Goal: Communication & Community: Answer question/provide support

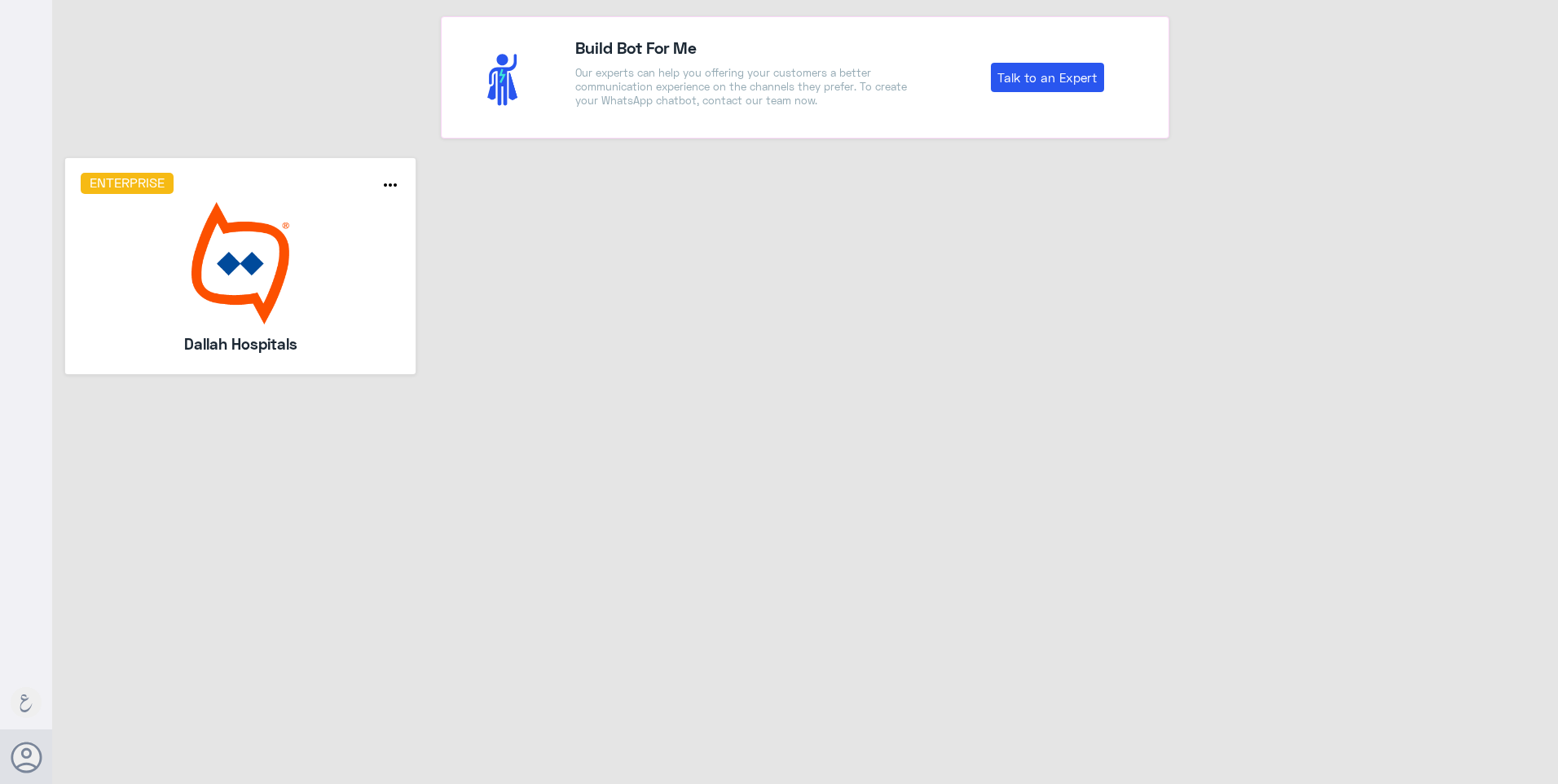
click at [260, 299] on img at bounding box center [240, 263] width 320 height 122
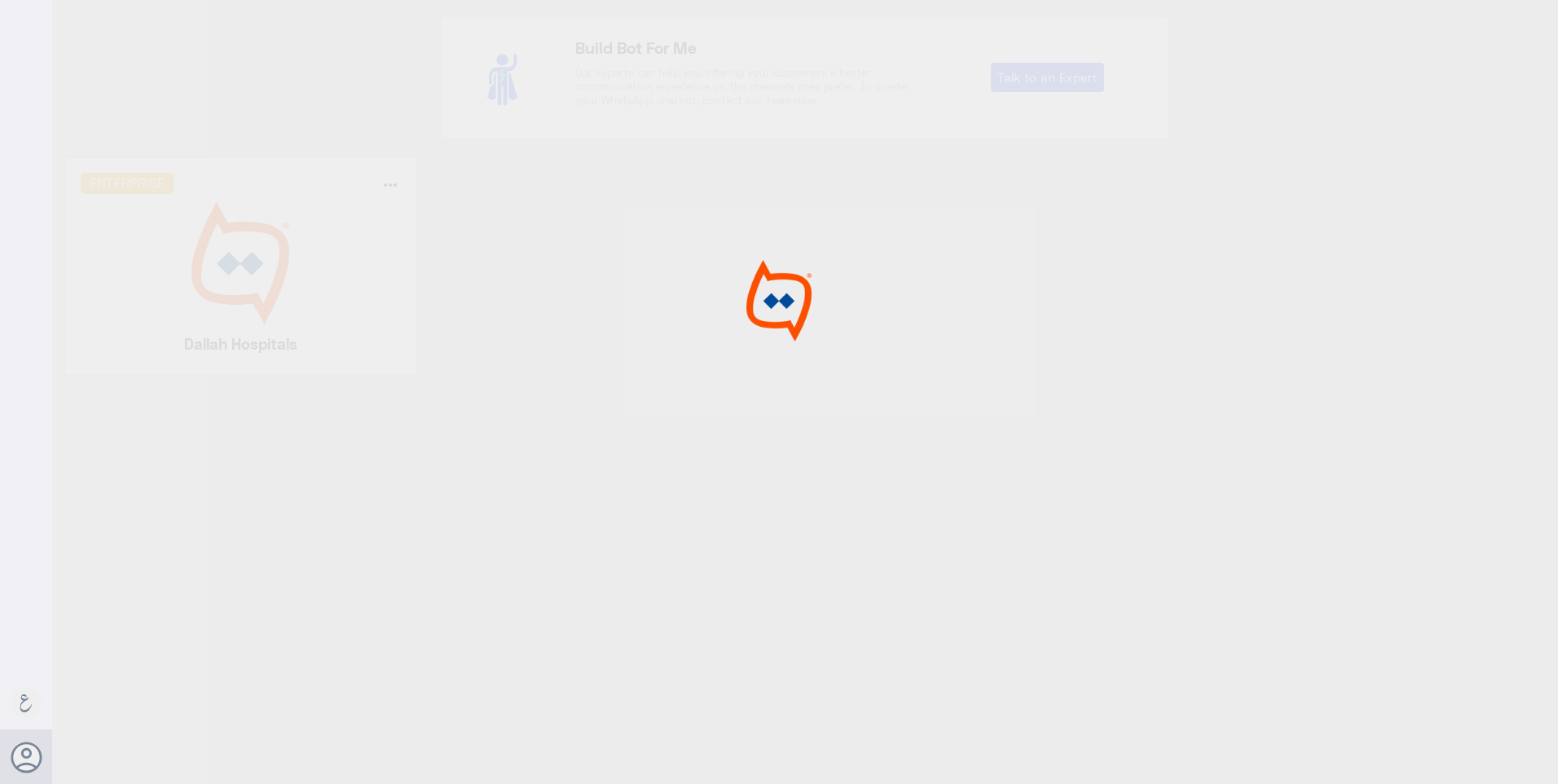
click at [707, 296] on div at bounding box center [779, 394] width 1558 height 788
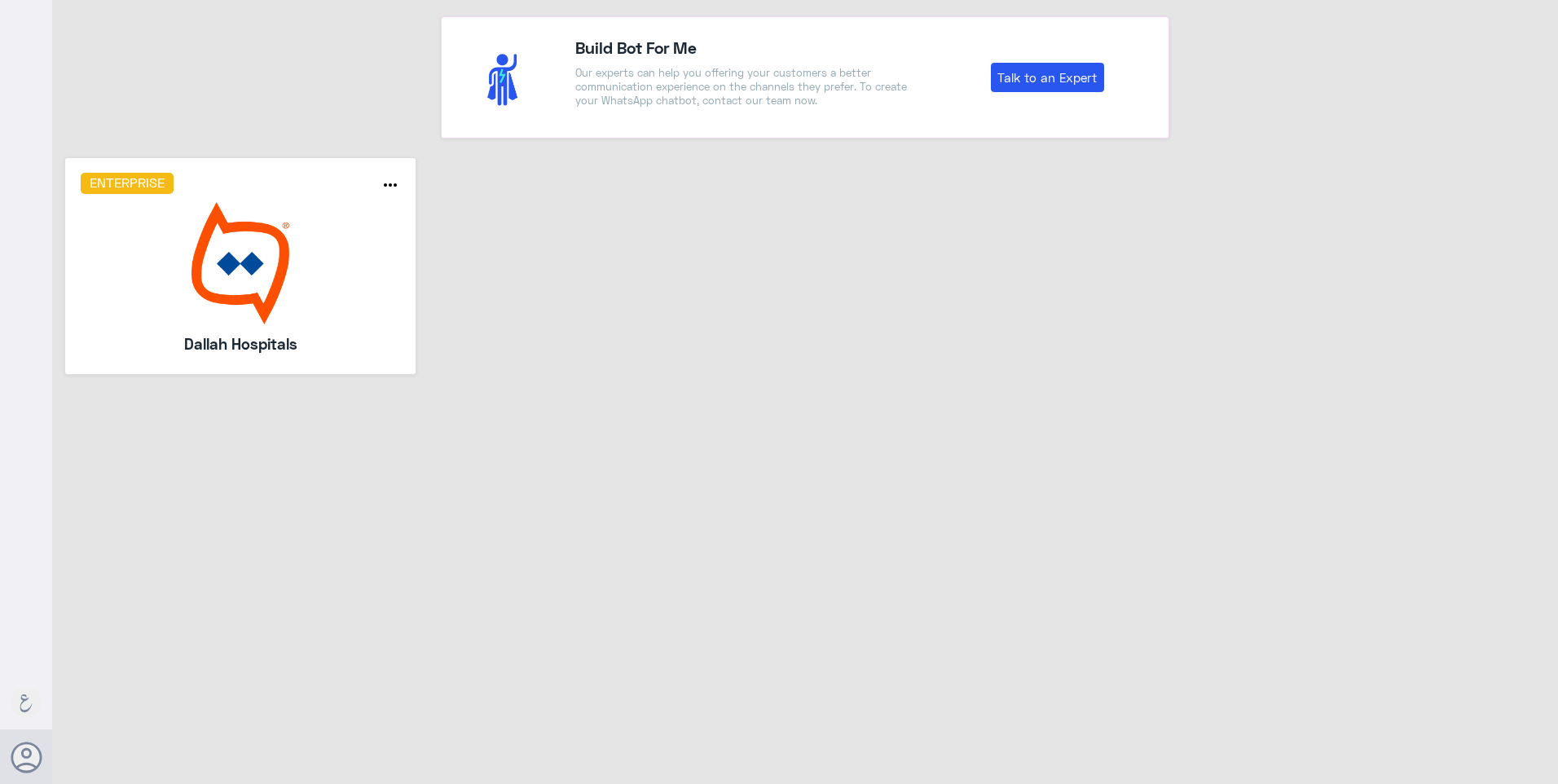
click at [226, 271] on img at bounding box center [240, 263] width 320 height 122
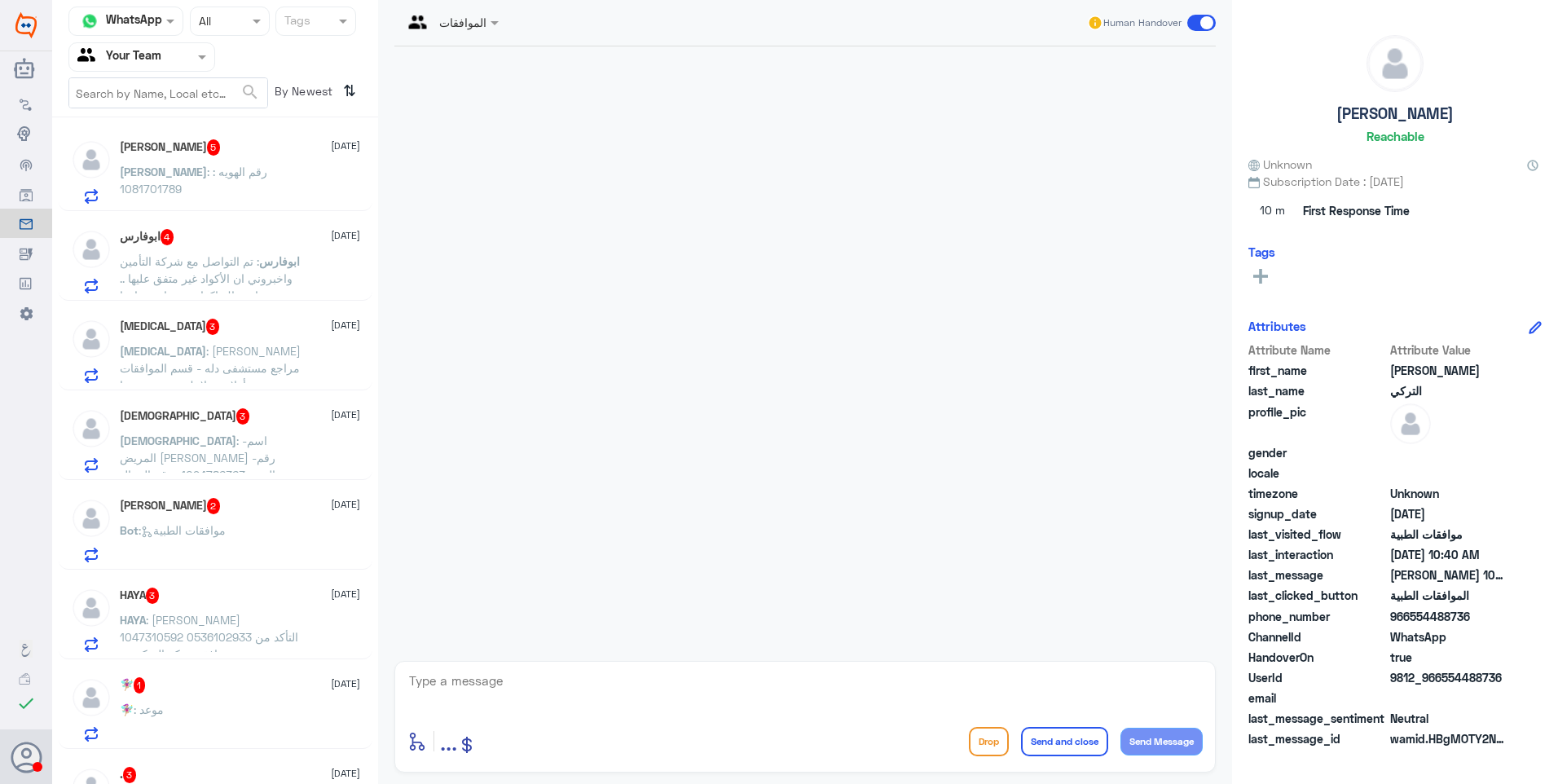
scroll to position [351, 0]
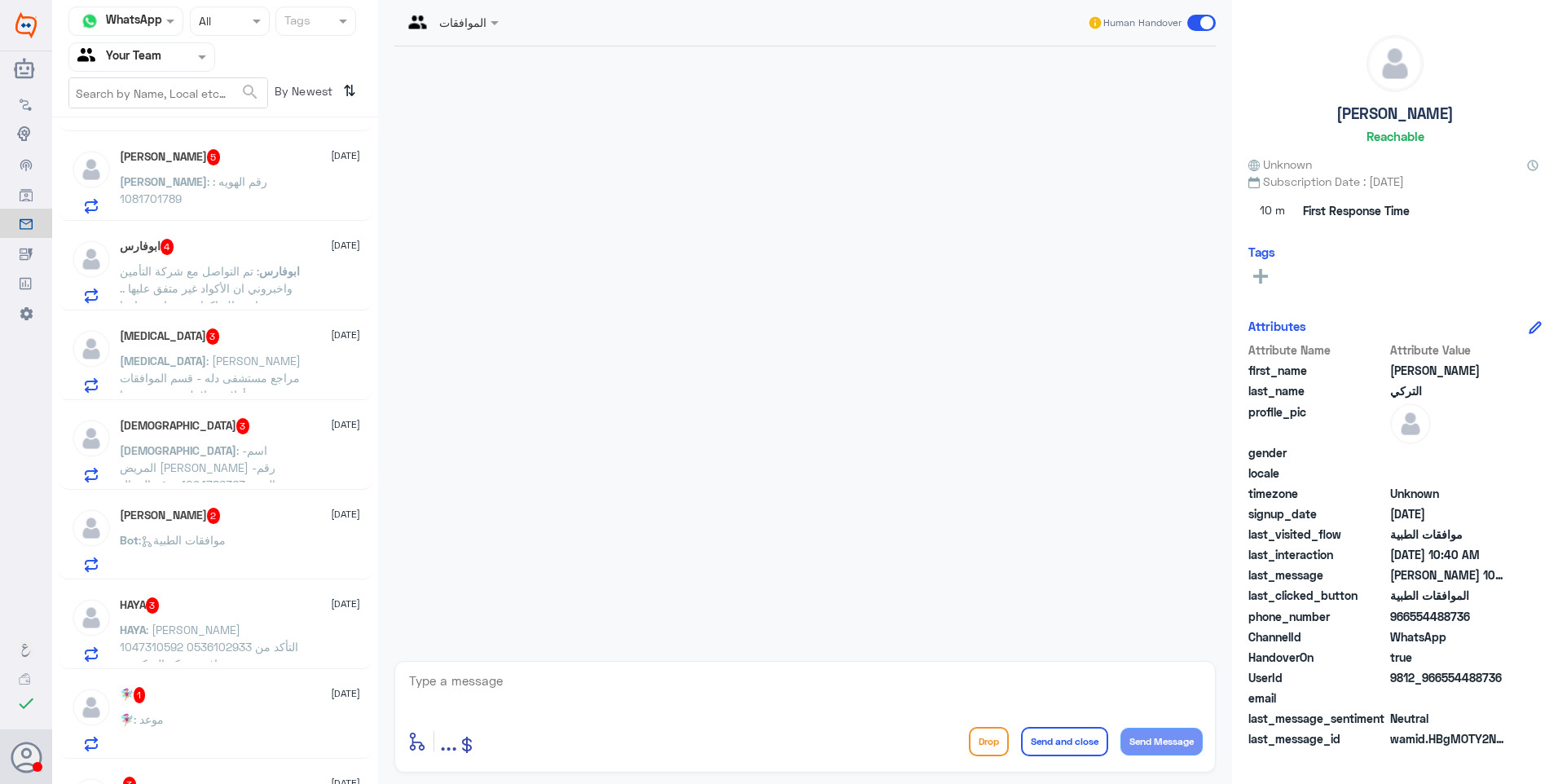
click at [184, 705] on div "🧚🏼‍♀️ 1 [DATE] 🧚🏼‍♀️ : موعد" at bounding box center [239, 718] width 240 height 64
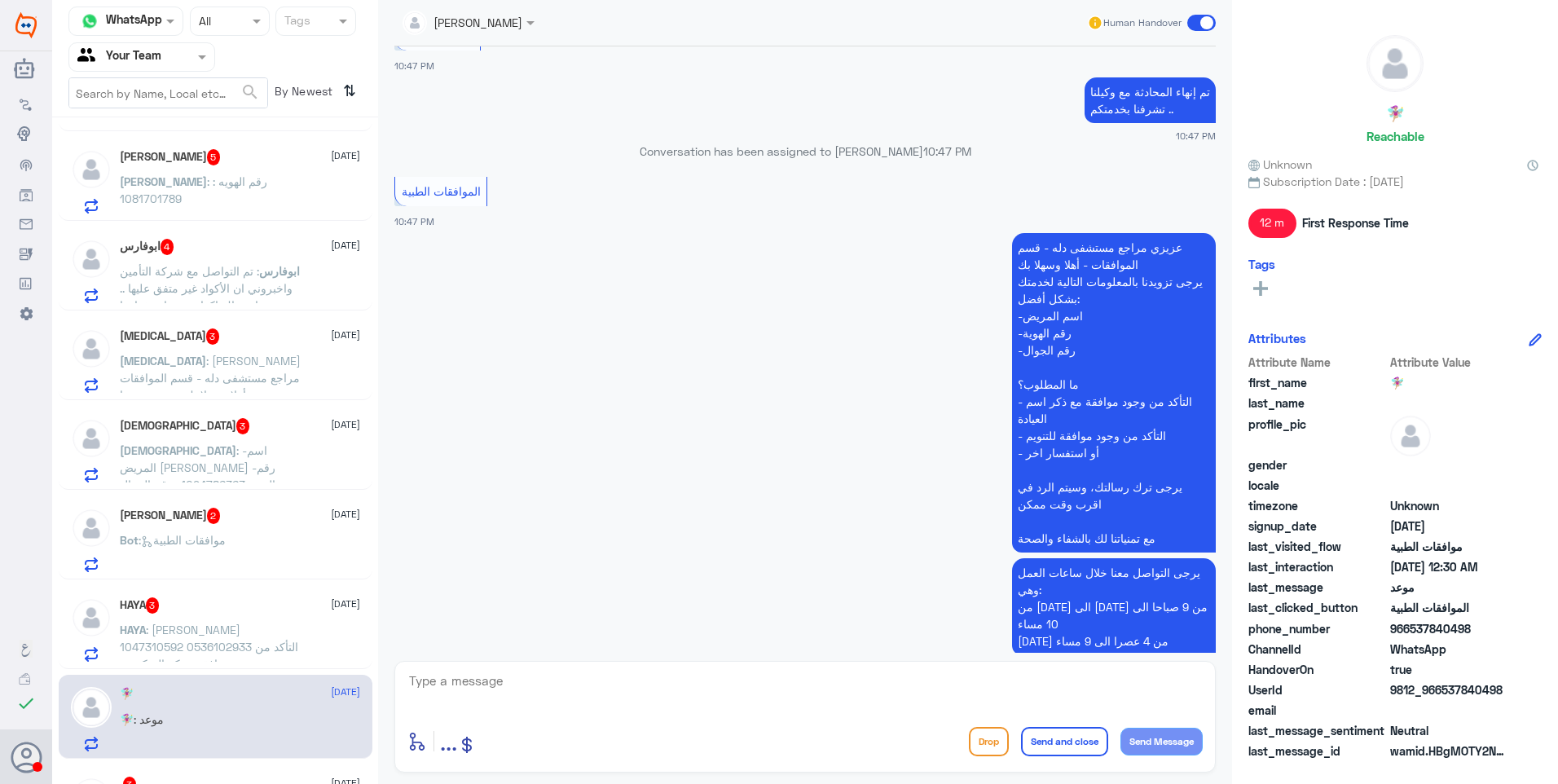
scroll to position [998, 0]
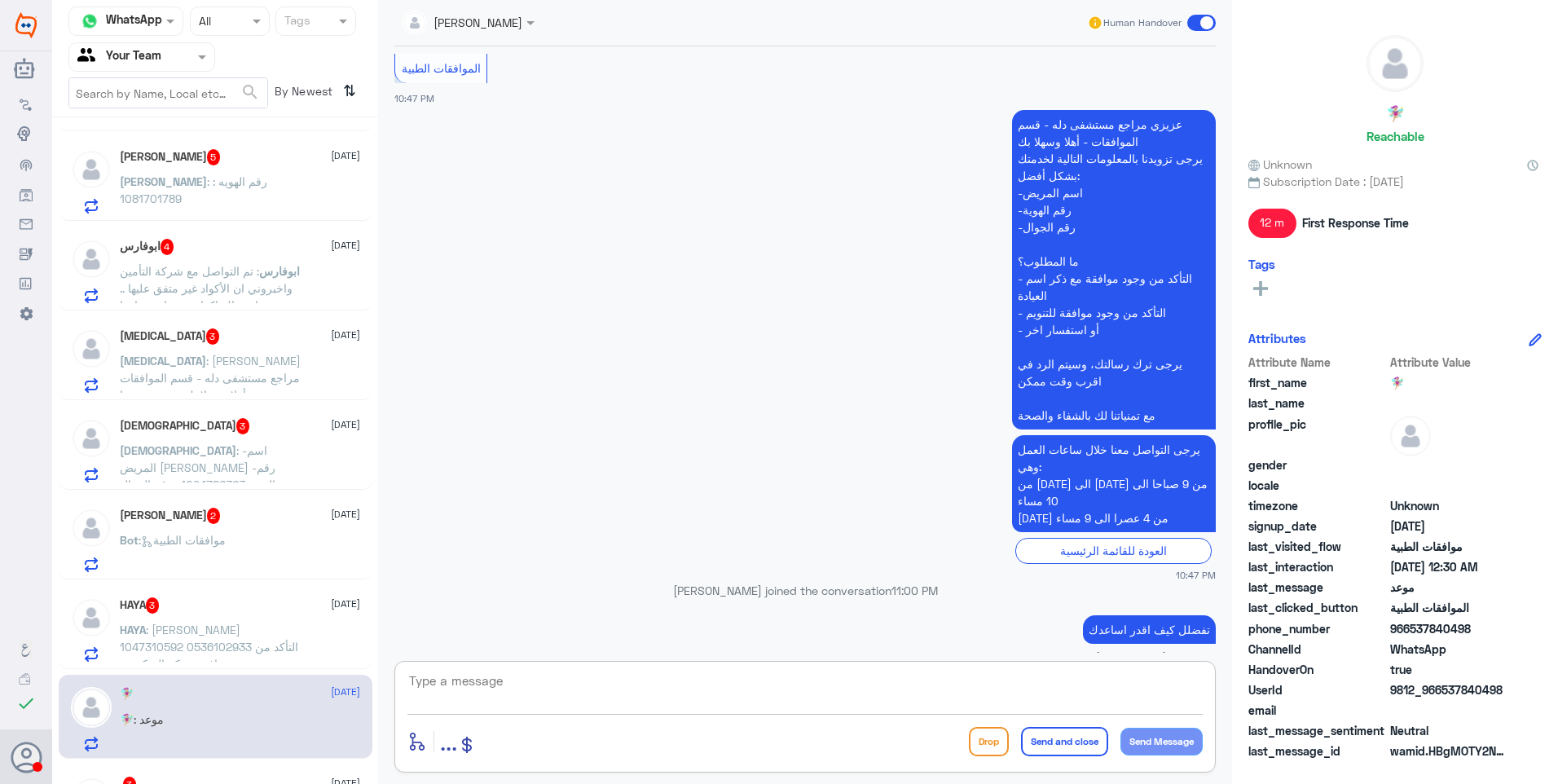
click at [487, 678] on textarea at bounding box center [805, 689] width 795 height 40
type textarea "g"
click at [1083, 680] on textarea "لحجز المواعيد يرجى الاتصال على نفس هذا الرقم والتواصل مع خدمة العملاء" at bounding box center [805, 689] width 795 height 40
drag, startPoint x: 836, startPoint y: 676, endPoint x: 909, endPoint y: 691, distance: 74.5
click at [837, 676] on textarea "لحجز المواعيد يرجى الاتصال هاتفيًا على نفس هذا الرقم والتواصل مع خدمة العملاء" at bounding box center [805, 689] width 795 height 40
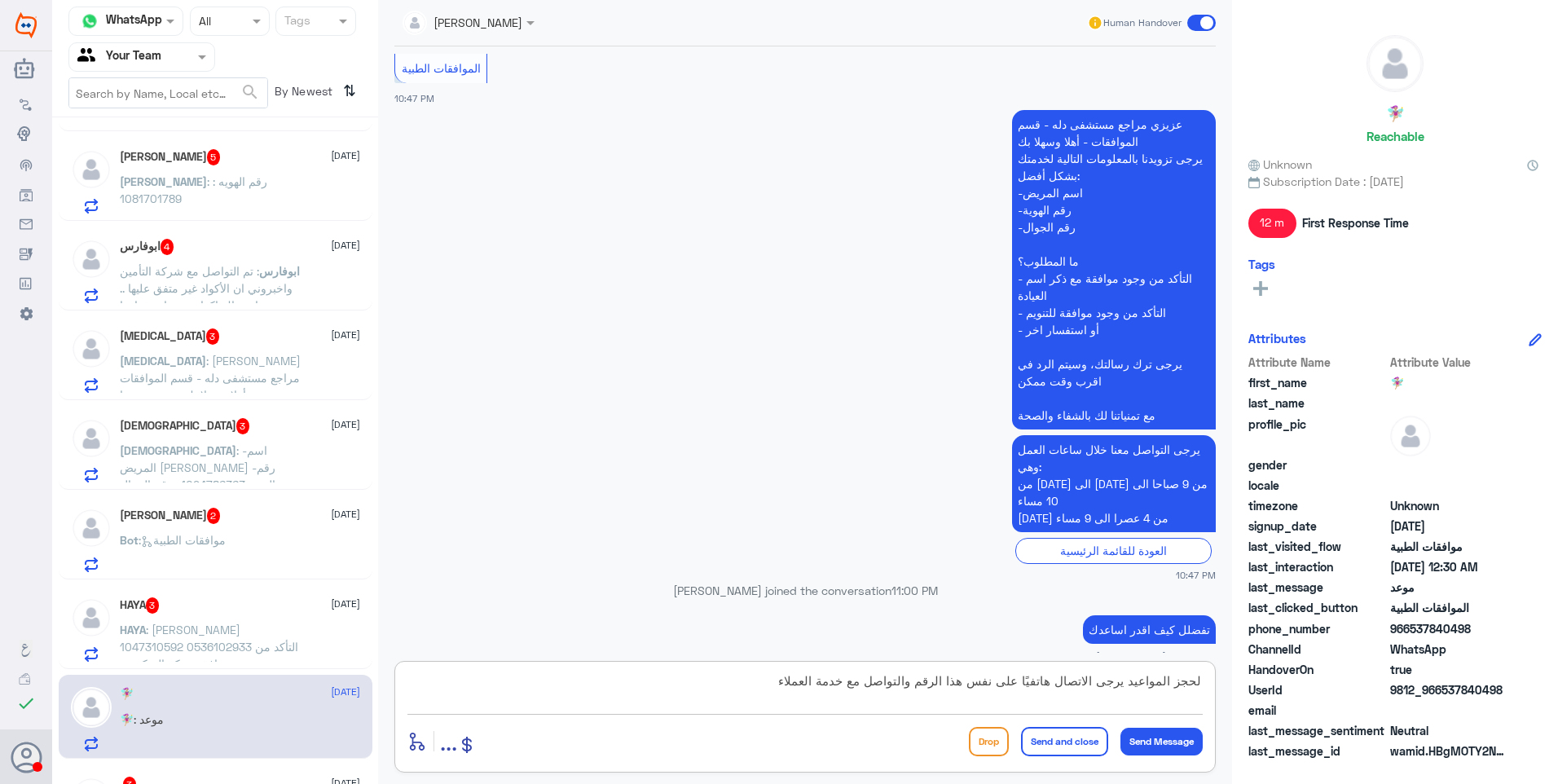
type textarea "لحجز المواعيد يرجى الاتصال هاتفيًا على نفس هذا الرقم والتواصل مع خدمة العملاء."
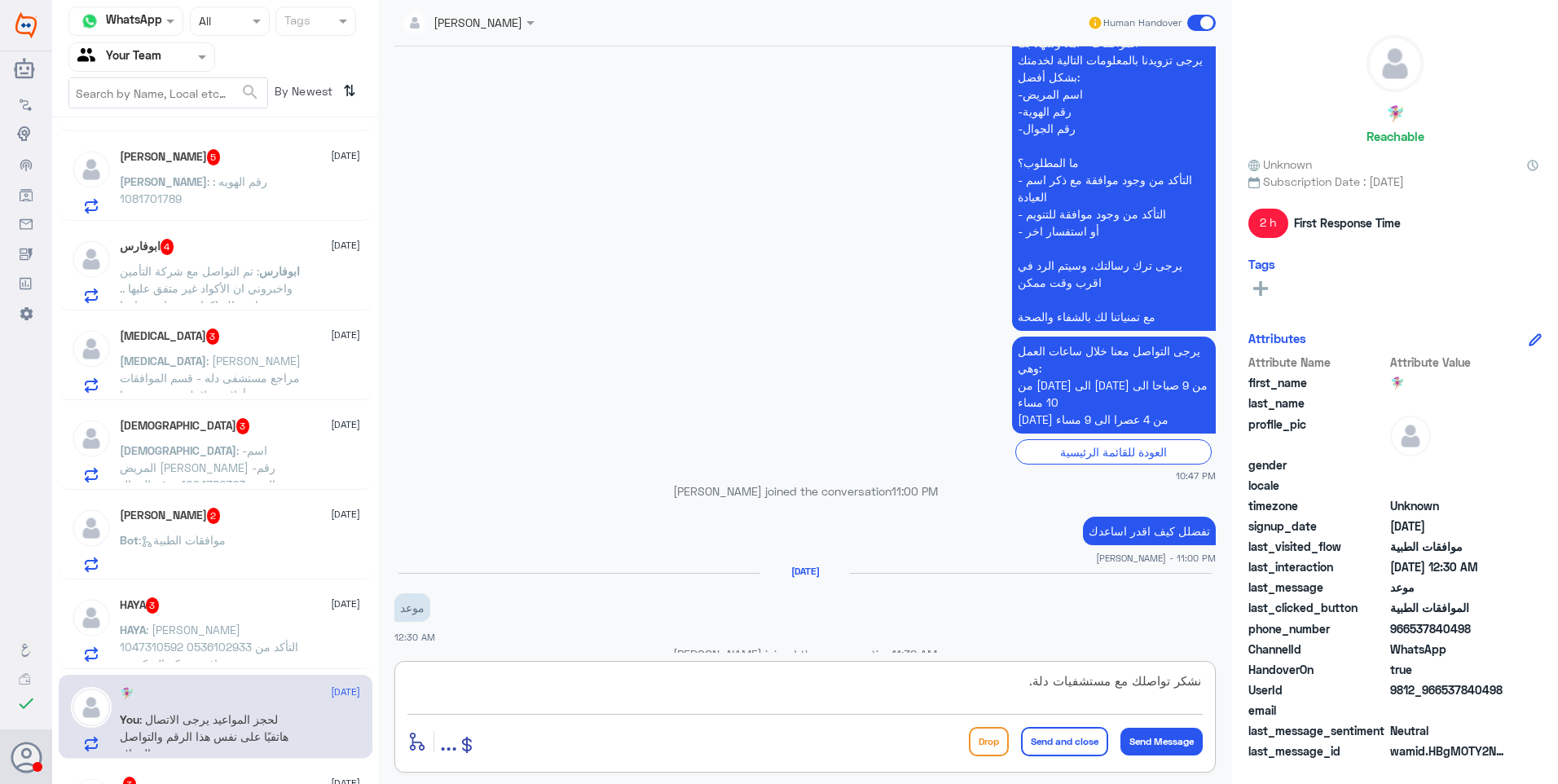
type textarea "نشكر تواصلك مع مستشفيات دلة."
click at [1059, 738] on button "Send and close" at bounding box center [1064, 741] width 87 height 29
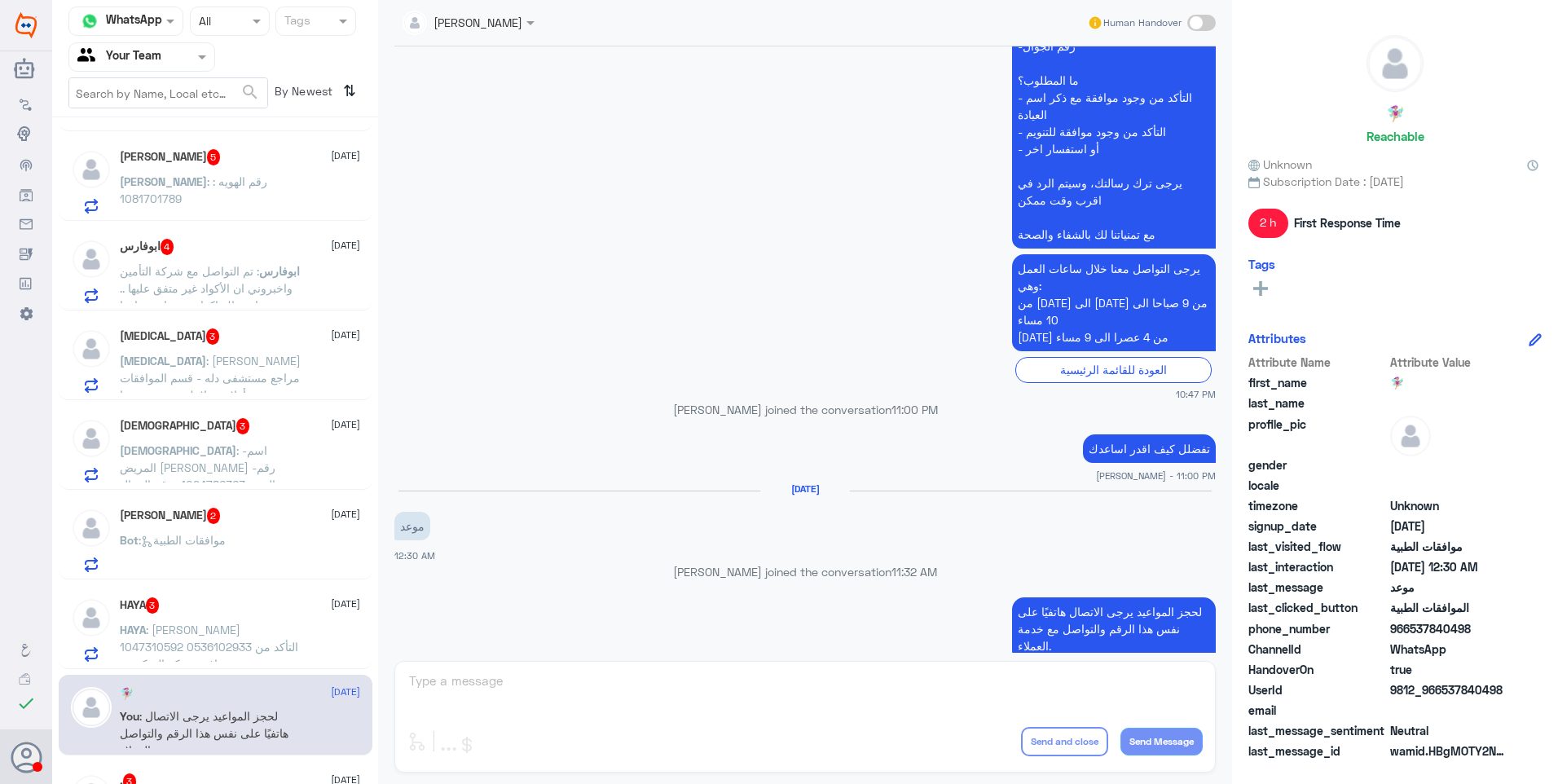
click at [171, 594] on div "HAYA 3 [DATE] HAYA : [PERSON_NAME] 1047310592 0536102933 التأكد من وجود موافقه …" at bounding box center [215, 627] width 313 height 84
click at [261, 621] on p "HAYA : [PERSON_NAME] 1047310592 0536102933 التأكد من وجود موافقه مركز السكر مع …" at bounding box center [211, 641] width 184 height 41
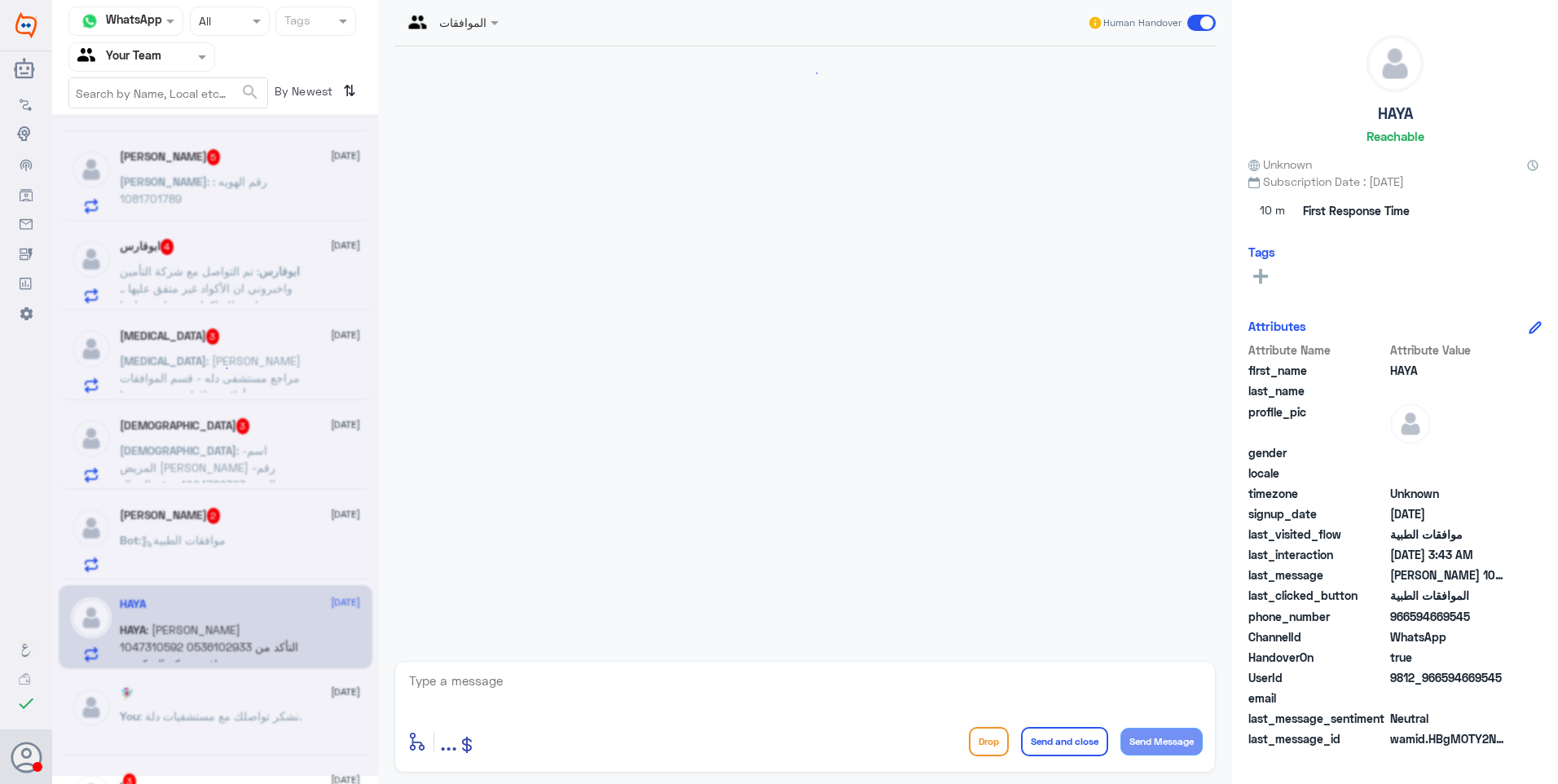
scroll to position [284, 0]
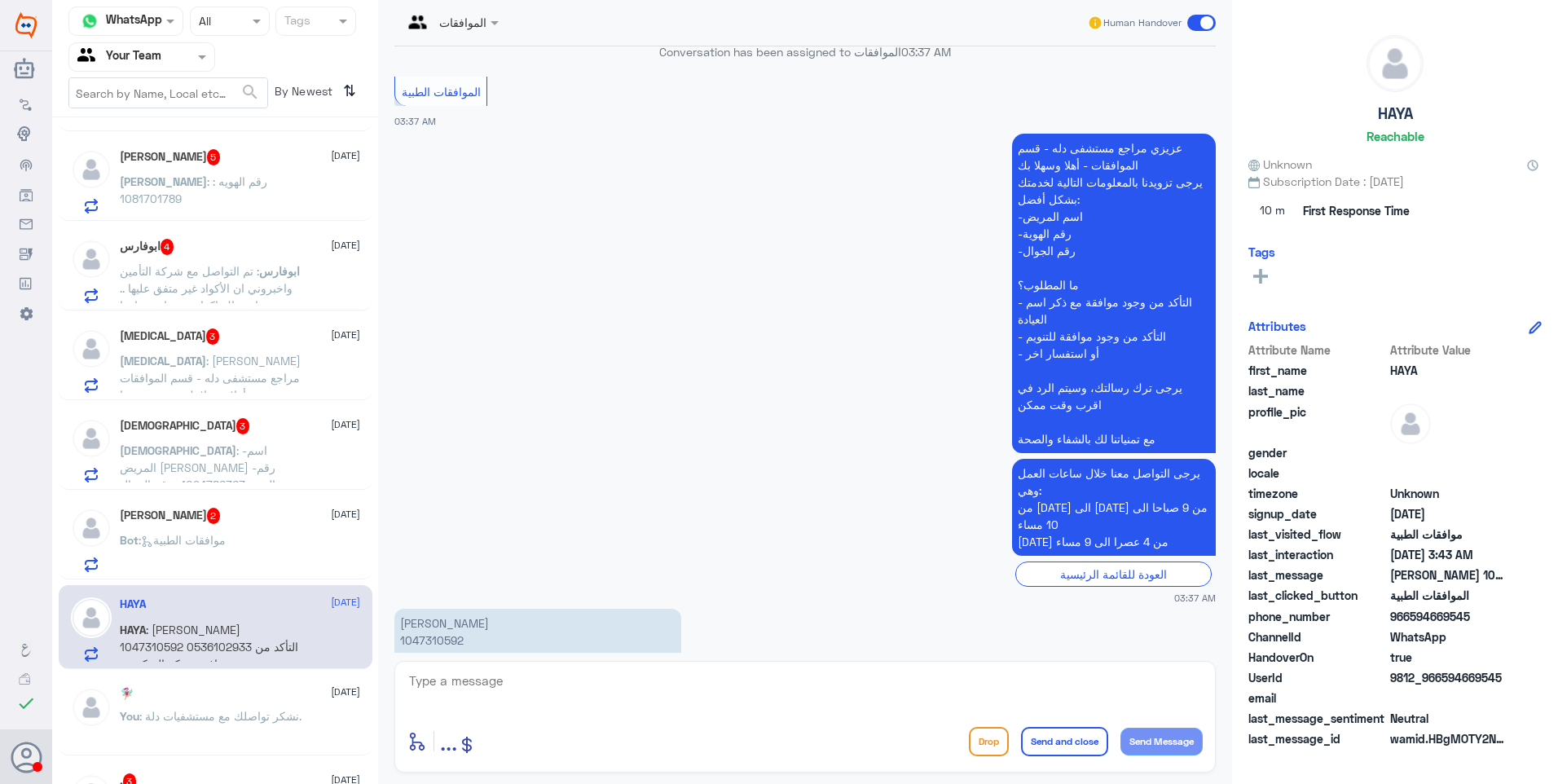
click at [434, 609] on p "[PERSON_NAME] 1047310592 0536102933 التأكد من وجود موافقه مركز السكر مع [PERSON…" at bounding box center [538, 648] width 287 height 79
copy p "1047310592"
click at [548, 681] on textarea at bounding box center [805, 689] width 795 height 40
type textarea "دلة نمار أم النخيل؟"
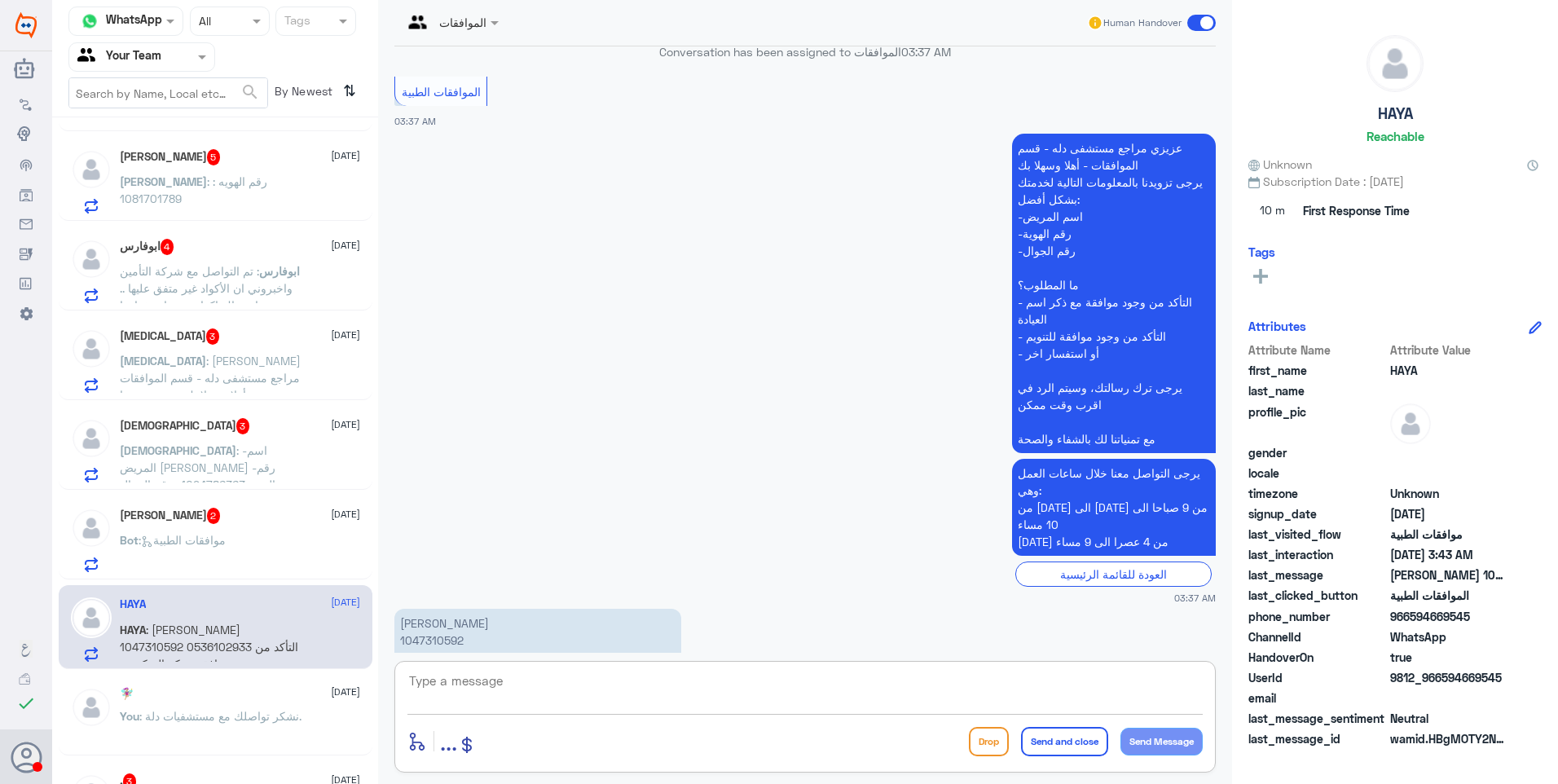
scroll to position [336, 0]
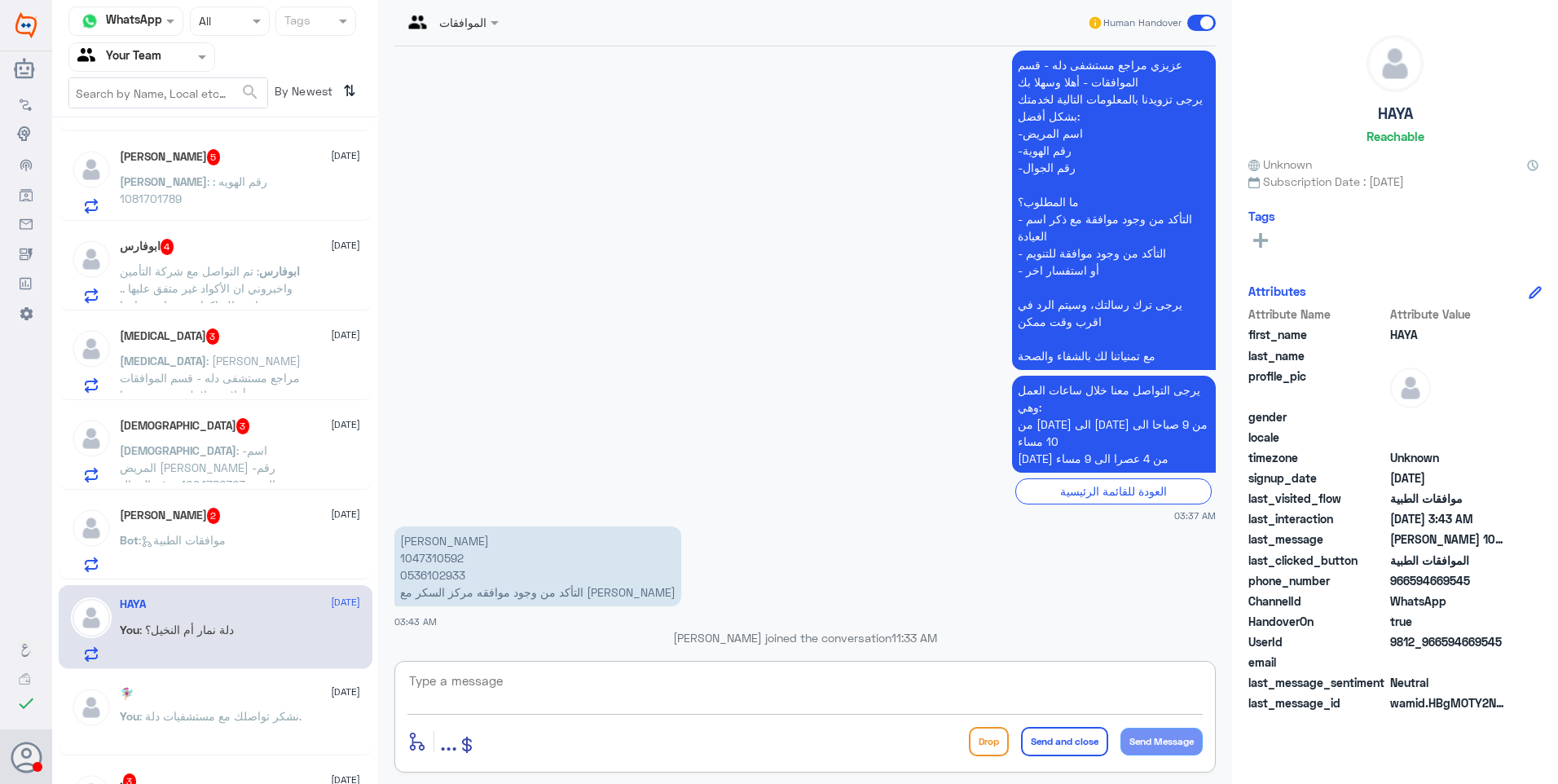
click at [231, 541] on div "Bot : موافقات الطبية" at bounding box center [239, 553] width 240 height 37
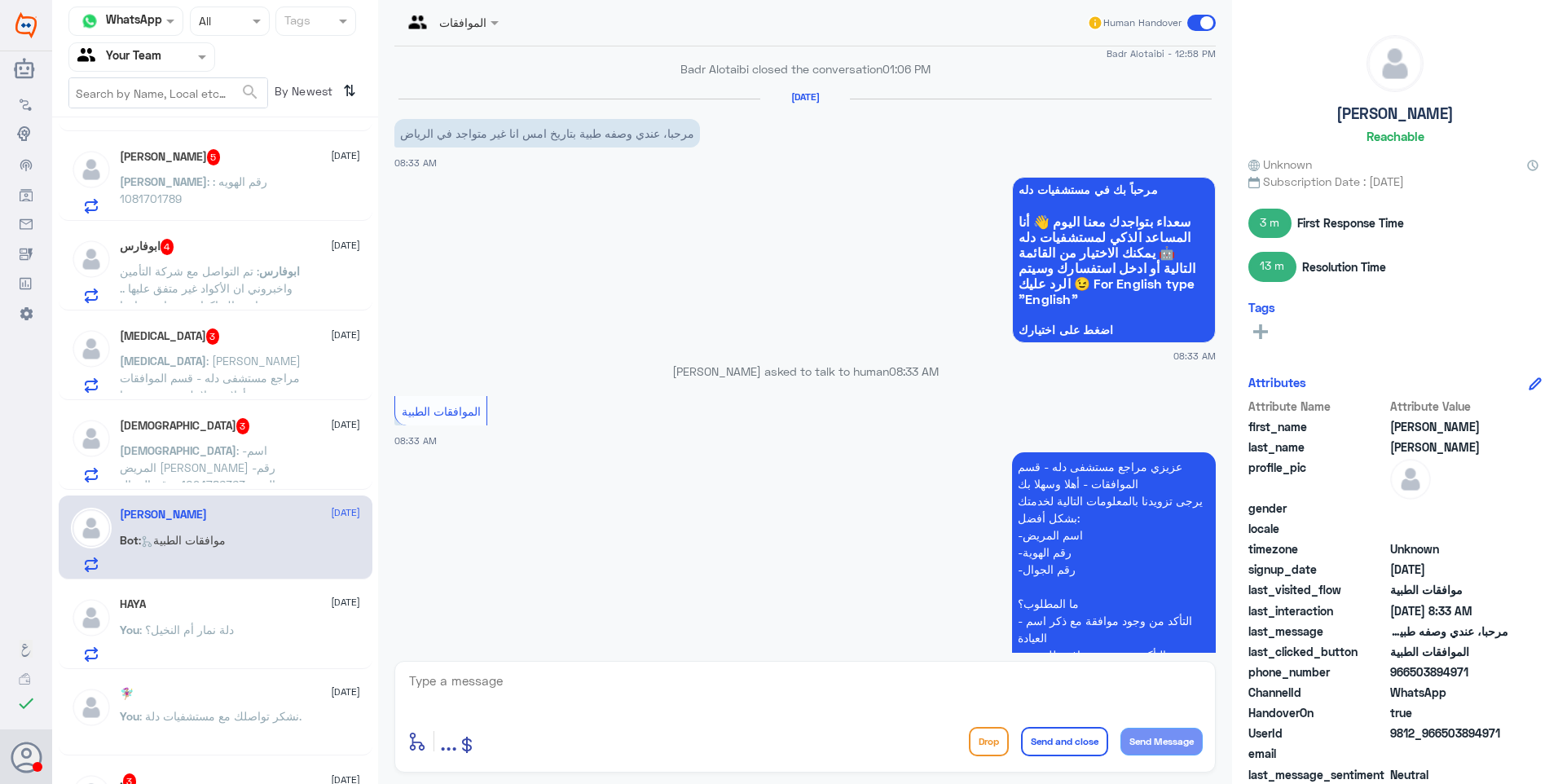
scroll to position [1167, 0]
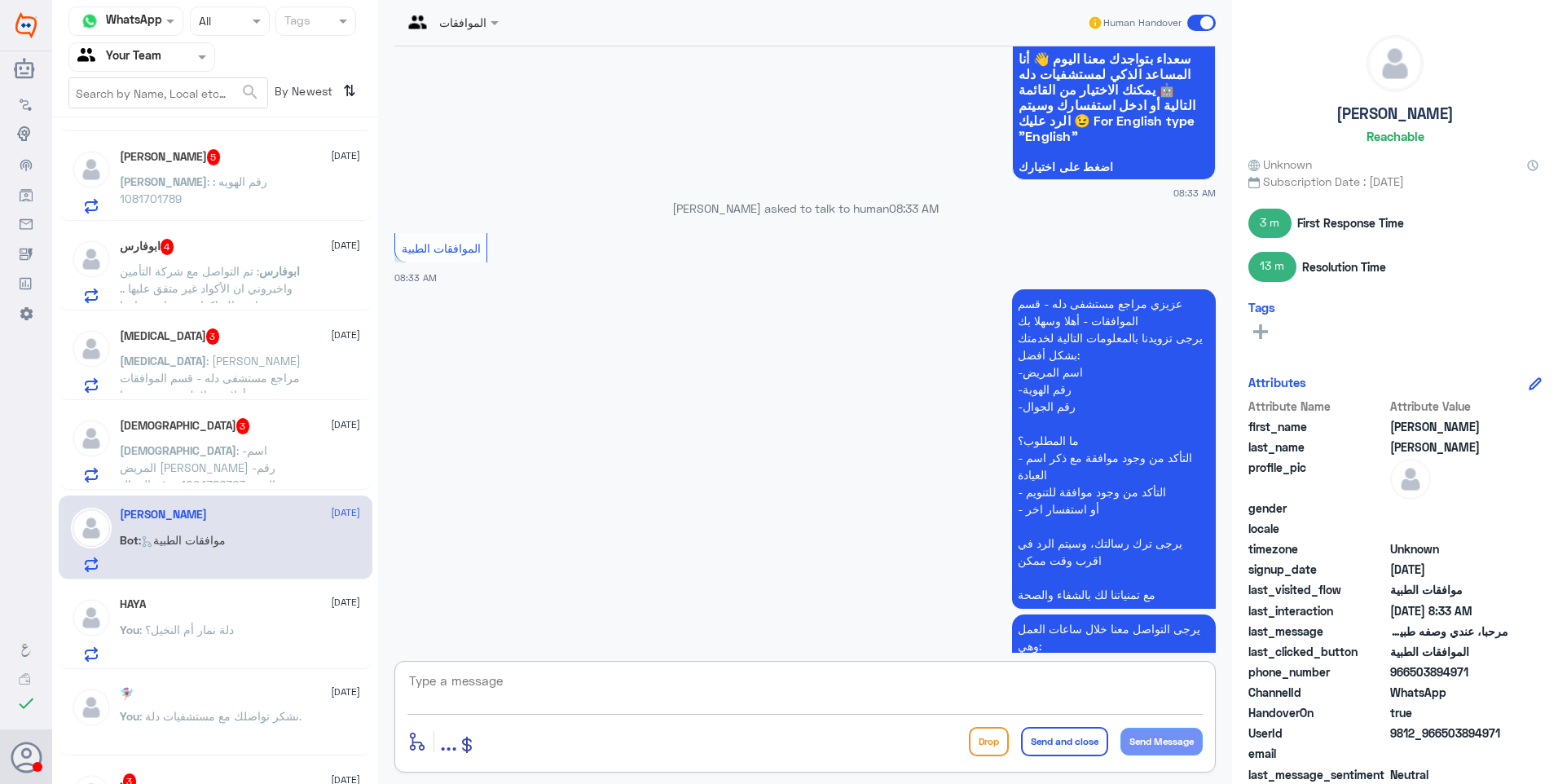
click at [538, 677] on textarea at bounding box center [805, 689] width 795 height 40
type textarea "j"
type textarea "تفضل زودنا برقم الهوية وما هو استفسارك؟"
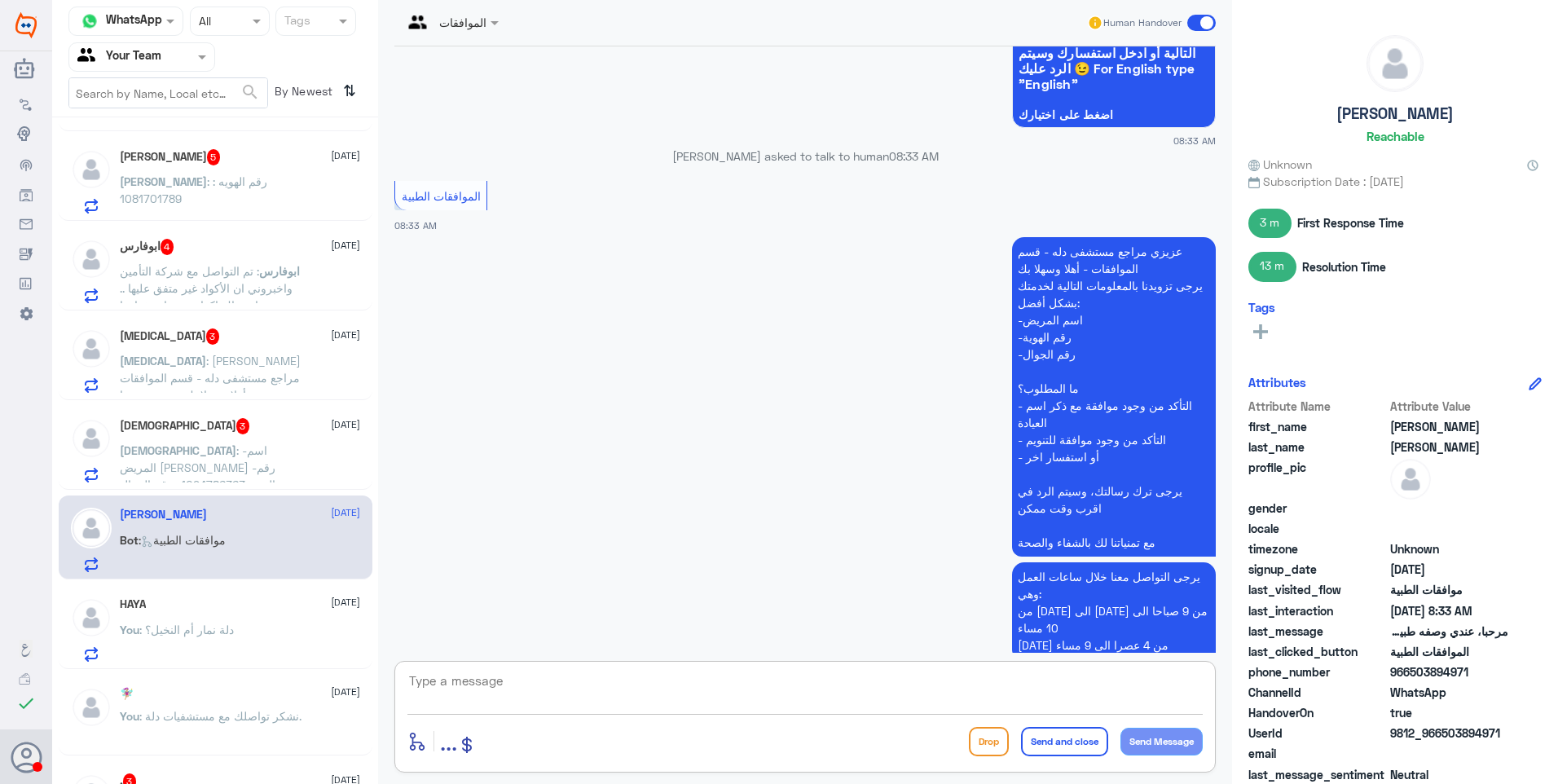
click at [224, 465] on span ": -اسم المريض محمد منصور الدريس -رقم الهوية 1094786363 -رقم الجوال 0580333390 ت…" at bounding box center [209, 493] width 179 height 99
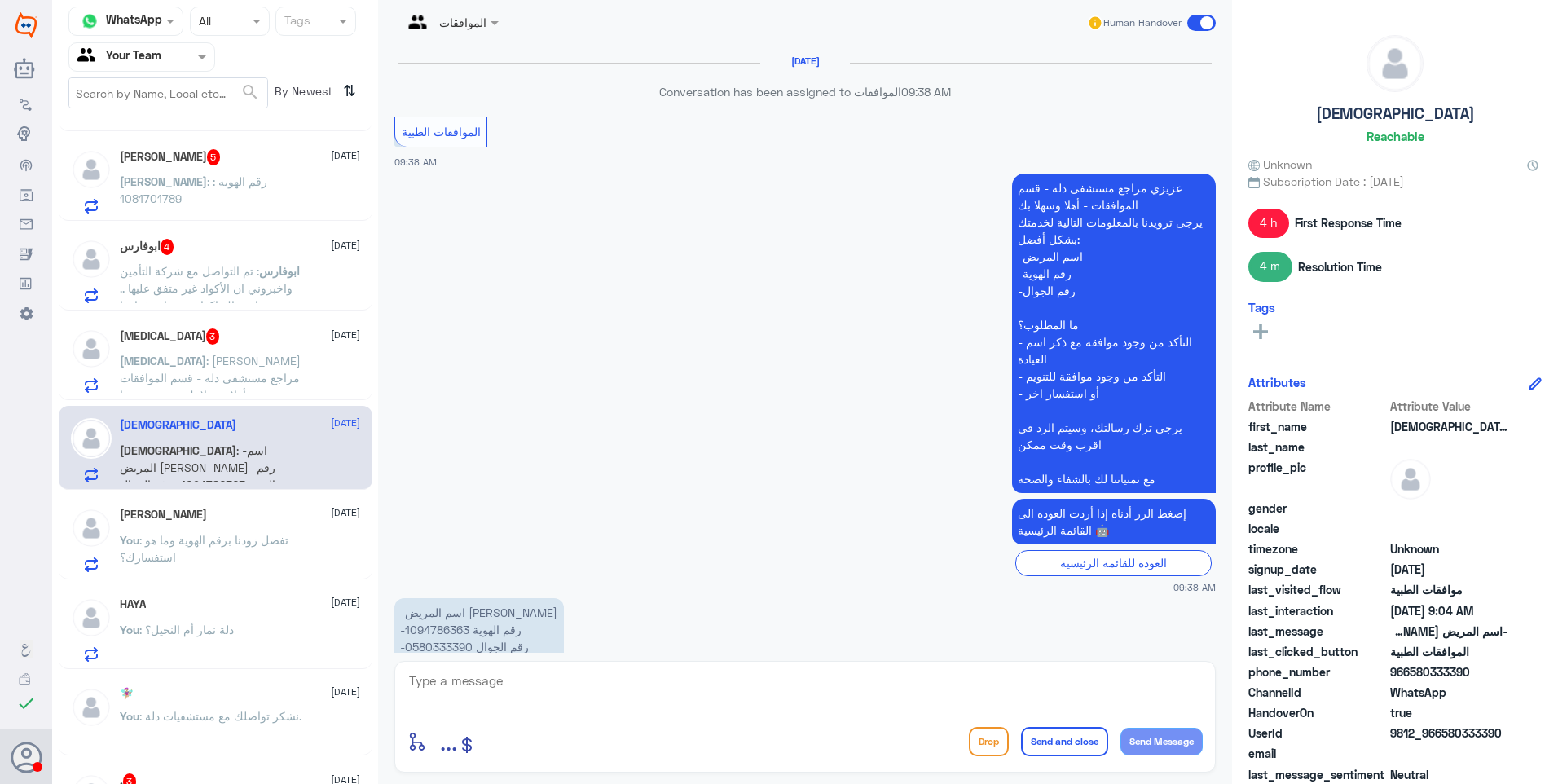
scroll to position [1625, 0]
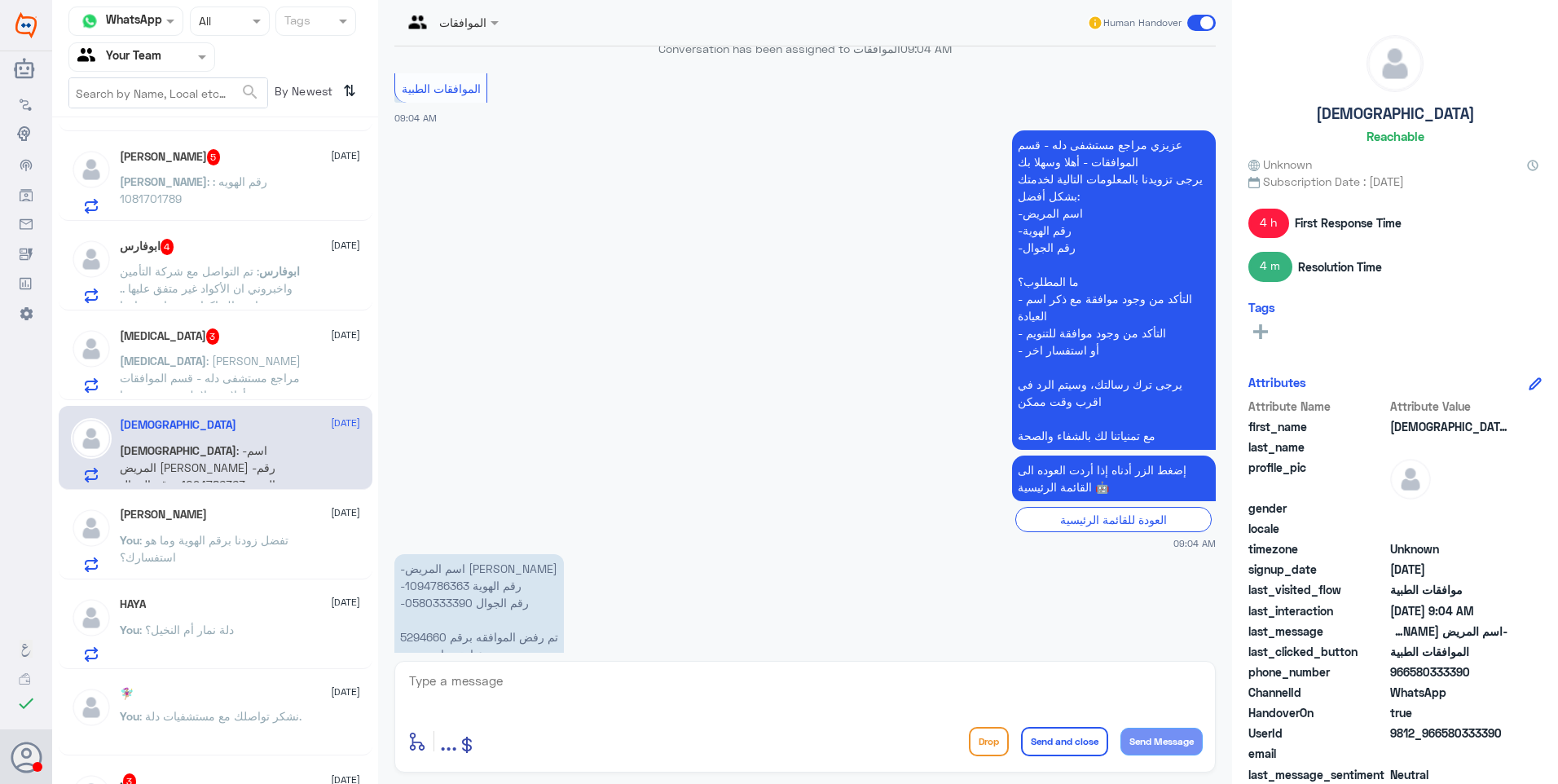
click at [437, 554] on p "-اسم المريض محمد منصور الدريس -رقم الهوية 1094786363 -رقم الجوال 0580333390 تم …" at bounding box center [479, 629] width 169 height 149
copy p "1094786363"
drag, startPoint x: 437, startPoint y: 504, endPoint x: 436, endPoint y: 550, distance: 46.0
click at [436, 554] on p "-اسم المريض محمد منصور الدريس -رقم الهوية 1094786363 -رقم الجوال 0580333390 تم …" at bounding box center [479, 629] width 169 height 149
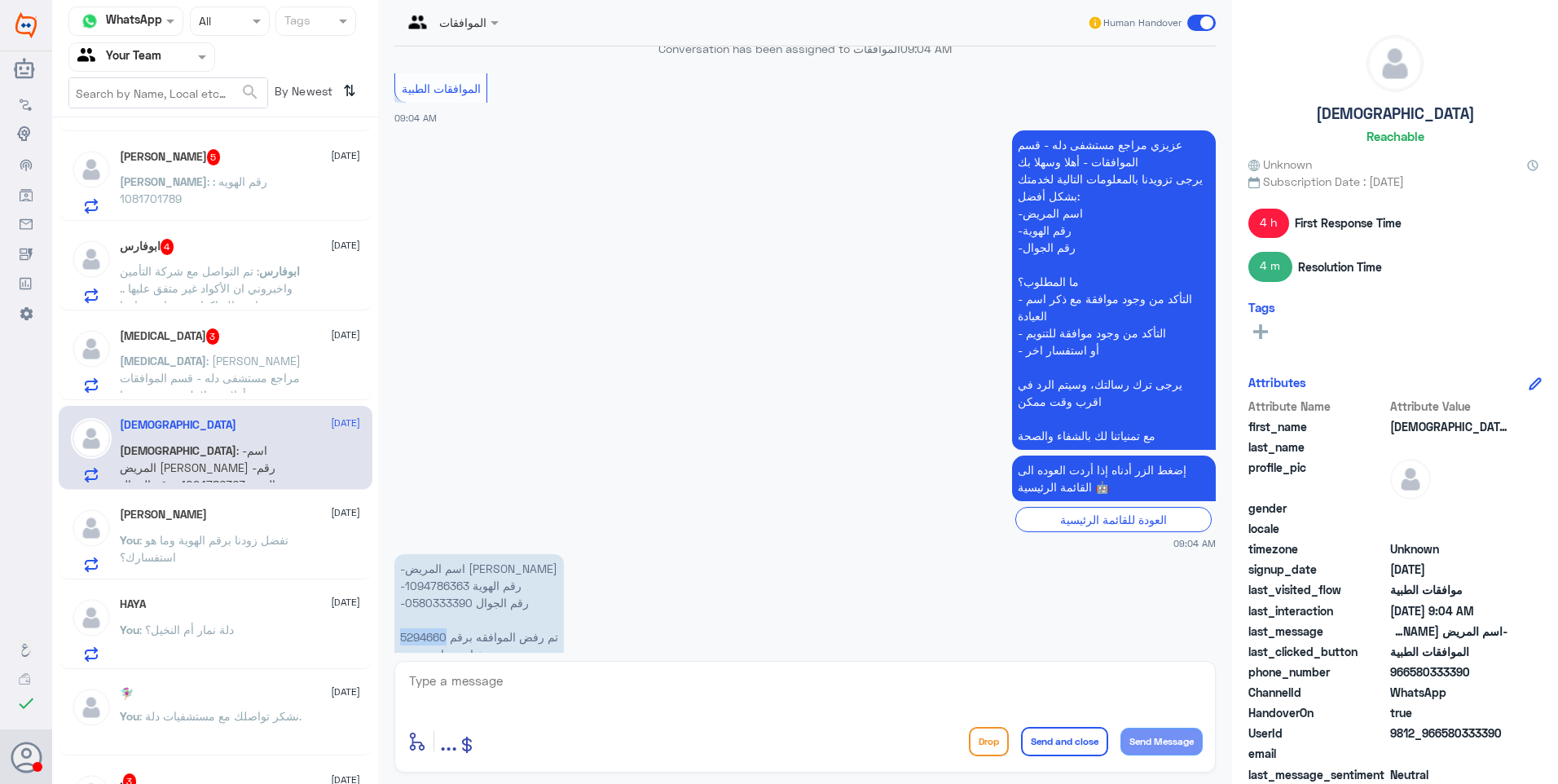
click at [436, 554] on p "-اسم المريض محمد منصور الدريس -رقم الهوية 1094786363 -رقم الجوال 0580333390 تم …" at bounding box center [479, 629] width 169 height 149
copy p "5294660"
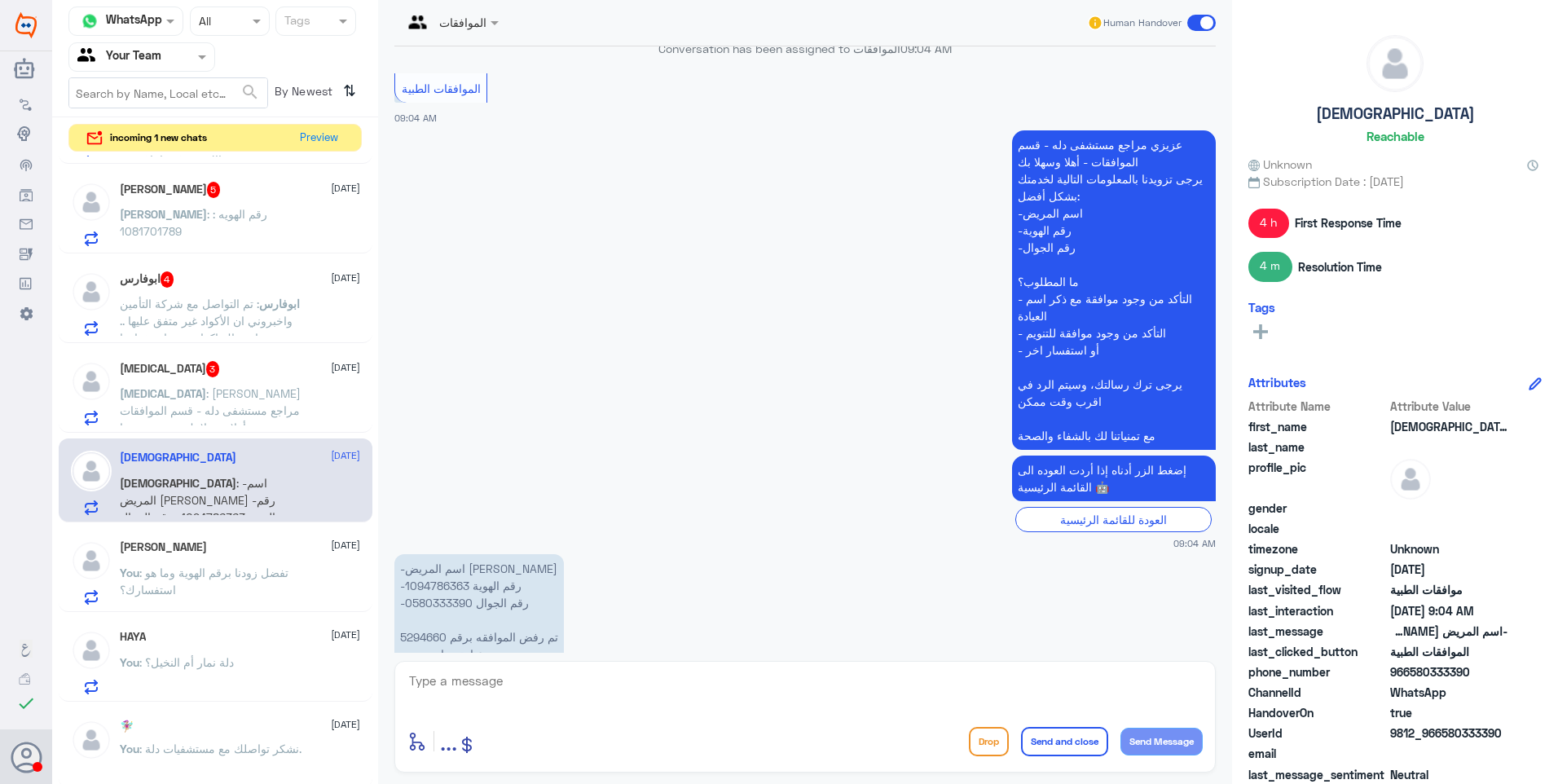
click at [549, 693] on textarea at bounding box center [805, 689] width 795 height 40
type textarea "g"
type textarea "التأمين طالب نتائج اشعة وتحاليل سابقة لهذا التشخيص .. لا يوجد لديك أي نتائج ساب…"
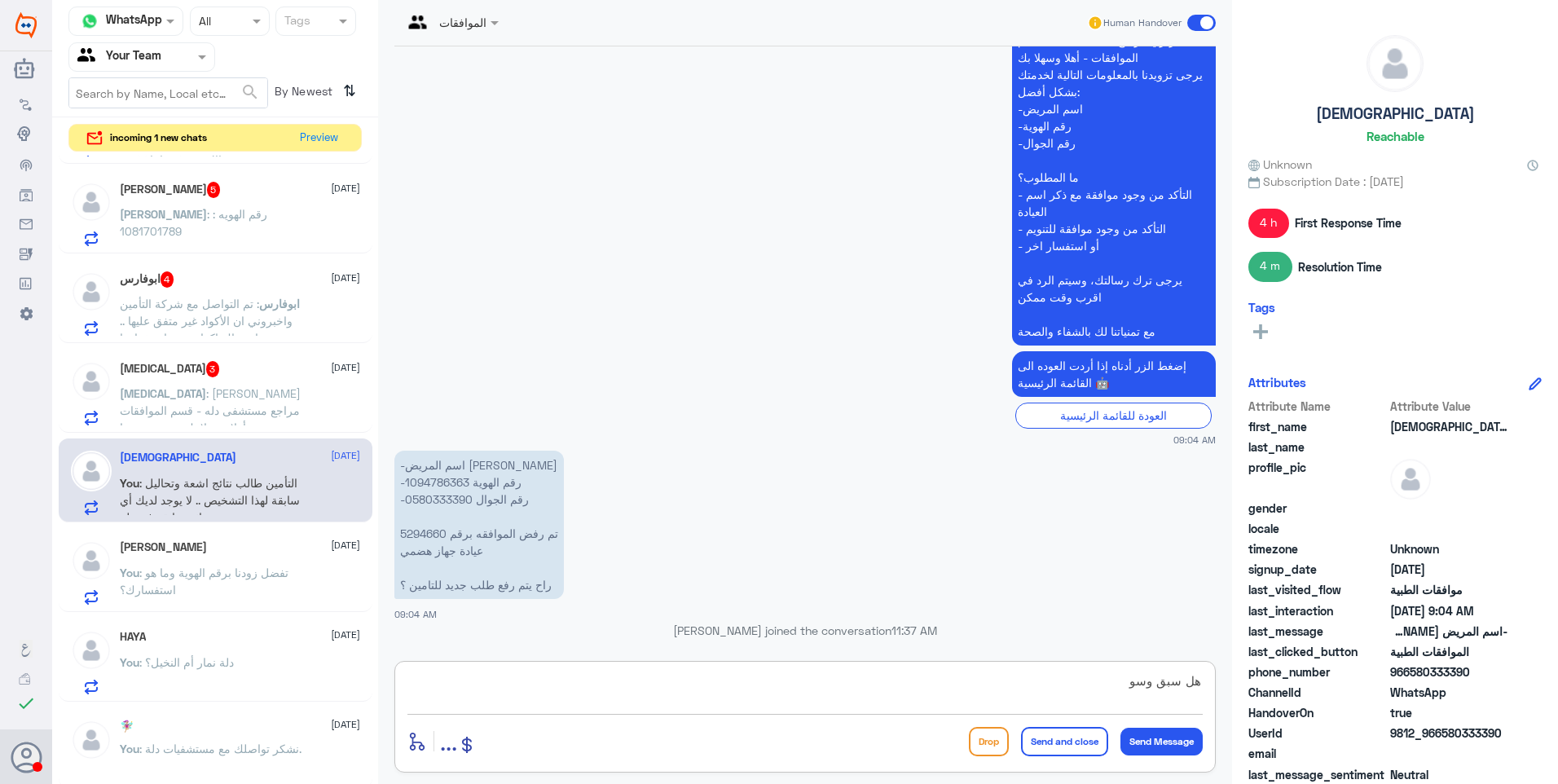
scroll to position [1691, 0]
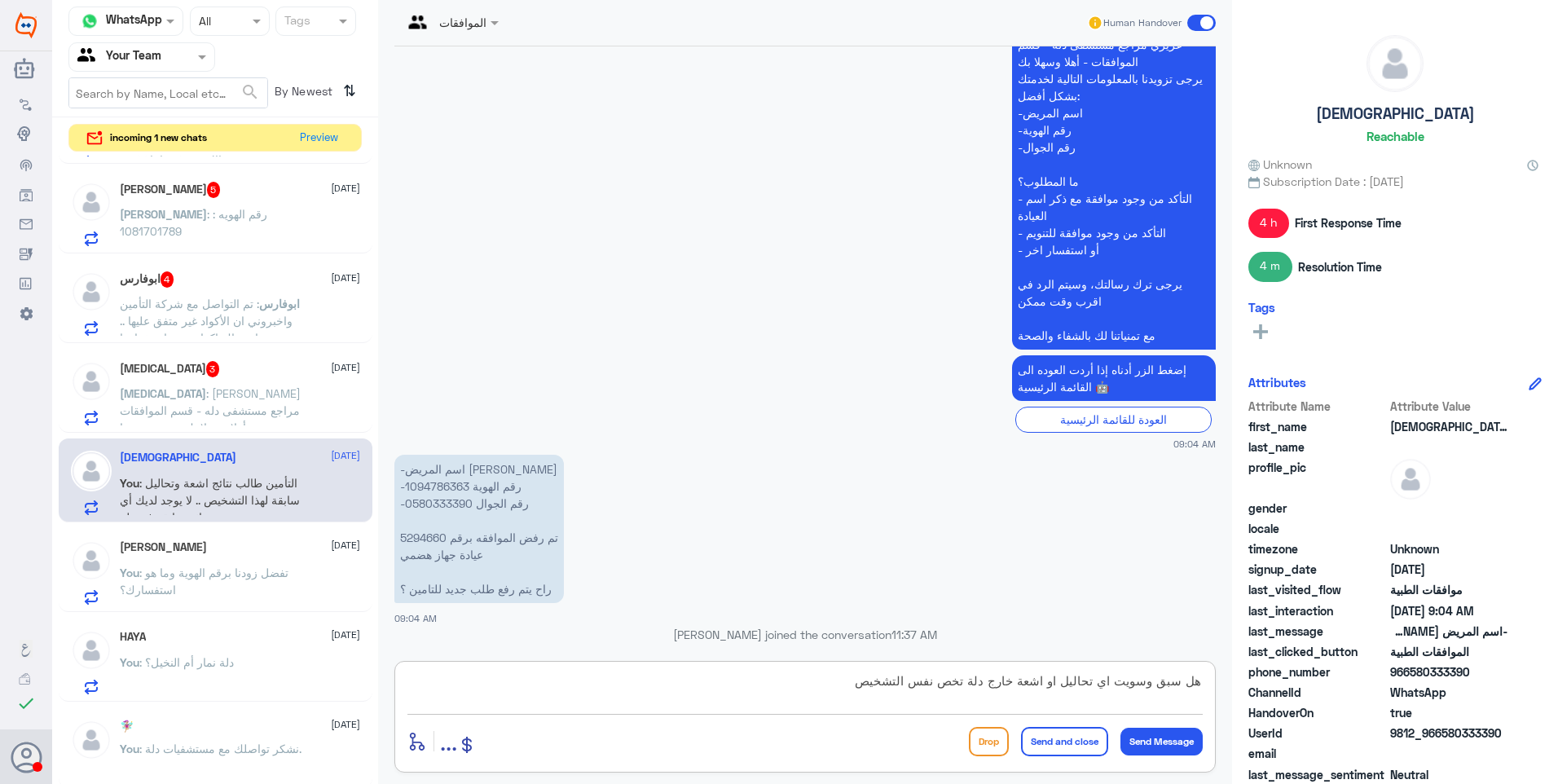
type textarea "هل سبق وسويت اي تحاليل او اشعة خارج دلة تخص نفس التشخيص؟"
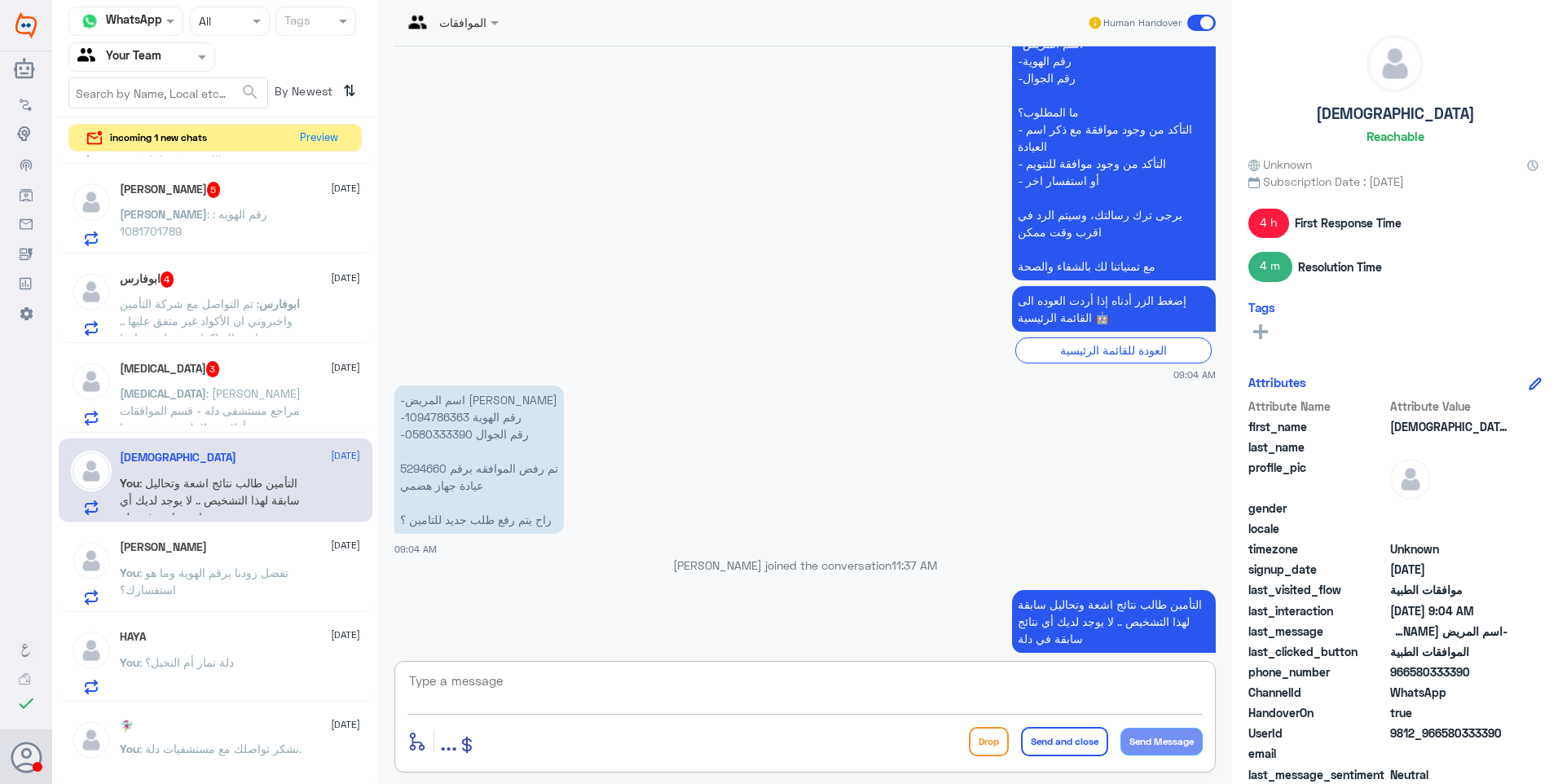
click at [211, 363] on div "Banan 3 26 August" at bounding box center [239, 369] width 240 height 16
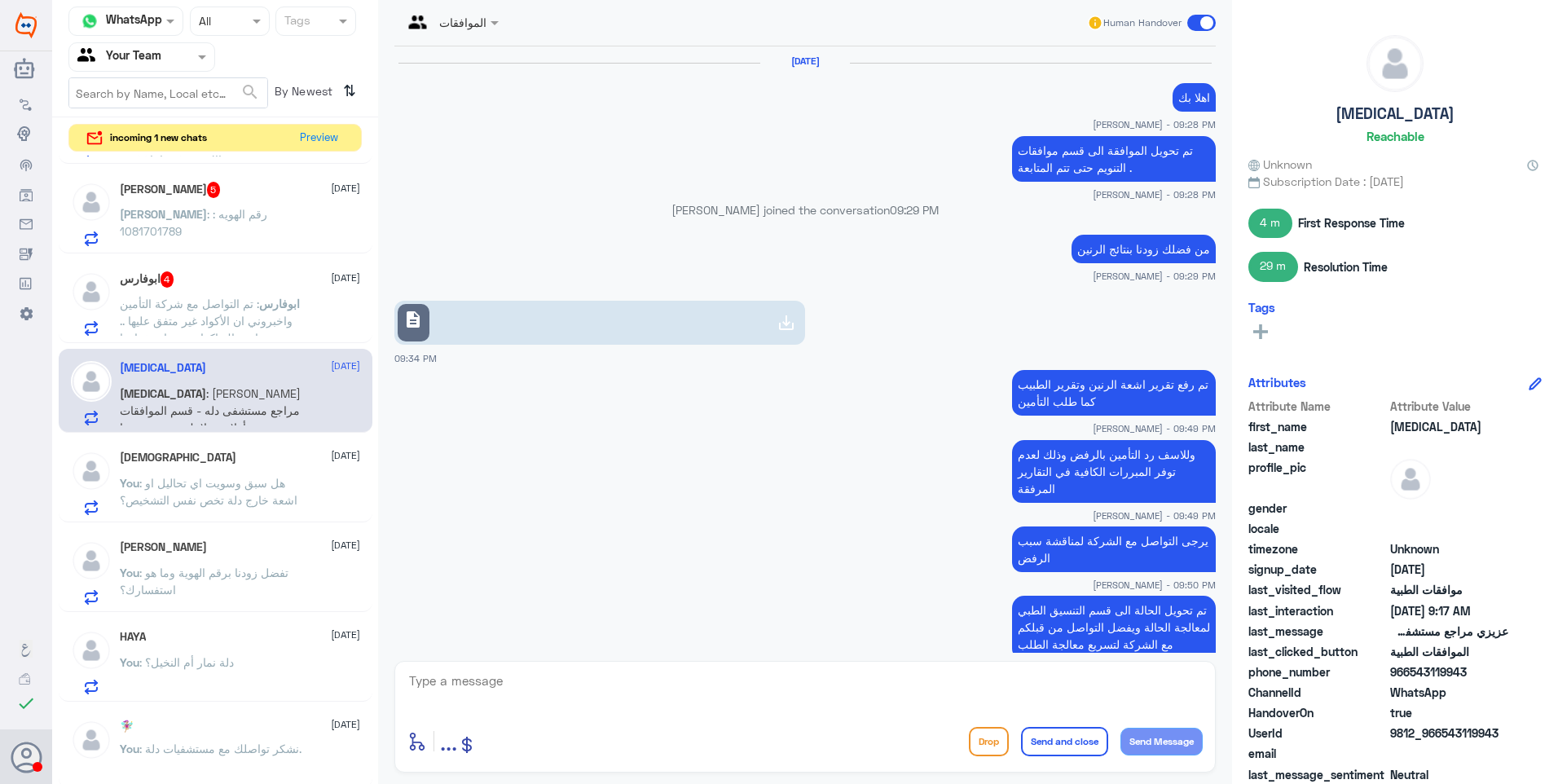
scroll to position [1357, 0]
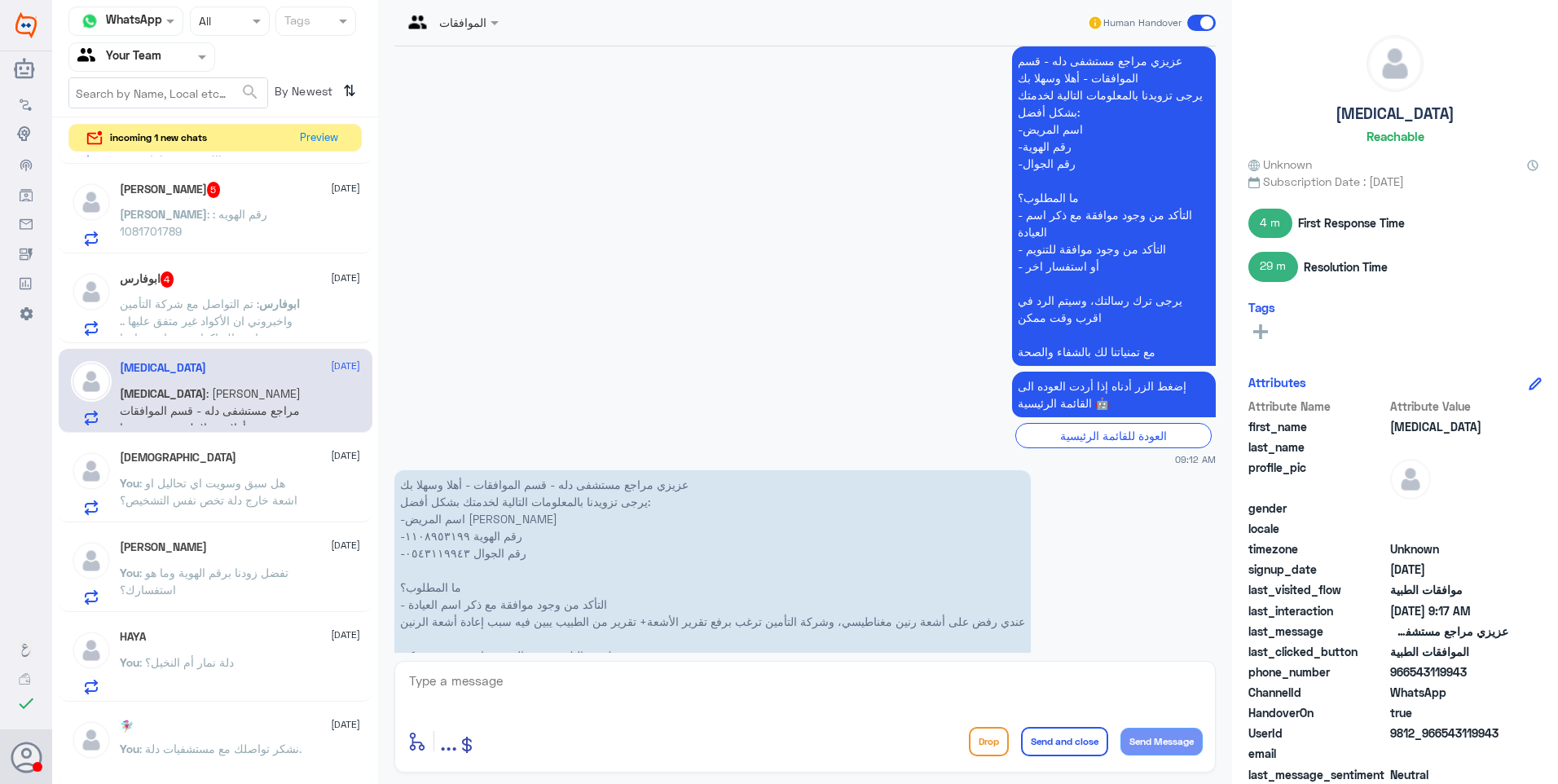
click at [416, 682] on textarea at bounding box center [805, 689] width 795 height 40
drag, startPoint x: 518, startPoint y: 691, endPoint x: 363, endPoint y: 670, distance: 156.4
click at [349, 669] on div "Channel WhatsApp Status × All Tags Agent Filter Your Team search By Newest ⇅ in…" at bounding box center [805, 394] width 1506 height 788
drag, startPoint x: 877, startPoint y: 540, endPoint x: 681, endPoint y: 538, distance: 196.0
click at [681, 538] on p "عزيزي مراجع مستشفى دله - قسم الموافقات - أهلا وسهلا بك يرجى تزويدنا بالمعلومات …" at bounding box center [712, 587] width 636 height 234
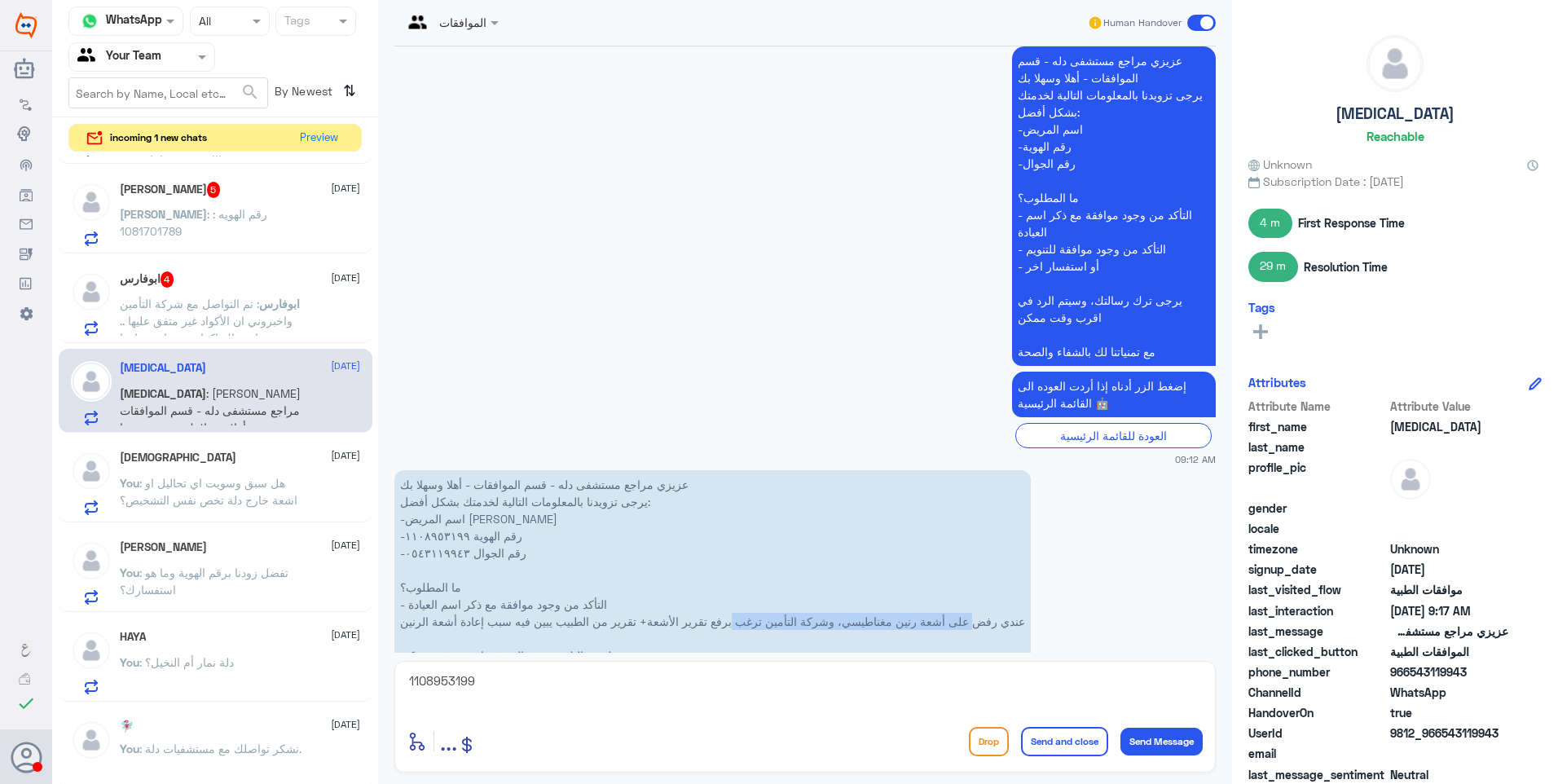
click at [681, 538] on p "عزيزي مراجع مستشفى دله - قسم الموافقات - أهلا وسهلا بك يرجى تزويدنا بالمعلومات …" at bounding box center [712, 587] width 636 height 234
click at [490, 695] on textarea "1108953199" at bounding box center [805, 689] width 795 height 40
drag, startPoint x: 512, startPoint y: 682, endPoint x: 306, endPoint y: 643, distance: 209.7
click at [307, 643] on div "Channel WhatsApp Status × All Tags Agent Filter Your Team search By Newest ⇅ in…" at bounding box center [805, 394] width 1506 height 788
type textarea "'"
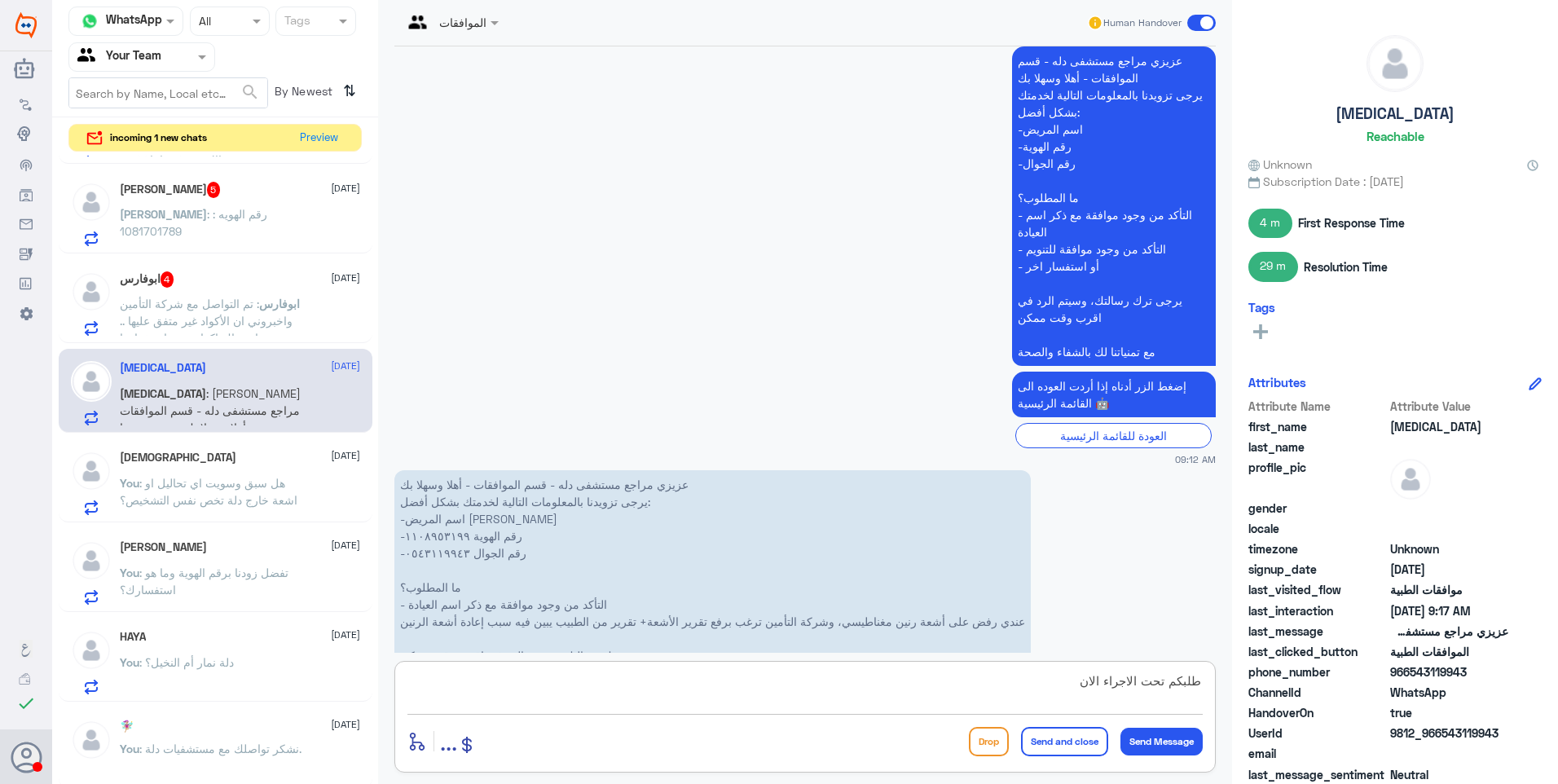
type textarea "طلبكم تحت الاجراء الان"
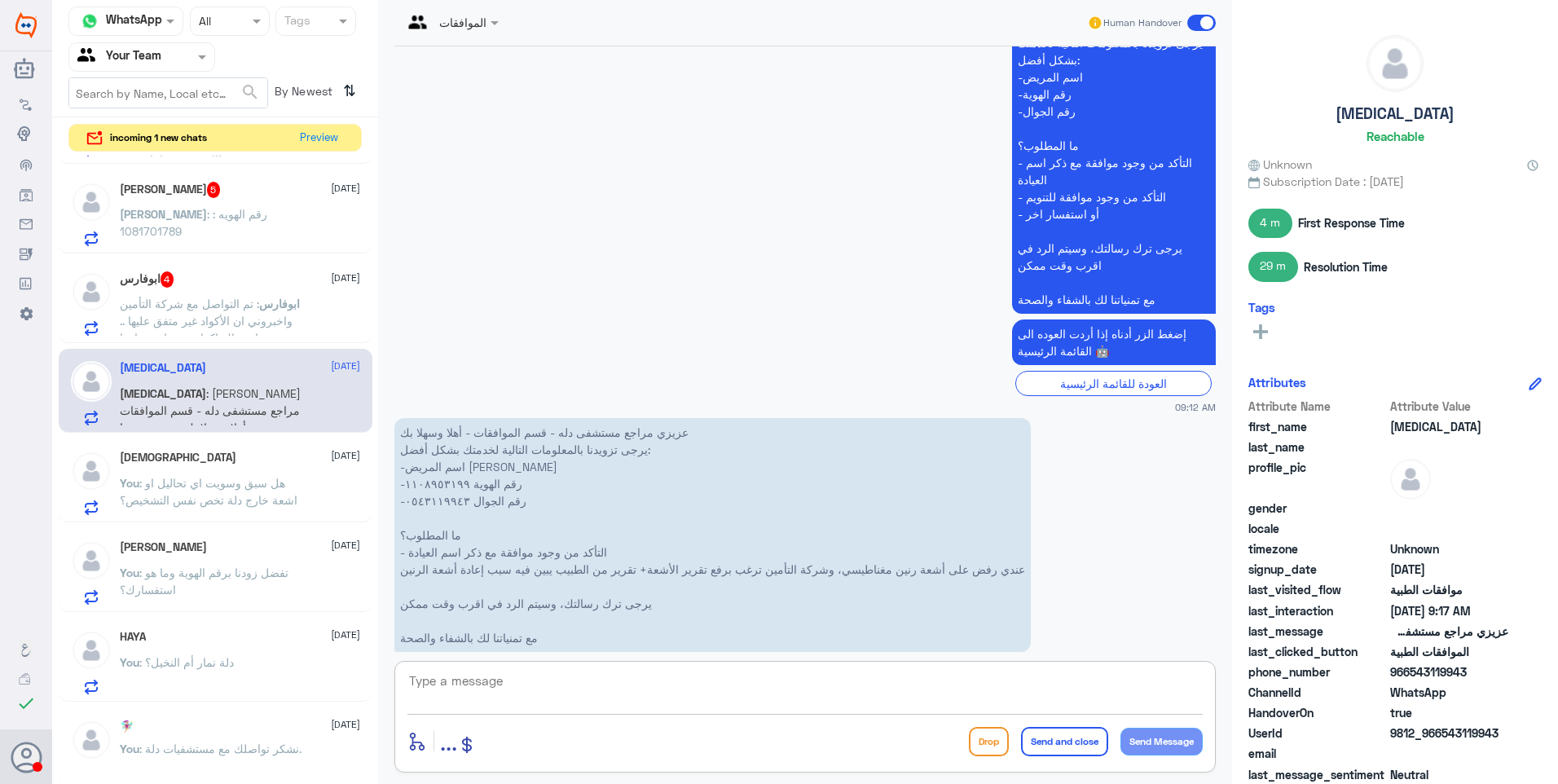
click at [229, 296] on span ": تم التواصل مع شركة التأمين واخبروني ان الأكواد غير متفق عليها .. وان هناك اكو…" at bounding box center [206, 320] width 173 height 48
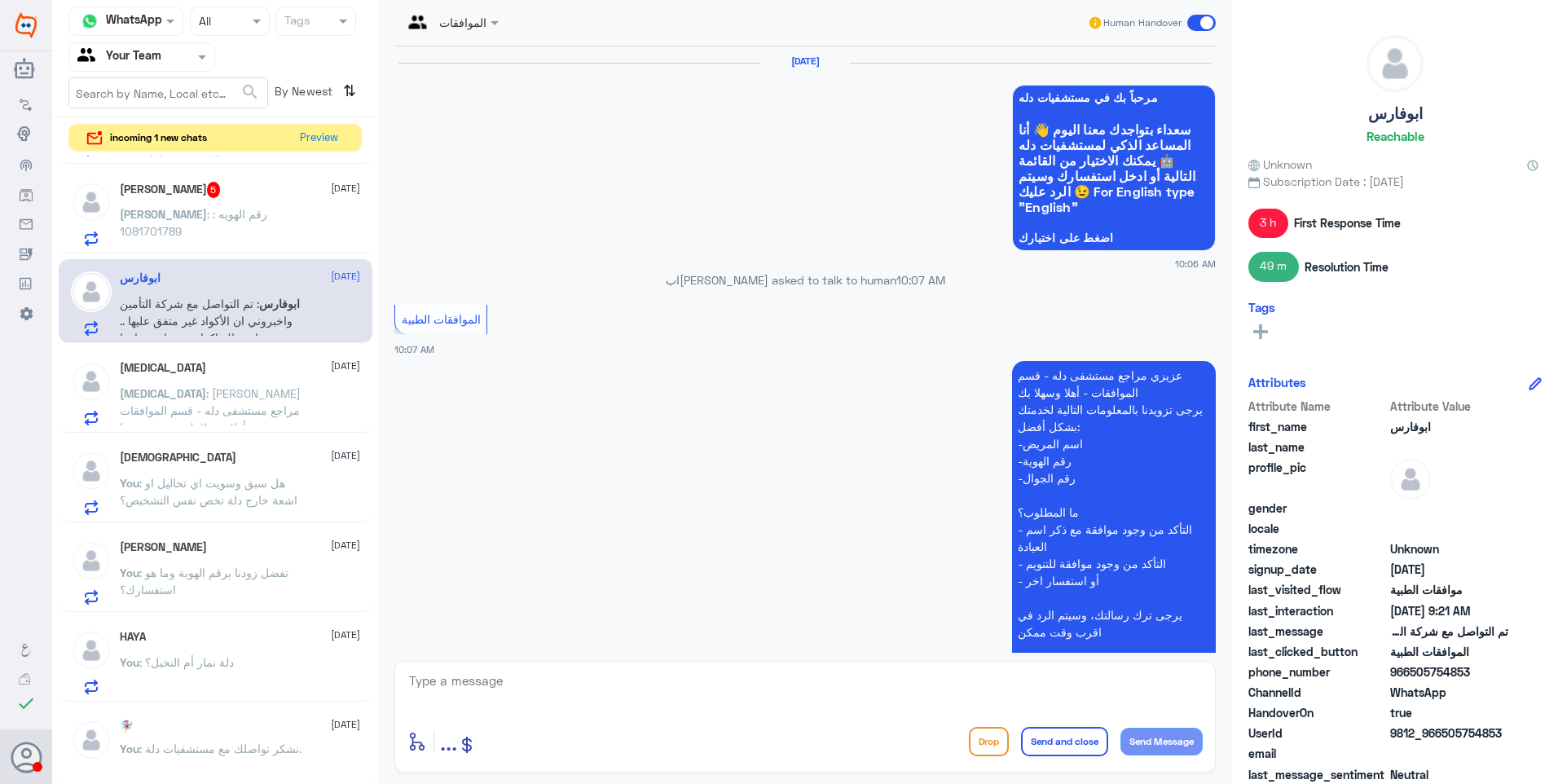
scroll to position [1758, 0]
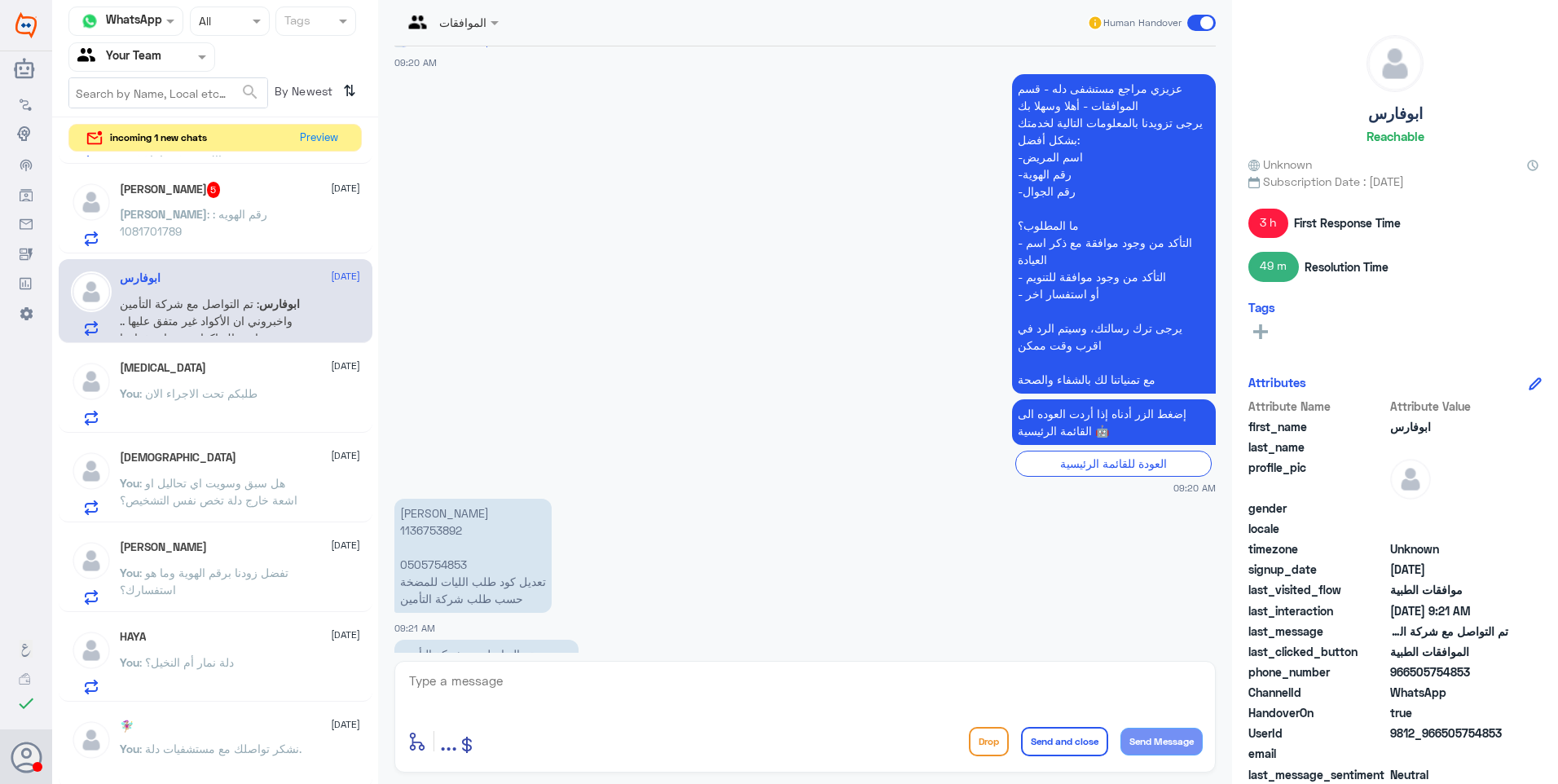
click at [434, 499] on p "دانية عبدالكريم ابوقيس 1136753892 0505754853 تعديل كود طلب الليات للمضخة حسب طل…" at bounding box center [473, 556] width 157 height 114
copy p "1136753892"
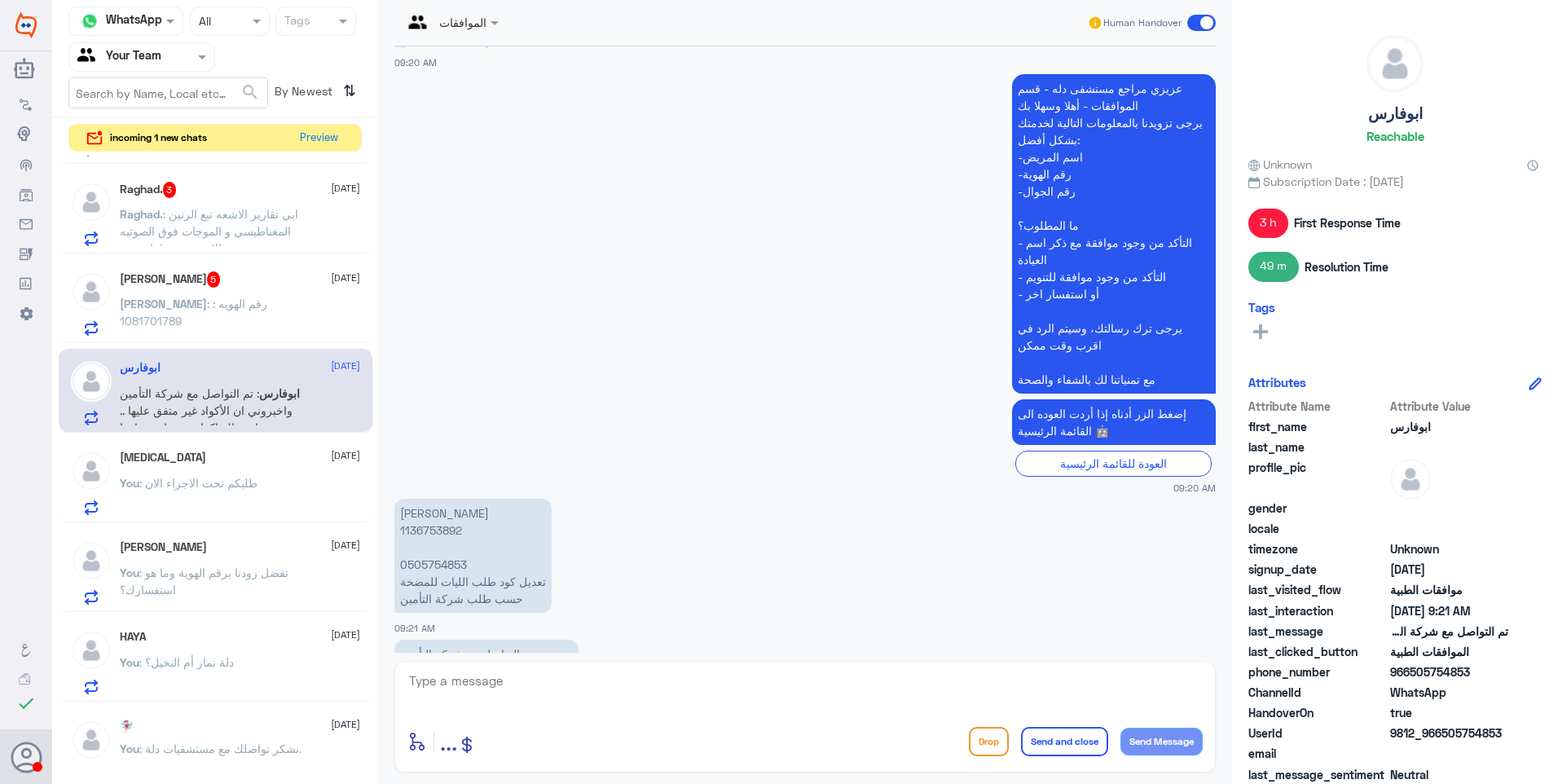
drag, startPoint x: 442, startPoint y: 667, endPoint x: 484, endPoint y: 682, distance: 44.6
click at [461, 678] on div "enter flow name ... Drop Send and close Send Message" at bounding box center [805, 717] width 822 height 112
click at [507, 683] on textarea at bounding box center [805, 689] width 795 height 40
type textarea "جاري التواصل مع الشركة لمعرفة الاكواد البديلة"
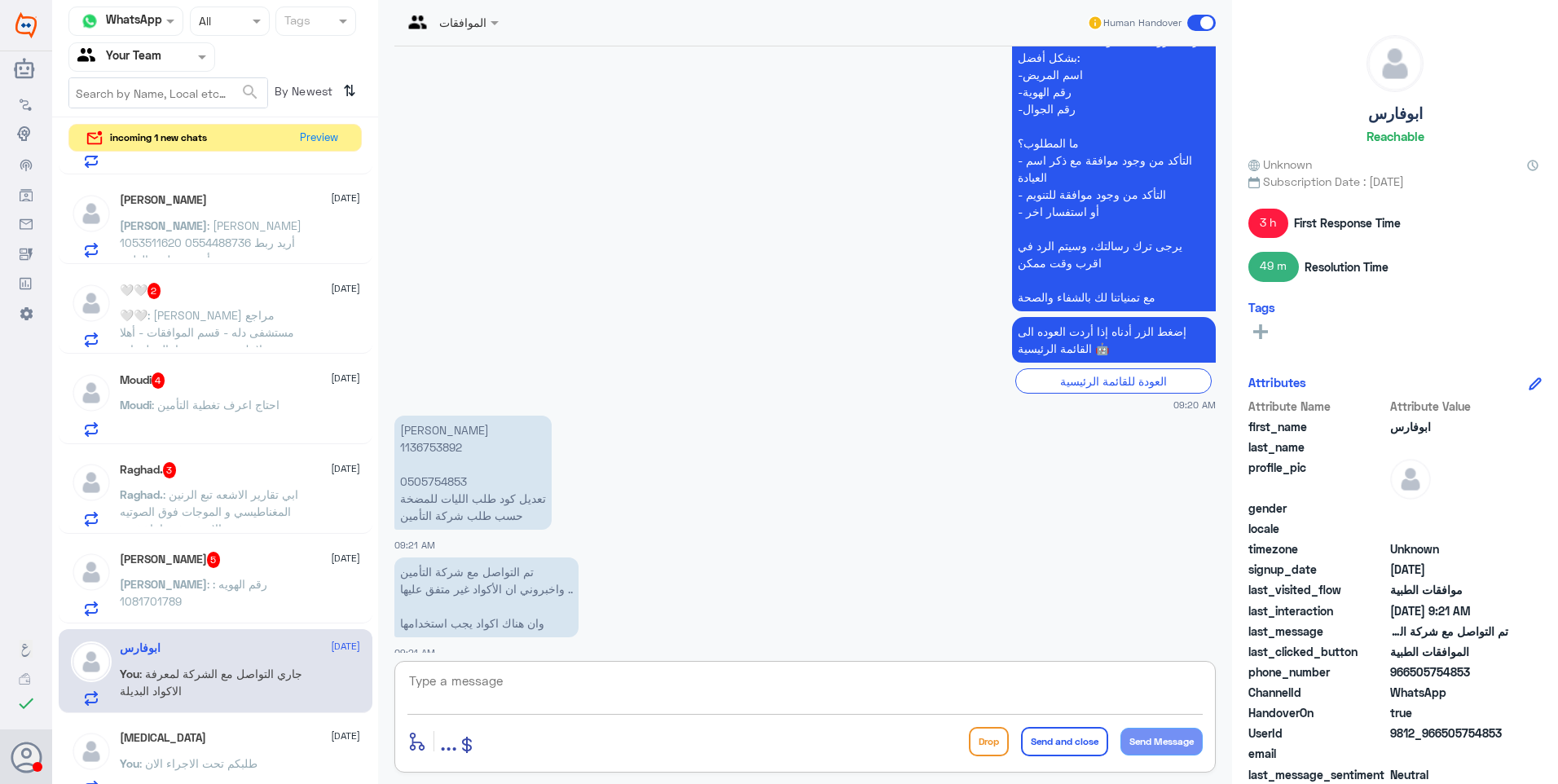
scroll to position [26, 0]
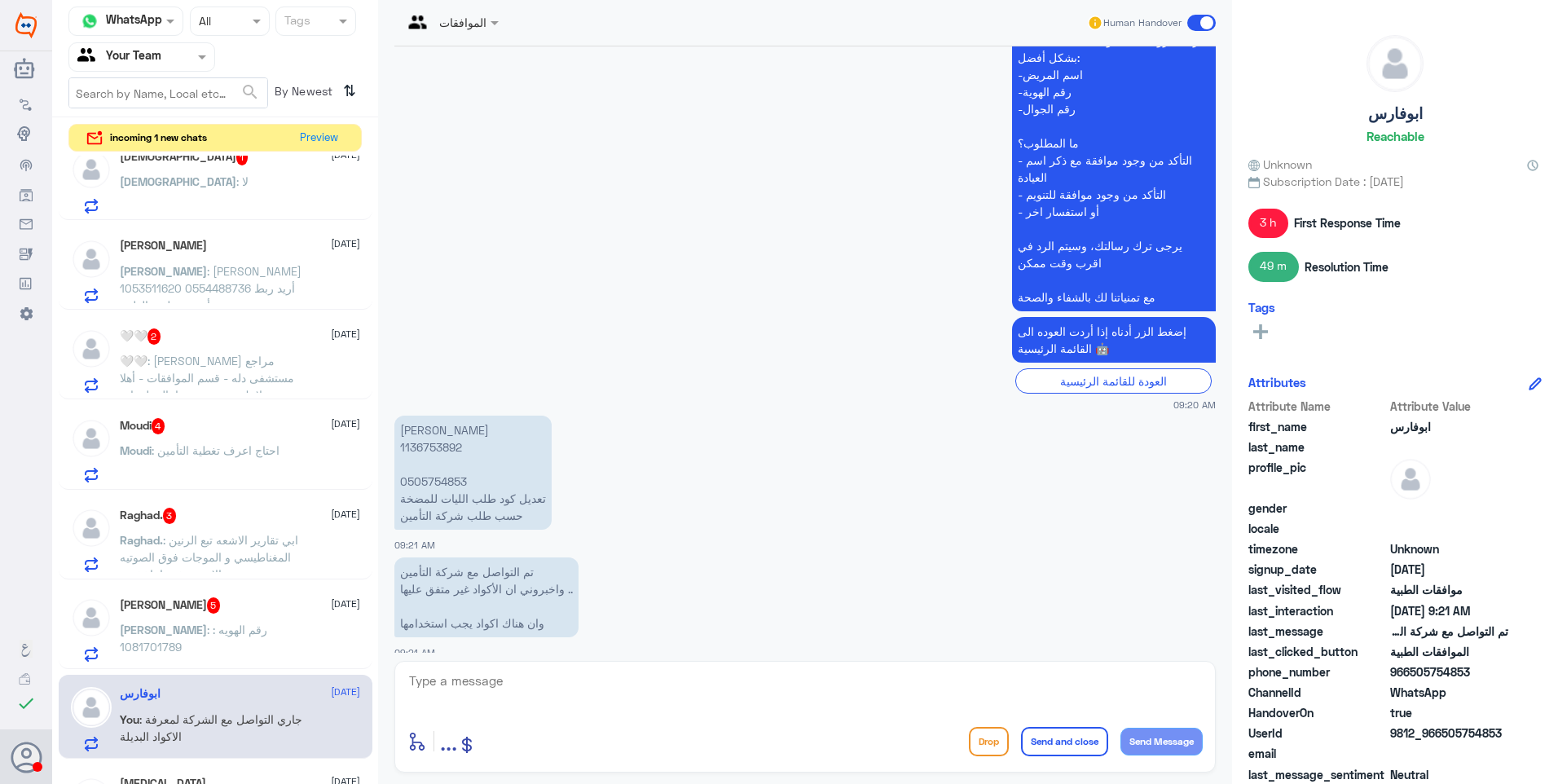
click at [220, 585] on div "Abdulmajeed 5 26 August Abdulmajeed : رقم الهويه : 1081701789" at bounding box center [215, 627] width 313 height 84
click at [227, 618] on div "Abdulmajeed 5 26 August Abdulmajeed : رقم الهويه : 1081701789" at bounding box center [239, 629] width 240 height 64
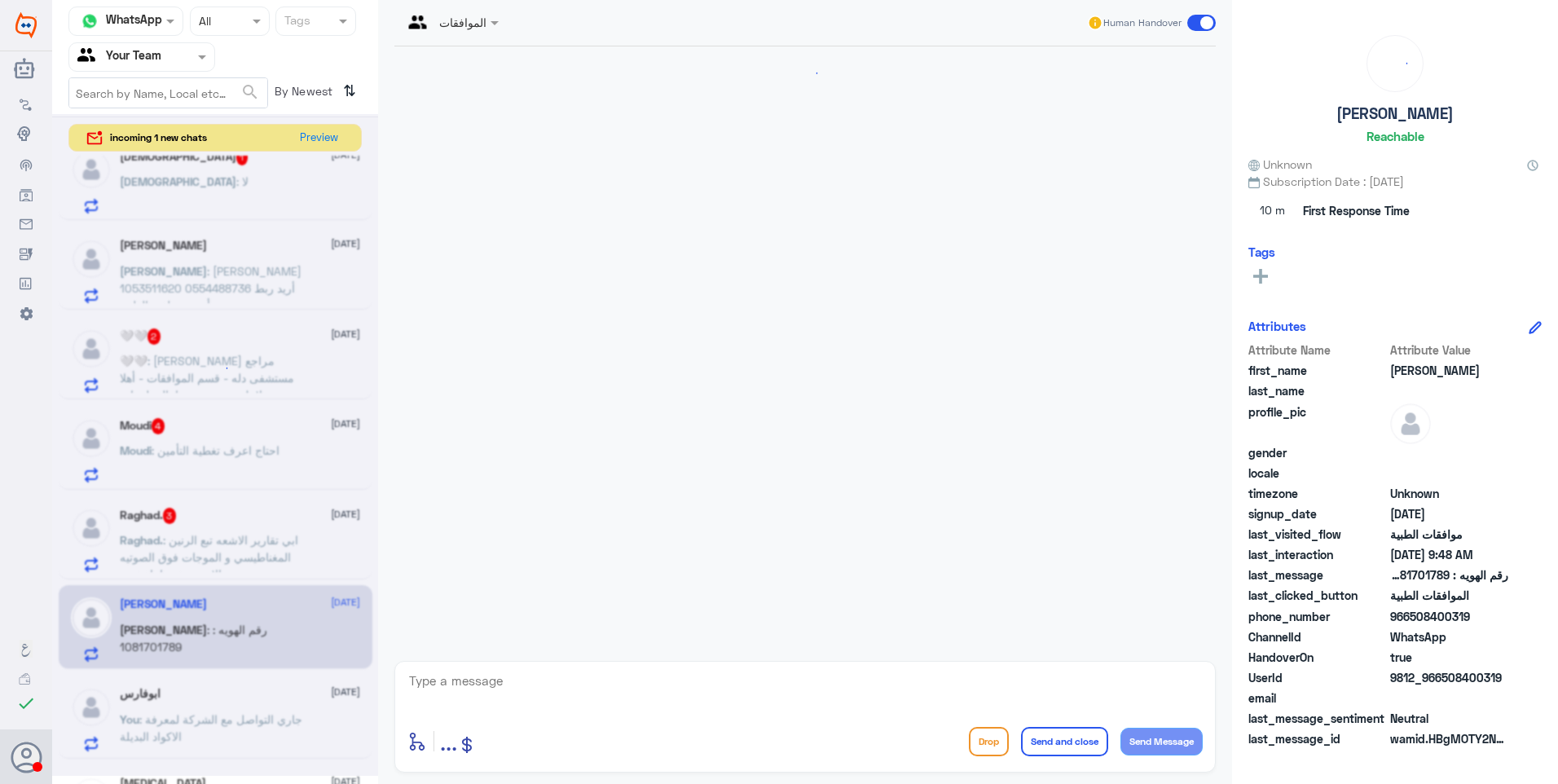
scroll to position [430, 0]
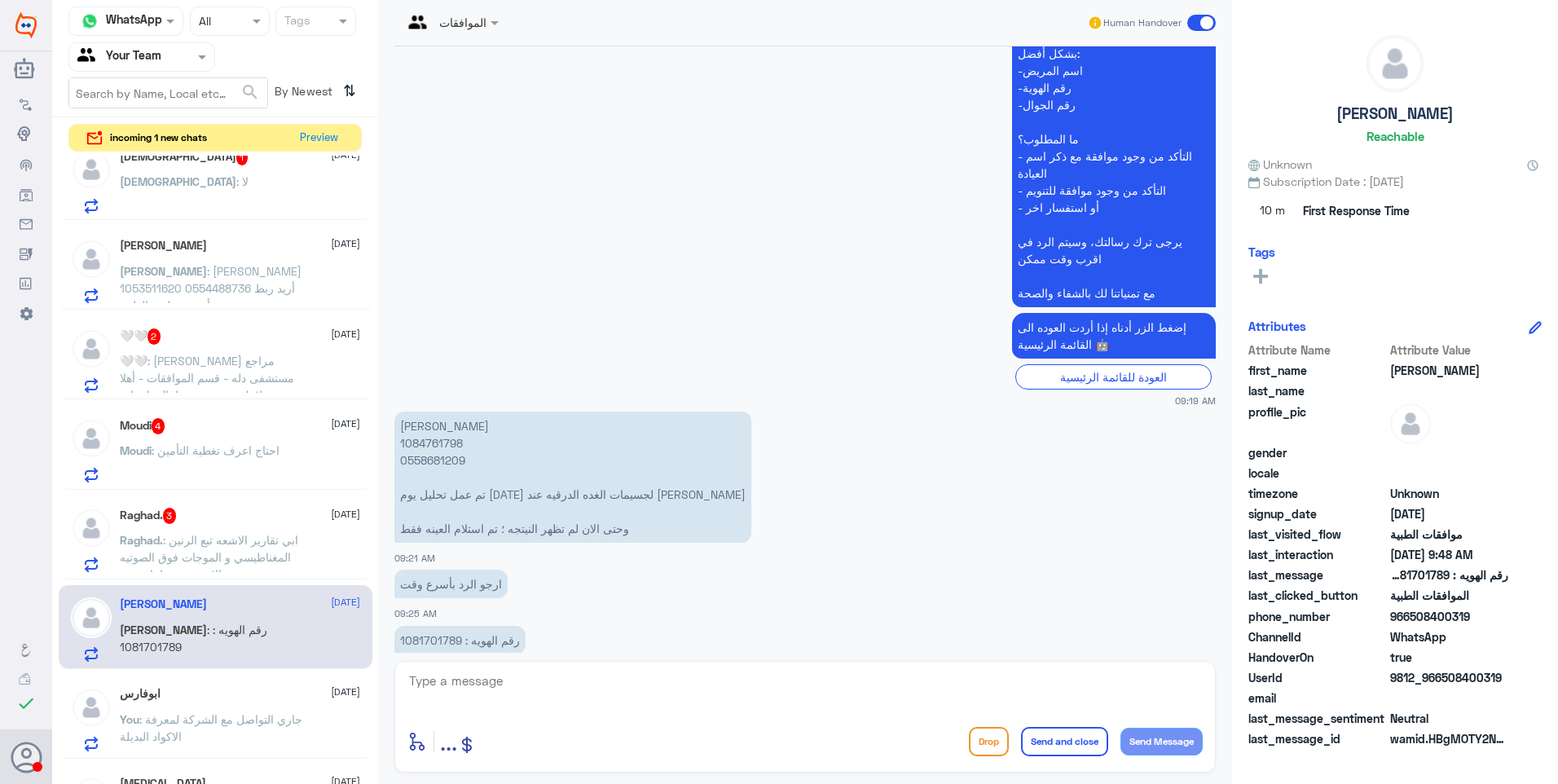
click at [447, 412] on p "سميه محمد الغامدي 1084761798 0558681209 تم عمل تحليل يوم الاحد ٢٤ اغسطس لجسيمات…" at bounding box center [573, 477] width 357 height 132
copy p "1084761798"
drag, startPoint x: 447, startPoint y: 407, endPoint x: 685, endPoint y: 469, distance: 245.9
click at [685, 469] on p "سميه محمد الغامدي 1084761798 0558681209 تم عمل تحليل يوم الاحد ٢٤ اغسطس لجسيمات…" at bounding box center [573, 477] width 357 height 132
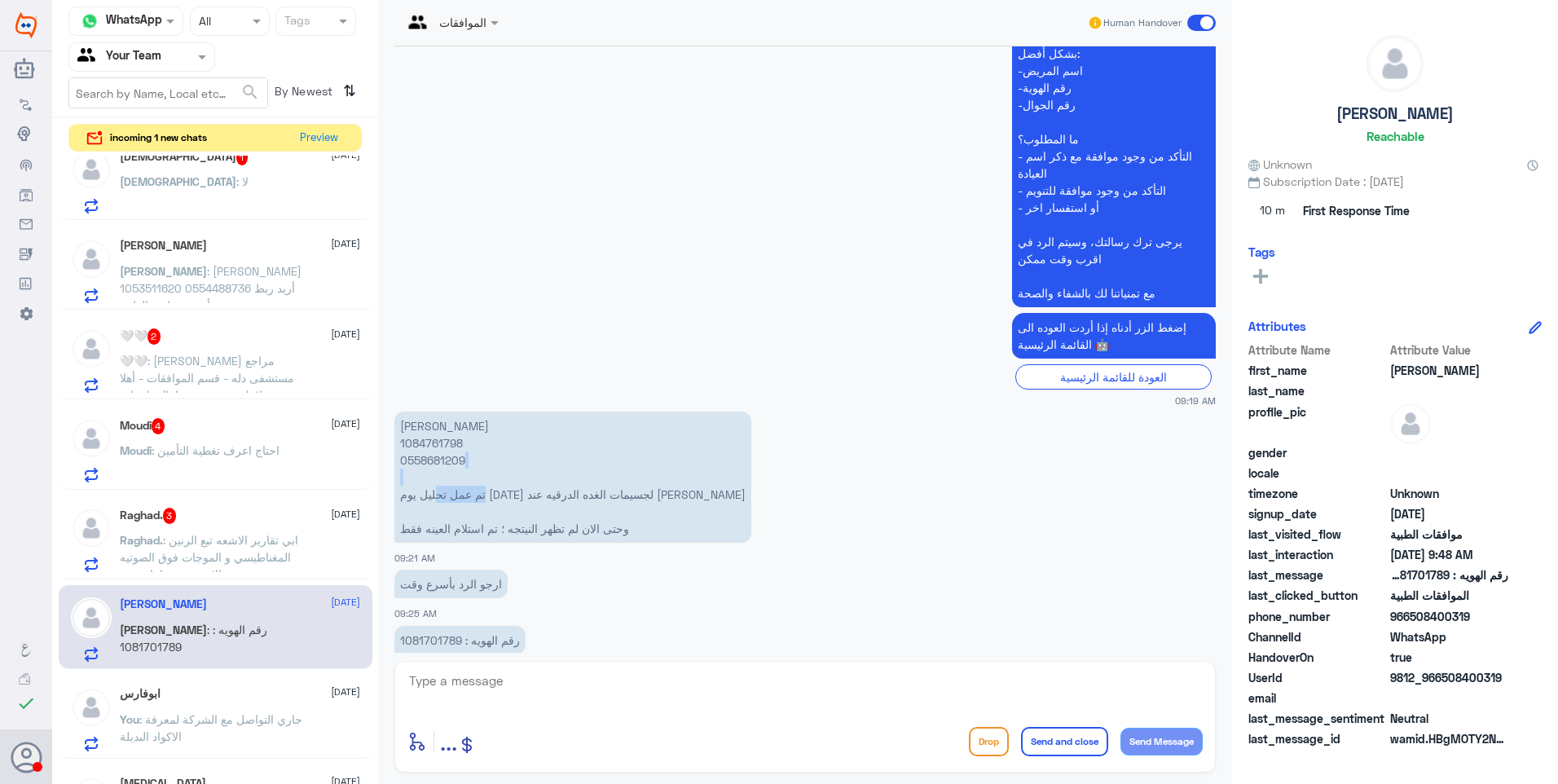
drag, startPoint x: 682, startPoint y: 457, endPoint x: 565, endPoint y: 453, distance: 117.1
click at [565, 453] on p "سميه محمد الغامدي 1084761798 0558681209 تم عمل تحليل يوم الاحد ٢٤ اغسطس لجسيمات…" at bounding box center [573, 477] width 357 height 132
drag, startPoint x: 565, startPoint y: 453, endPoint x: 624, endPoint y: 461, distance: 59.5
click at [624, 461] on p "سميه محمد الغامدي 1084761798 0558681209 تم عمل تحليل يوم الاحد ٢٤ اغسطس لجسيمات…" at bounding box center [573, 477] width 357 height 132
click at [443, 678] on textarea at bounding box center [805, 689] width 795 height 40
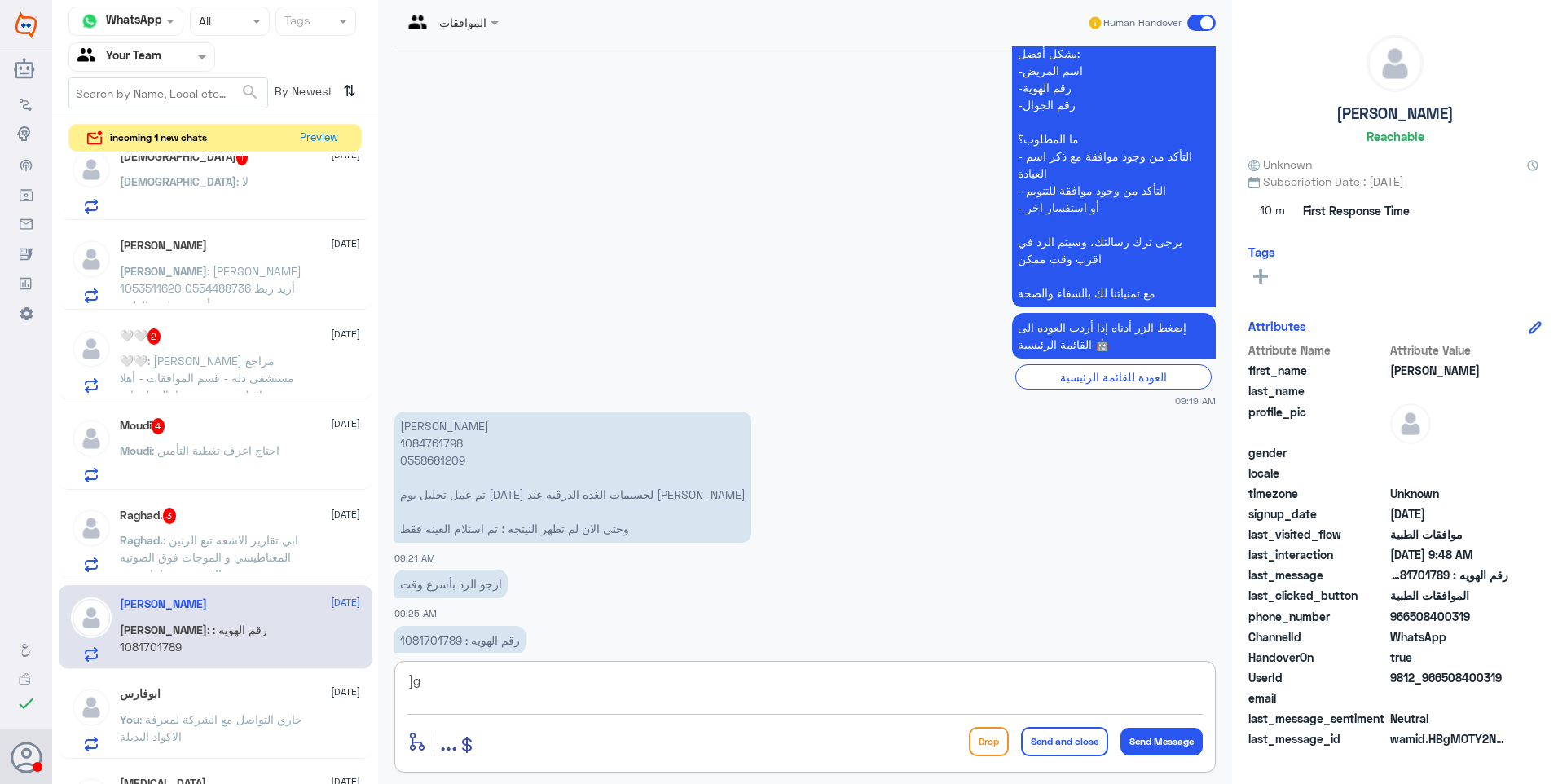
type textarea "]"
type textarea "د"
type textarea "دلة نمار أم النخيل؟"
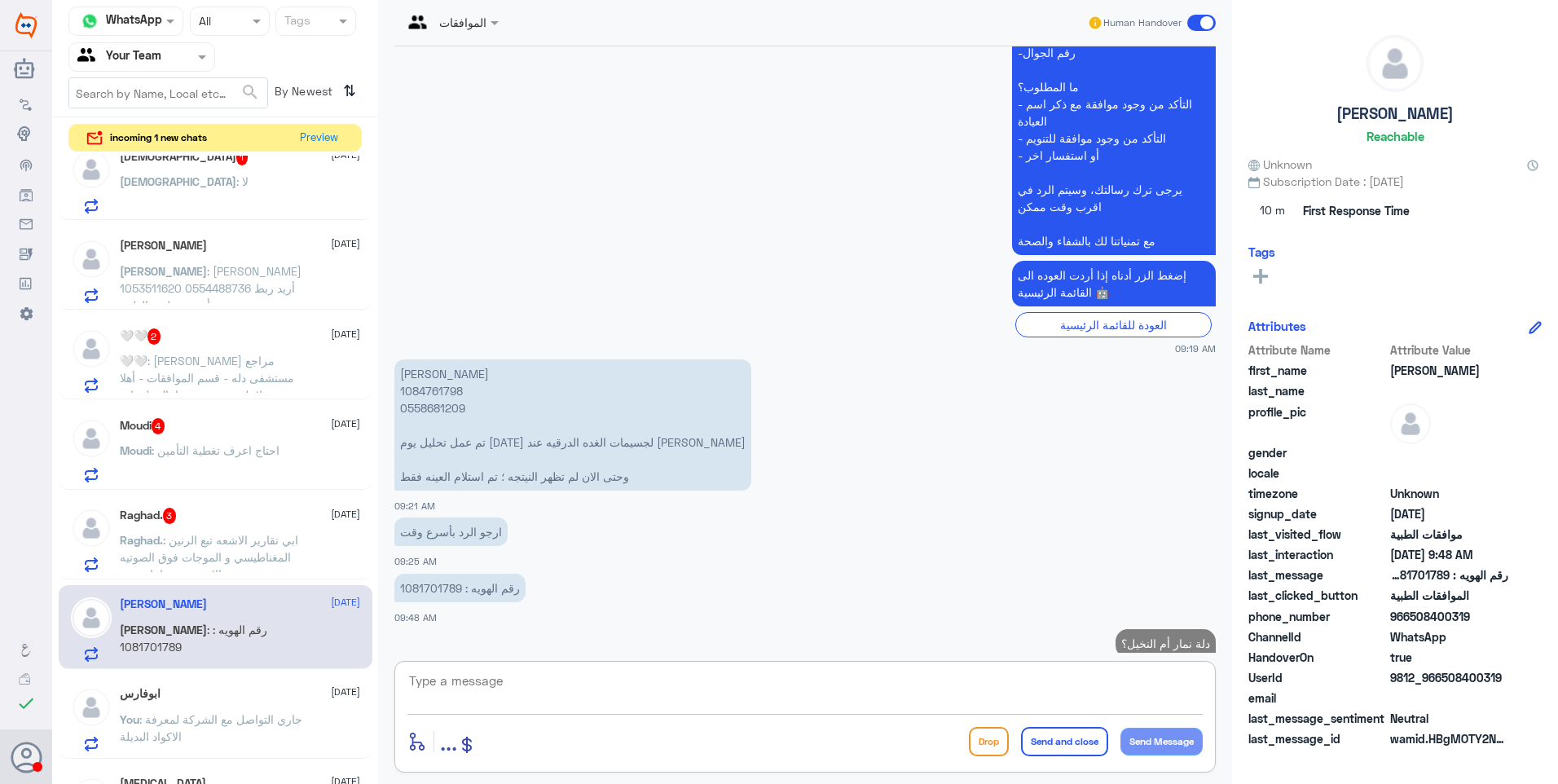
click at [202, 512] on div "Raghad. 3 26 August" at bounding box center [239, 515] width 240 height 16
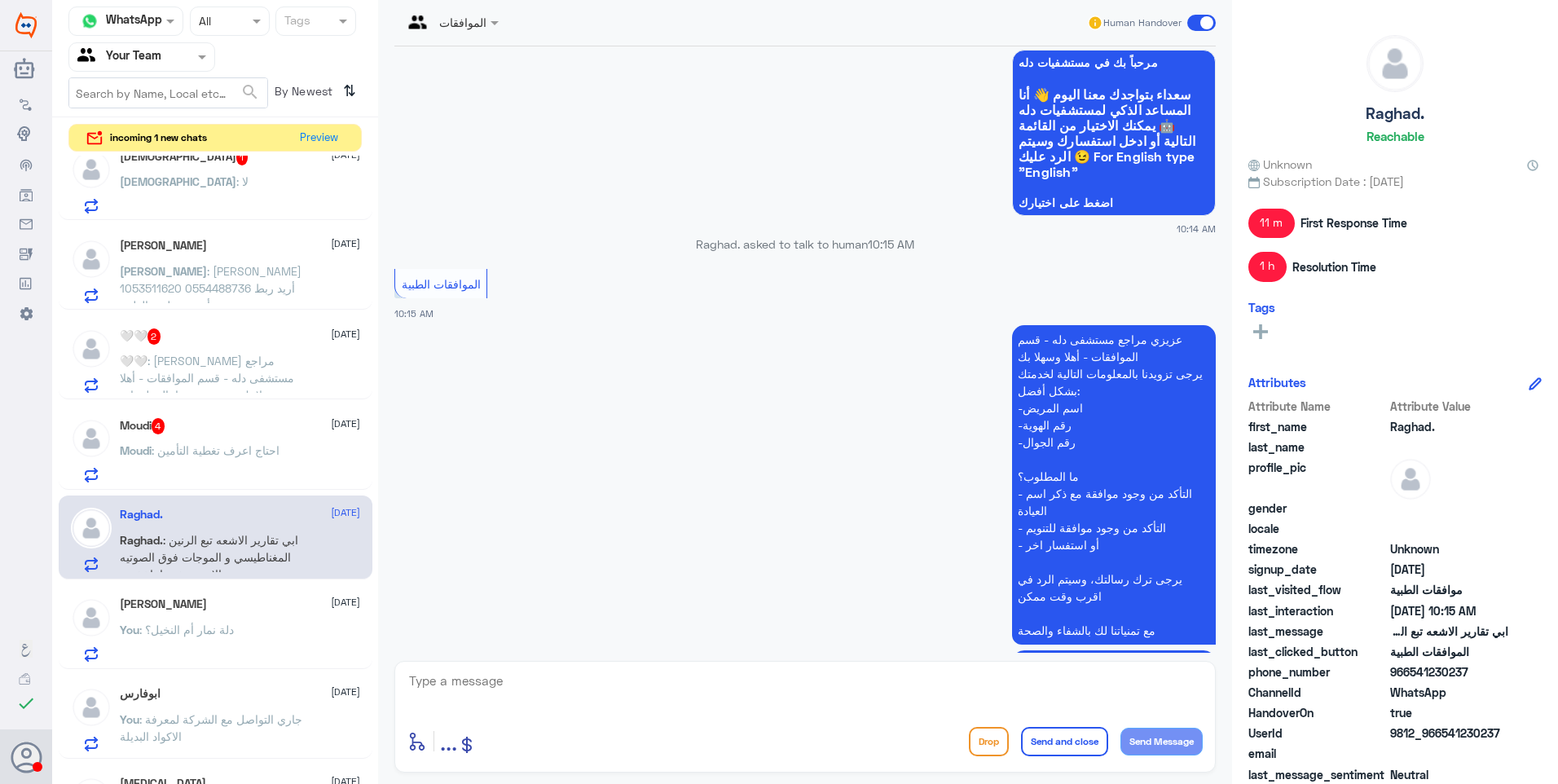
scroll to position [1329, 0]
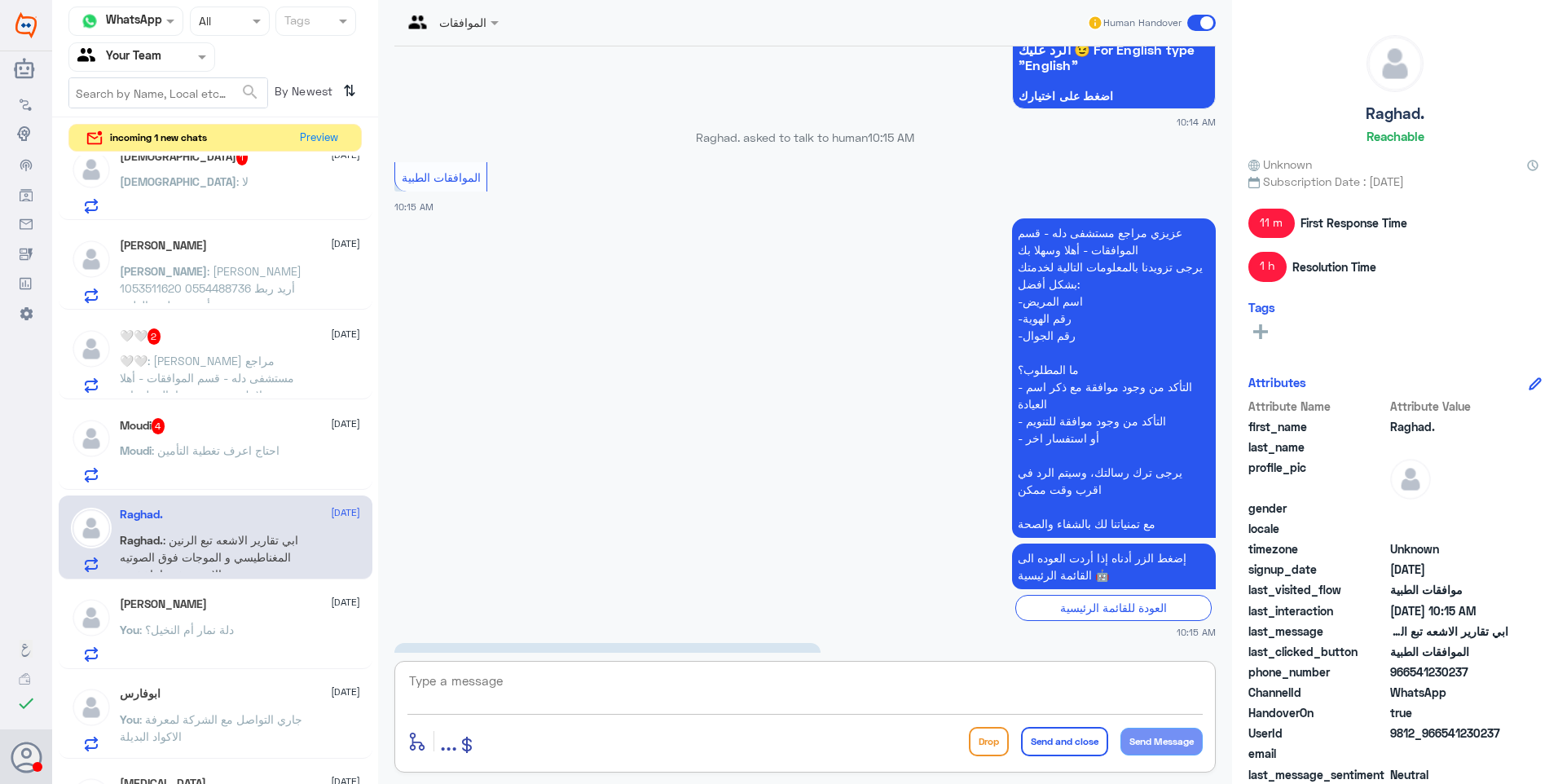
drag, startPoint x: 523, startPoint y: 674, endPoint x: 606, endPoint y: 670, distance: 83.1
click at [542, 679] on textarea at bounding box center [805, 689] width 795 height 40
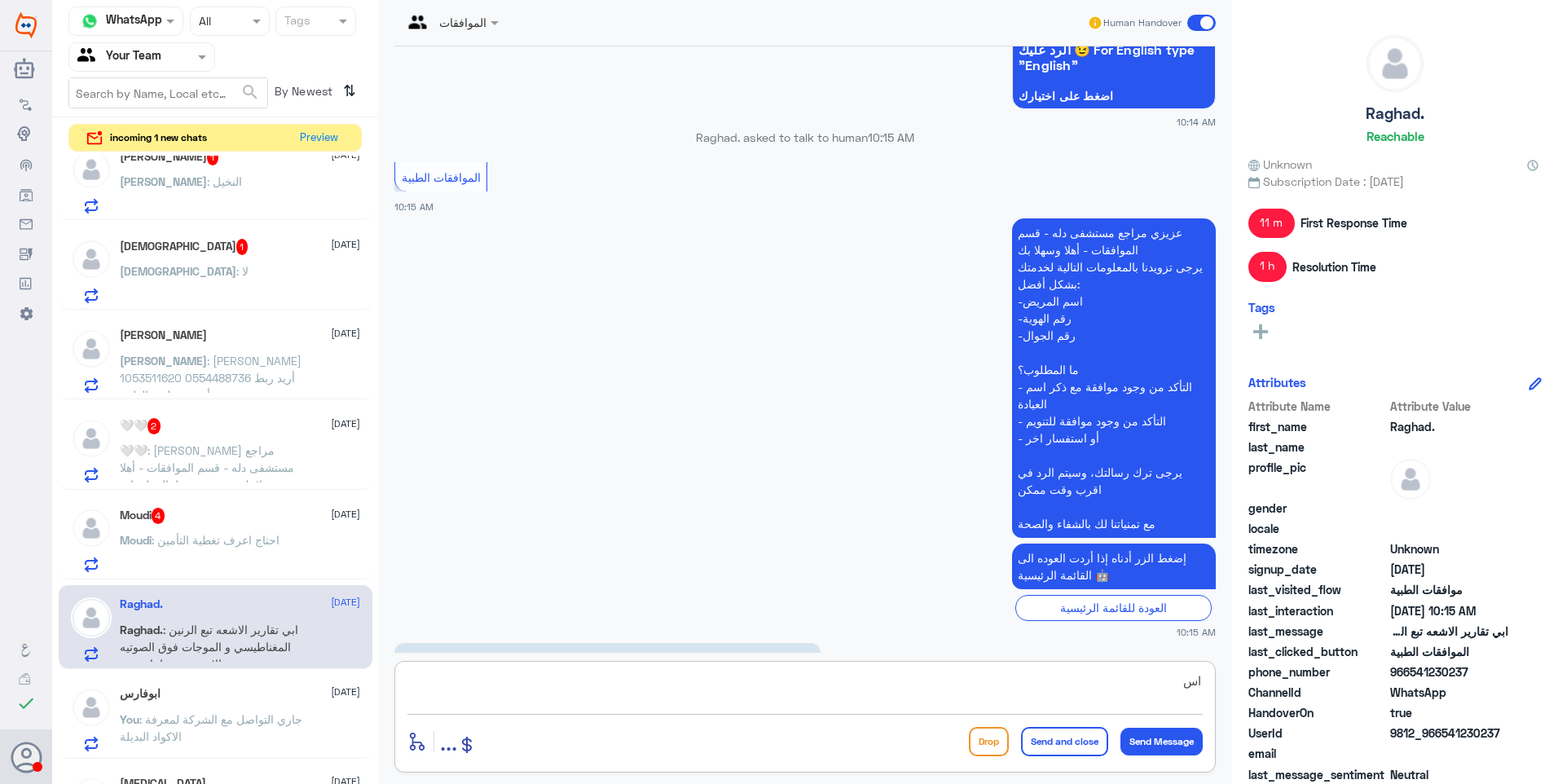
type textarea "ا"
type textarea "هذا من اختصاص قسم التقارير.. يرجى التواصل معهم على الرقم الاتي: 0112994881"
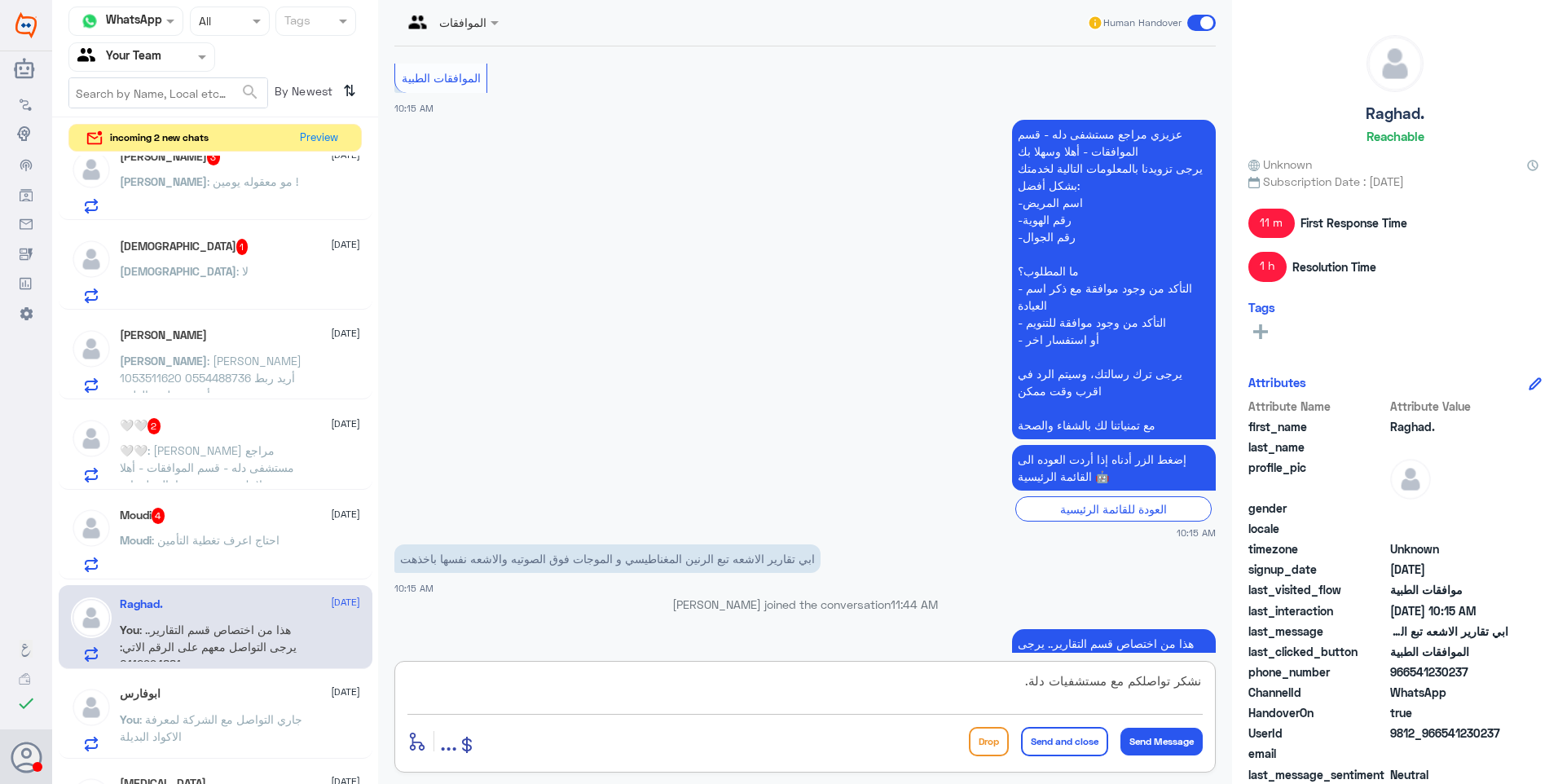
type textarea "نشكر تواصلكم مع مستشفيات دلة."
click at [1070, 738] on button "Send and close" at bounding box center [1064, 741] width 87 height 29
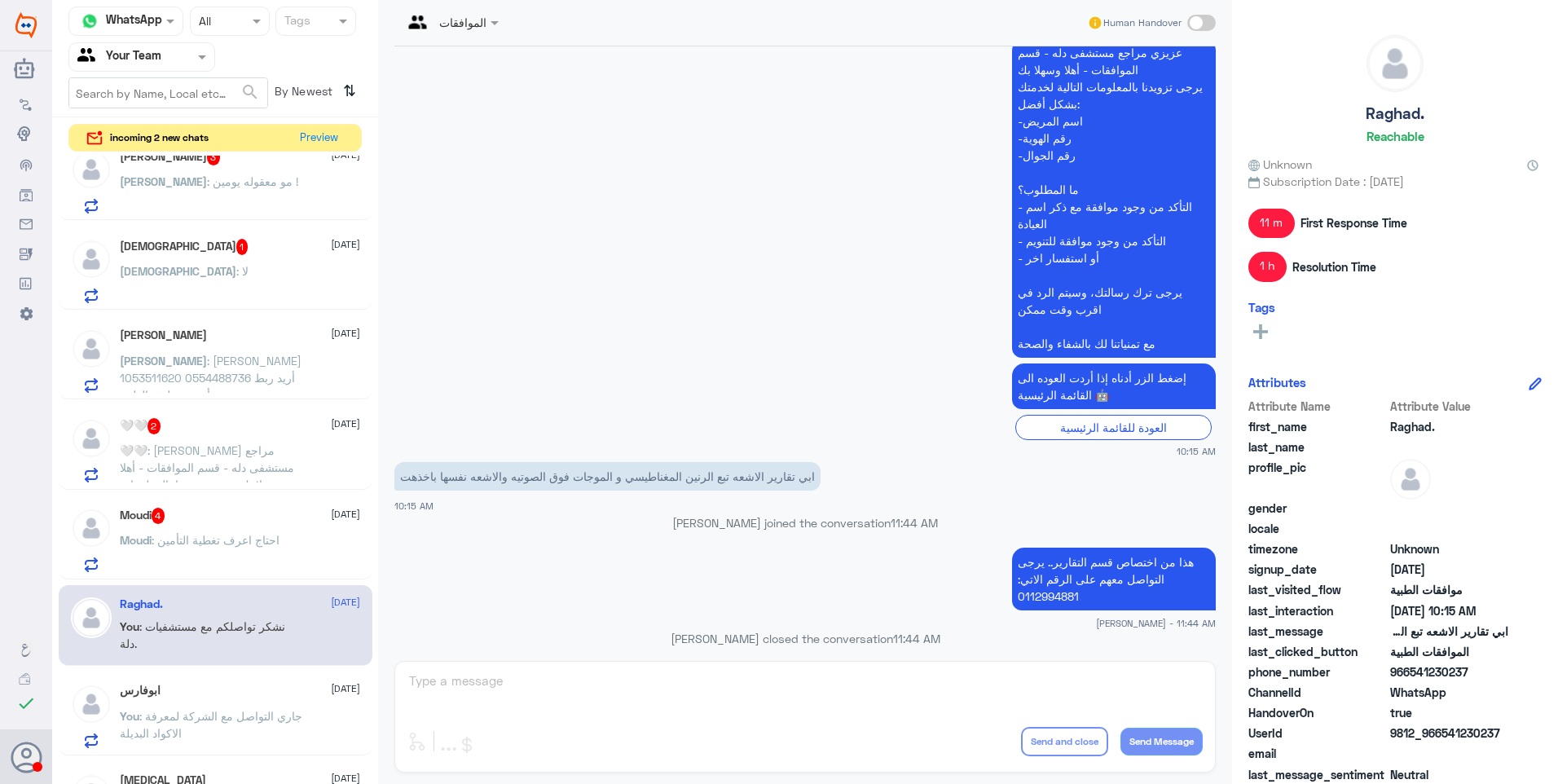
click at [256, 535] on span ": احتاج اعرف تغطية التأمين" at bounding box center [215, 540] width 128 height 14
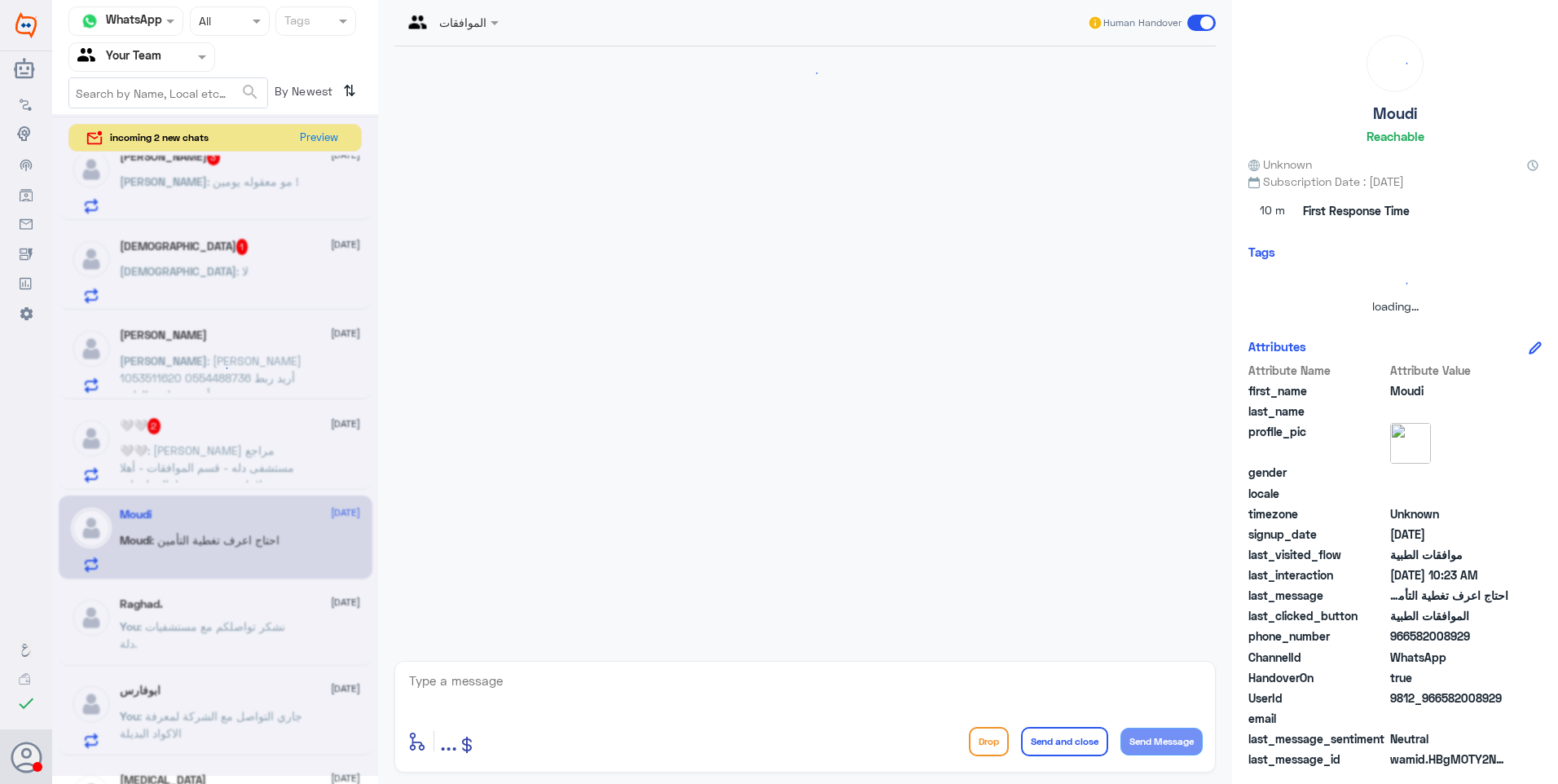
scroll to position [448, 0]
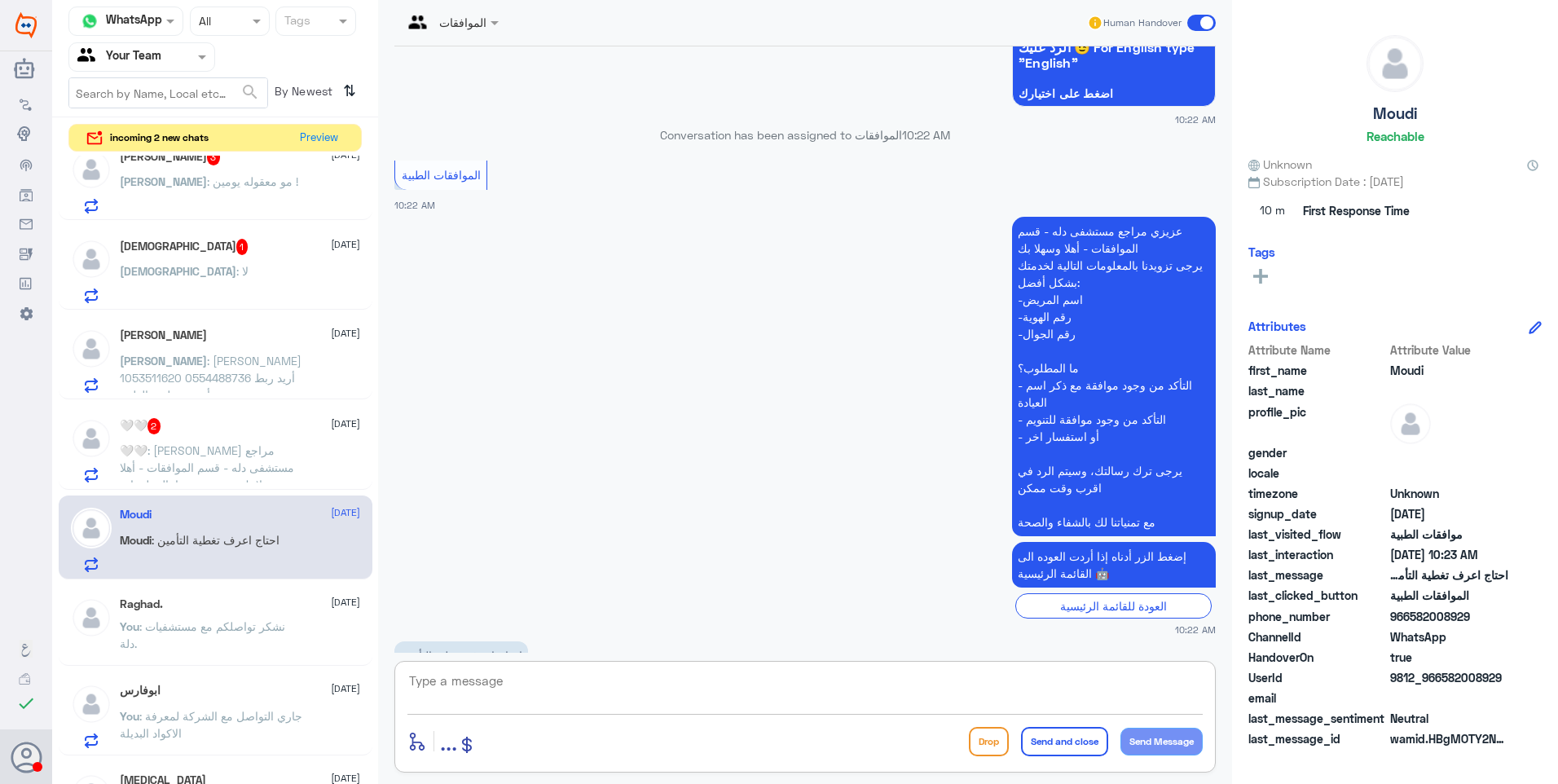
click at [481, 678] on textarea at bounding box center [805, 689] width 795 height 40
type textarea "تغطية التأمين وتفاصيل الوثيقة يمكن معرفتها من شركة التأمين نفسها"
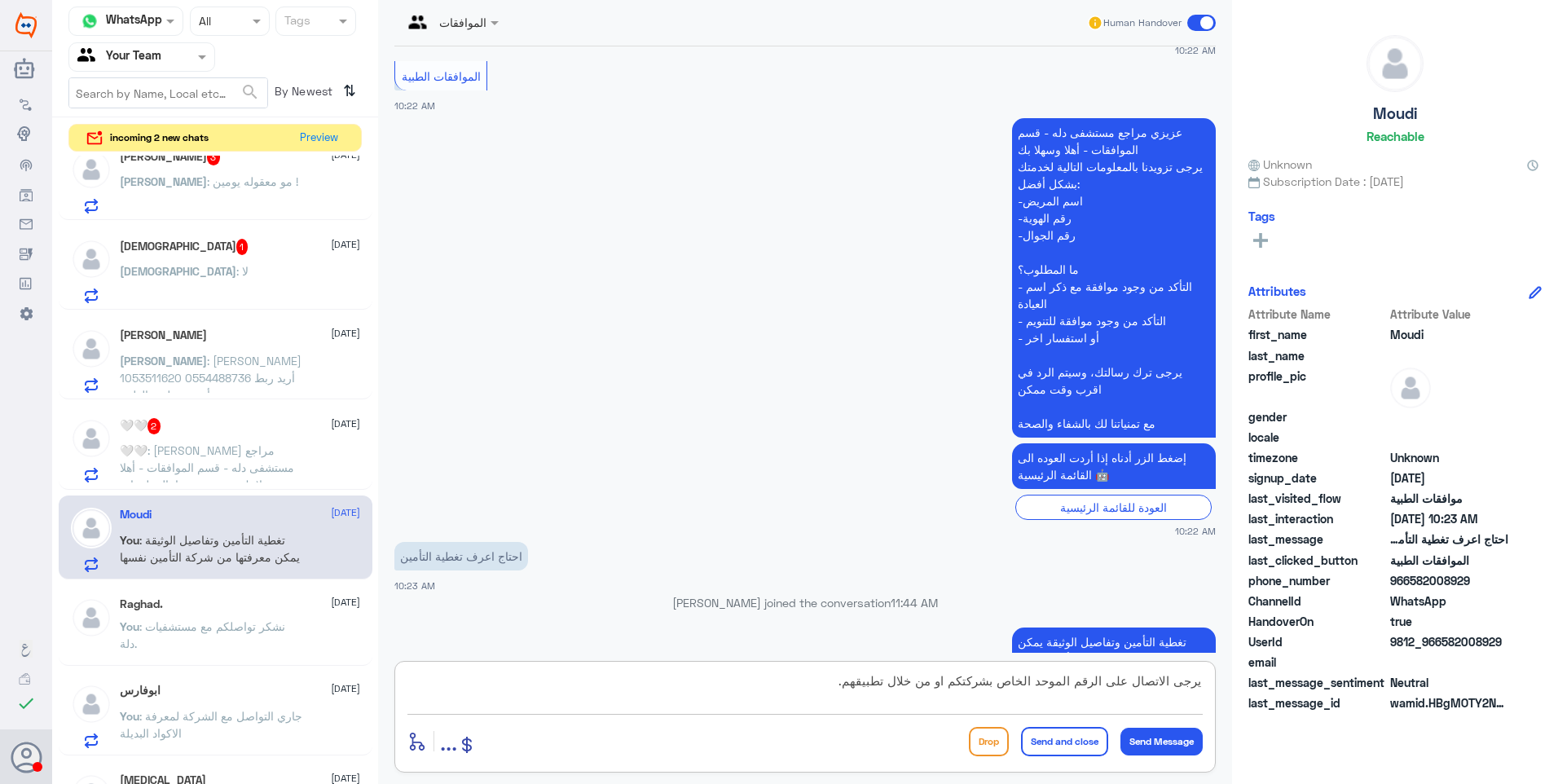
type textarea "يرجى الاتصال على الرقم الموحد الخاص بشركتكم او من خلال تطبيقهم."
click at [1072, 744] on button "Send and close" at bounding box center [1064, 741] width 87 height 29
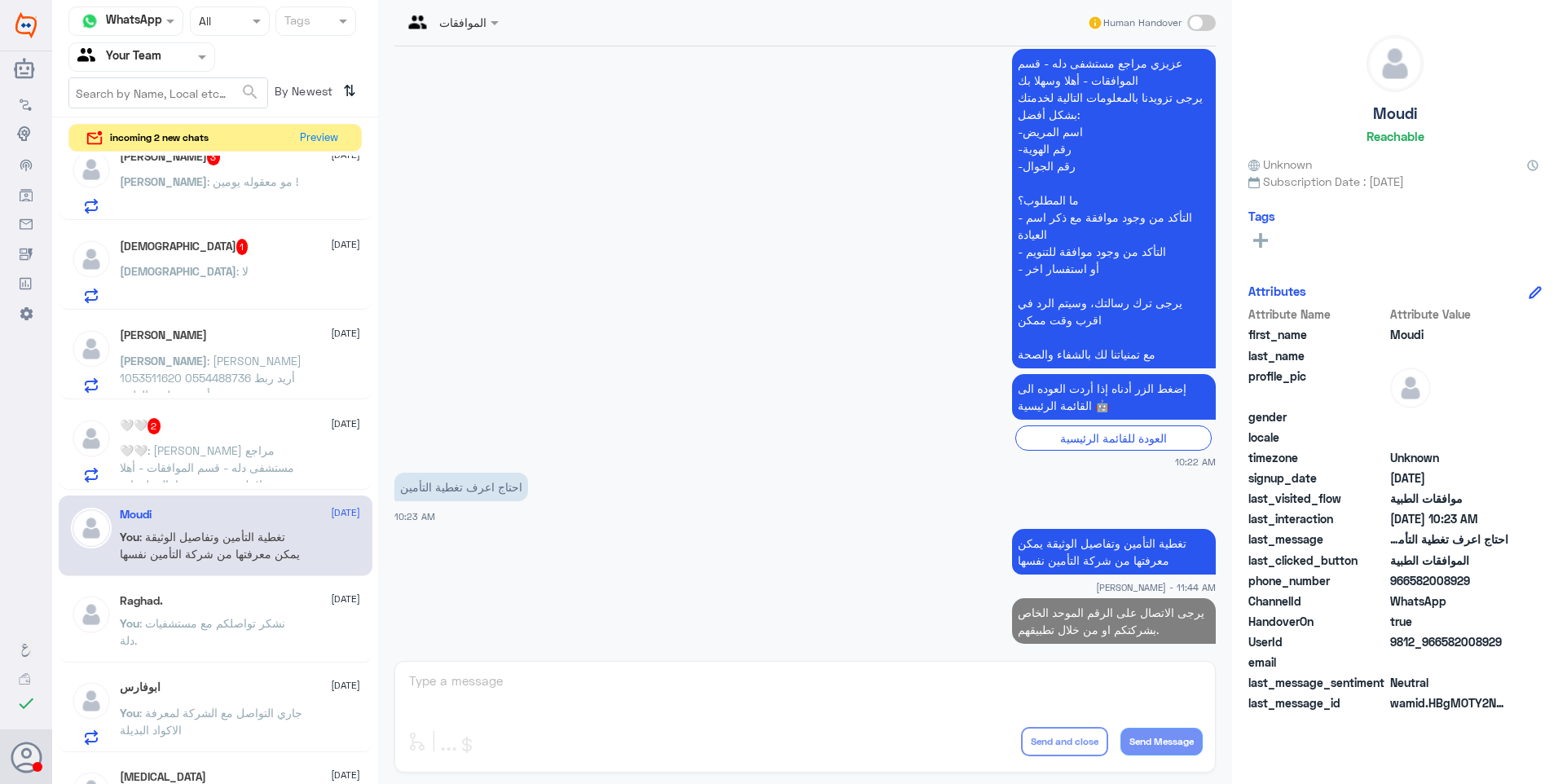
click at [211, 453] on span ": عزيزي مراجع مستشفى دله - قسم الموافقات - أهلا وسهلا بك يرجى تزويدنا بالمعلوما…" at bounding box center [209, 553] width 180 height 219
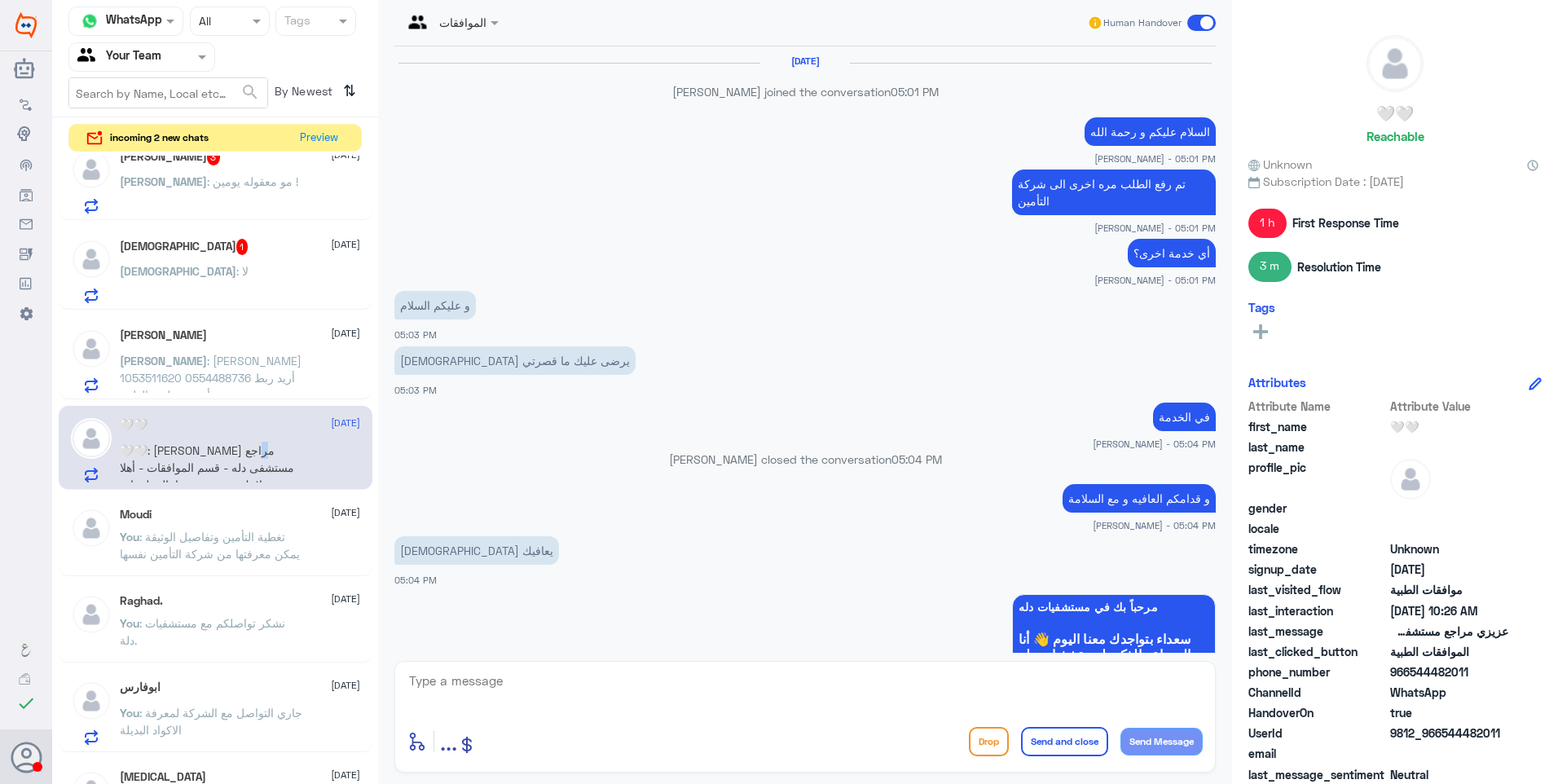
scroll to position [1366, 0]
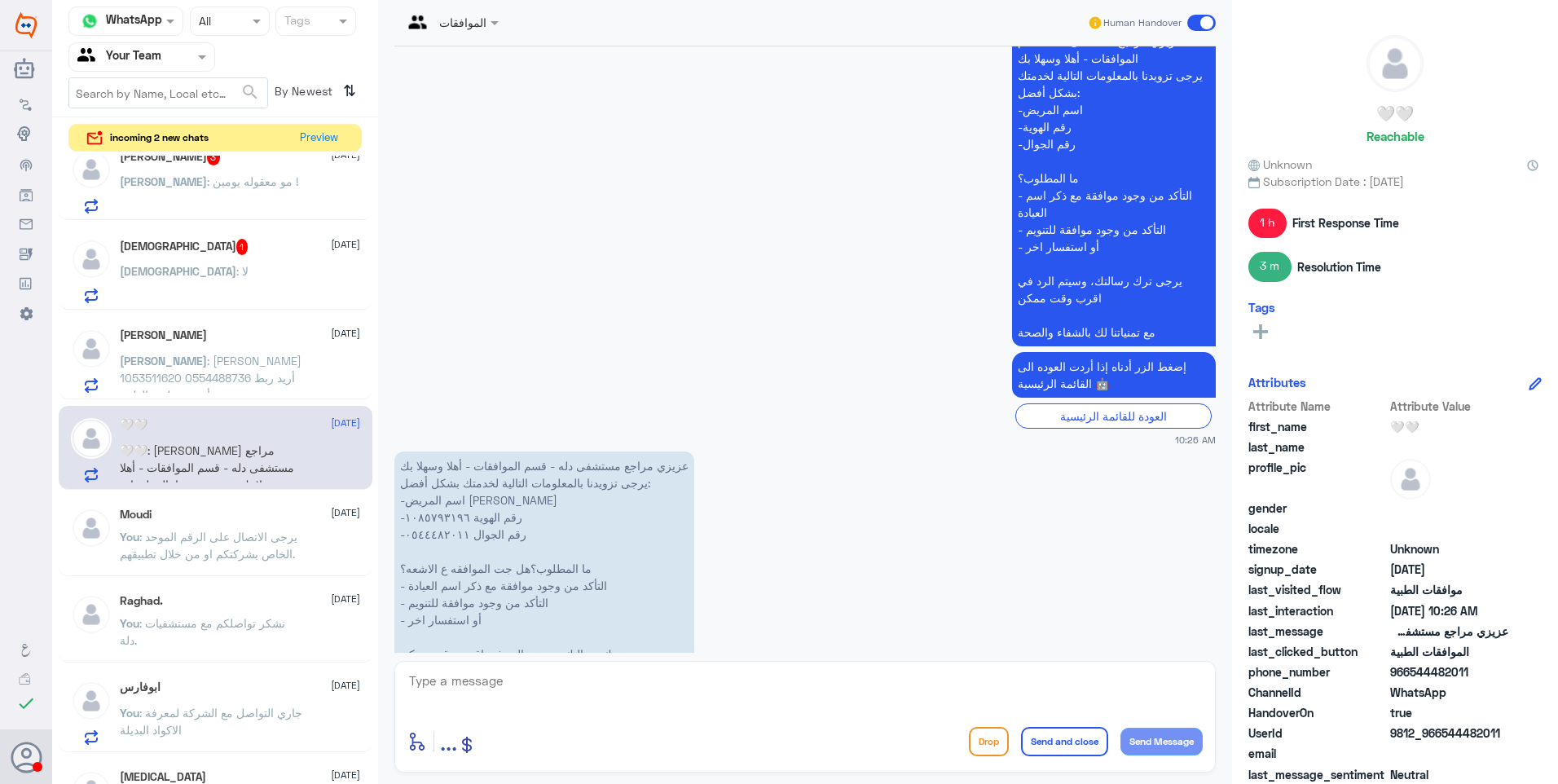
click at [436, 701] on textarea at bounding box center [805, 689] width 795 height 40
drag, startPoint x: 460, startPoint y: 679, endPoint x: 365, endPoint y: 679, distance: 95.0
click at [319, 667] on div "Channel WhatsApp Status × All Tags Agent Filter Your Team search By Newest ⇅ in…" at bounding box center [805, 394] width 1506 height 788
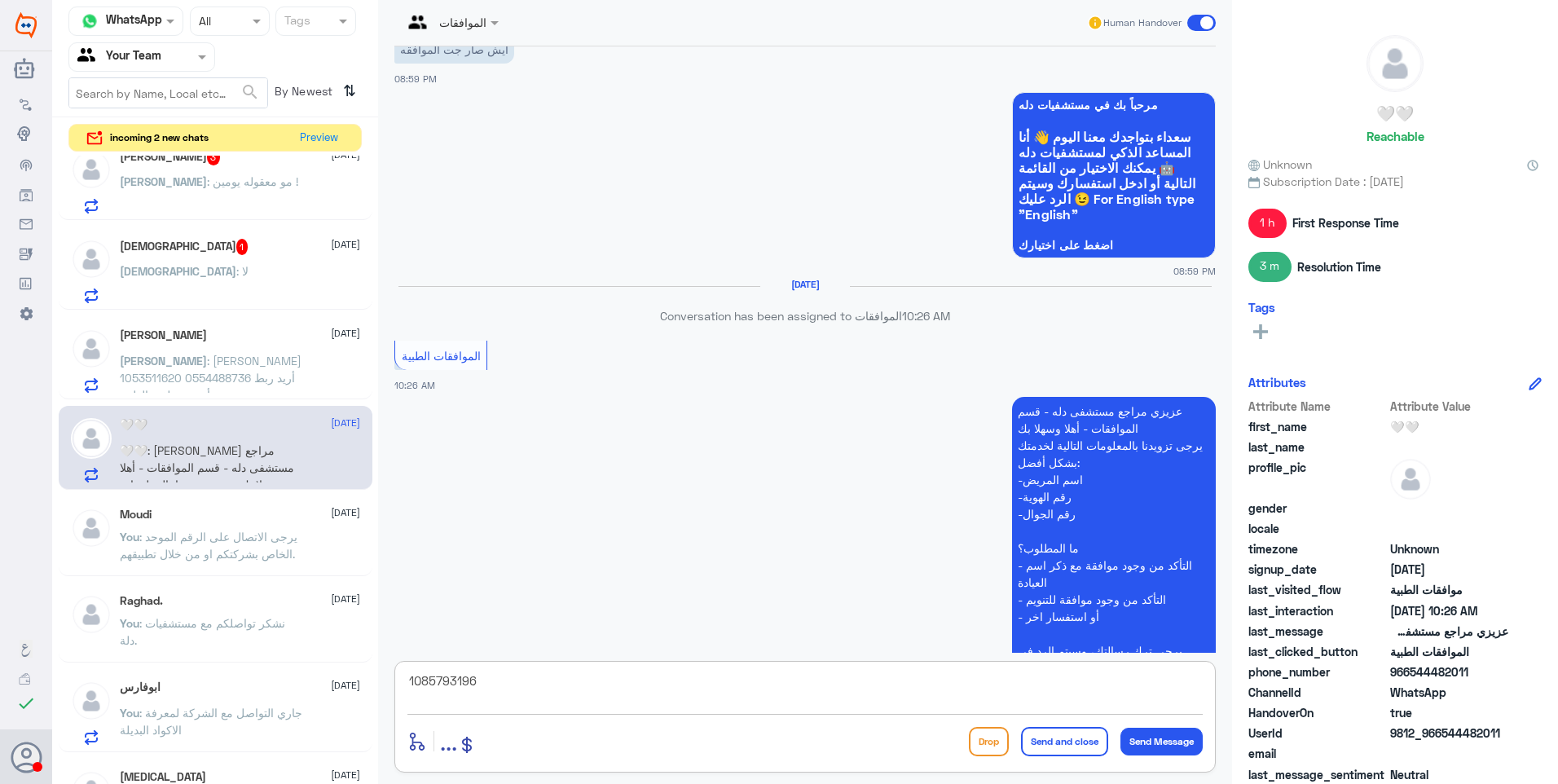
scroll to position [2987, 0]
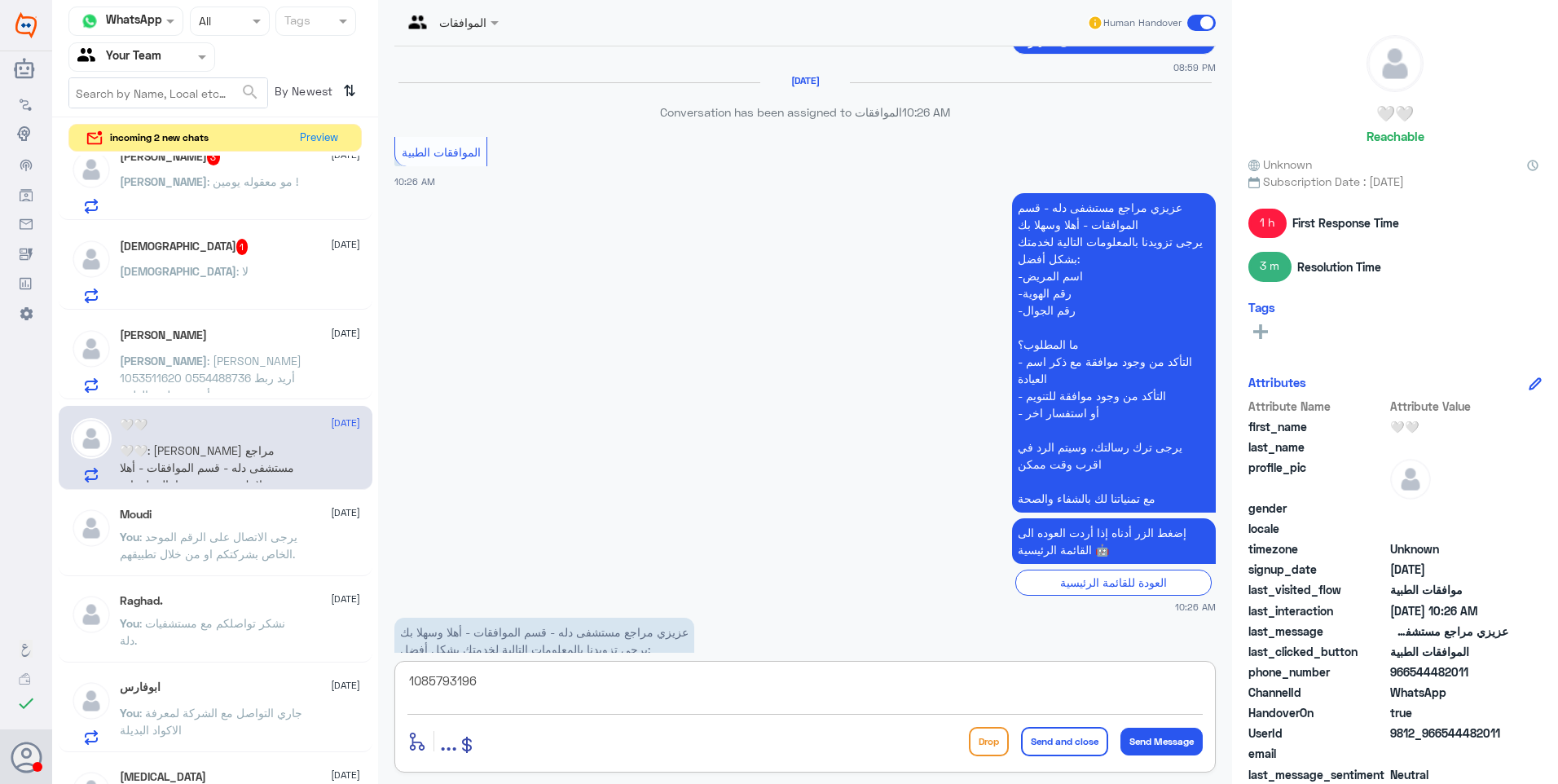
click at [497, 682] on textarea "1085793196" at bounding box center [805, 689] width 795 height 40
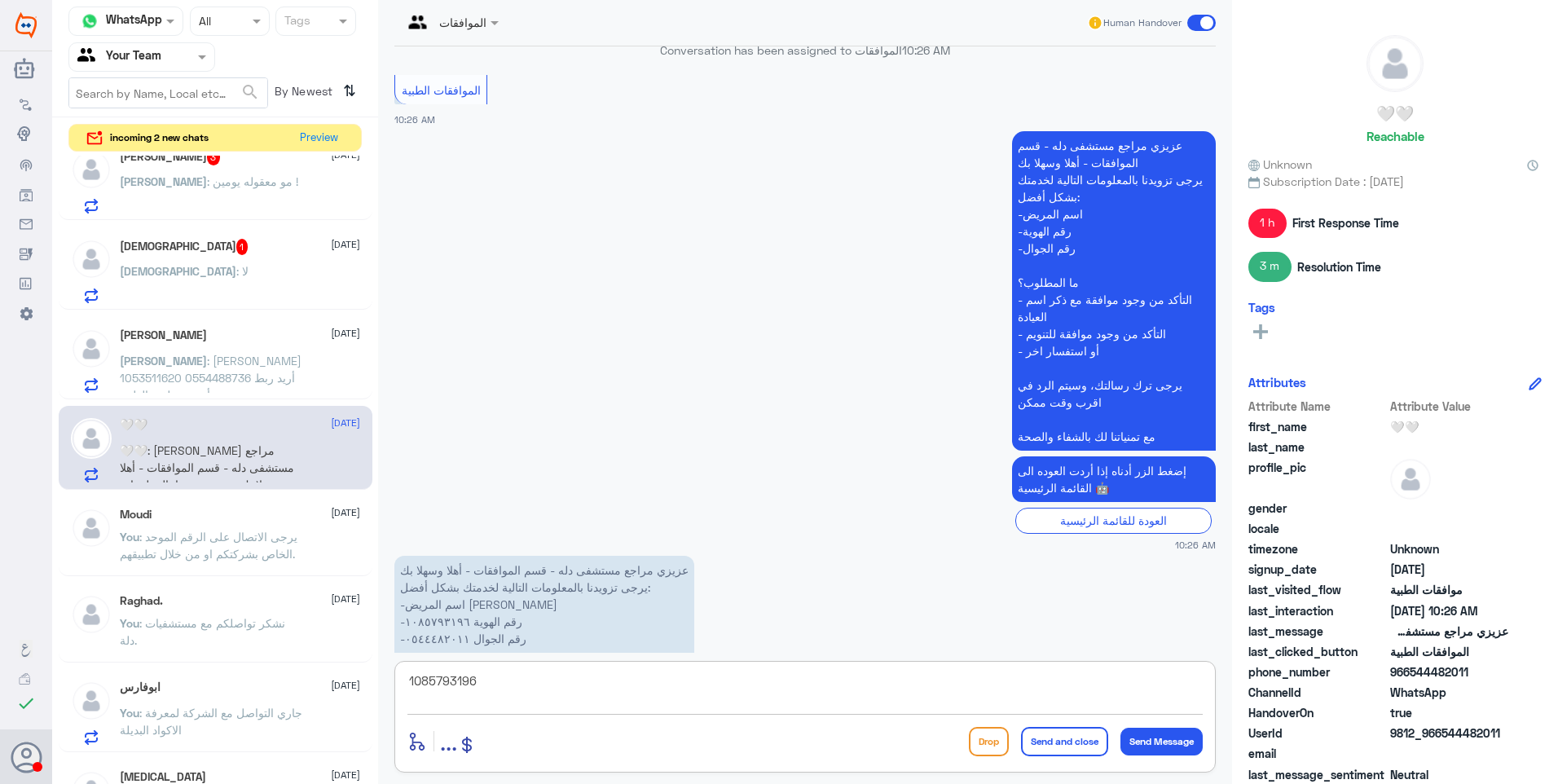
scroll to position [3087, 0]
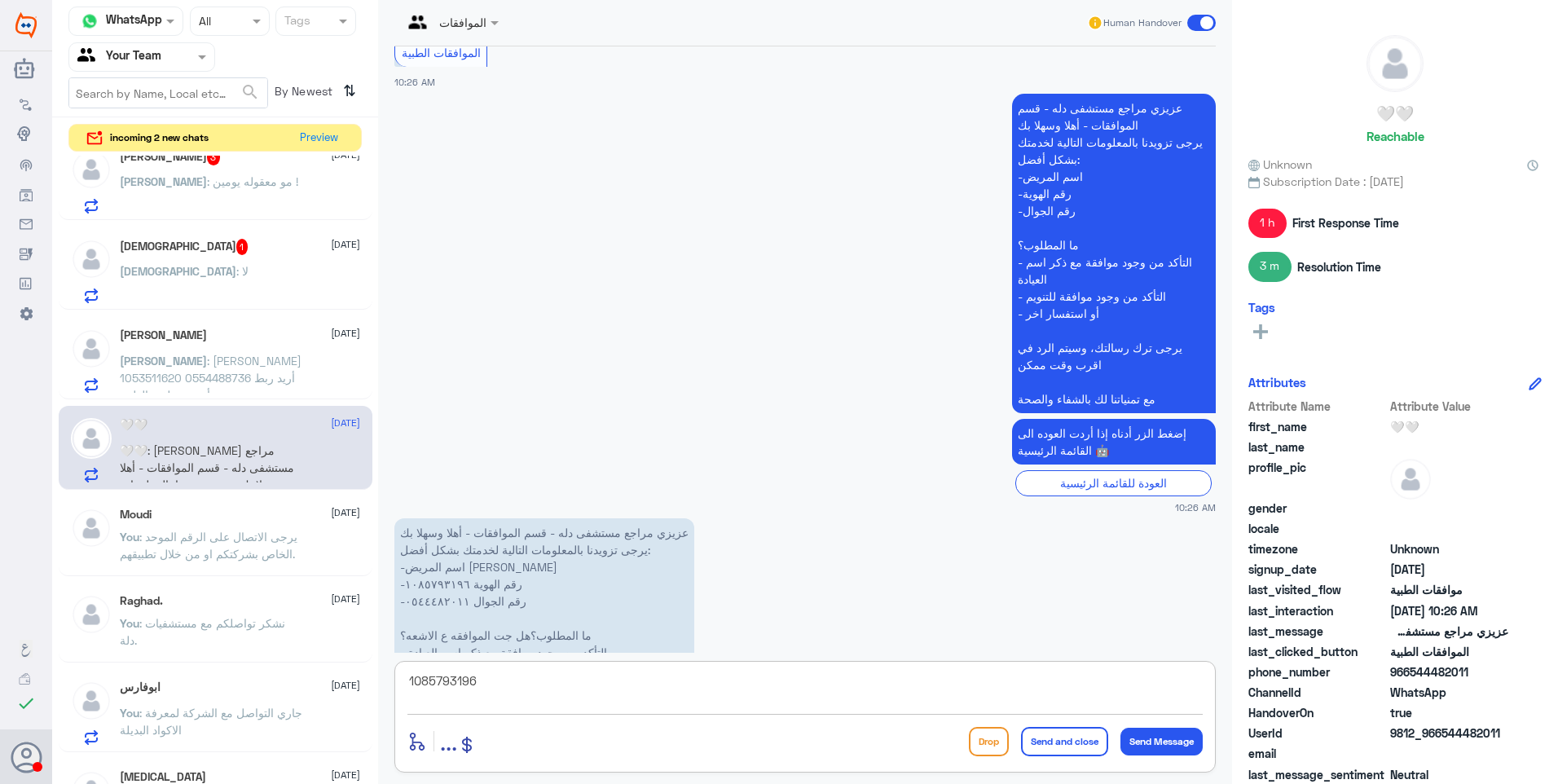
drag, startPoint x: 467, startPoint y: 679, endPoint x: 331, endPoint y: 653, distance: 138.5
click at [337, 653] on div "Channel WhatsApp Status × All Tags Agent Filter Your Team search By Newest ⇅ in…" at bounding box center [805, 394] width 1506 height 788
type textarea "l"
type textarea "ك"
type textarea "متى موعد الاشعة الخاص بكم؟"
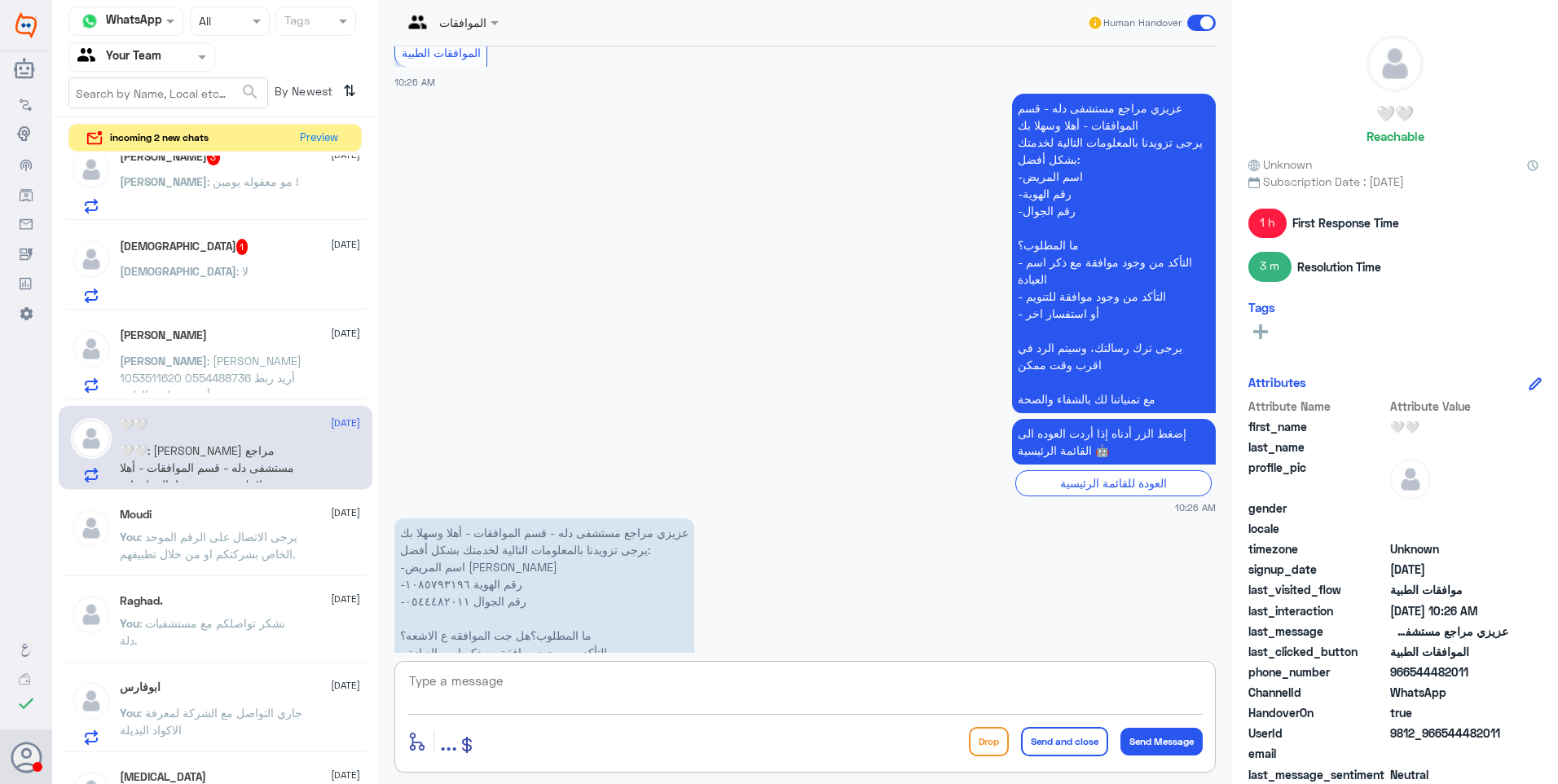
scroll to position [3139, 0]
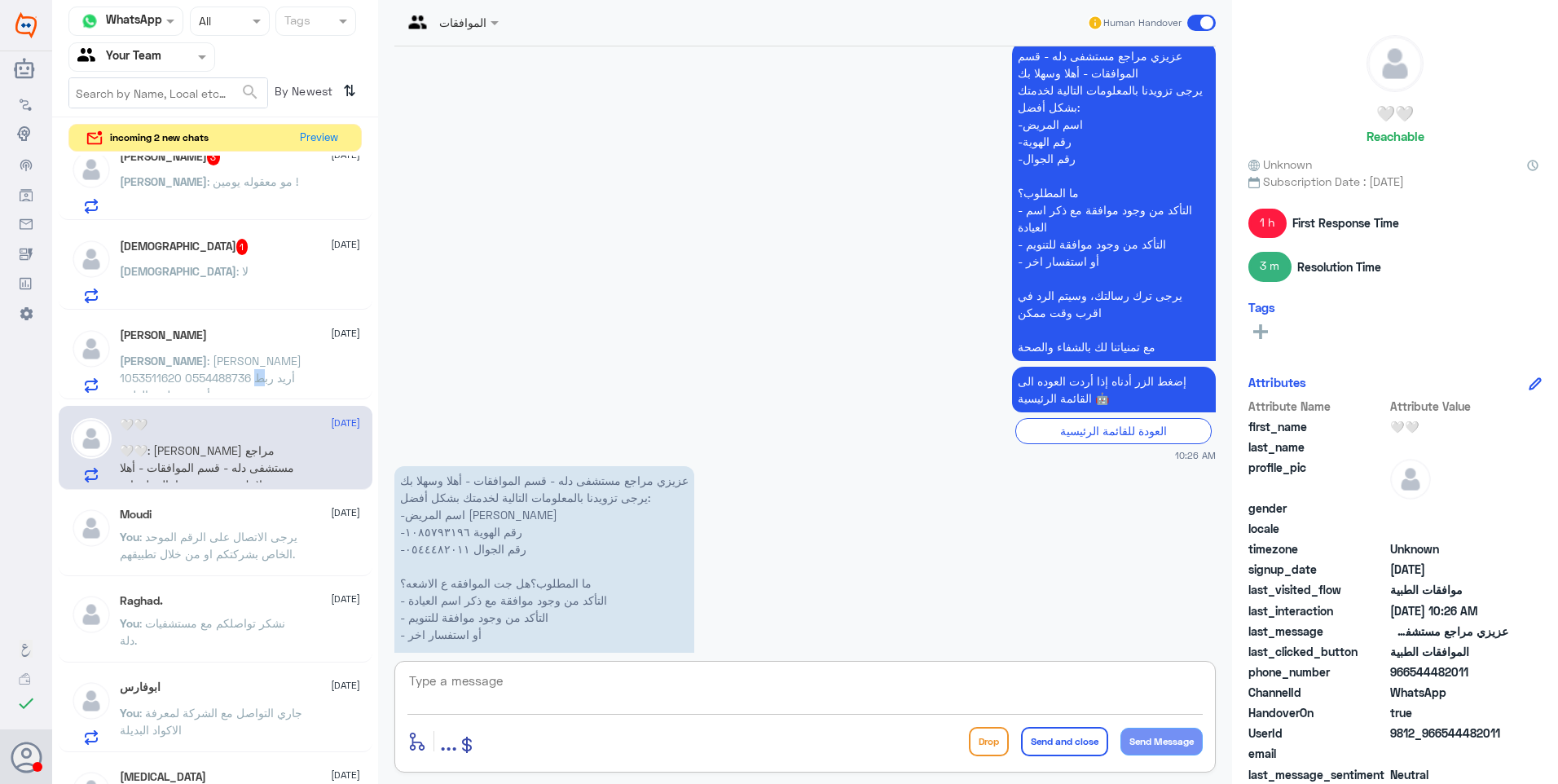
click at [217, 374] on span ": عبدالله فهد التركي 1053511620 0554488736 أريد ربط تأميني بملفي الطبي" at bounding box center [210, 377] width 182 height 48
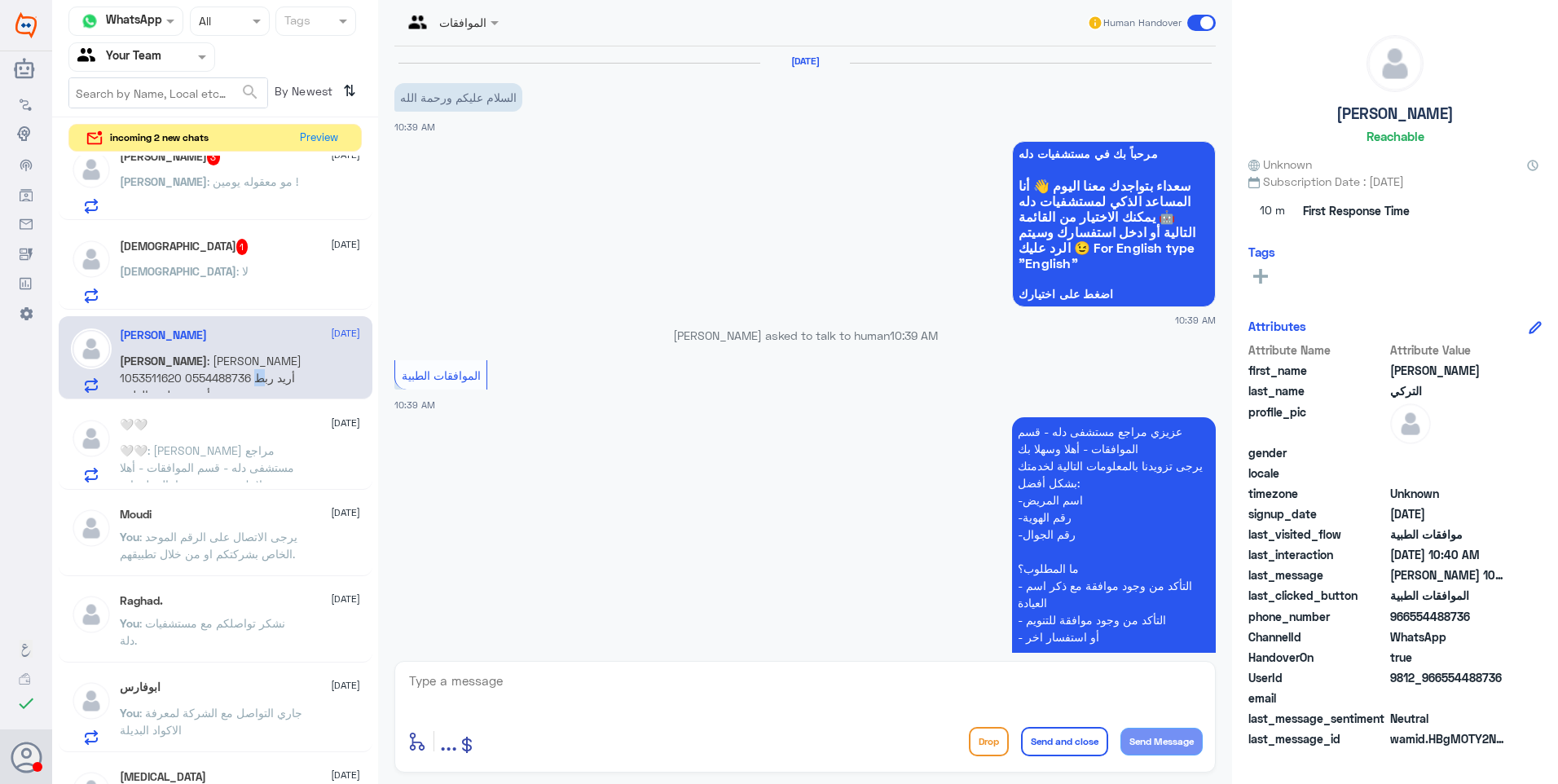
scroll to position [284, 0]
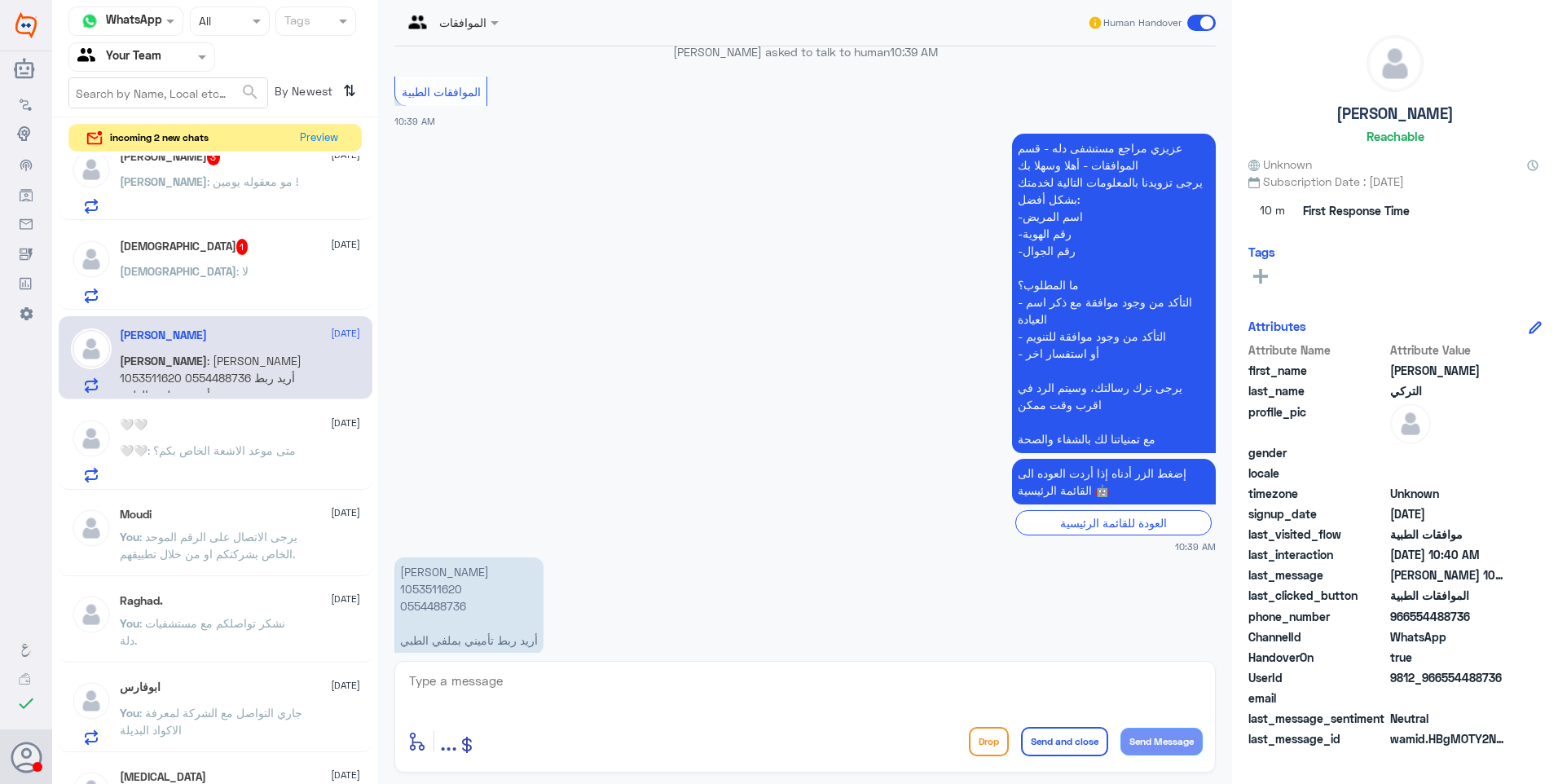
click at [438, 558] on p "عبدالله فهد التركي 1053511620 0554488736 أريد ربط تأميني بملفي الطبي" at bounding box center [469, 606] width 149 height 97
copy p "1053511620"
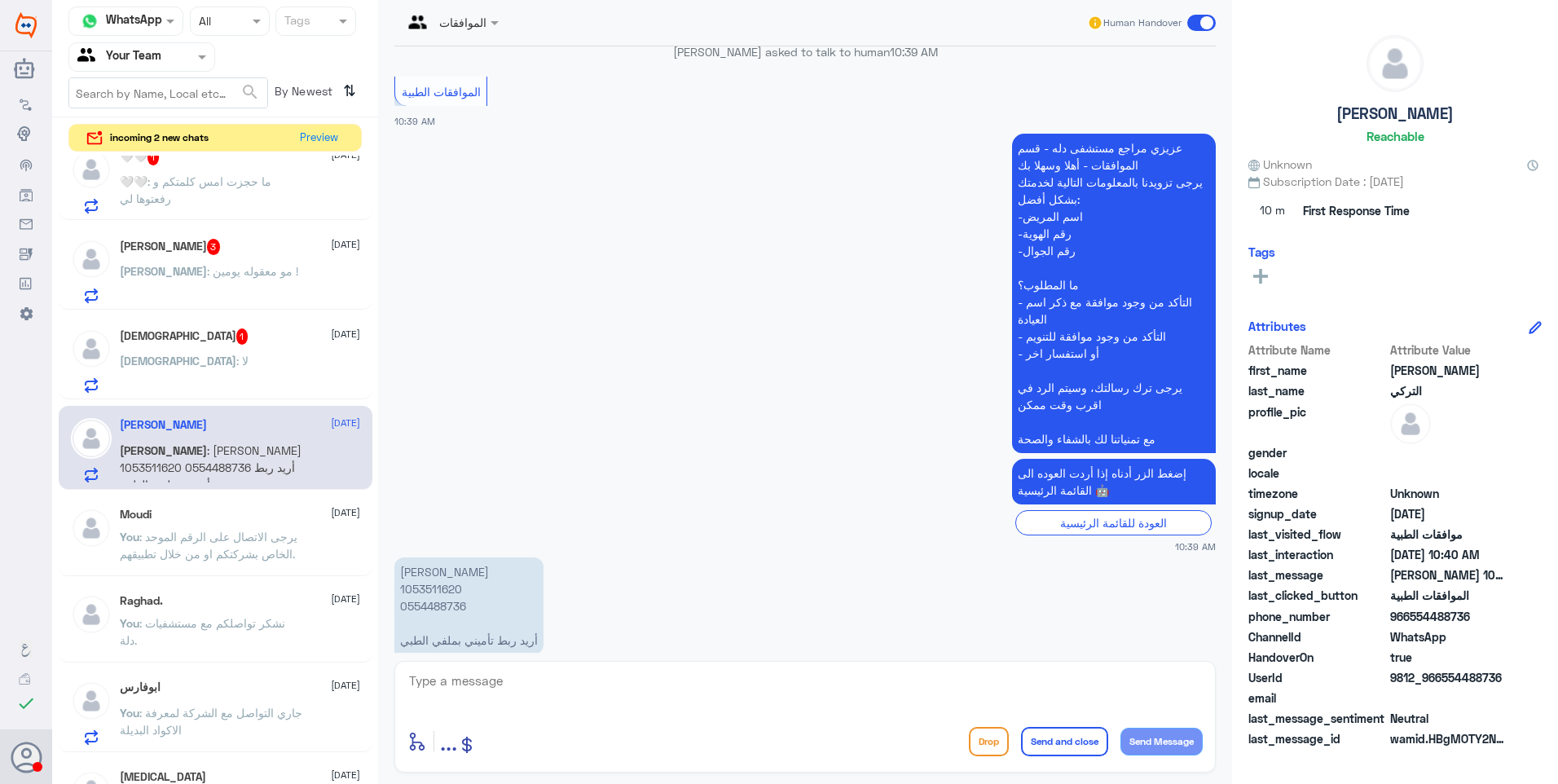
drag, startPoint x: 470, startPoint y: 669, endPoint x: 493, endPoint y: 682, distance: 26.4
click at [481, 682] on textarea at bounding box center [805, 689] width 795 height 40
type textarea "j"
type textarea "تم ربط تأمينك بالملف أ. عبدالله"
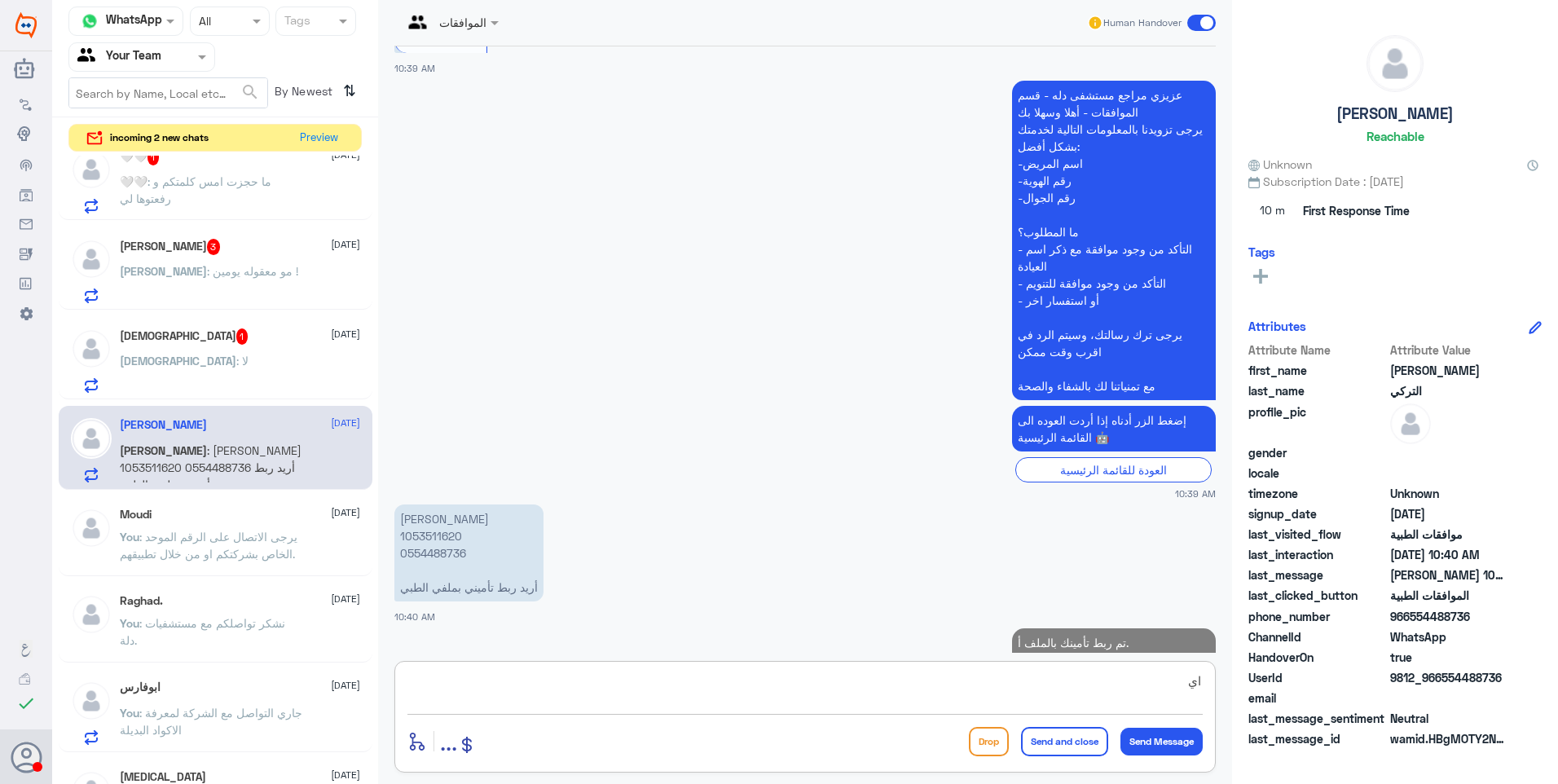
type textarea "ا"
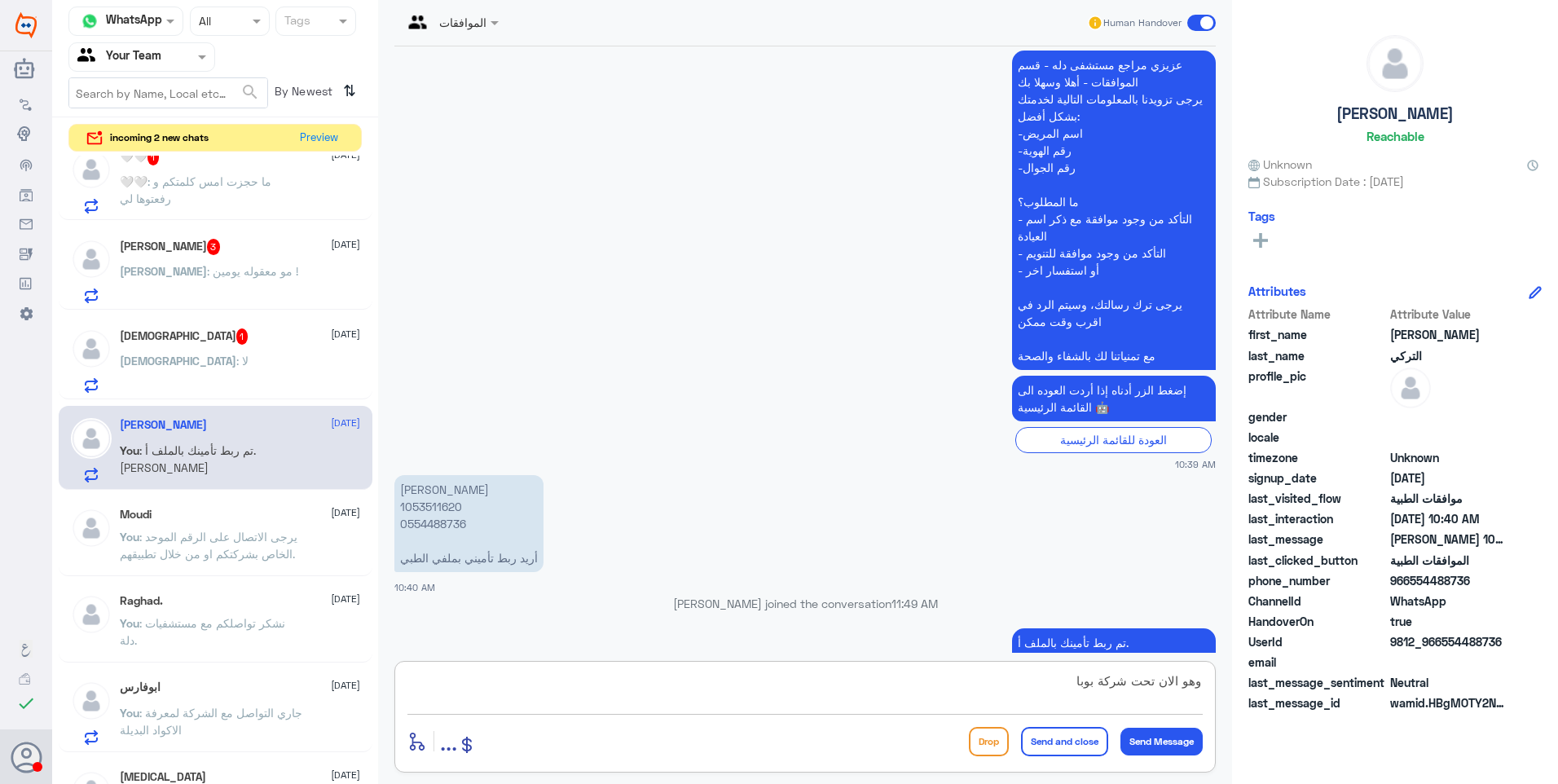
type textarea "وهو الان تحت شركة بوبا"
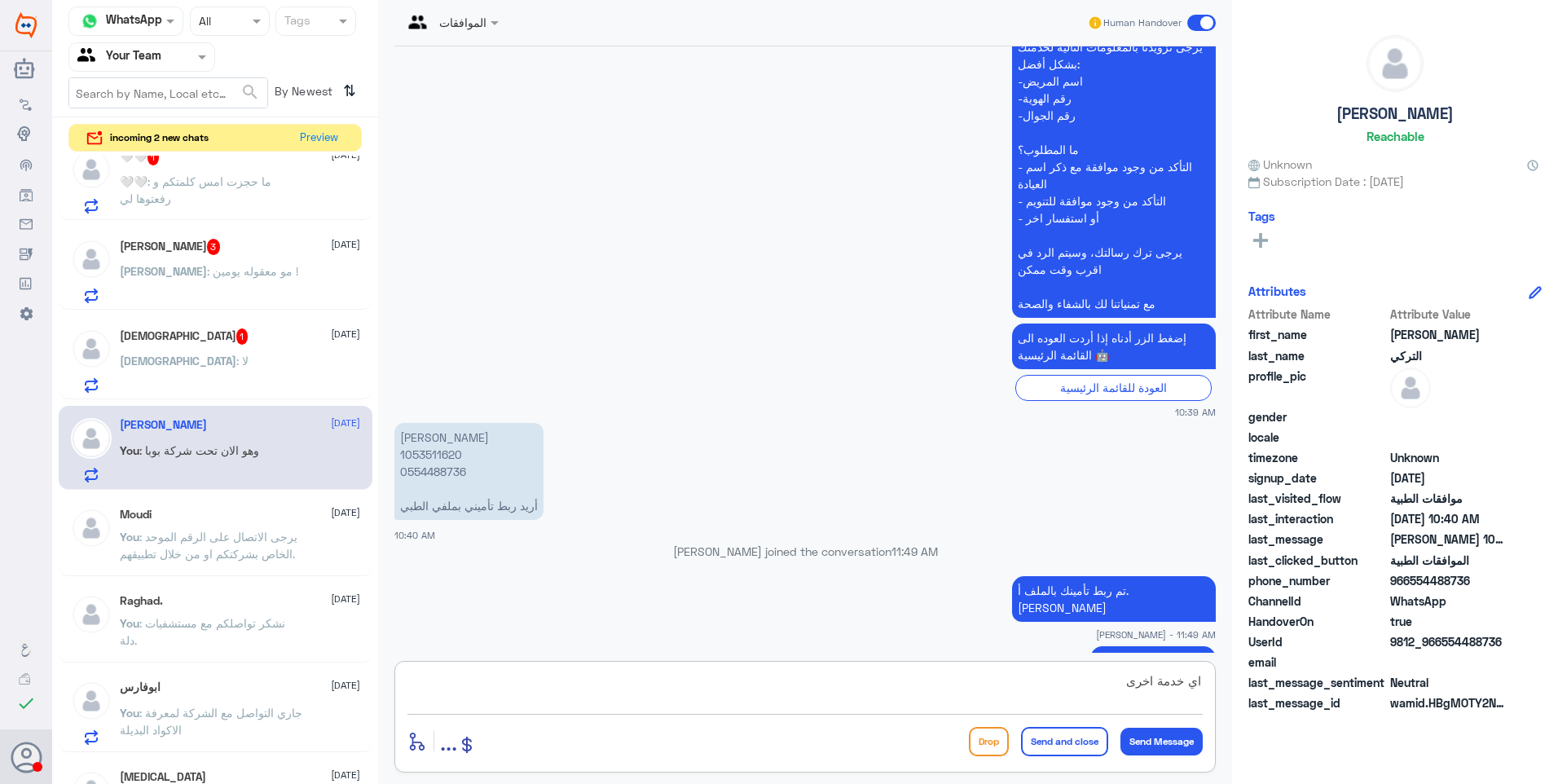
type textarea "اي خدمة اخرى؟"
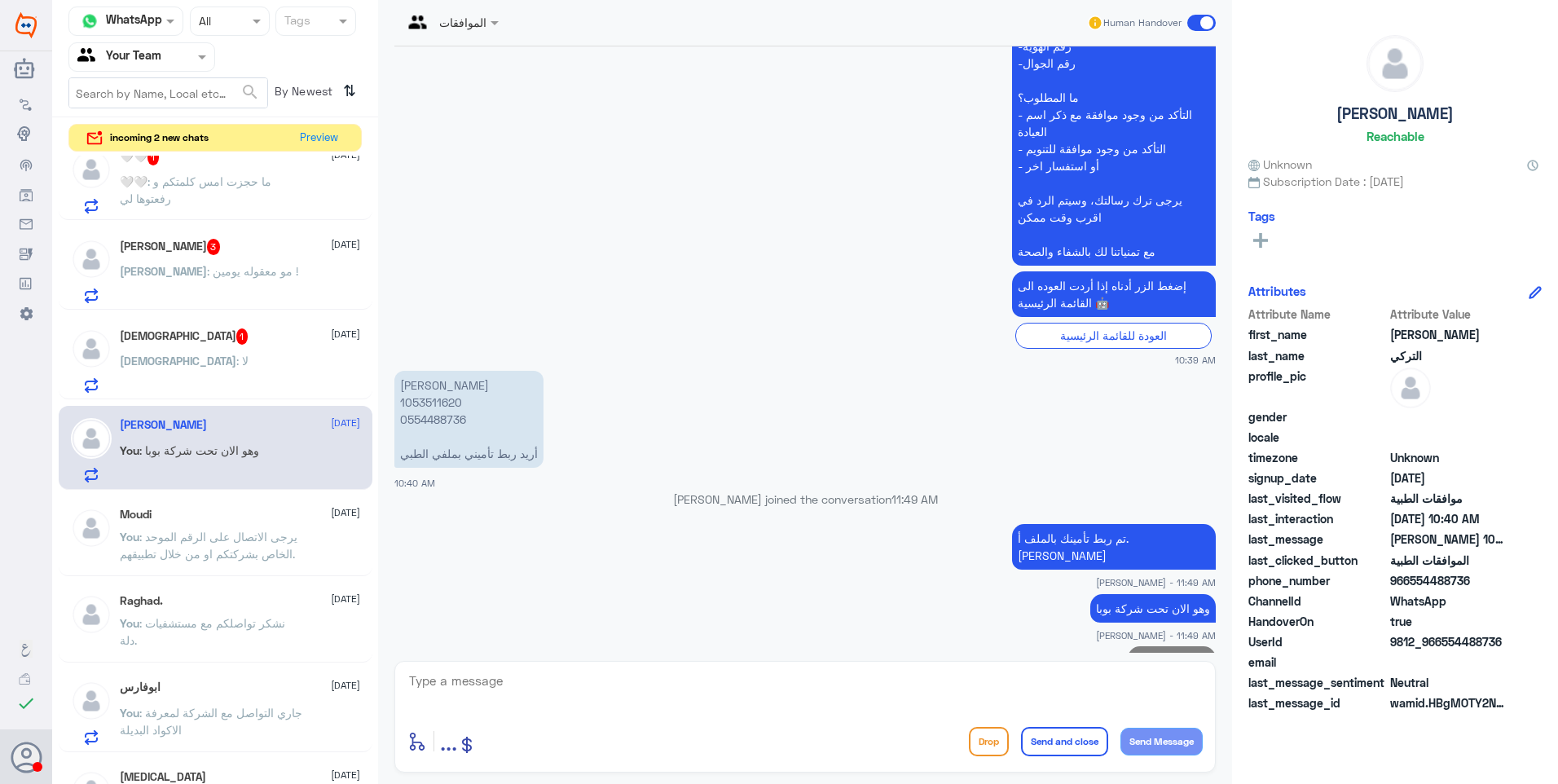
click at [170, 344] on h5 "Mohammed 1" at bounding box center [184, 336] width 129 height 16
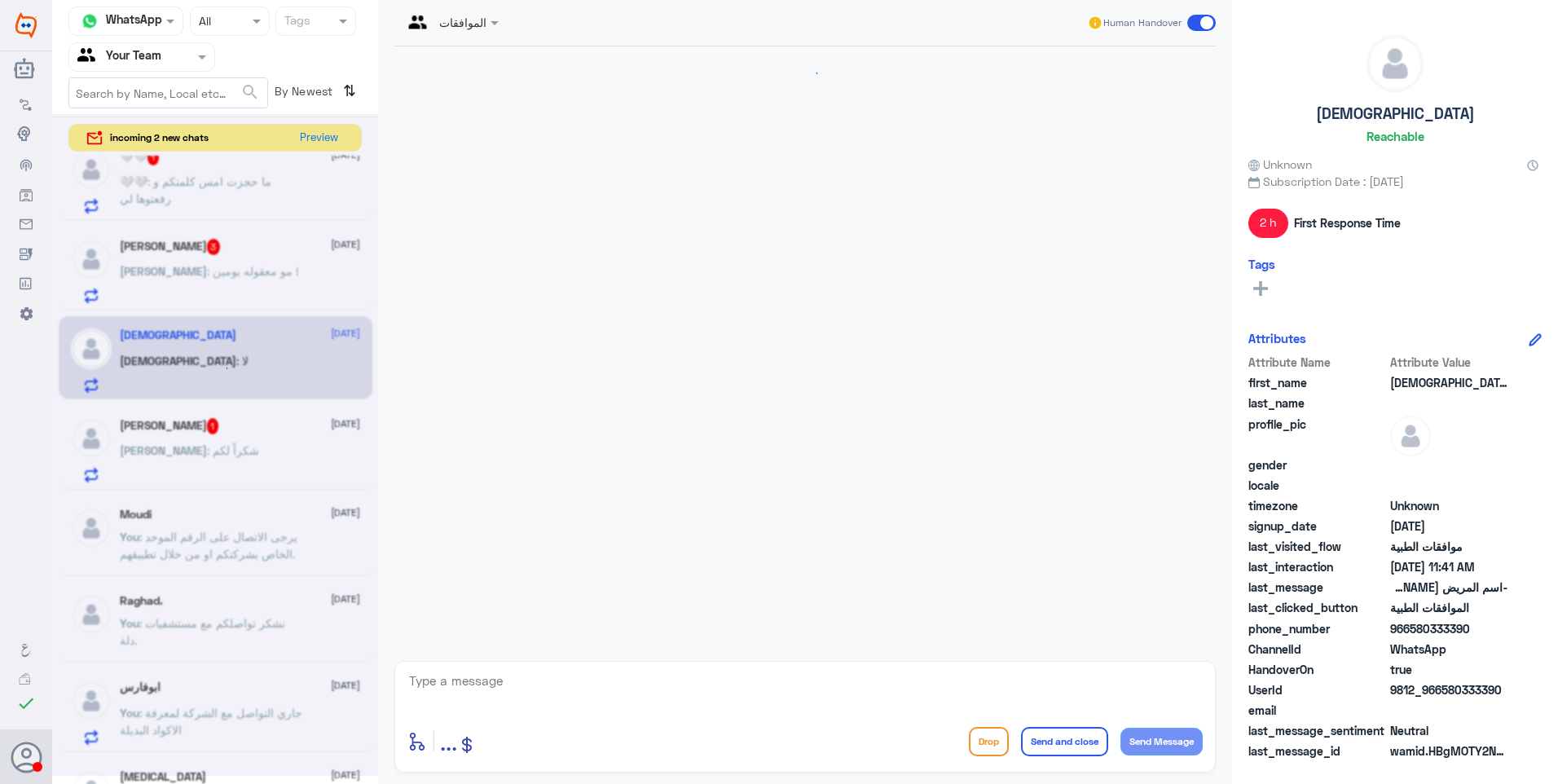
scroll to position [1353, 0]
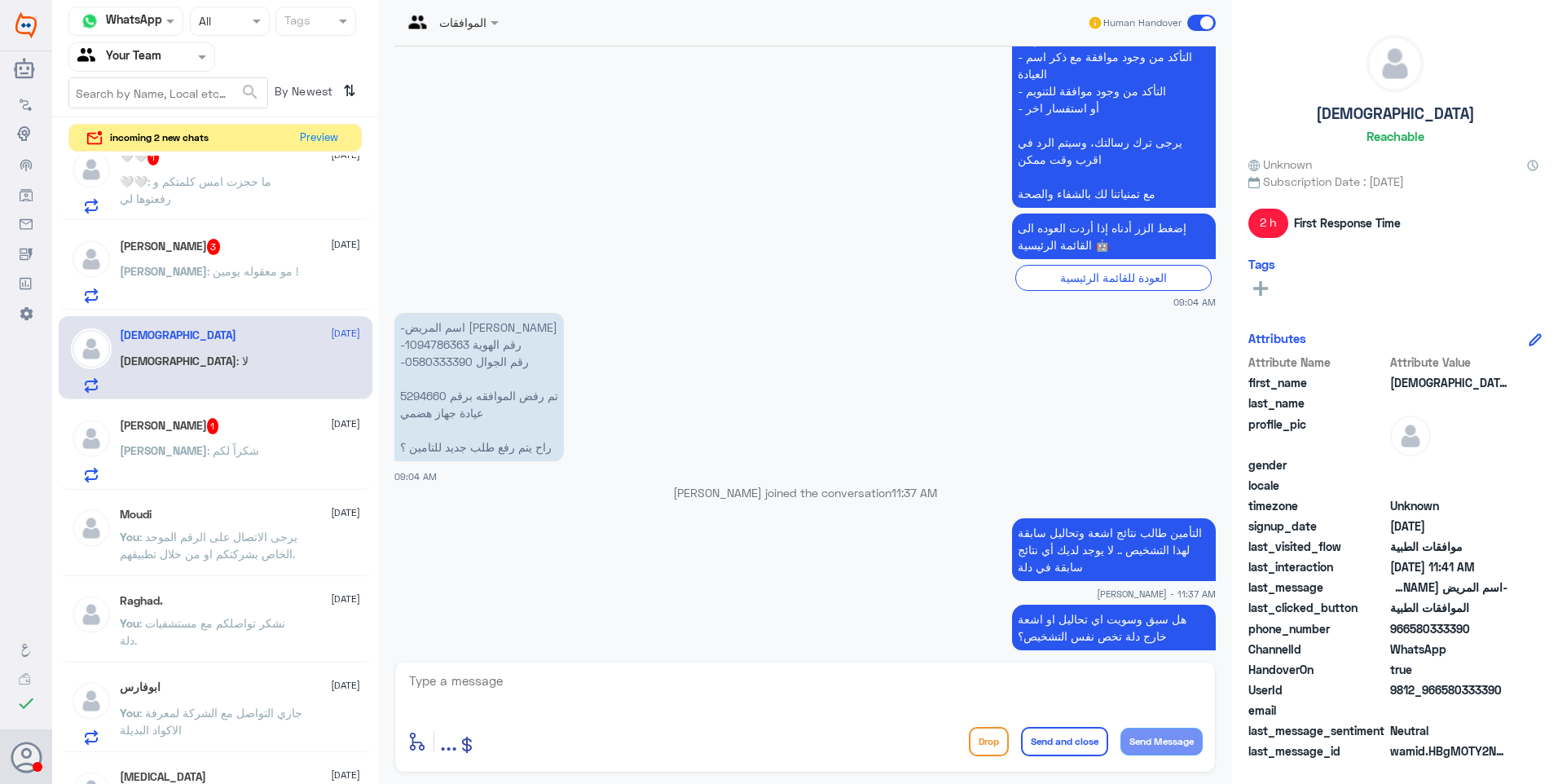
click at [241, 446] on div "عبدالله : شكراً لكم" at bounding box center [239, 464] width 240 height 37
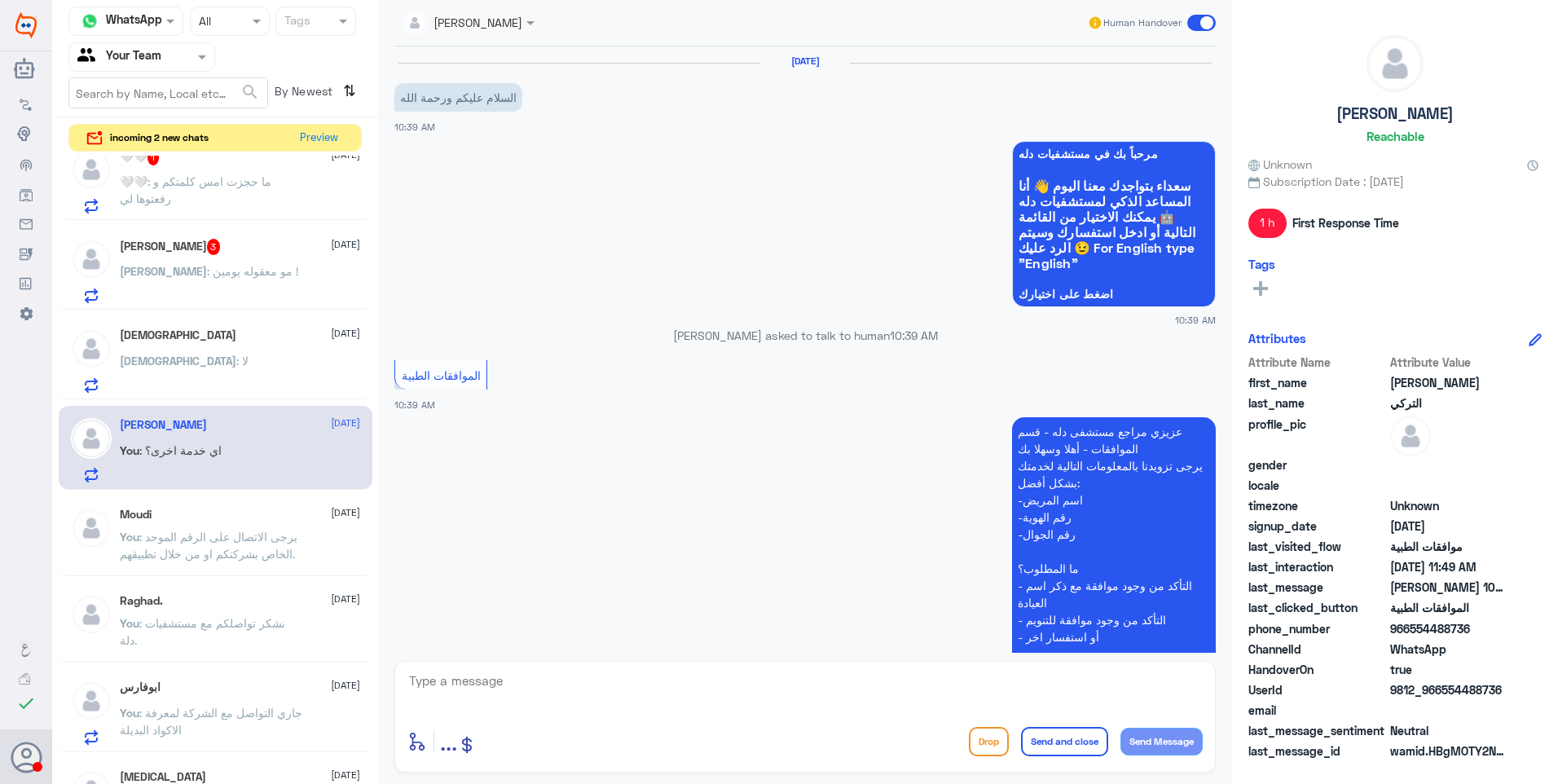
scroll to position [578, 0]
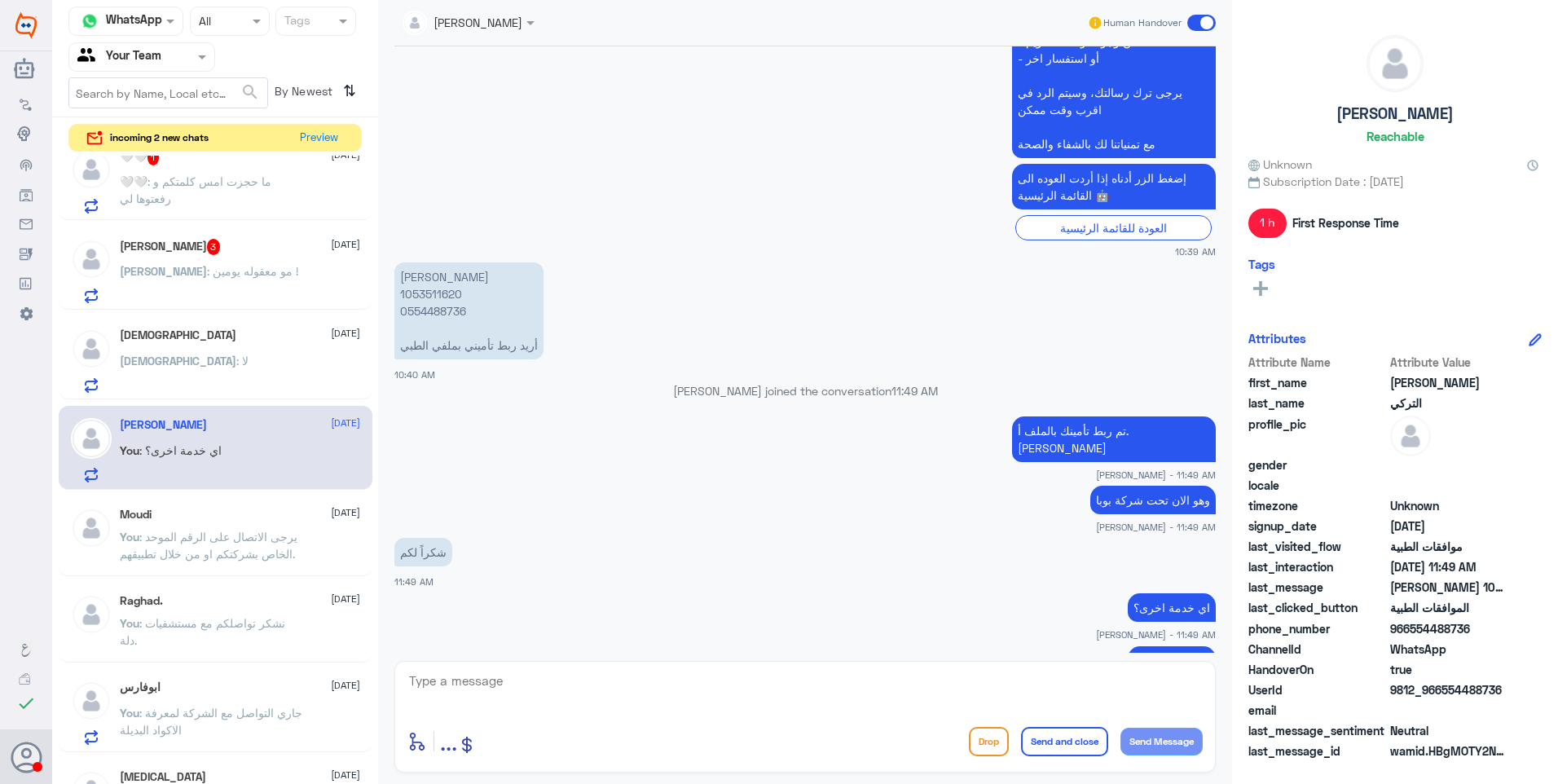
click at [241, 365] on div "Mohammed : لا" at bounding box center [239, 374] width 240 height 37
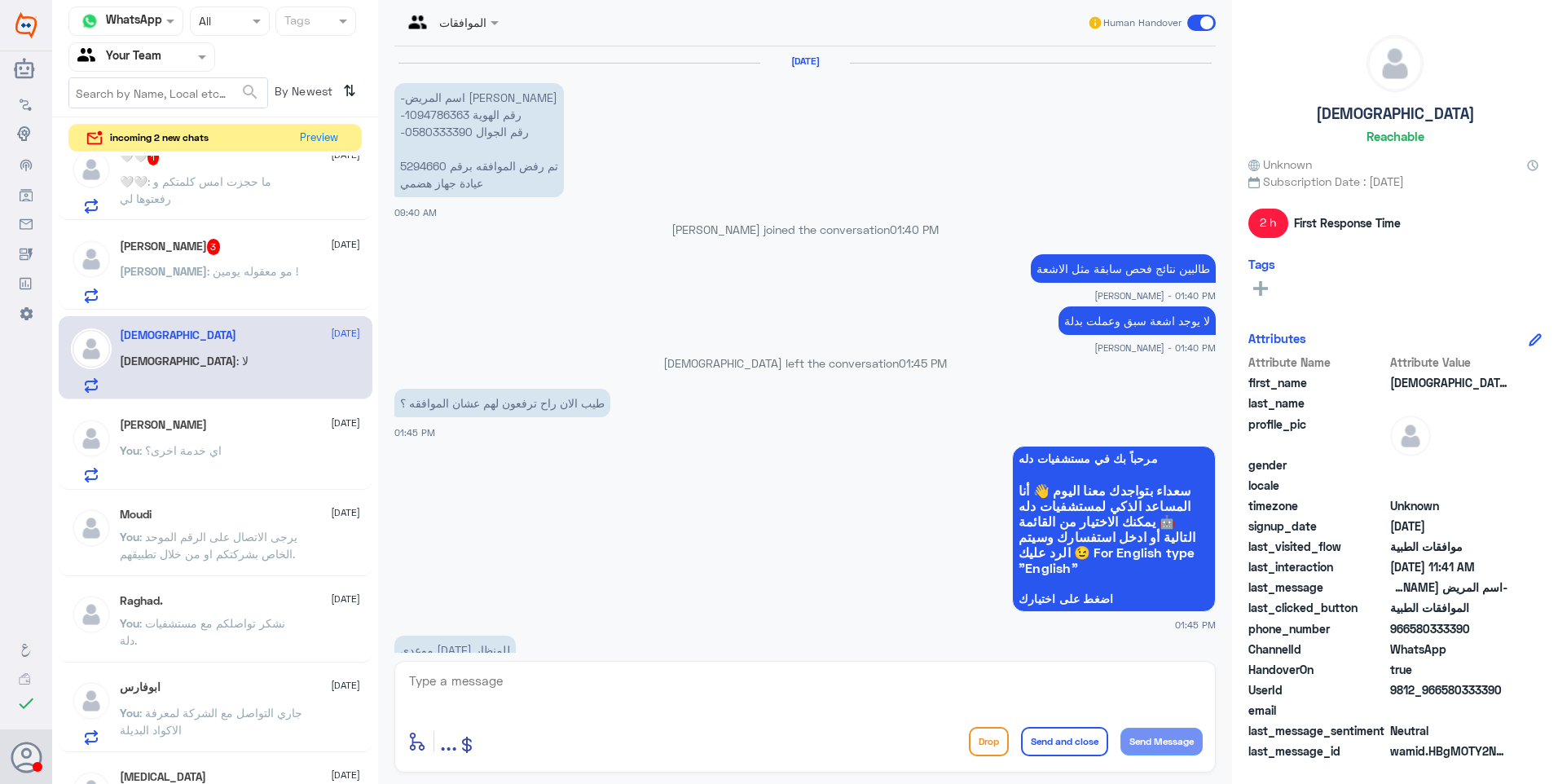
scroll to position [1353, 0]
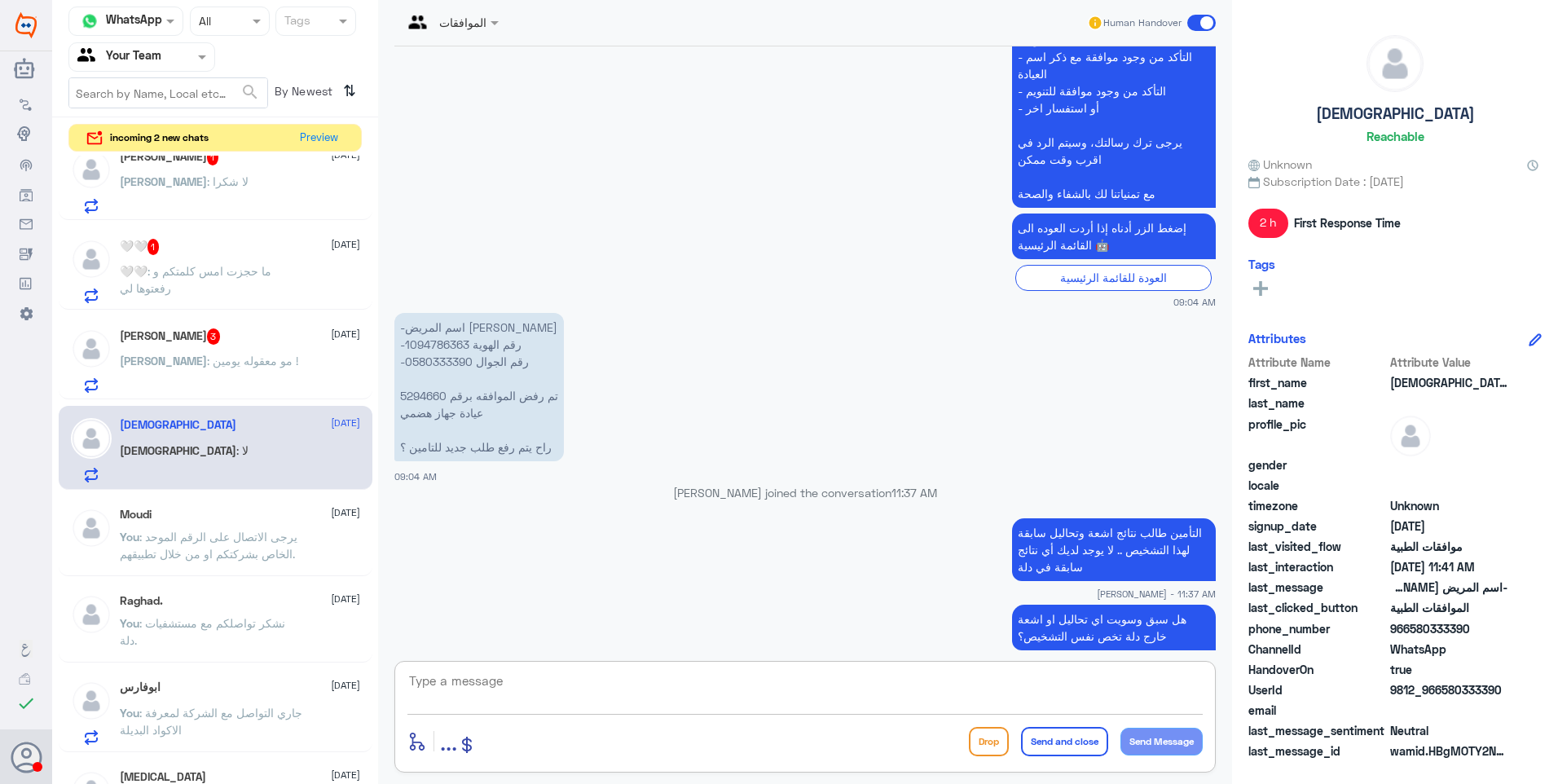
click at [448, 676] on textarea at bounding box center [805, 689] width 795 height 40
type textarea "g"
type textarea "ل"
drag, startPoint x: 456, startPoint y: 706, endPoint x: 563, endPoint y: 682, distance: 109.7
click at [467, 706] on textarea at bounding box center [805, 689] width 795 height 40
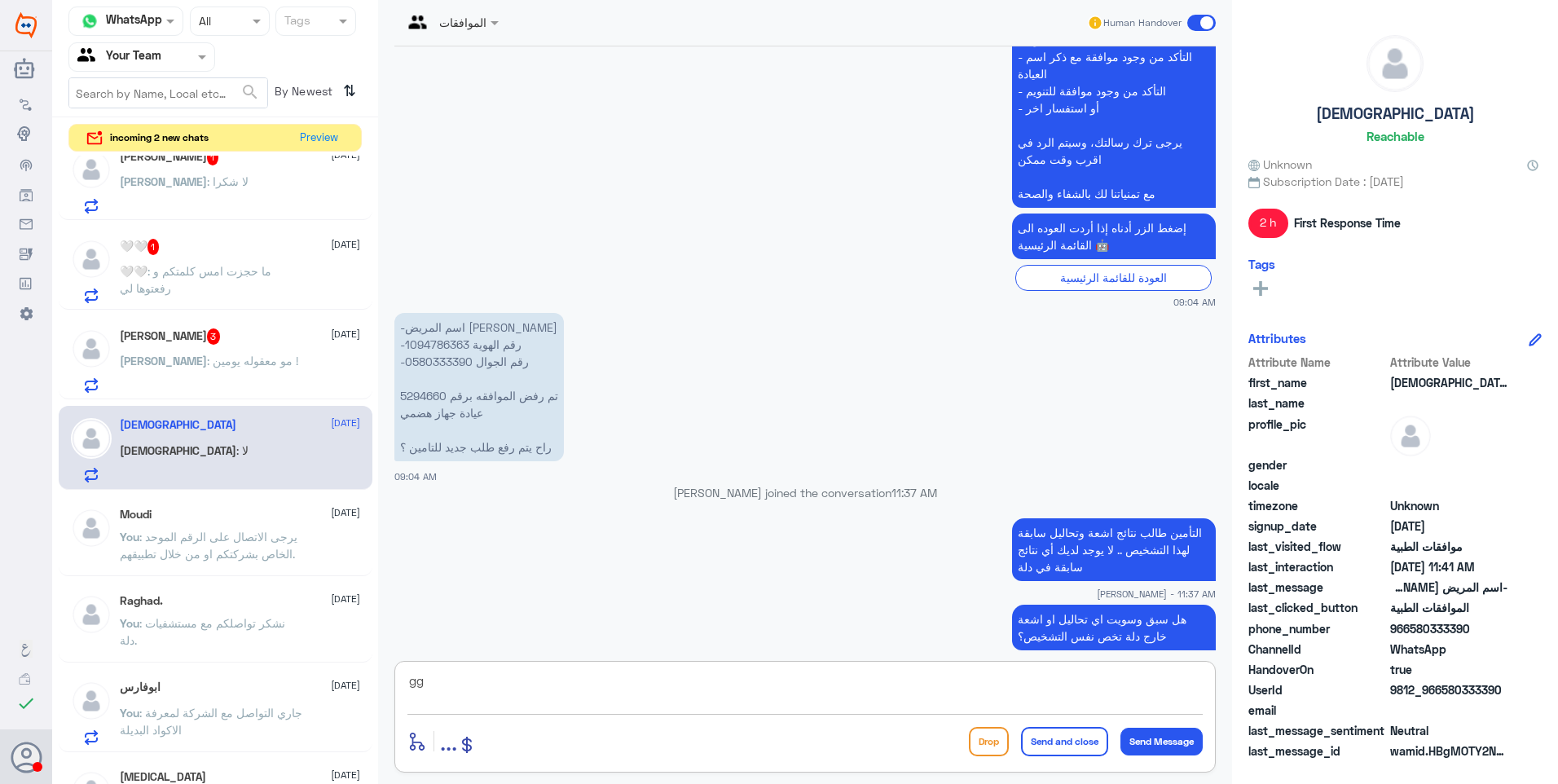
type textarea "g"
type textarea "س"
type textarea "للاسف كل اللي موجود بملفك عندنا هو تقرير الدكتور وتم ارفاقه ولازال التأمين يطلب…"
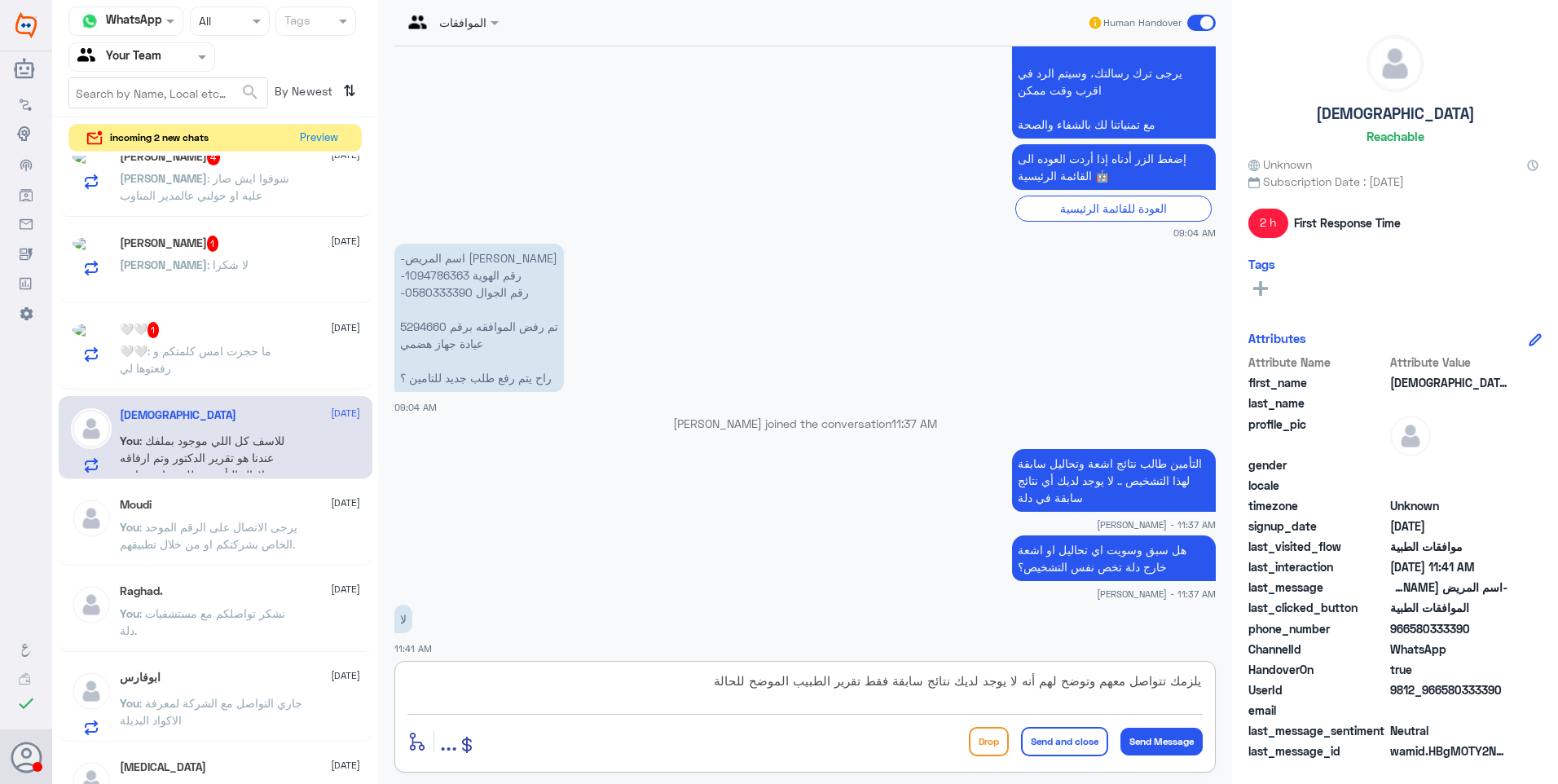
type textarea "يلزمك تتواصل معهم وتوضح لهم أنه لا يوجد لديك نتائج سابقة فقط تقرير الطبيب الموض…"
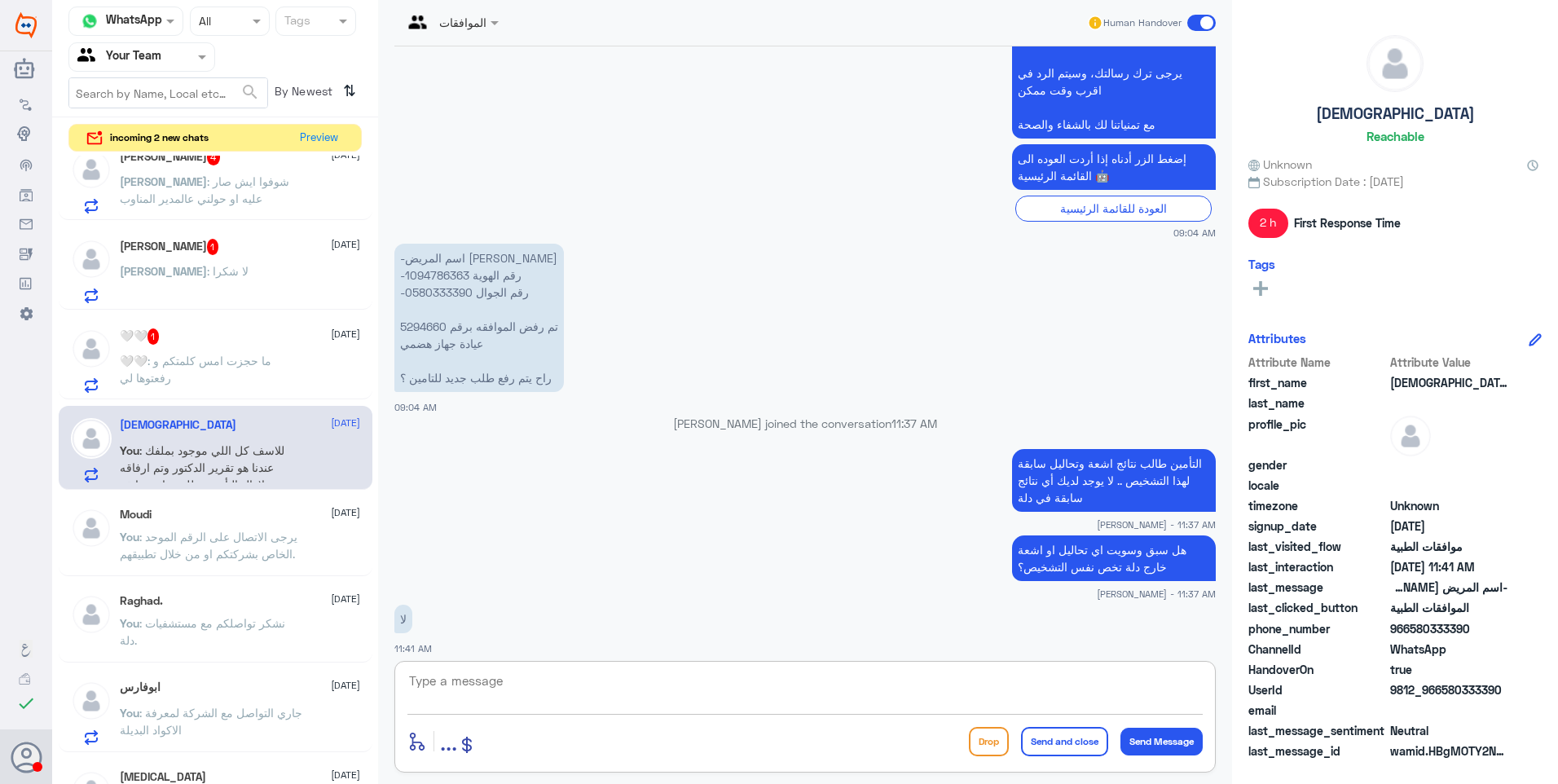
scroll to position [1491, 0]
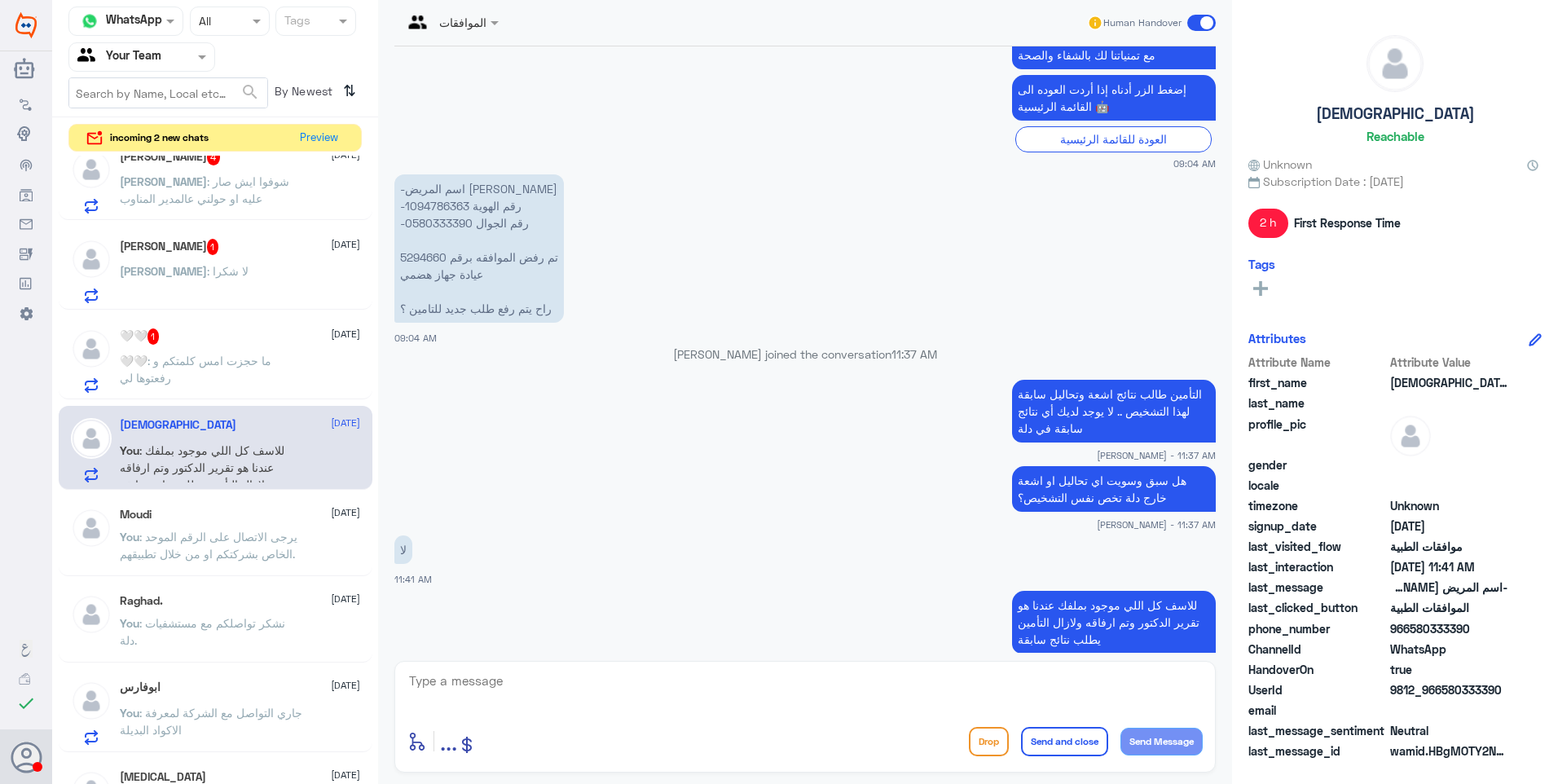
click at [185, 338] on div "🤍🤍 1 26 August" at bounding box center [239, 336] width 240 height 16
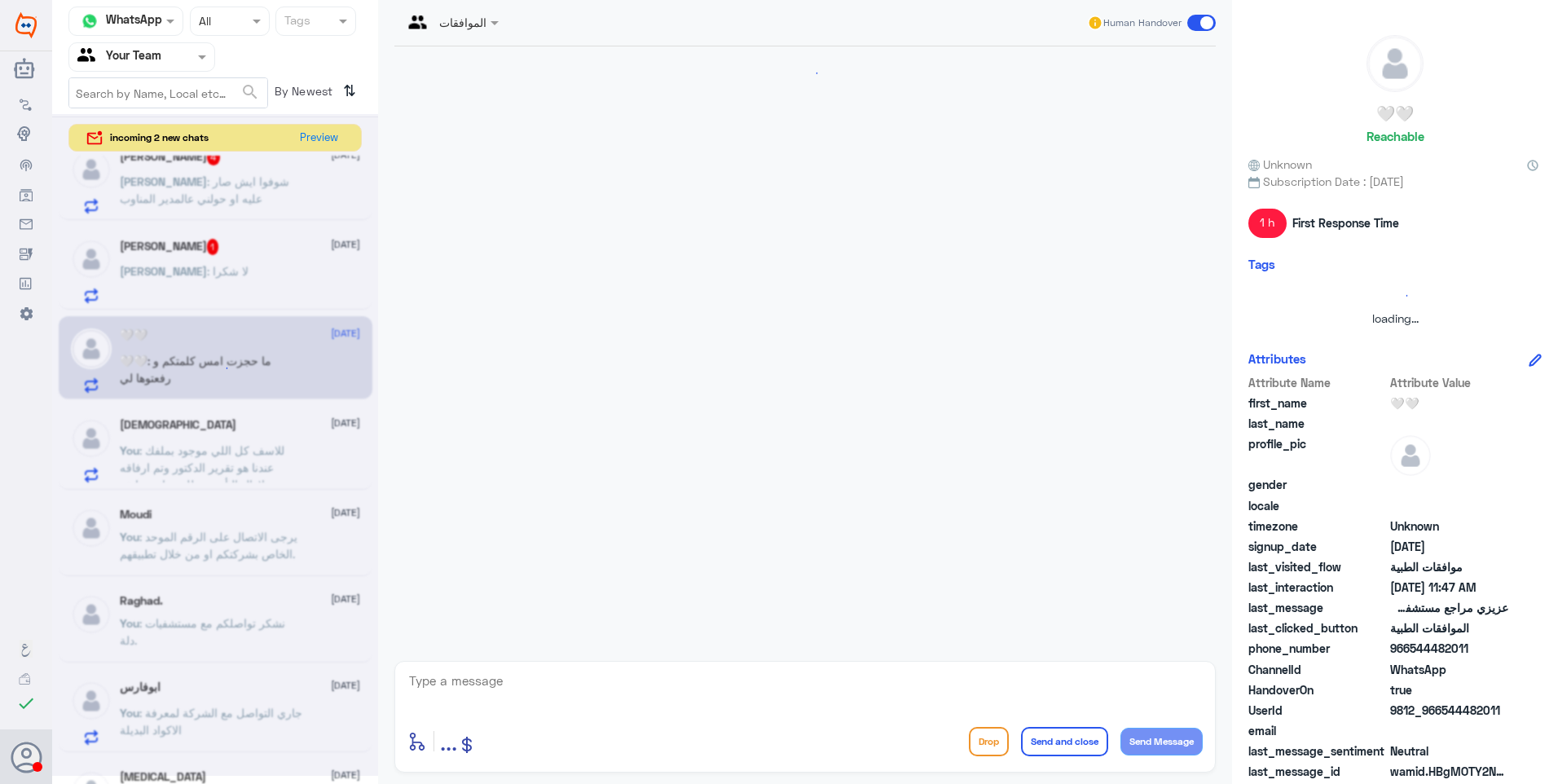
scroll to position [1366, 0]
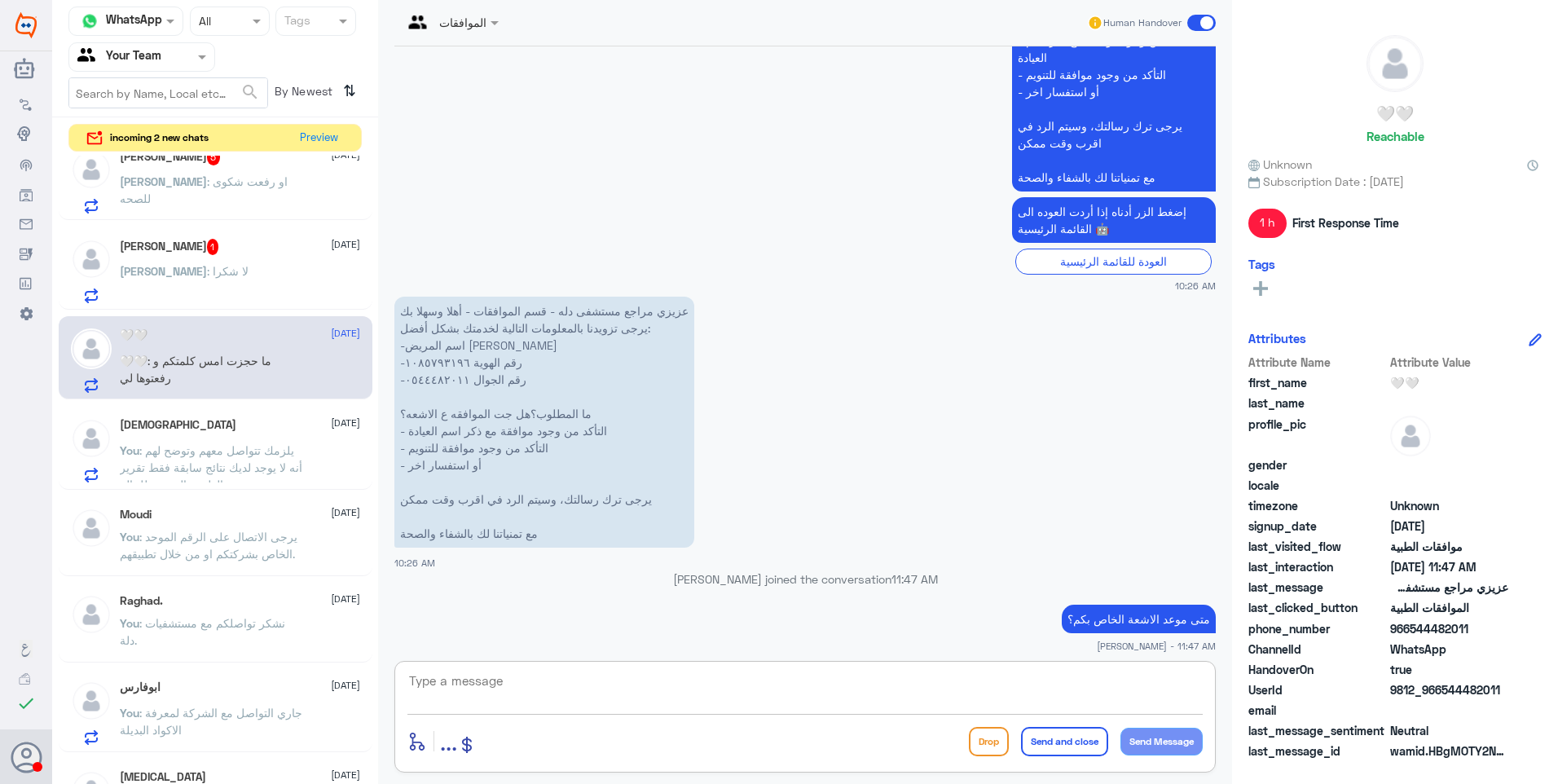
drag, startPoint x: 437, startPoint y: 669, endPoint x: 613, endPoint y: 688, distance: 177.0
click at [442, 673] on textarea at bounding box center [805, 689] width 795 height 40
drag, startPoint x: 492, startPoint y: 681, endPoint x: 368, endPoint y: 664, distance: 125.2
click at [413, 670] on textarea "1085793196" at bounding box center [805, 689] width 795 height 40
click at [464, 682] on textarea "1085793196" at bounding box center [805, 689] width 795 height 40
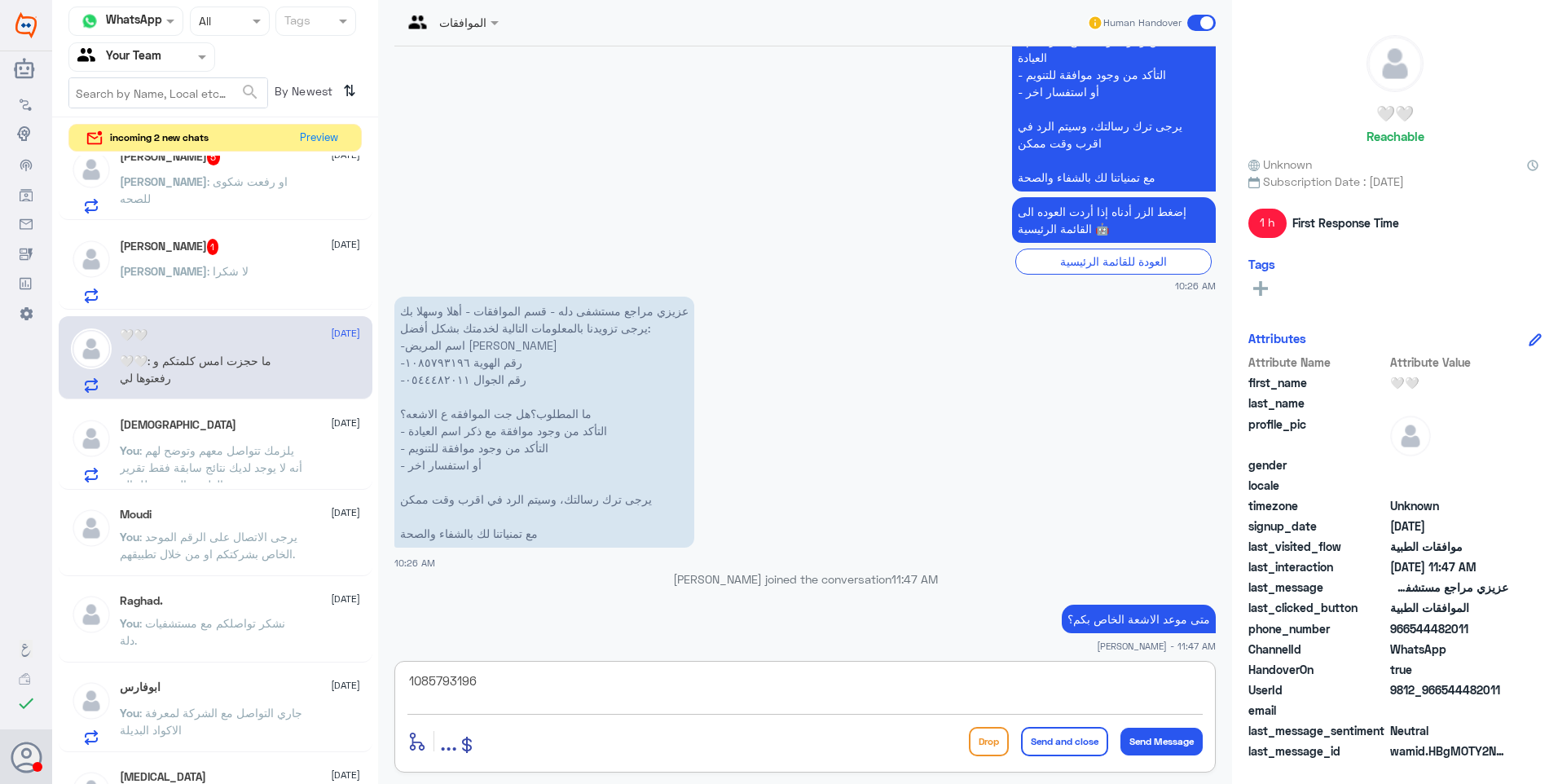
click at [464, 682] on textarea "1085793196" at bounding box center [805, 689] width 795 height 40
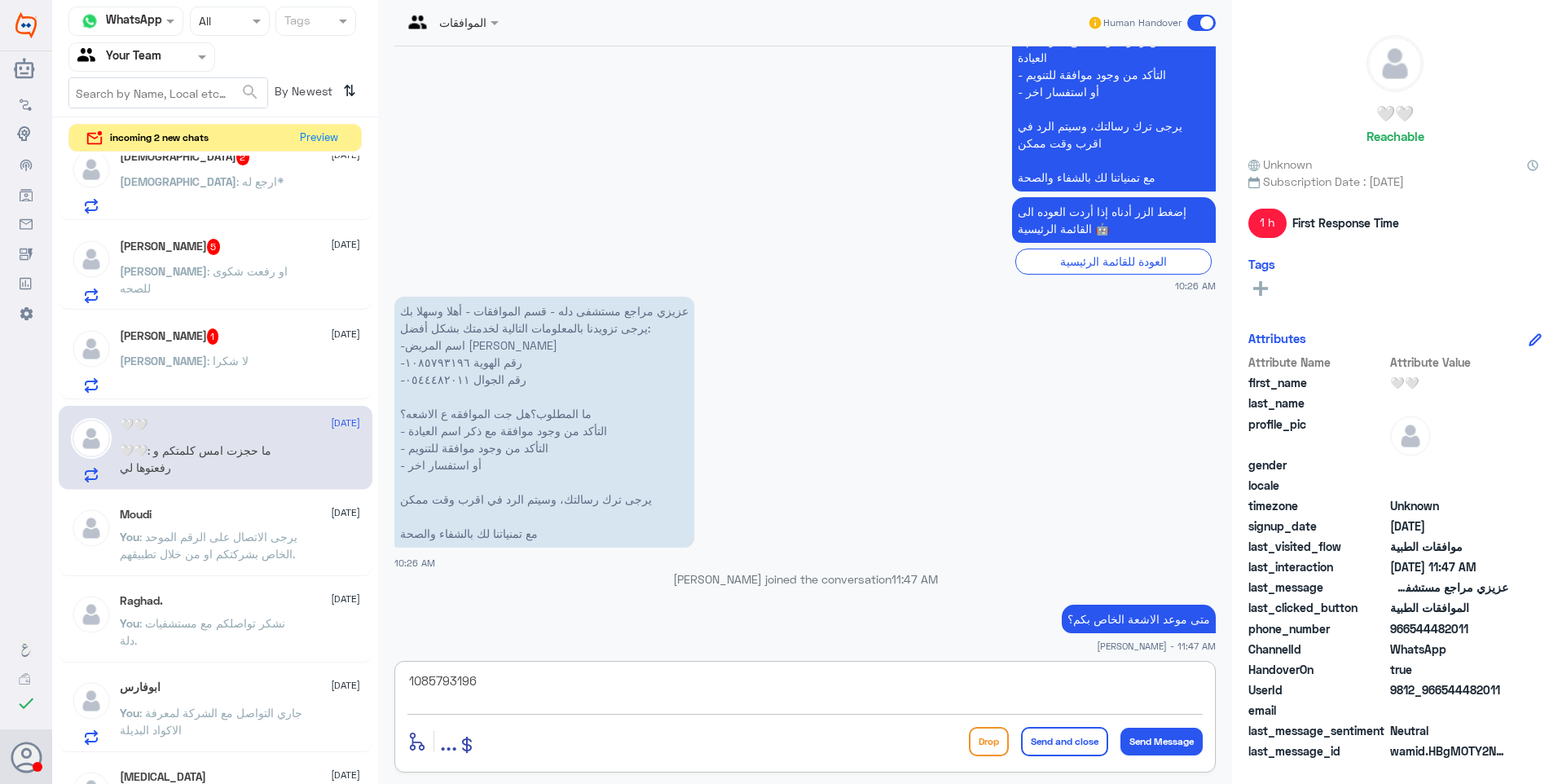
click at [475, 687] on textarea "1085793196" at bounding box center [805, 689] width 795 height 40
drag, startPoint x: 512, startPoint y: 691, endPoint x: 289, endPoint y: 635, distance: 229.9
click at [293, 637] on div "Channel WhatsApp Status × All Tags Agent Filter Your Team search By Newest ⇅ in…" at bounding box center [805, 394] width 1506 height 788
type textarea "j"
type textarea "م"
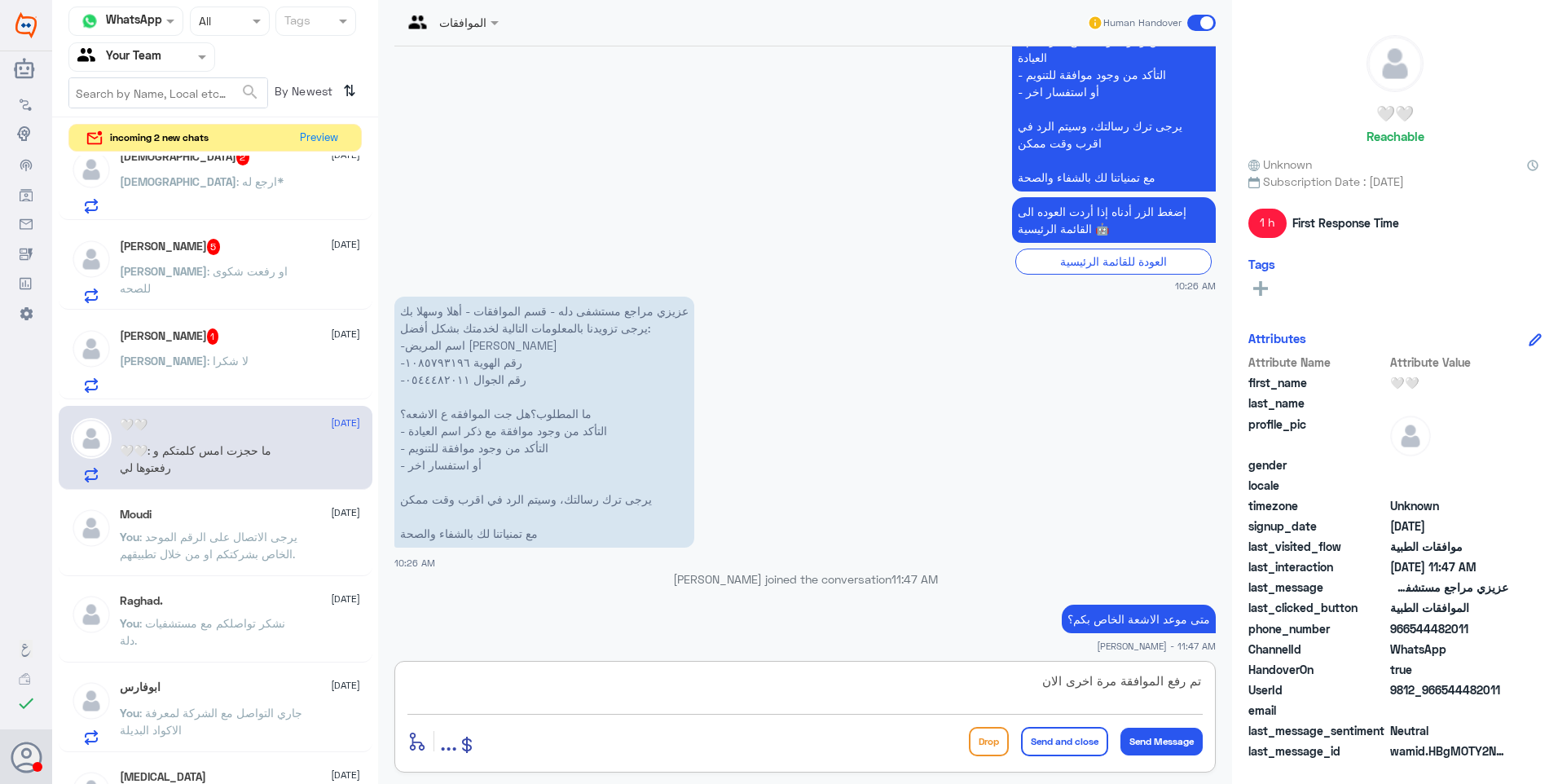
type textarea "تم رفع الموافقة مرة اخرى الان"
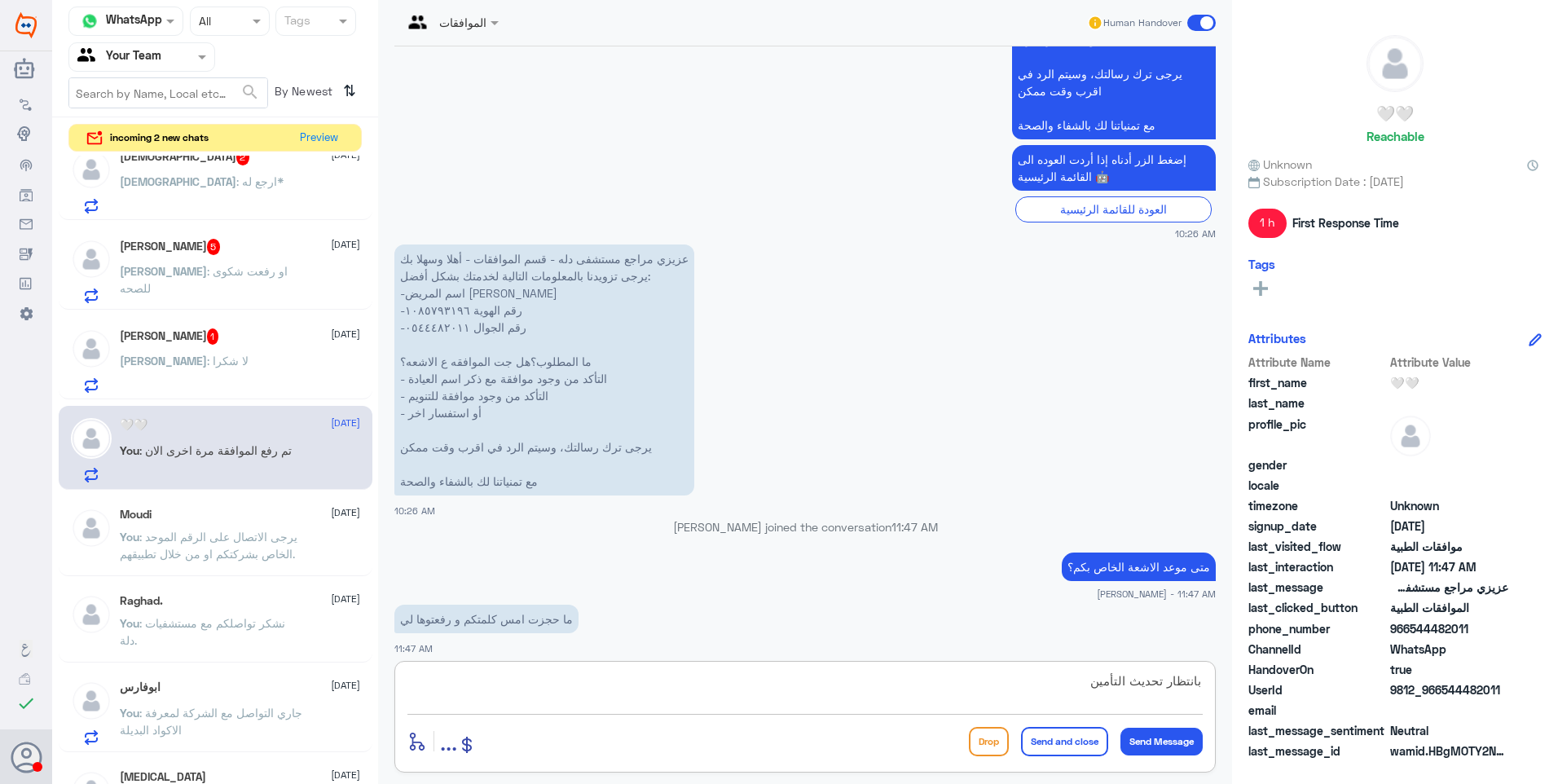
type textarea "بانتظار تحديث التأمين"
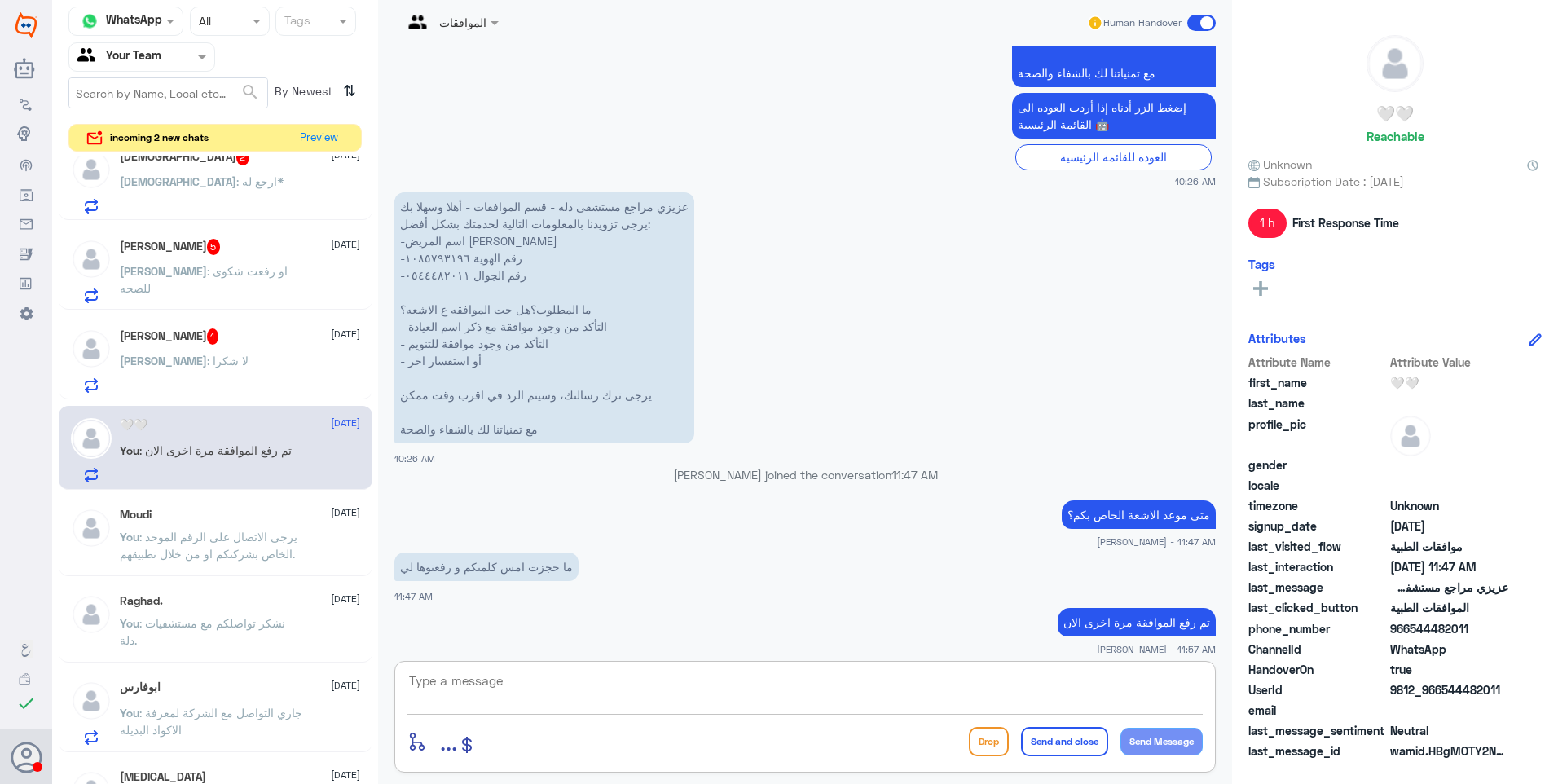
click at [235, 328] on div "عبدالله التركي 1 26 August" at bounding box center [239, 336] width 240 height 16
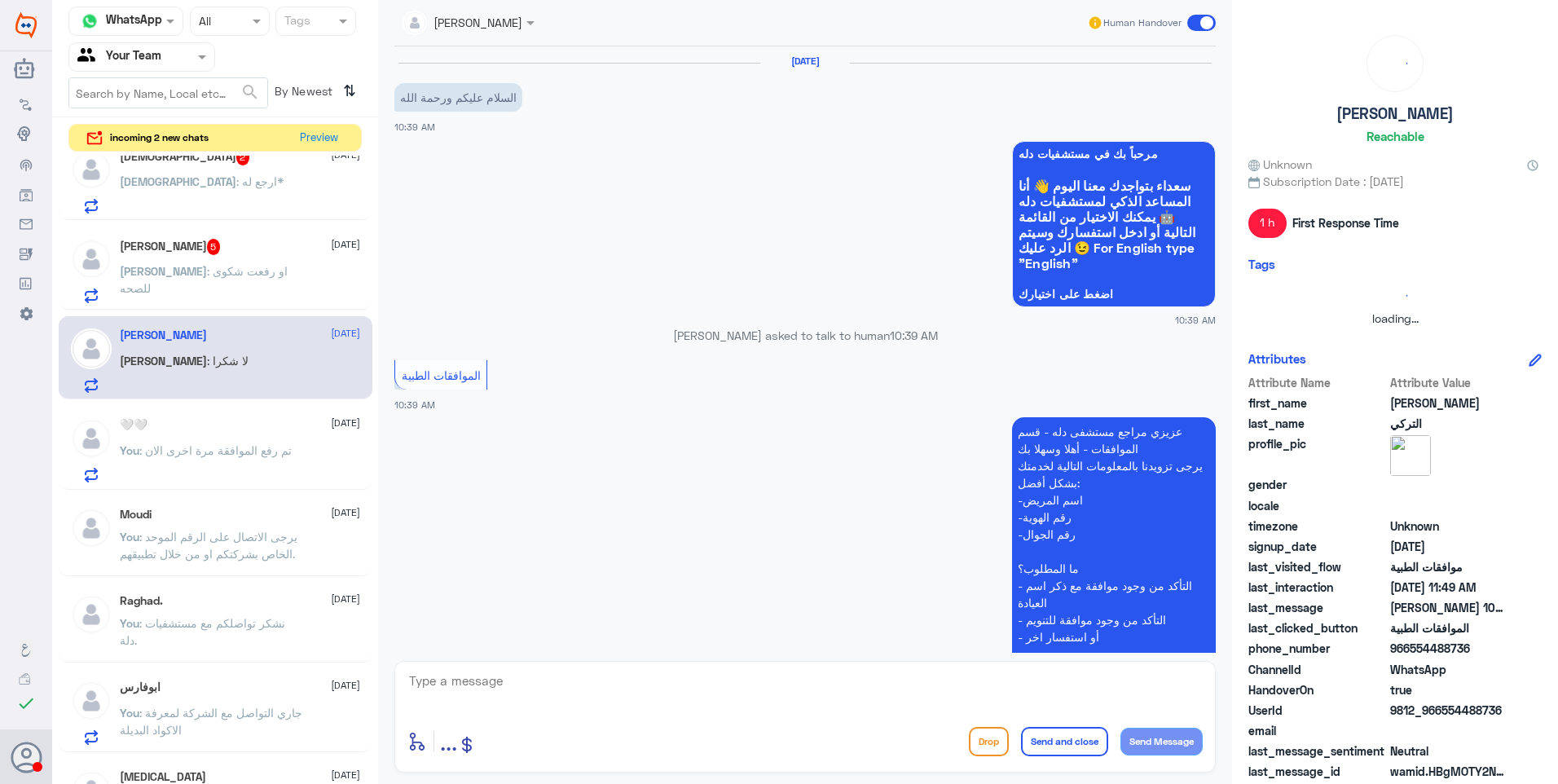
scroll to position [582, 0]
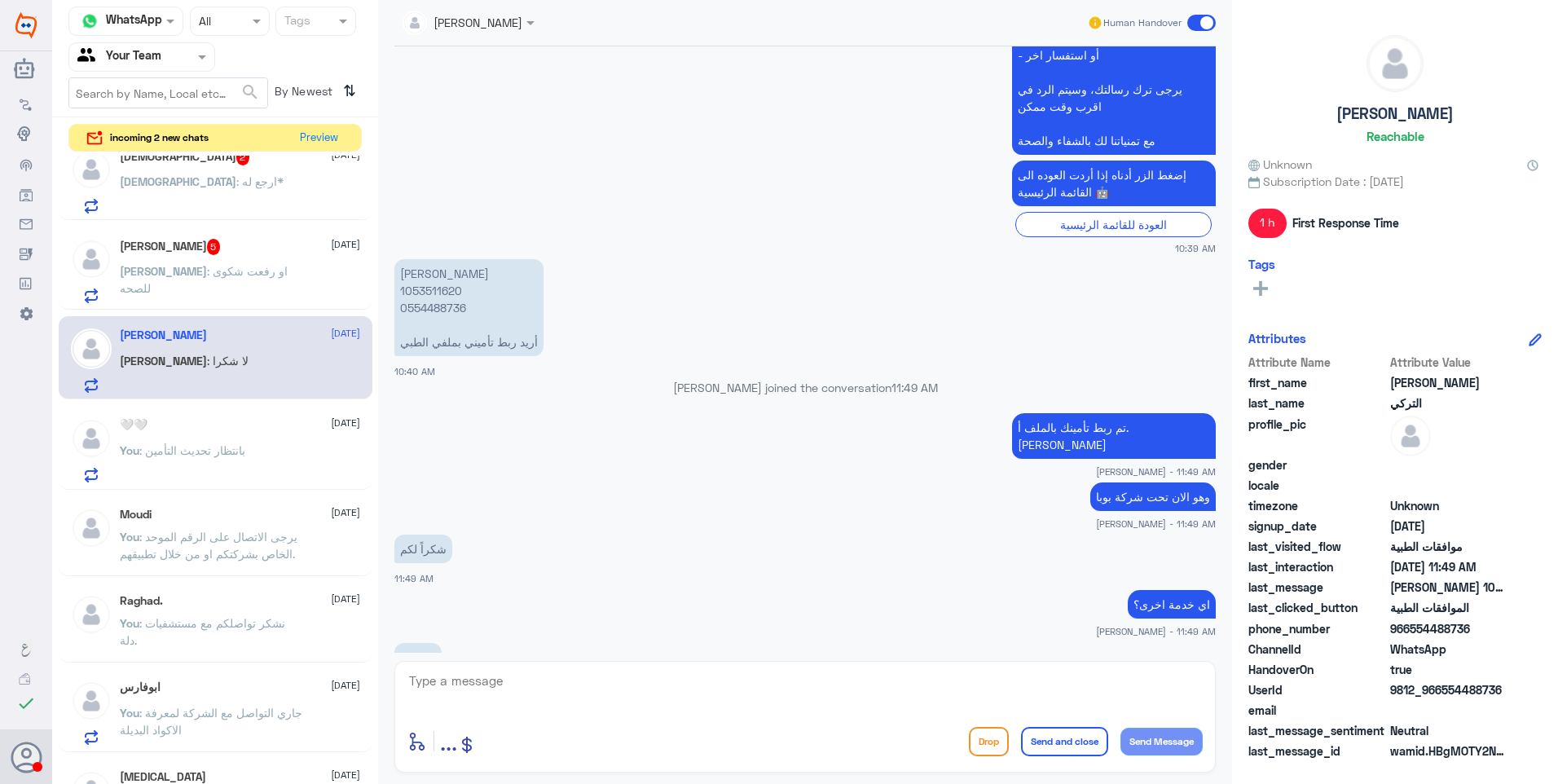
drag, startPoint x: 496, startPoint y: 683, endPoint x: 787, endPoint y: 617, distance: 298.4
click at [497, 683] on textarea at bounding box center [805, 689] width 795 height 40
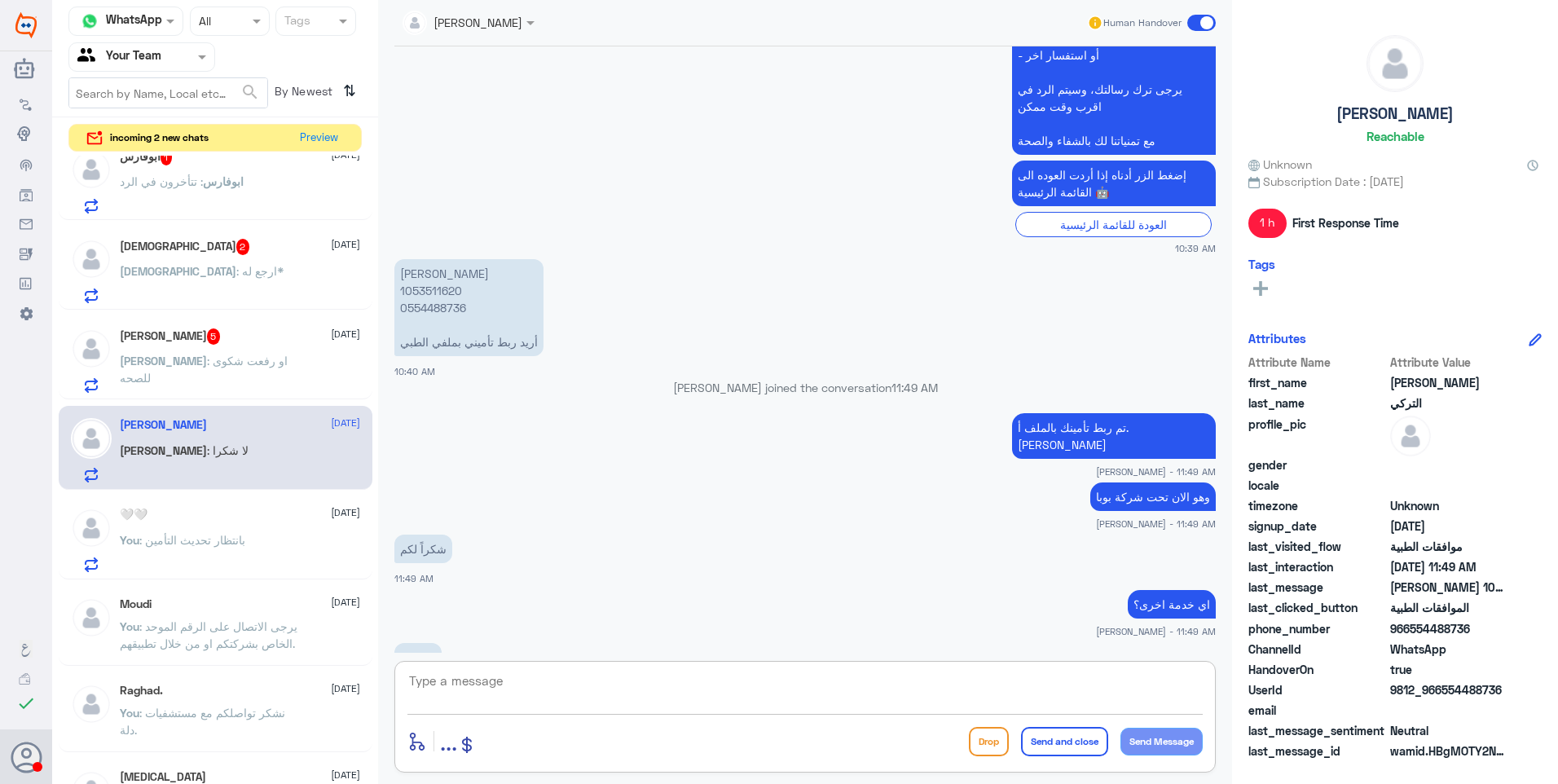
scroll to position [26, 0]
click at [221, 523] on div "🤍🤍 26 August You : بانتظار تحديث التأمين" at bounding box center [239, 539] width 240 height 64
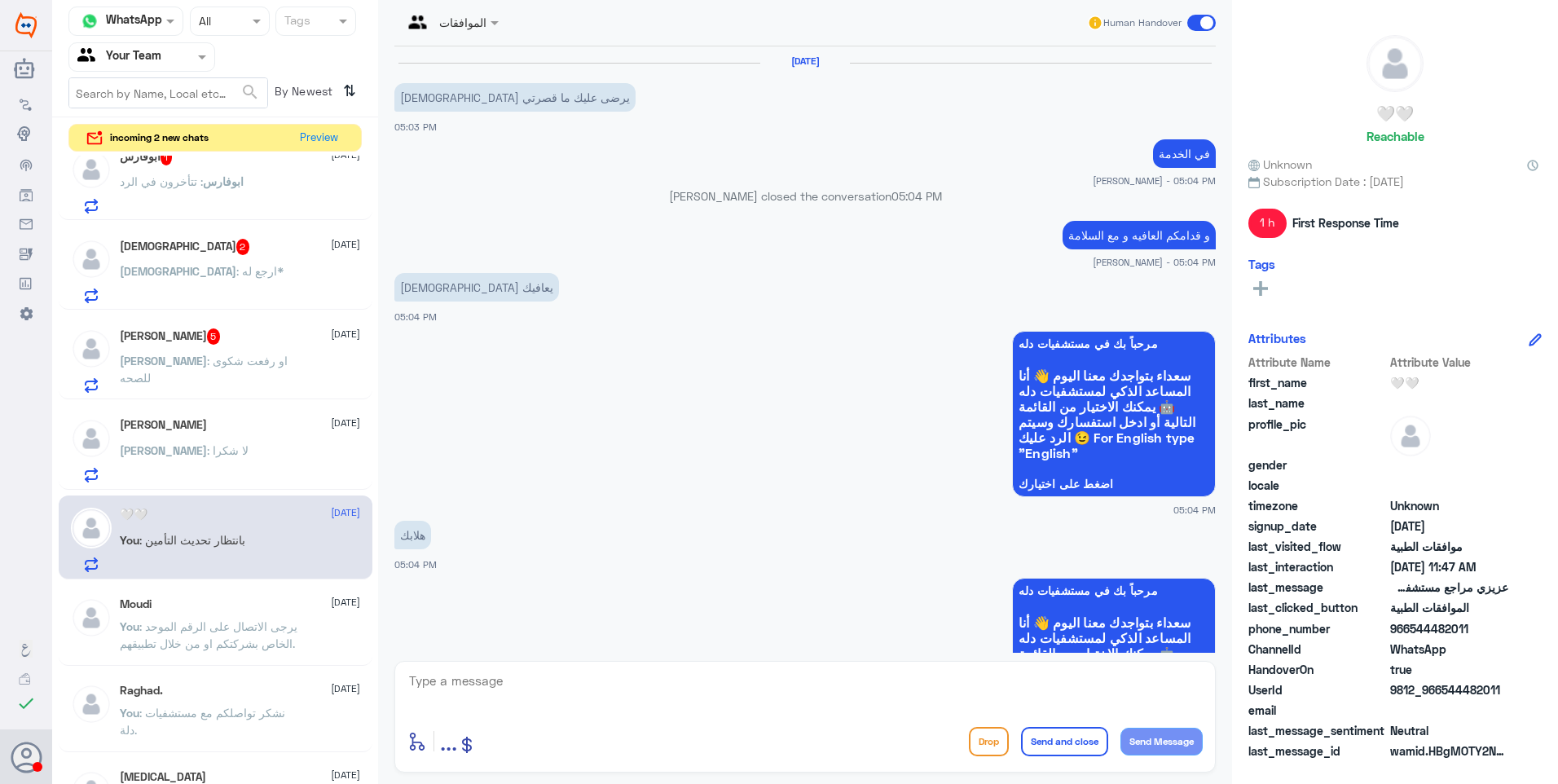
scroll to position [1362, 0]
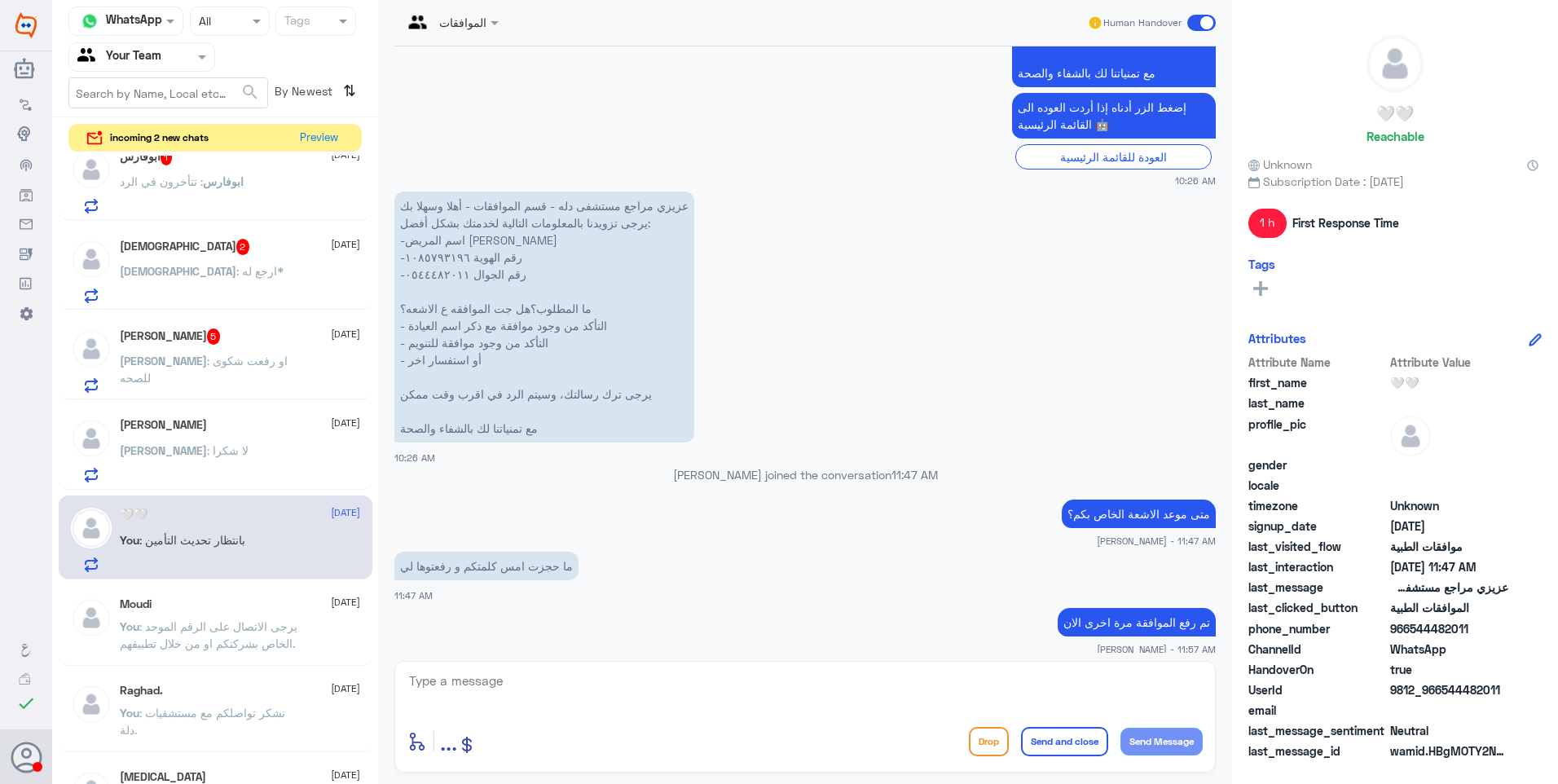
click at [604, 707] on textarea at bounding box center [805, 689] width 795 height 40
type textarea "j"
type textarea "تم تحديث الموافقة الى تاريخ 9/9"
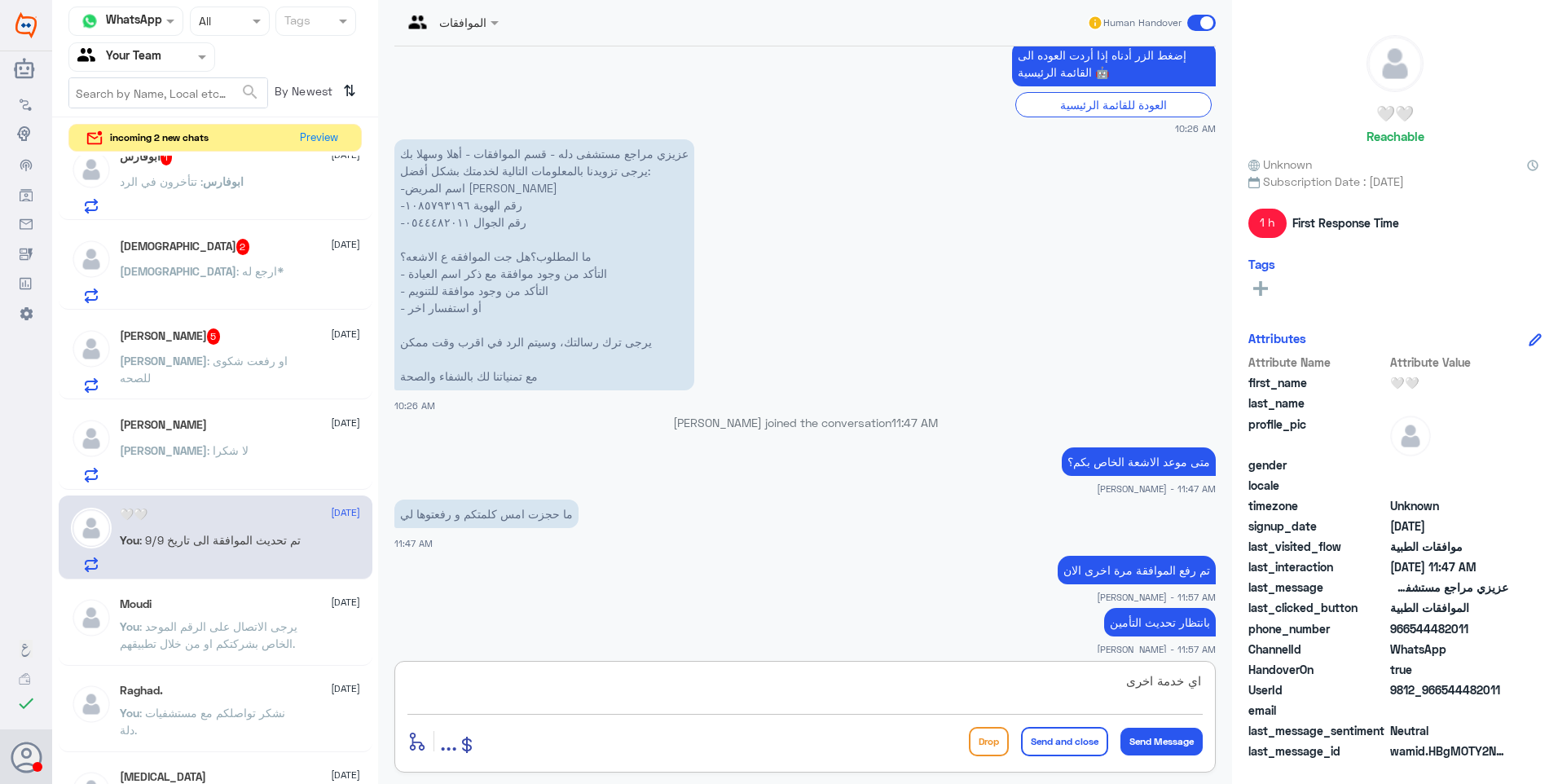
type textarea "اي خدمة اخرى؟"
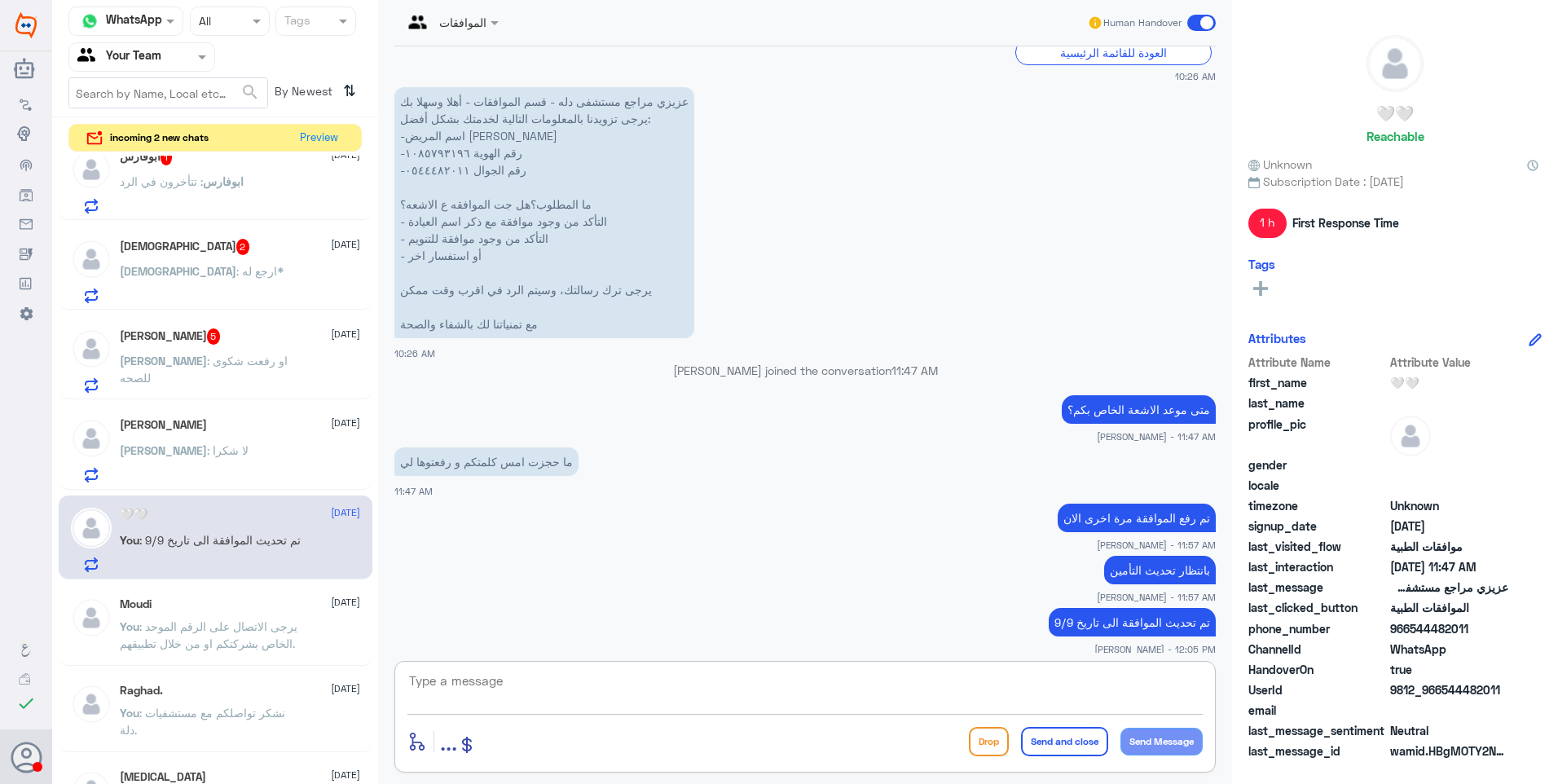
click at [214, 422] on div "عبدالله التركي 26 August" at bounding box center [239, 424] width 240 height 14
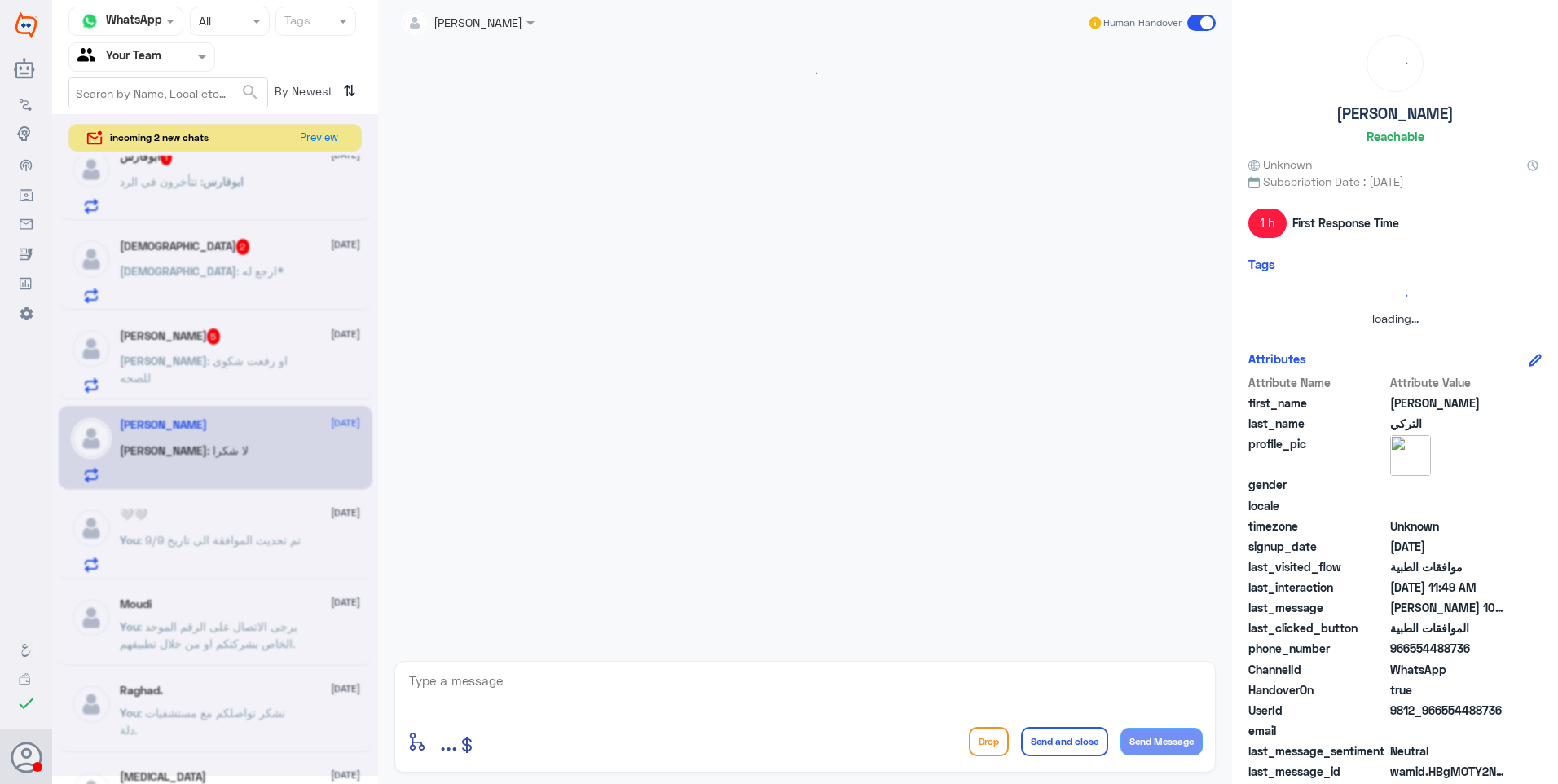
click at [261, 323] on div at bounding box center [215, 445] width 326 height 662
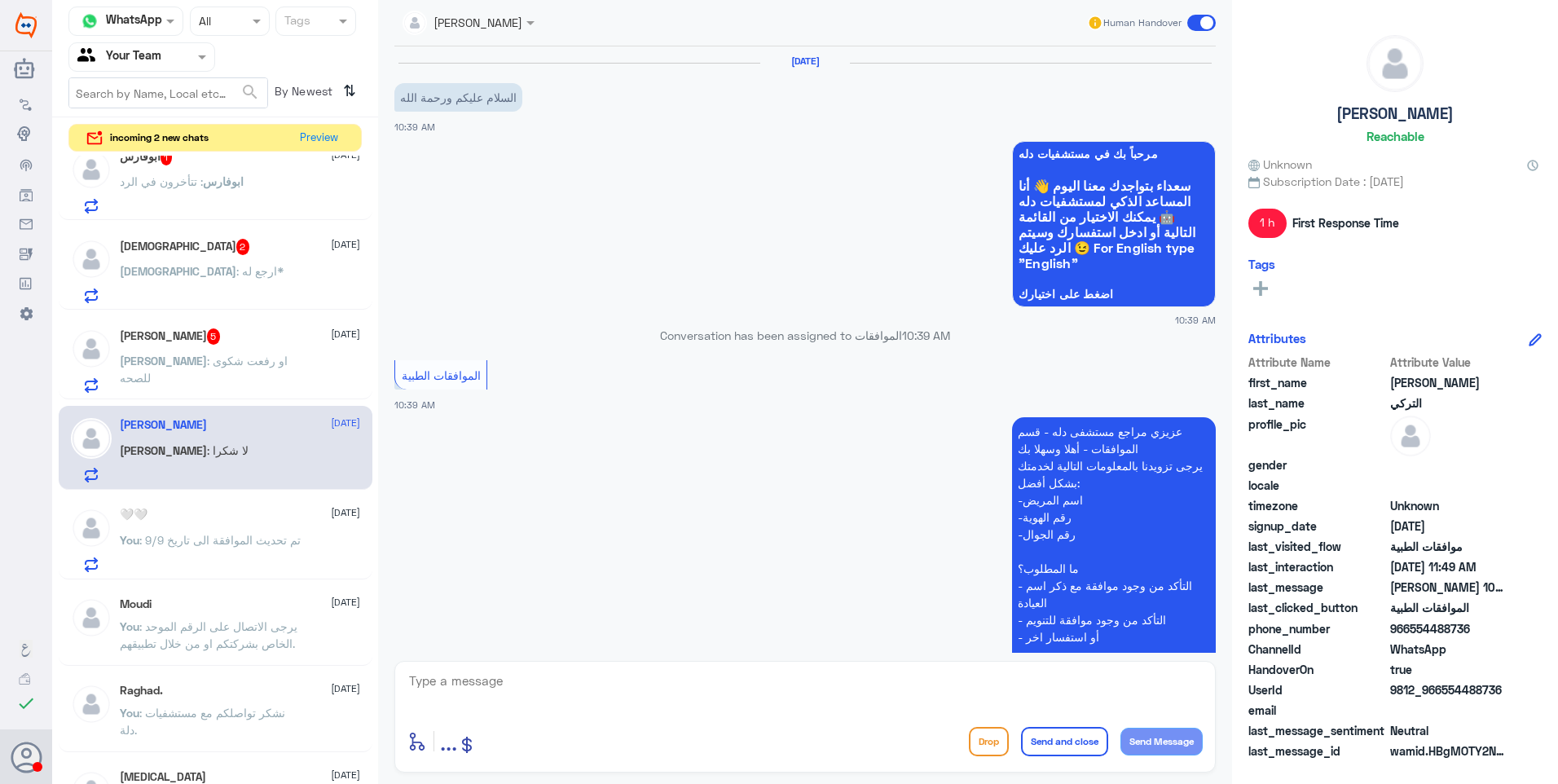
scroll to position [582, 0]
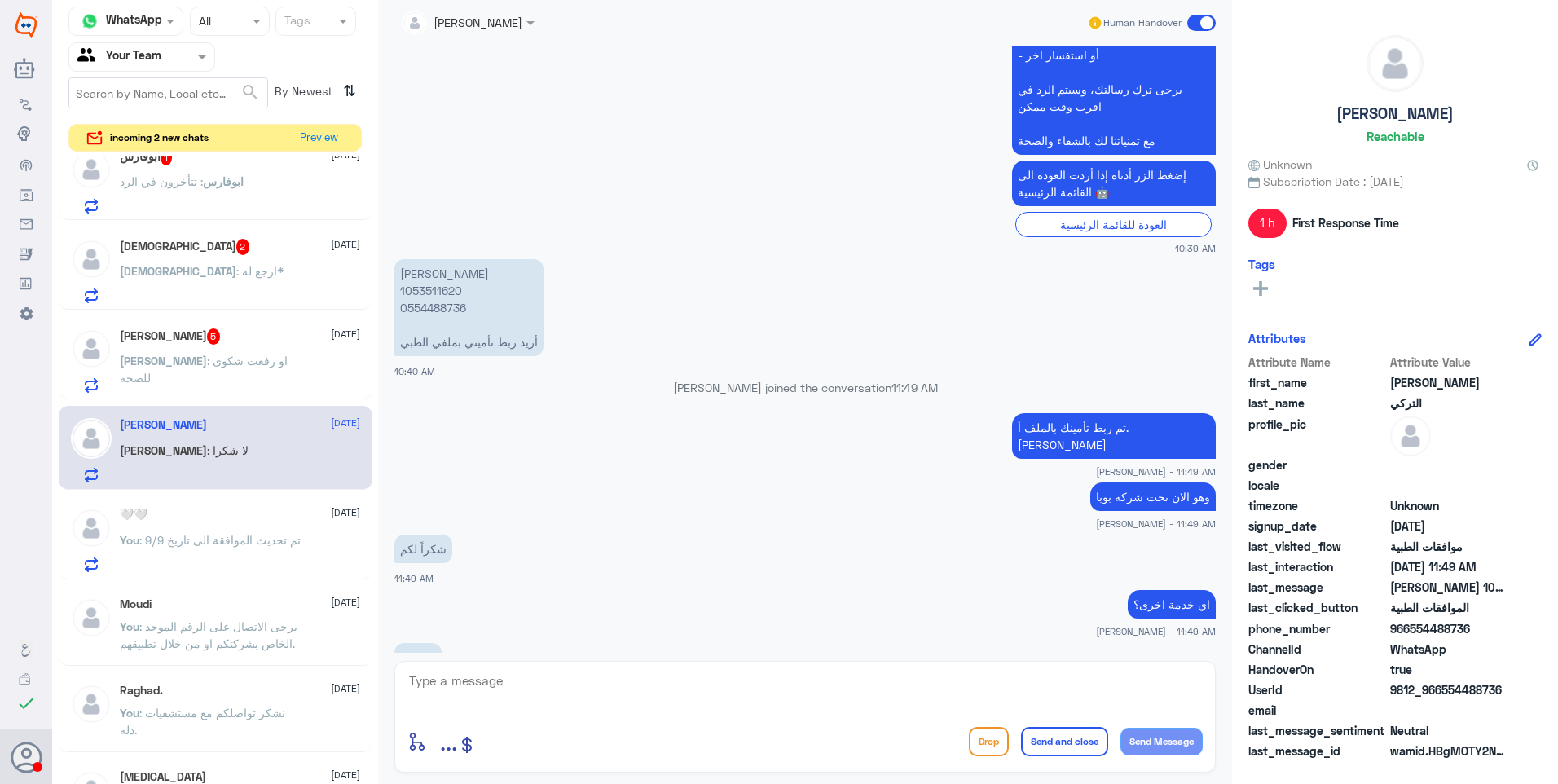
click at [279, 360] on span ": او رفعت شكوى للصحه" at bounding box center [203, 369] width 168 height 31
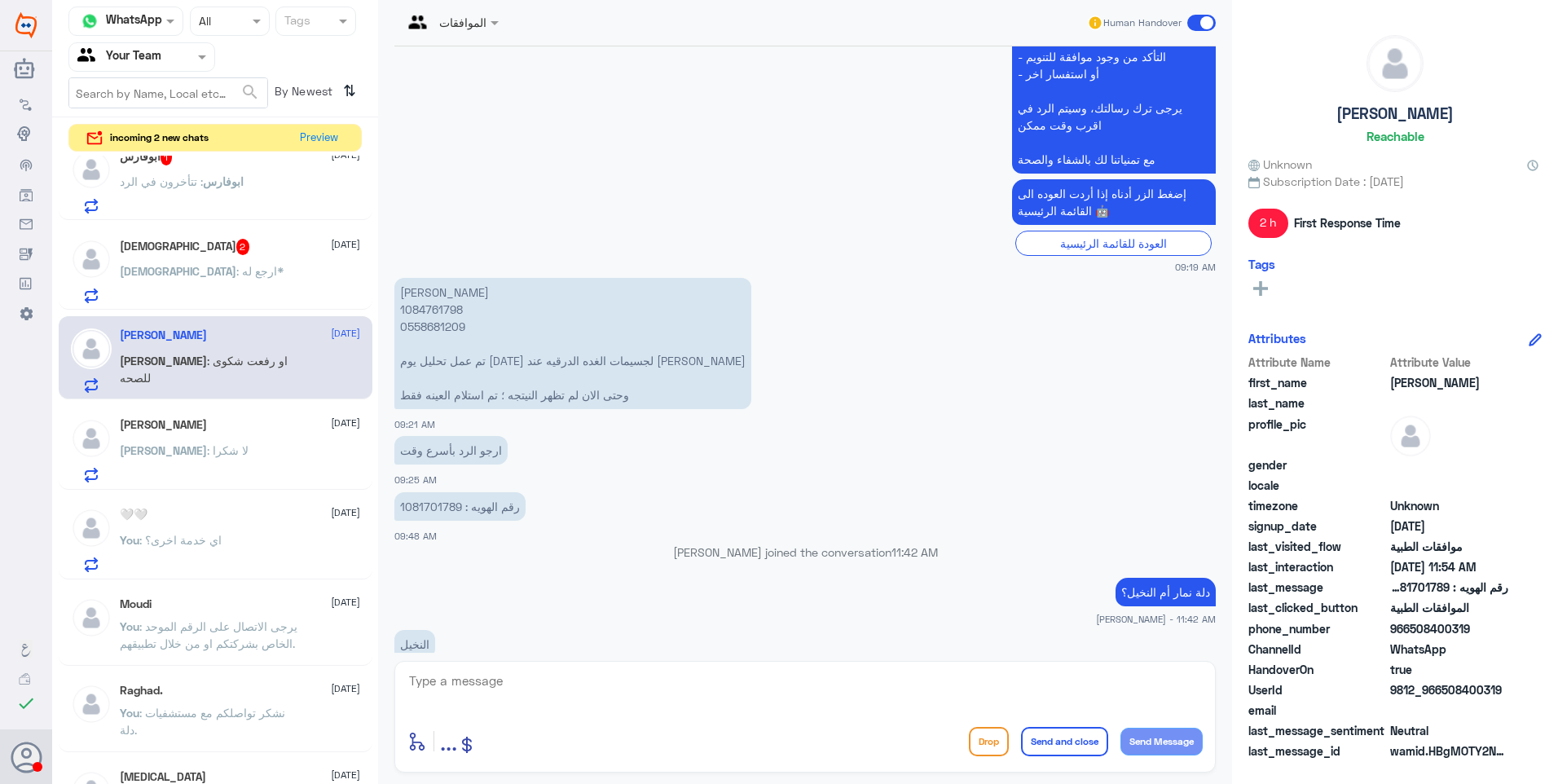
scroll to position [546, 0]
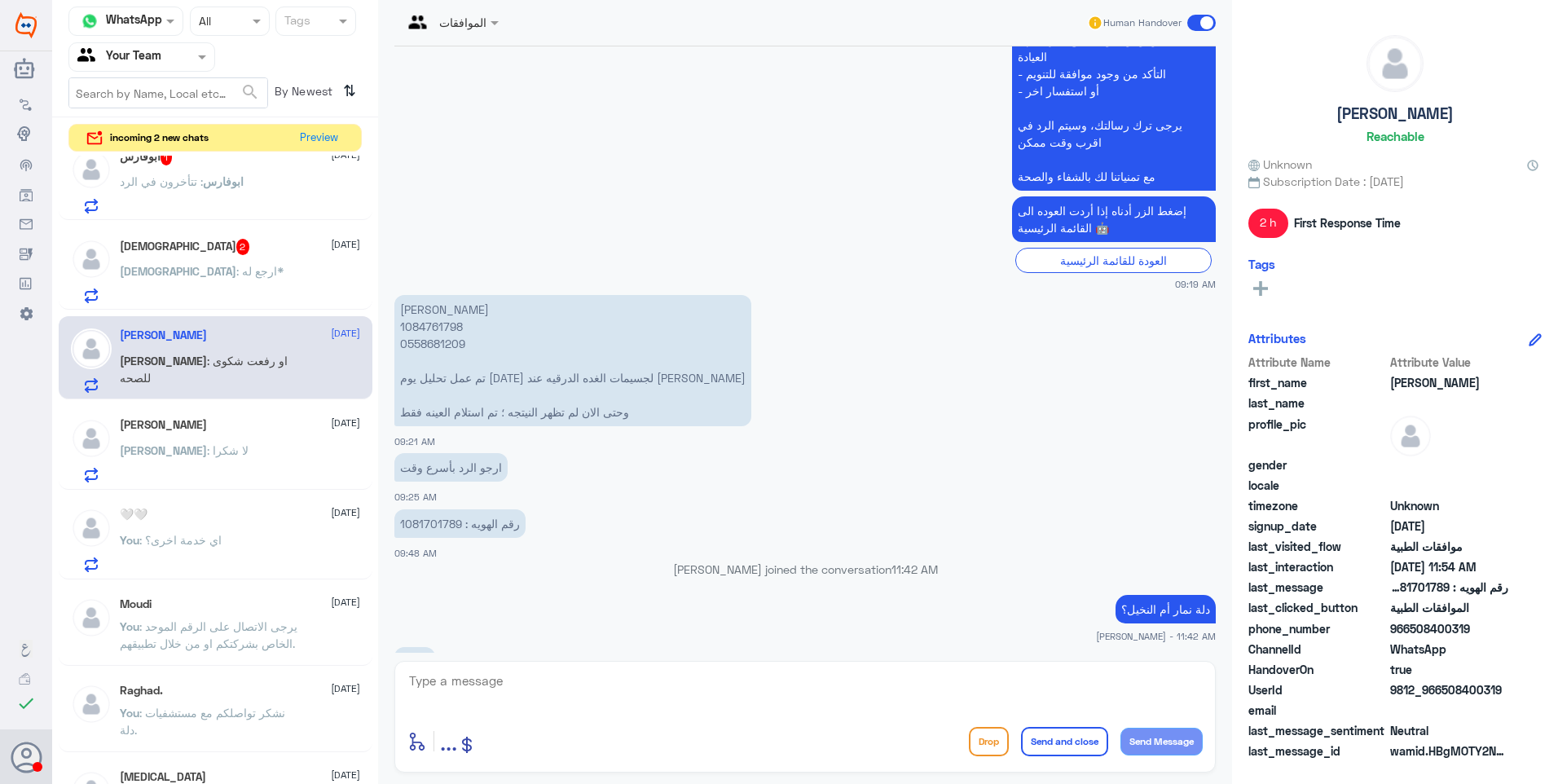
click at [432, 295] on p "سميه محمد الغامدي 1084761798 0558681209 تم عمل تحليل يوم الاحد ٢٤ اغسطس لجسيمات…" at bounding box center [573, 360] width 357 height 132
copy p "1084761798"
drag, startPoint x: 703, startPoint y: 347, endPoint x: 585, endPoint y: 342, distance: 118.1
click at [585, 342] on p "سميه محمد الغامدي 1084761798 0558681209 تم عمل تحليل يوم الاحد ٢٤ اغسطس لجسيمات…" at bounding box center [573, 360] width 357 height 132
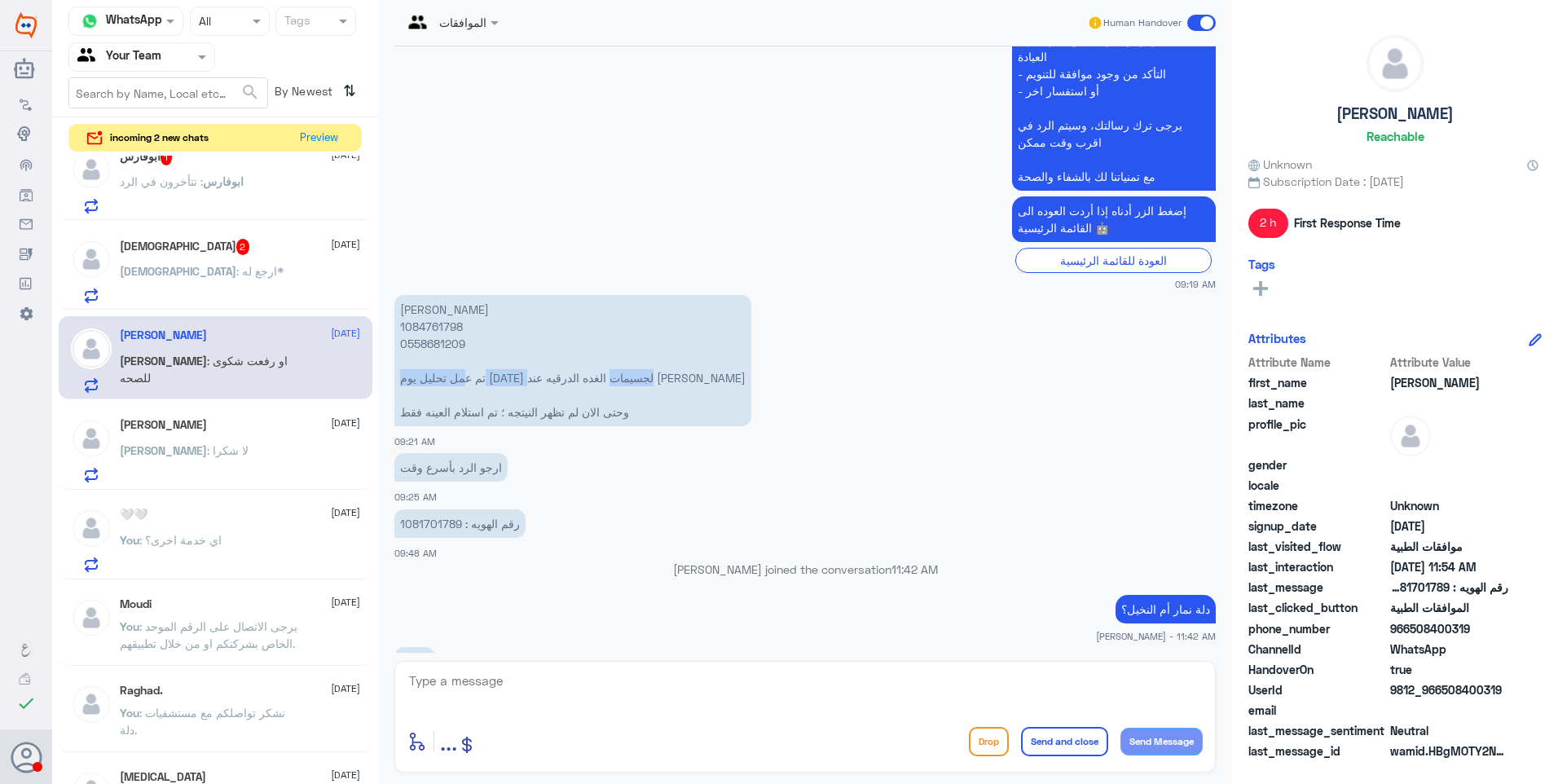
drag, startPoint x: 585, startPoint y: 342, endPoint x: 609, endPoint y: 345, distance: 24.2
click at [609, 345] on p "سميه محمد الغامدي 1084761798 0558681209 تم عمل تحليل يوم الاحد ٢٤ اغسطس لجسيمات…" at bounding box center [573, 360] width 357 height 132
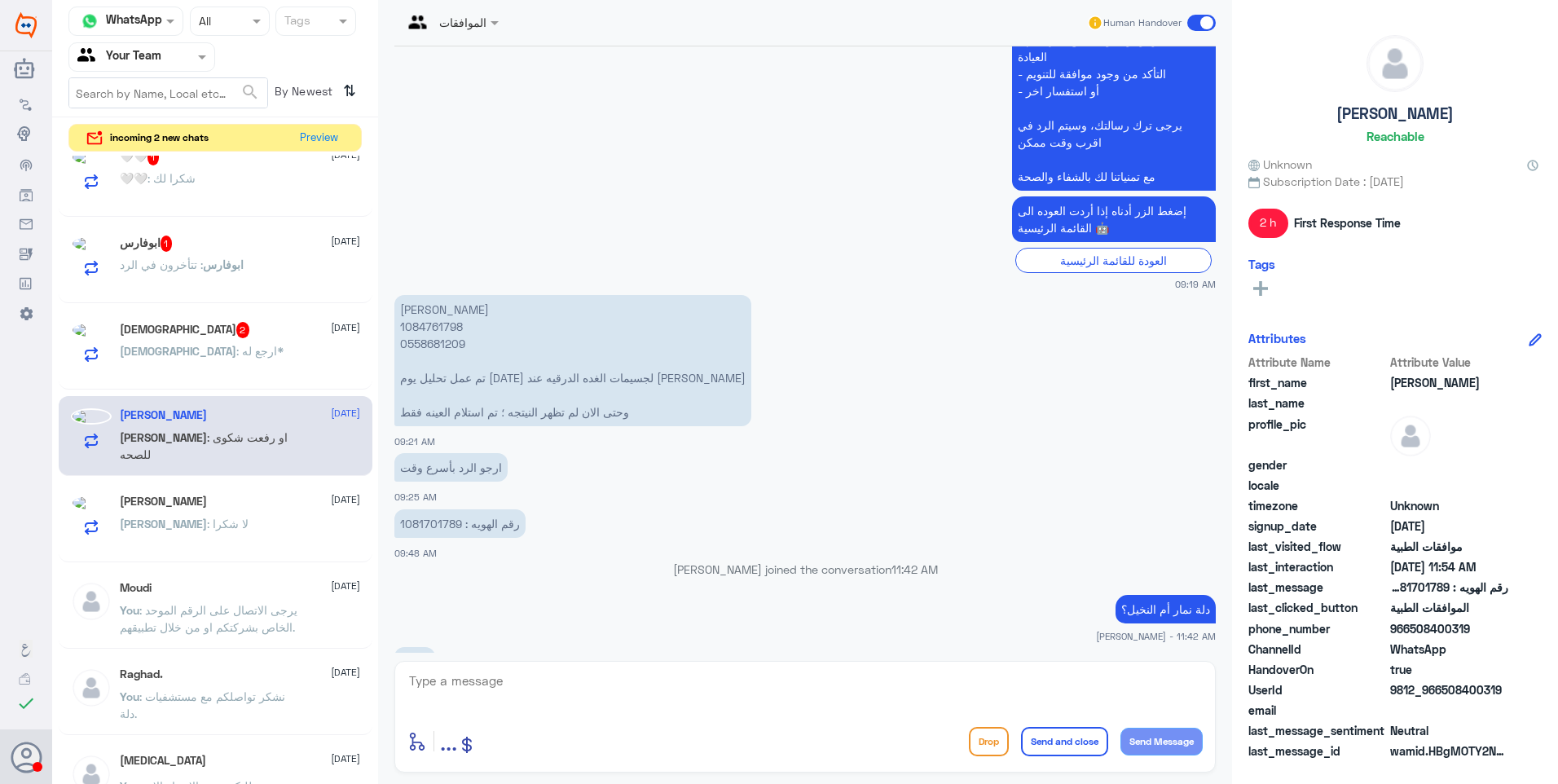
scroll to position [26, 0]
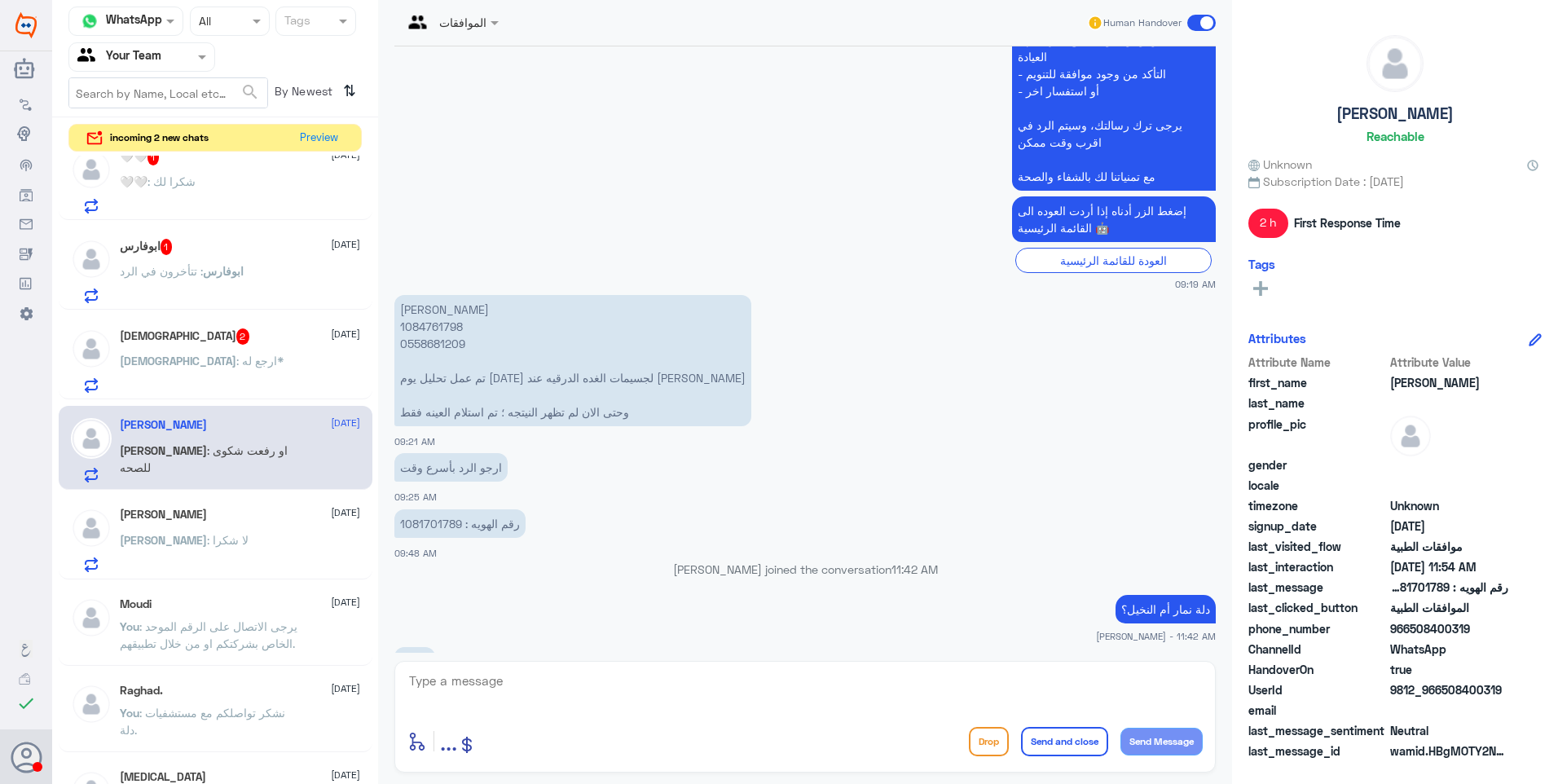
click at [688, 560] on p "Ahlam Alshehri joined the conversation 11:42 AM" at bounding box center [805, 569] width 822 height 17
click at [688, 681] on textarea at bounding box center [805, 689] width 795 height 40
type textarea "l"
type textarea "ل"
click at [515, 684] on textarea at bounding box center [805, 689] width 795 height 40
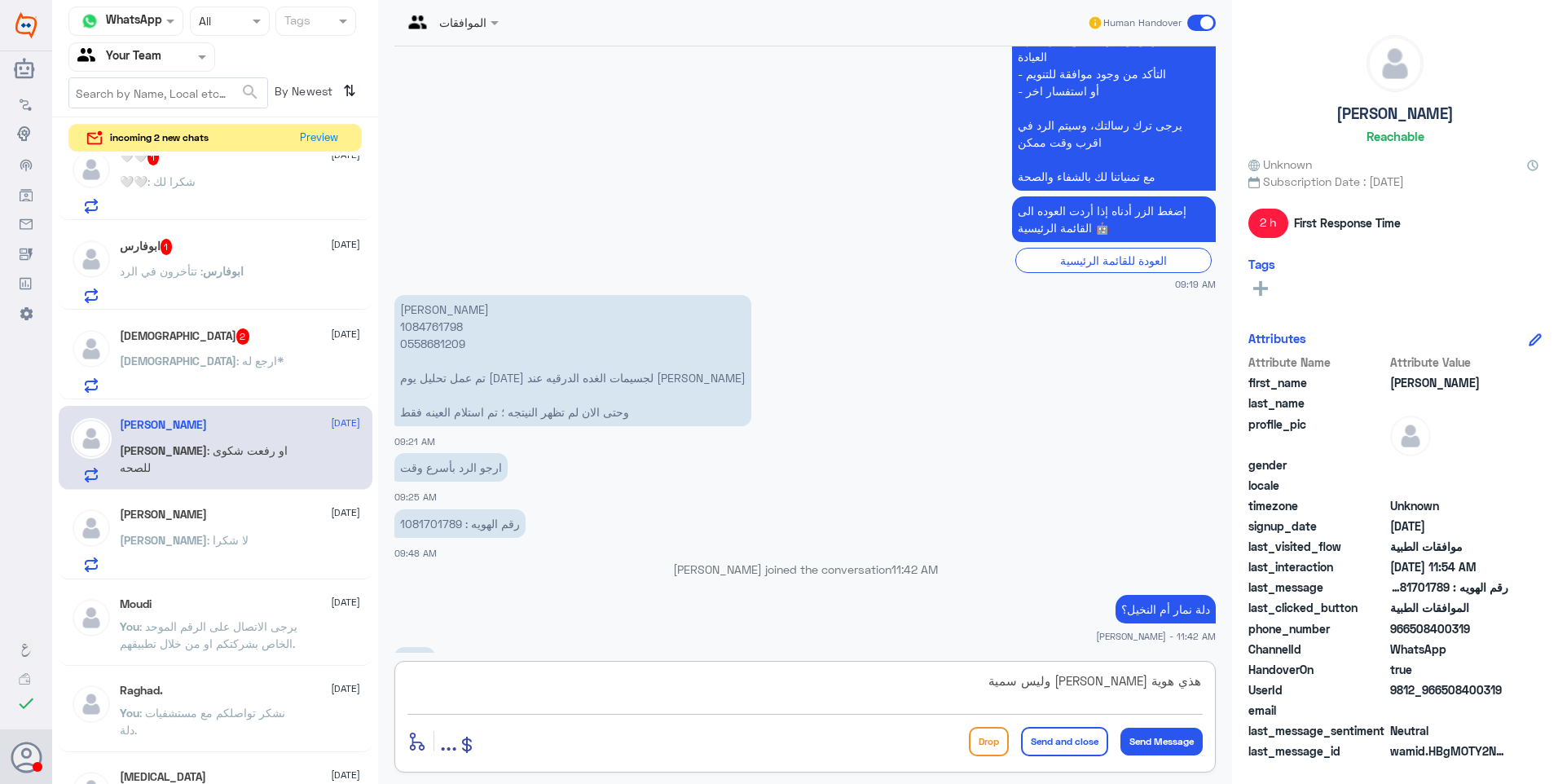
type textarea "هذي هوية [PERSON_NAME] وليس سمية"
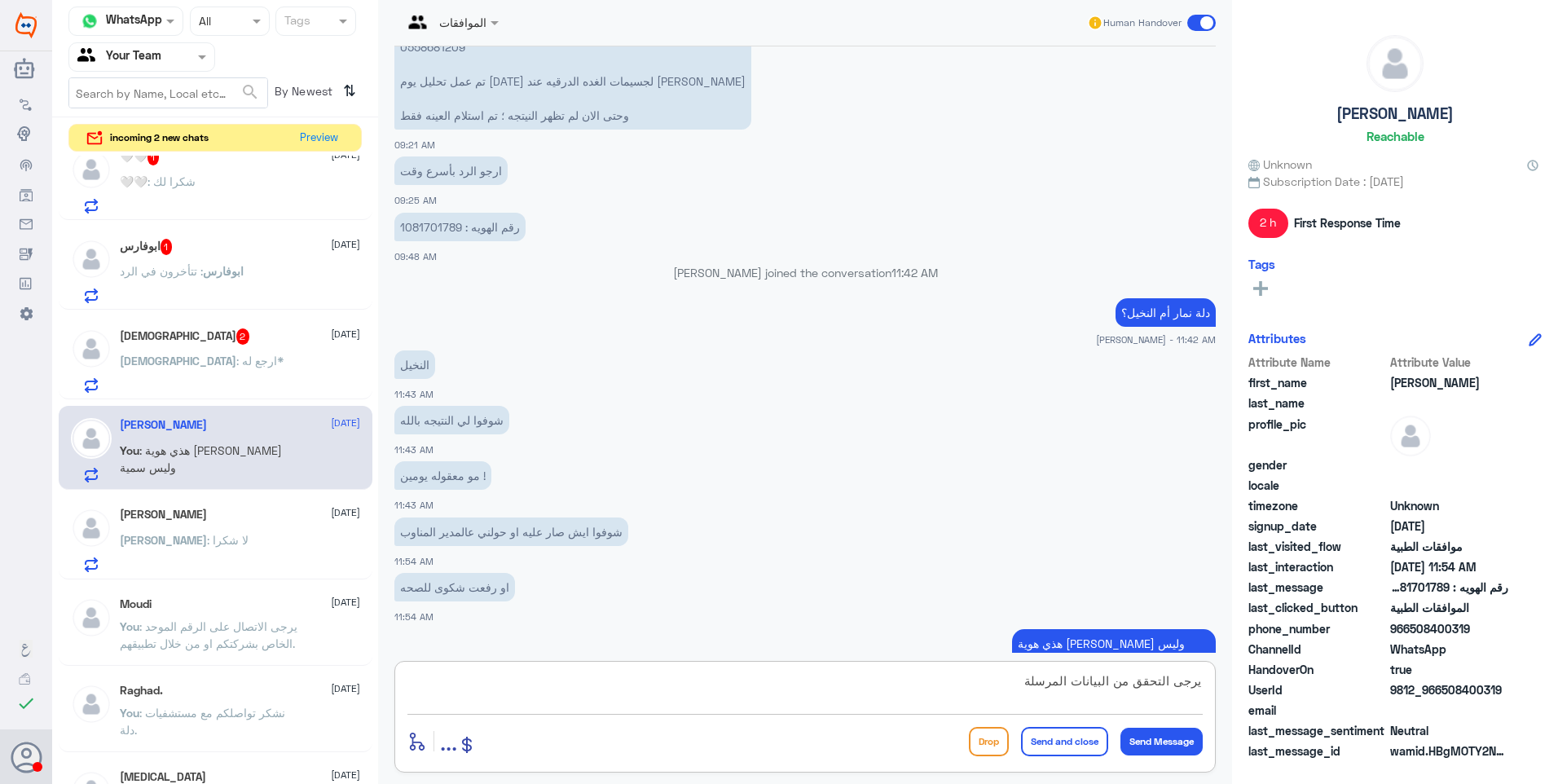
type textarea "يرجى التحقق من البيانات المرسلة"
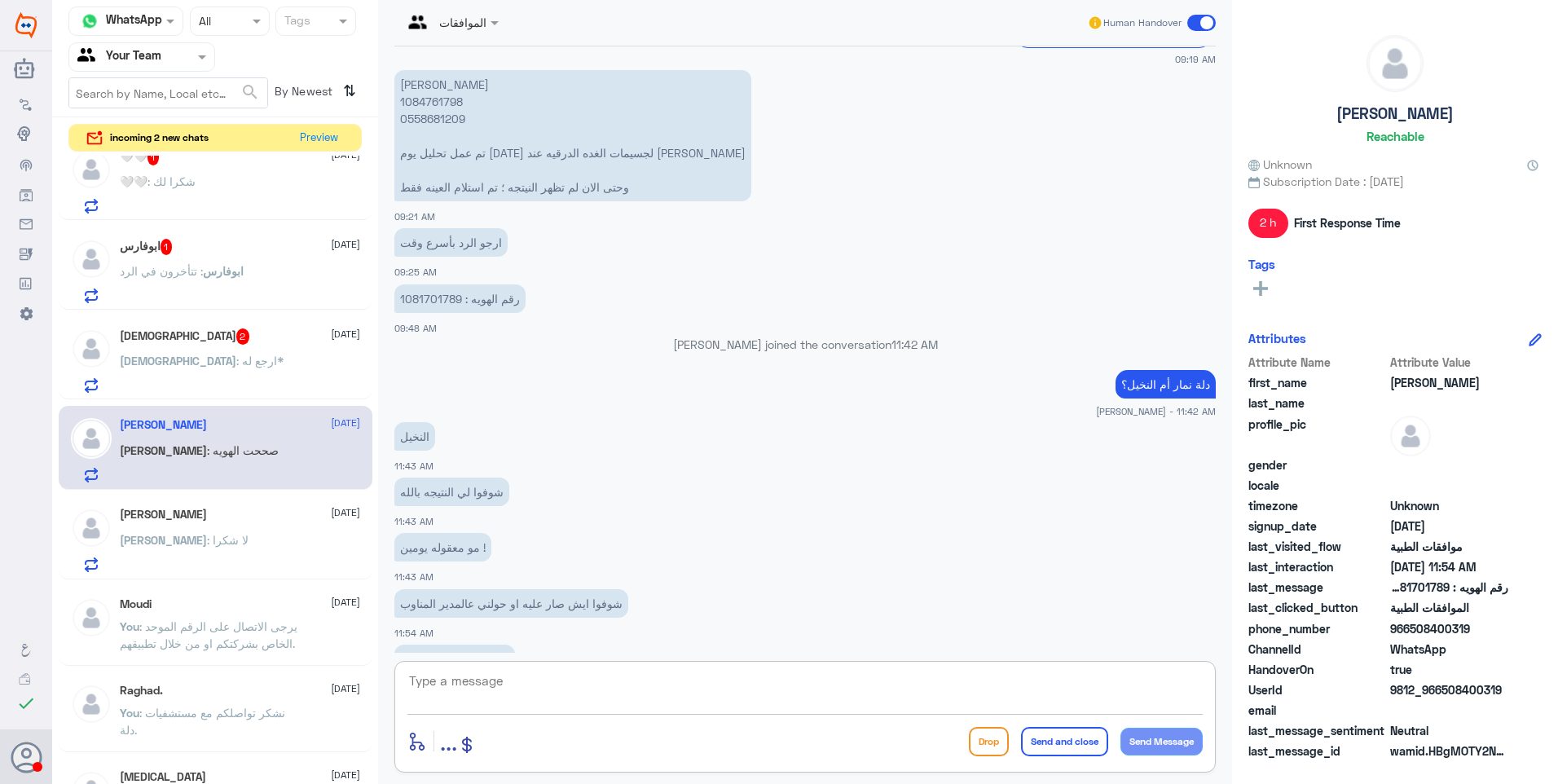
scroll to position [681, 0]
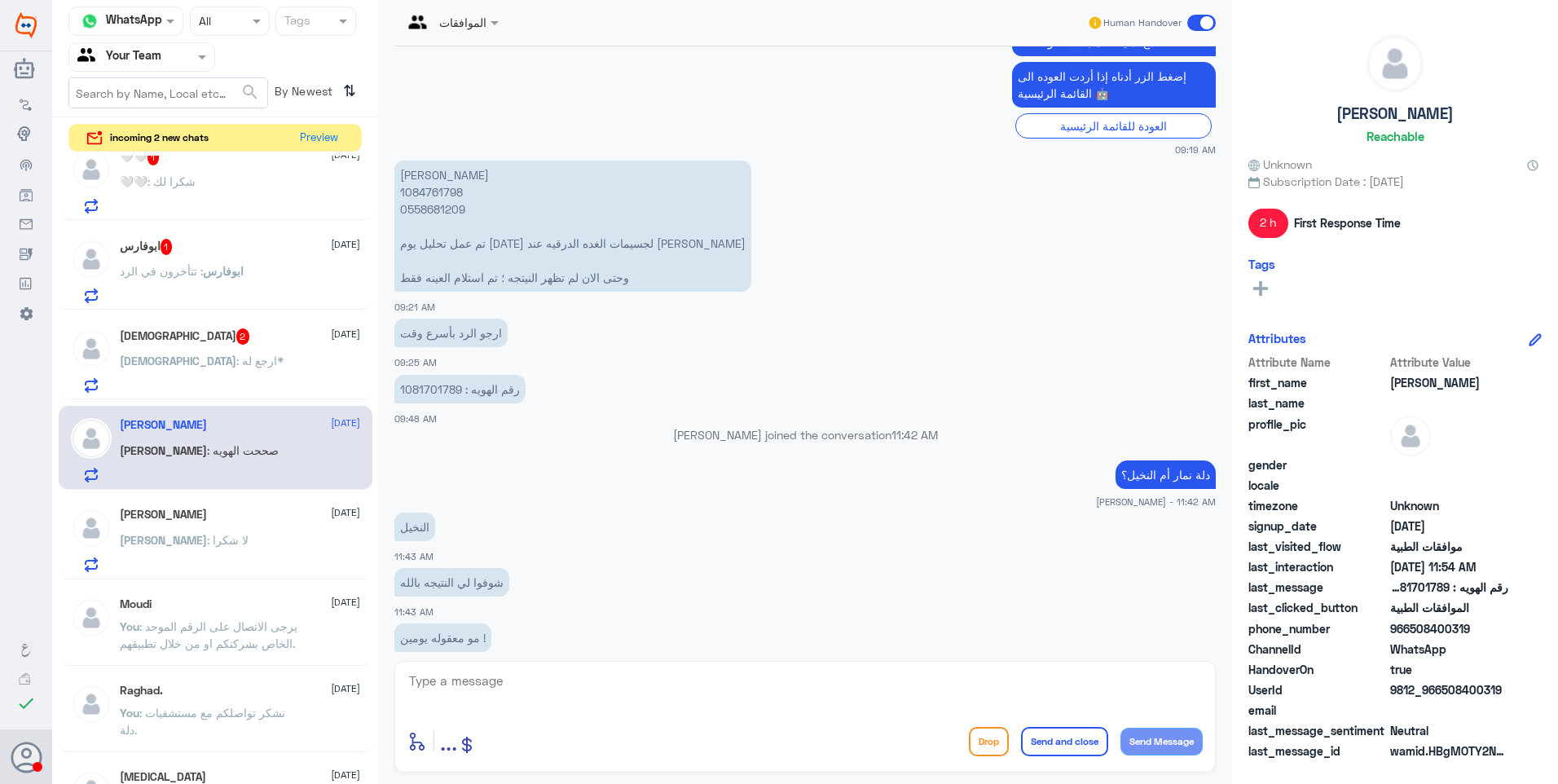
click at [434, 375] on p "رقم الهويه : 1081701789" at bounding box center [460, 389] width 132 height 28
copy p "1081701789"
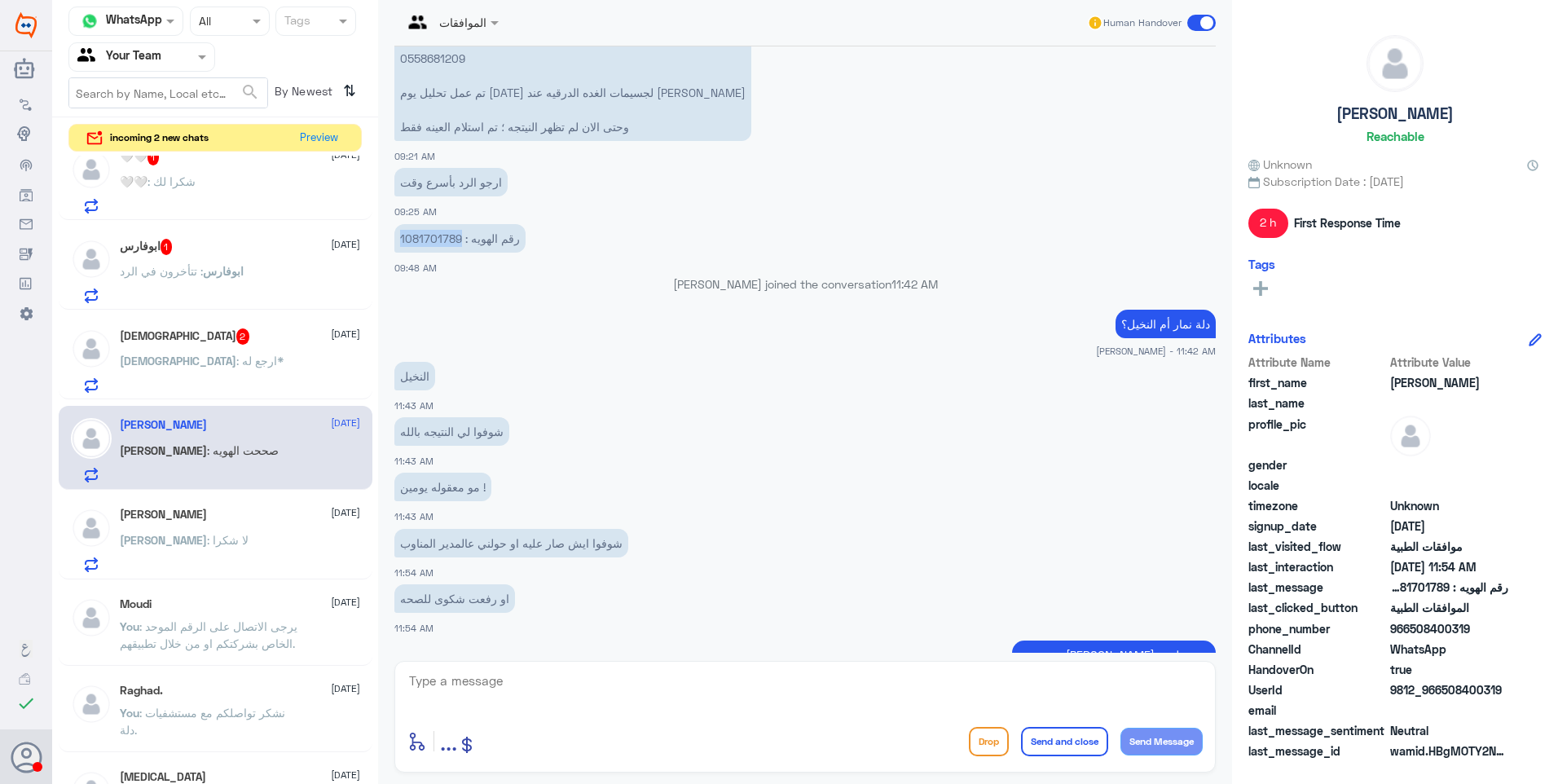
scroll to position [1006, 0]
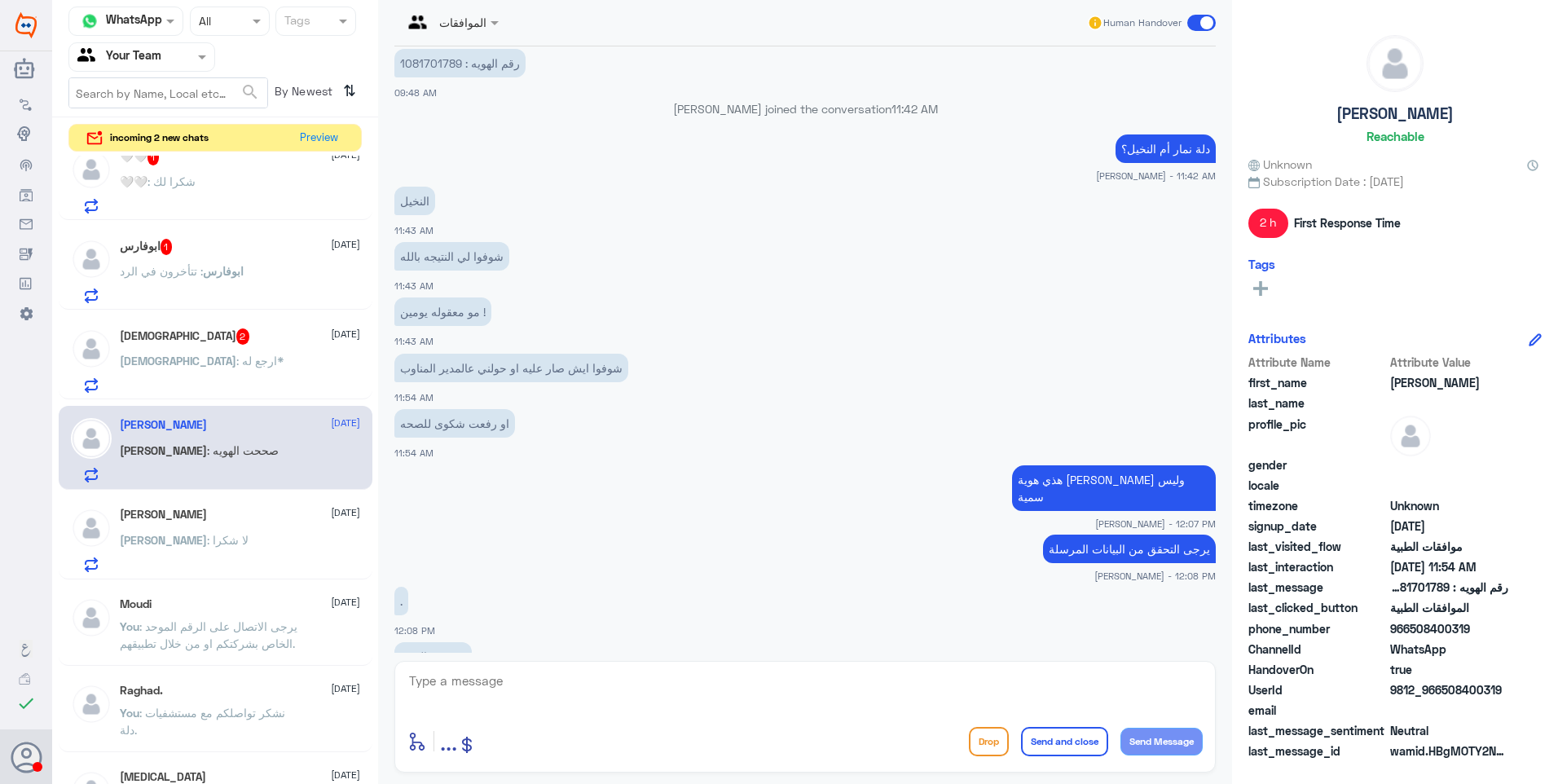
click at [480, 694] on textarea at bounding box center [805, 689] width 795 height 40
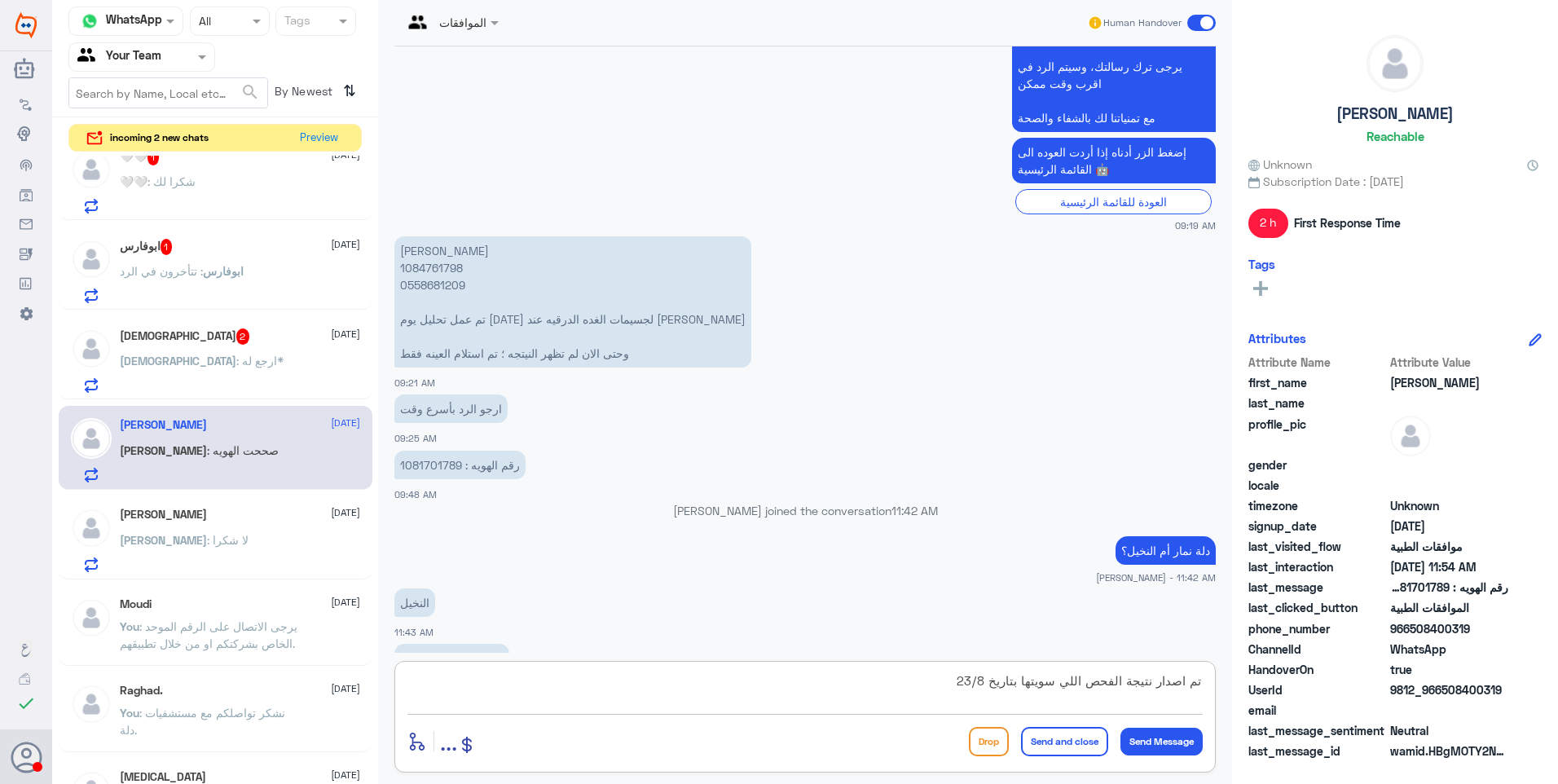
scroll to position [599, 0]
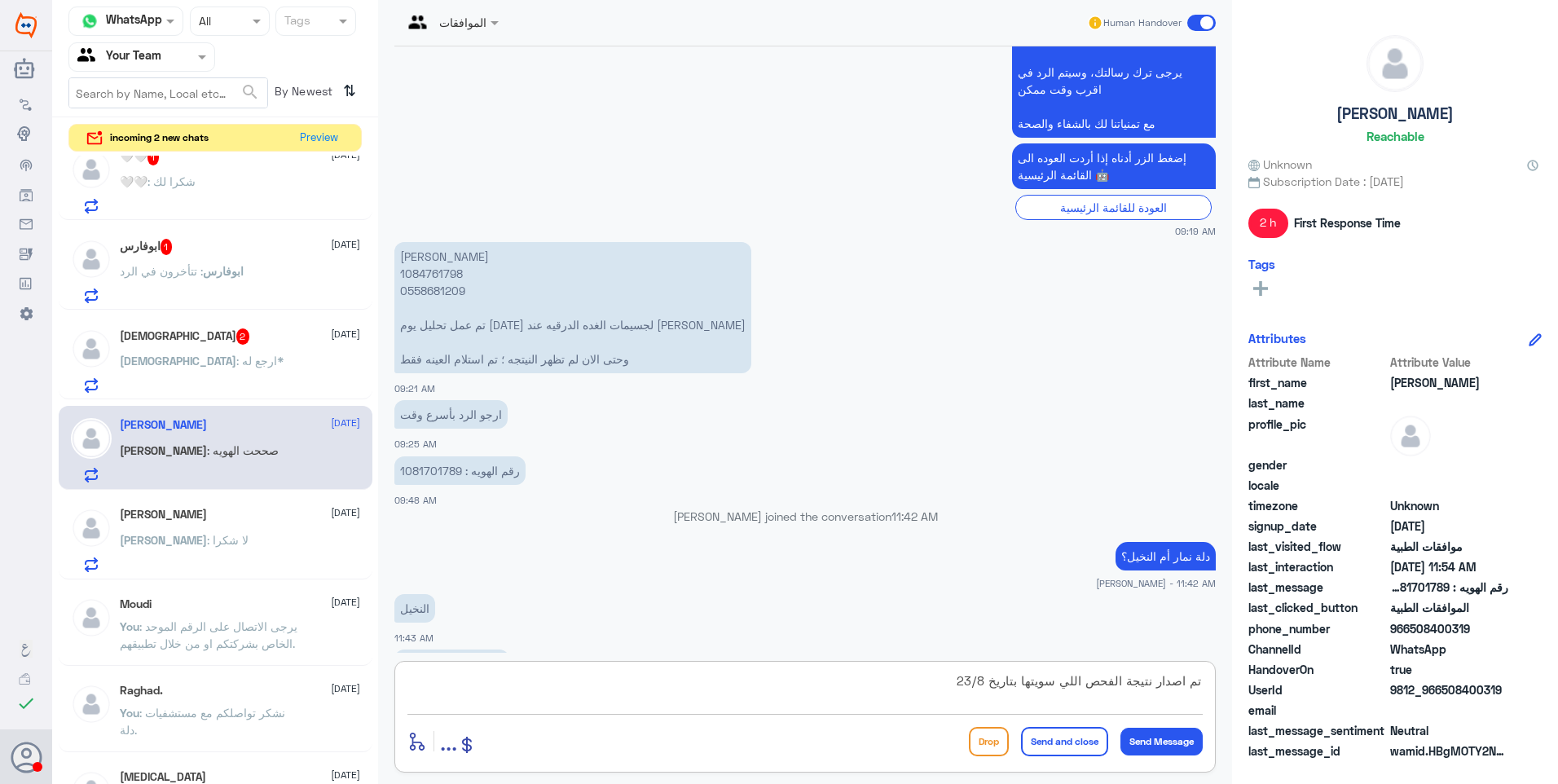
drag, startPoint x: 975, startPoint y: 689, endPoint x: 1234, endPoint y: 677, distance: 259.3
click at [1234, 677] on div "Channel WhatsApp Status × All Tags Agent Filter Your Team search By Newest ⇅ in…" at bounding box center [805, 394] width 1506 height 788
type textarea "لازالت النتيجة بالنظام تظهر أنها تحت التجهيز"
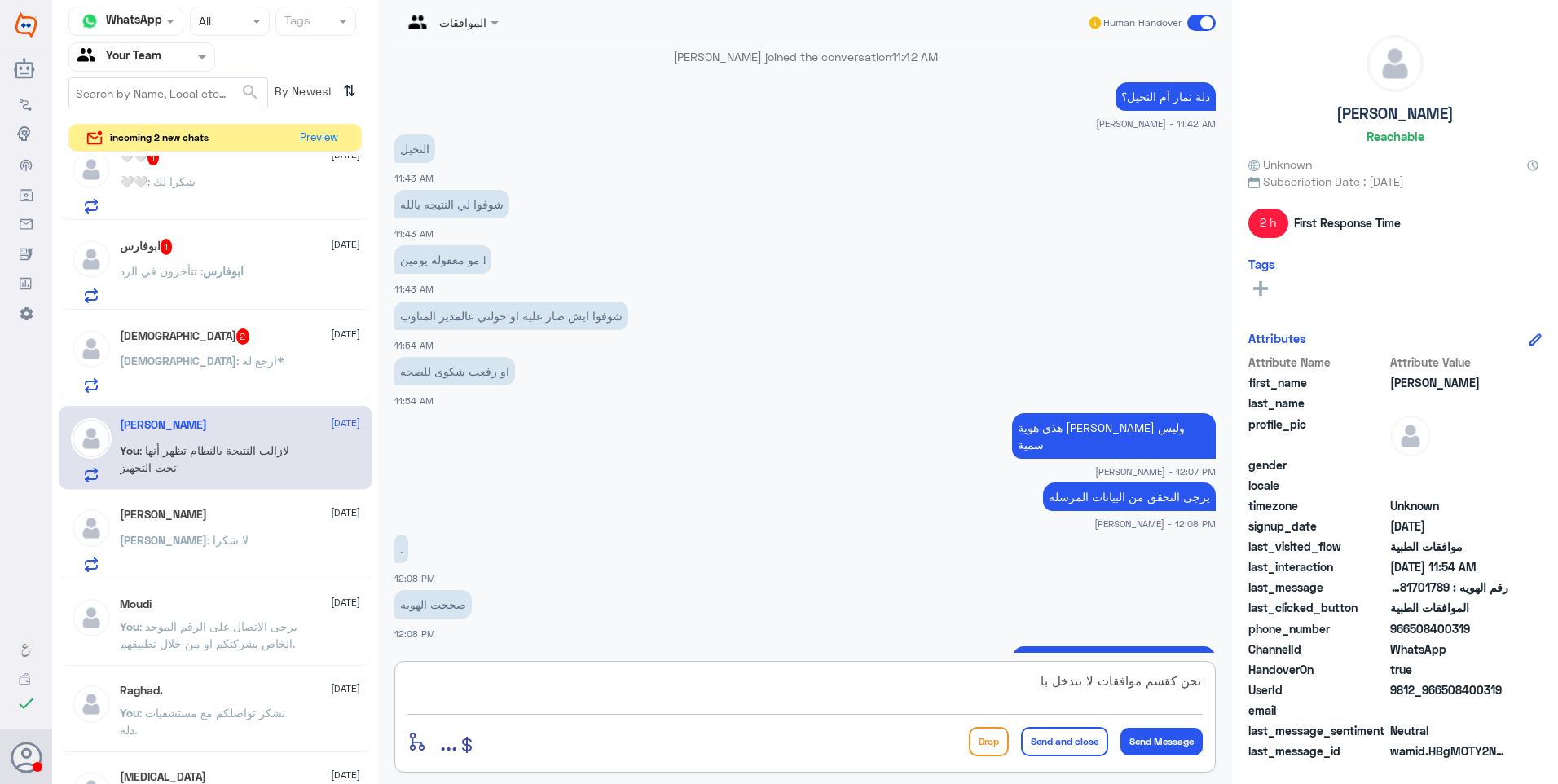
scroll to position [1114, 0]
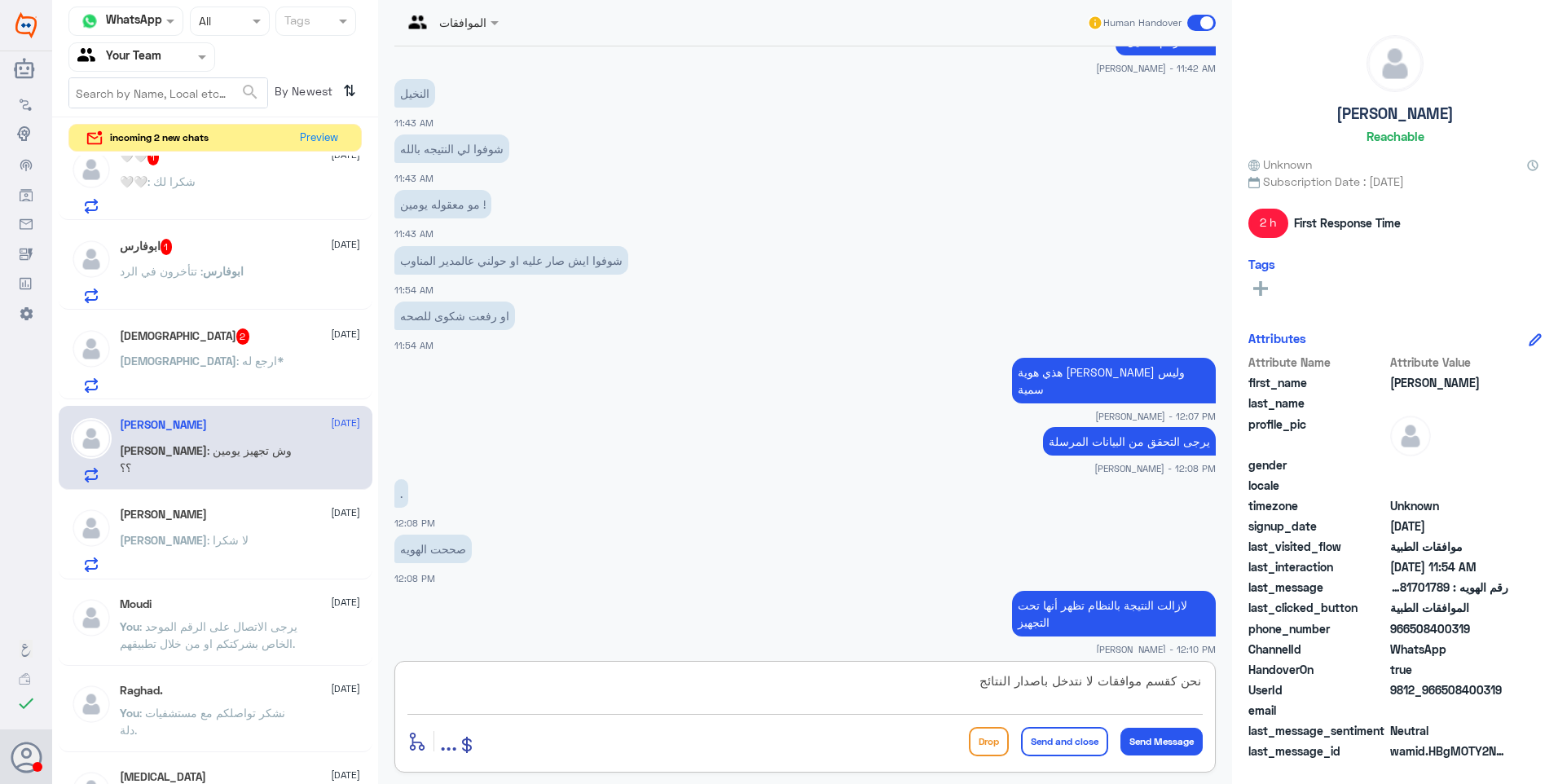
type textarea "نحن كقسم موافقات لا نتدخل باصدار النتائج"
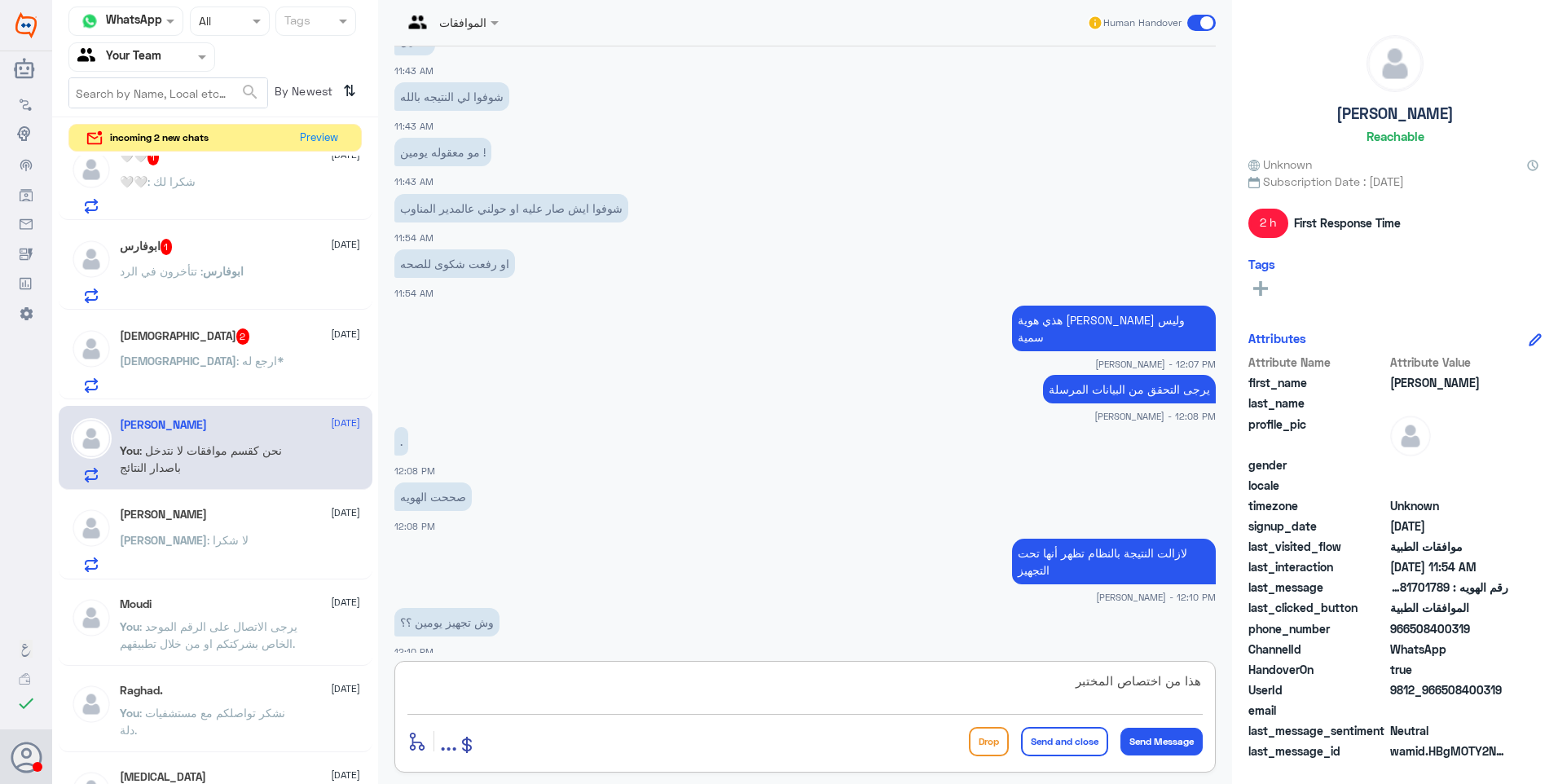
type textarea "هذا من اختصاص المختبر"
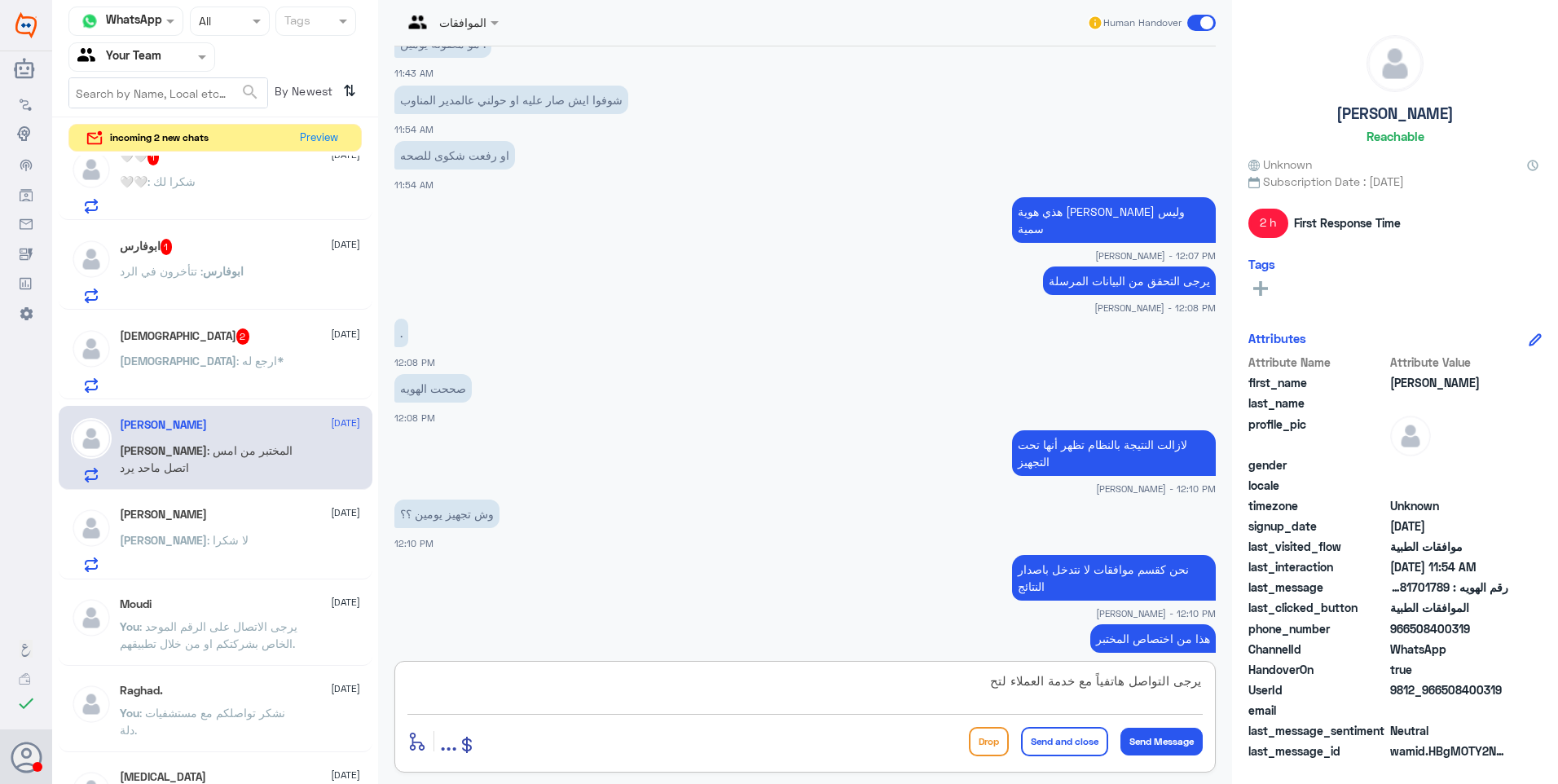
scroll to position [1330, 0]
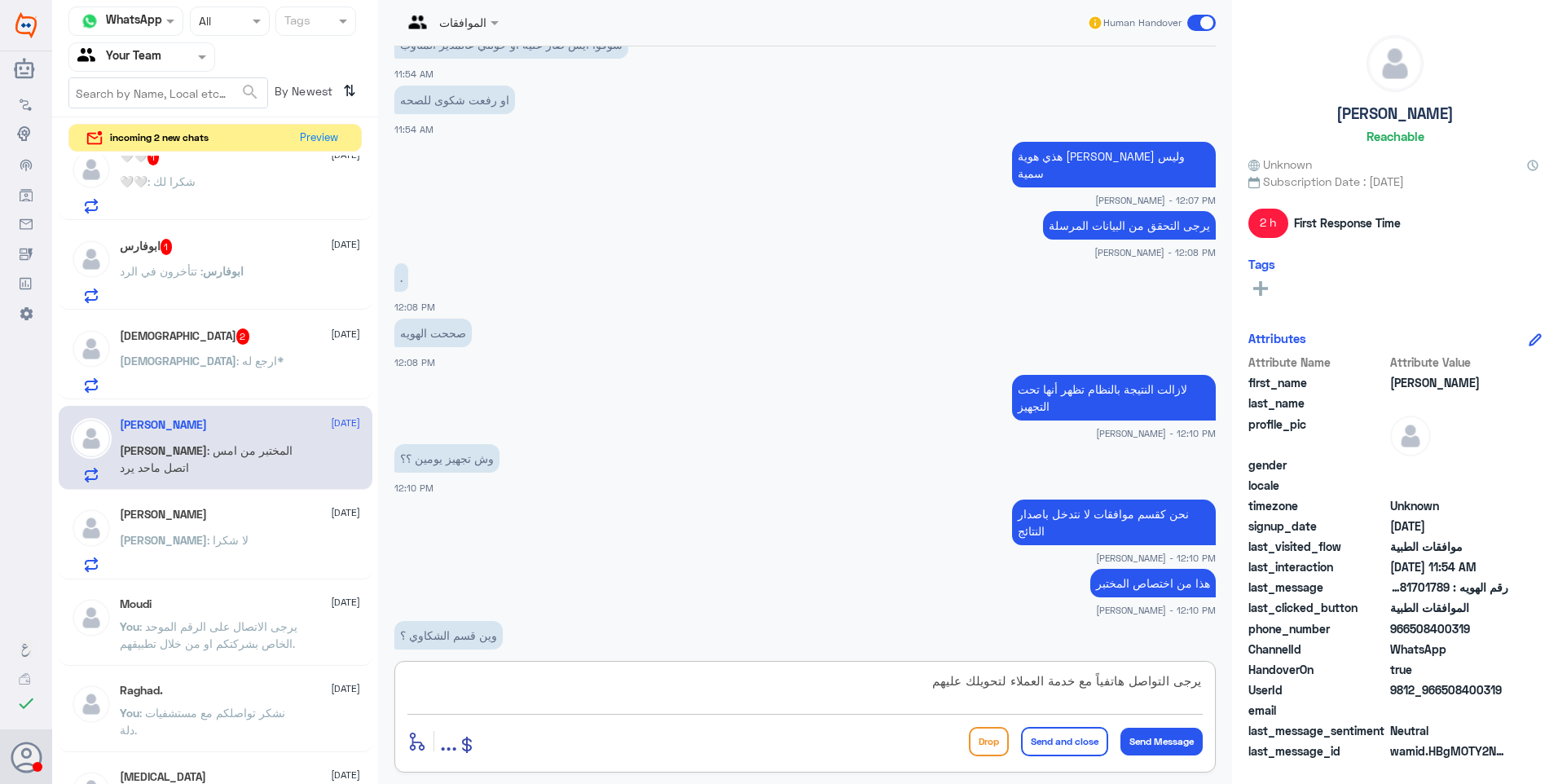
type textarea "يرجى التواصل هاتفياً مع خدمة العملاء لتحويلك عليهم"
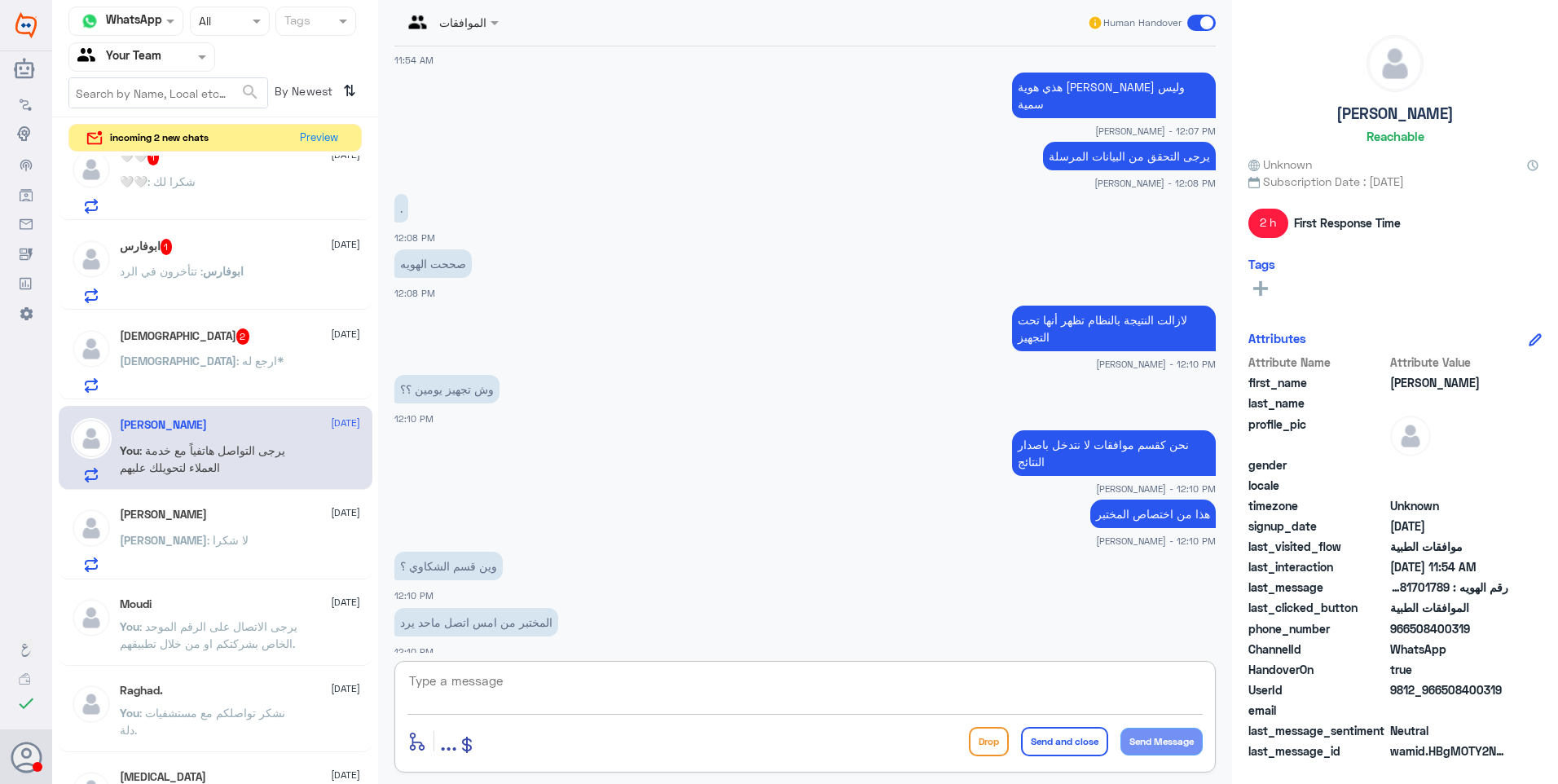
click at [260, 356] on div "Mohammed : ارجع له*" at bounding box center [239, 374] width 240 height 37
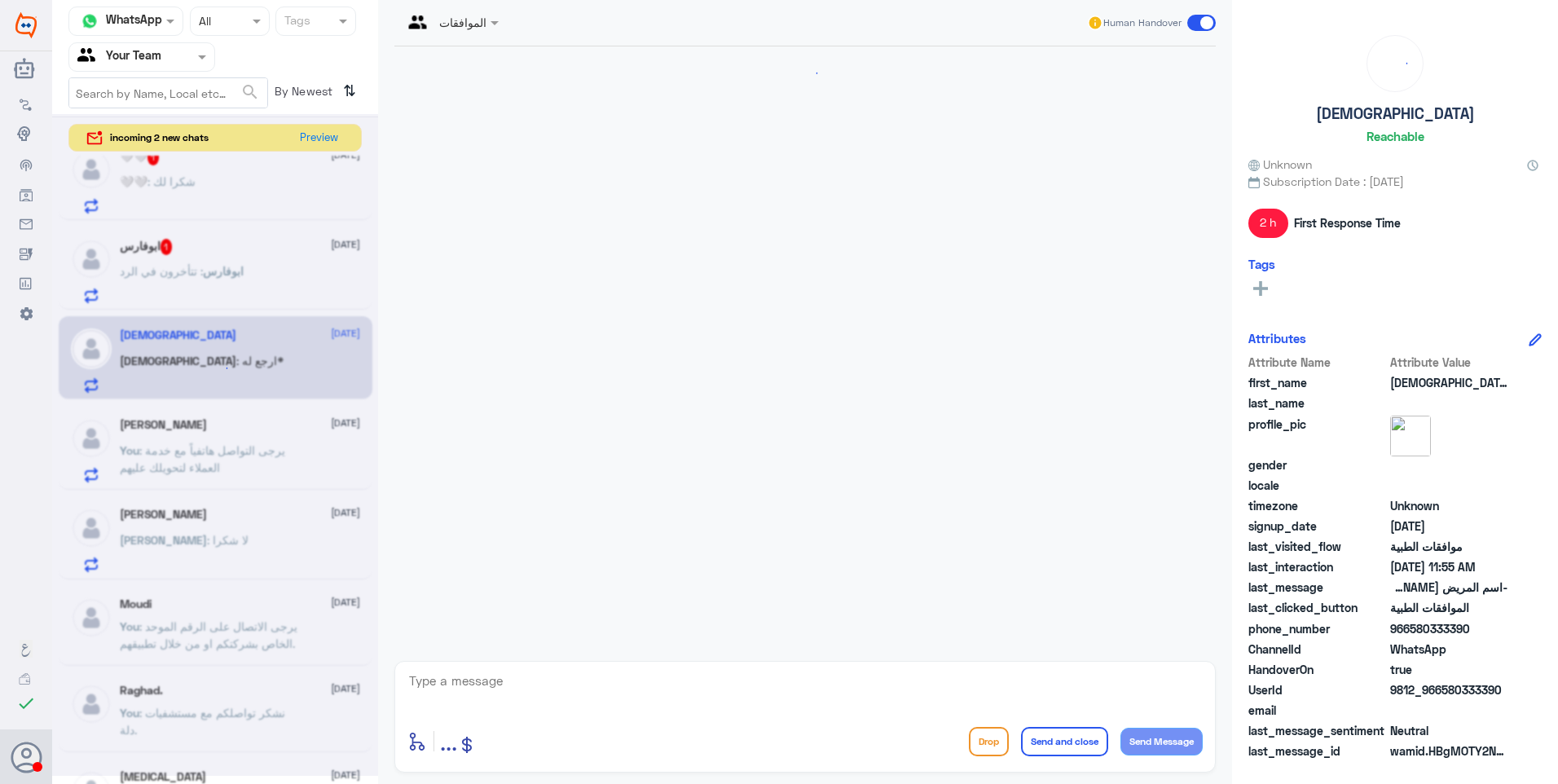
scroll to position [1331, 0]
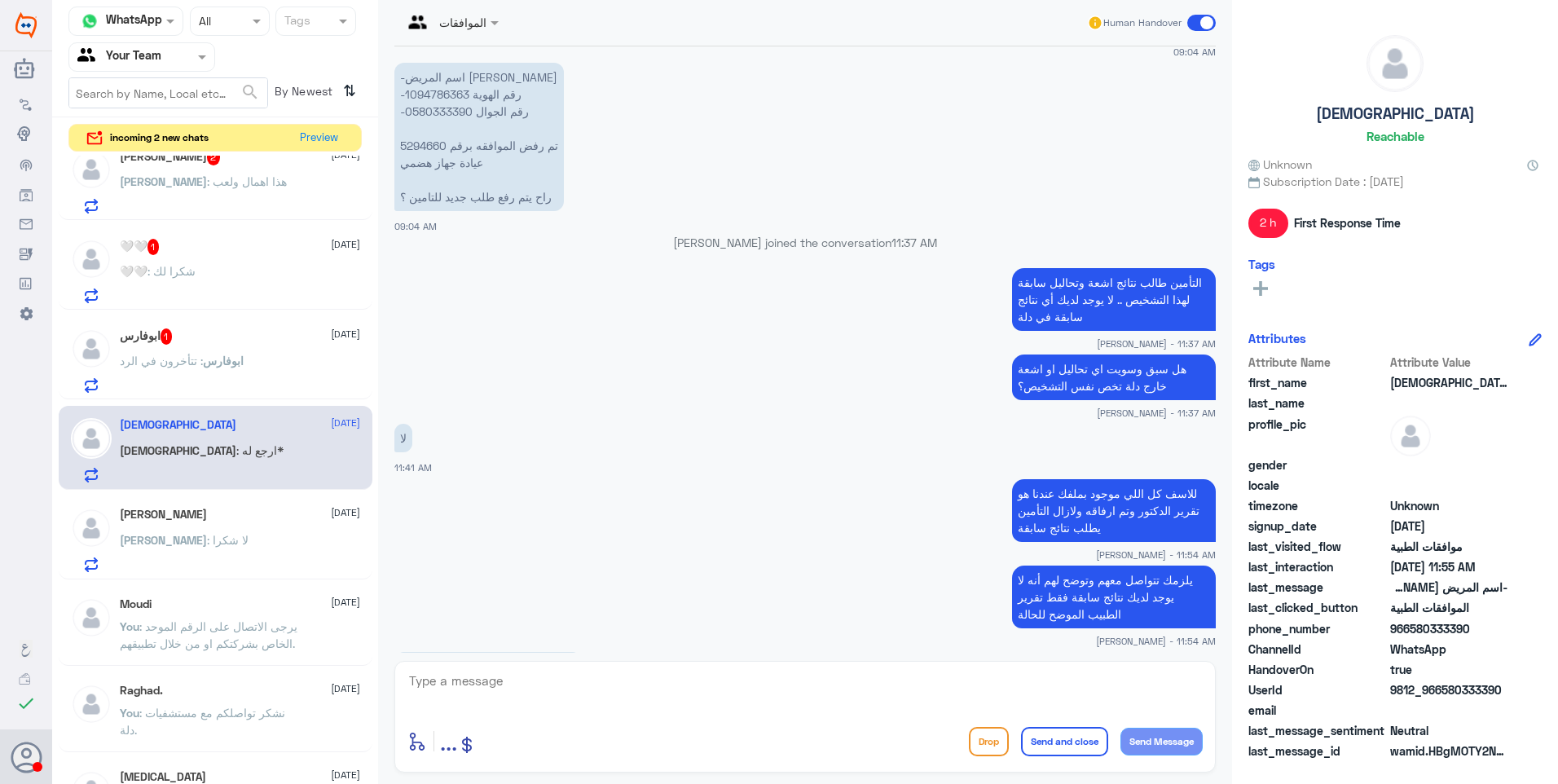
click at [478, 687] on textarea at bounding box center [805, 689] width 795 height 40
type textarea "h"
type textarea "t"
type textarea "في حال طلب التأمين مزيد من المبررات في التقرير الطبي .. نعم ارجع له"
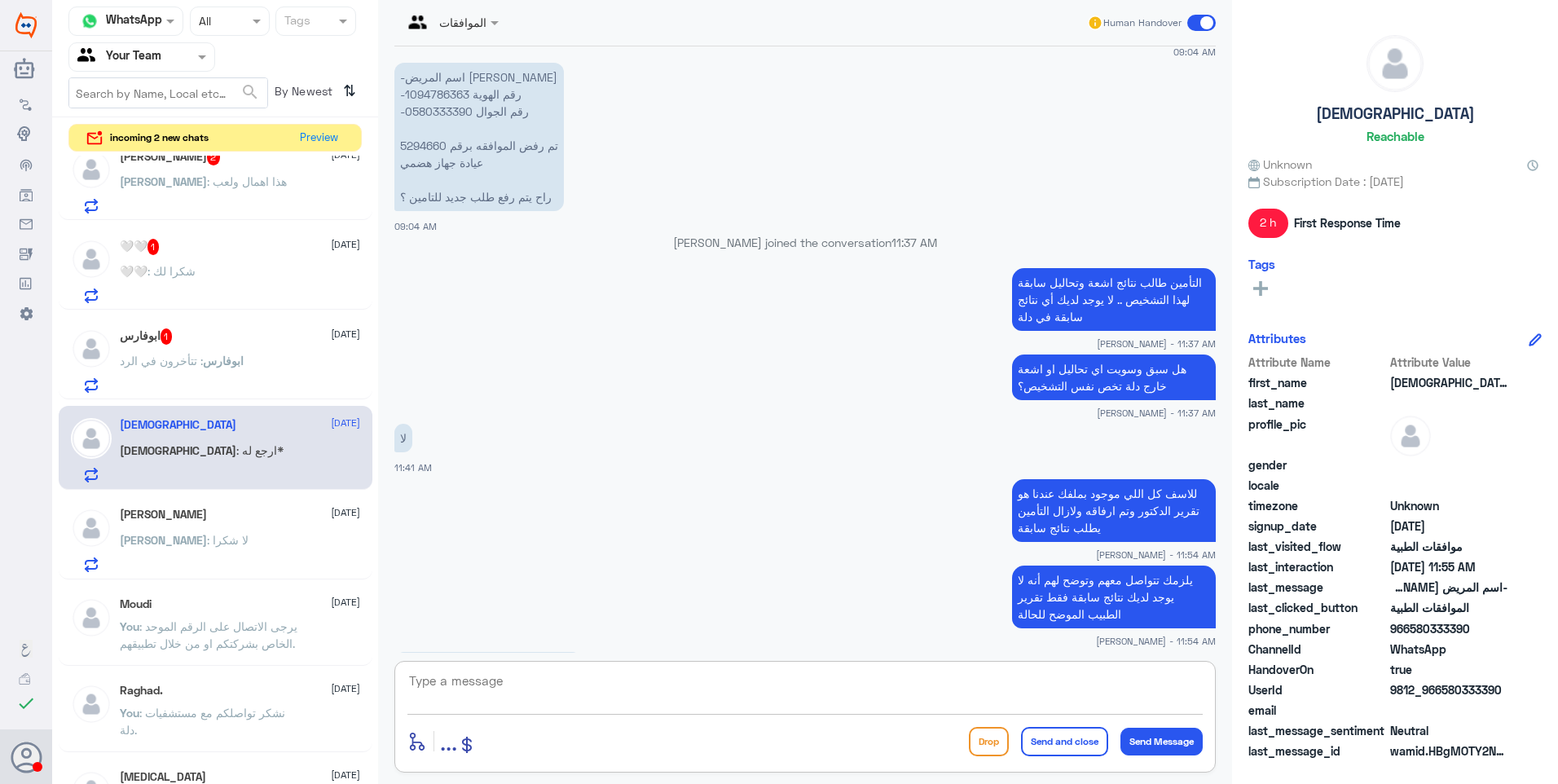
scroll to position [1401, 0]
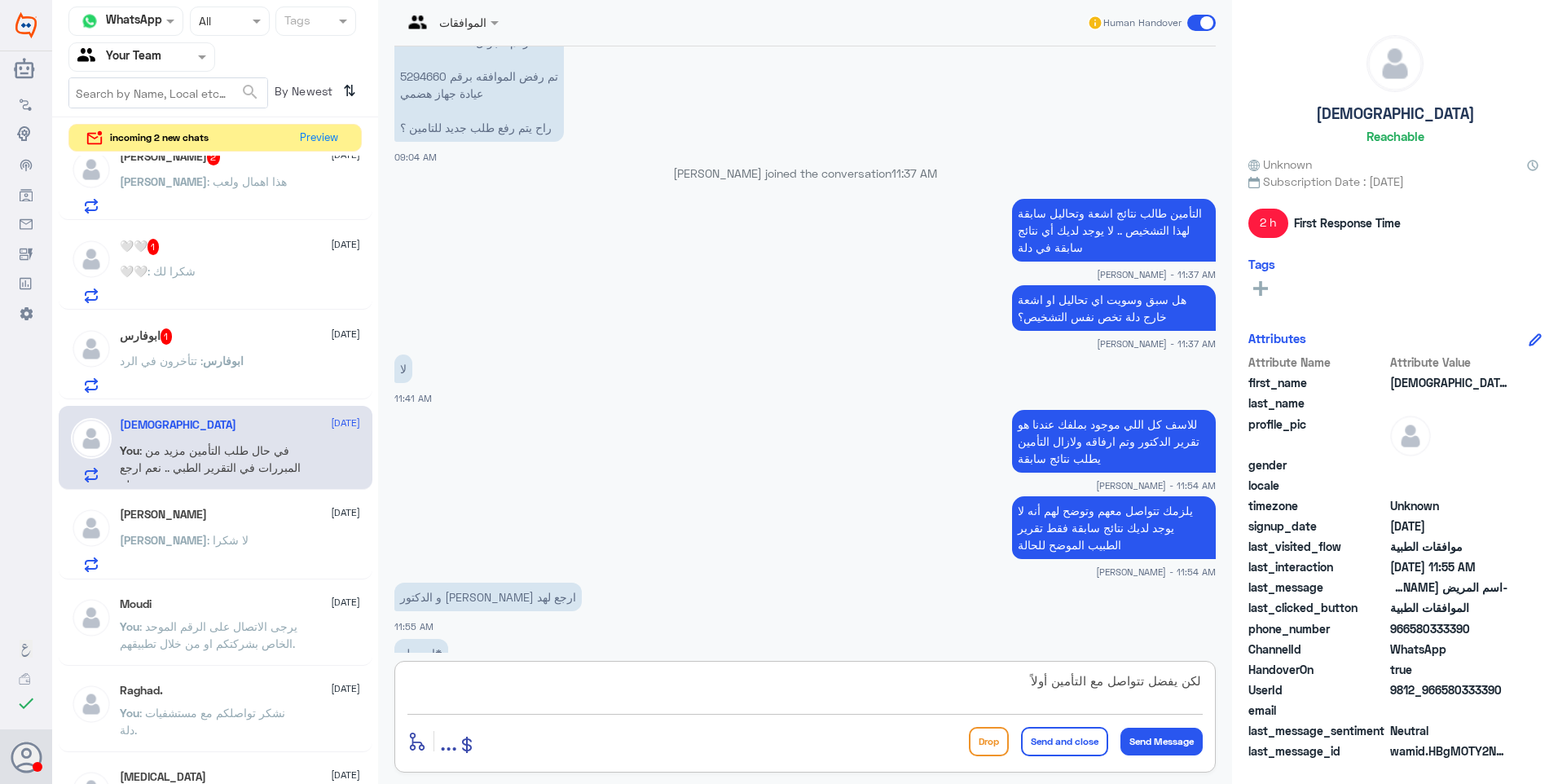
type textarea "لكن يفضل تتواصل مع التأمين أولاً"
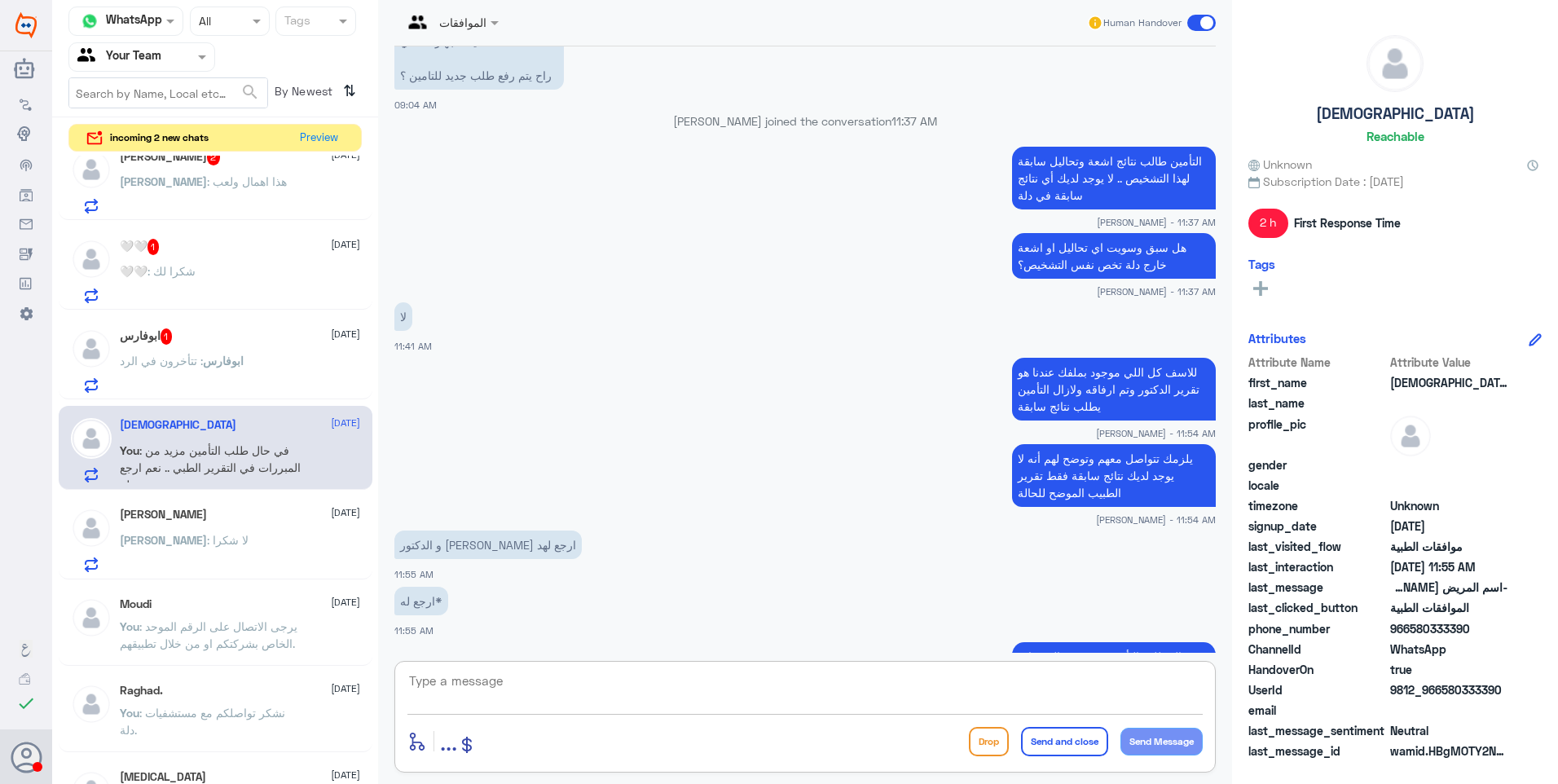
click at [207, 325] on div "ابوفارس 1 26 August ابوفارس : تتأخرون في الرد" at bounding box center [215, 358] width 313 height 84
click at [348, 330] on span "[DATE]" at bounding box center [345, 334] width 29 height 15
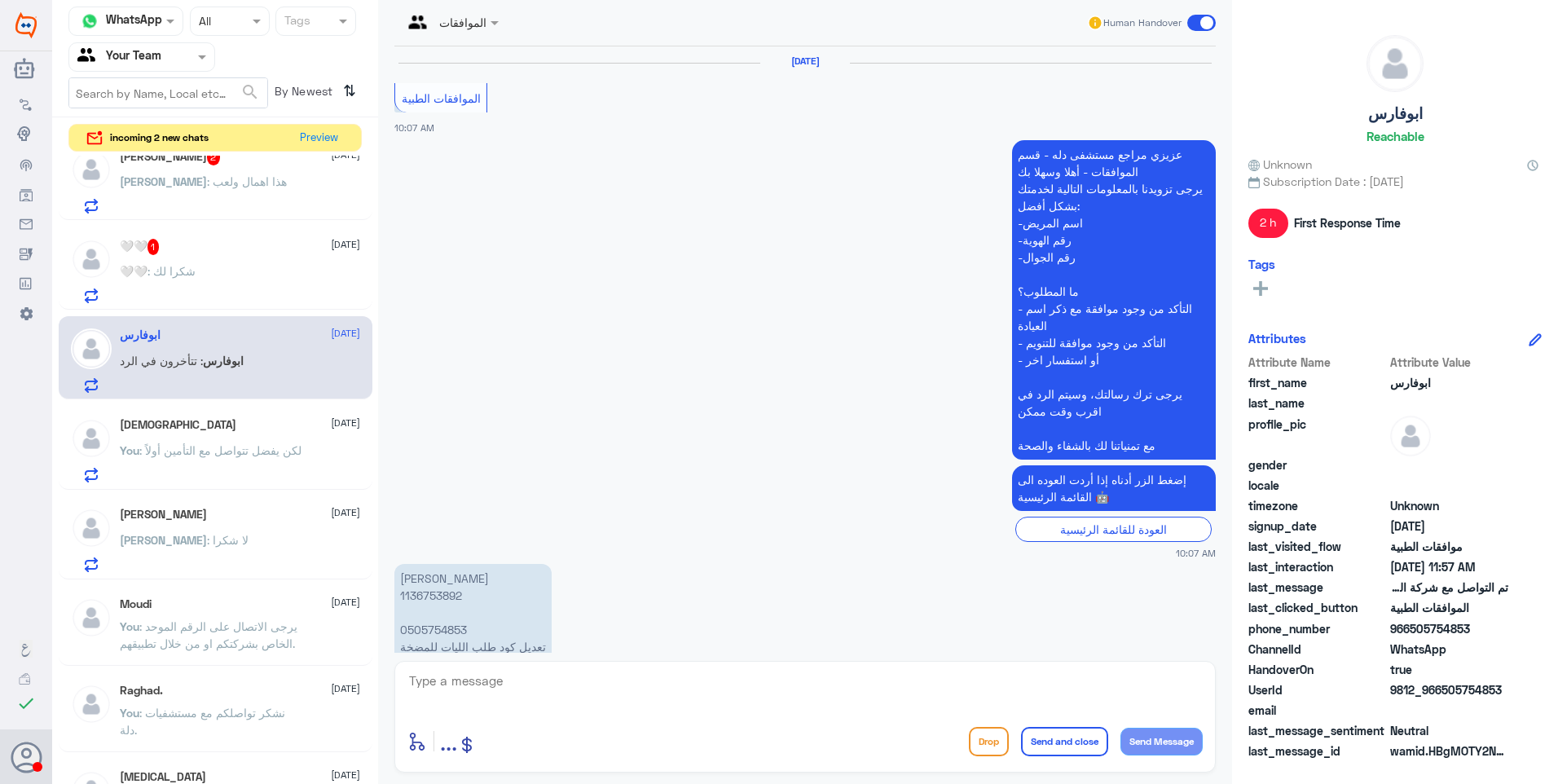
scroll to position [1691, 0]
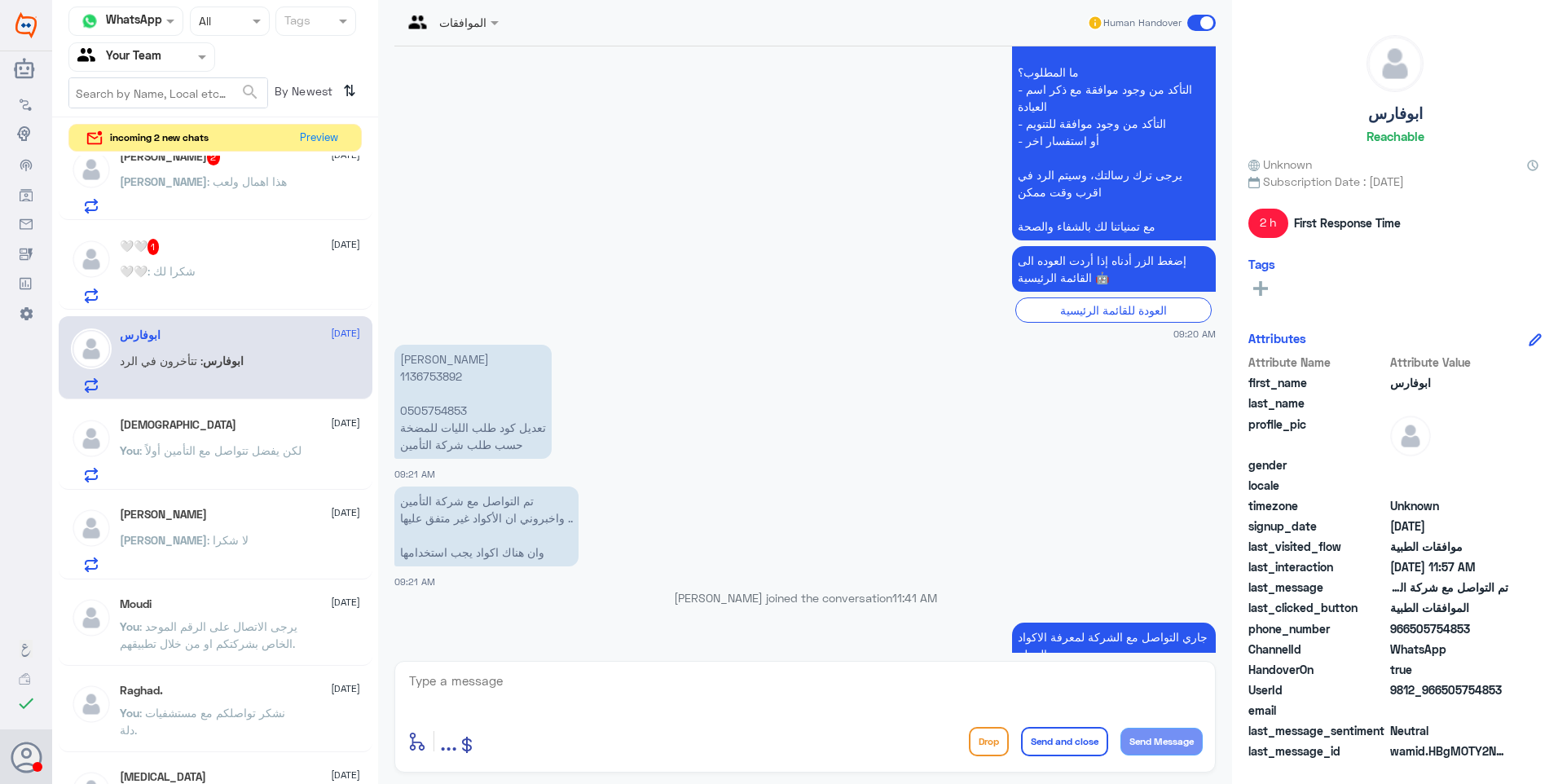
click at [430, 345] on p "دانية عبدالكريم ابوقيس 1136753892 0505754853 تعديل كود طلب الليات للمضخة حسب طل…" at bounding box center [473, 402] width 157 height 114
copy p "1136753892"
click at [203, 288] on div "🤍🤍 : شكرا لك" at bounding box center [239, 284] width 240 height 37
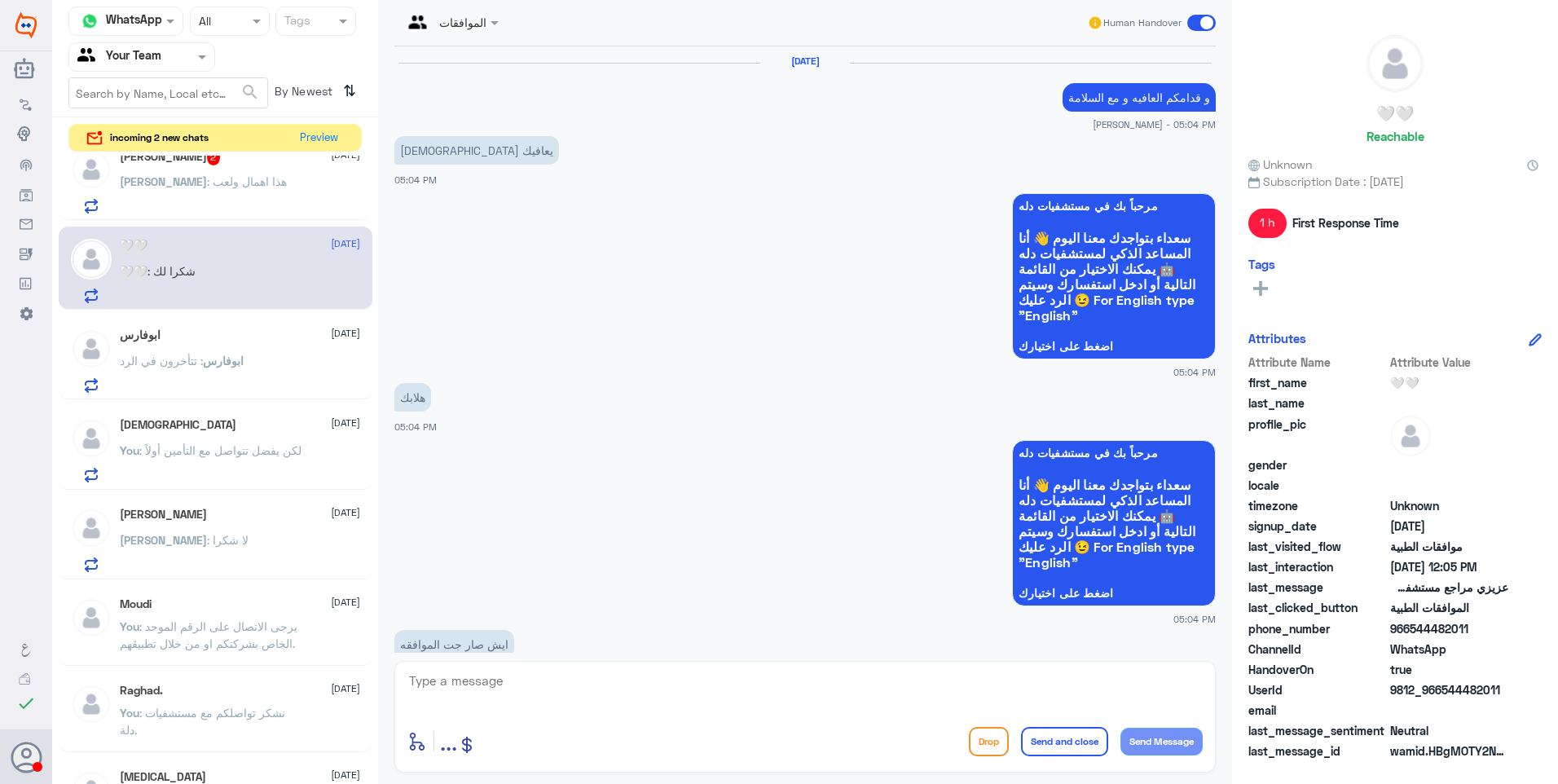
scroll to position [1385, 0]
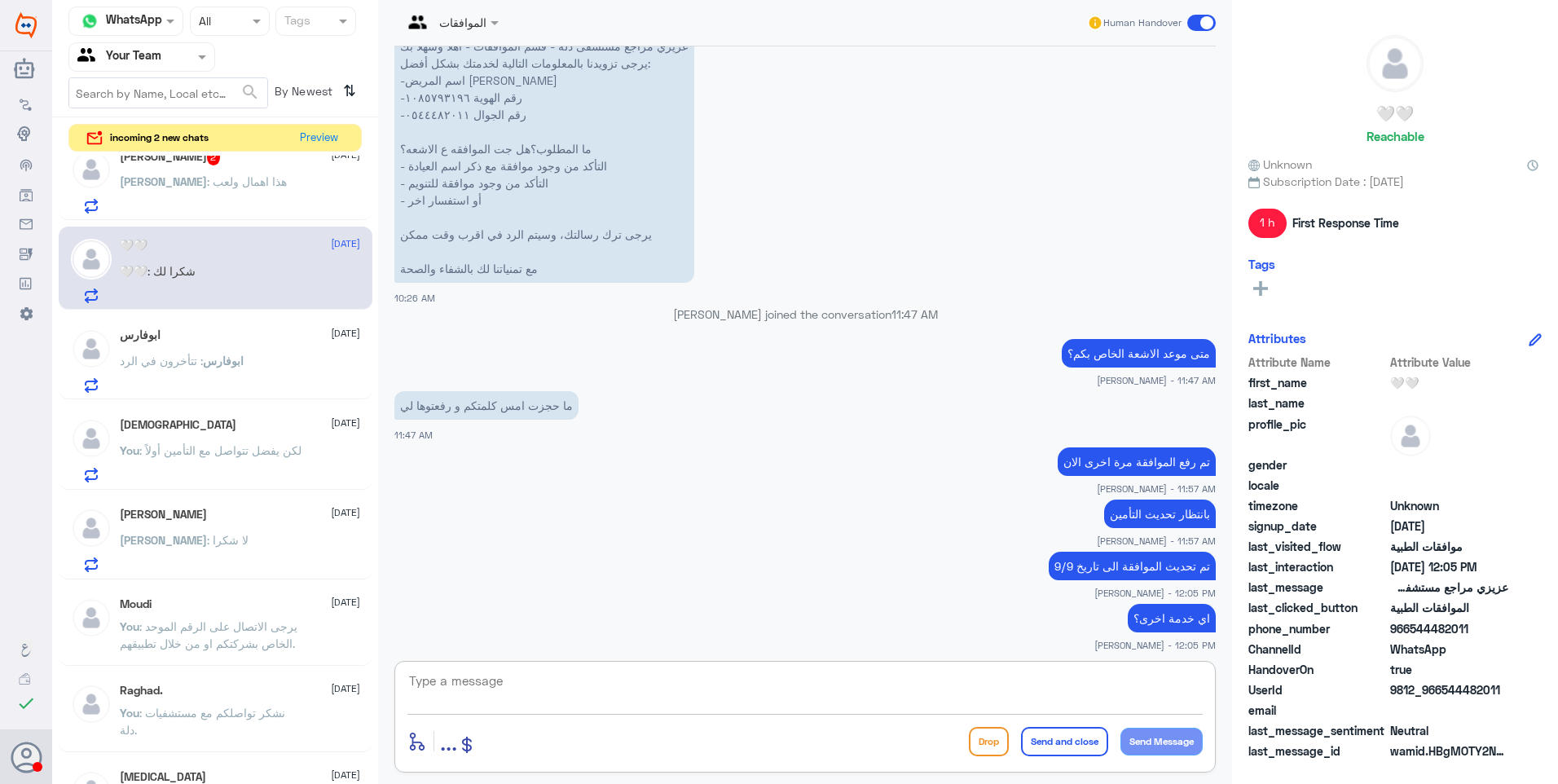
drag, startPoint x: 525, startPoint y: 688, endPoint x: 636, endPoint y: 666, distance: 113.2
click at [538, 687] on textarea at bounding box center [805, 689] width 795 height 40
type textarea "العفو .. تمنياتنا لكم دوام الصحة."
click at [1063, 752] on button "Send and close" at bounding box center [1064, 741] width 87 height 29
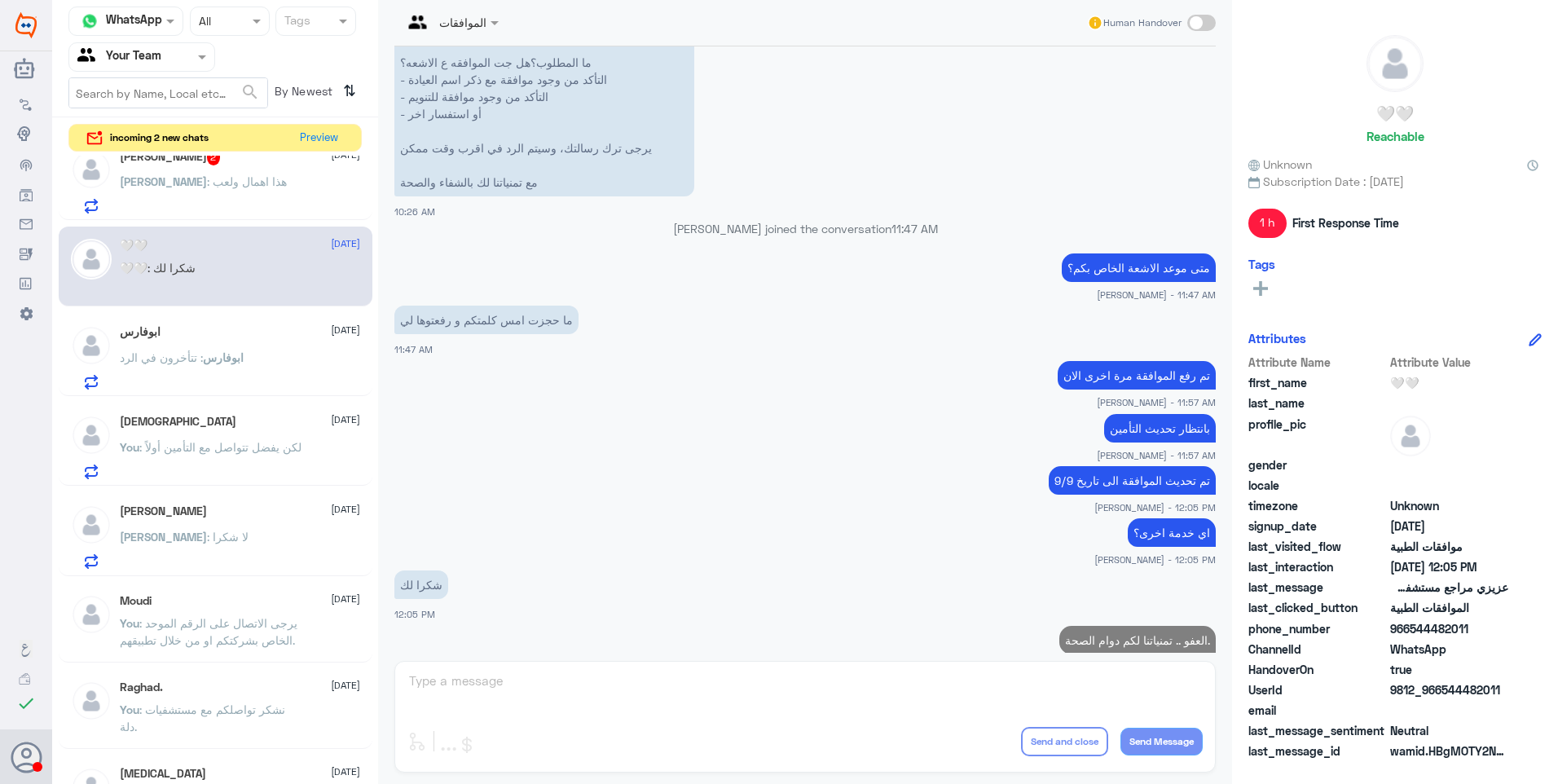
scroll to position [1433, 0]
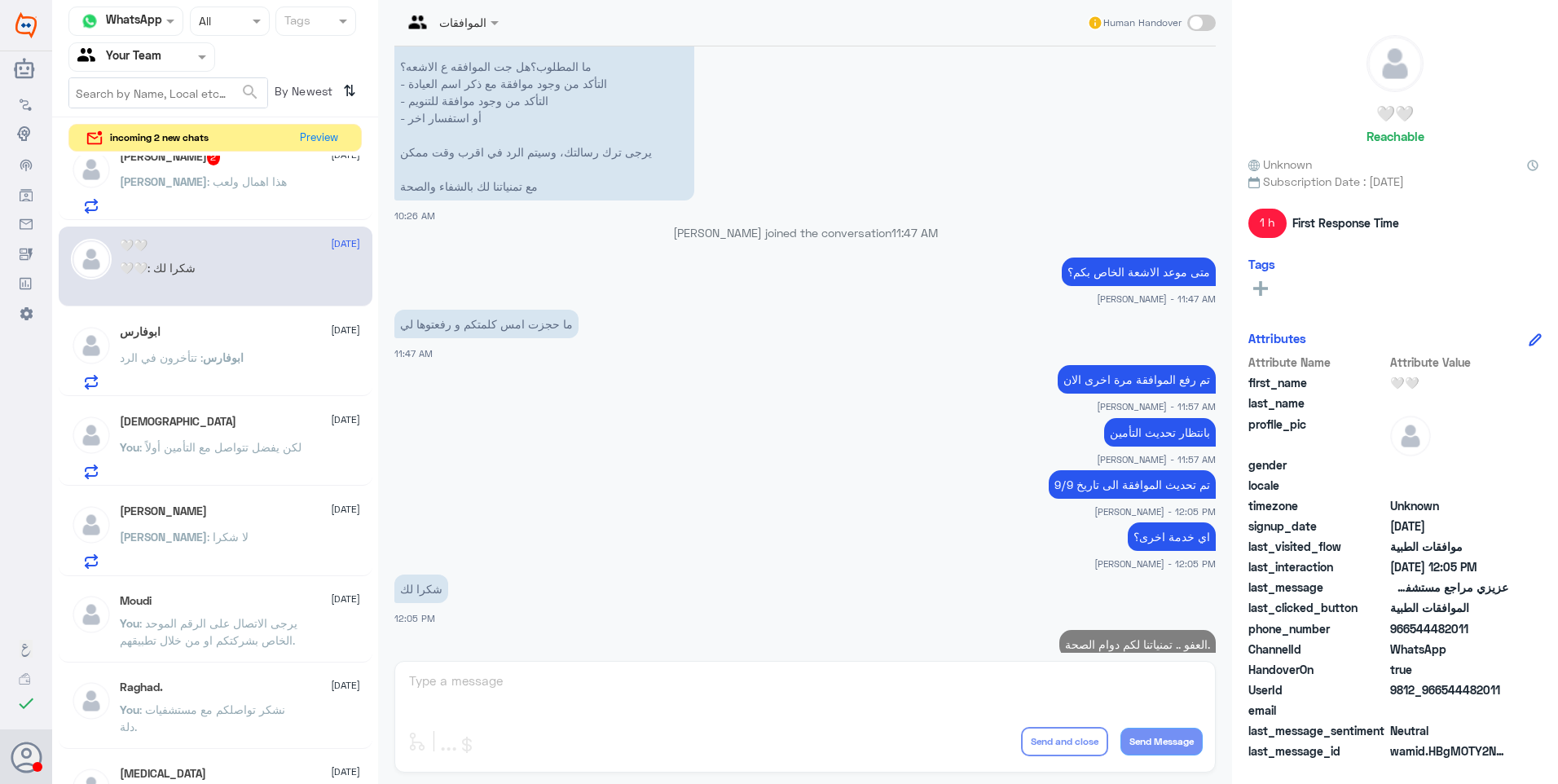
click at [248, 182] on span ": هذا اهمال ولعب" at bounding box center [246, 181] width 79 height 14
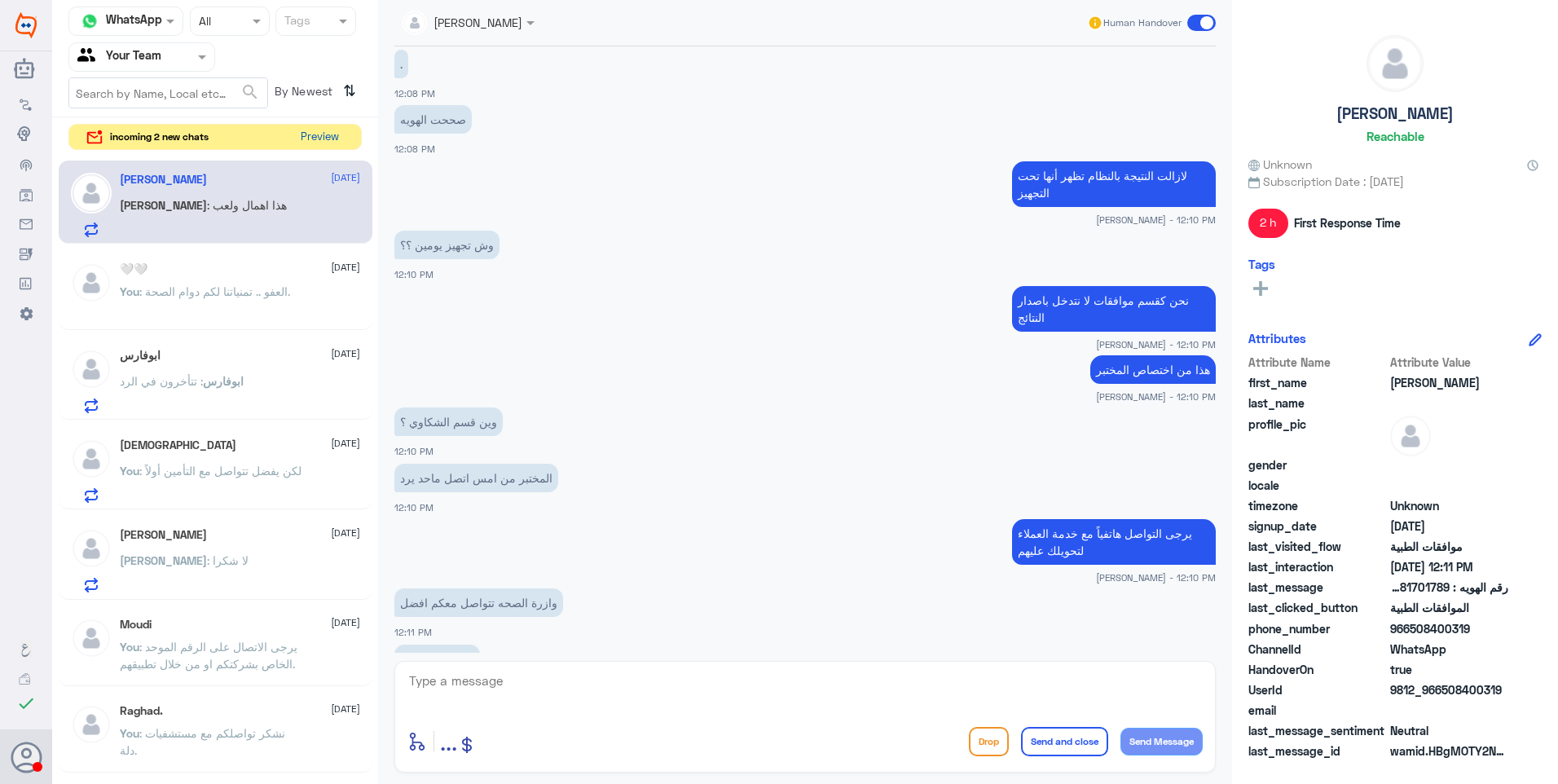
click at [328, 130] on button "Preview" at bounding box center [319, 137] width 50 height 26
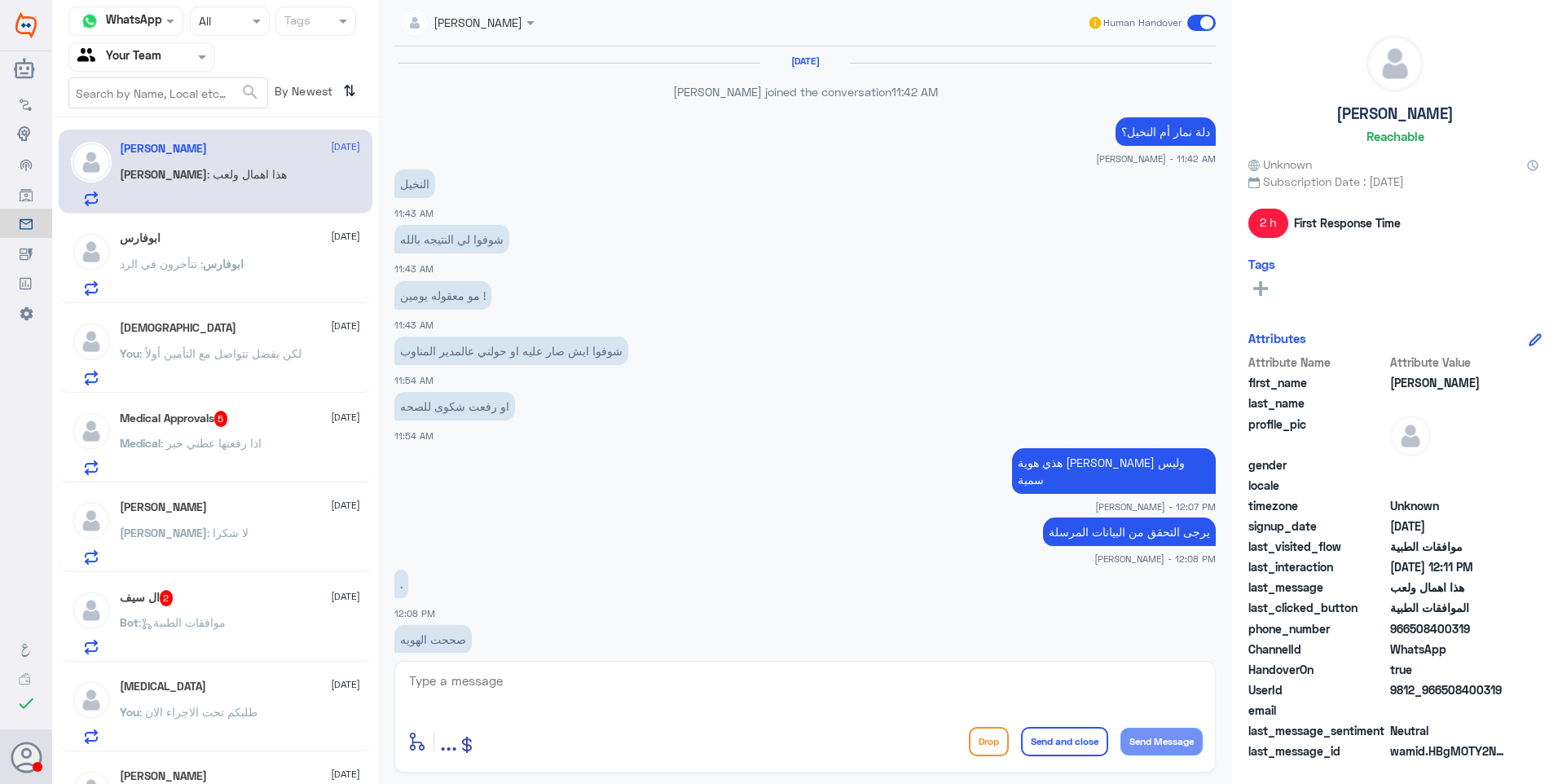
scroll to position [520, 0]
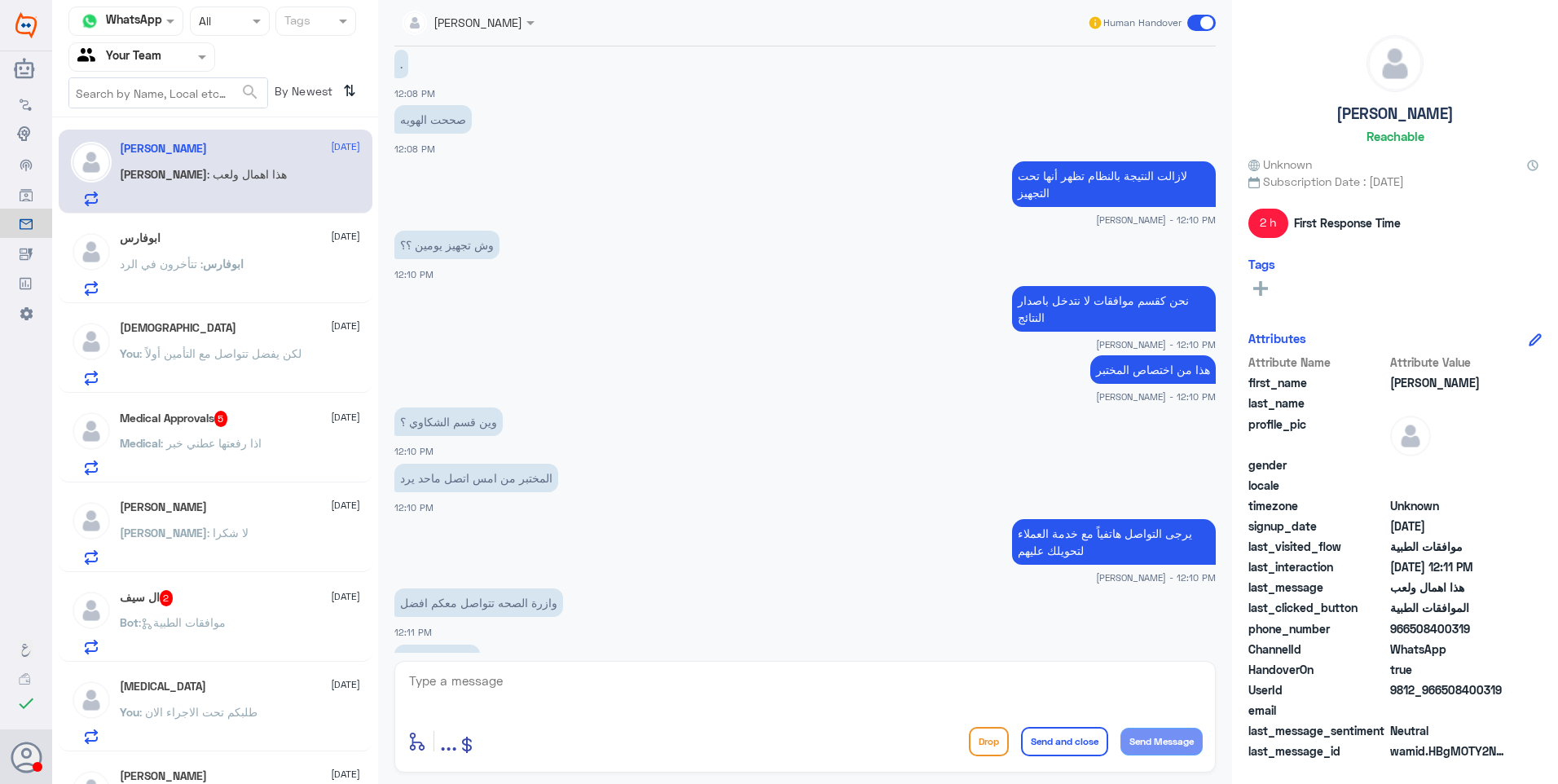
click at [262, 257] on div "ابوفارس 26 August ابوفارس : تتأخرون في الرد" at bounding box center [239, 263] width 240 height 64
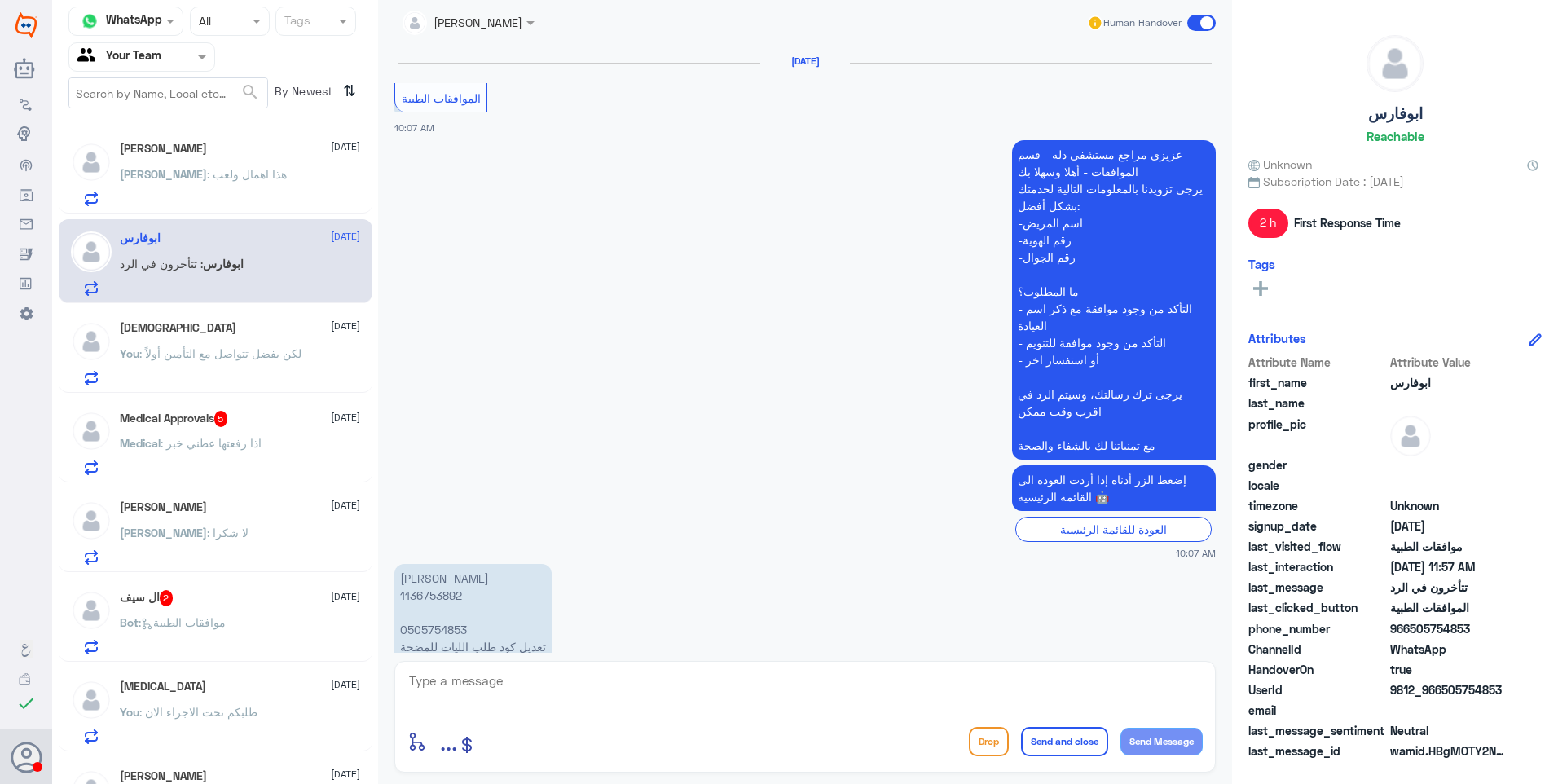
scroll to position [1691, 0]
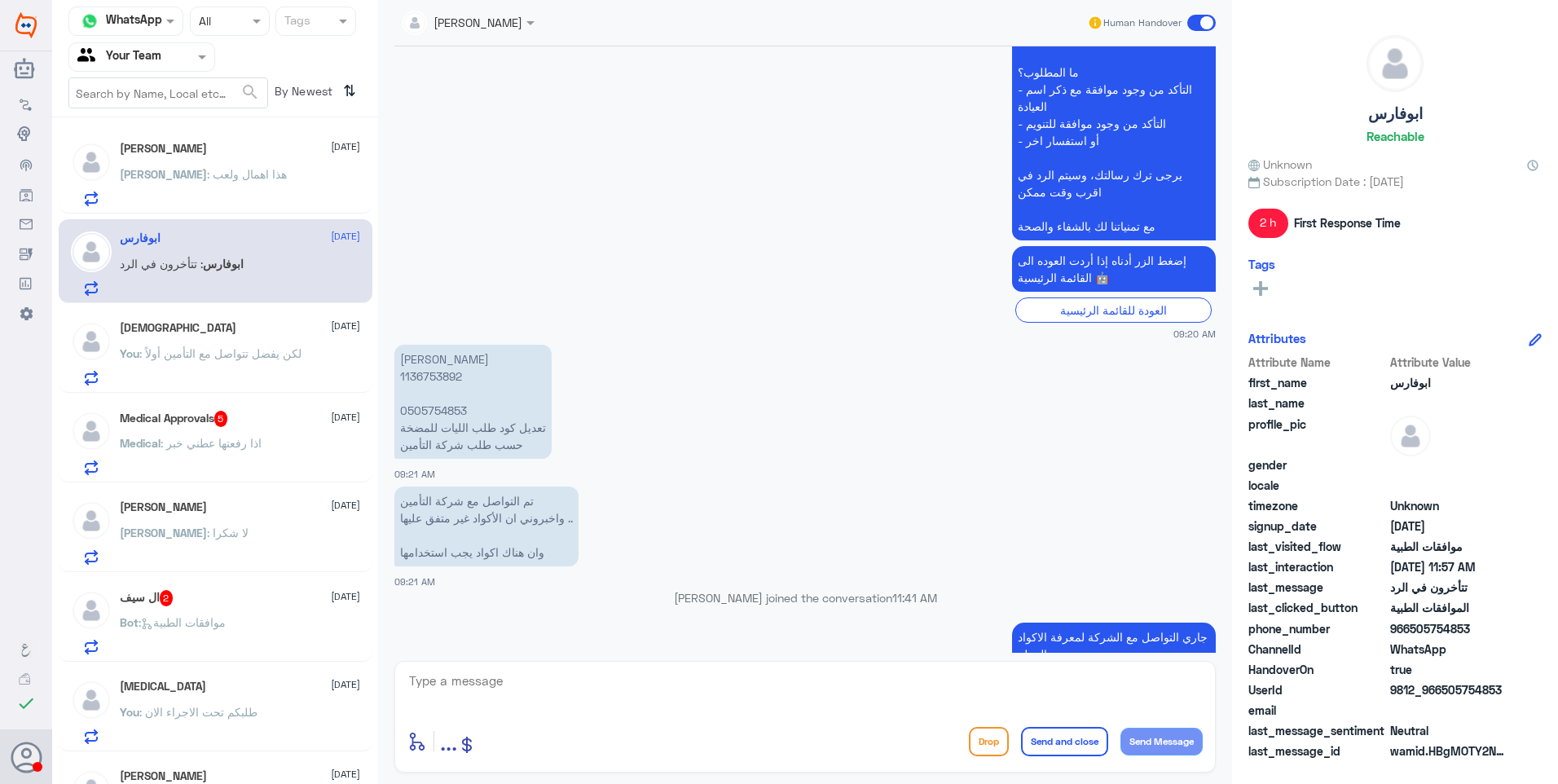
click at [232, 407] on div "Medical Approvals 5 26 August Medical : اذا رفعتها عطني خبر" at bounding box center [215, 441] width 313 height 84
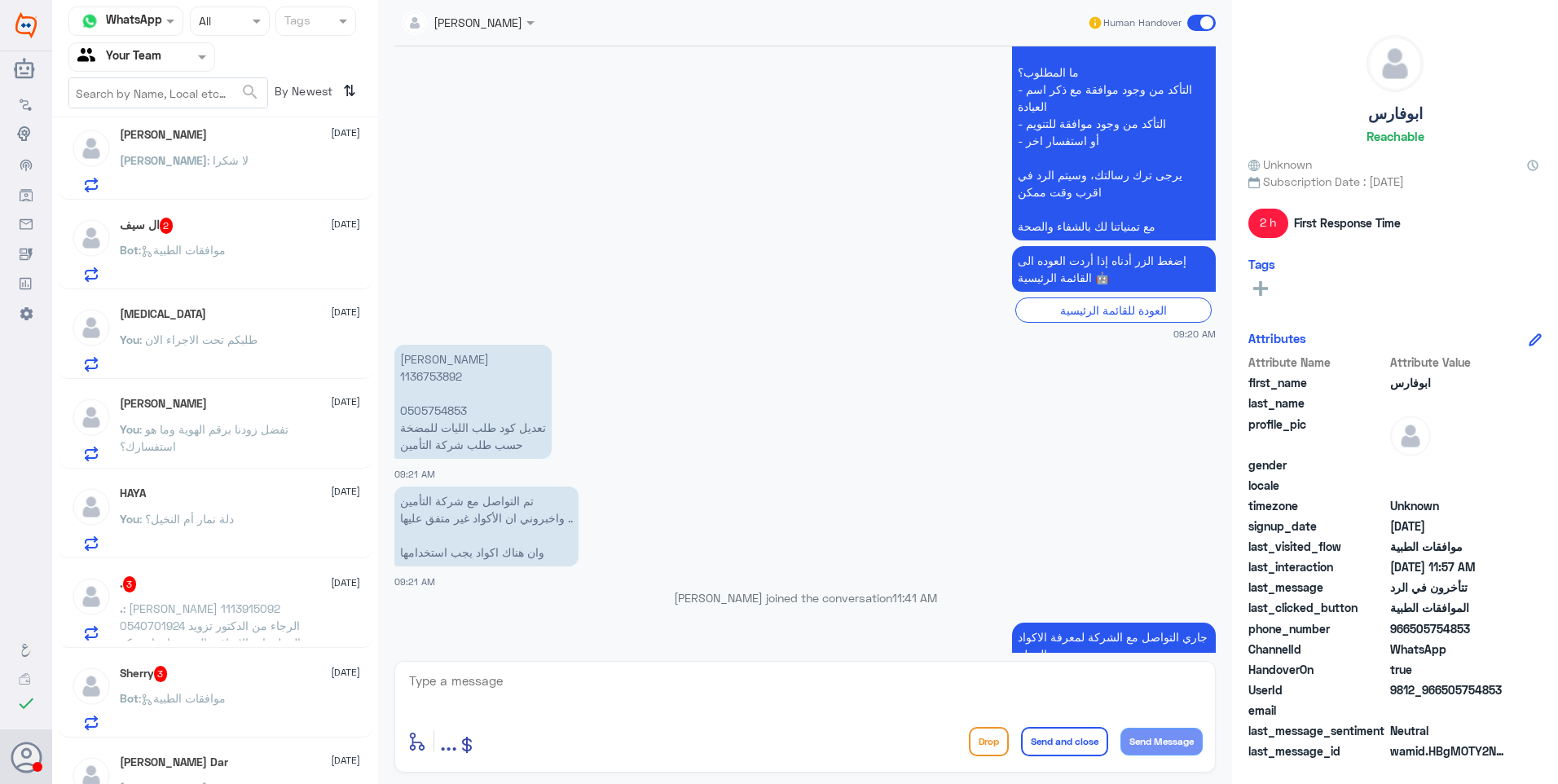
scroll to position [416, 0]
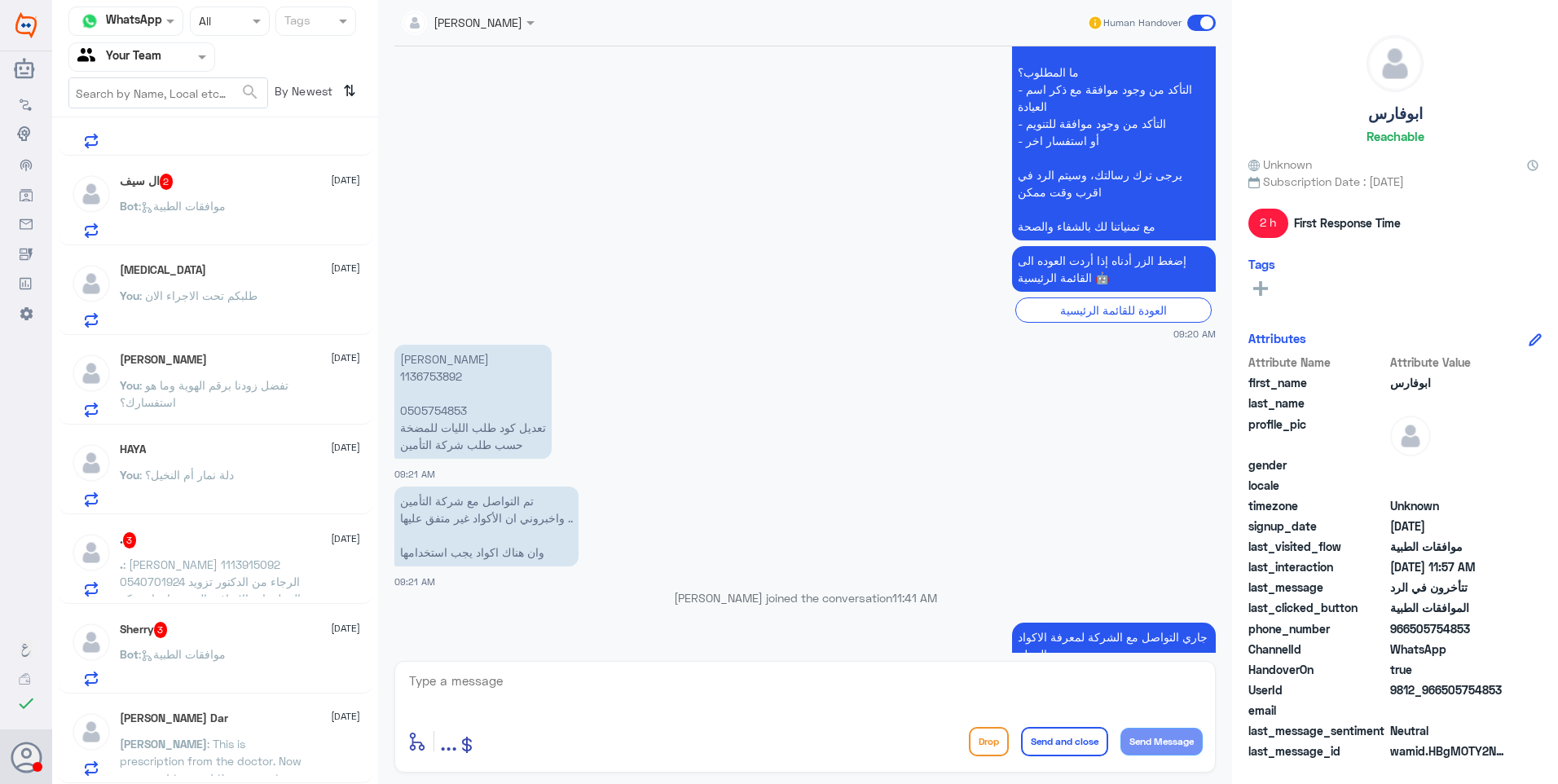
click at [277, 461] on div "HAYA 26 August You : دلة نمار أم النخيل؟" at bounding box center [239, 474] width 240 height 64
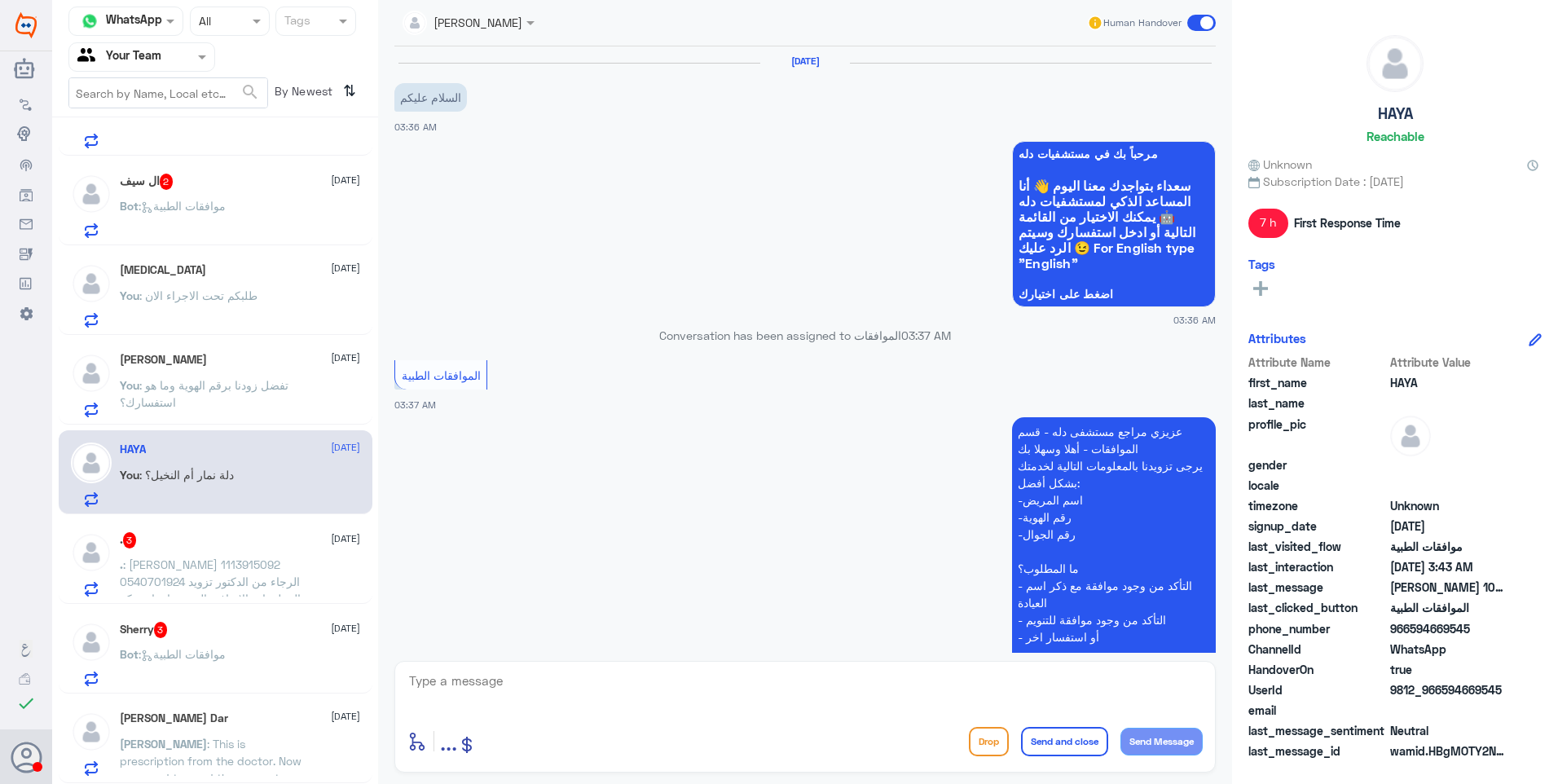
scroll to position [366, 0]
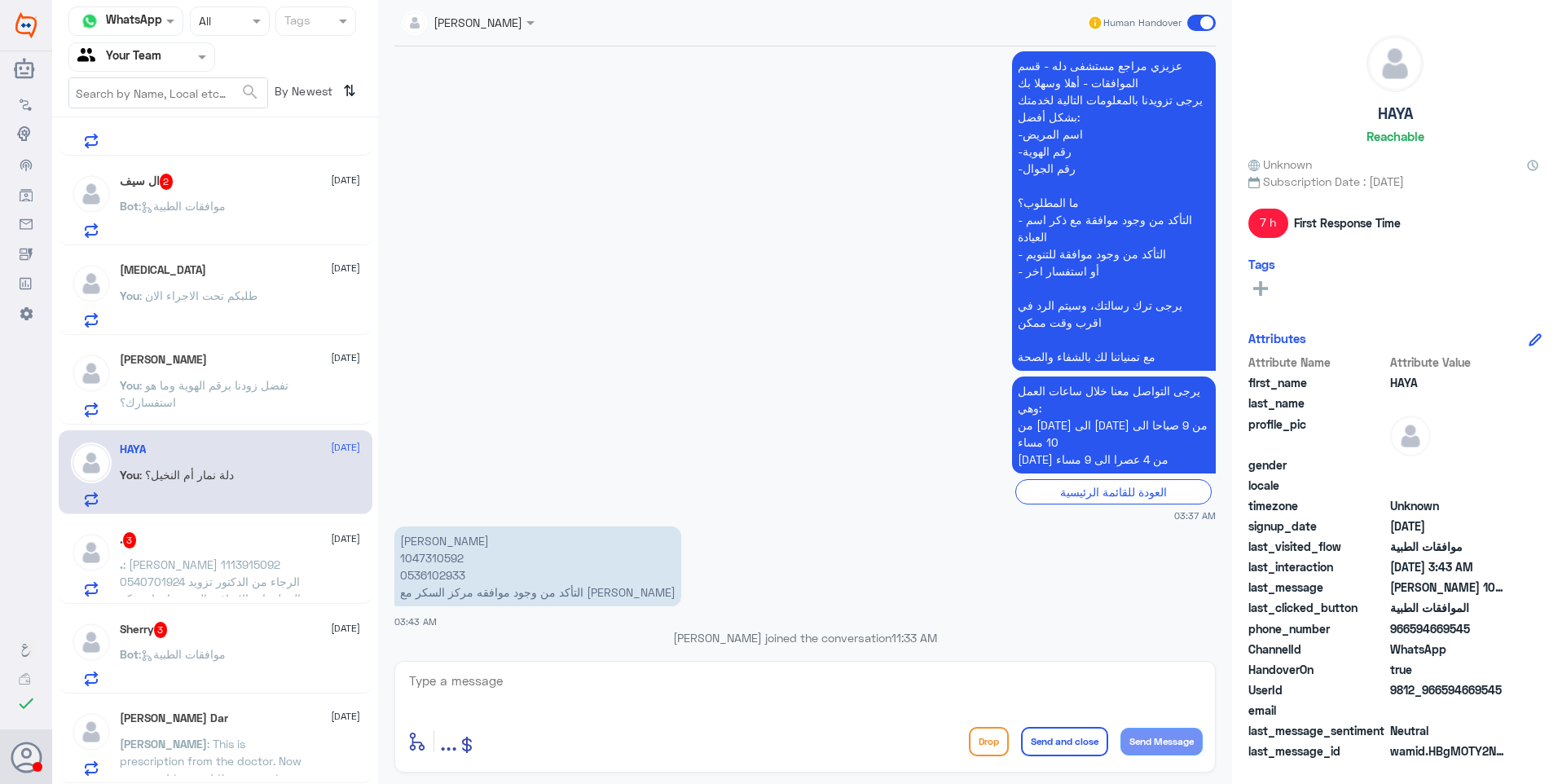
click at [287, 395] on p "You : تفضل زودنا برقم الهوية وما هو استفسارك؟" at bounding box center [211, 397] width 184 height 41
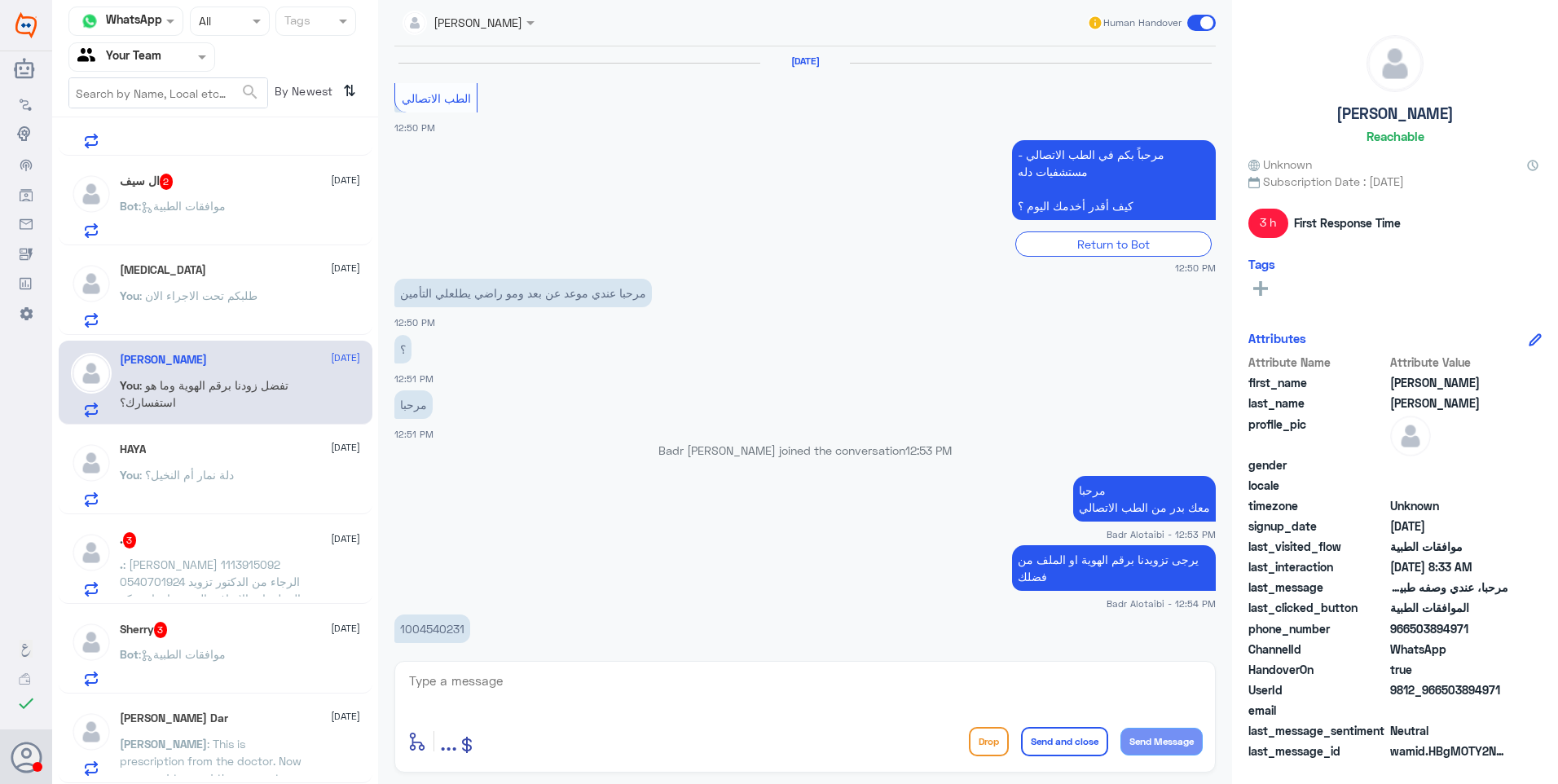
scroll to position [987, 0]
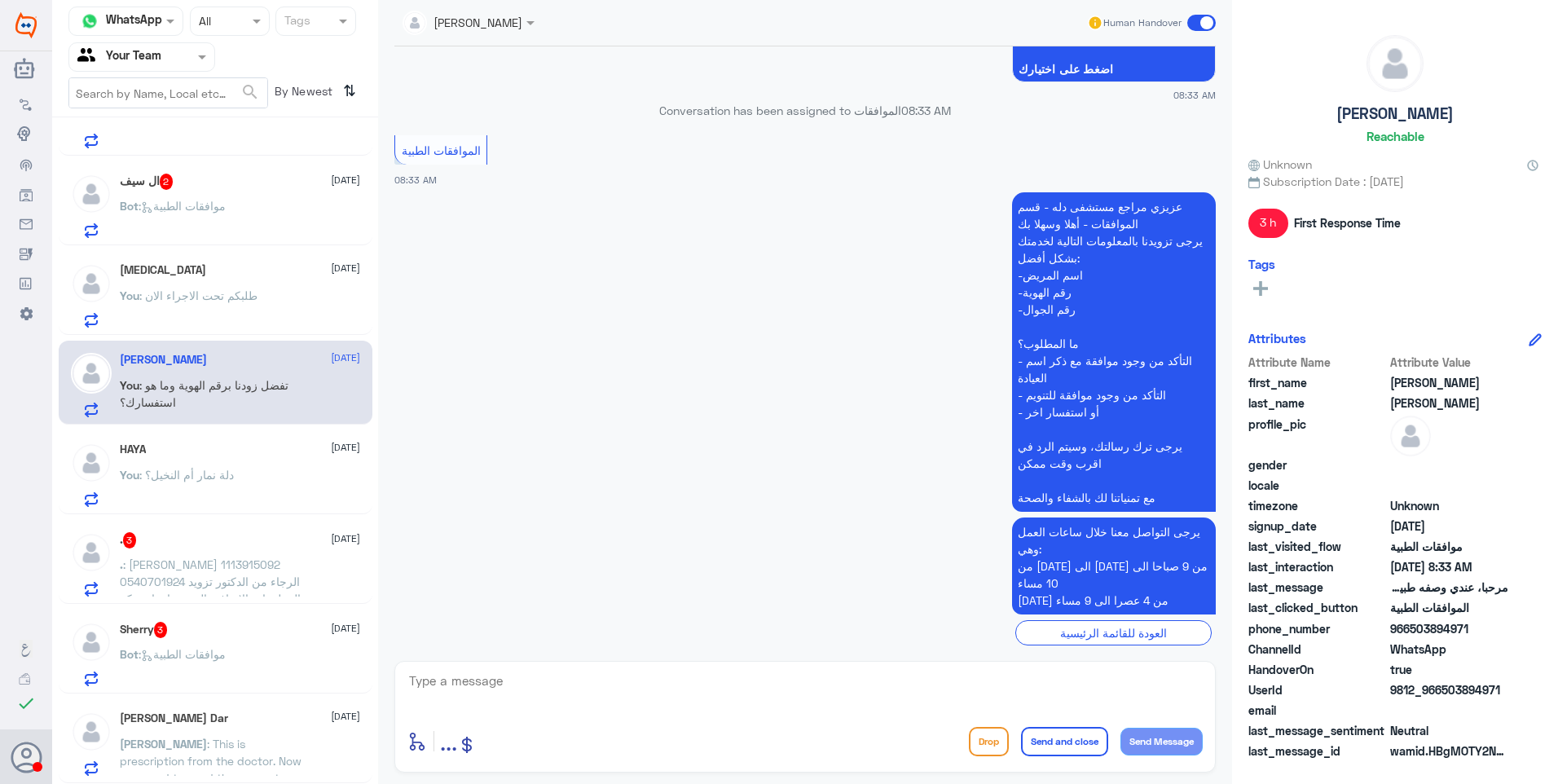
click at [647, 673] on textarea at bounding box center [805, 689] width 795 height 40
drag, startPoint x: 1046, startPoint y: 688, endPoint x: 1394, endPoint y: 654, distance: 349.7
click at [1391, 652] on div "Channel WhatsApp Status × All Tags Agent Filter Your Team search By Newest ⇅ Ab…" at bounding box center [805, 394] width 1506 height 788
type textarea "نشكر تواصلكم مع مستشفيات دلة."
click at [1059, 736] on button "Send and close" at bounding box center [1064, 741] width 87 height 29
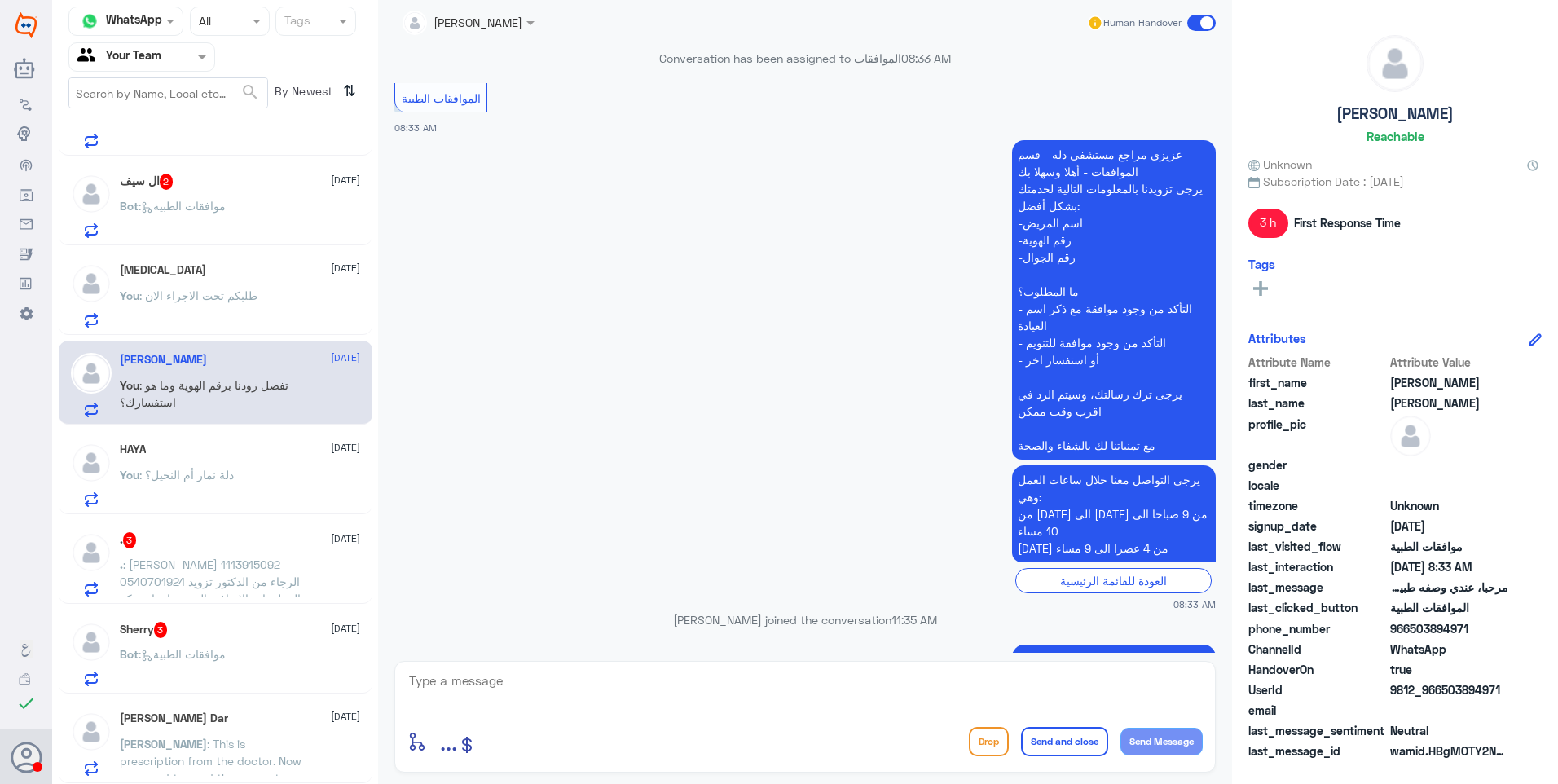
scroll to position [413, 0]
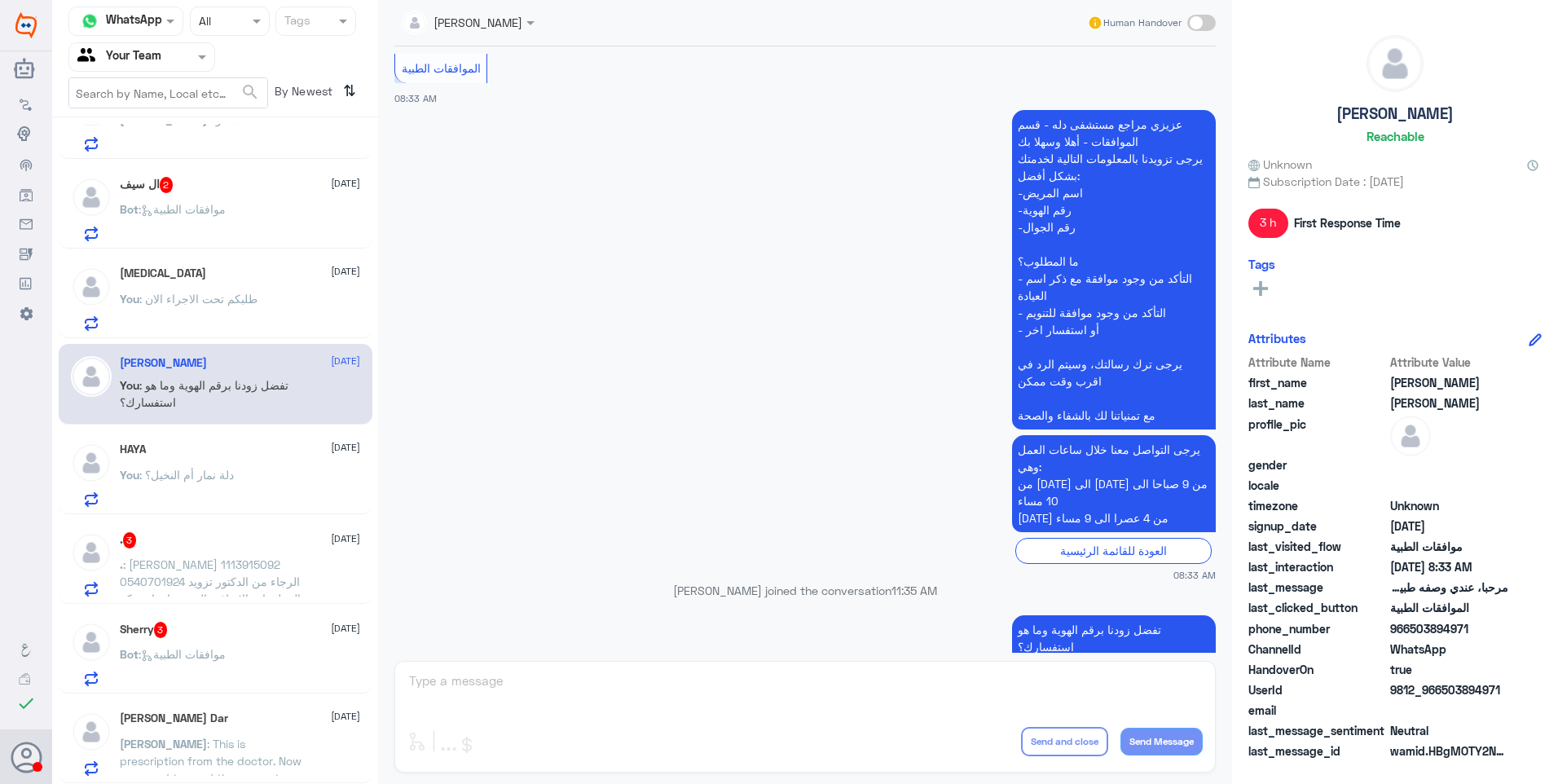
click at [170, 459] on div "HAYA 26 August You : دلة نمار أم النخيل؟" at bounding box center [239, 474] width 240 height 64
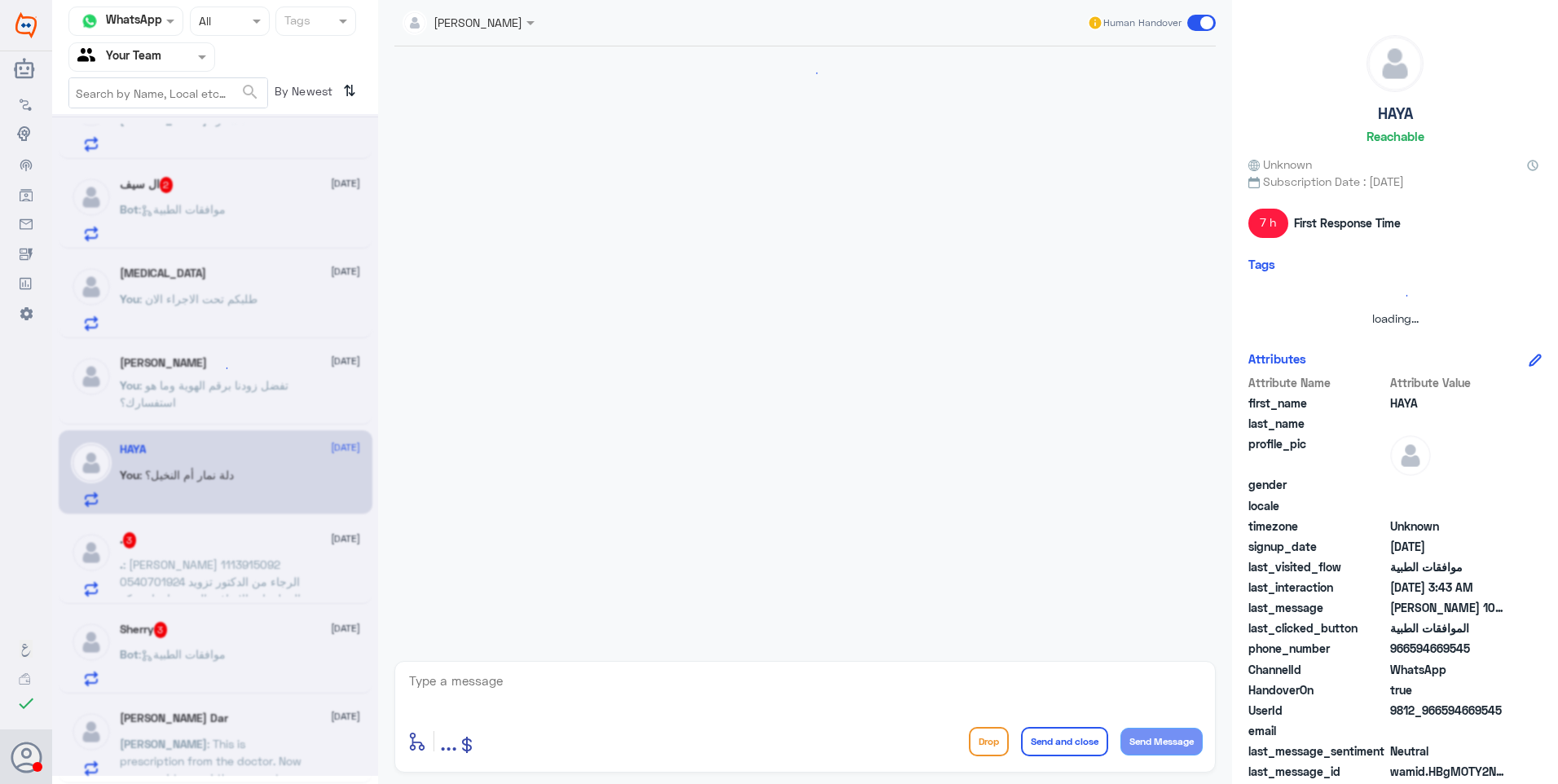
scroll to position [366, 0]
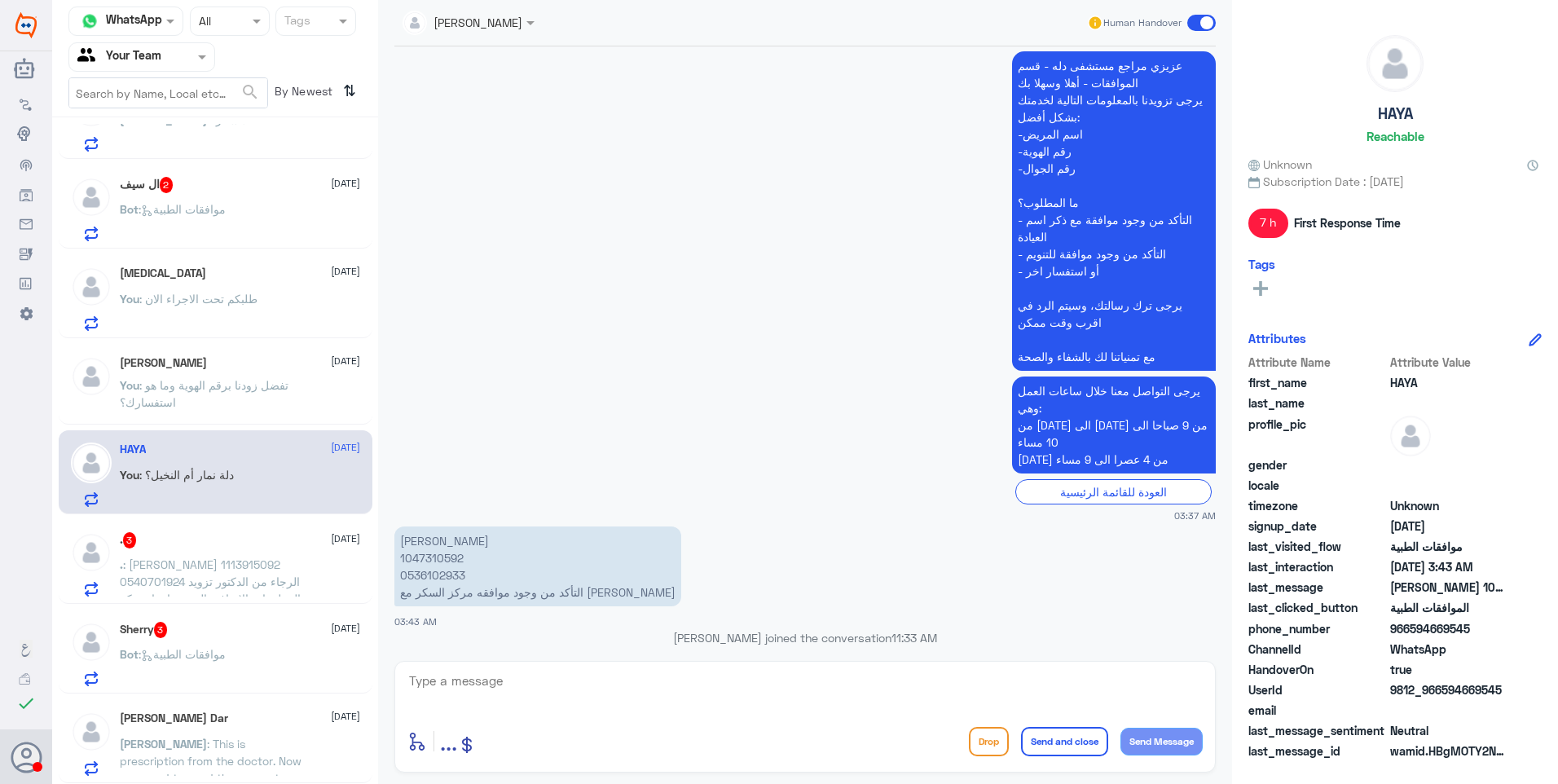
click at [532, 678] on textarea at bounding box center [805, 689] width 795 height 40
paste textarea "نشكر تواصلكم مع مستشفيات دلة."
type textarea "نشكر تواصلكم مع مستشفيات دلة."
click at [1072, 748] on button "Send and close" at bounding box center [1064, 741] width 87 height 29
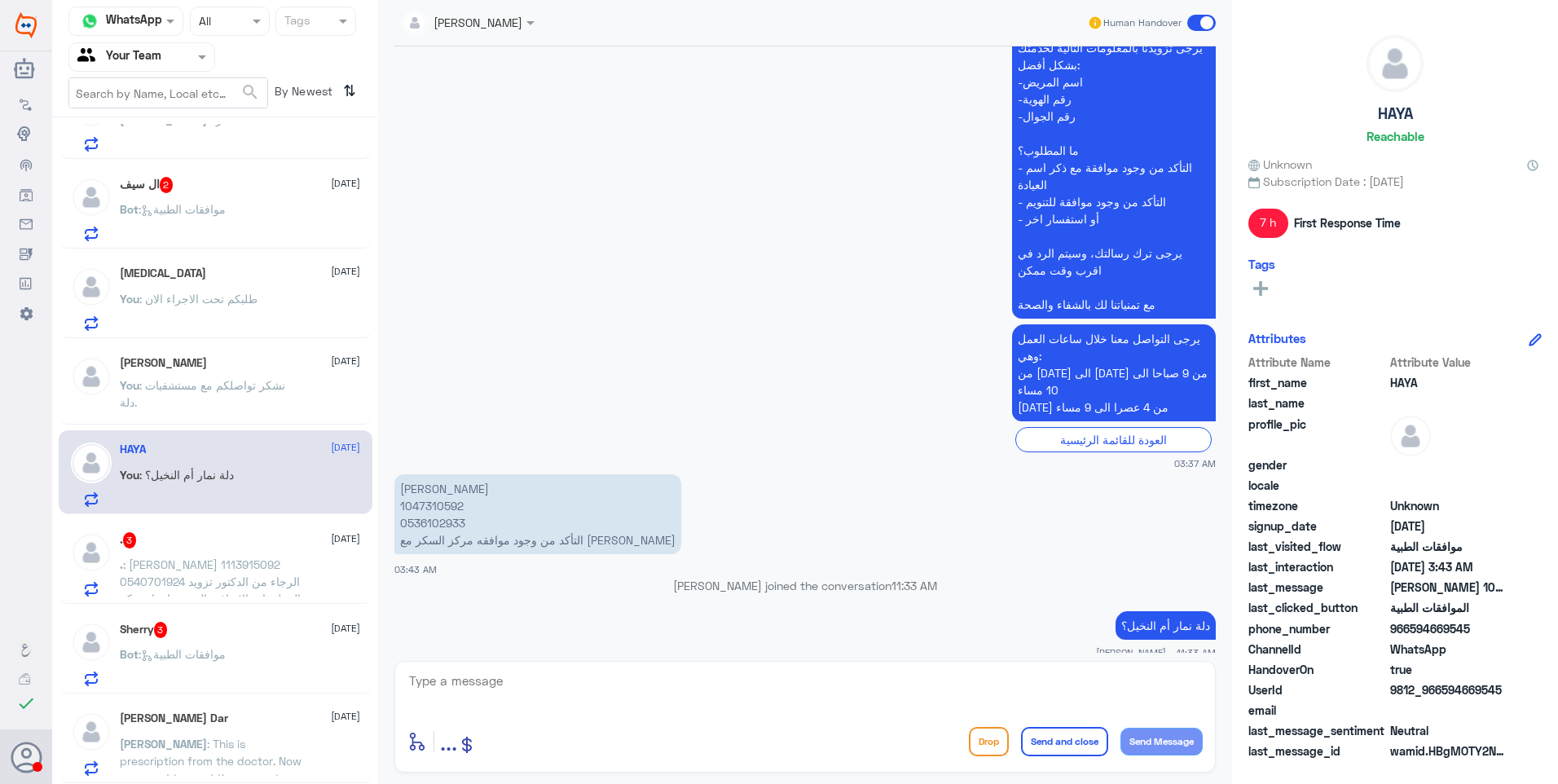
scroll to position [410, 0]
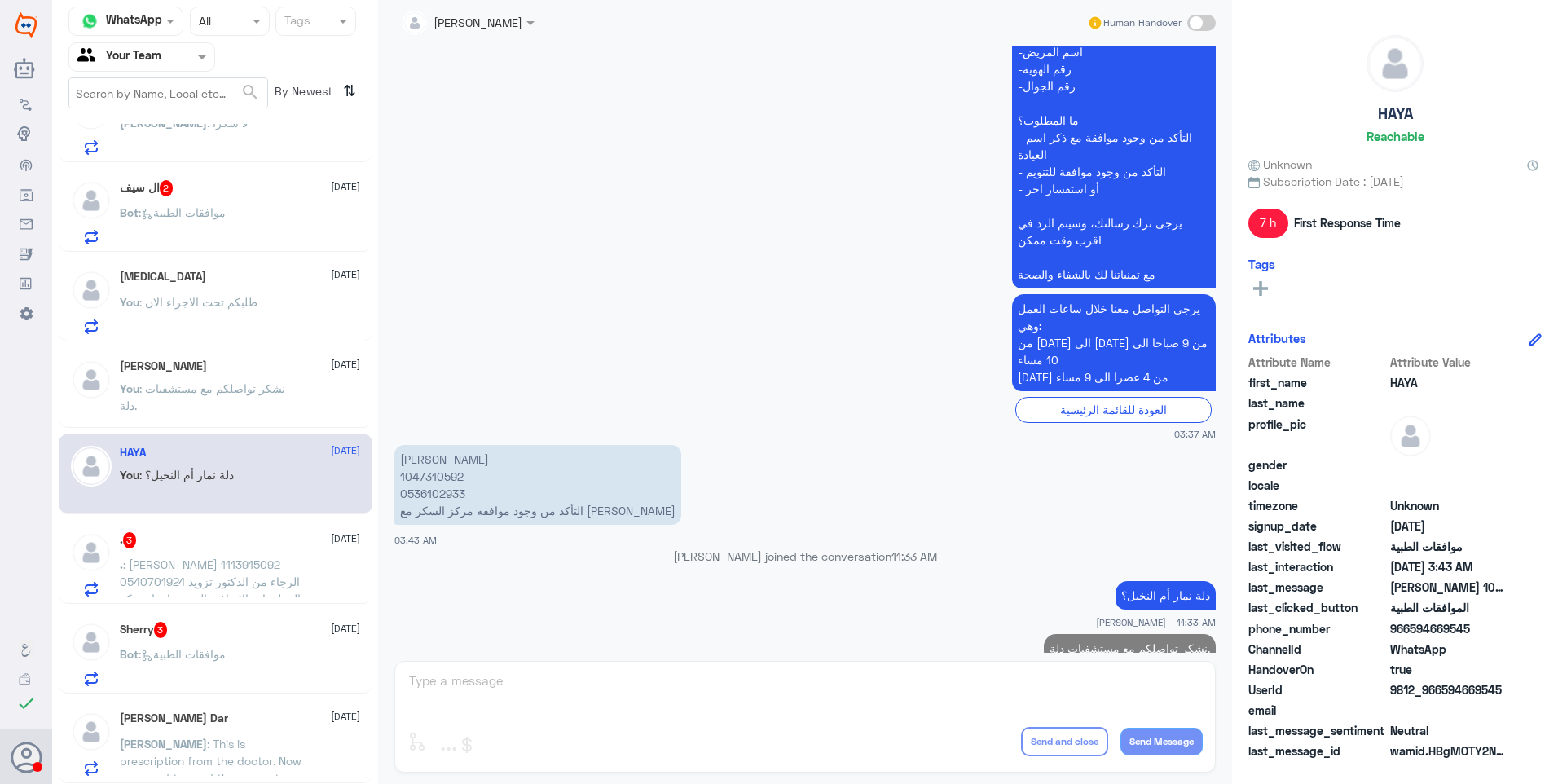
click at [252, 377] on div "SALEH ABUHELAYEL 26 August You : نشكر تواصلكم مع مستشفيات دلة." at bounding box center [239, 390] width 240 height 61
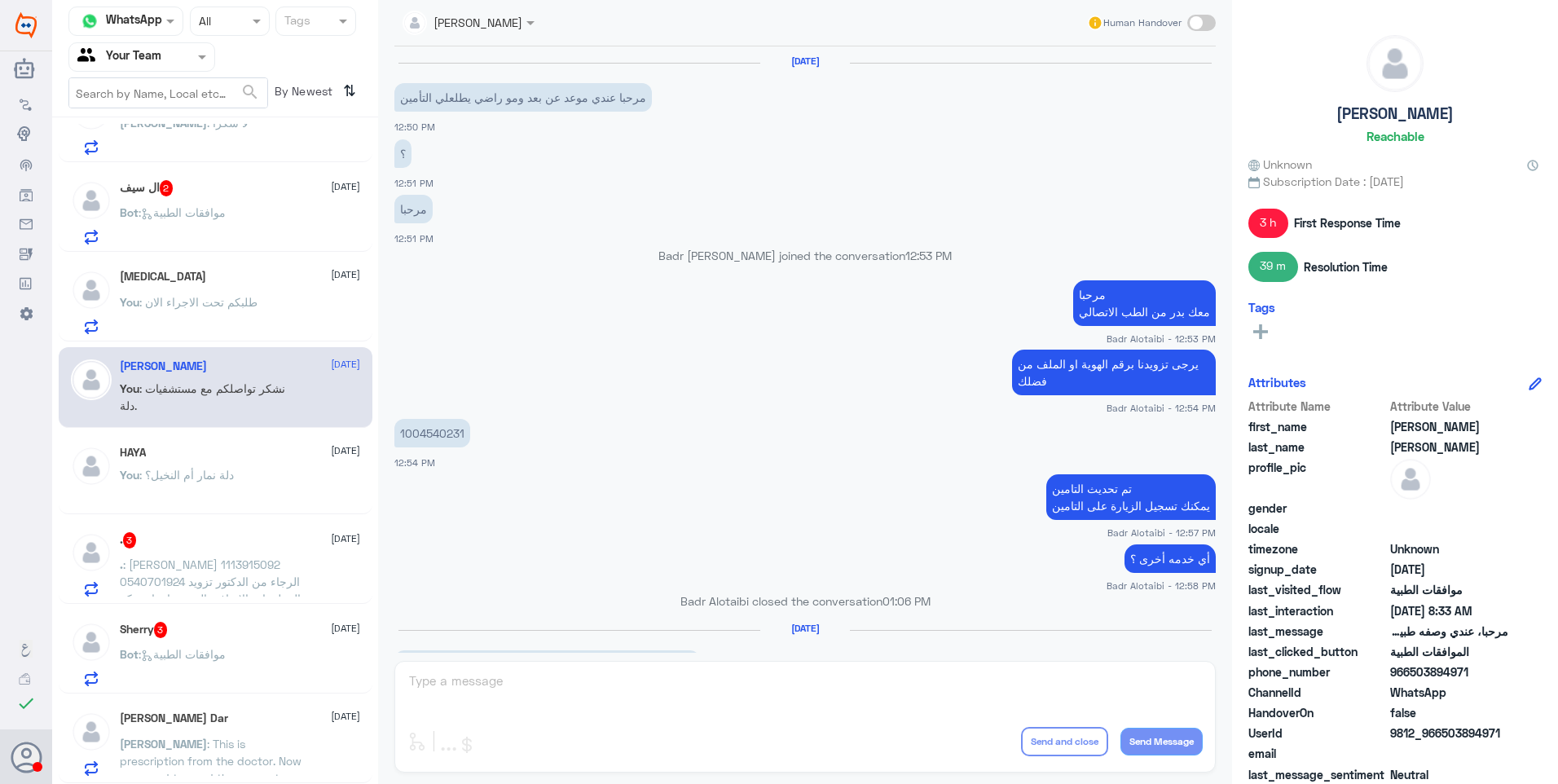
scroll to position [891, 0]
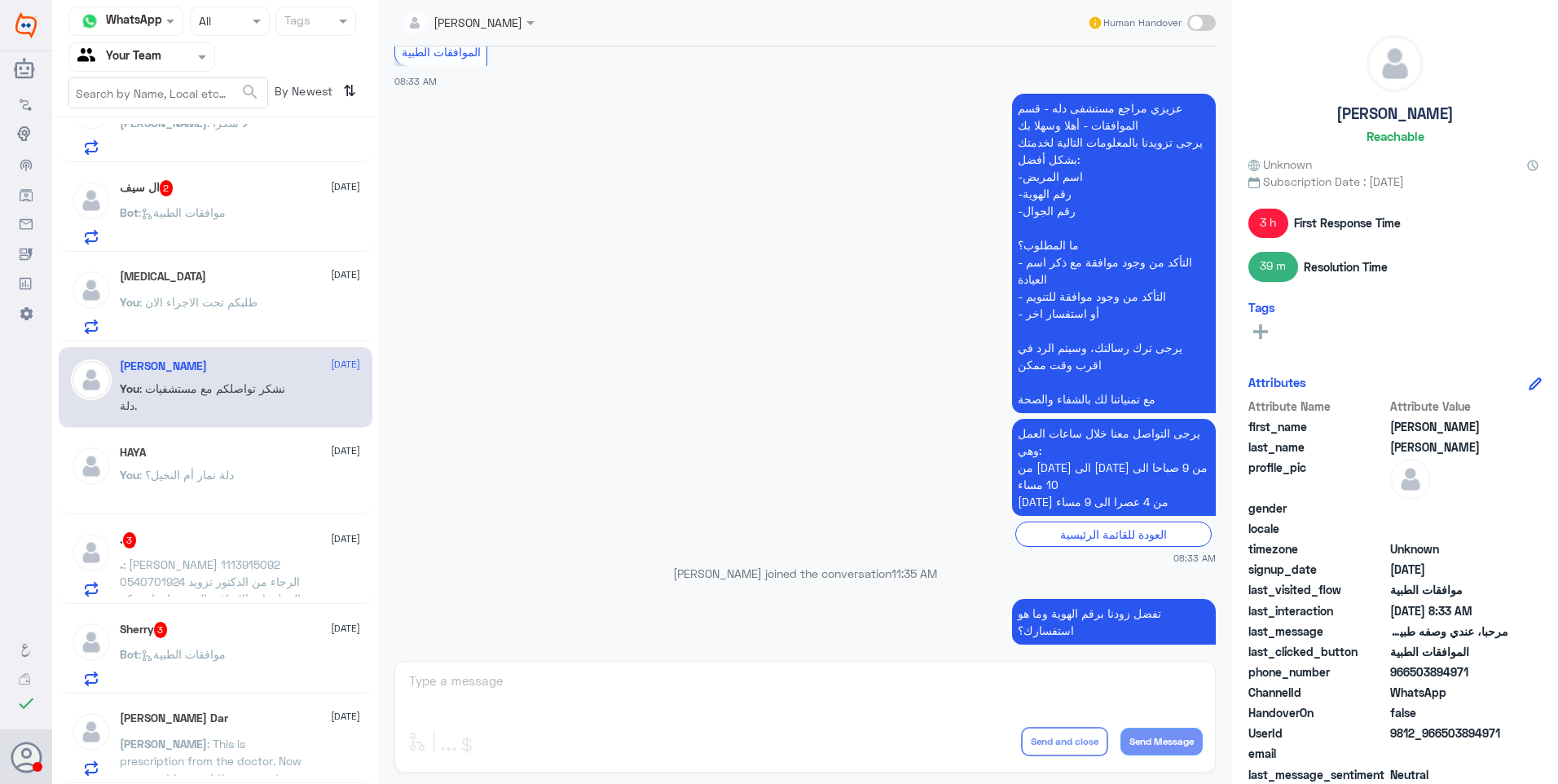
click at [251, 273] on div "Banan 26 August" at bounding box center [239, 277] width 240 height 14
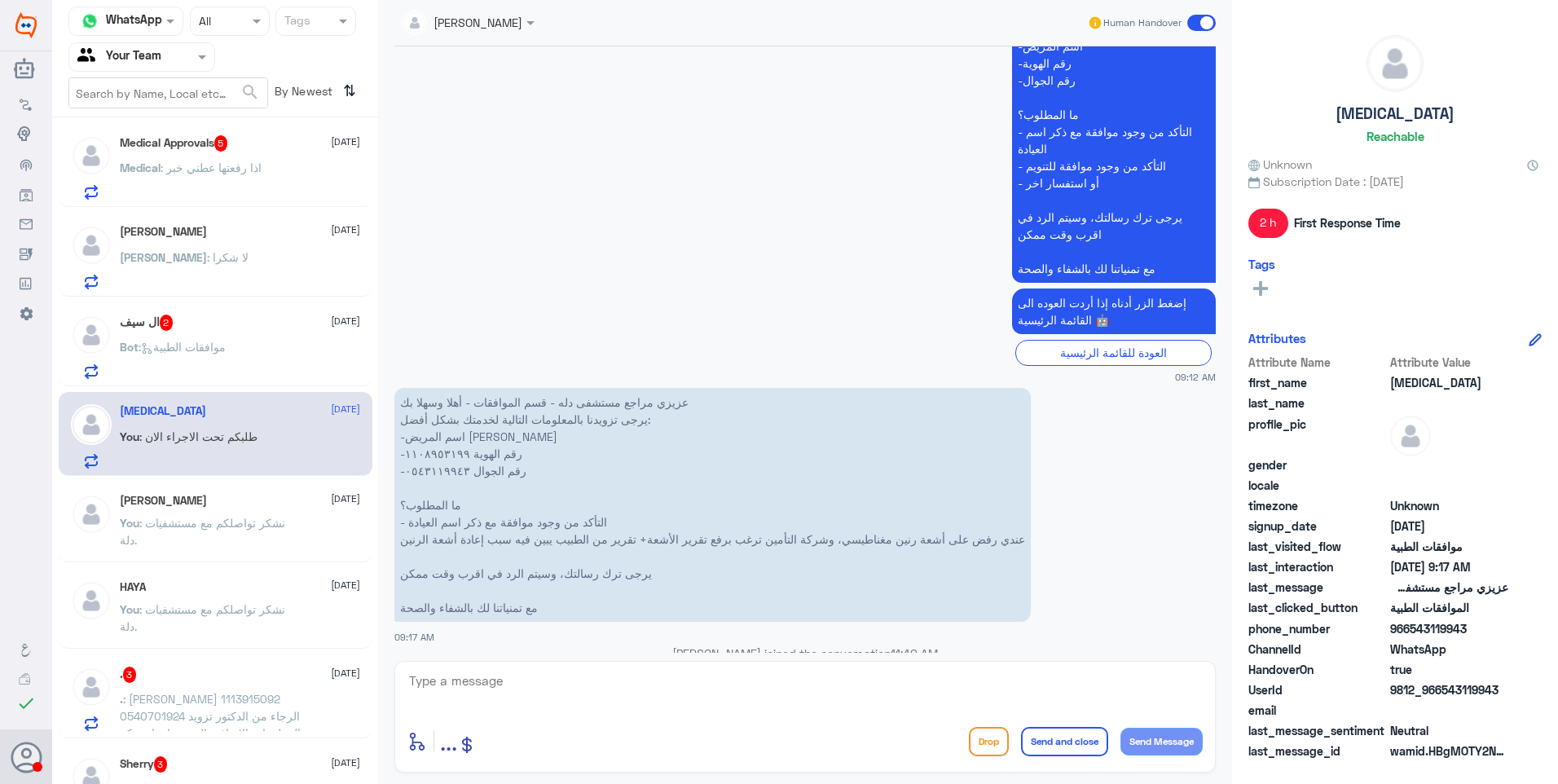
scroll to position [84, 0]
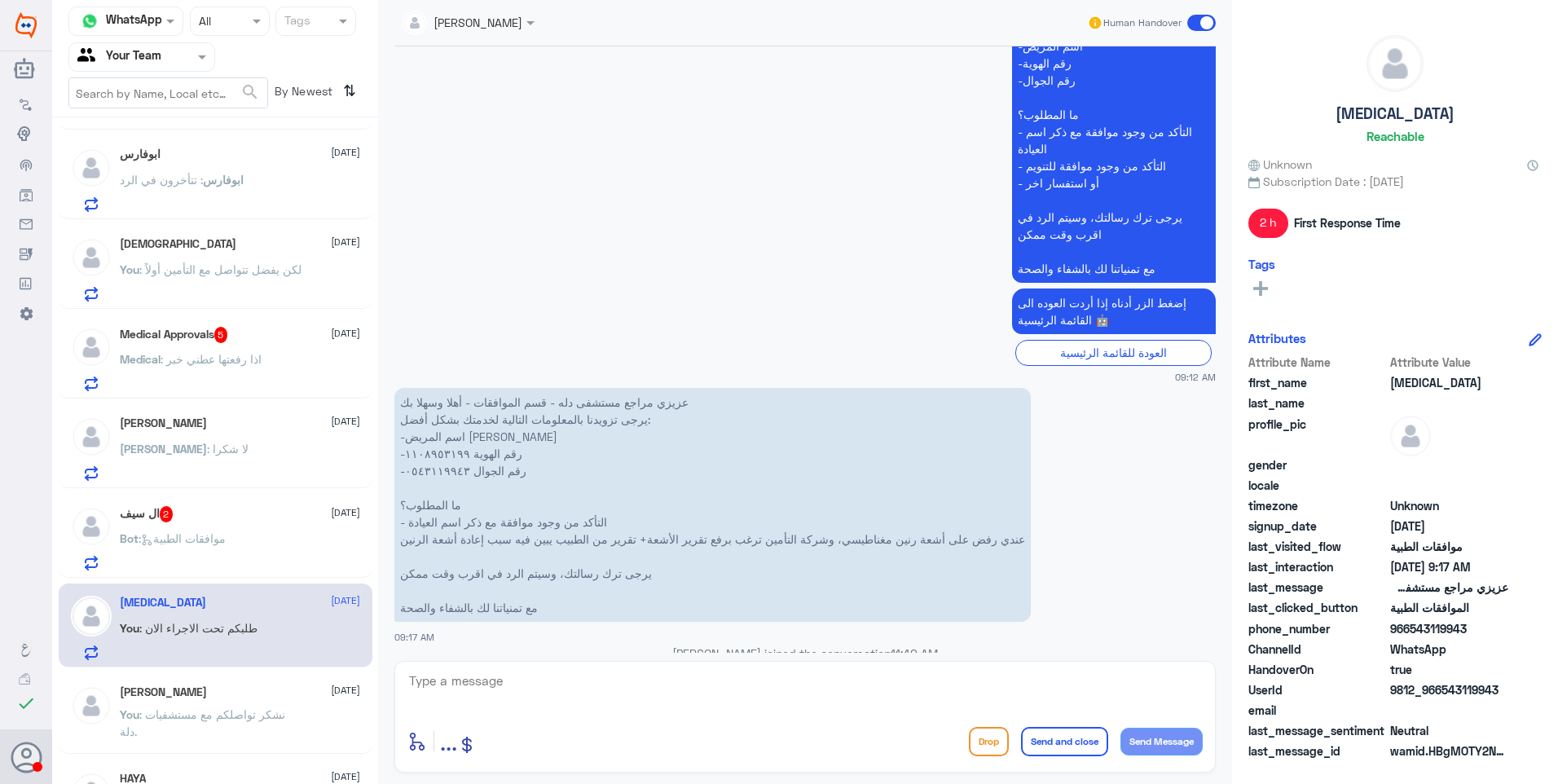
click at [253, 556] on div "Bot : موافقات الطبية" at bounding box center [239, 552] width 240 height 37
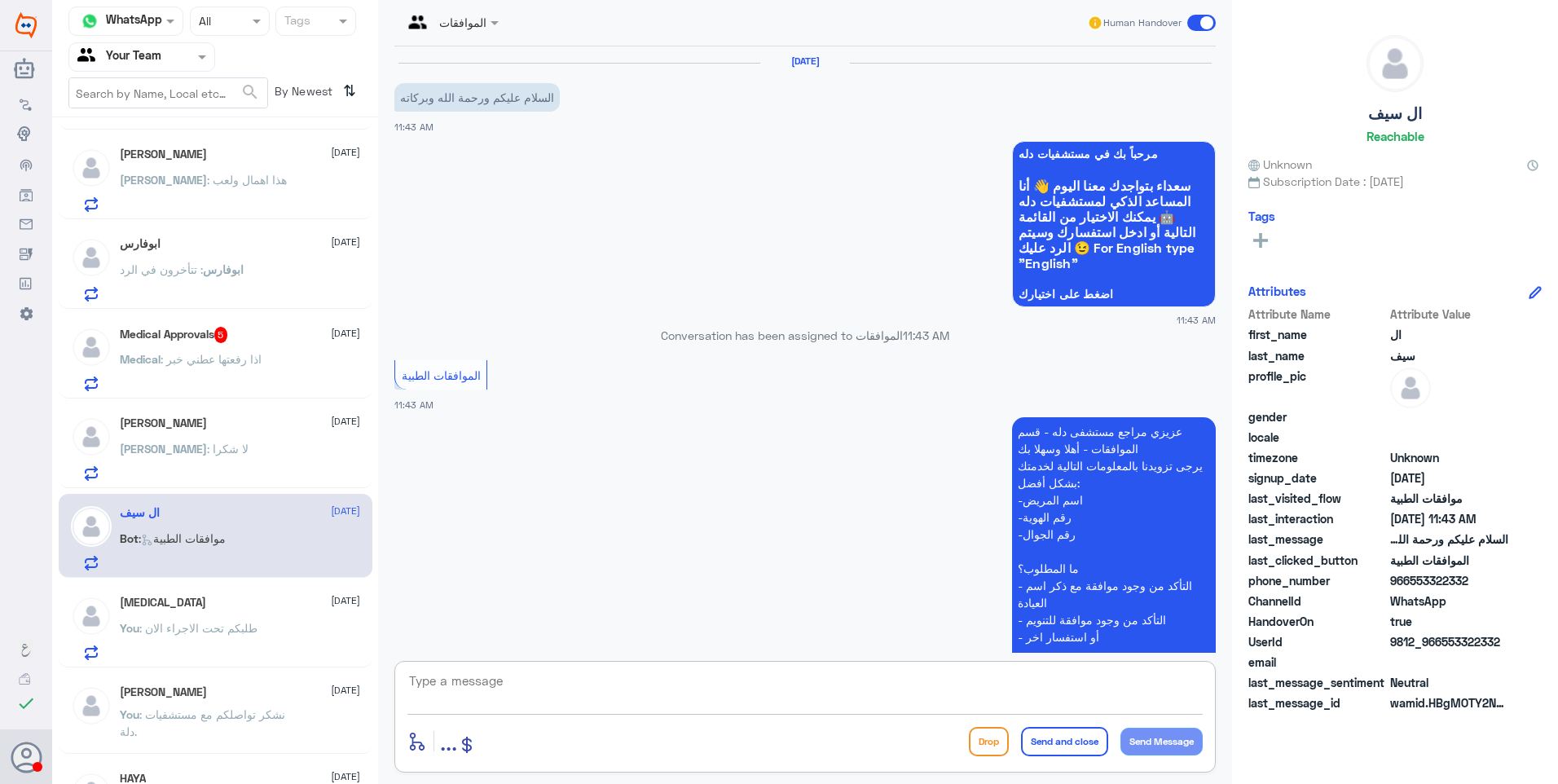
click at [548, 685] on textarea at bounding box center [805, 689] width 795 height 40
type textarea "ت"
type textarea "تفضل زودنا برقم هويتك واستفسارك"
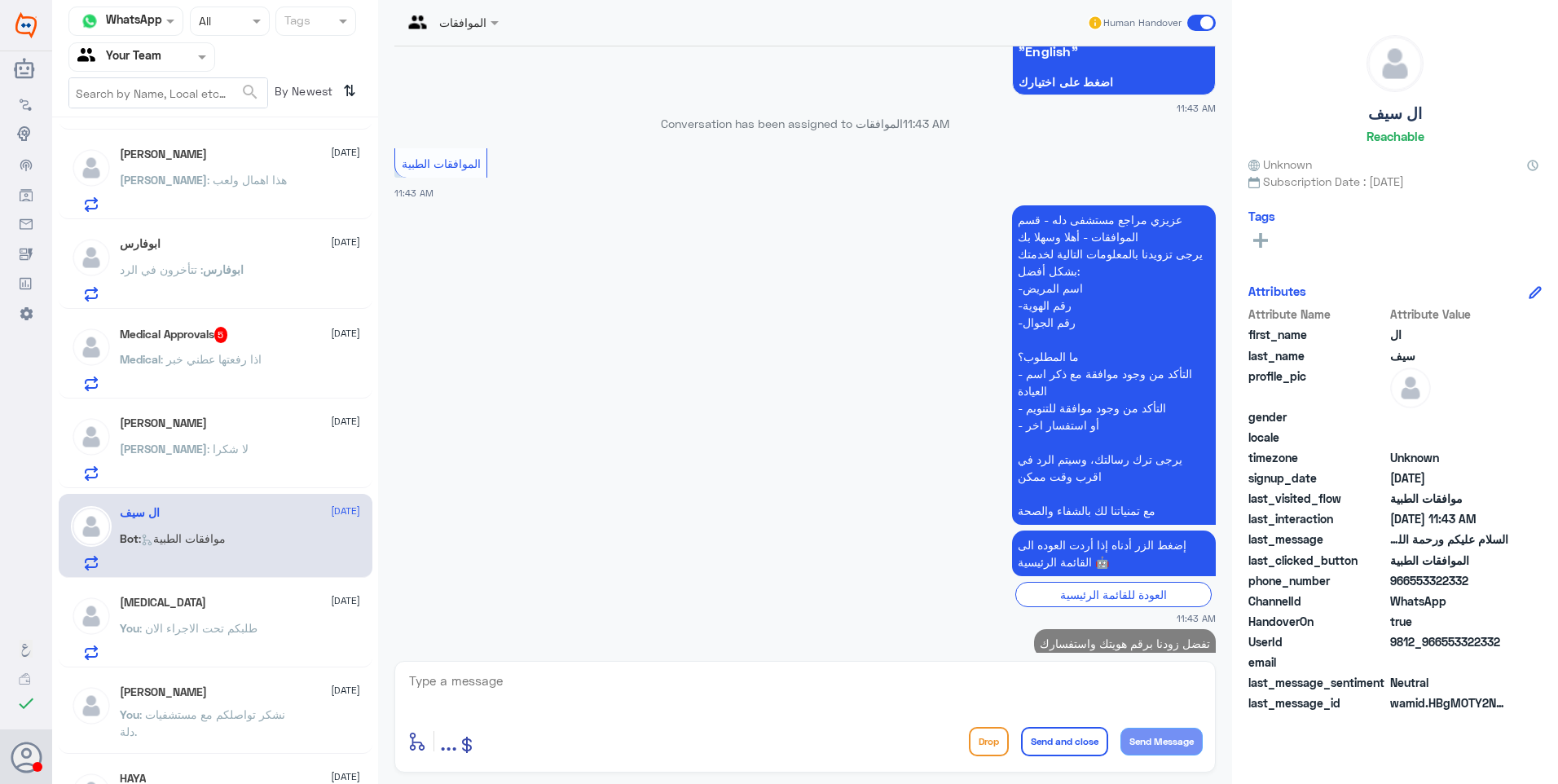
click at [290, 474] on div "عبدالله : لا شكرا" at bounding box center [239, 462] width 240 height 37
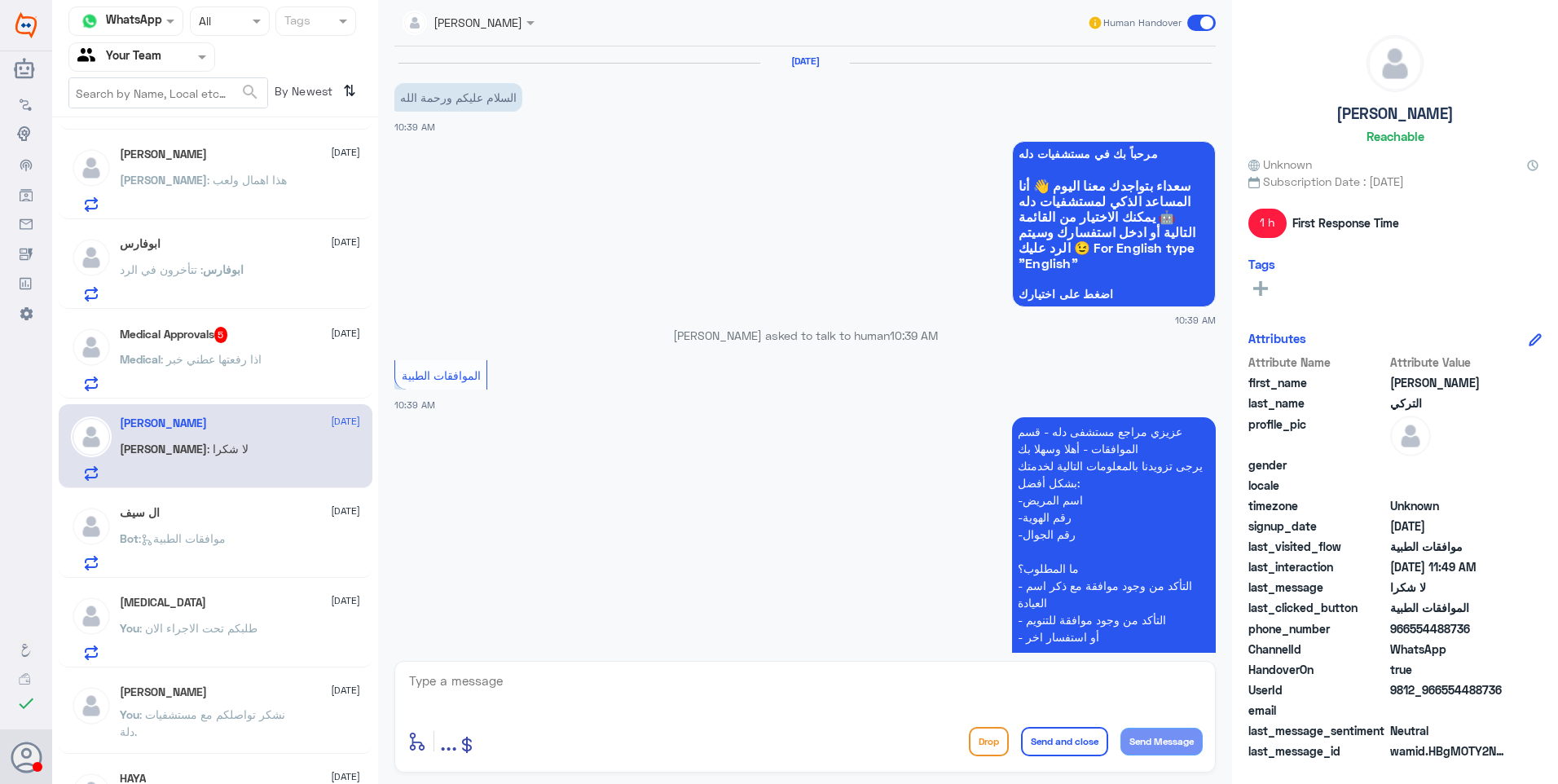
scroll to position [582, 0]
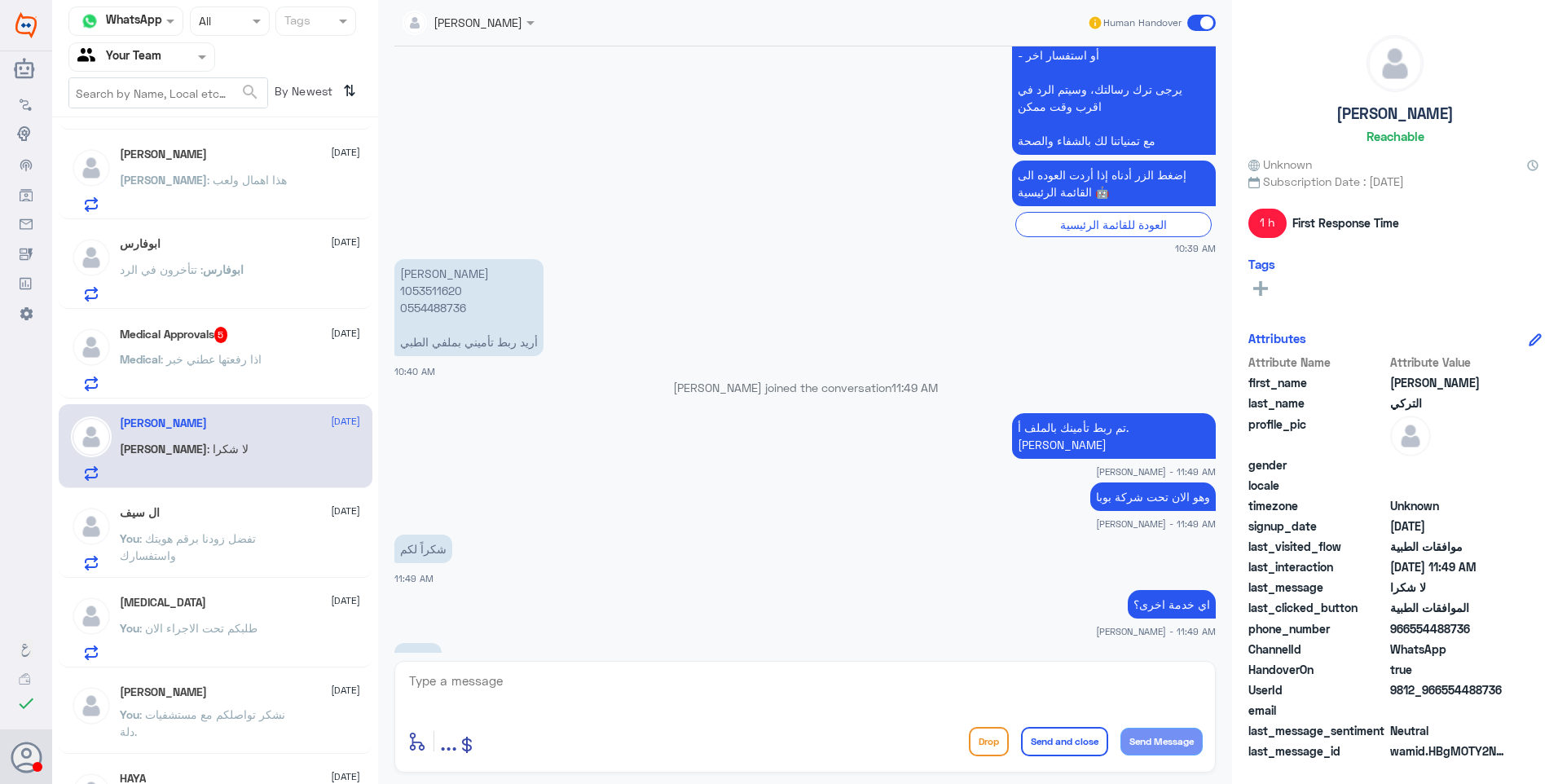
drag, startPoint x: 530, startPoint y: 676, endPoint x: 565, endPoint y: 699, distance: 41.9
click at [530, 685] on textarea at bounding box center [805, 689] width 795 height 40
paste textarea "نشكر تواصلكم مع مستشفيات دلة."
type textarea "نشكر تواصلكم مع مستشفيات دلة."
click at [1056, 743] on button "Send and close" at bounding box center [1064, 741] width 87 height 29
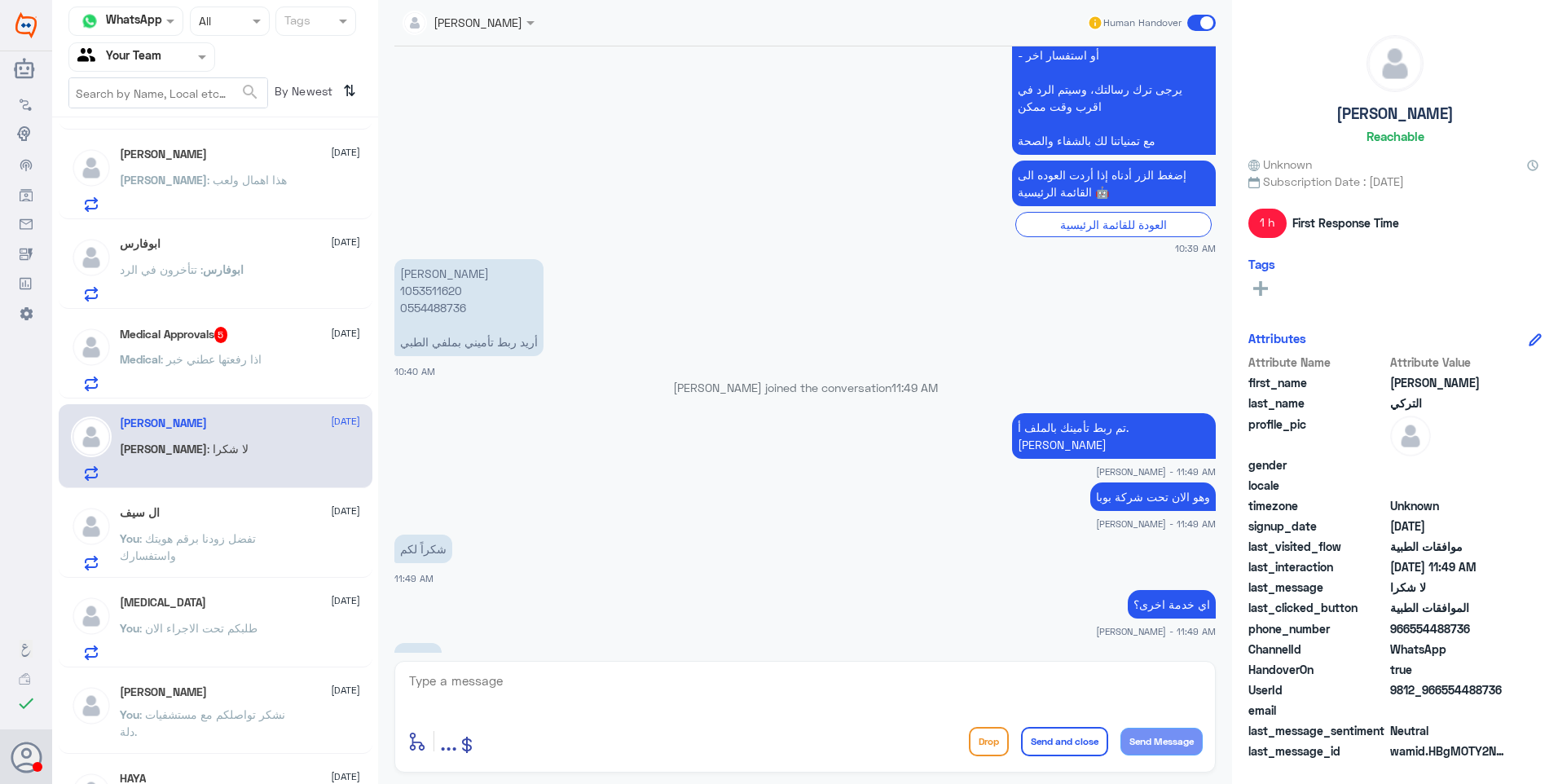
scroll to position [634, 0]
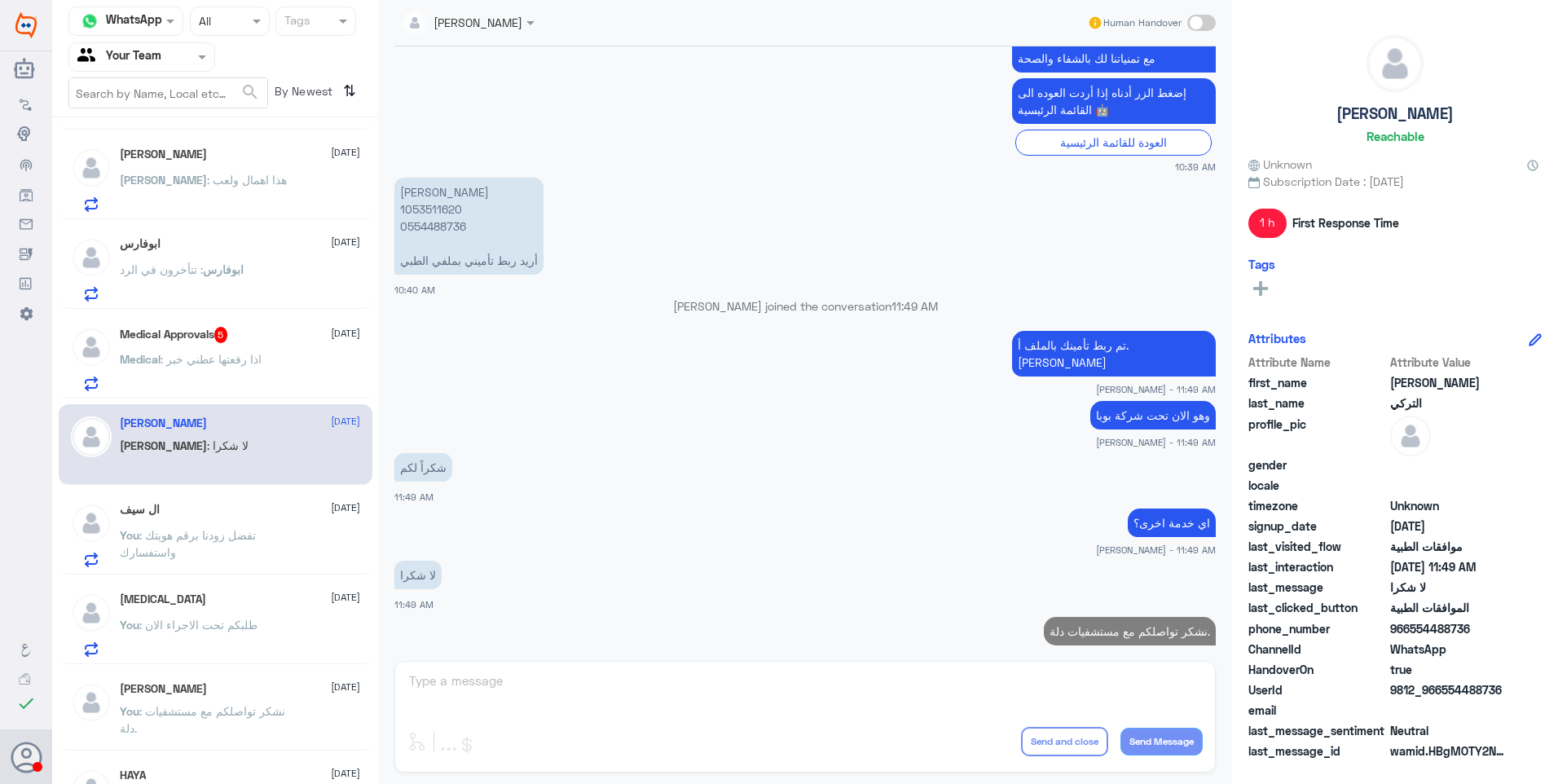
click at [203, 355] on span ": اذا رفعتها عطني خبر" at bounding box center [211, 359] width 101 height 14
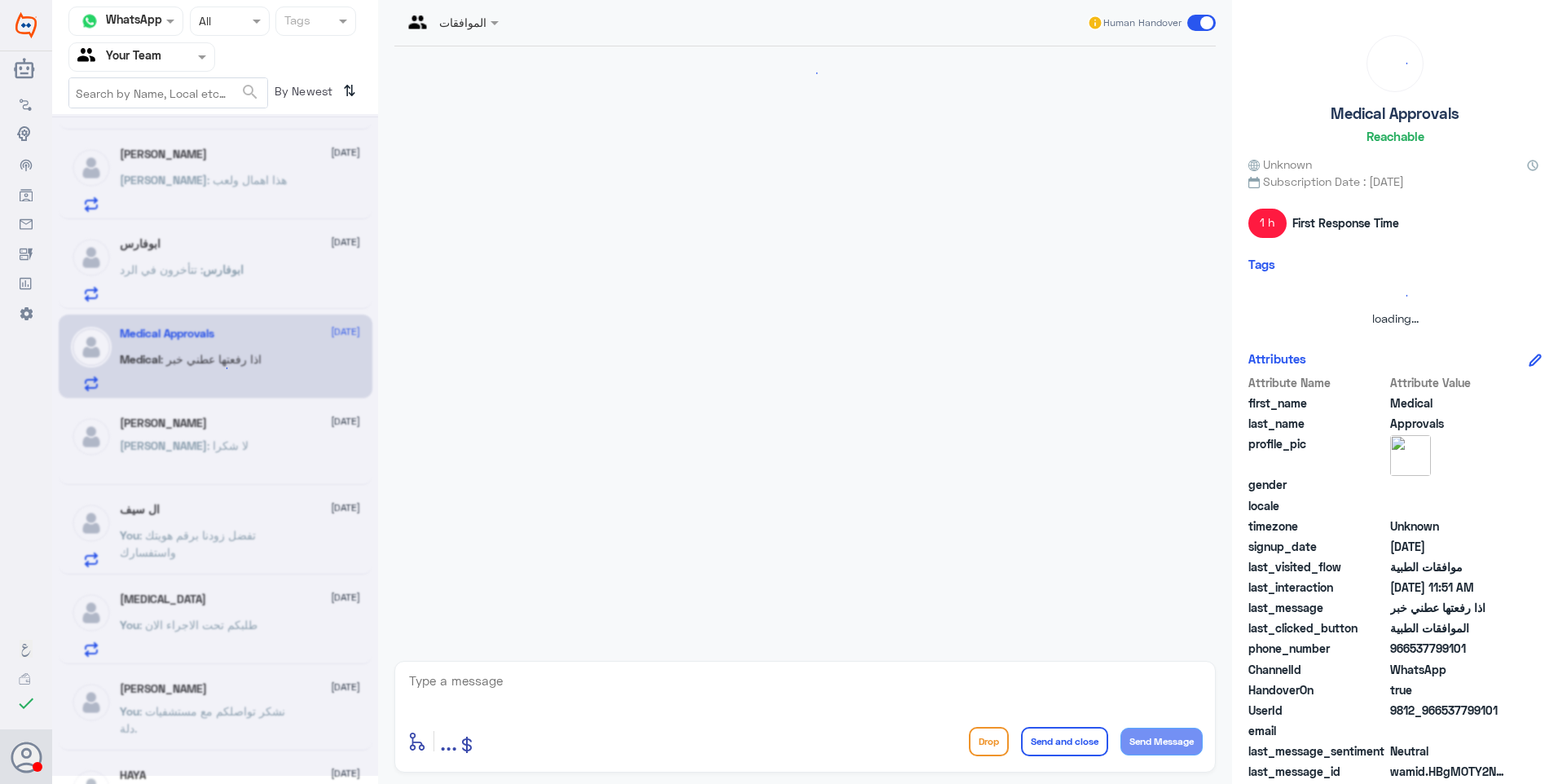
scroll to position [1112, 0]
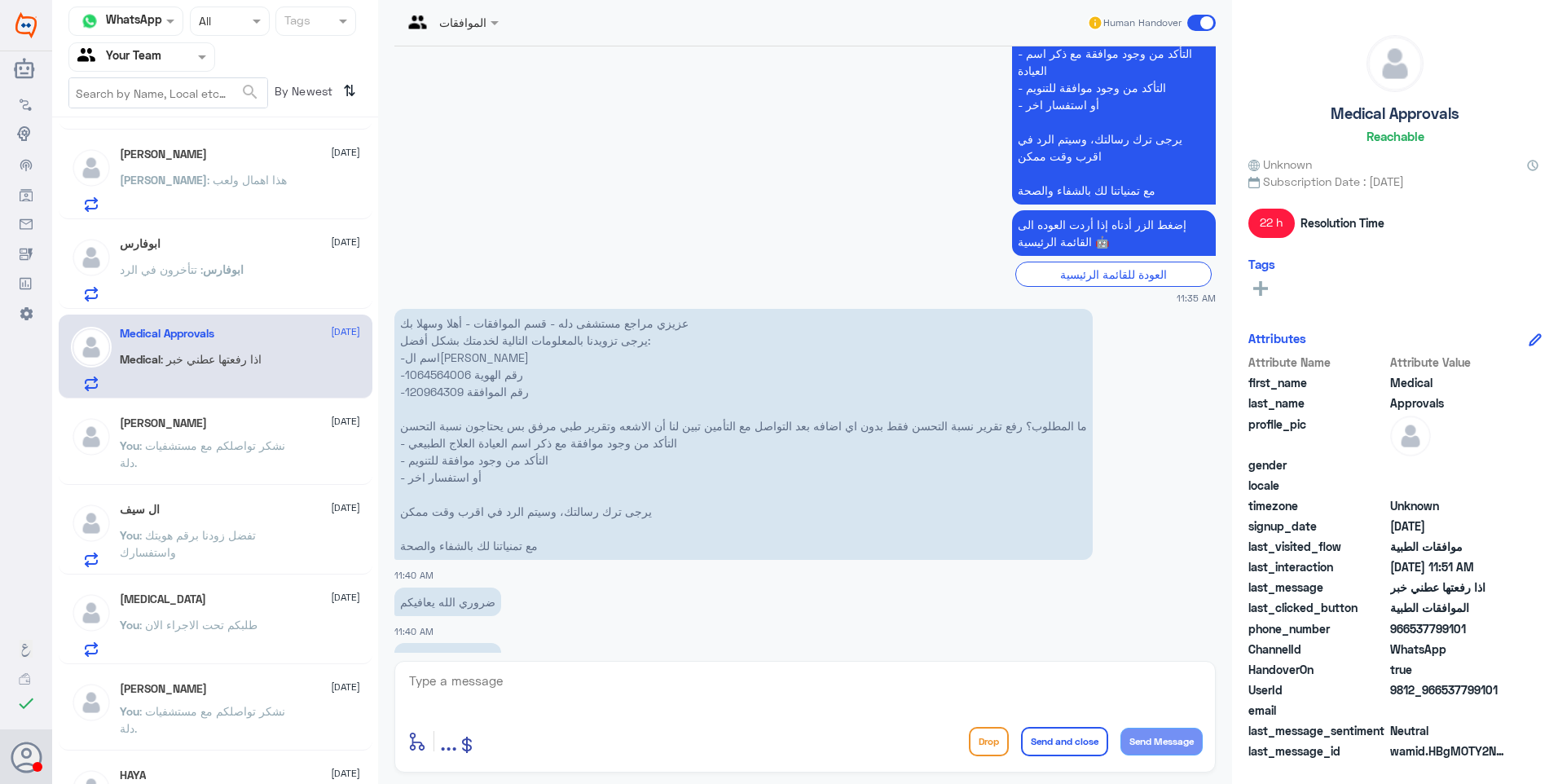
click at [451, 328] on p "عزيزي مراجع مستشفى دله - قسم الموافقات - أهلا وسهلا بك يرجى تزويدنا بالمعلومات …" at bounding box center [744, 435] width 699 height 251
click at [452, 326] on p "عزيزي مراجع مستشفى دله - قسم الموافقات - أهلا وسهلا بك يرجى تزويدنا بالمعلومات …" at bounding box center [744, 435] width 699 height 251
copy p "1064564006"
drag, startPoint x: 452, startPoint y: 326, endPoint x: 626, endPoint y: 307, distance: 175.0
click at [620, 309] on p "عزيزي مراجع مستشفى دله - قسم الموافقات - أهلا وسهلا بك يرجى تزويدنا بالمعلومات …" at bounding box center [744, 435] width 699 height 251
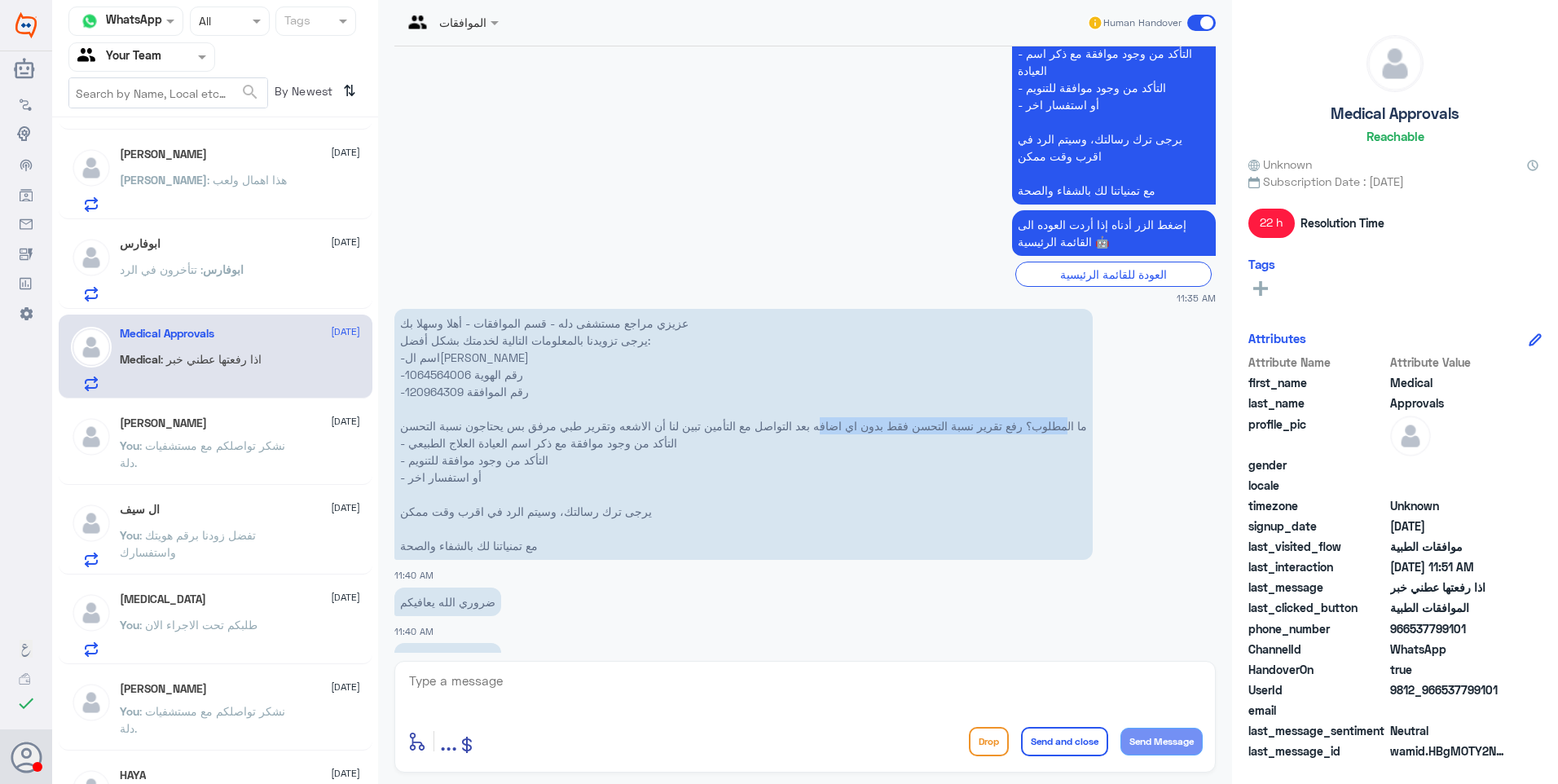
drag, startPoint x: 923, startPoint y: 373, endPoint x: 731, endPoint y: 384, distance: 192.3
click at [731, 384] on p "عزيزي مراجع مستشفى دله - قسم الموافقات - أهلا وسهلا بك يرجى تزويدنا بالمعلومات …" at bounding box center [744, 435] width 699 height 251
drag, startPoint x: 731, startPoint y: 384, endPoint x: 671, endPoint y: 376, distance: 60.5
click at [671, 376] on p "عزيزي مراجع مستشفى دله - قسم الموافقات - أهلا وسهلا بك يرجى تزويدنا بالمعلومات …" at bounding box center [744, 435] width 699 height 251
click at [487, 670] on textarea at bounding box center [805, 689] width 795 height 40
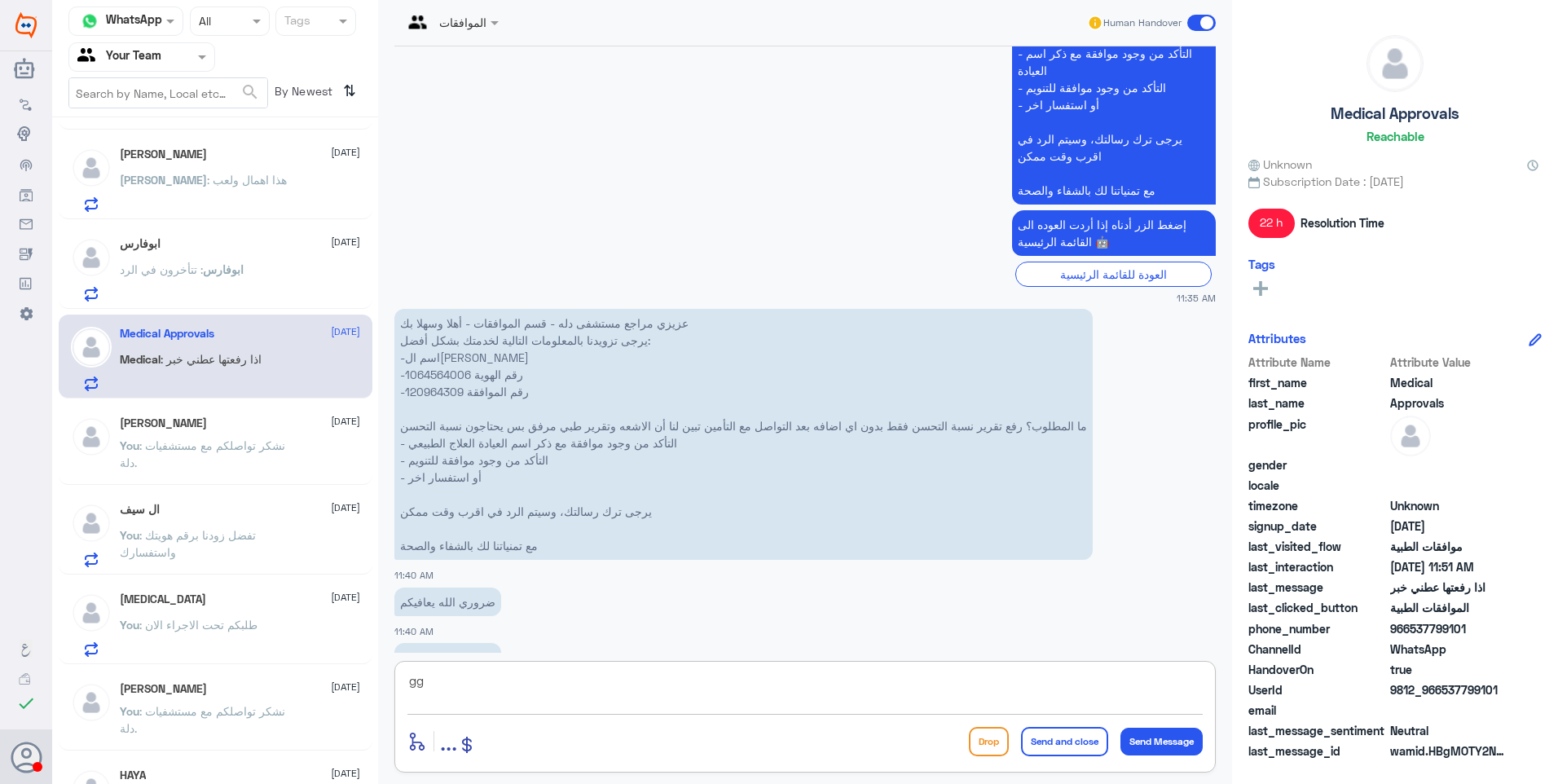
type textarea "g"
type textarea "ت"
type textarea "تم الاطلاع على التقارير وللاسف لم يتم توضيح نسبة التحسن في التقرير"
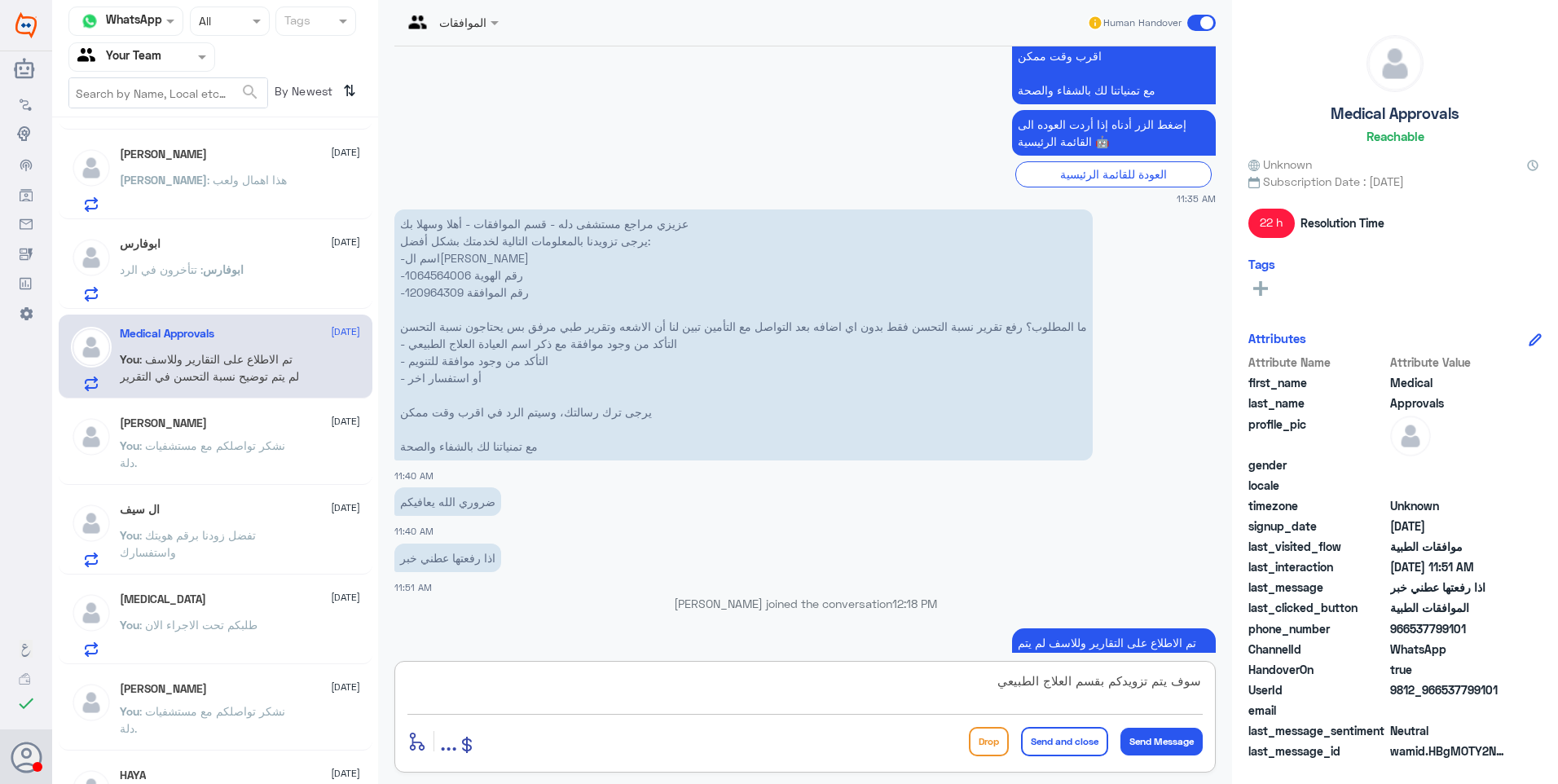
click at [1128, 683] on textarea "سوف يتم تزويدكم بقسم العلاج الطبيعي" at bounding box center [805, 689] width 795 height 40
click at [1125, 678] on textarea "سوف يتم تزويدكم بقسم العلاج الطبيعي" at bounding box center [805, 689] width 795 height 40
click at [1016, 686] on textarea "سوف يتم تزويدكم برقم قسم العلاج الطبيعي" at bounding box center [805, 689] width 795 height 40
type textarea "سوف يتم تزويدكم برقم قسم العلاج الطبيعي لتحديث التقرير"
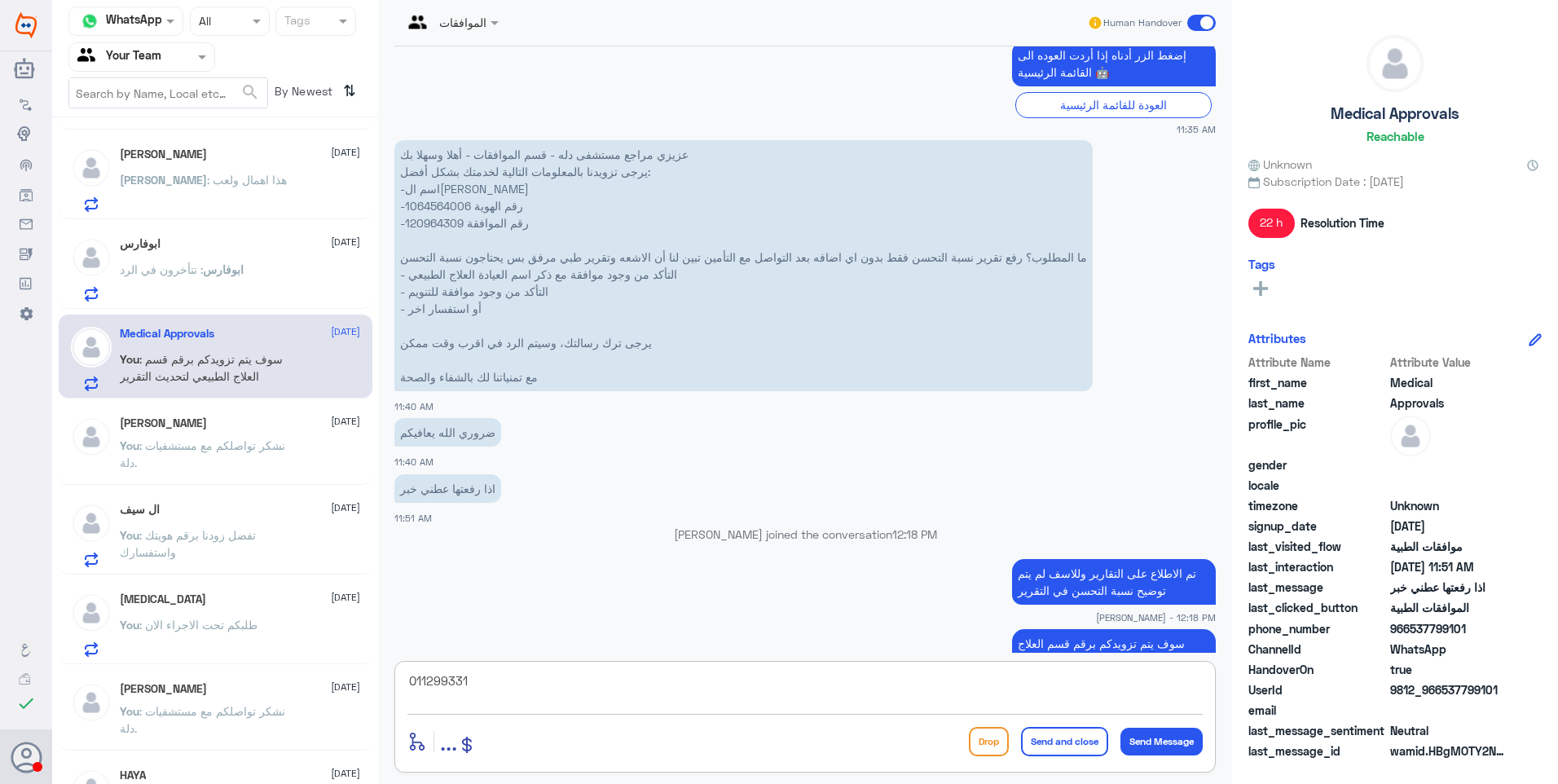
type textarea "0112993319"
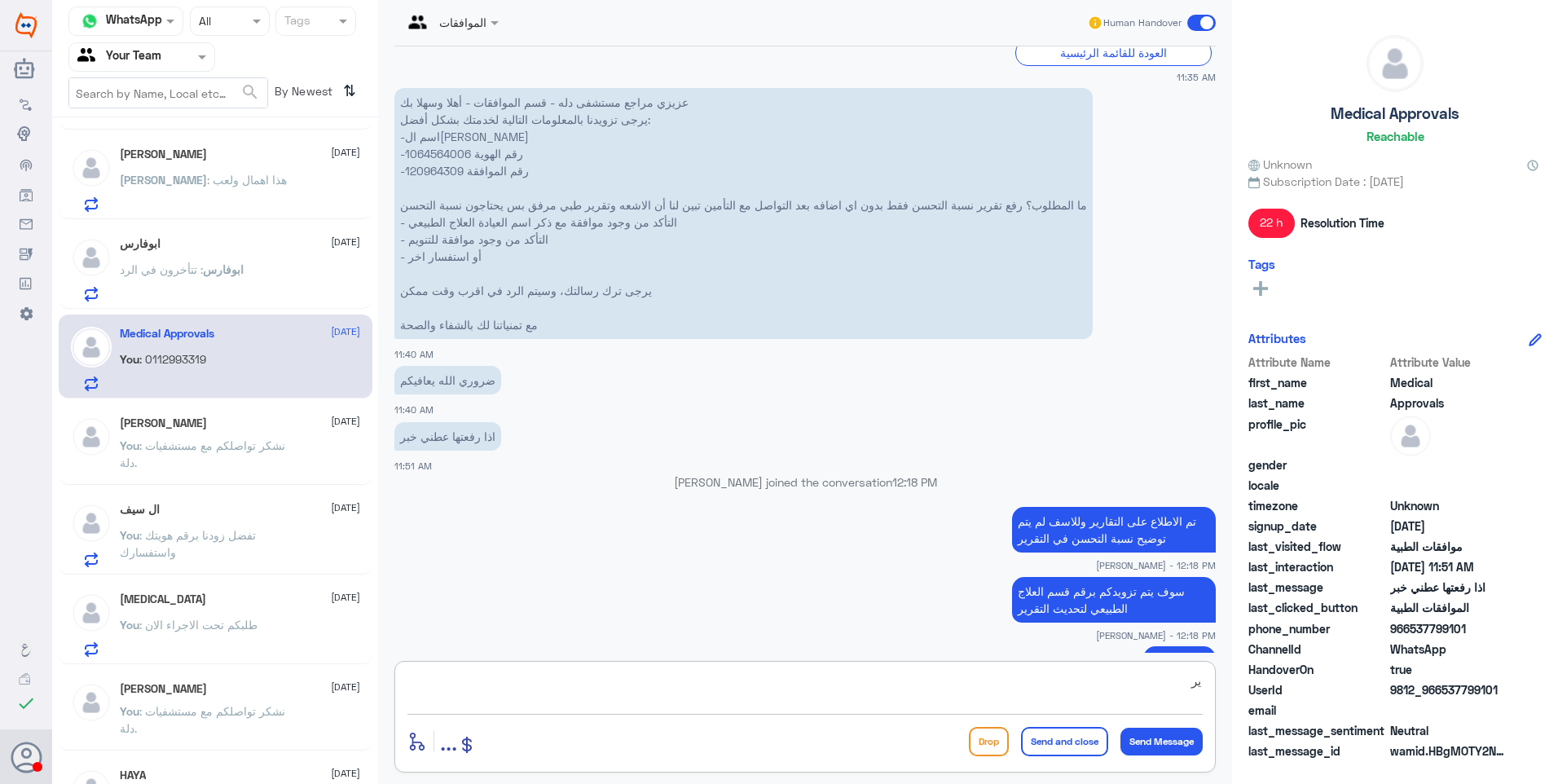
type textarea "ي"
type textarea "الرجاء التواصل معهم على الواتس وطلب تحديث التقرير بنسبة التحسن"
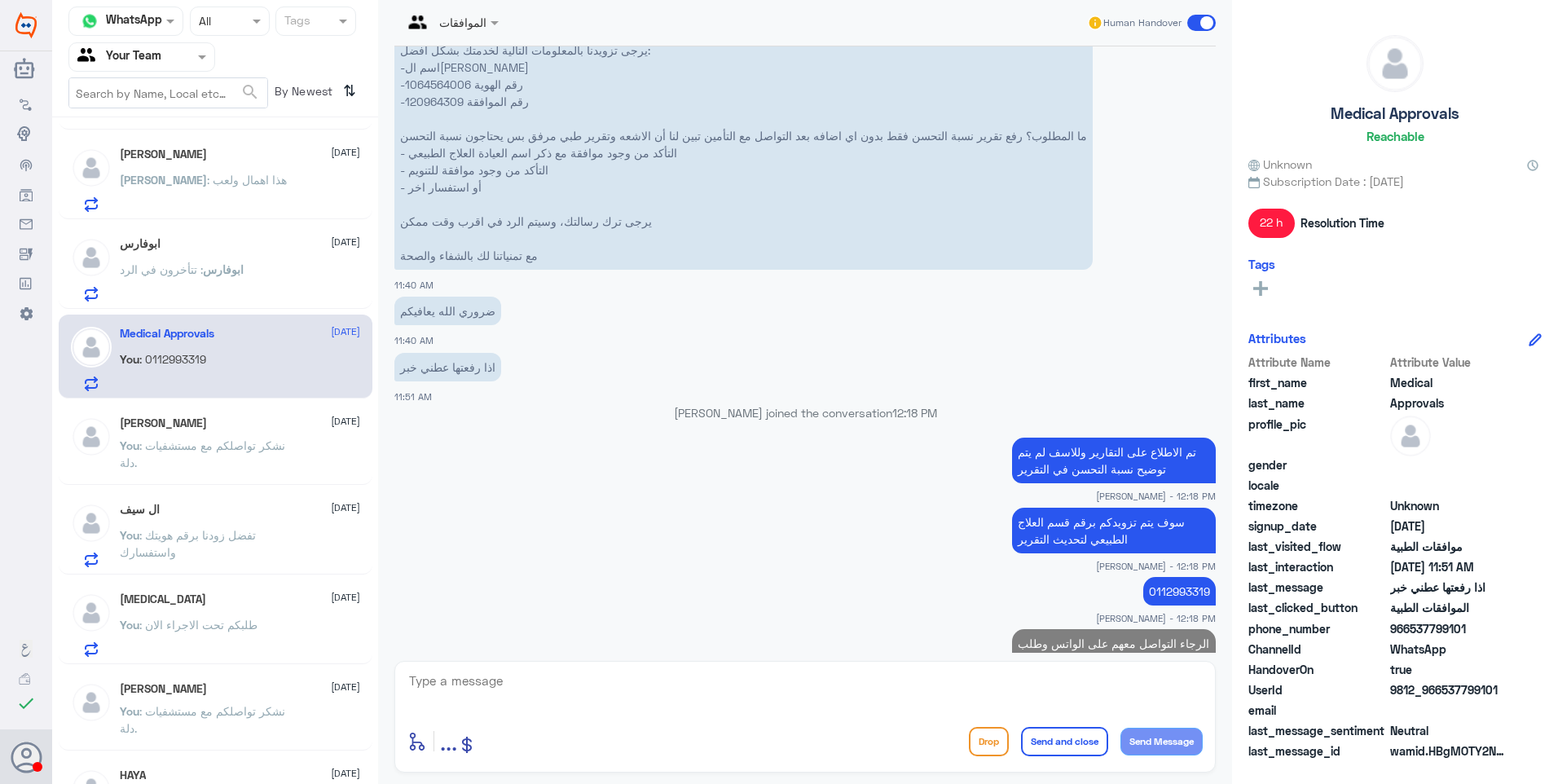
click at [210, 272] on span "ابوفارس" at bounding box center [224, 269] width 41 height 14
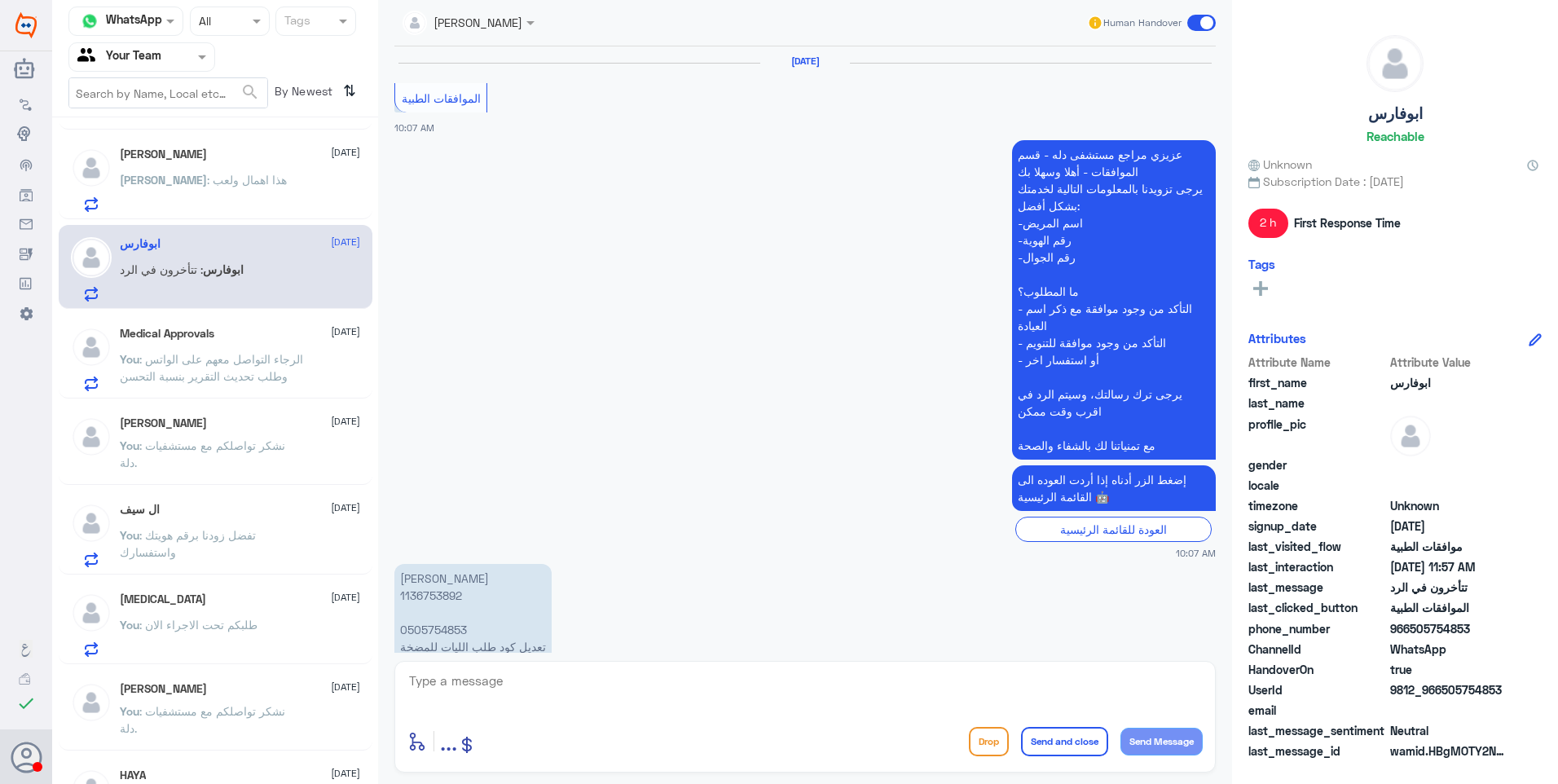
scroll to position [1691, 0]
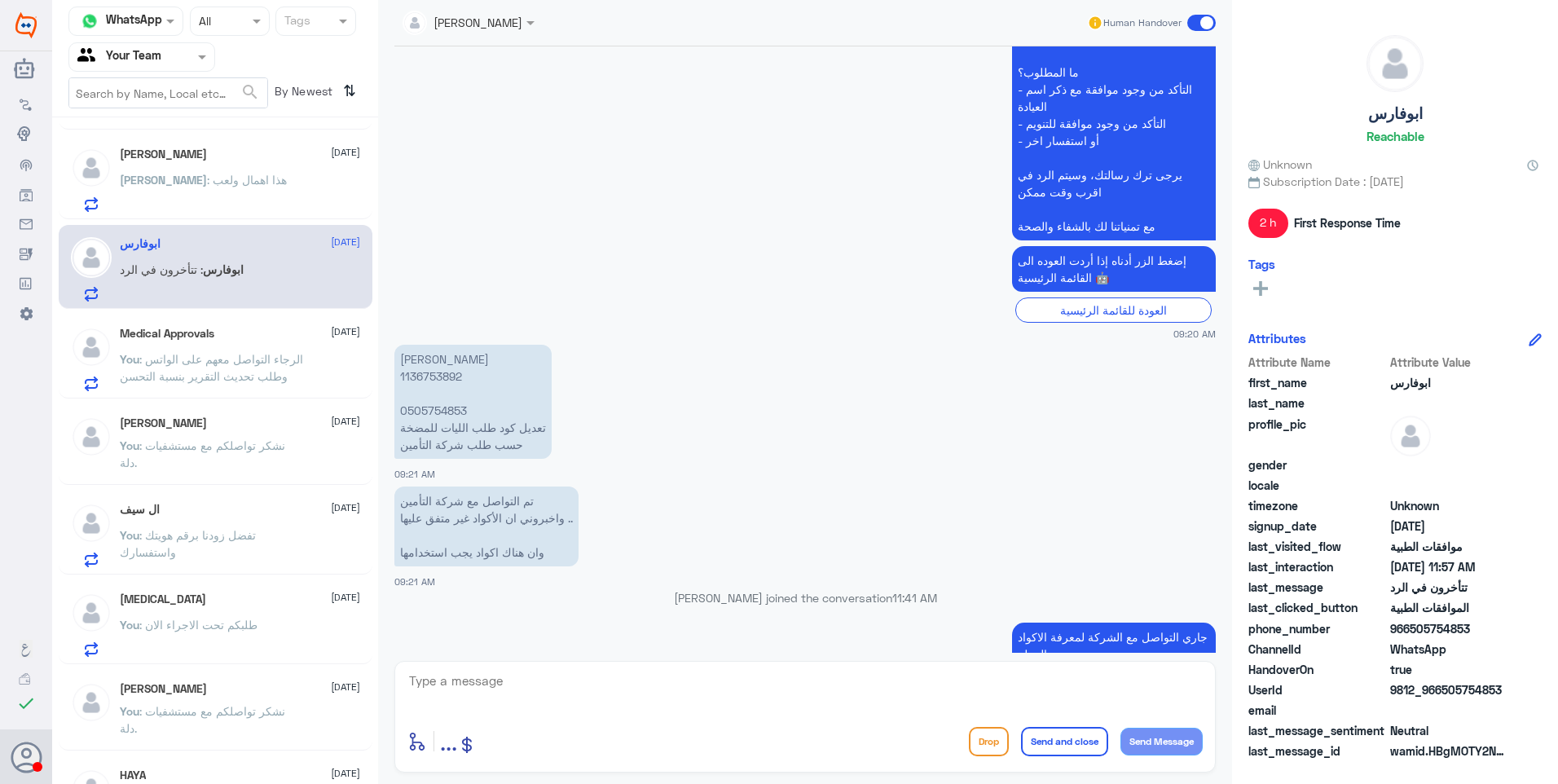
click at [208, 173] on span ": هذا اهمال ولعب" at bounding box center [246, 179] width 79 height 14
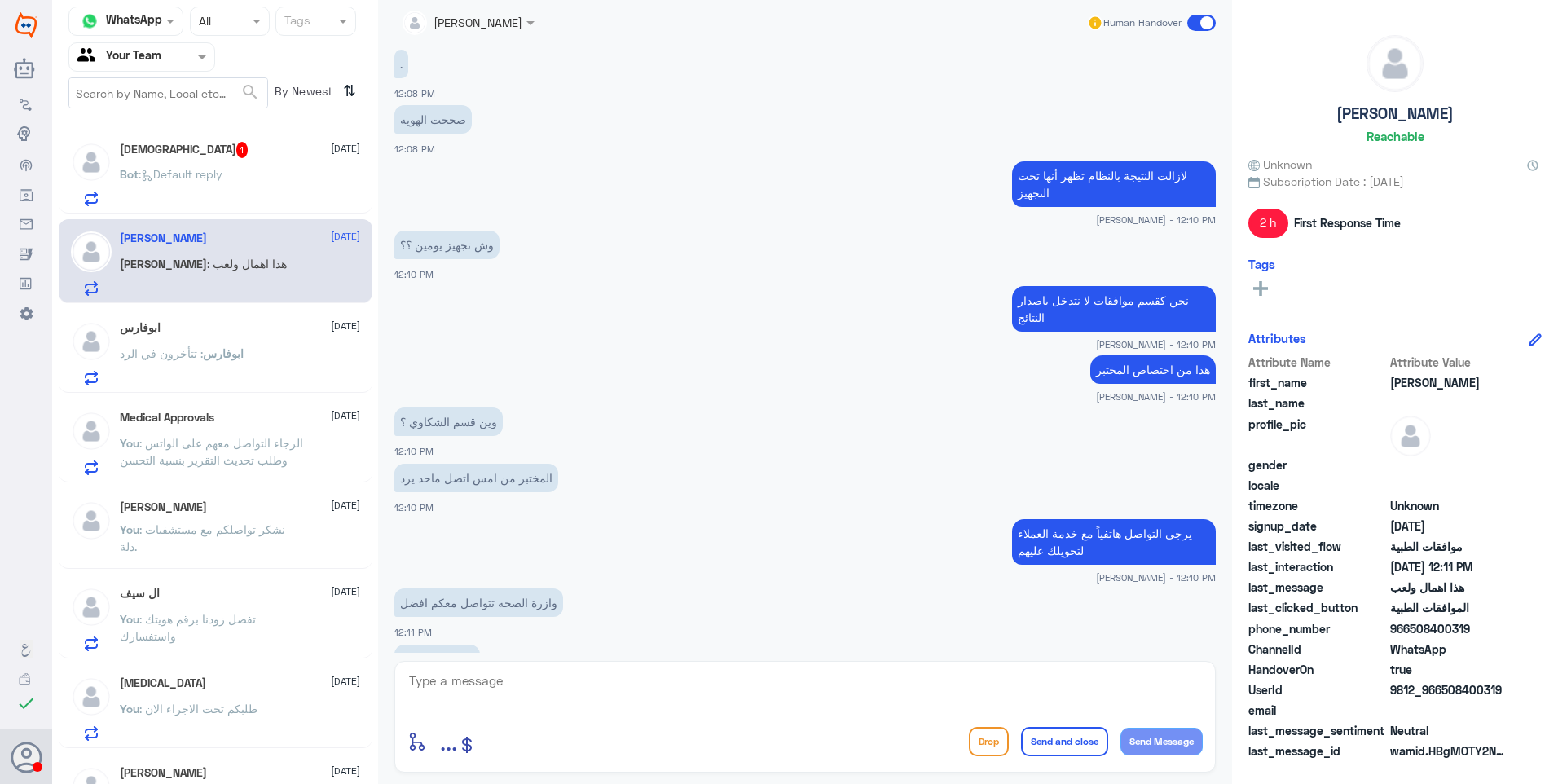
click at [237, 190] on div "Bot : Default reply" at bounding box center [239, 187] width 240 height 37
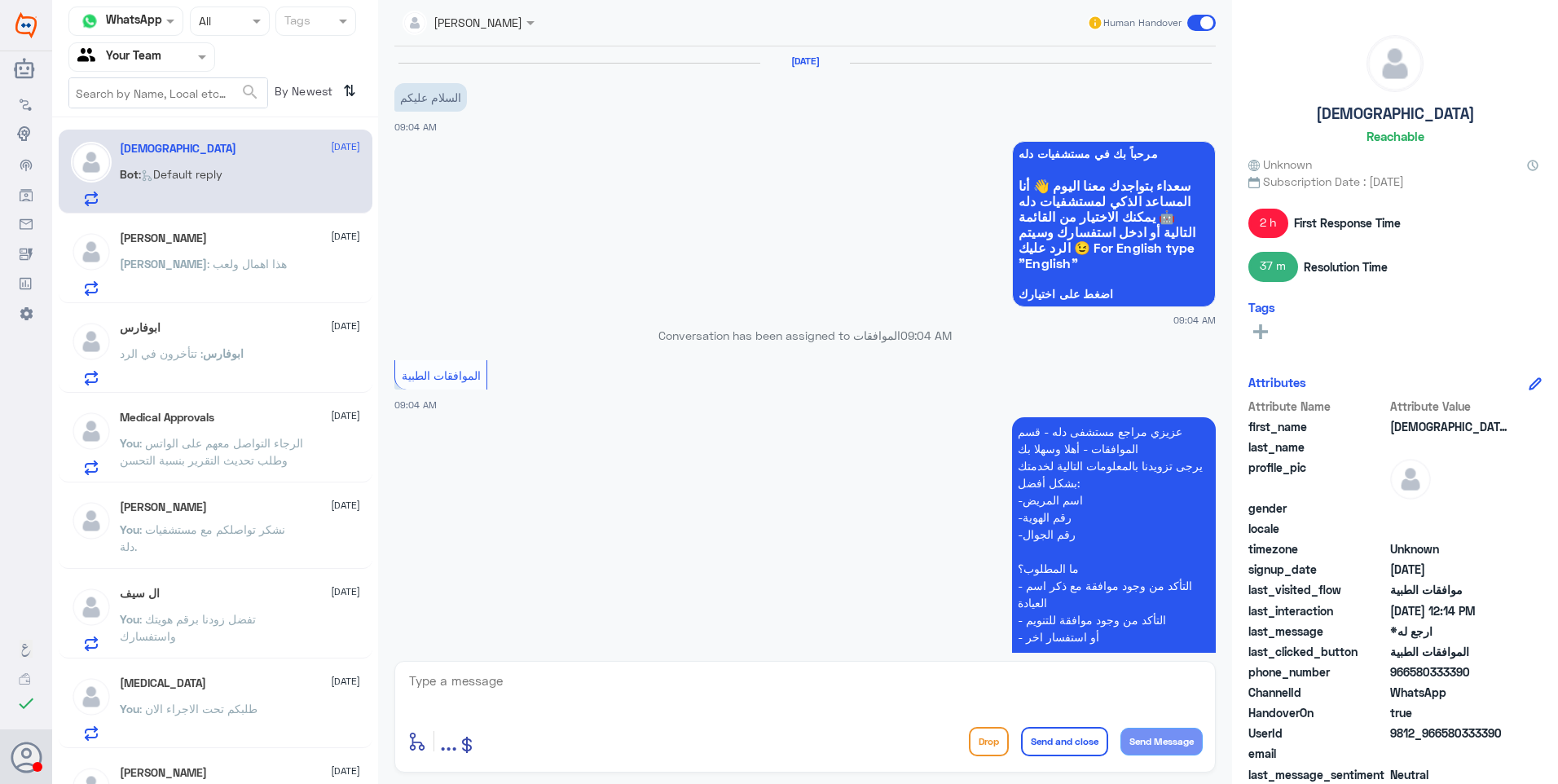
scroll to position [1193, 0]
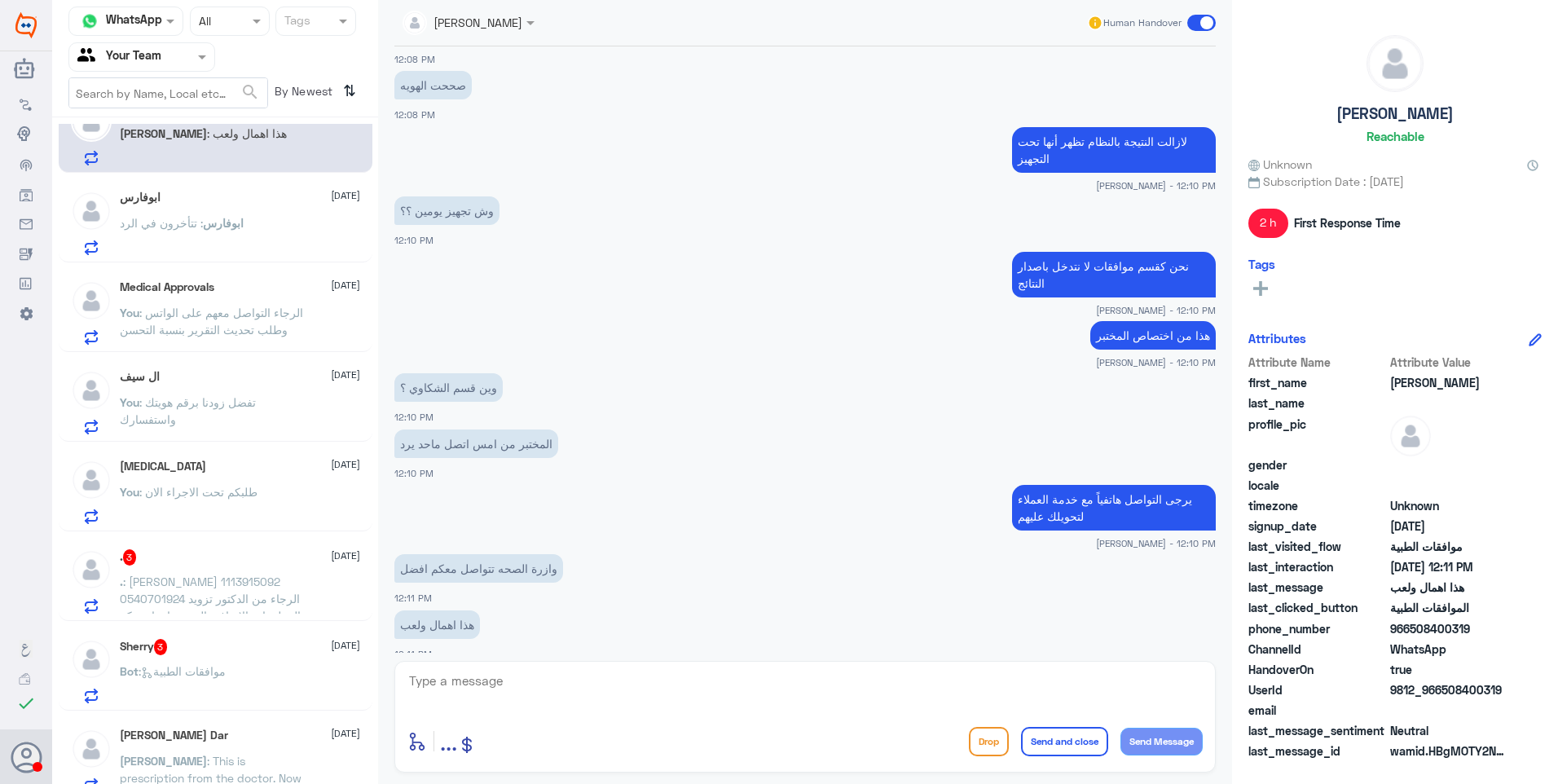
scroll to position [58, 0]
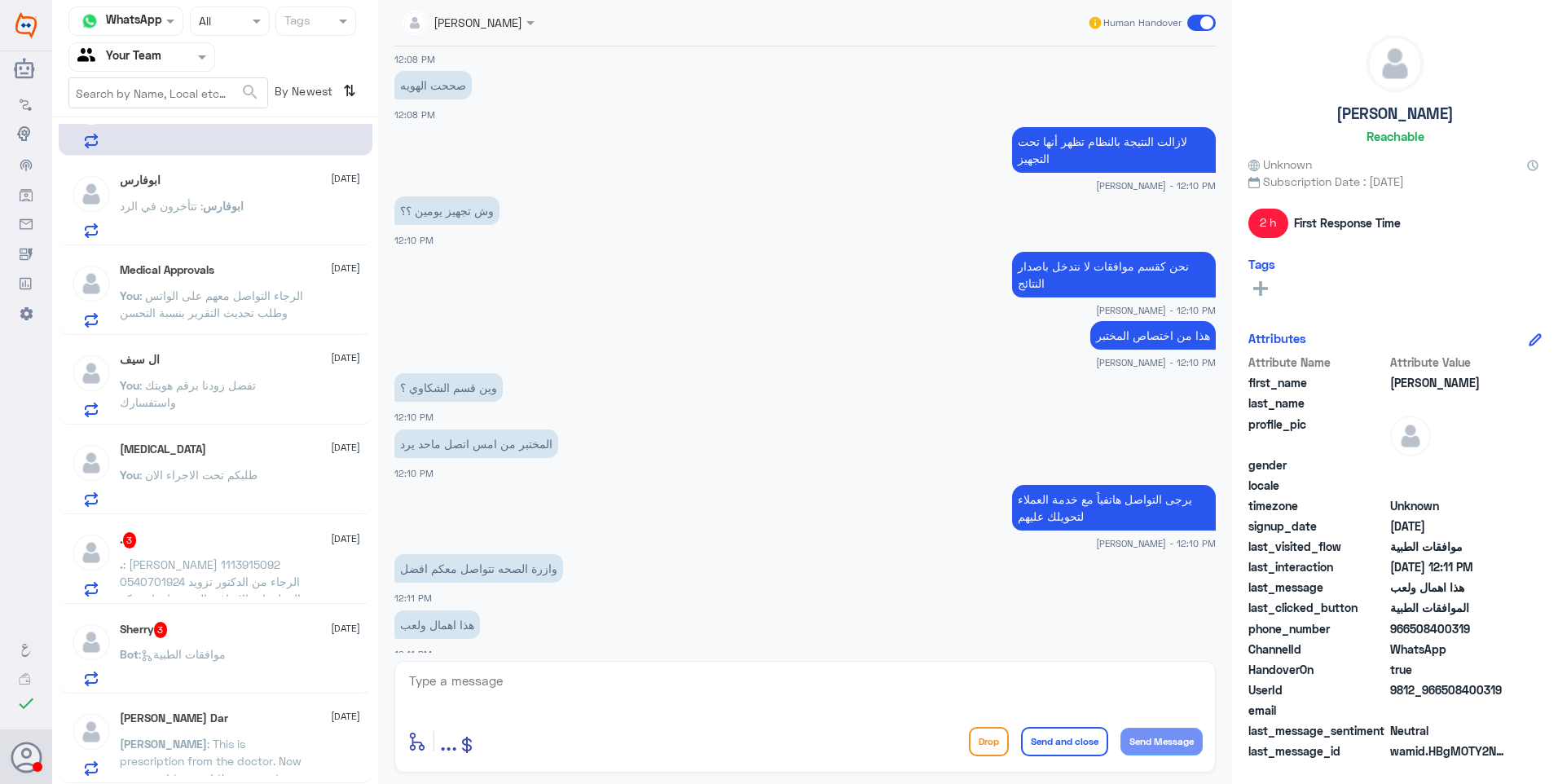
click at [249, 745] on span ": This is prescription from the doctor. Now you need to send the request" at bounding box center [210, 760] width 182 height 48
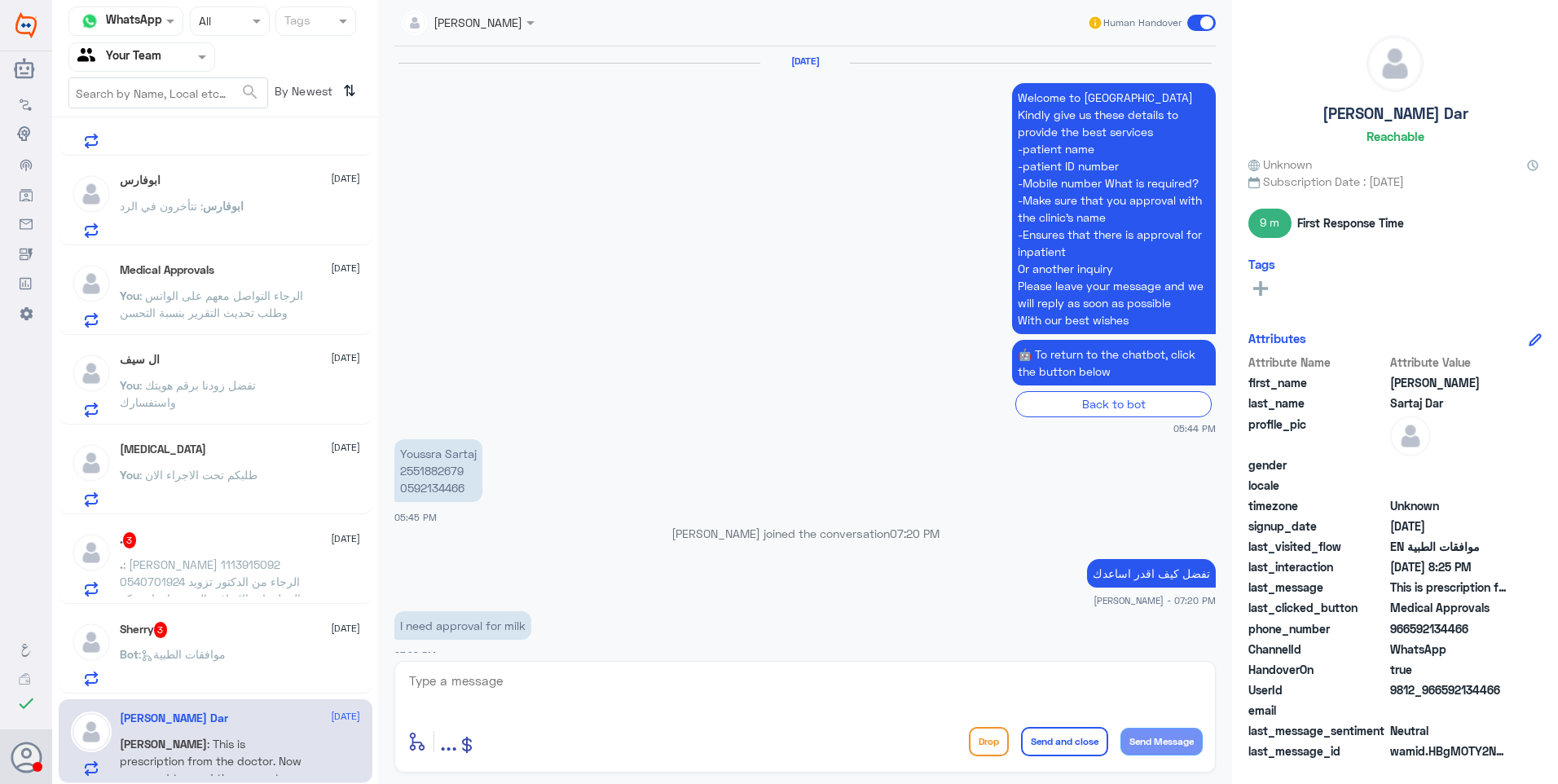
scroll to position [1549, 0]
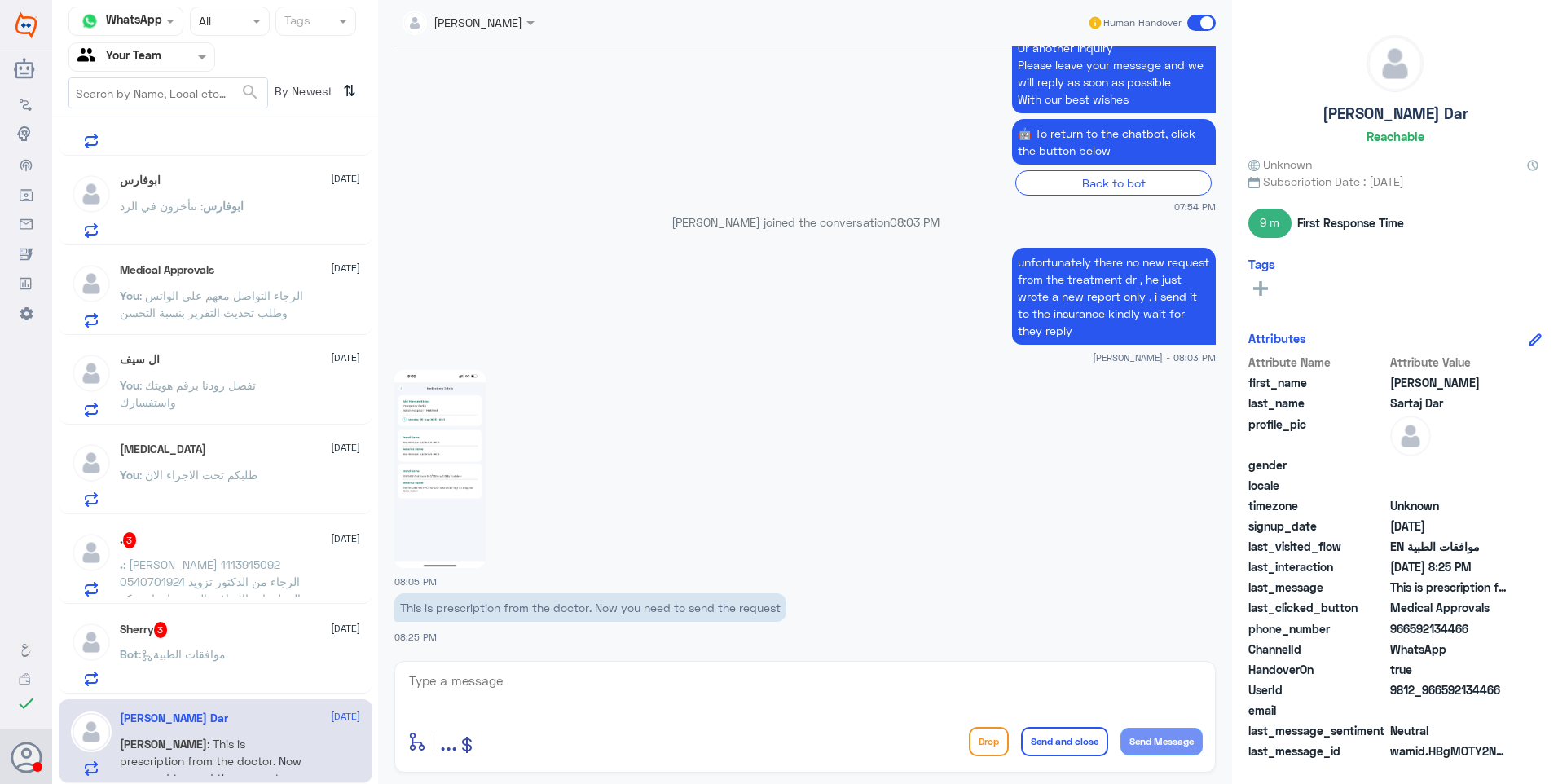
click at [438, 434] on img at bounding box center [440, 469] width 91 height 198
click at [495, 707] on textarea at bounding box center [805, 689] width 795 height 40
click at [526, 692] on textarea at bounding box center [805, 689] width 795 height 40
click at [1431, 629] on span "966592134466" at bounding box center [1450, 629] width 118 height 17
drag, startPoint x: 1409, startPoint y: 629, endPoint x: 1479, endPoint y: 635, distance: 70.3
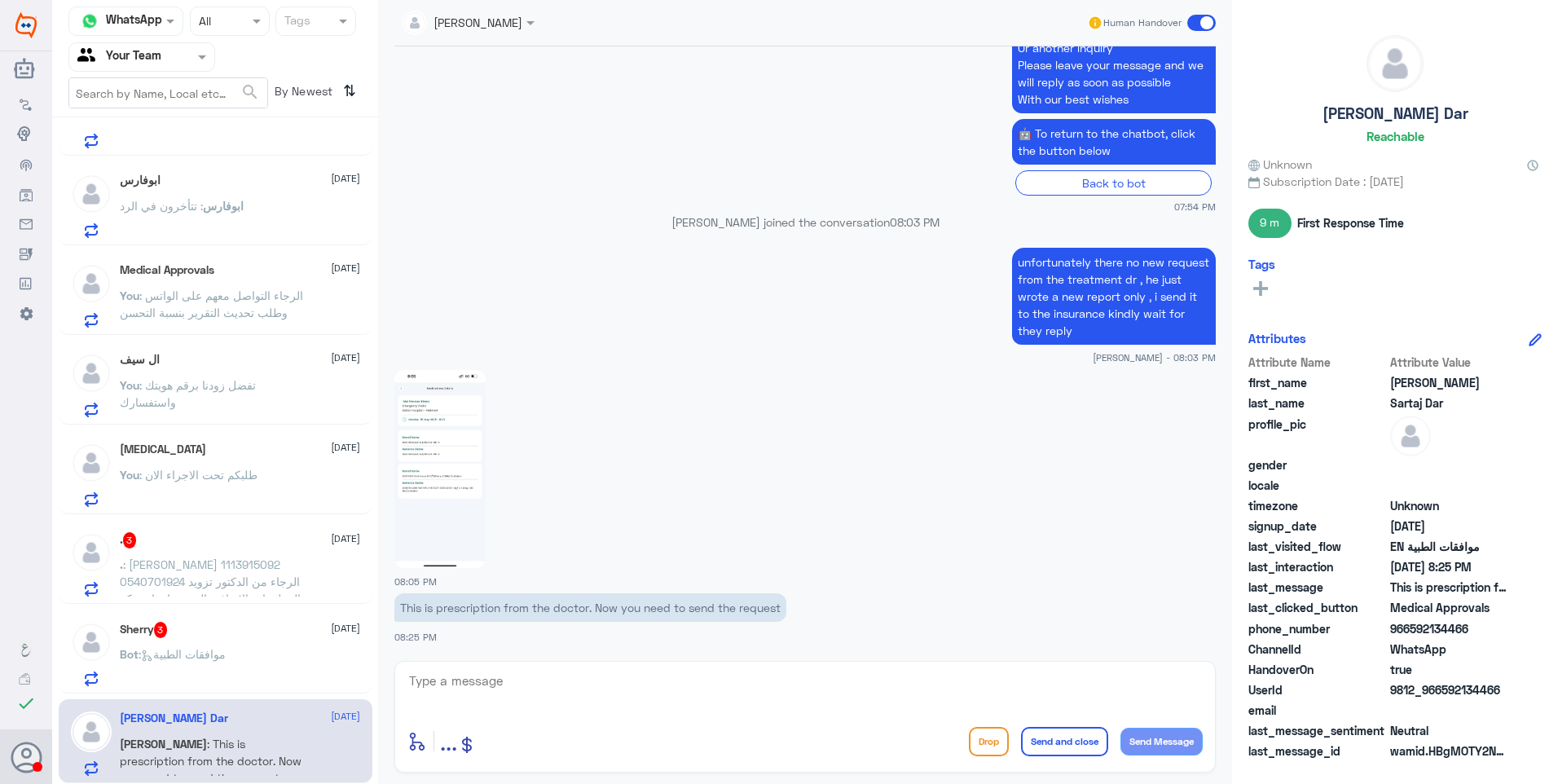
click at [1479, 635] on span "966592134466" at bounding box center [1450, 629] width 118 height 17
copy span "592134466"
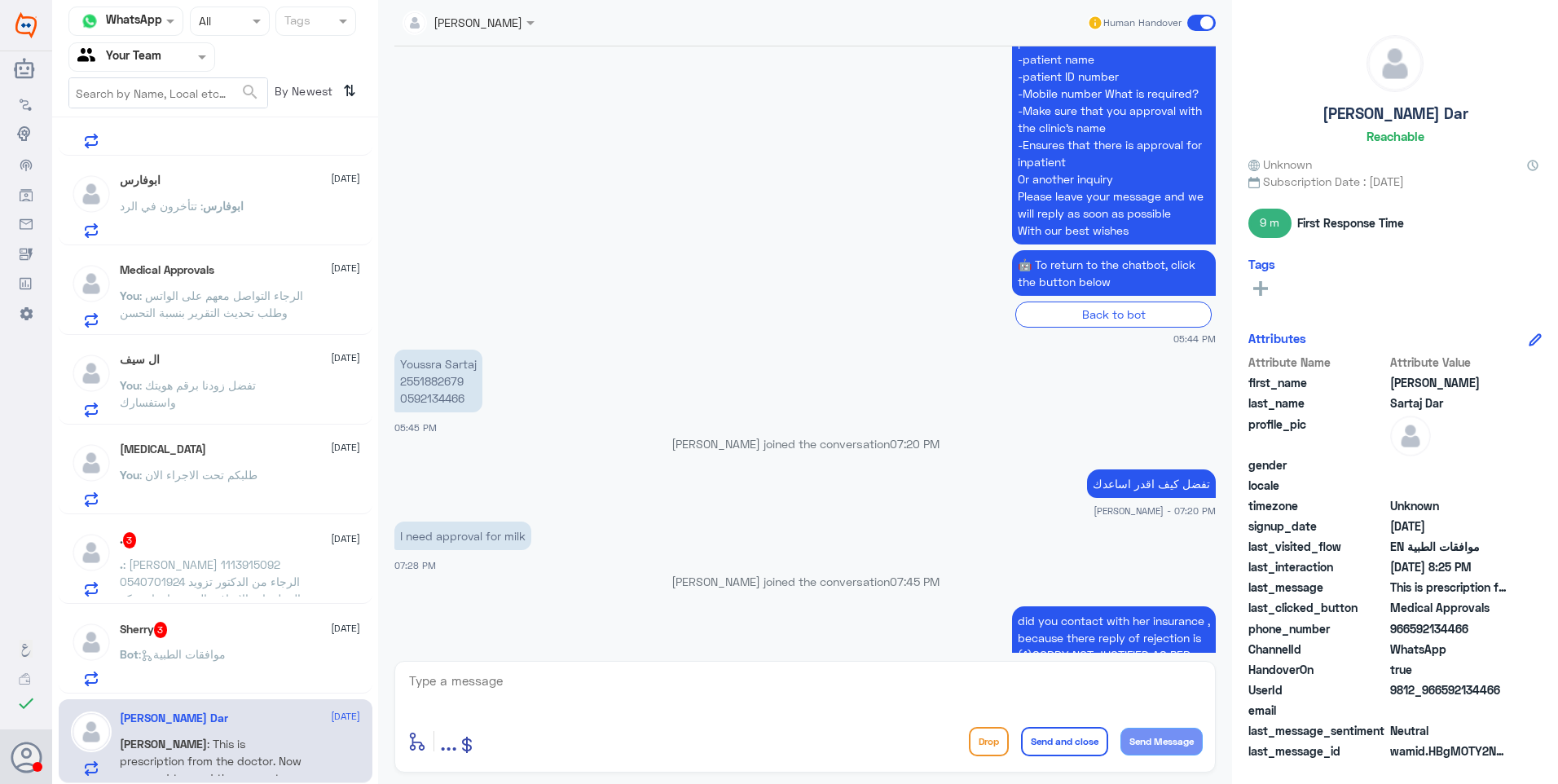
scroll to position [82, 0]
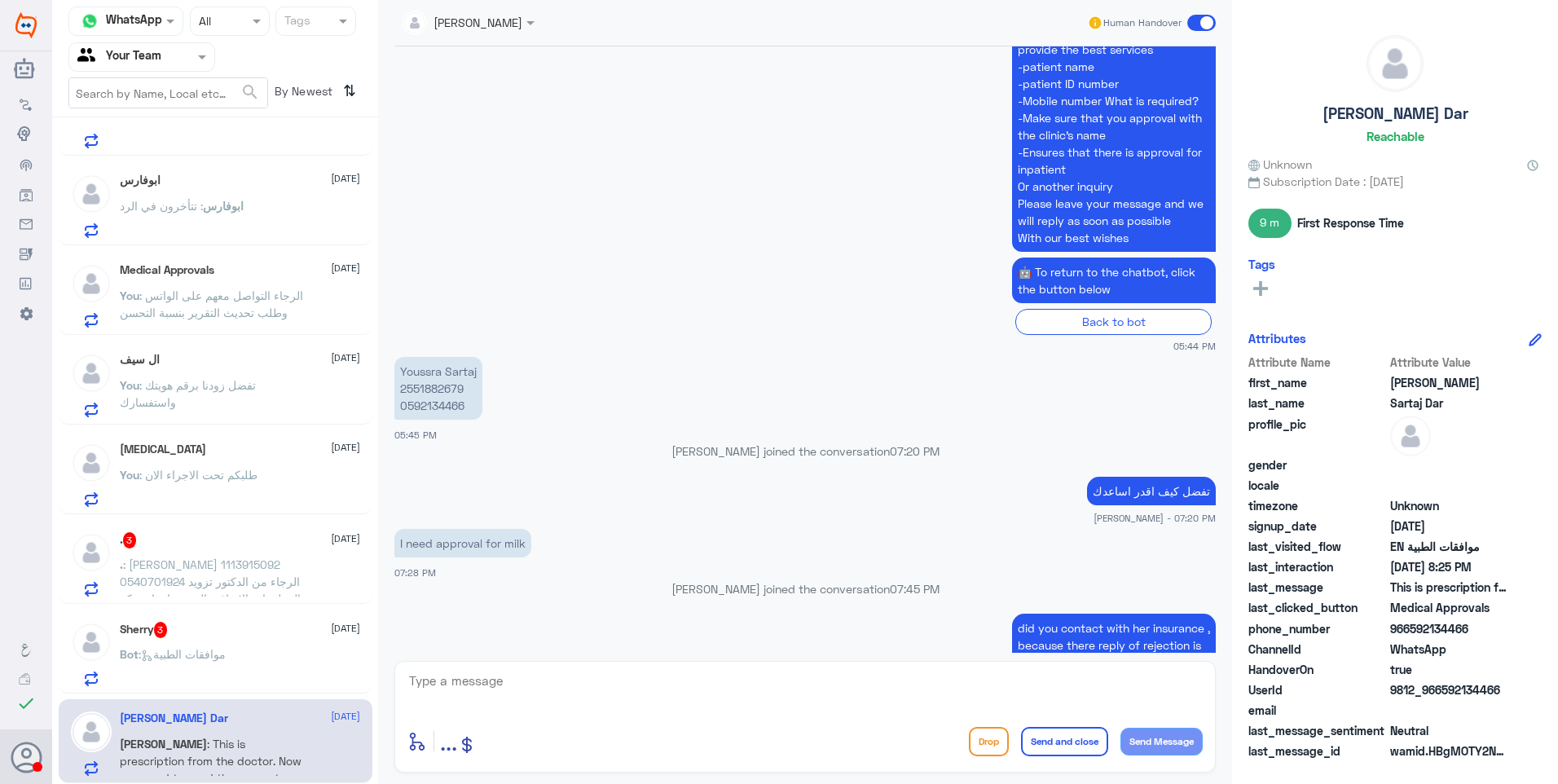
click at [434, 393] on p "Youssra Sartaj 2551882679 0592134466" at bounding box center [438, 388] width 88 height 62
copy p "2551882679"
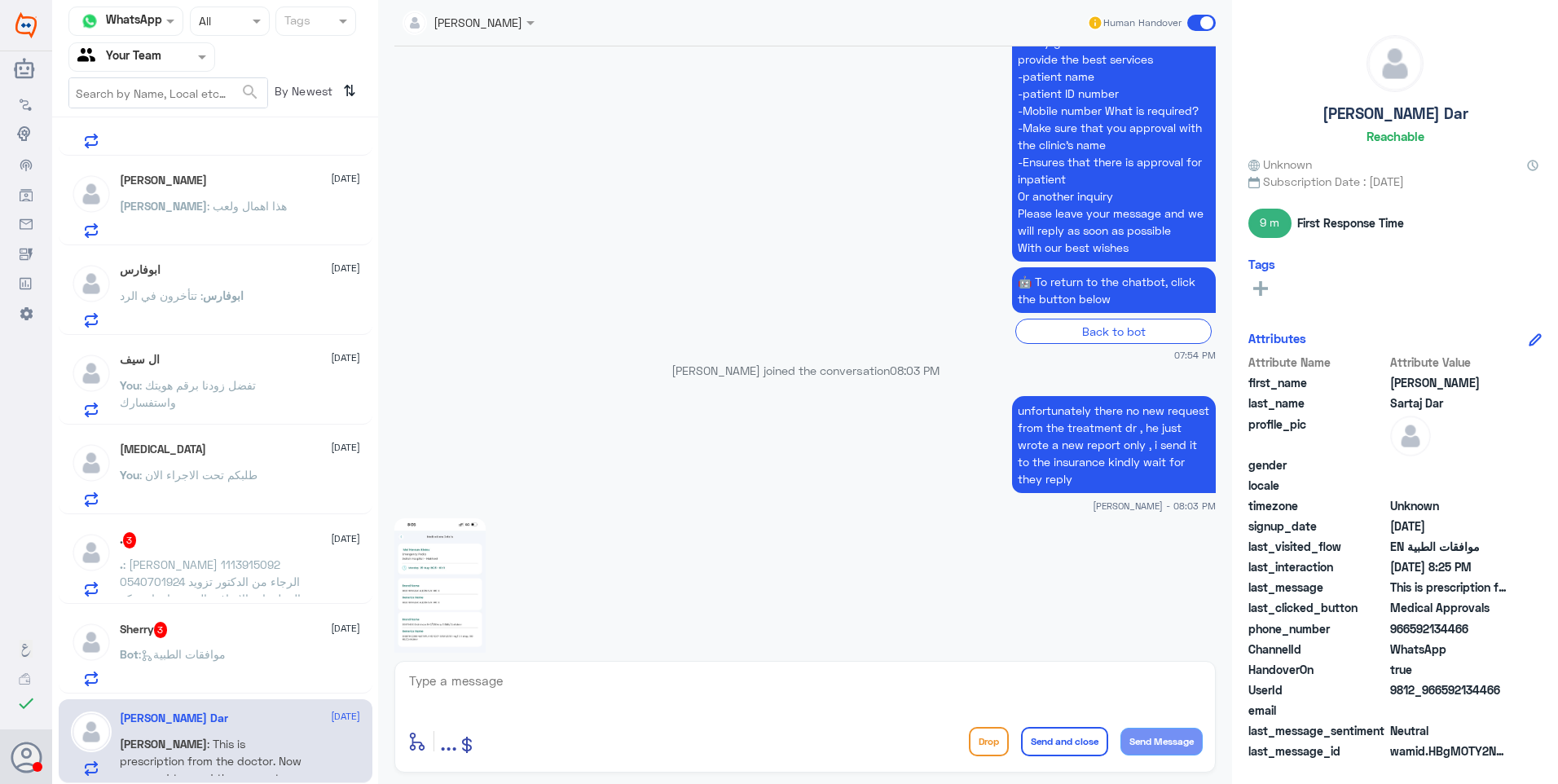
scroll to position [1549, 0]
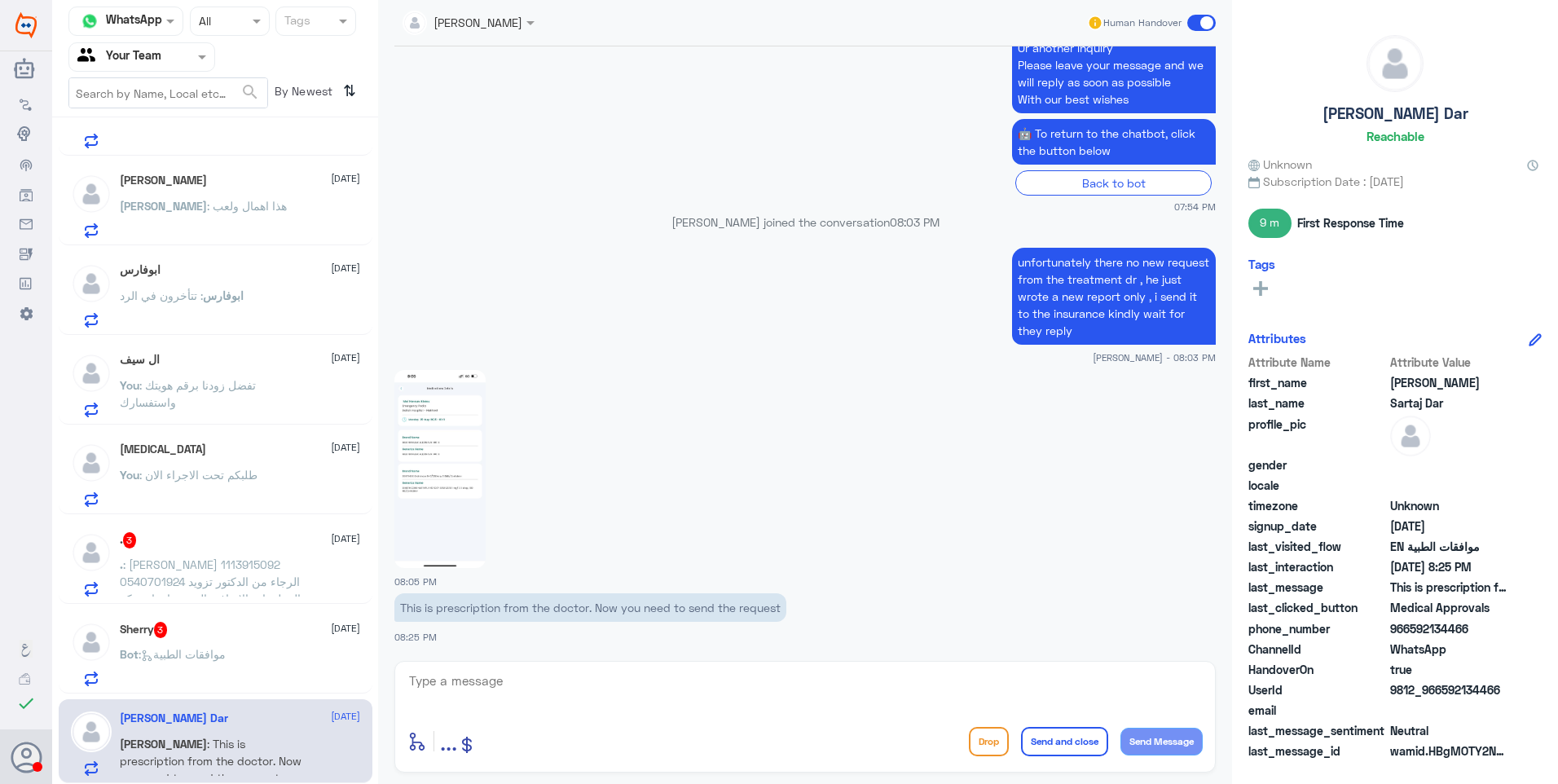
click at [461, 441] on img at bounding box center [440, 469] width 91 height 198
click at [589, 697] on textarea at bounding box center [805, 689] width 795 height 40
click at [503, 681] on textarea at bounding box center [805, 689] width 795 height 40
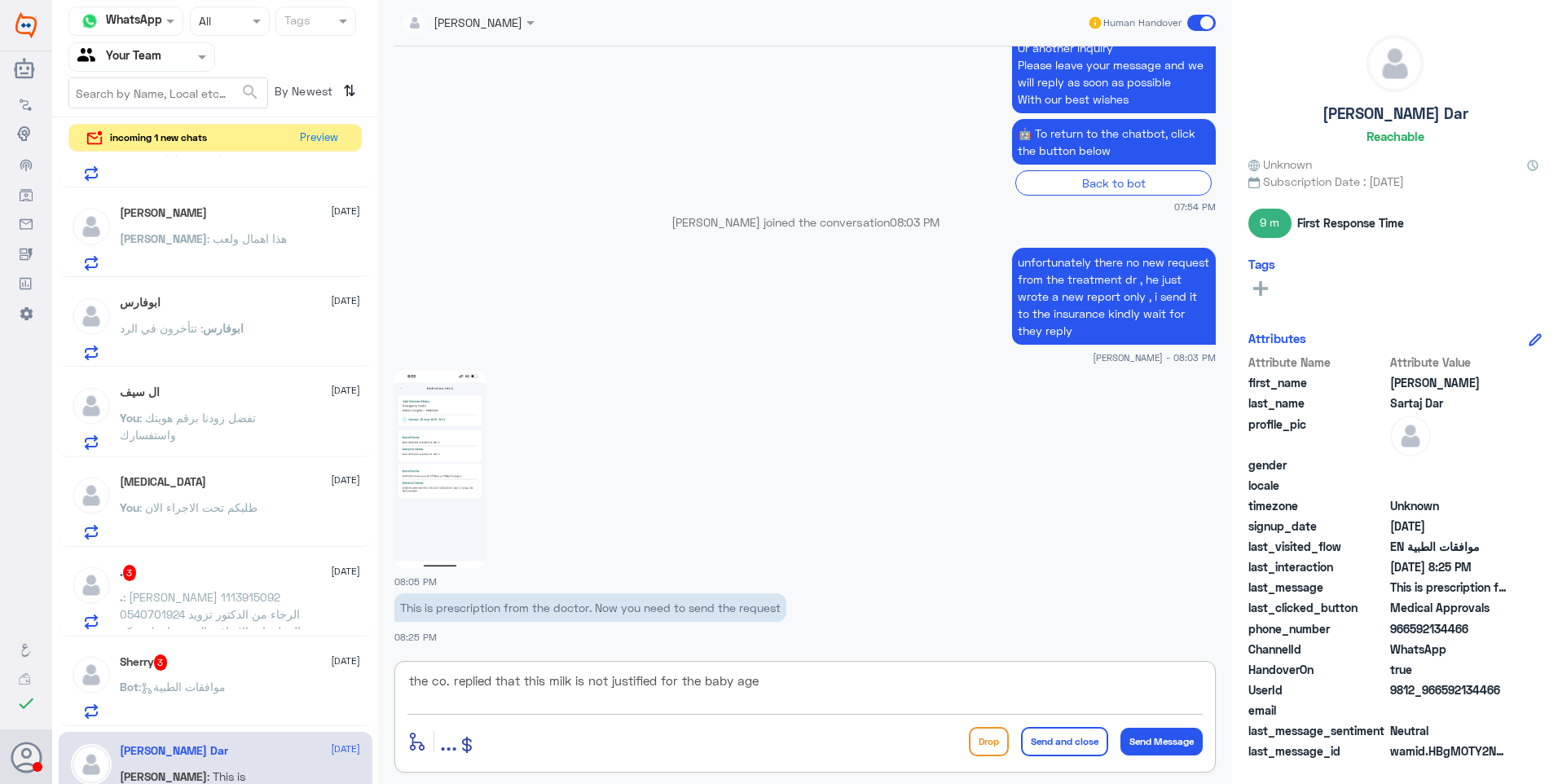
type textarea "the co. replied that this milk is not justified for the baby age"
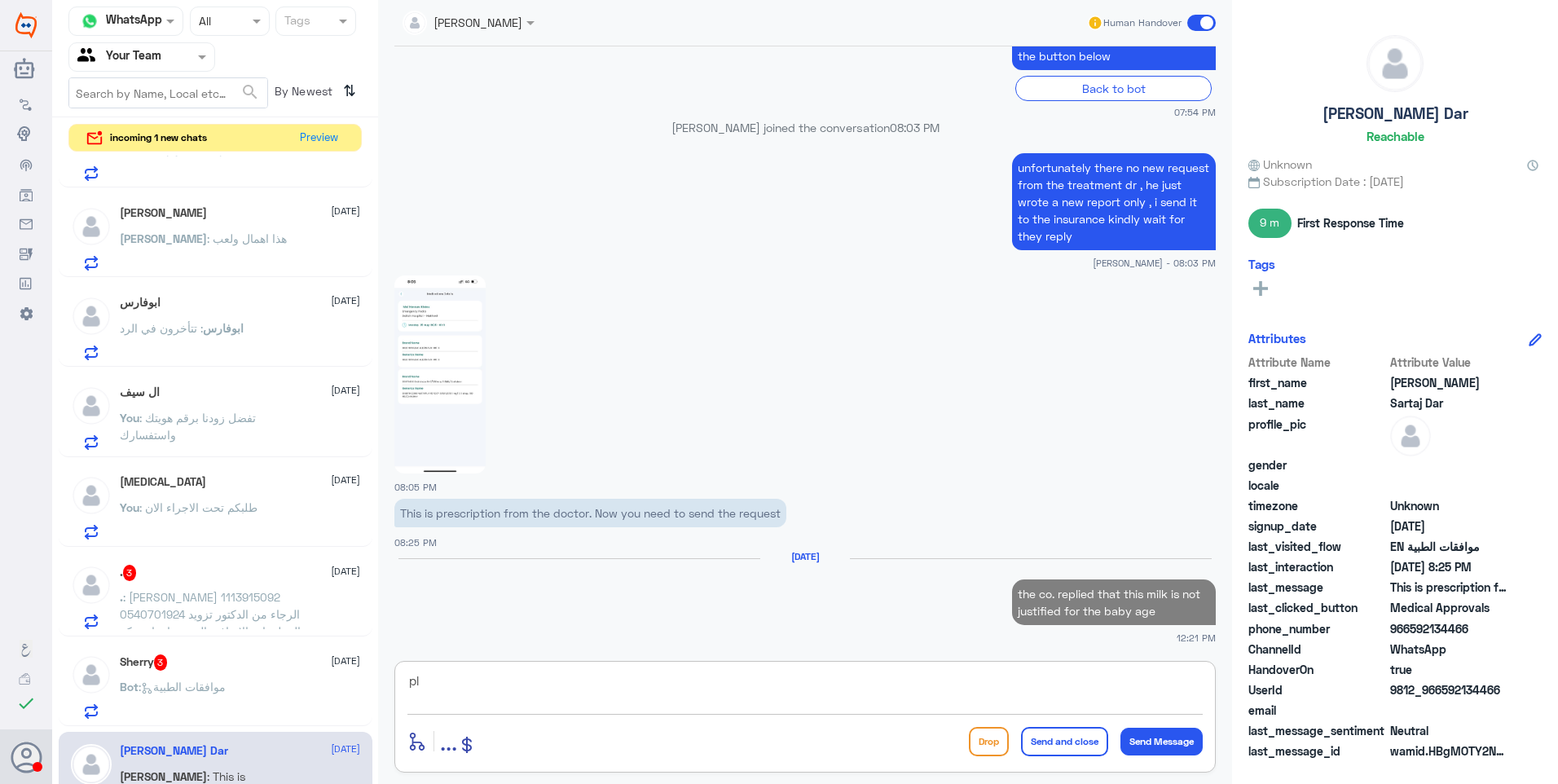
type textarea "p"
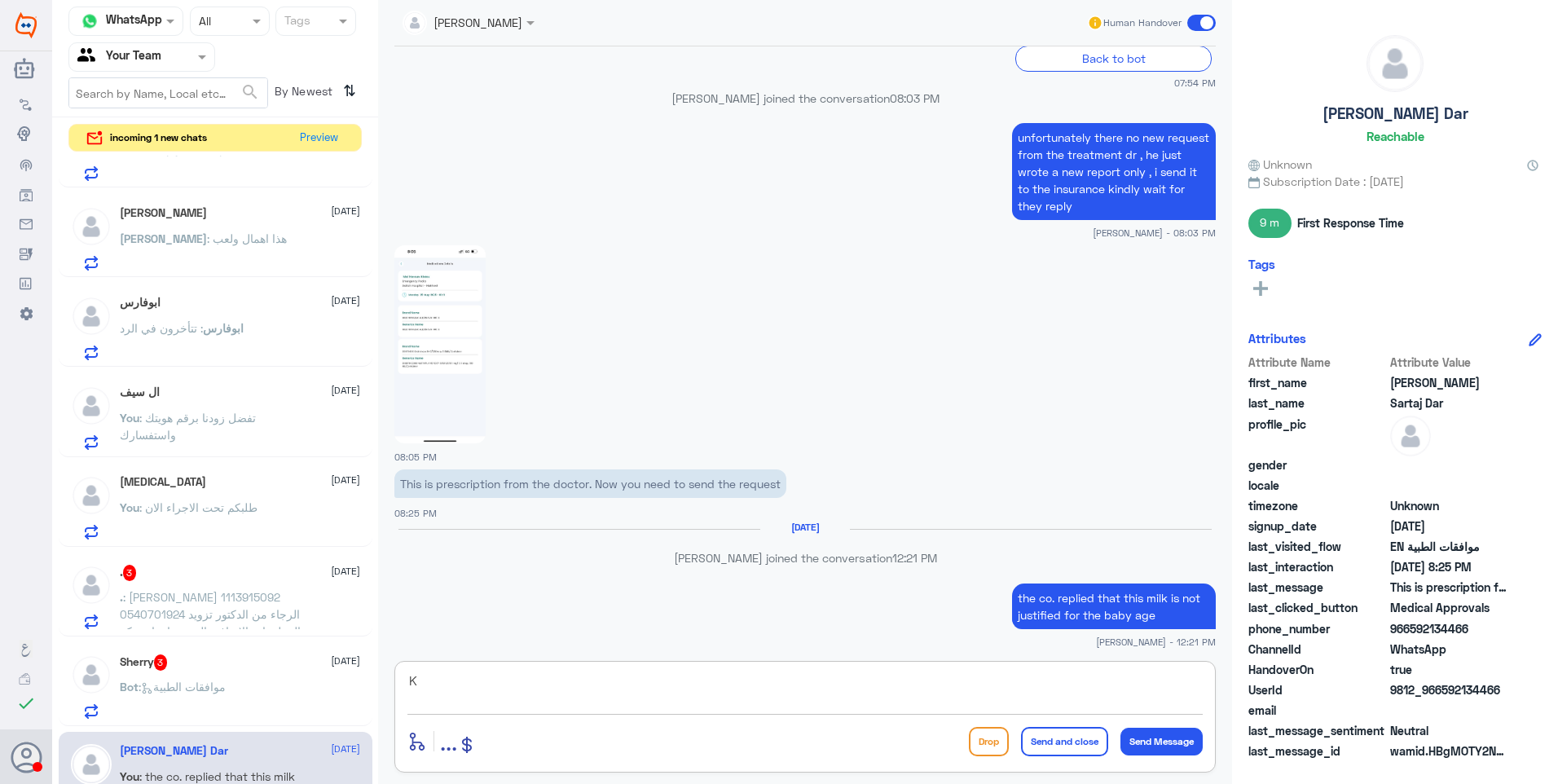
scroll to position [1647, 0]
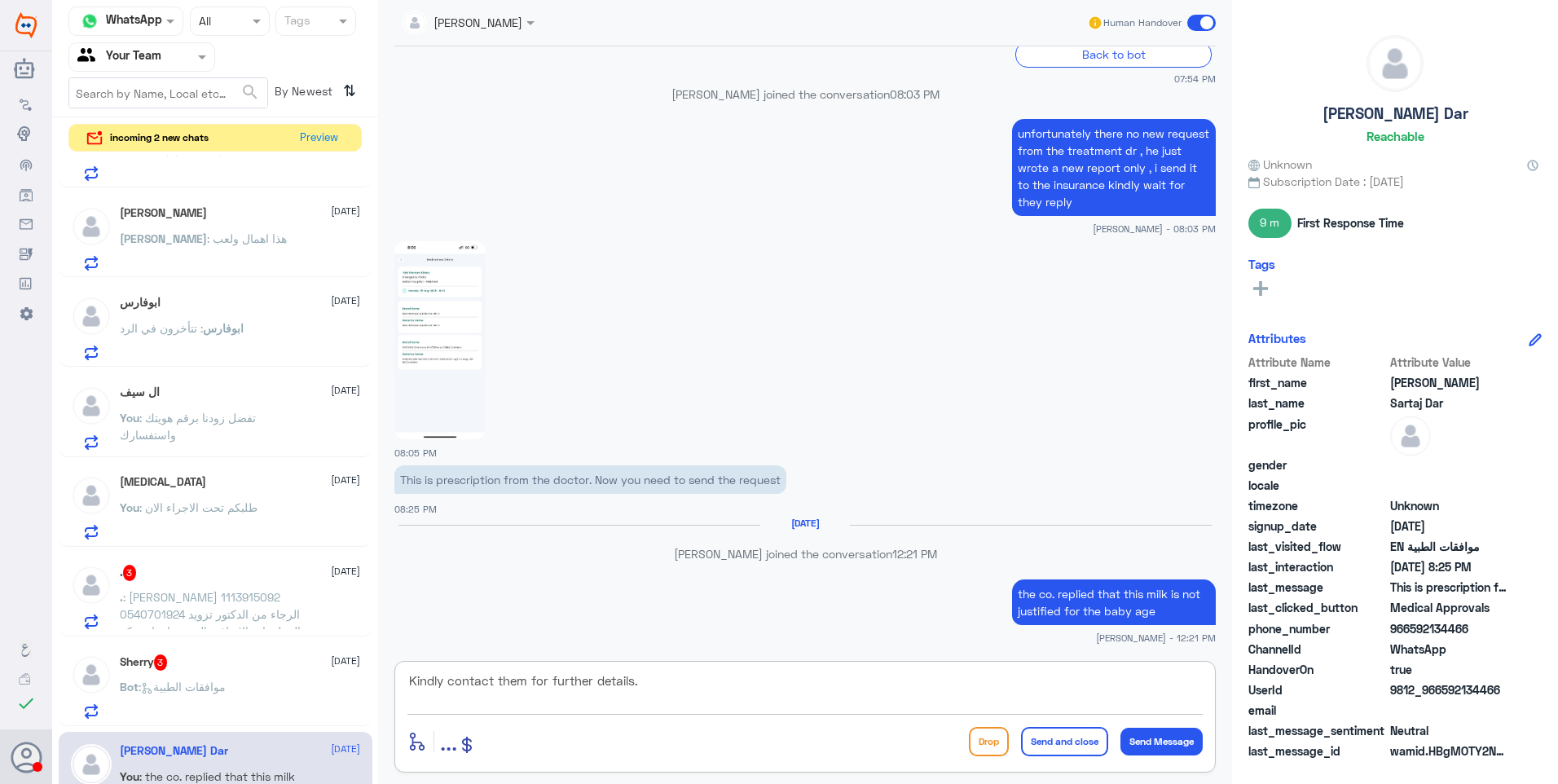
type textarea "Kindly contact them for further details."
click at [1058, 736] on button "Send and close" at bounding box center [1064, 741] width 87 height 29
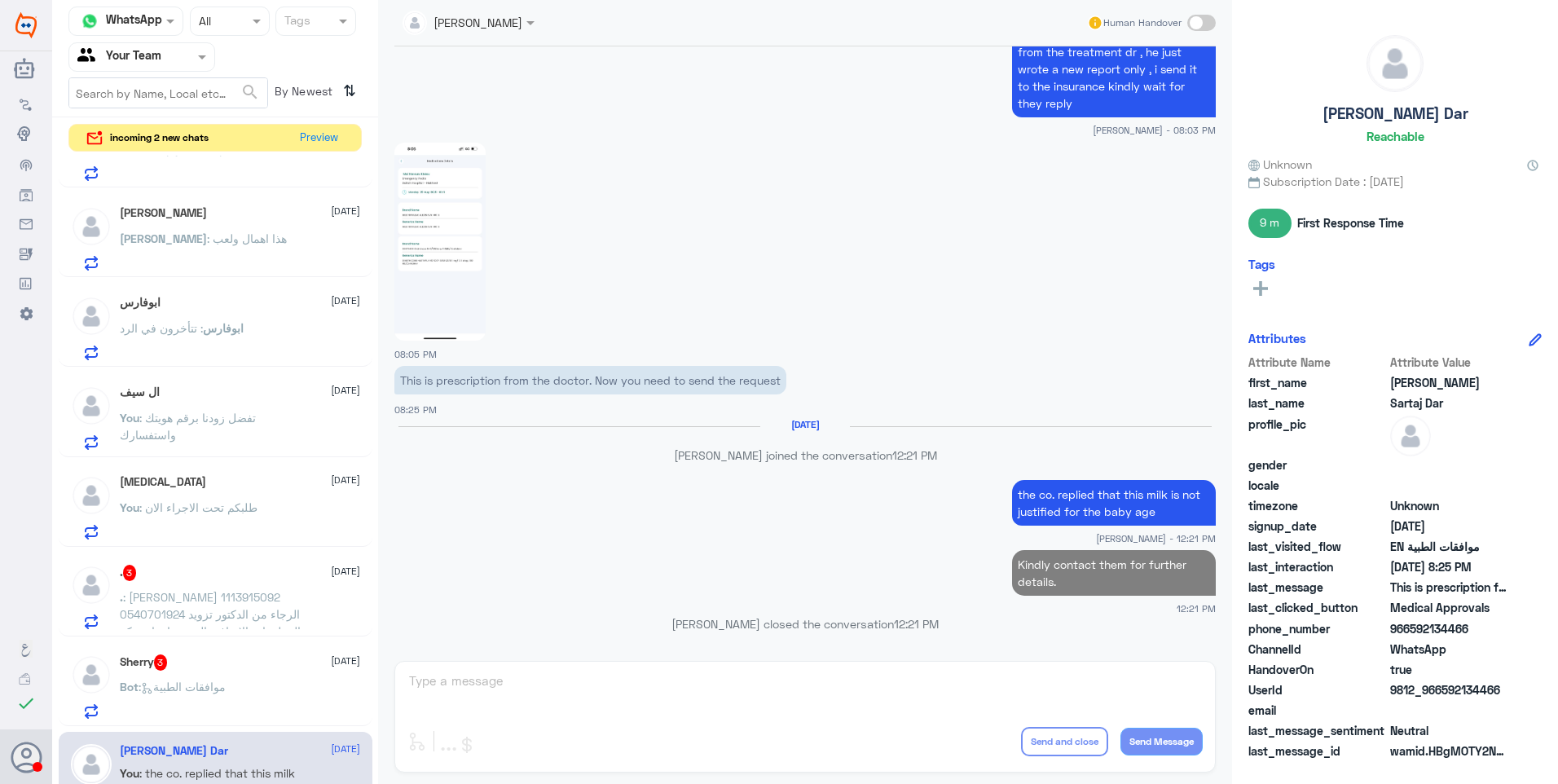
click at [224, 669] on div "Sherry 3 25 August" at bounding box center [239, 662] width 240 height 16
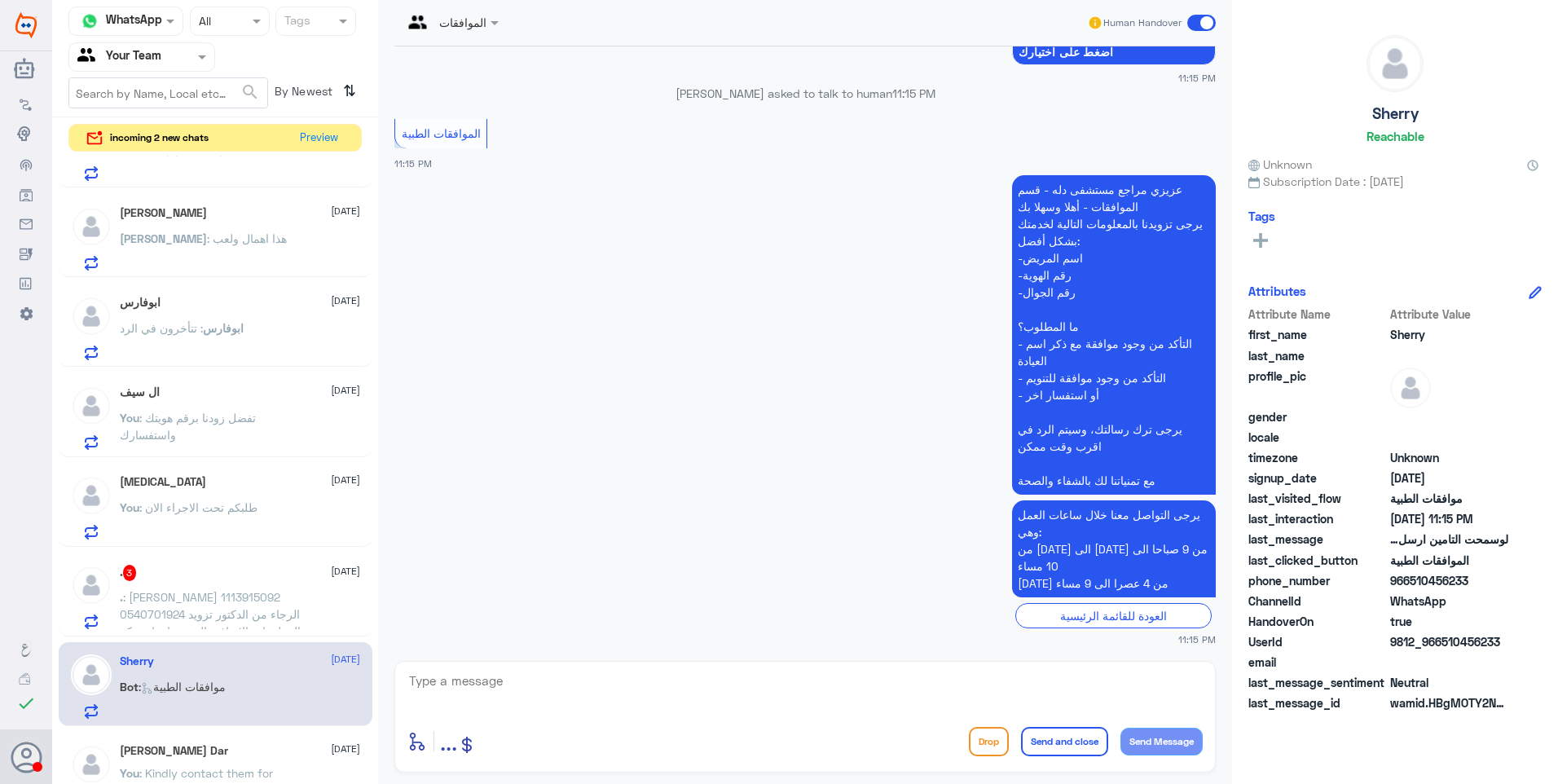
scroll to position [491, 0]
click at [222, 623] on p ". : سليمان خالد القاسم 1113915092 0540701924 الرجاء من الدكتور تزويد المعلومات …" at bounding box center [211, 609] width 184 height 41
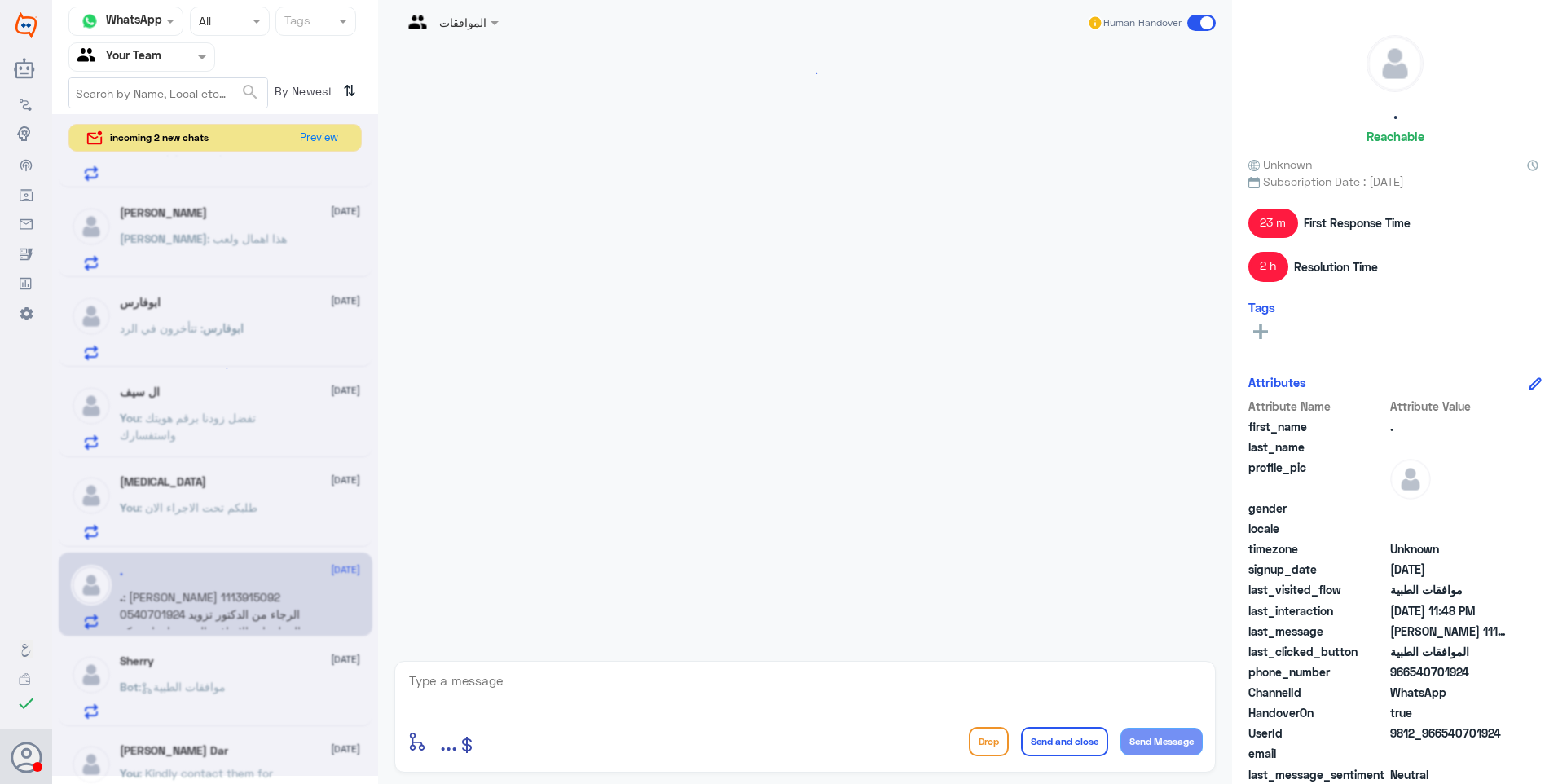
scroll to position [2101, 0]
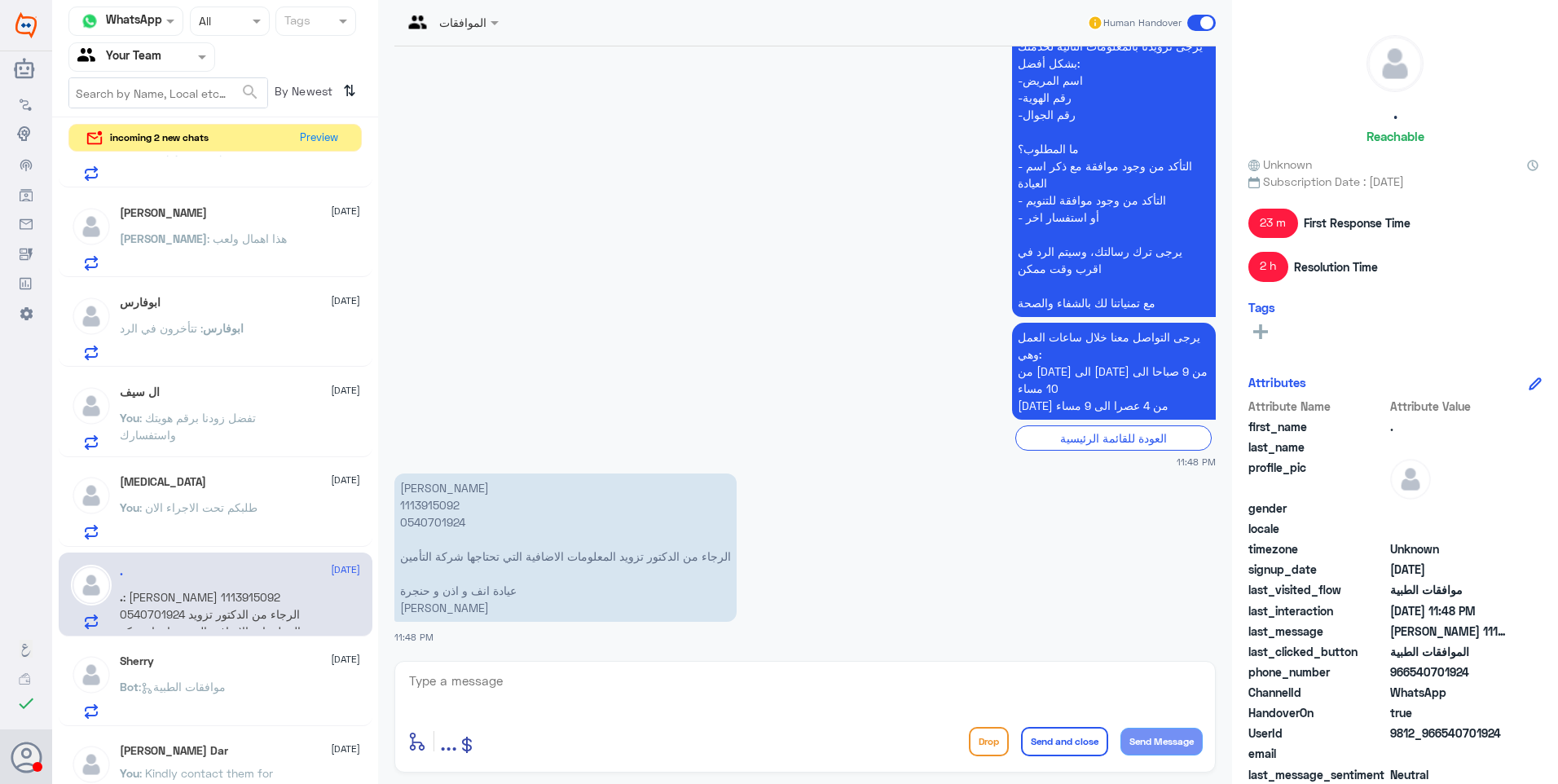
click at [430, 506] on p "سليمان خالد القاسم 1113915092 0540701924 الرجاء من الدكتور تزويد المعلومات الاض…" at bounding box center [565, 547] width 343 height 149
copy p "1113915092"
drag, startPoint x: 694, startPoint y: 551, endPoint x: 460, endPoint y: 547, distance: 234.0
click at [460, 547] on p "سليمان خالد القاسم 1113915092 0540701924 الرجاء من الدكتور تزويد المعلومات الاض…" at bounding box center [565, 547] width 343 height 149
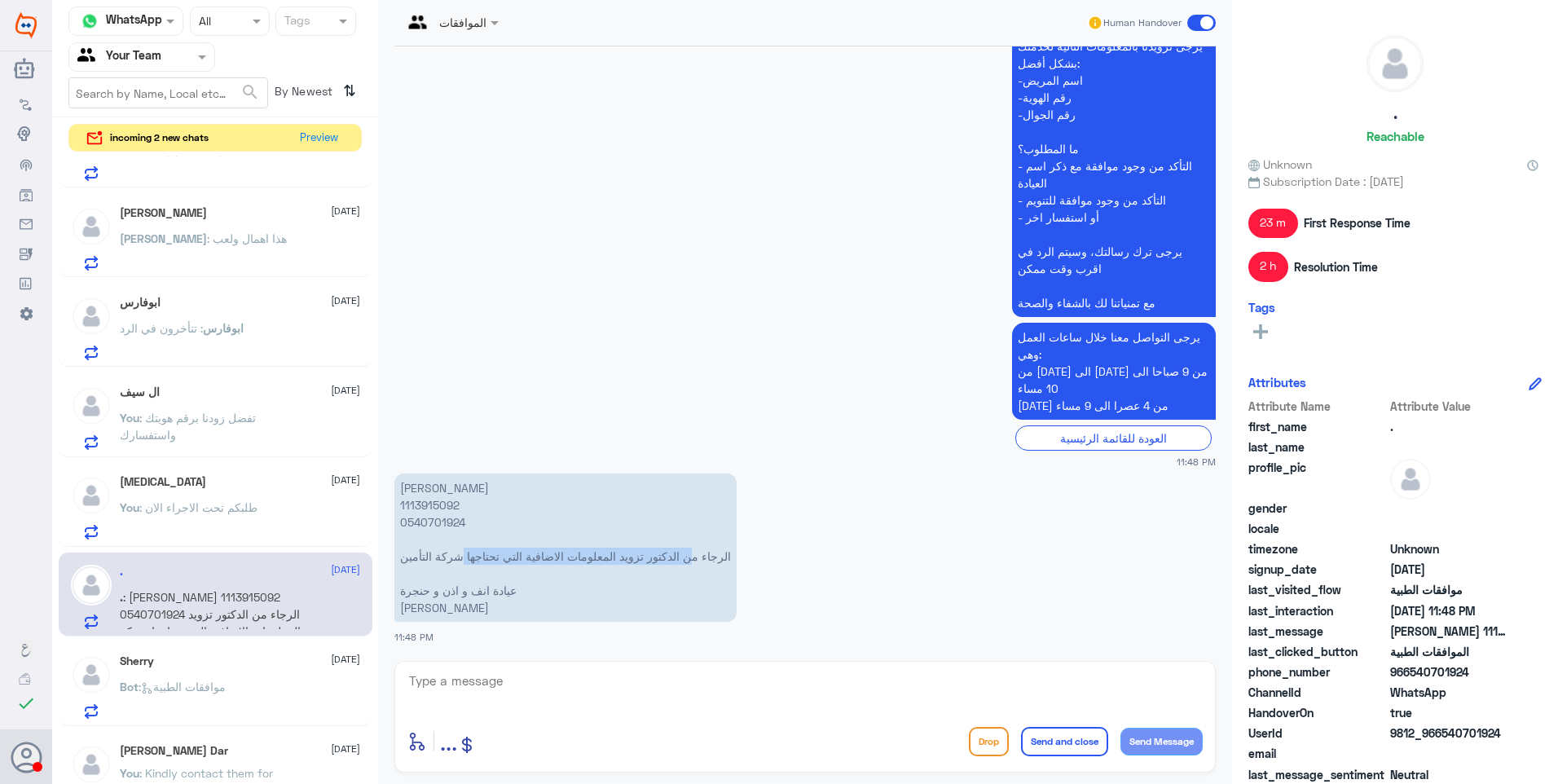
click at [460, 547] on p "سليمان خالد القاسم 1113915092 0540701924 الرجاء من الدكتور تزويد المعلومات الاض…" at bounding box center [565, 547] width 343 height 149
click at [487, 699] on textarea at bounding box center [805, 689] width 795 height 40
type textarea "h"
type textarea "g"
type textarea "h"
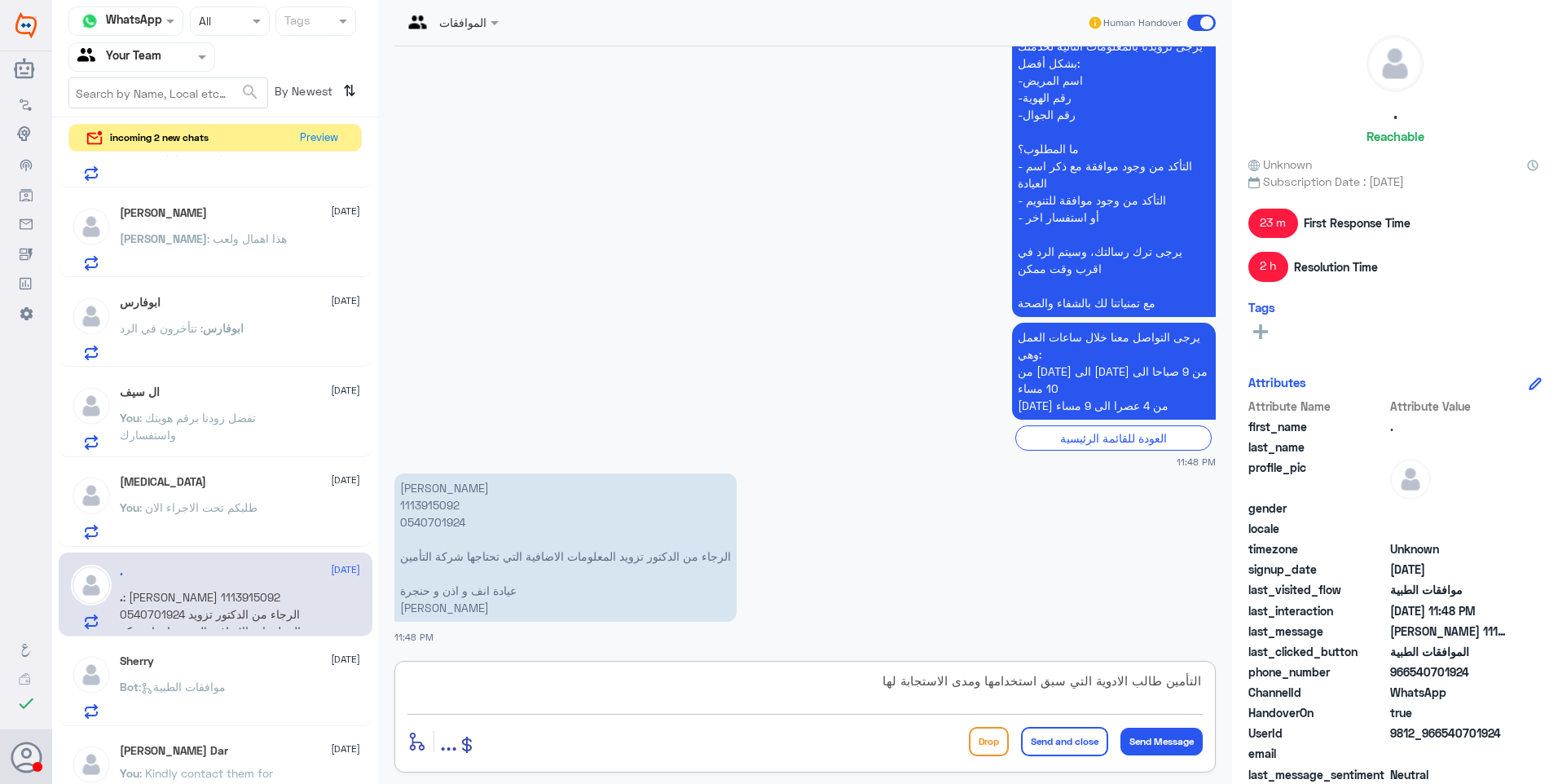
click at [1133, 678] on textarea "التأمين طالب الادوية التي سبق استخدامها ومدى الاستجابة لها" at bounding box center [805, 689] width 795 height 40
type textarea "التأمين طالب التاريخ العلاجي من حيث الادوية التي سبق استخدامها ومدى الاستجابة ل…"
drag, startPoint x: 735, startPoint y: 684, endPoint x: 817, endPoint y: 688, distance: 82.1
click at [738, 685] on textarea "التأمين طالب التاريخ العلاجي من حيث الادوية التي سبق استخدامها ومدى الاستجابة ل…" at bounding box center [805, 689] width 795 height 40
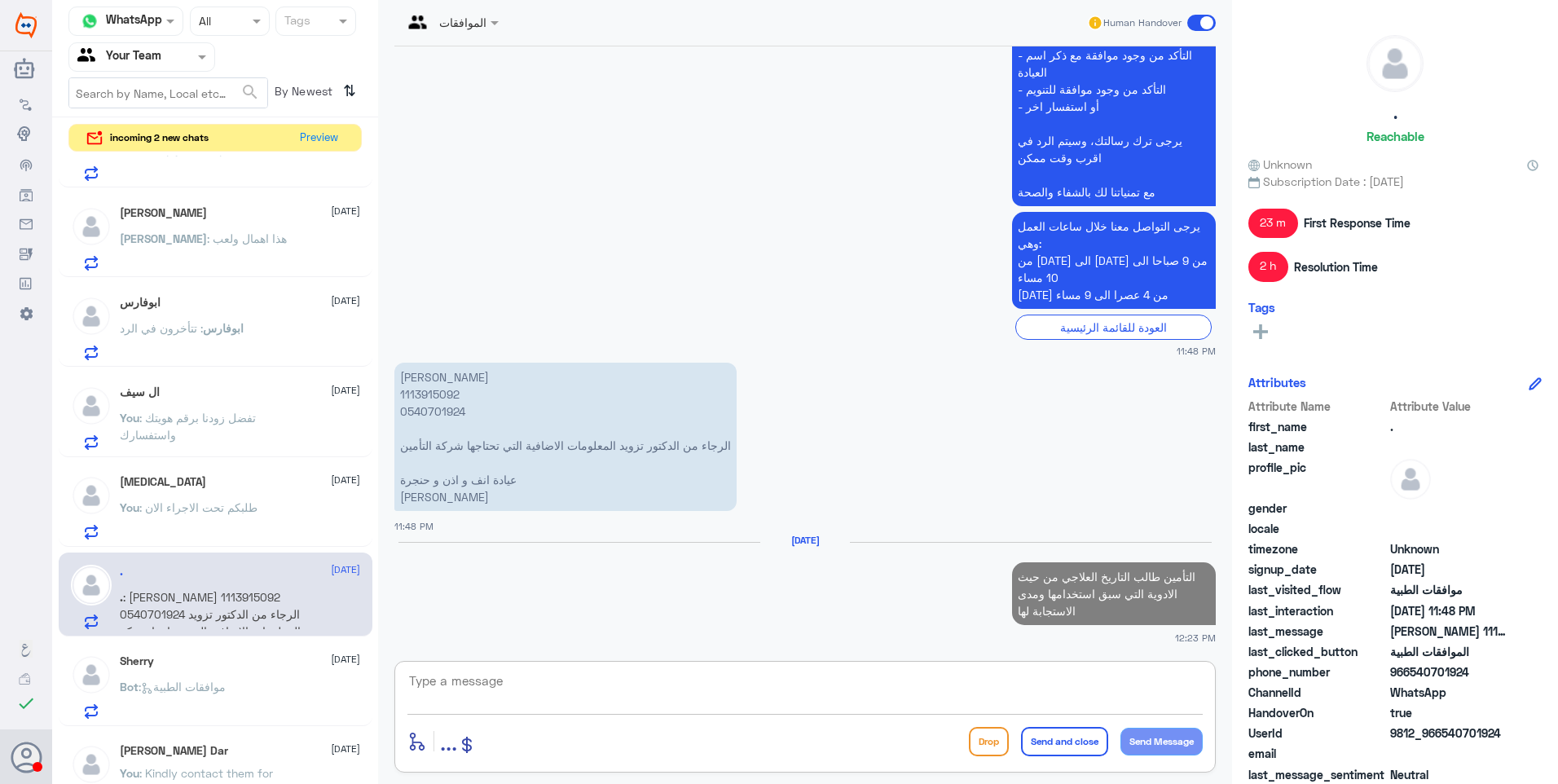
scroll to position [2212, 0]
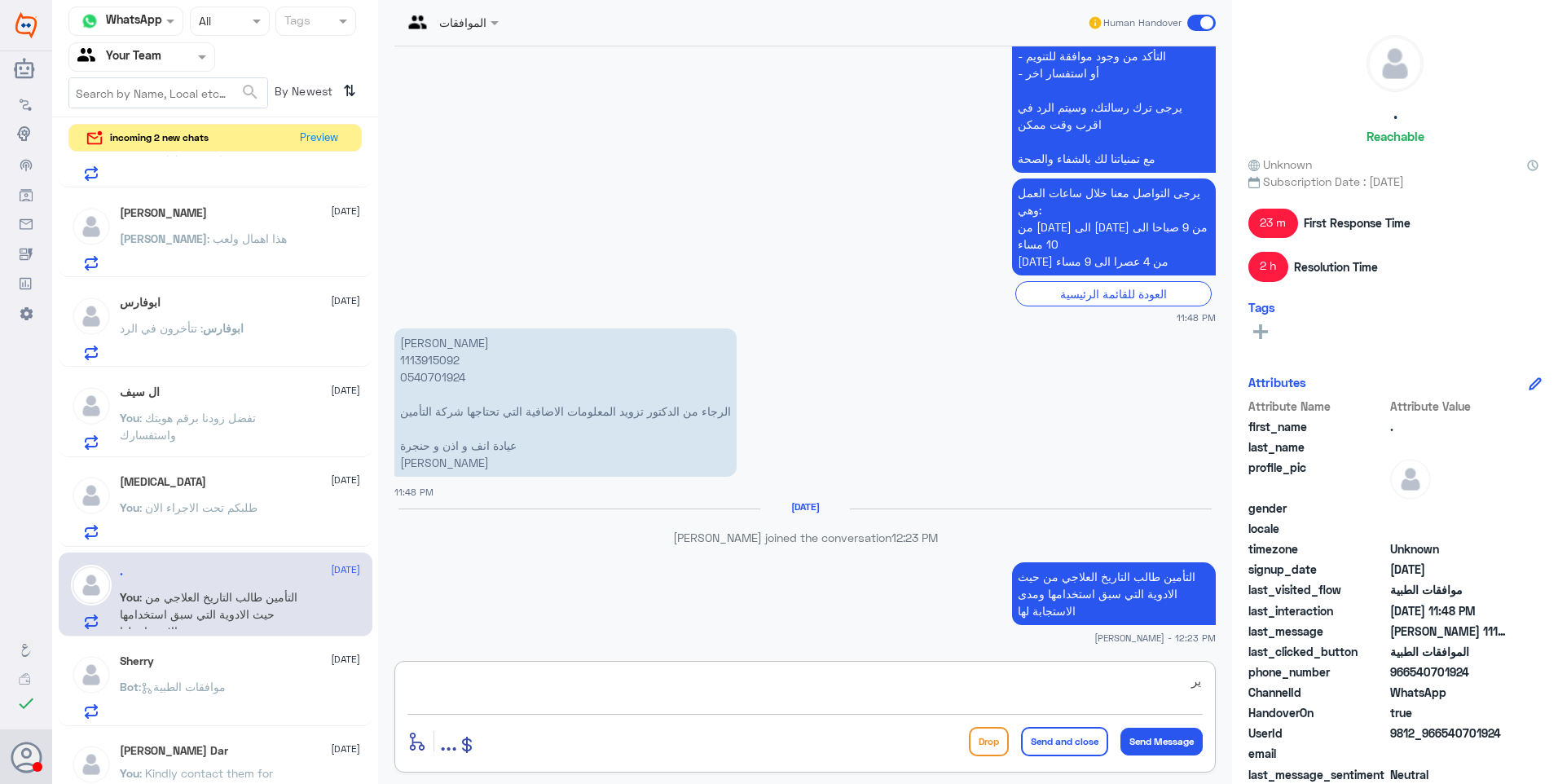
type textarea "ي"
click at [186, 518] on p "You : طلبكم تحت الاجراء الان" at bounding box center [188, 519] width 138 height 41
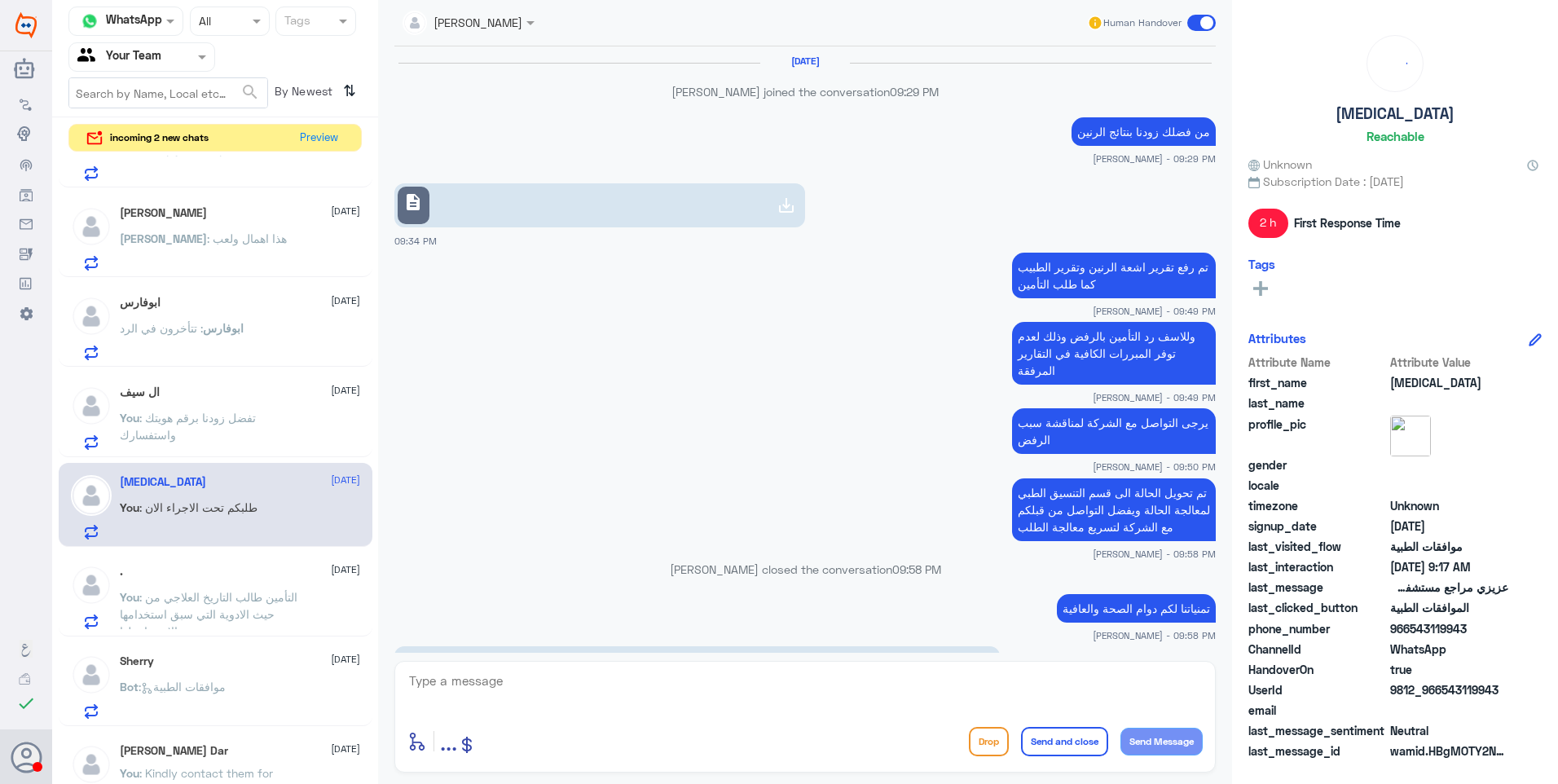
scroll to position [1388, 0]
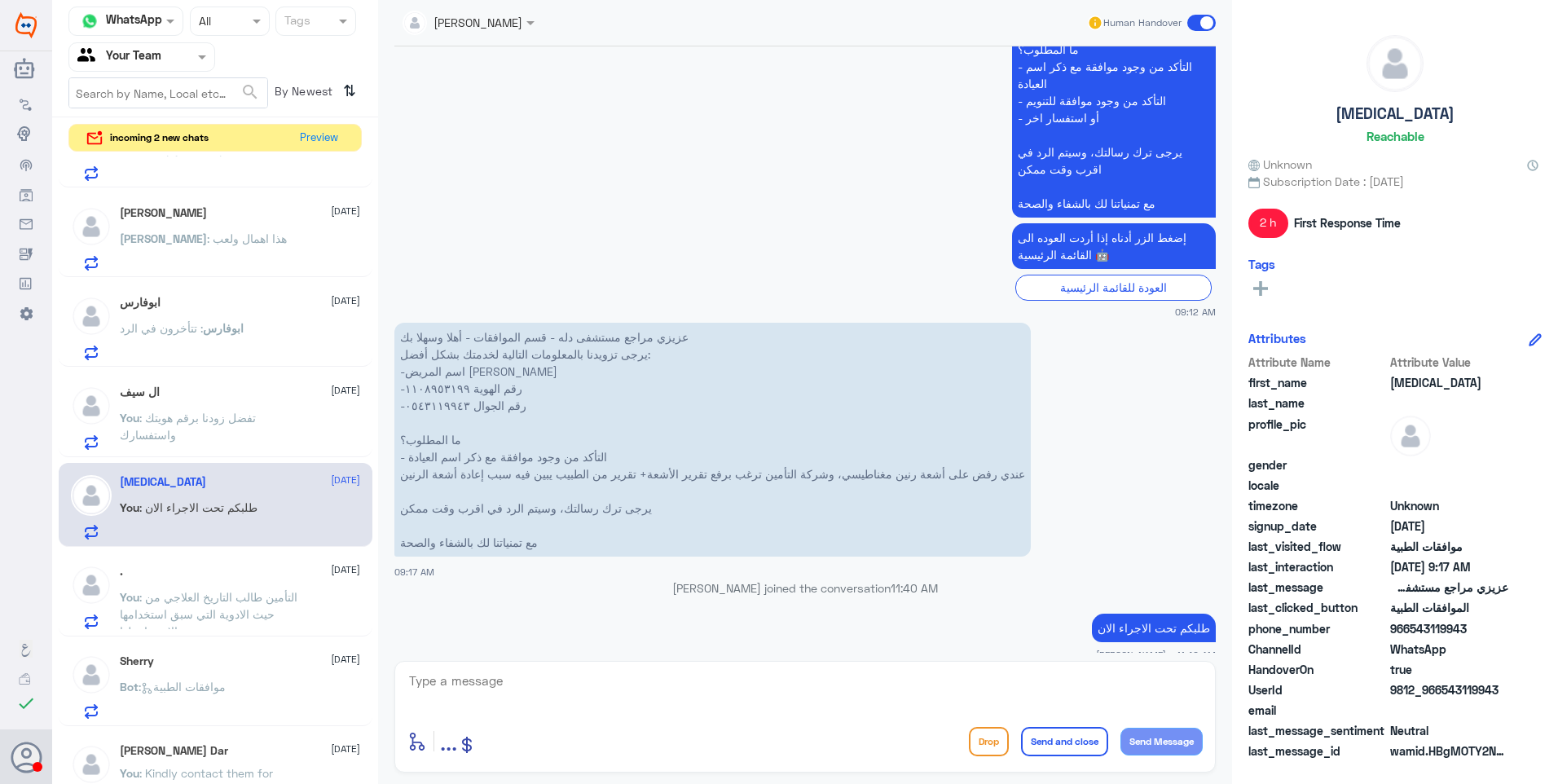
click at [237, 413] on span ": تفضل زودنا برقم هويتك واستفسارك" at bounding box center [187, 426] width 136 height 31
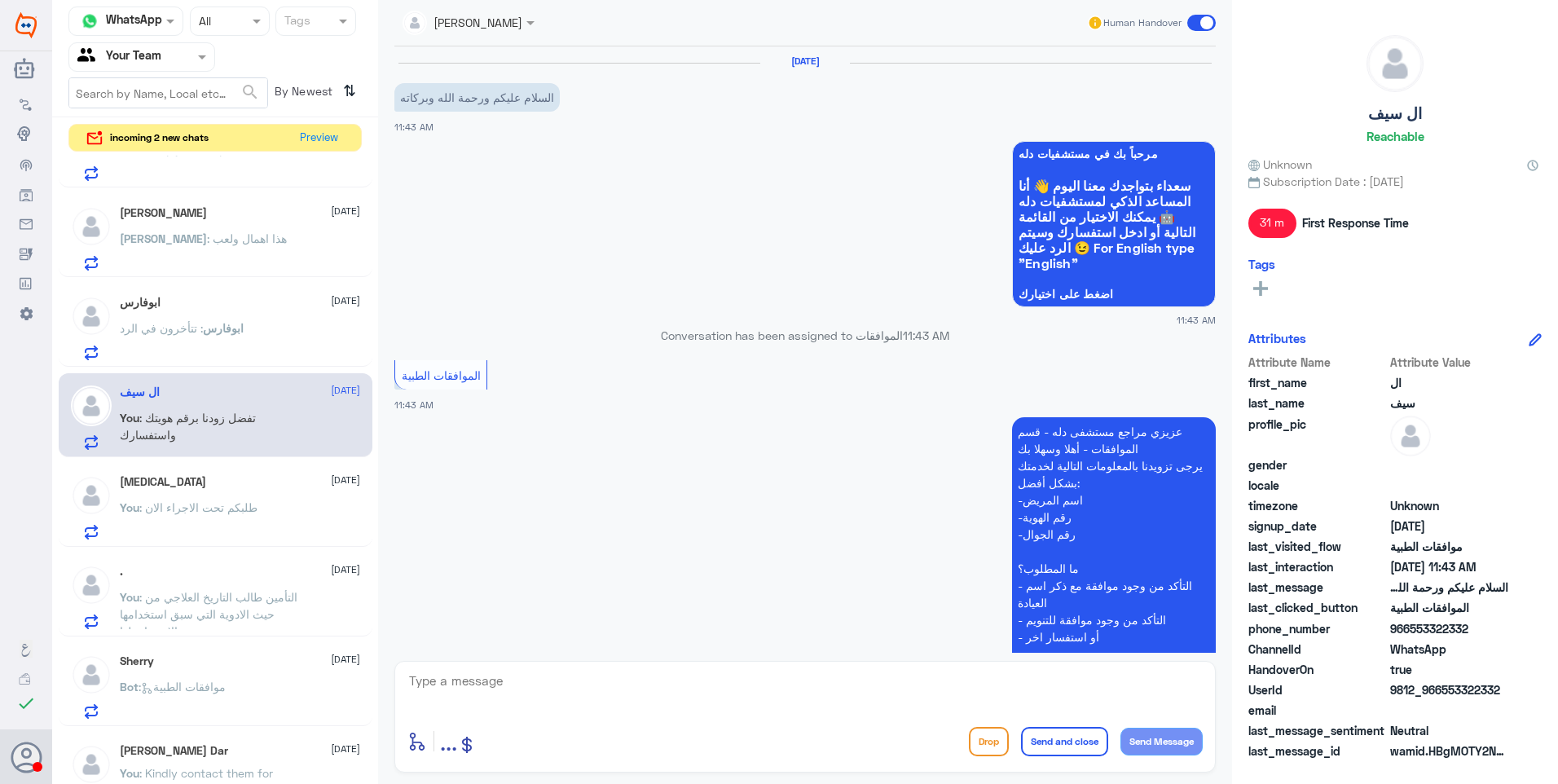
scroll to position [274, 0]
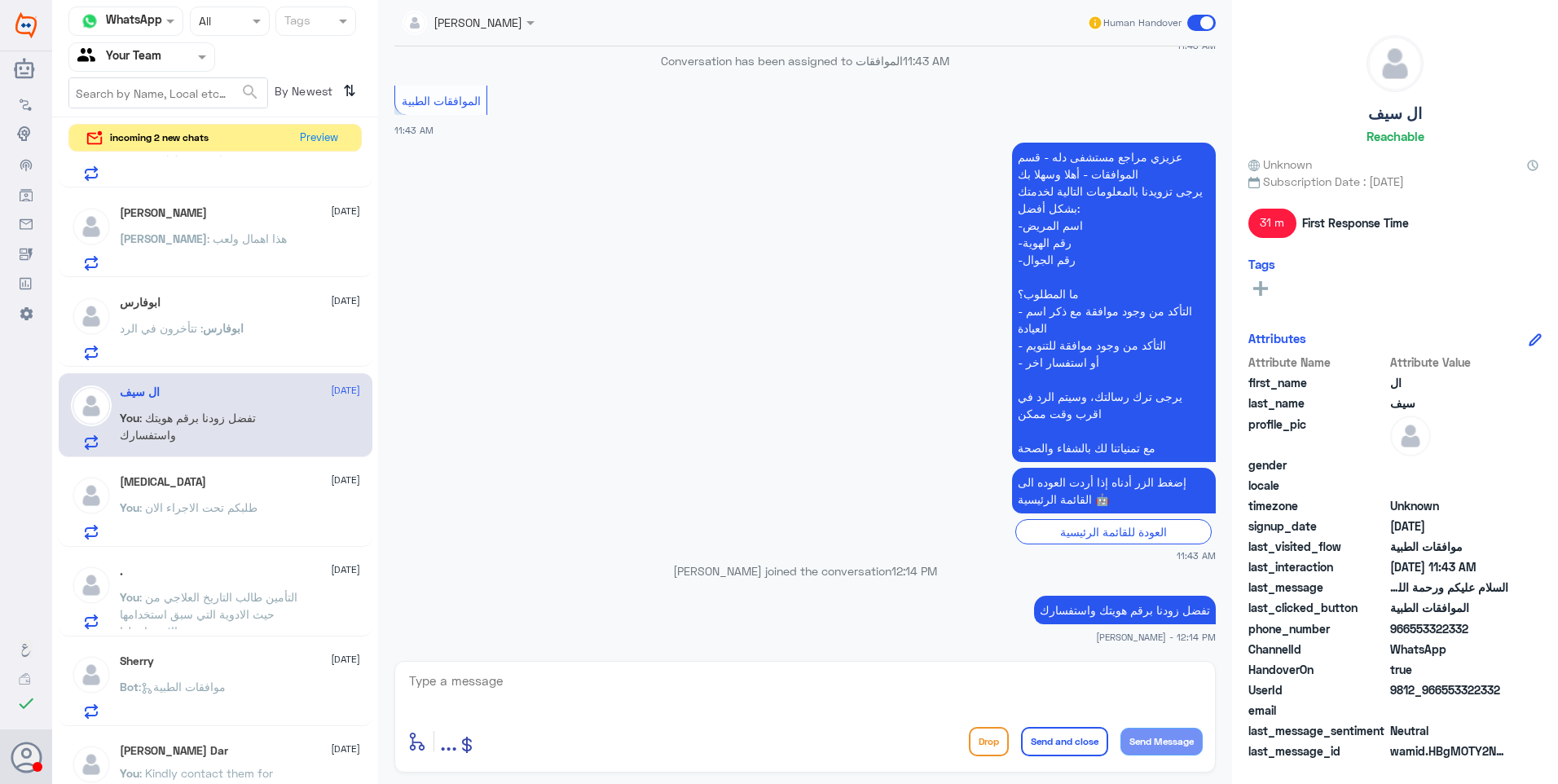
click at [209, 505] on span ": طلبكم تحت الاجراء الان" at bounding box center [198, 507] width 118 height 14
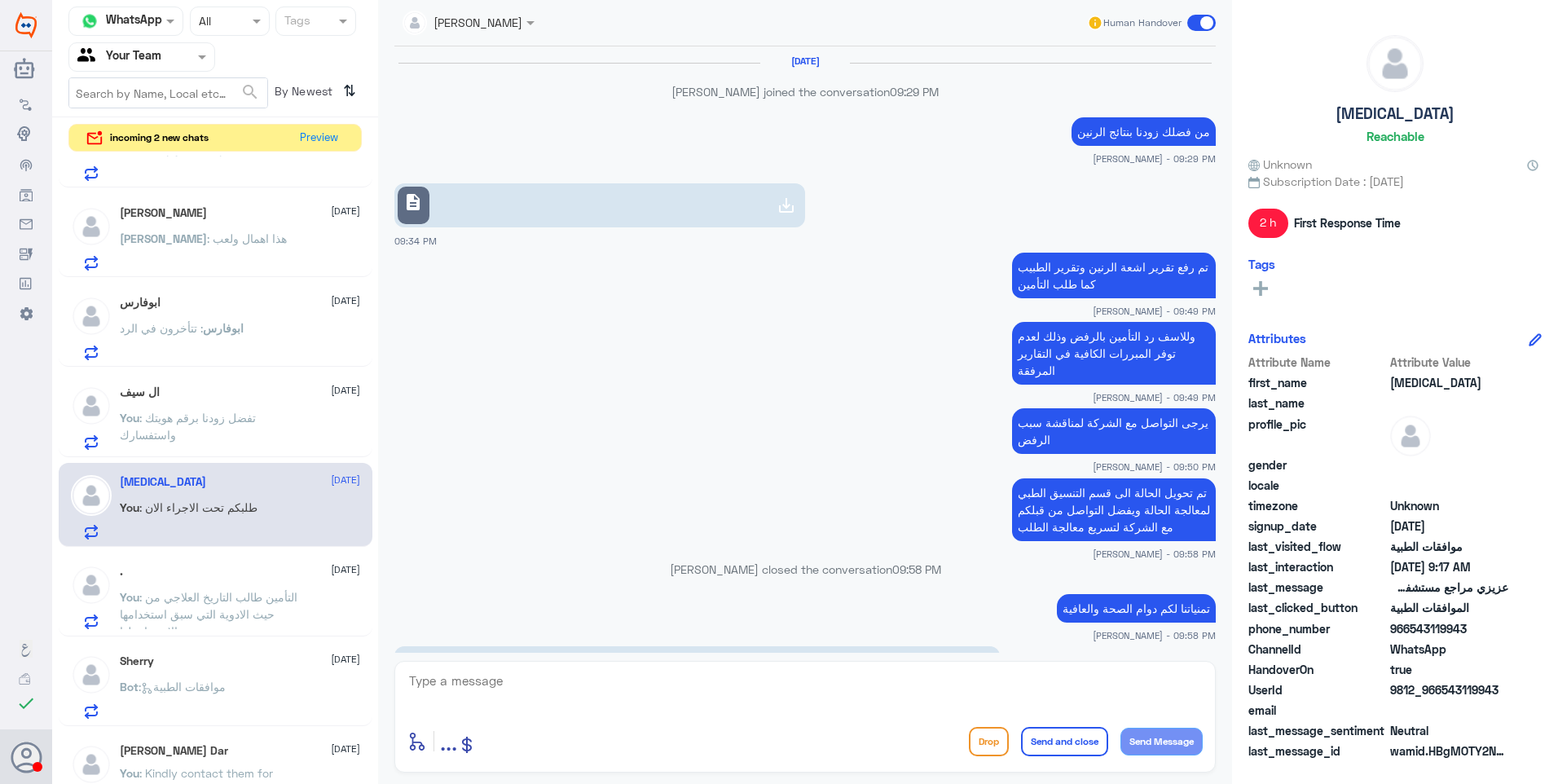
scroll to position [1388, 0]
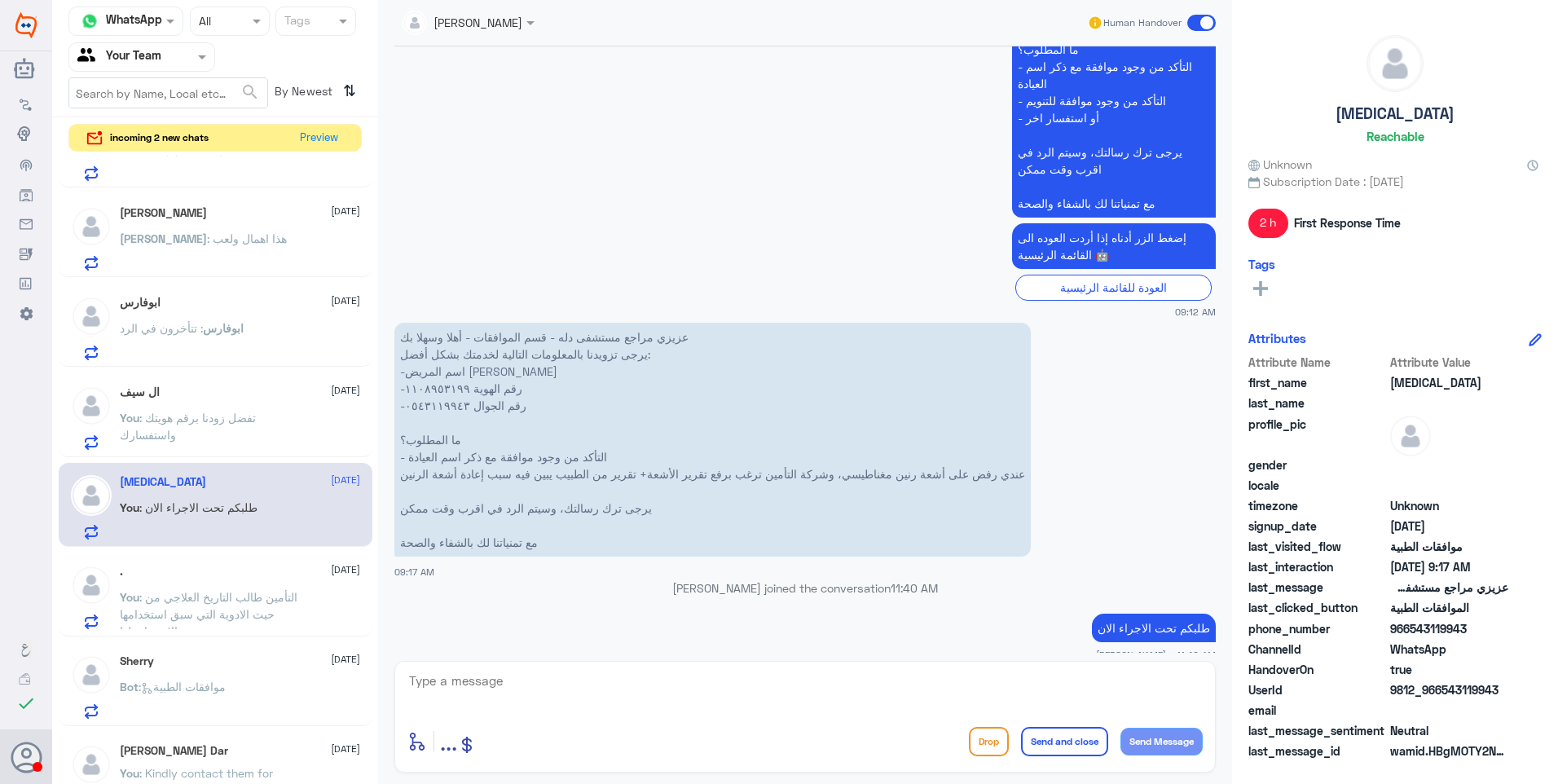
drag, startPoint x: 425, startPoint y: 660, endPoint x: 436, endPoint y: 679, distance: 22.0
click at [427, 666] on div "enter flow name ... Drop Send and close Send Message" at bounding box center [805, 717] width 822 height 112
click at [436, 679] on textarea at bounding box center [805, 689] width 795 height 40
drag, startPoint x: 512, startPoint y: 682, endPoint x: 290, endPoint y: 647, distance: 224.7
click at [316, 647] on div "Channel WhatsApp Status × All Tags Agent Filter Your Team search By Newest ⇅ in…" at bounding box center [805, 394] width 1506 height 788
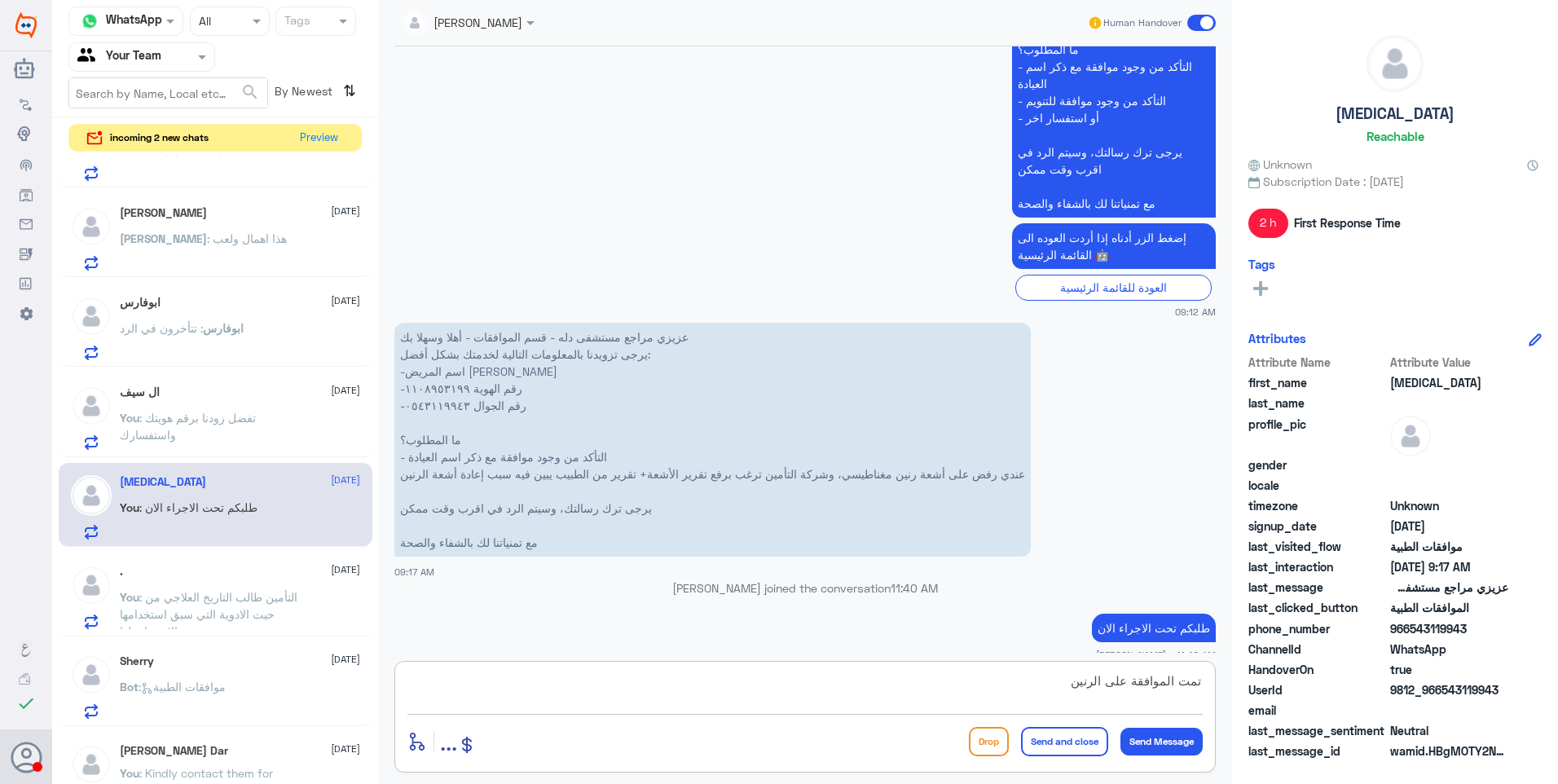
type textarea "تمت الموافقة على الرنين"
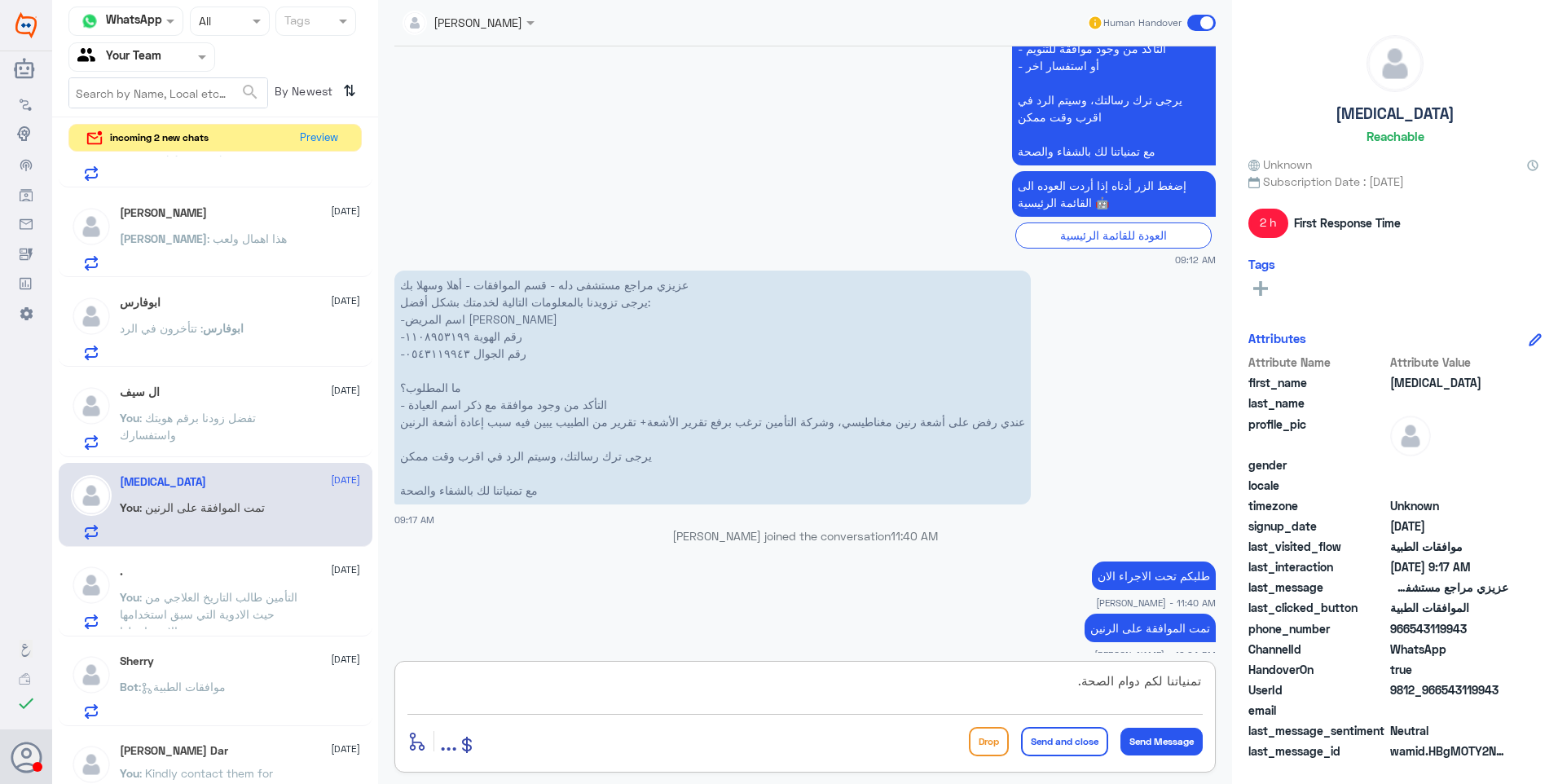
type textarea "تمنياتنا لكم دوام الصحة."
click at [1058, 742] on button "Send and close" at bounding box center [1064, 741] width 87 height 29
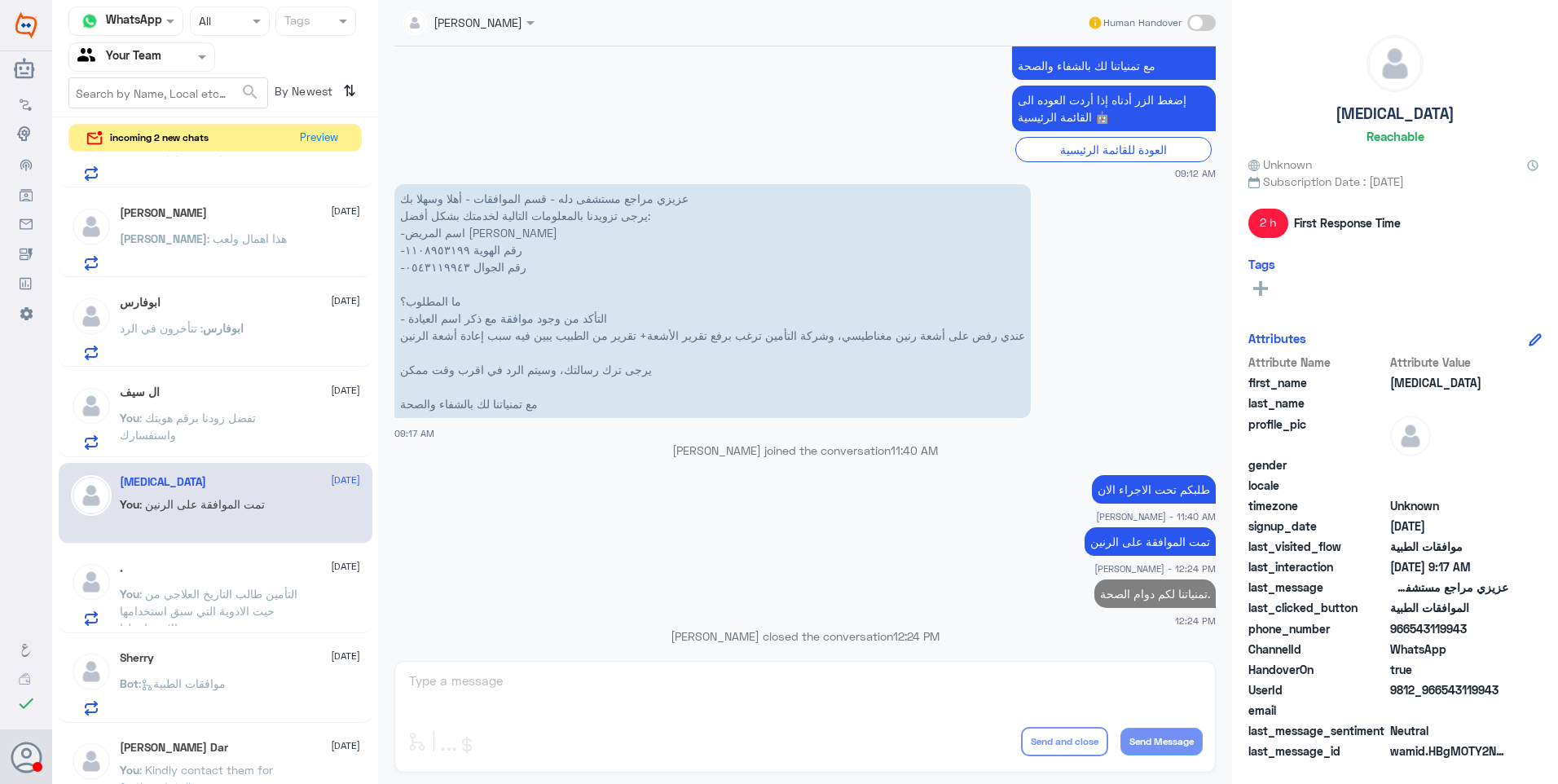
scroll to position [1488, 0]
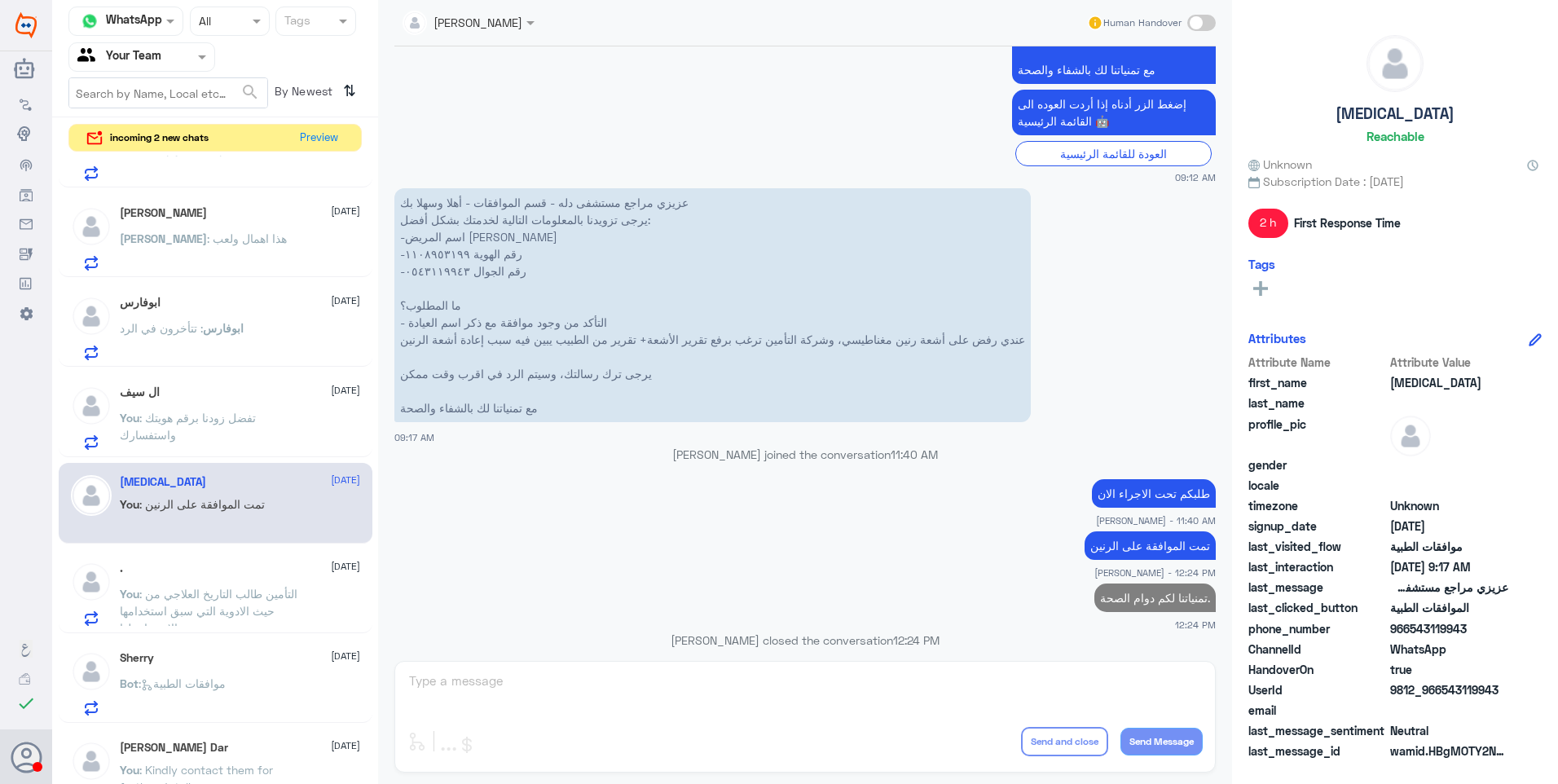
click at [238, 427] on p "You : تفضل زودنا برقم هويتك واستفسارك" at bounding box center [211, 430] width 184 height 41
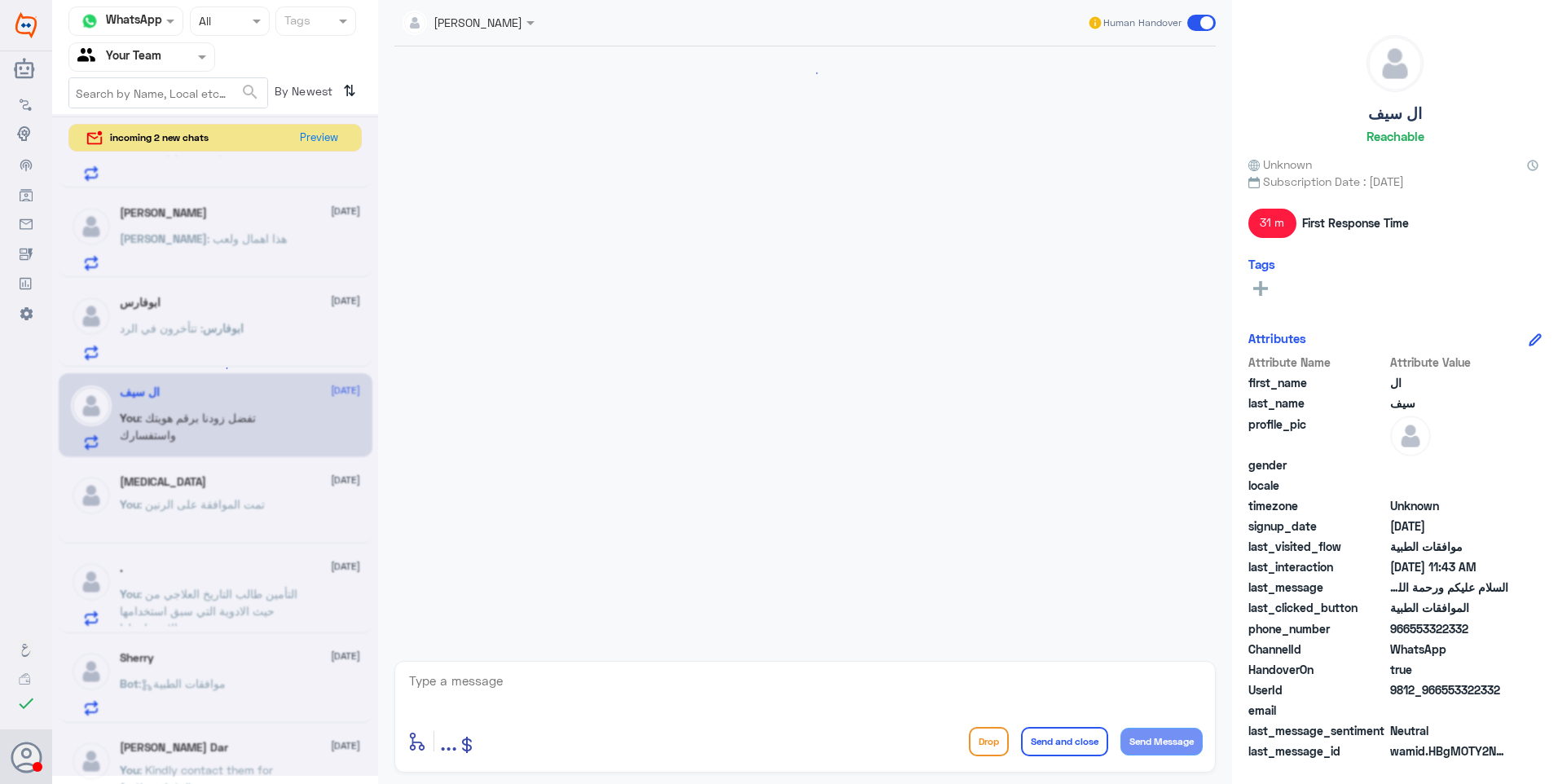
scroll to position [274, 0]
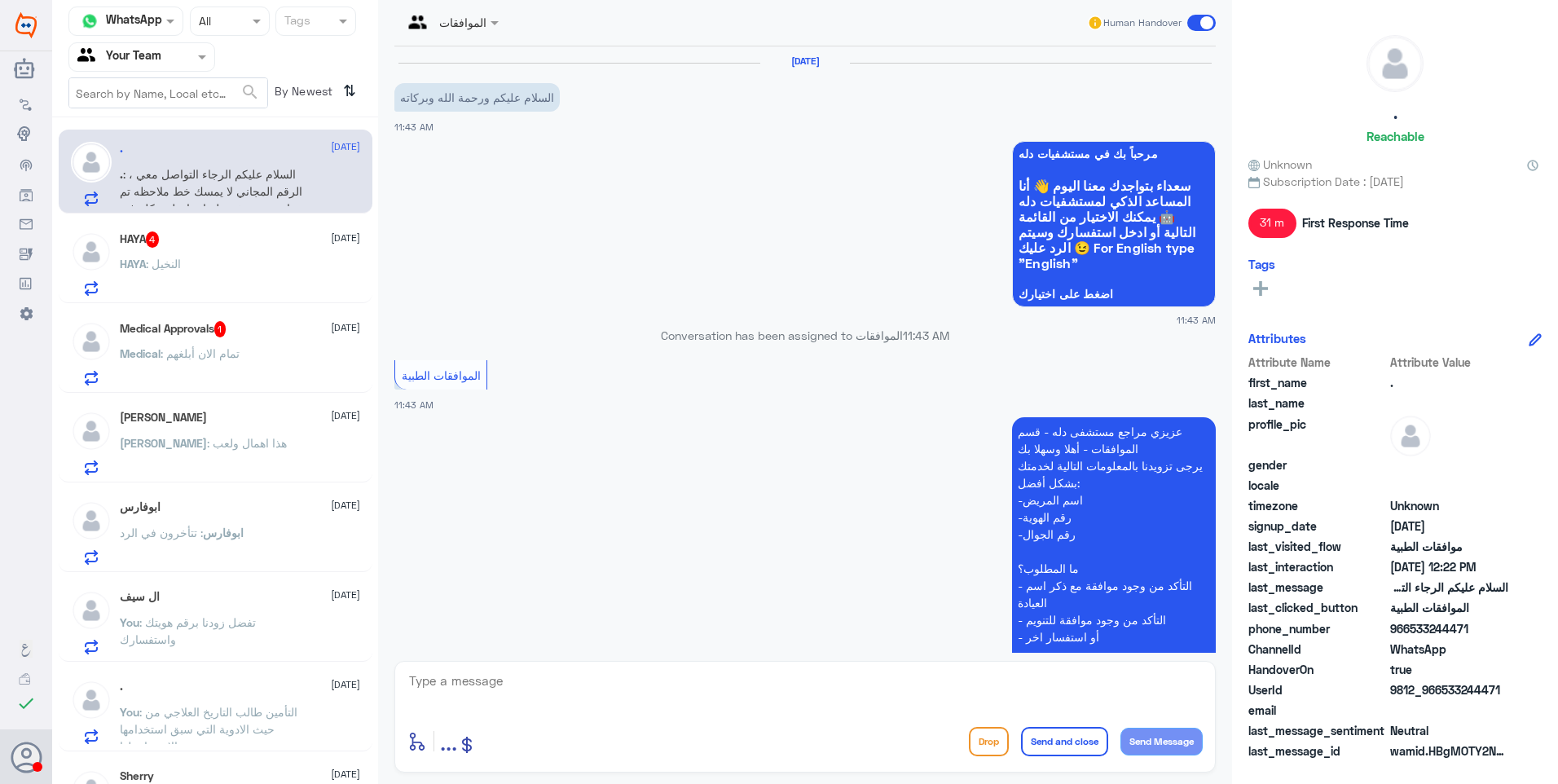
scroll to position [274, 0]
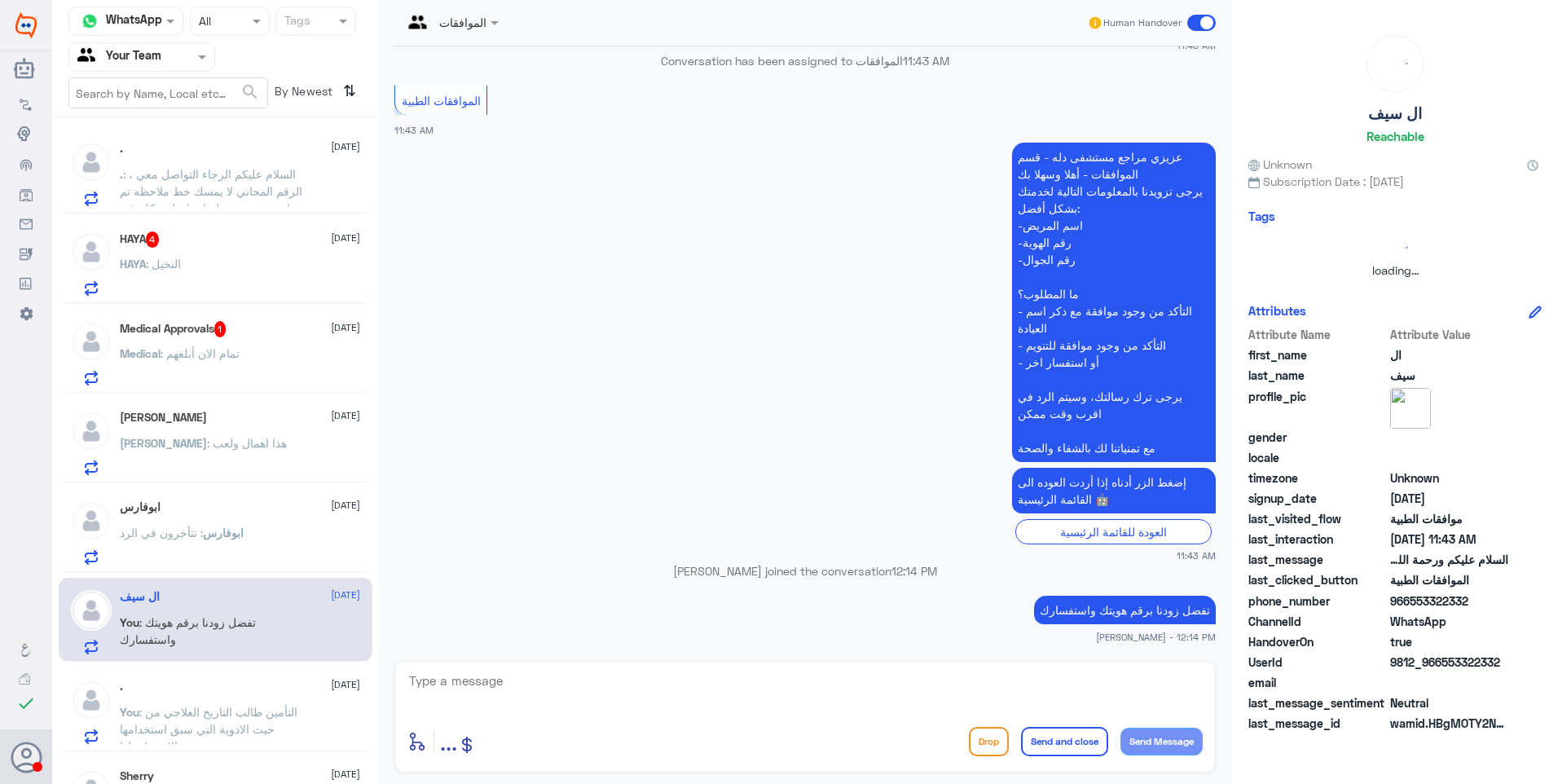
click at [231, 364] on p "Medical : تمام الان أبلغهم" at bounding box center [179, 366] width 120 height 41
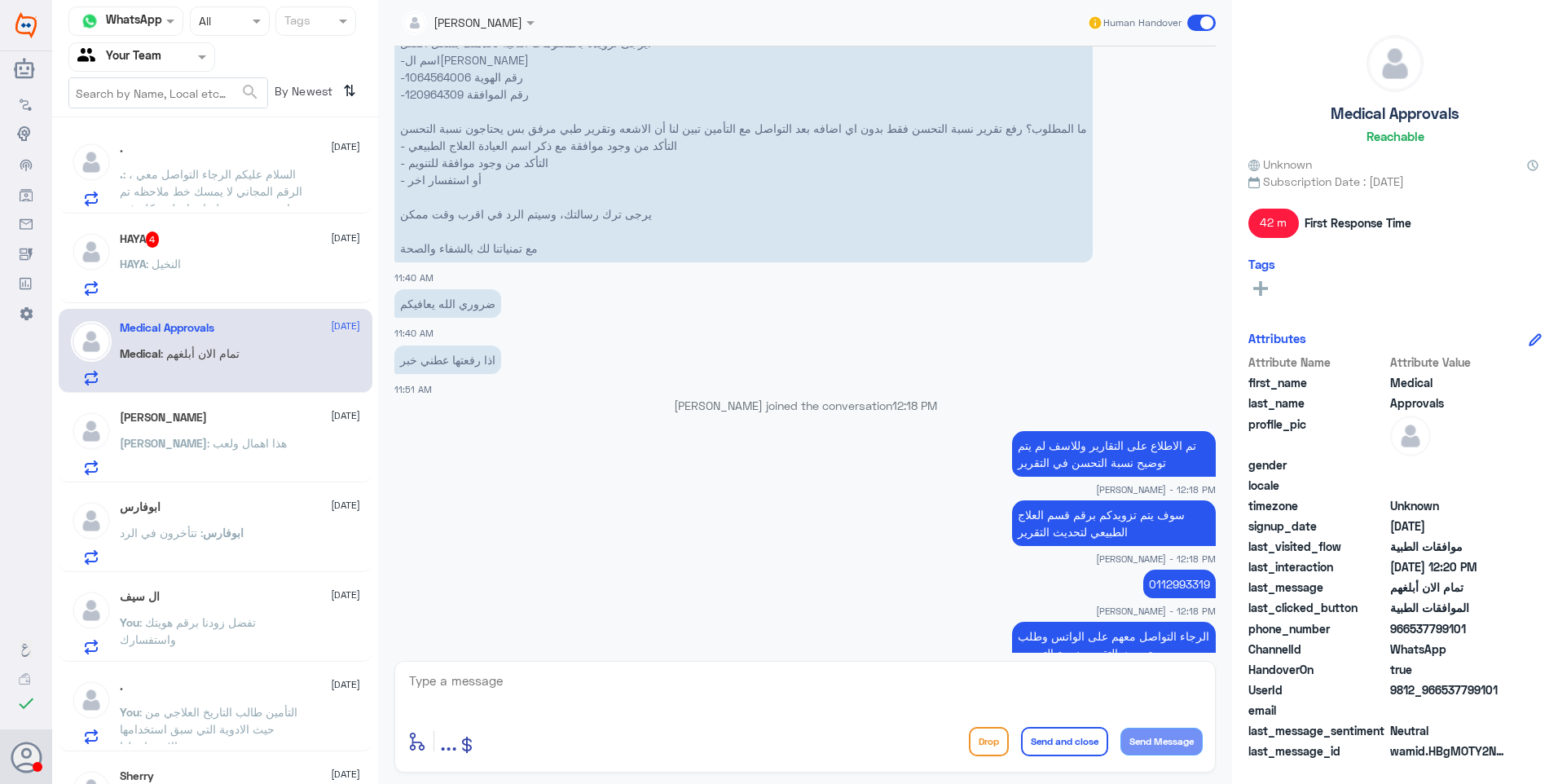
scroll to position [1183, 0]
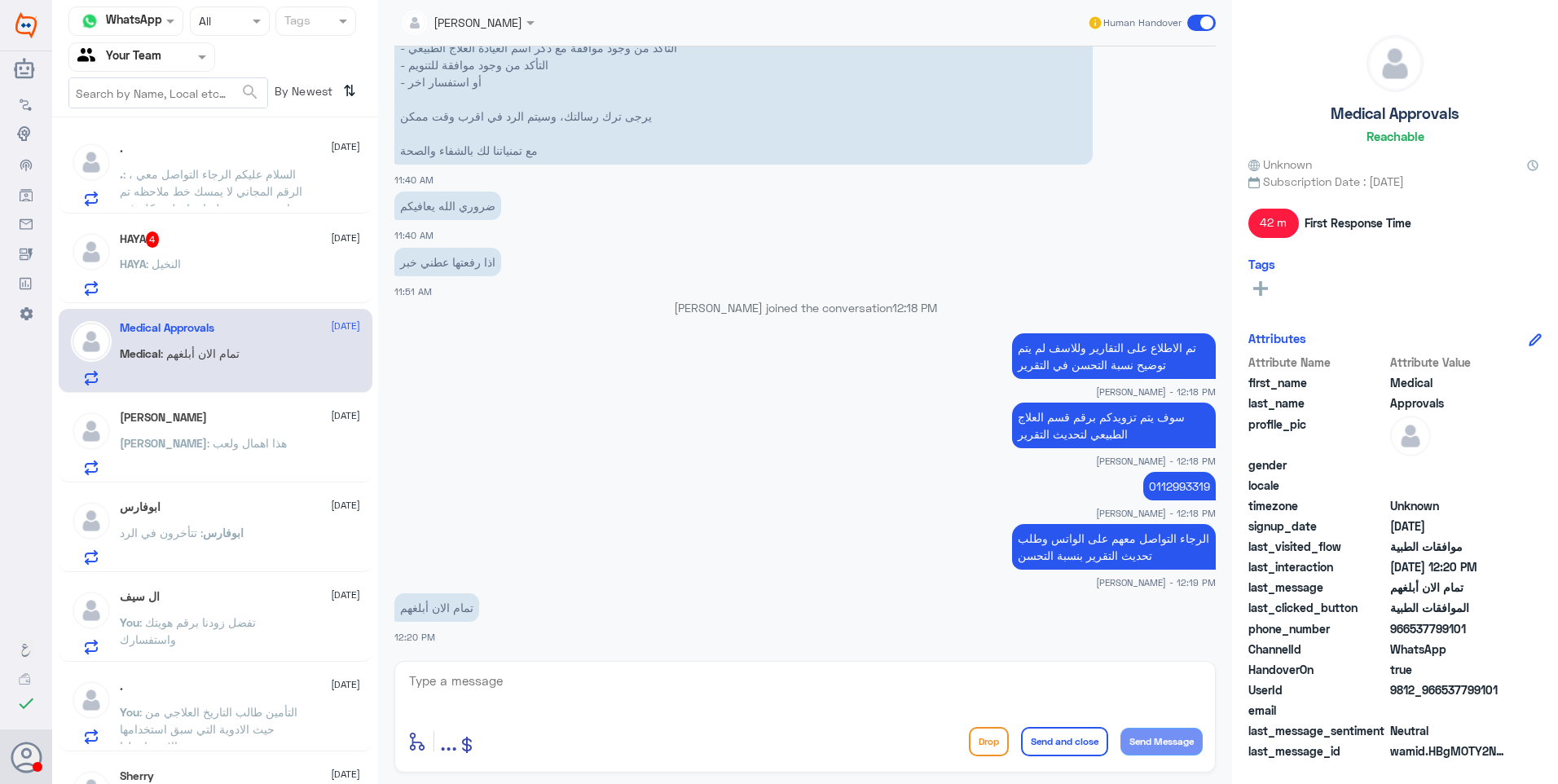
click at [257, 260] on div "HAYA : النخيل" at bounding box center [239, 277] width 240 height 37
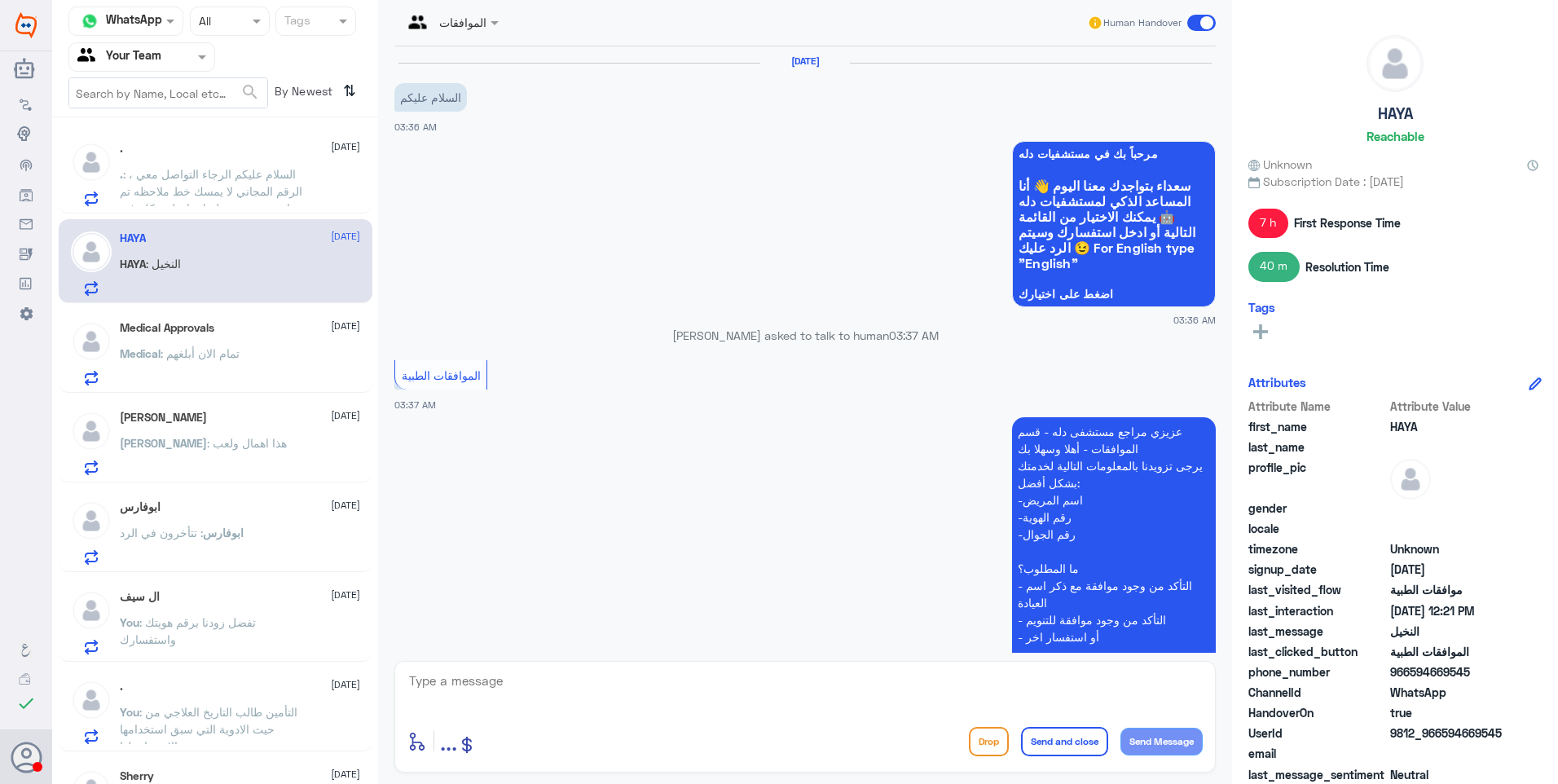
scroll to position [1435, 0]
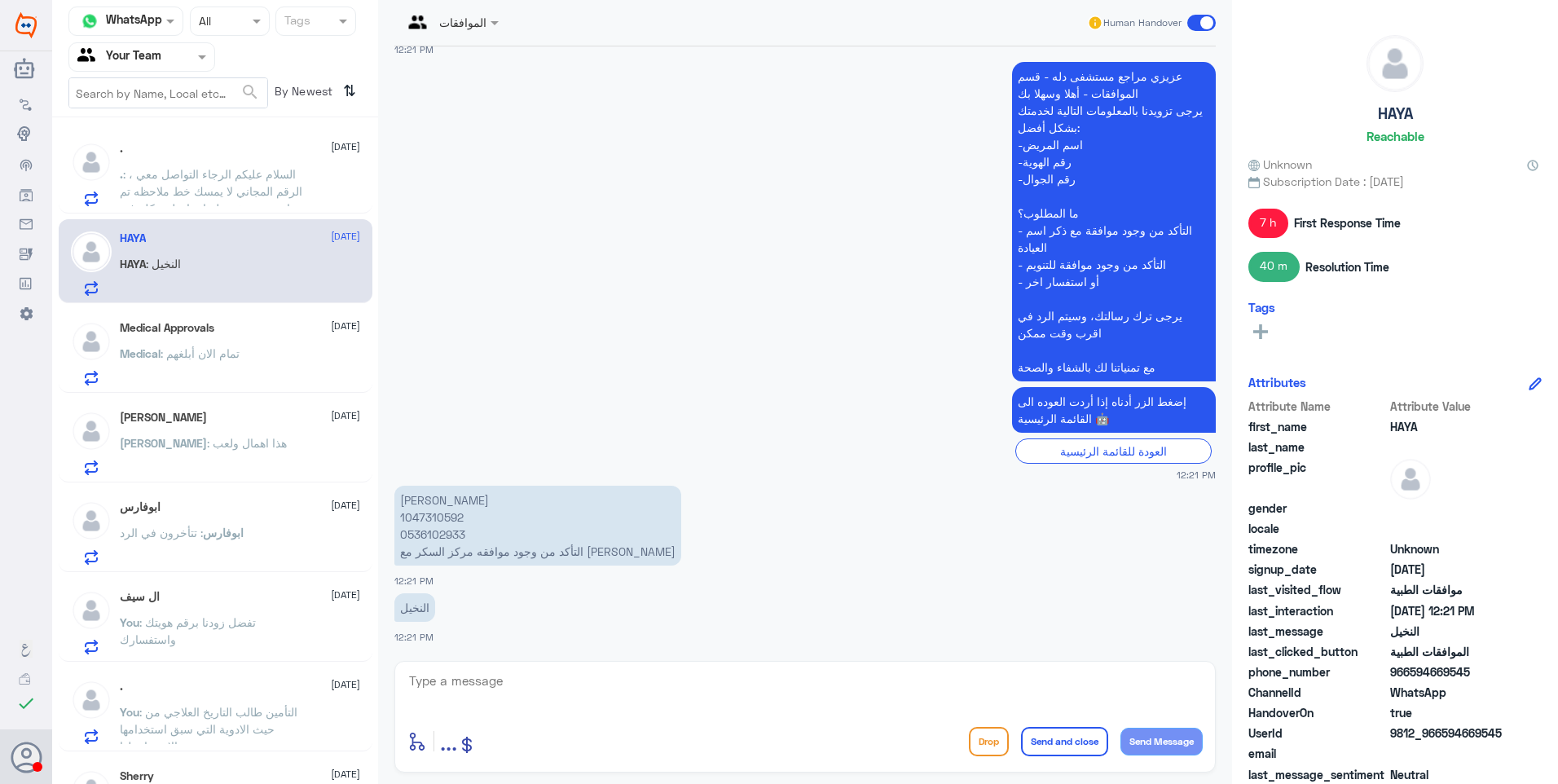
click at [409, 523] on p "[PERSON_NAME] 1047310592 0536102933 التأكد من وجود موافقه مركز السكر مع [PERSON…" at bounding box center [538, 525] width 287 height 79
copy p "1047310592"
click at [594, 557] on p "[PERSON_NAME] 1047310592 0536102933 التأكد من وجود موافقه مركز السكر مع [PERSON…" at bounding box center [538, 525] width 287 height 79
click at [476, 684] on textarea at bounding box center [805, 689] width 795 height 40
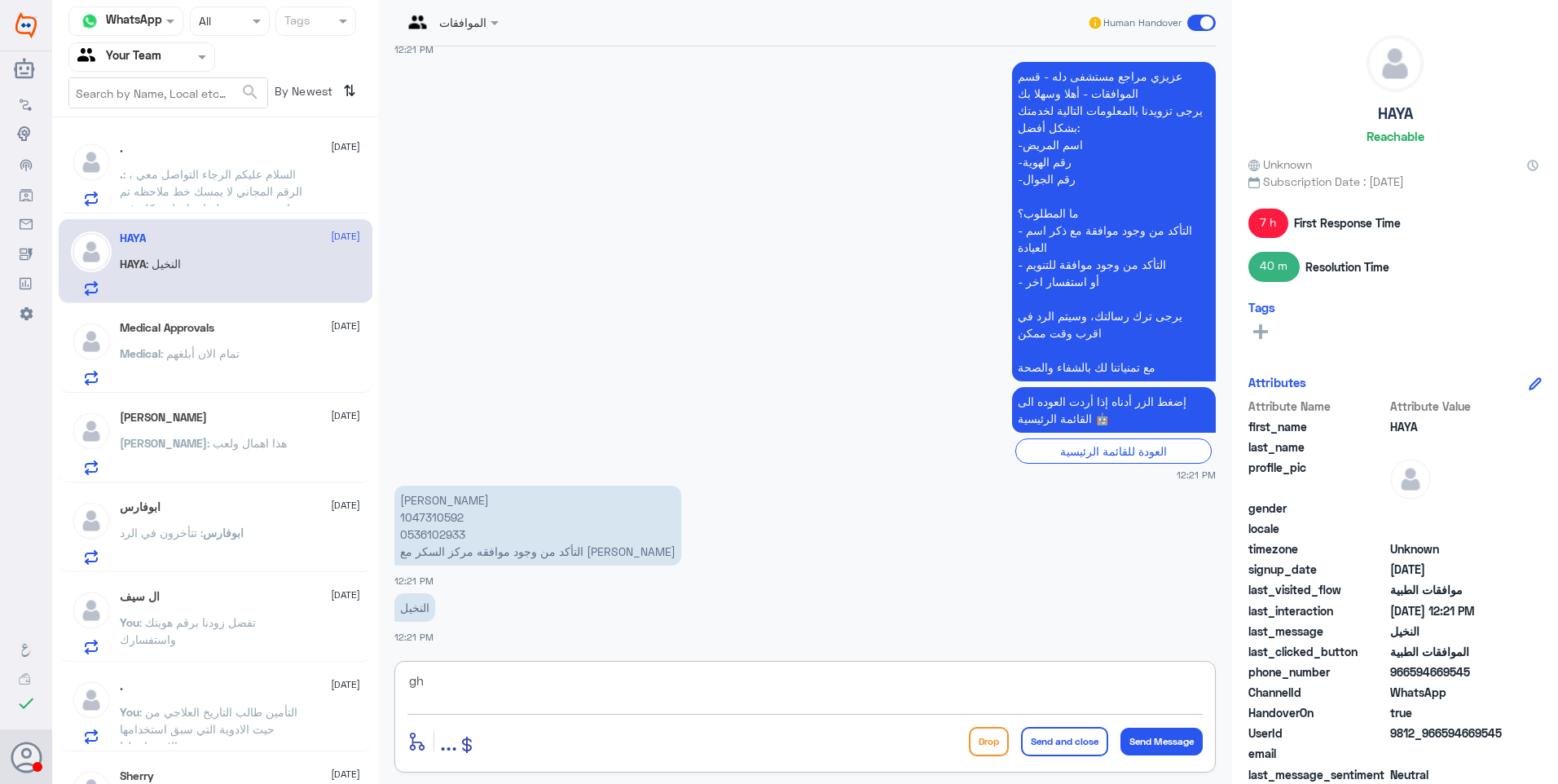
type textarea "g"
type textarea "لا يوجد طلب مرفوع من قبل الدكتور"
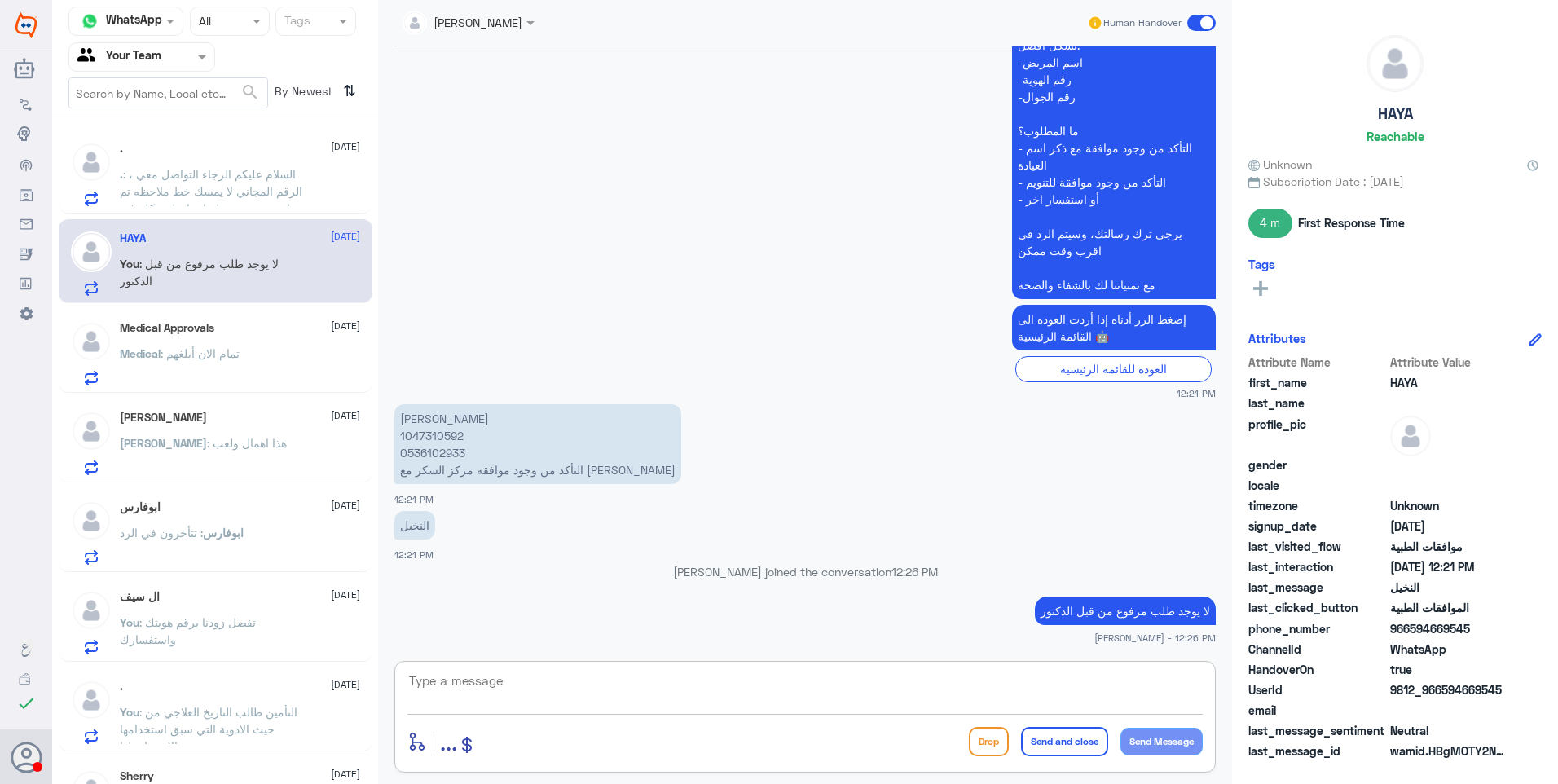
click at [198, 208] on div ". 26 August . : السلام عليكم الرجاء التواصل معي ، الرقم المجاني لا يمسك خط ملاح…" at bounding box center [215, 172] width 313 height 84
click at [196, 151] on div ". 26 August" at bounding box center [239, 149] width 240 height 14
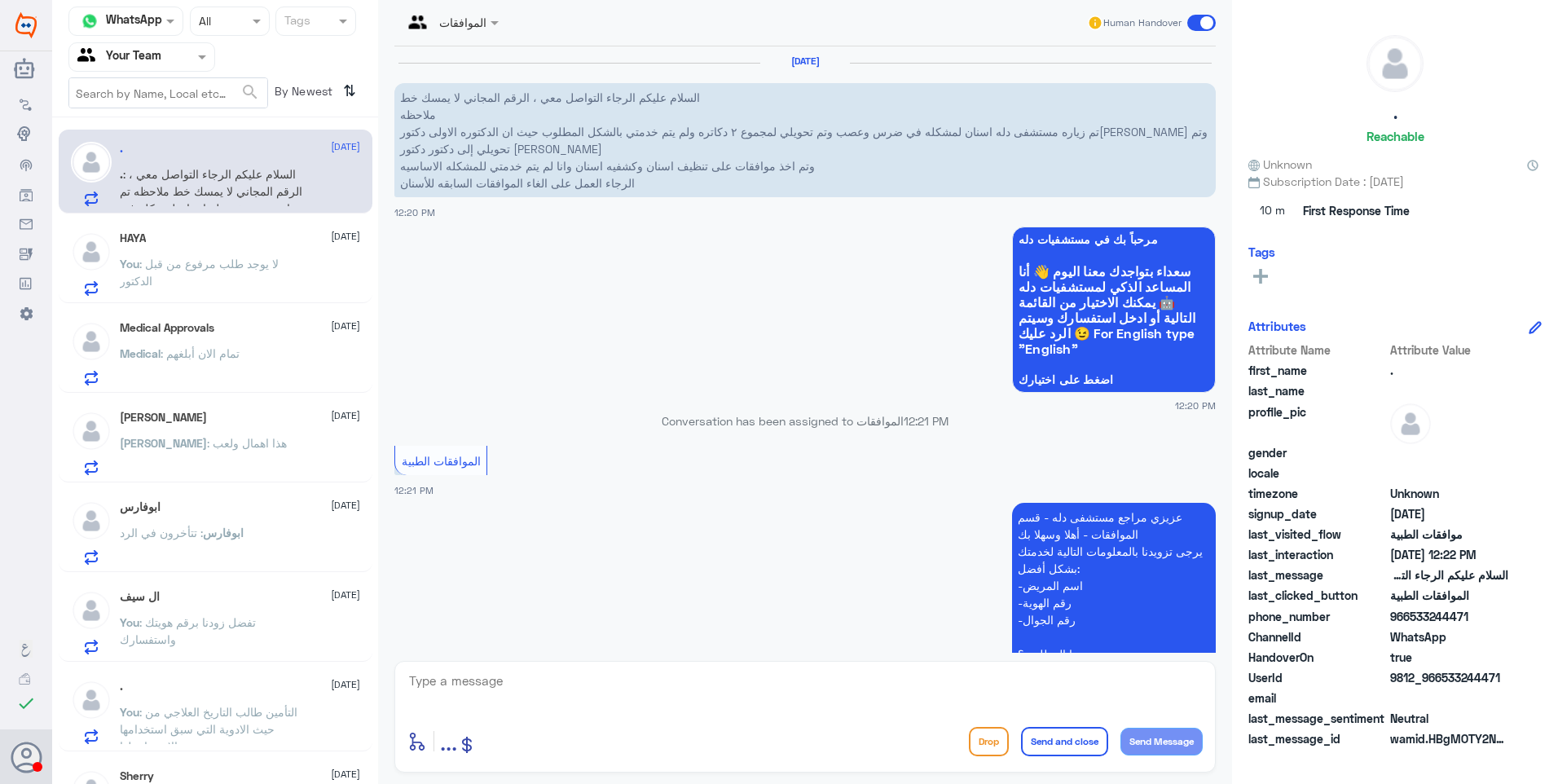
scroll to position [509, 0]
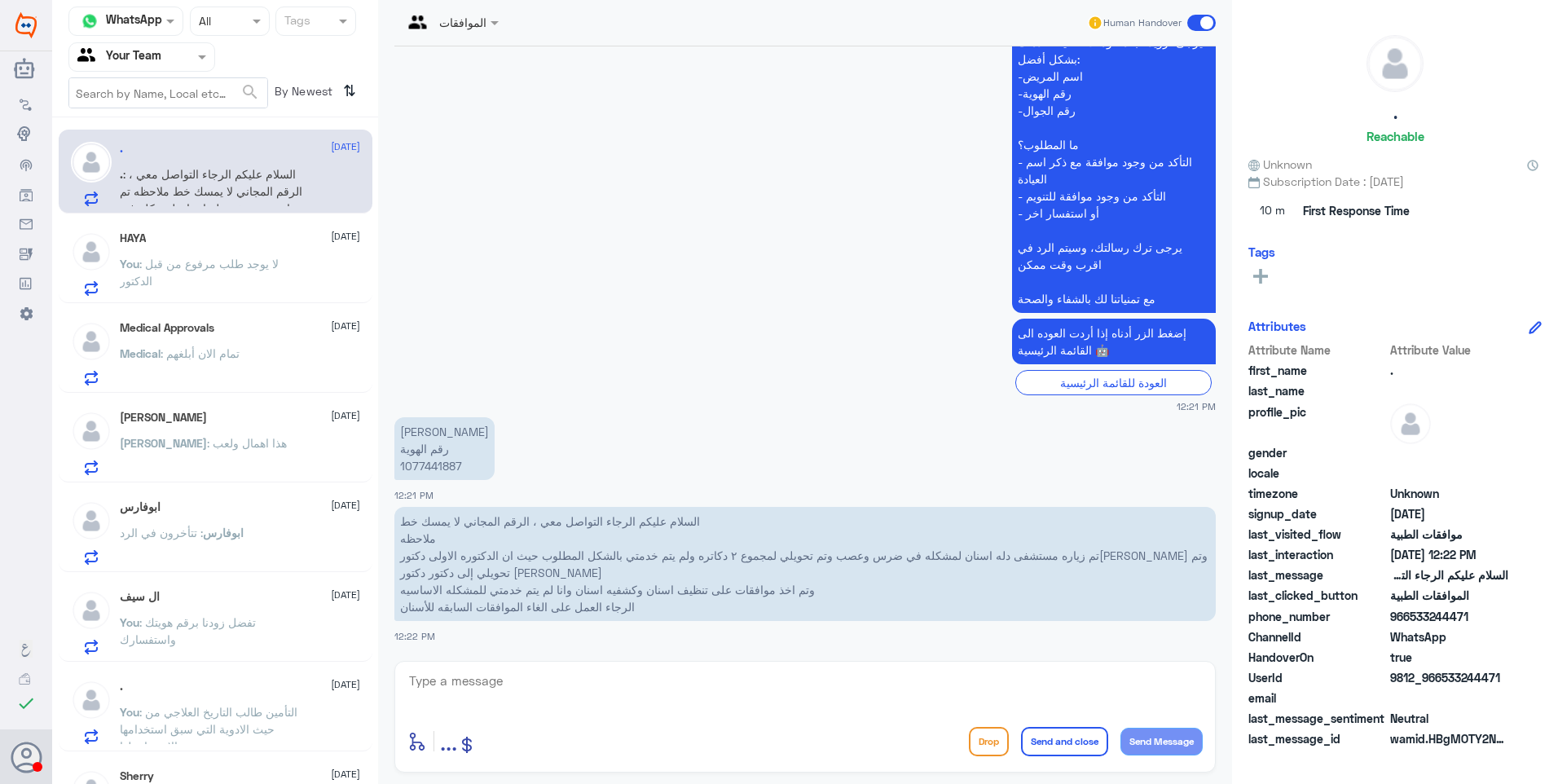
click at [432, 455] on p "عبدالله محمد الوادعي رقم الهوية 1077441887" at bounding box center [444, 448] width 100 height 62
click at [436, 464] on p "عبدالله محمد الوادعي رقم الهوية 1077441887" at bounding box center [444, 448] width 100 height 62
copy p "1077441887"
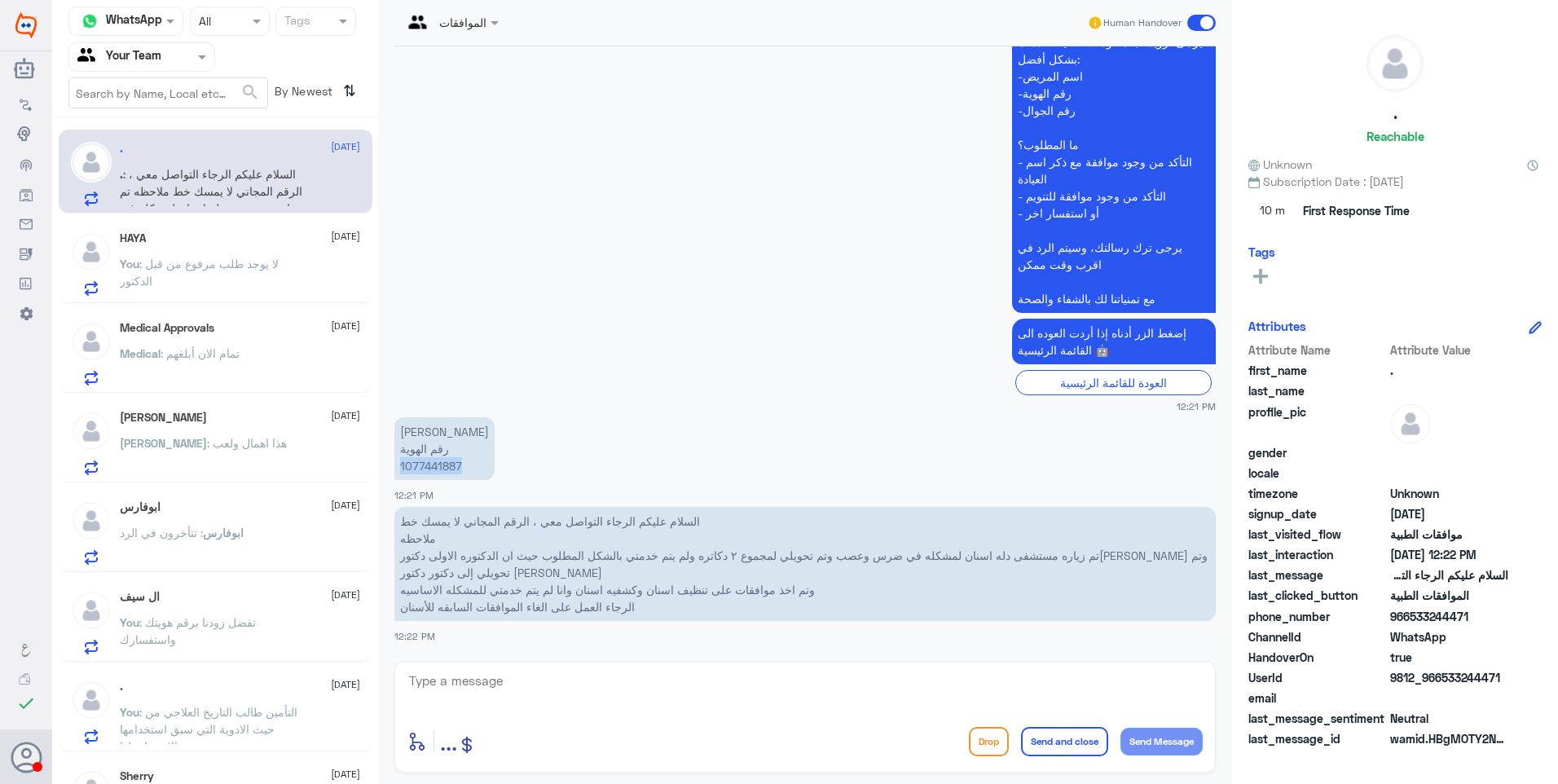
copy p "1077441887"
click at [501, 691] on textarea at bounding box center [805, 689] width 795 height 40
type textarea "]"
type textarea "دلة النخيل أم نمار؟"
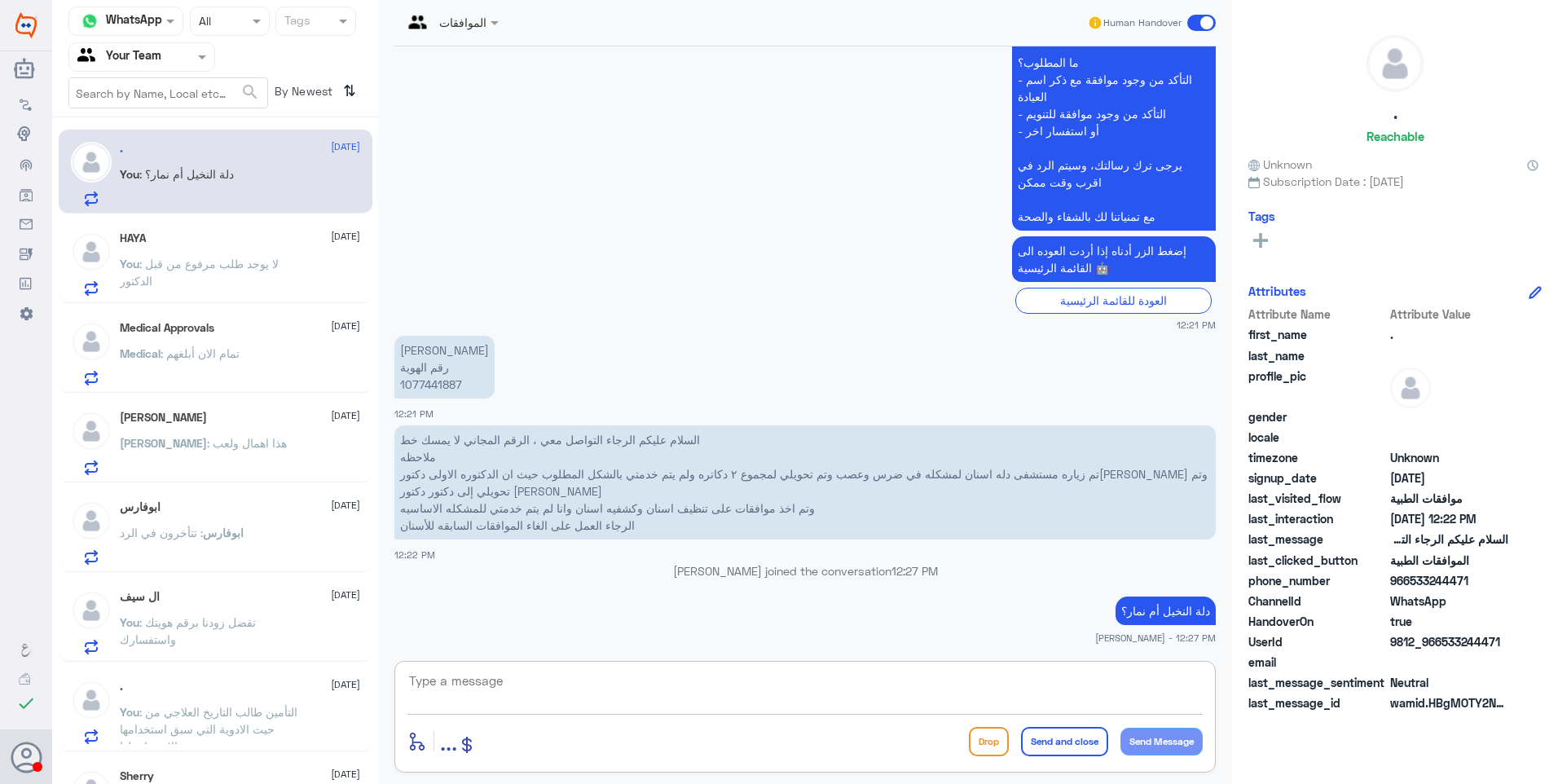
scroll to position [617, 0]
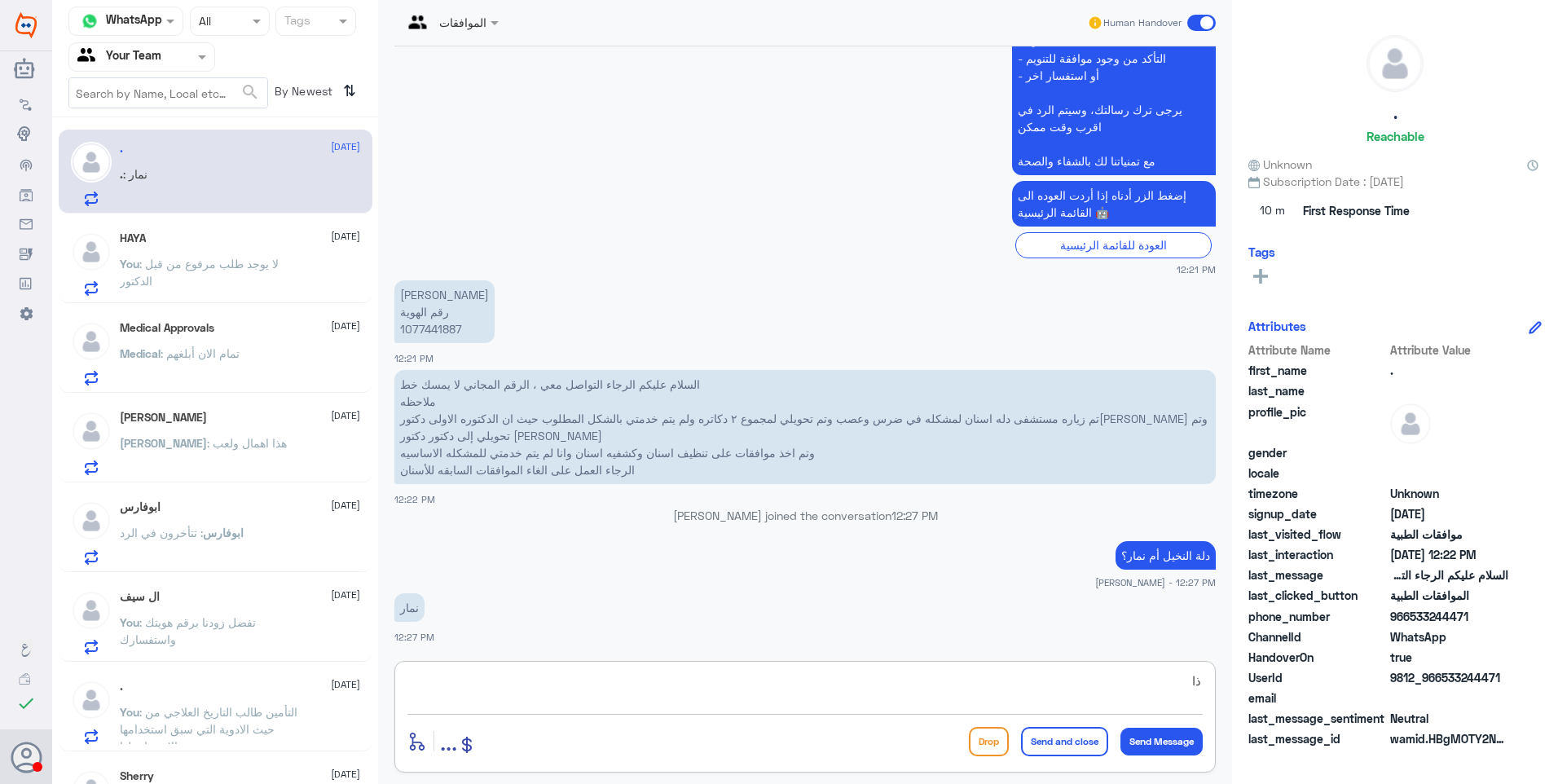
type textarea "ذ"
type textarea "هذا الواتس للاسف خاص فقط بموافقات دلة النخيل .. راح ازودك بارقام دلة نمار الان"
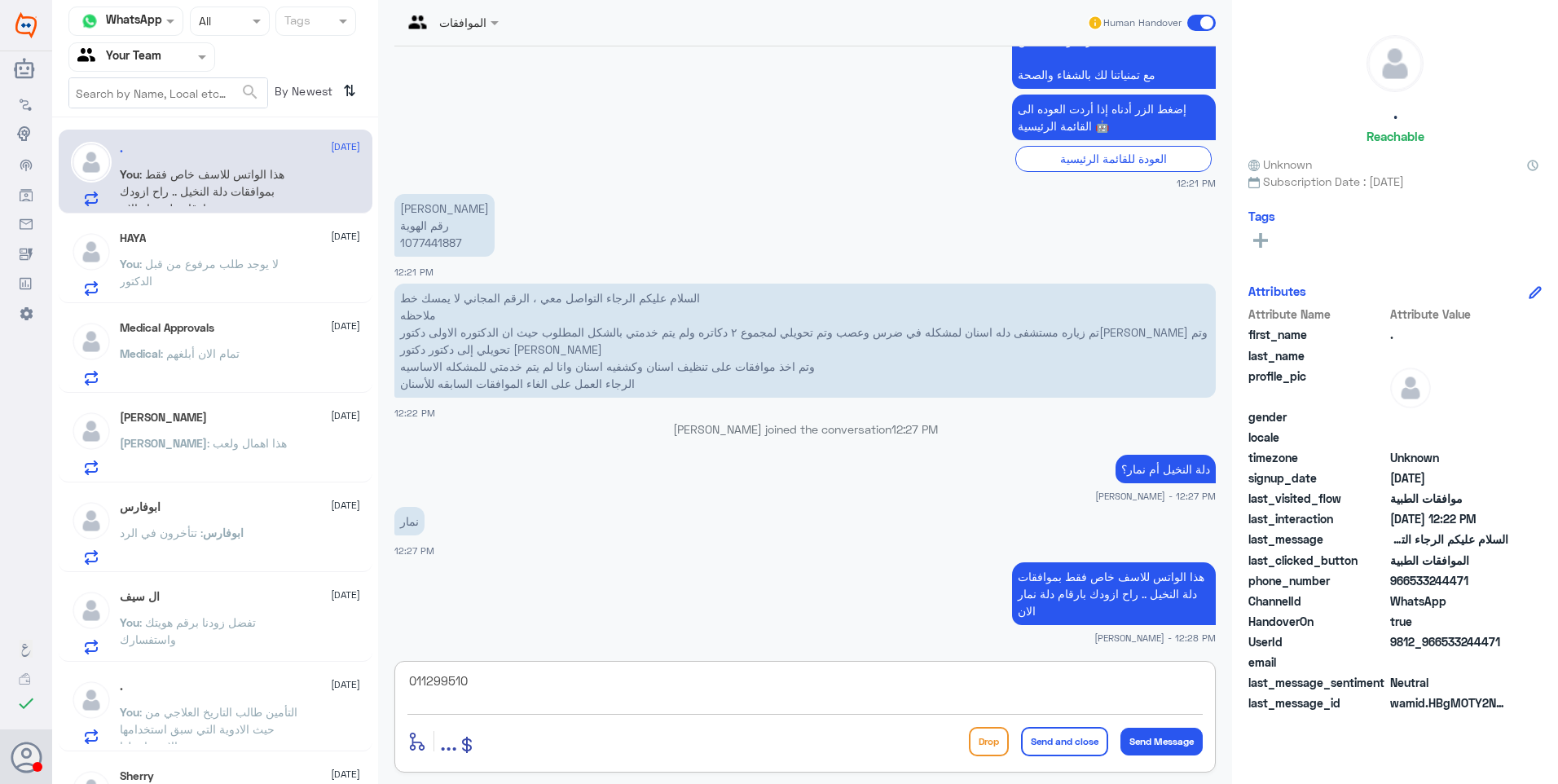
type textarea "0112995104"
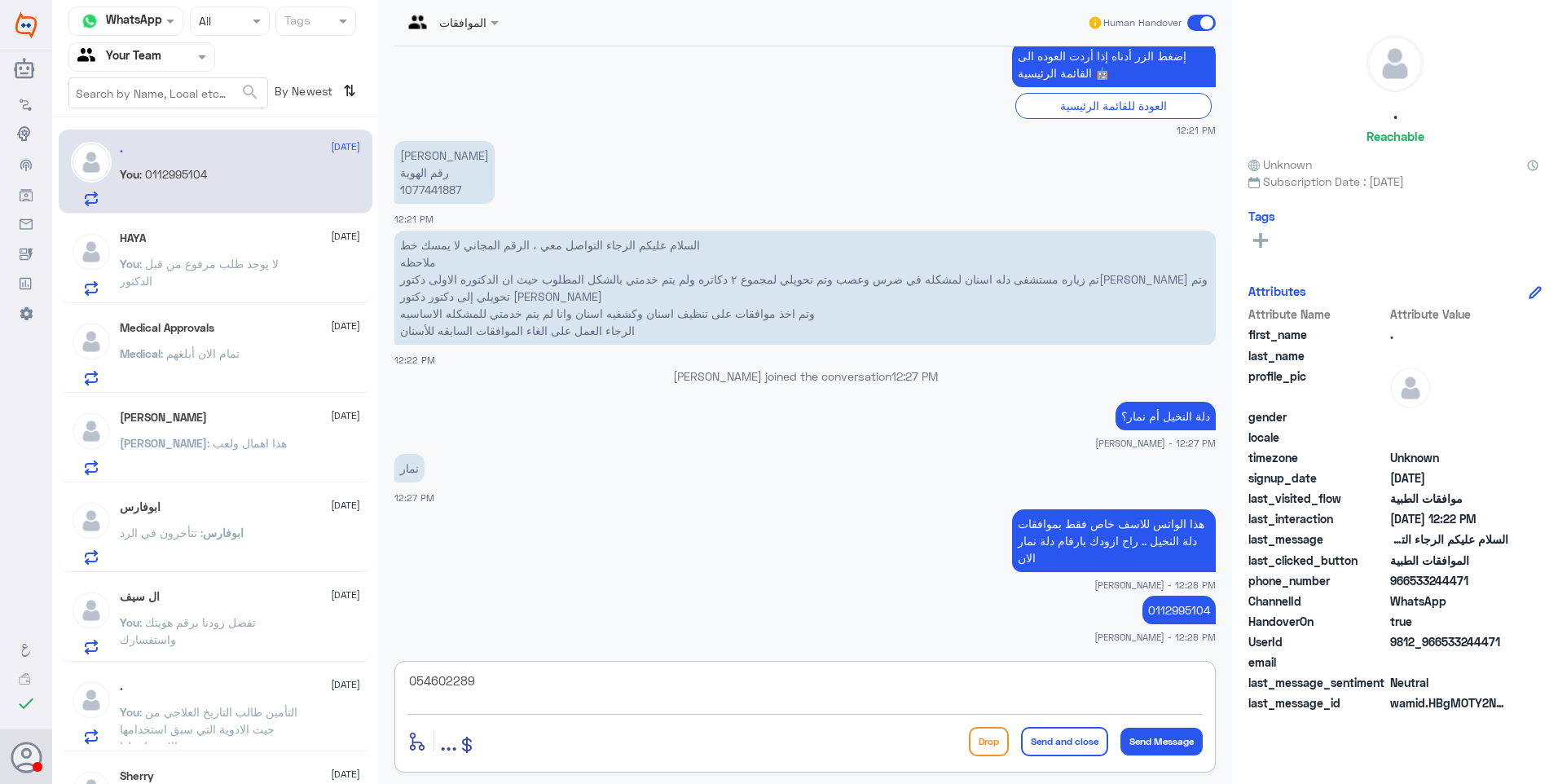
type textarea "0546022896"
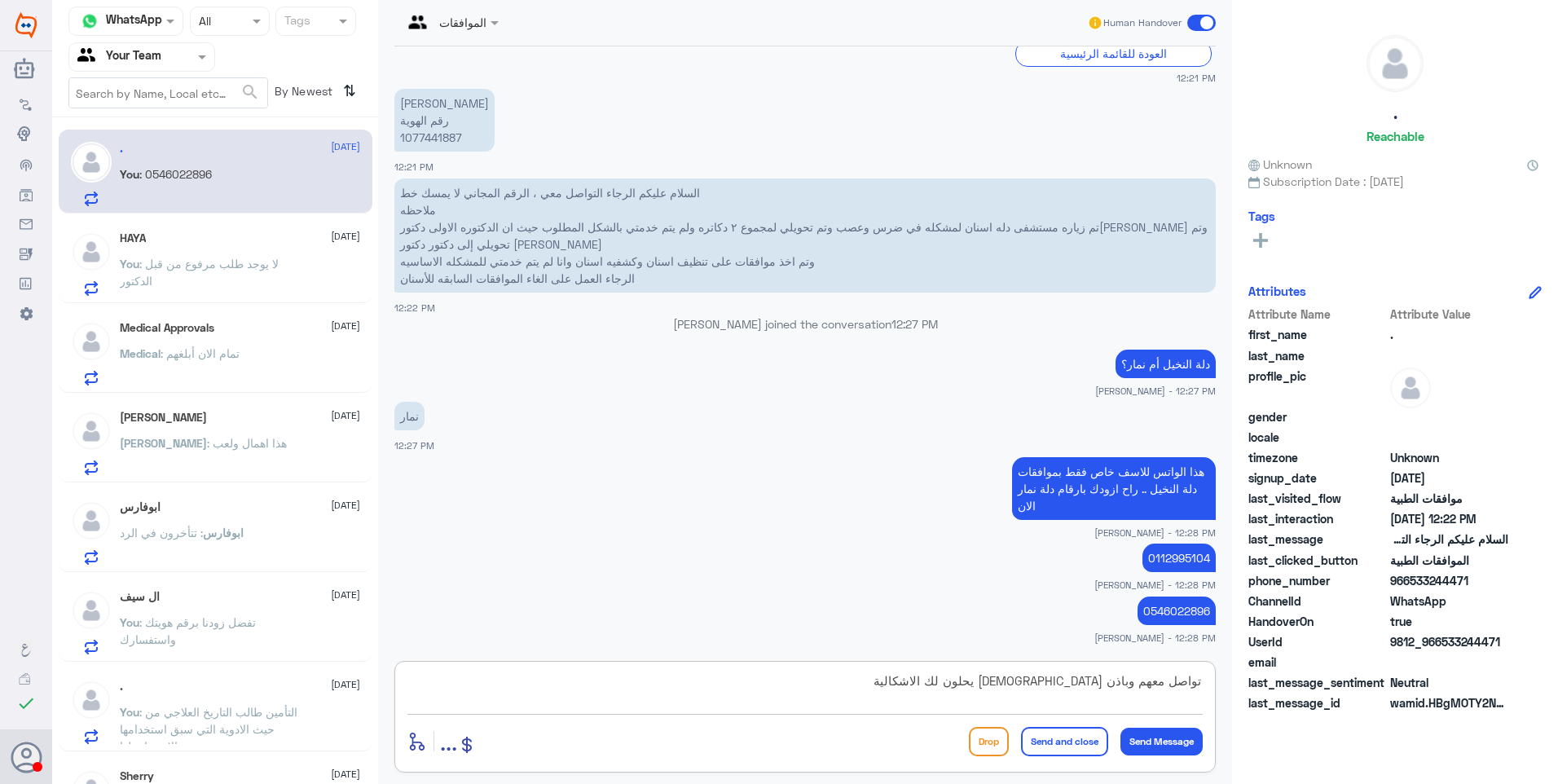
type textarea "تواصل معهم وباذن [DEMOGRAPHIC_DATA] يحلون لك الاشكالية."
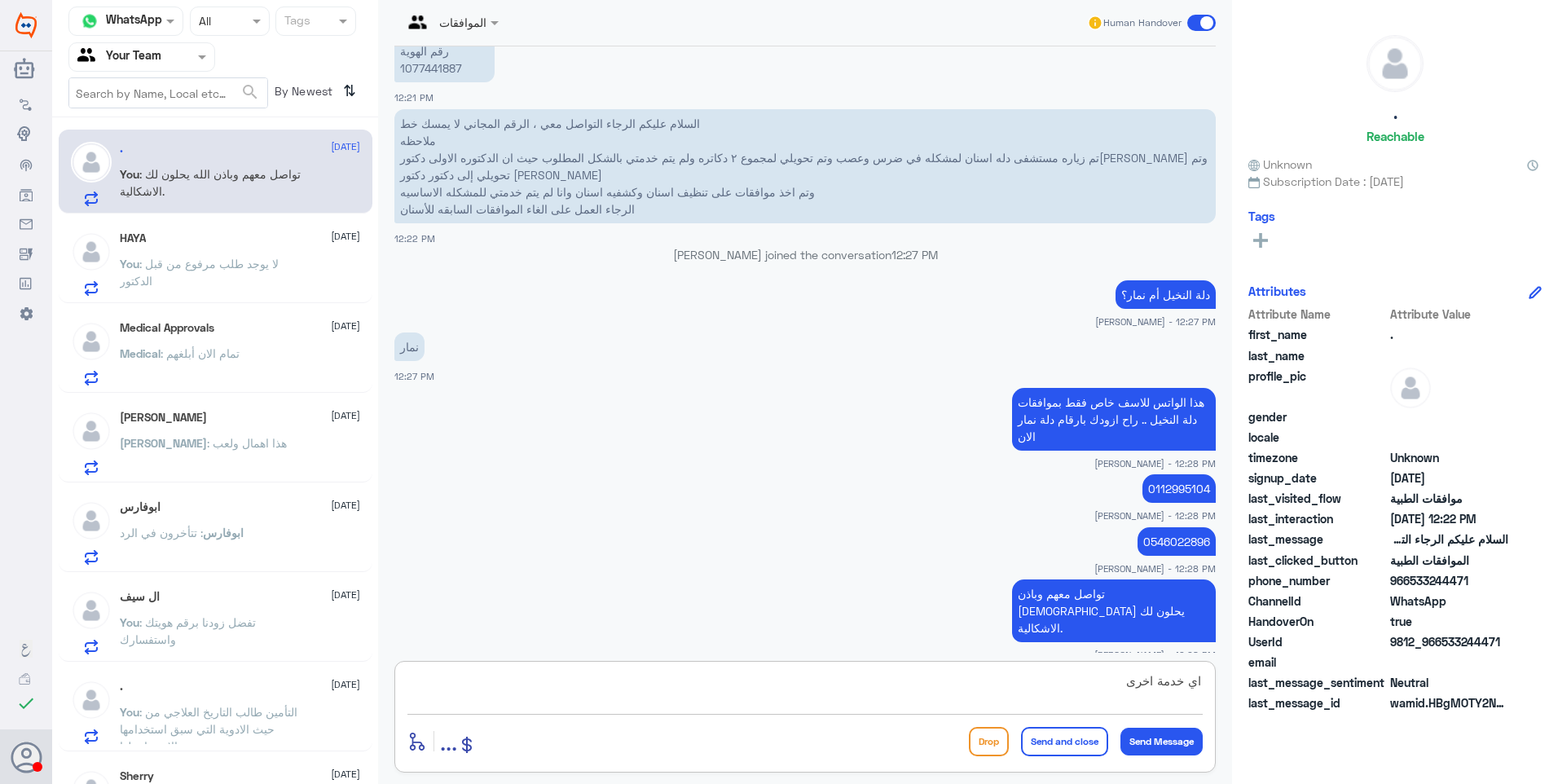
type textarea "اي خدمة اخرى؟"
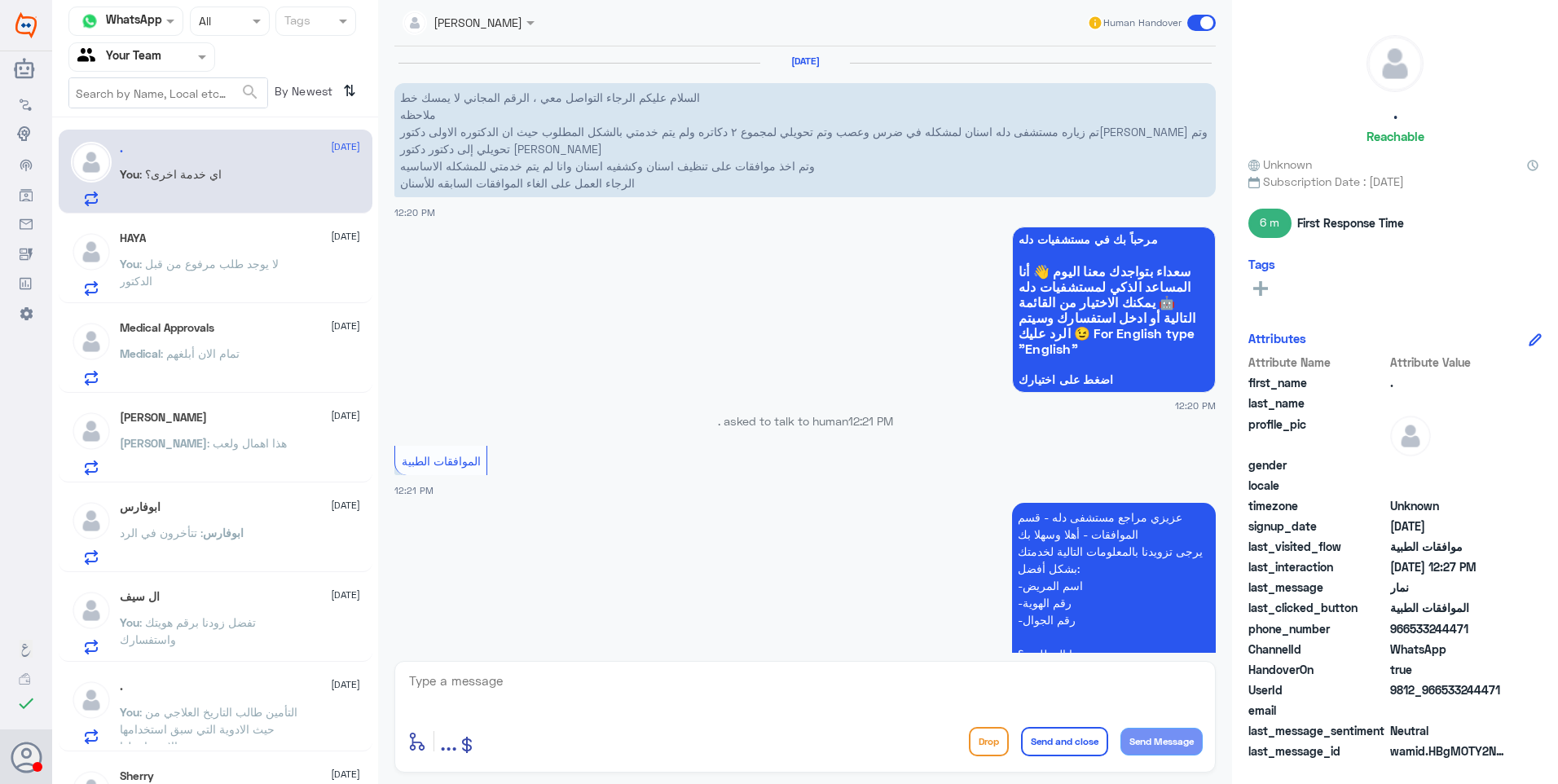
scroll to position [959, 0]
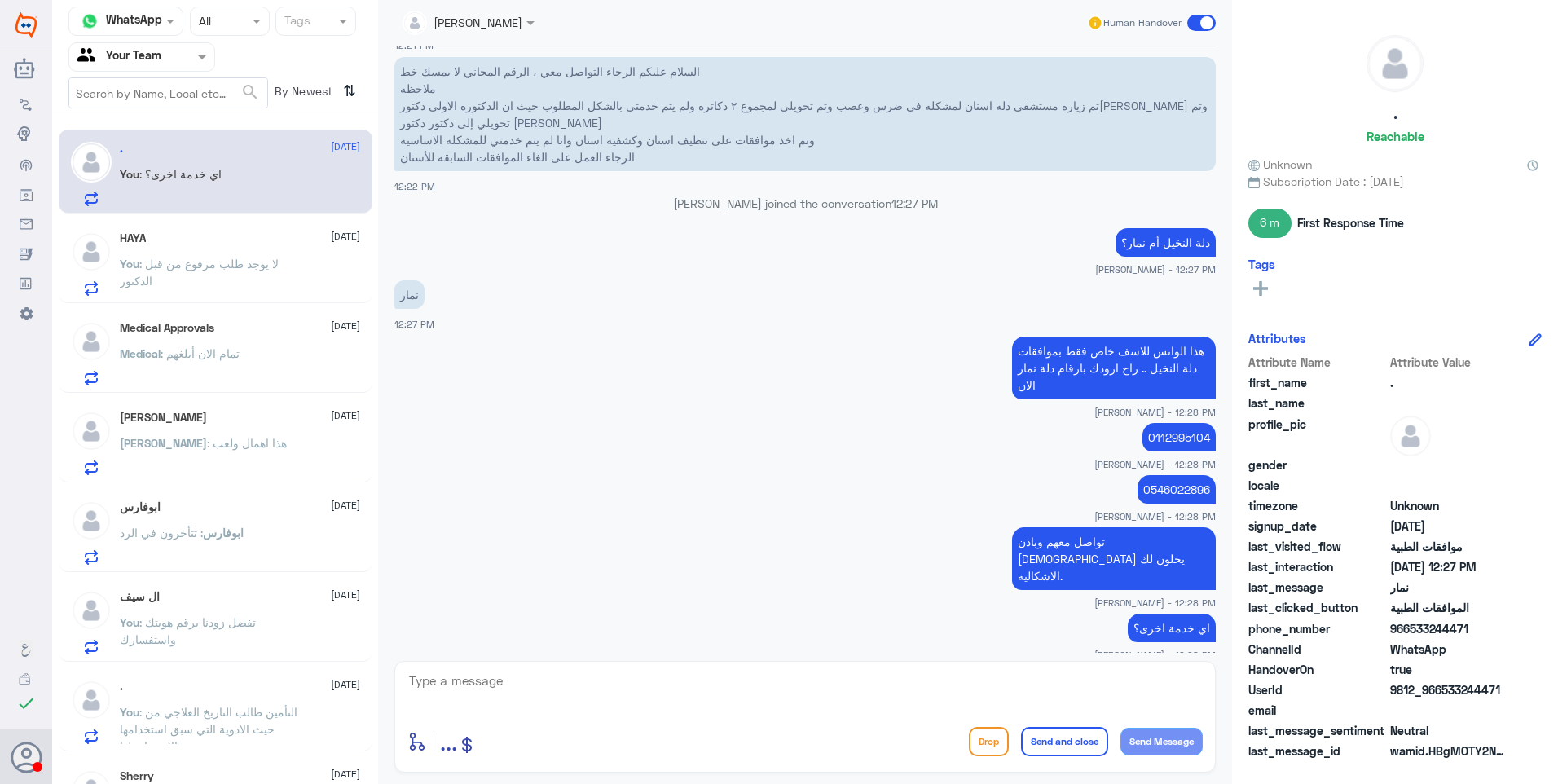
click at [182, 262] on span ": لا يوجد طلب مرفوع من قبل الدكتور" at bounding box center [199, 272] width 159 height 31
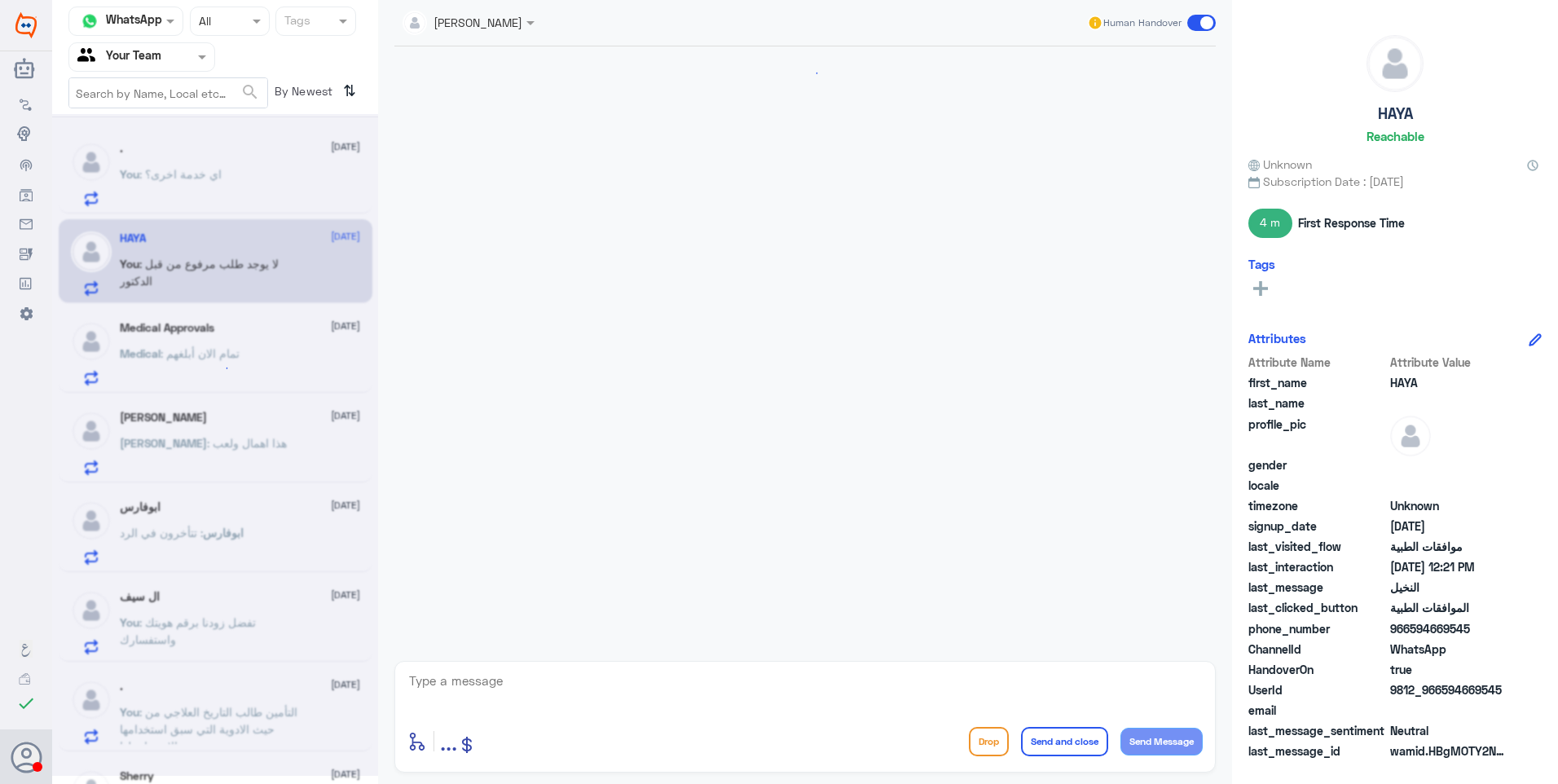
scroll to position [1461, 0]
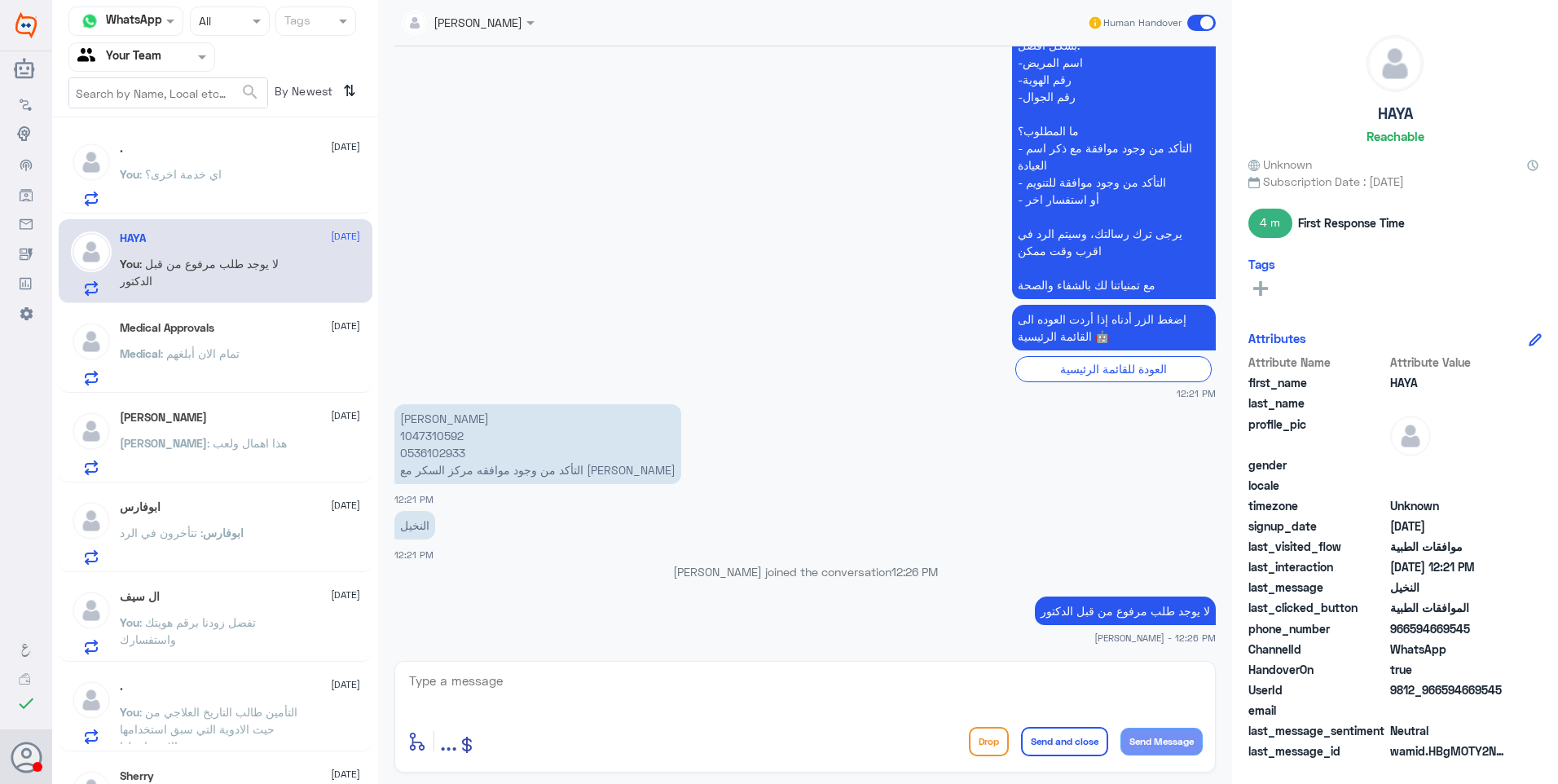
click at [232, 343] on div "Medical Approvals [DATE] Medical : تمام الان أبلغهم" at bounding box center [239, 353] width 240 height 64
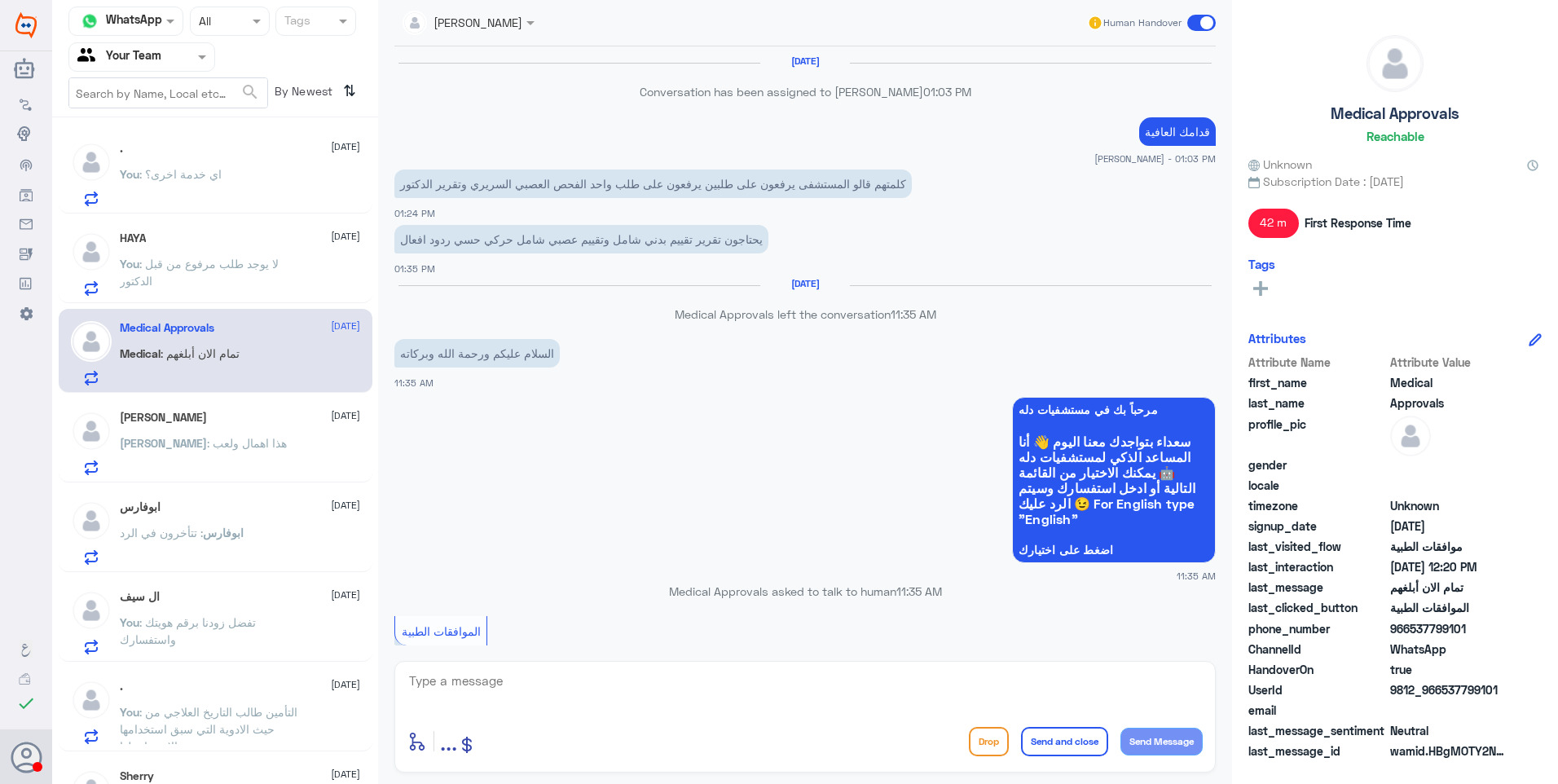
scroll to position [1183, 0]
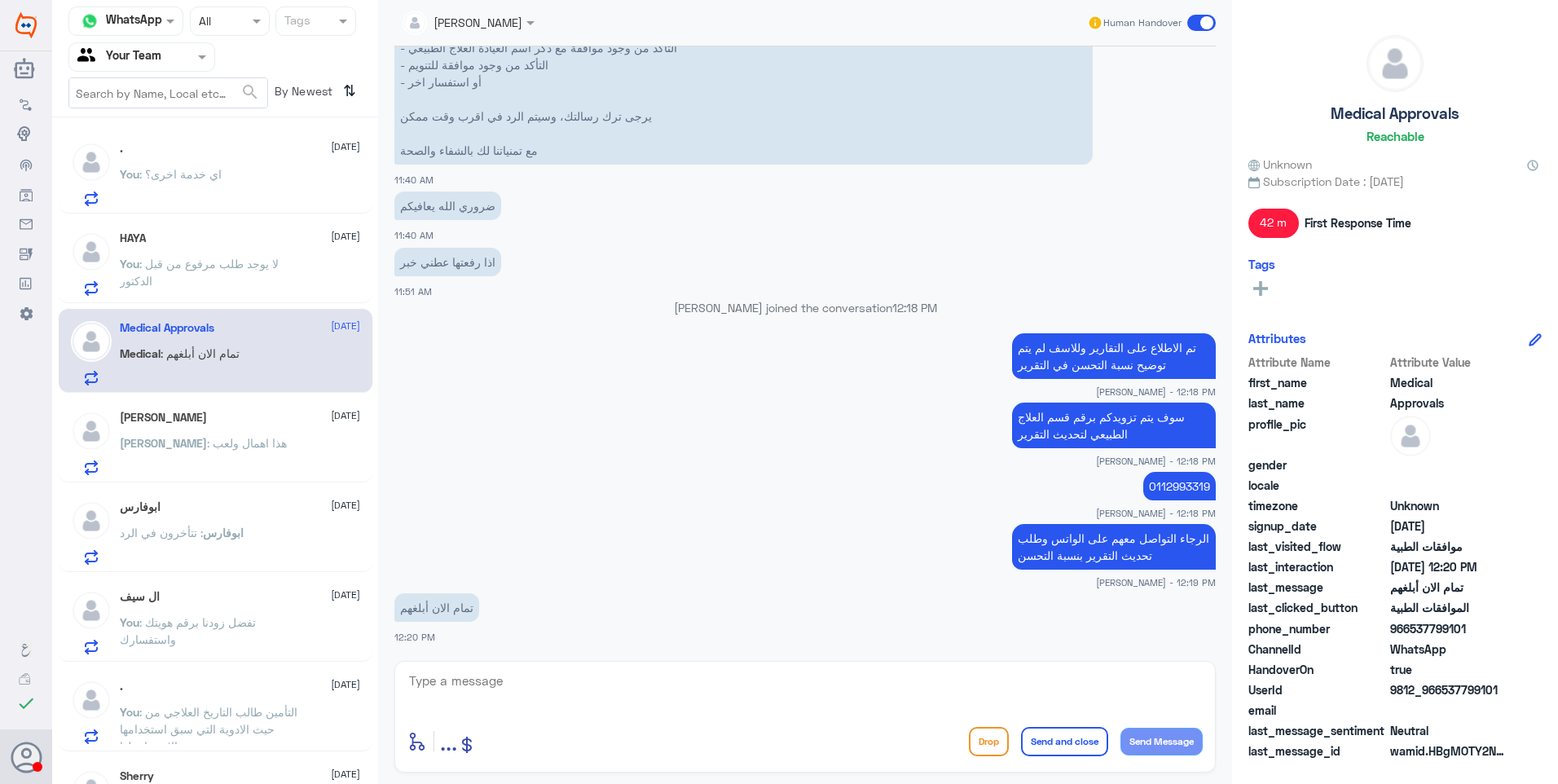
click at [222, 448] on span ": هذا اهمال ولعب" at bounding box center [246, 442] width 79 height 14
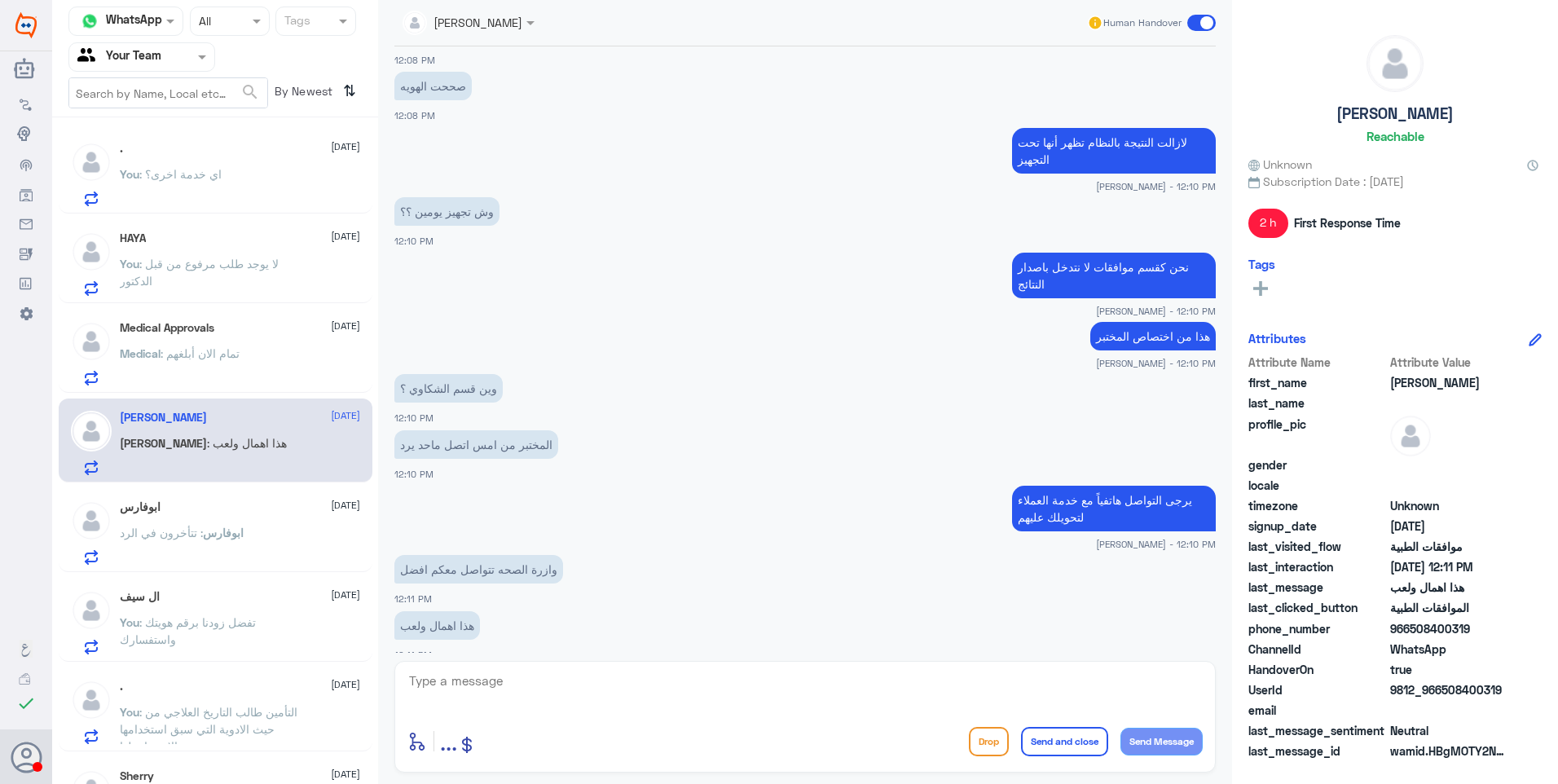
scroll to position [1577, 0]
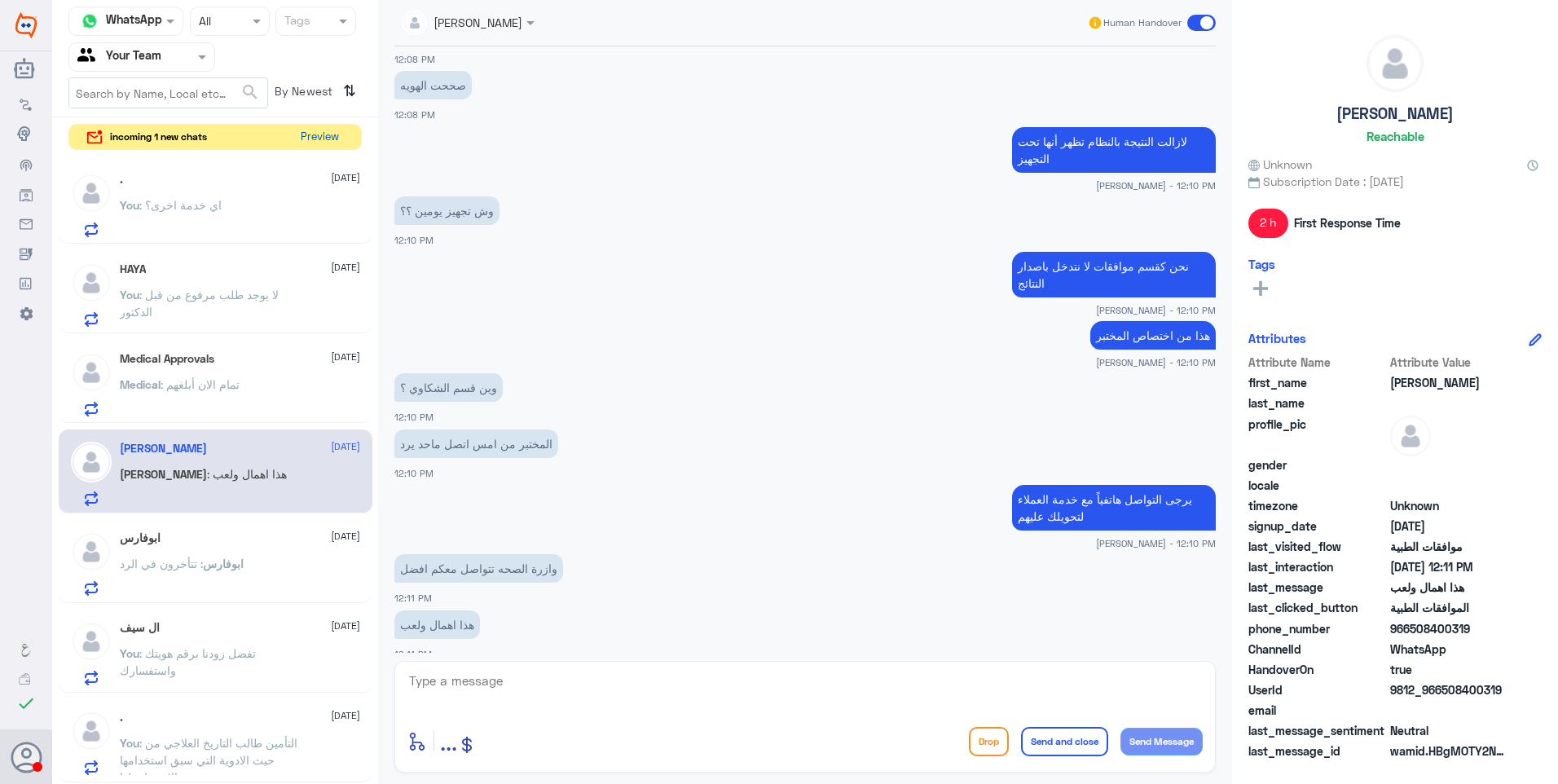
click at [316, 139] on button "Preview" at bounding box center [319, 137] width 50 height 26
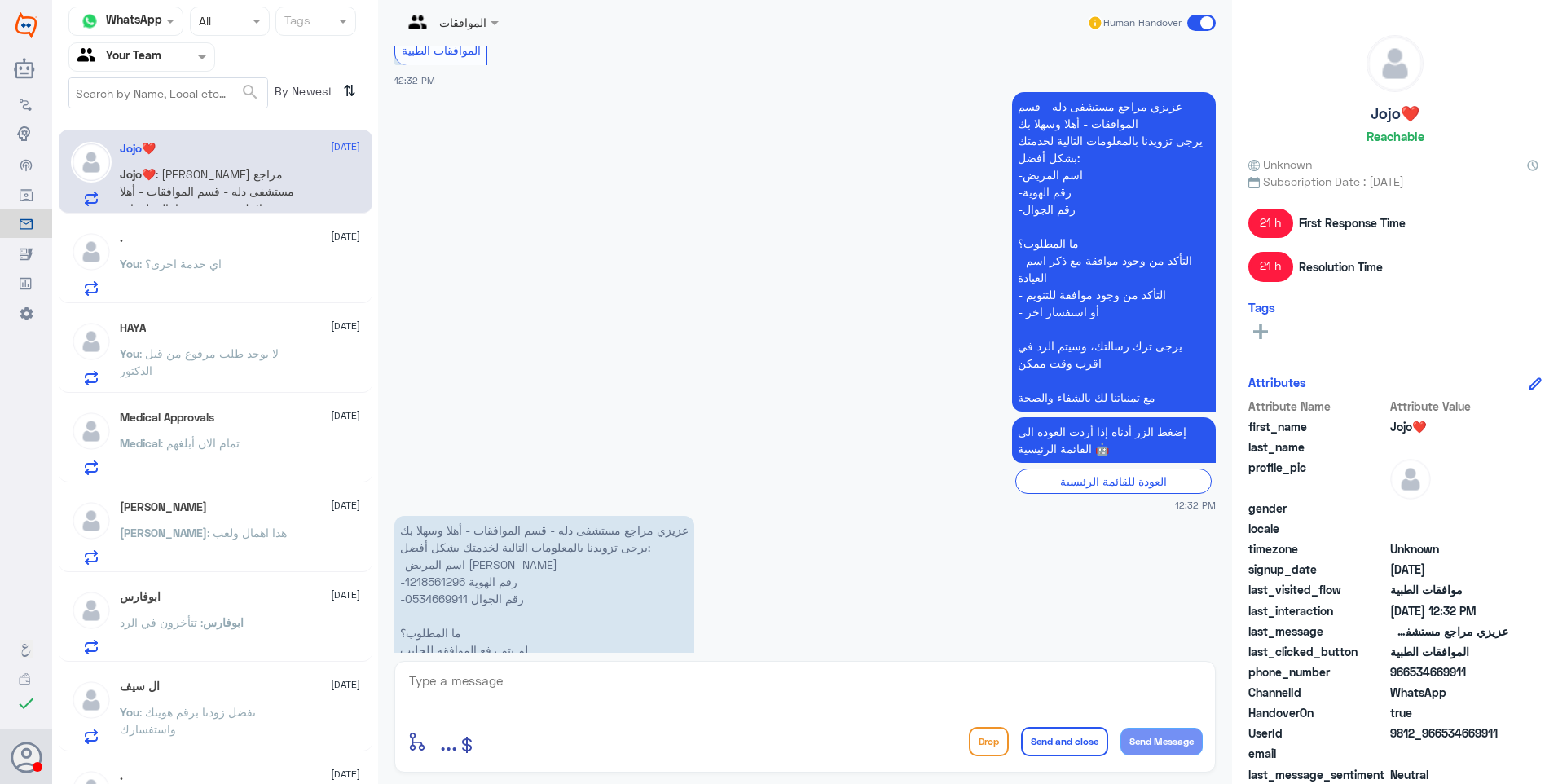
scroll to position [1770, 0]
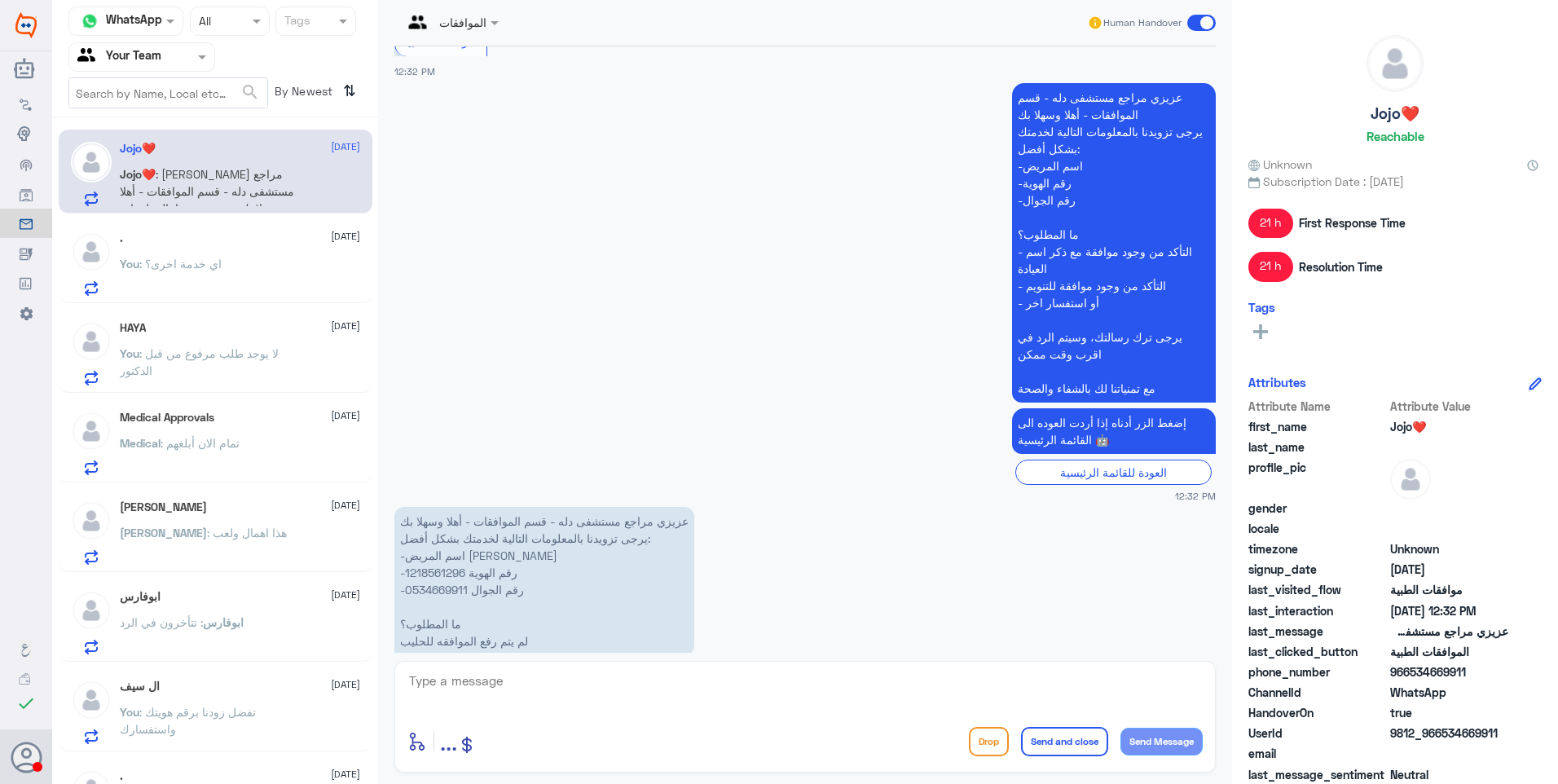
drag, startPoint x: 529, startPoint y: 608, endPoint x: 518, endPoint y: 607, distance: 11.0
click at [518, 607] on p "عزيزي مراجع مستشفى دله - قسم الموافقات - أهلا وسهلا بك يرجى تزويدنا بالمعلومات …" at bounding box center [544, 581] width 300 height 149
drag, startPoint x: 518, startPoint y: 607, endPoint x: 434, endPoint y: 547, distance: 103.2
click at [433, 557] on p "عزيزي مراجع مستشفى دله - قسم الموافقات - أهلا وسهلا بك يرجى تزويدنا بالمعلومات …" at bounding box center [544, 581] width 300 height 149
click at [429, 537] on p "عزيزي مراجع مستشفى دله - قسم الموافقات - أهلا وسهلا بك يرجى تزويدنا بالمعلومات …" at bounding box center [544, 581] width 300 height 149
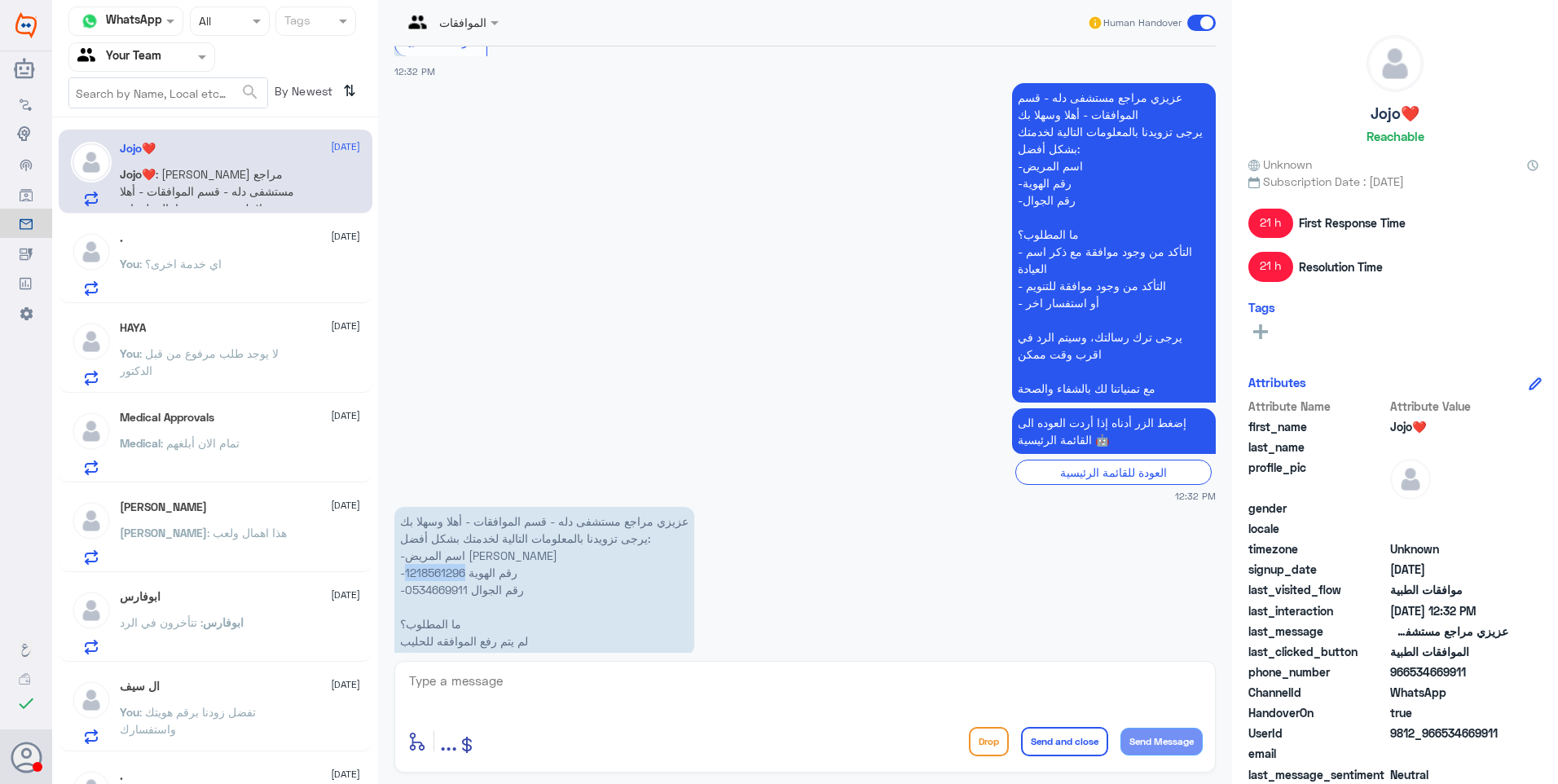
click at [429, 537] on p "عزيزي مراجع مستشفى دله - قسم الموافقات - أهلا وسهلا بك يرجى تزويدنا بالمعلومات …" at bounding box center [544, 581] width 300 height 149
copy p "1218561296"
click at [508, 692] on textarea at bounding box center [805, 689] width 795 height 40
type textarea "d"
click at [965, 680] on textarea "تم الرفع بتاريخ 13/8" at bounding box center [805, 689] width 795 height 40
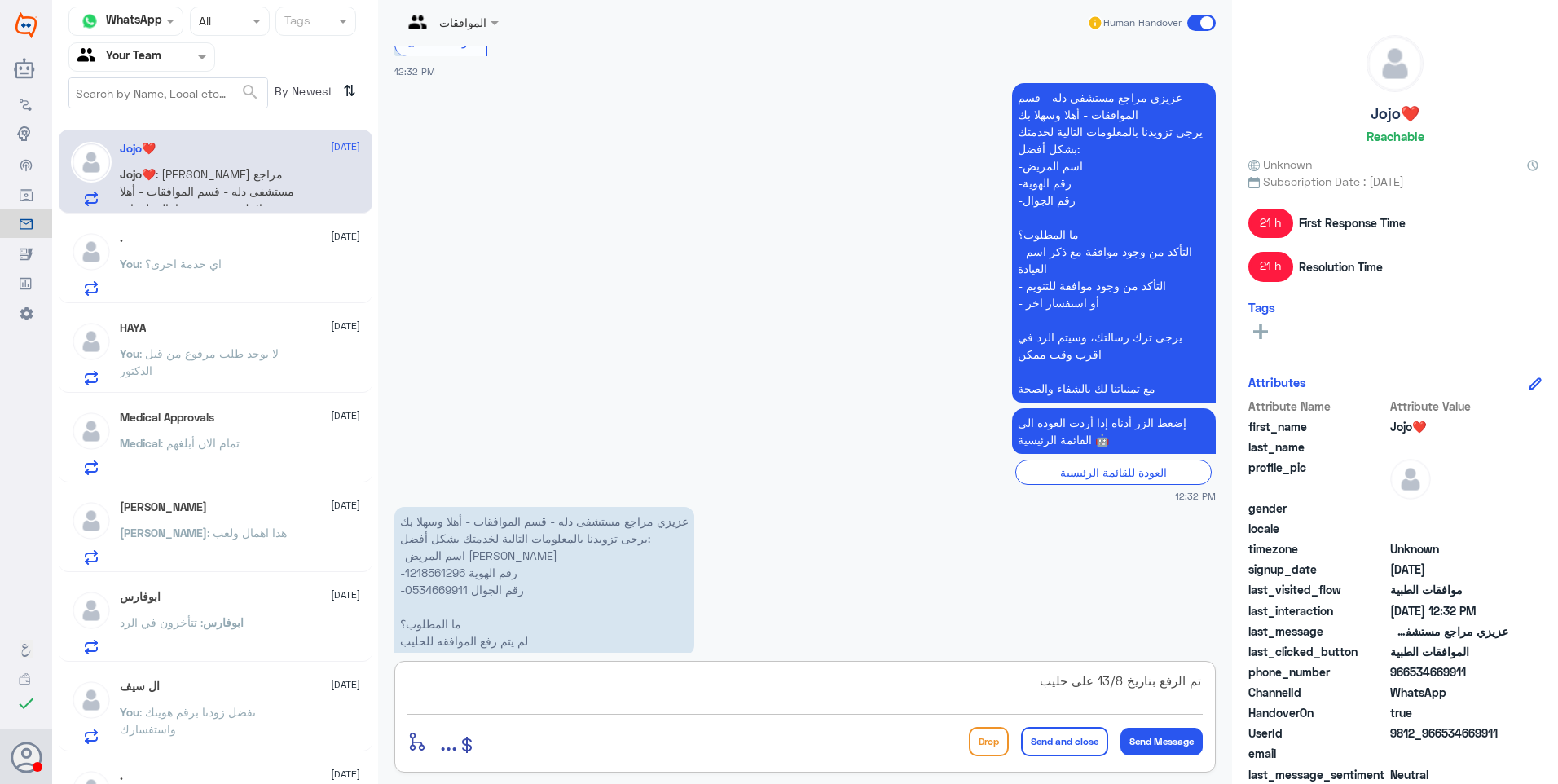
type textarea "تم الرفع بتاريخ 13/8 على حليب"
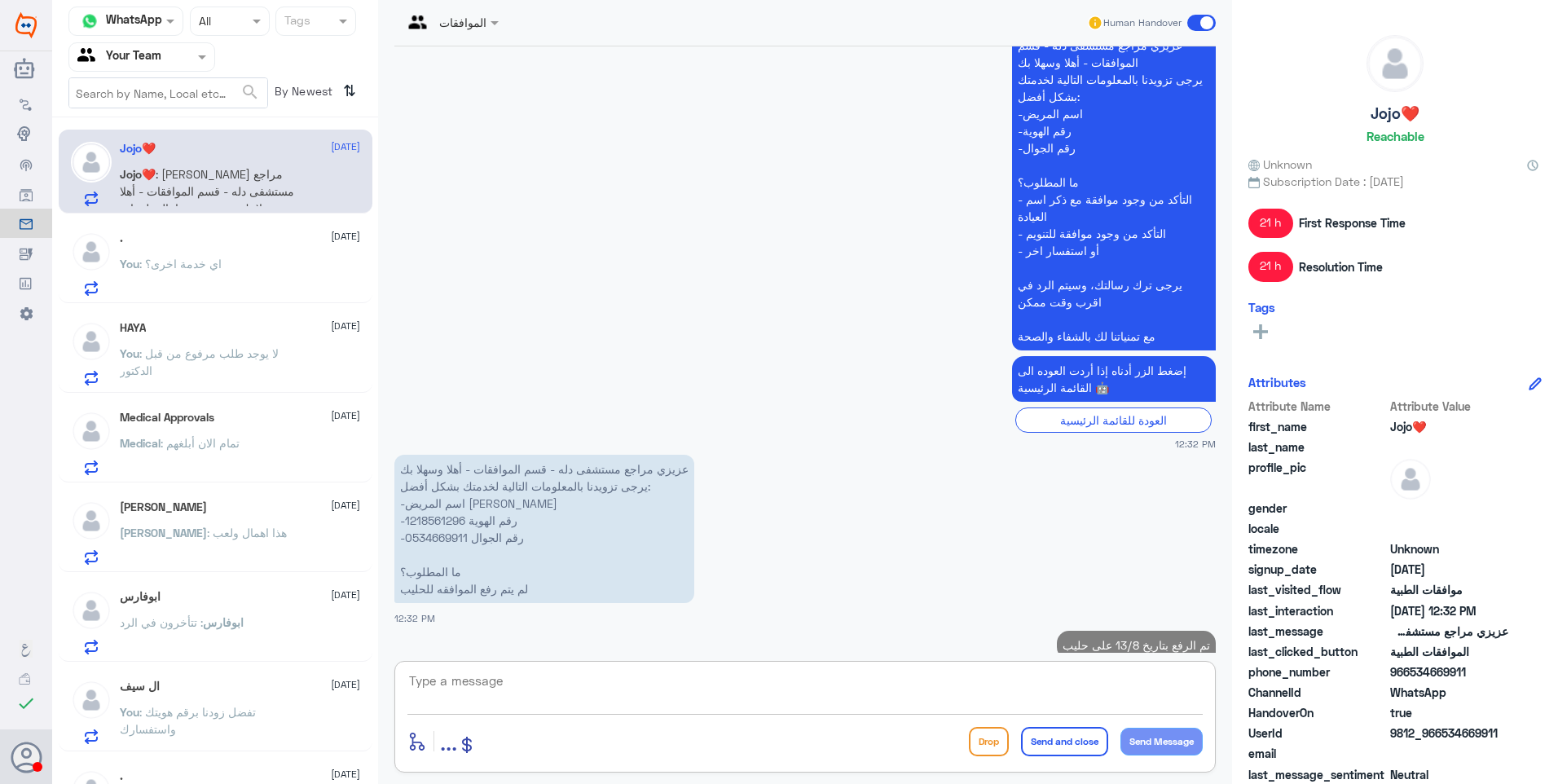
paste textarea "MILK BLEMIL PLUS MAX 400GM"
type textarea "MILK BLEMIL PLUS MAX 400GM"
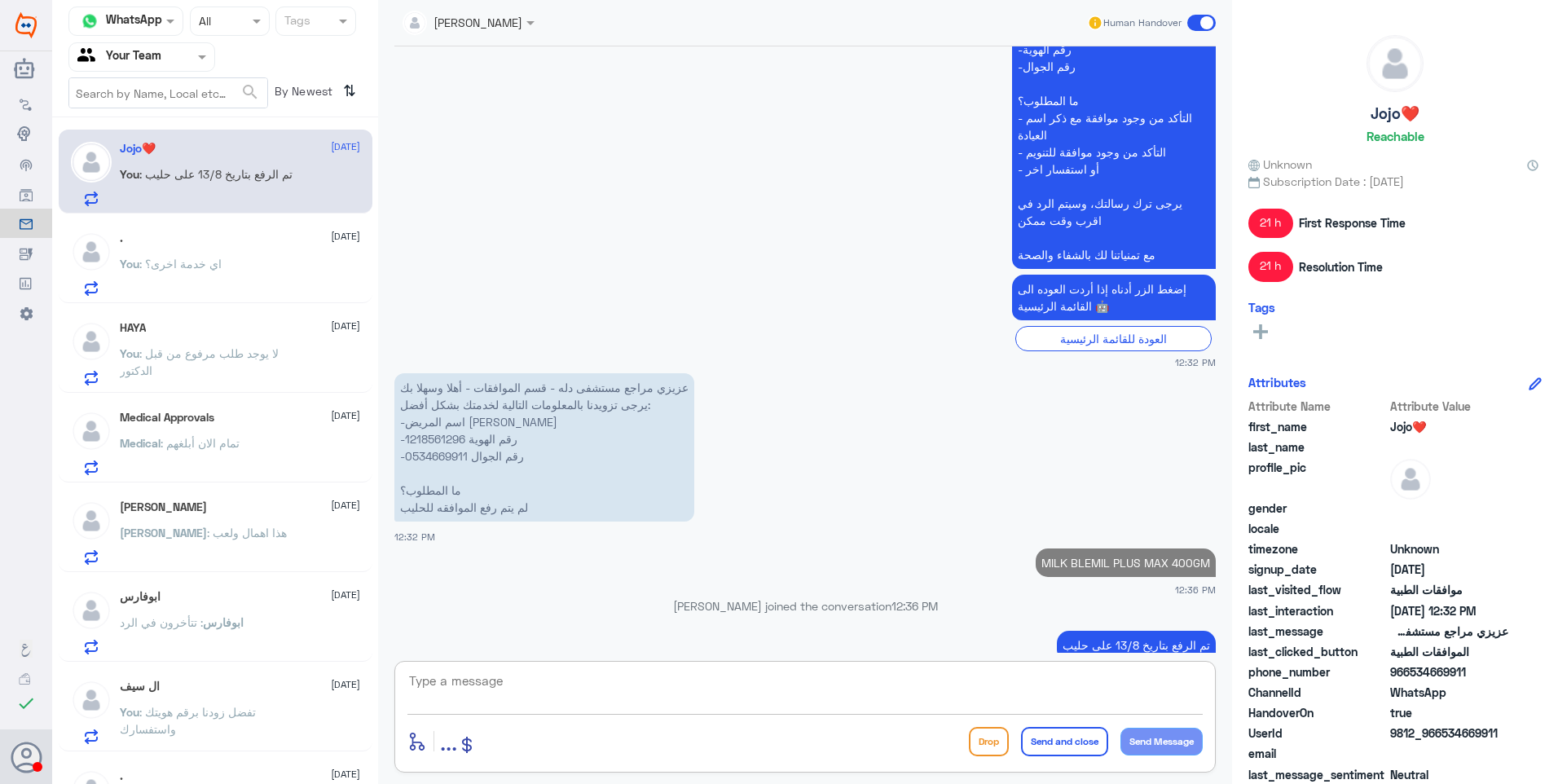
click at [743, 705] on textarea at bounding box center [805, 689] width 795 height 40
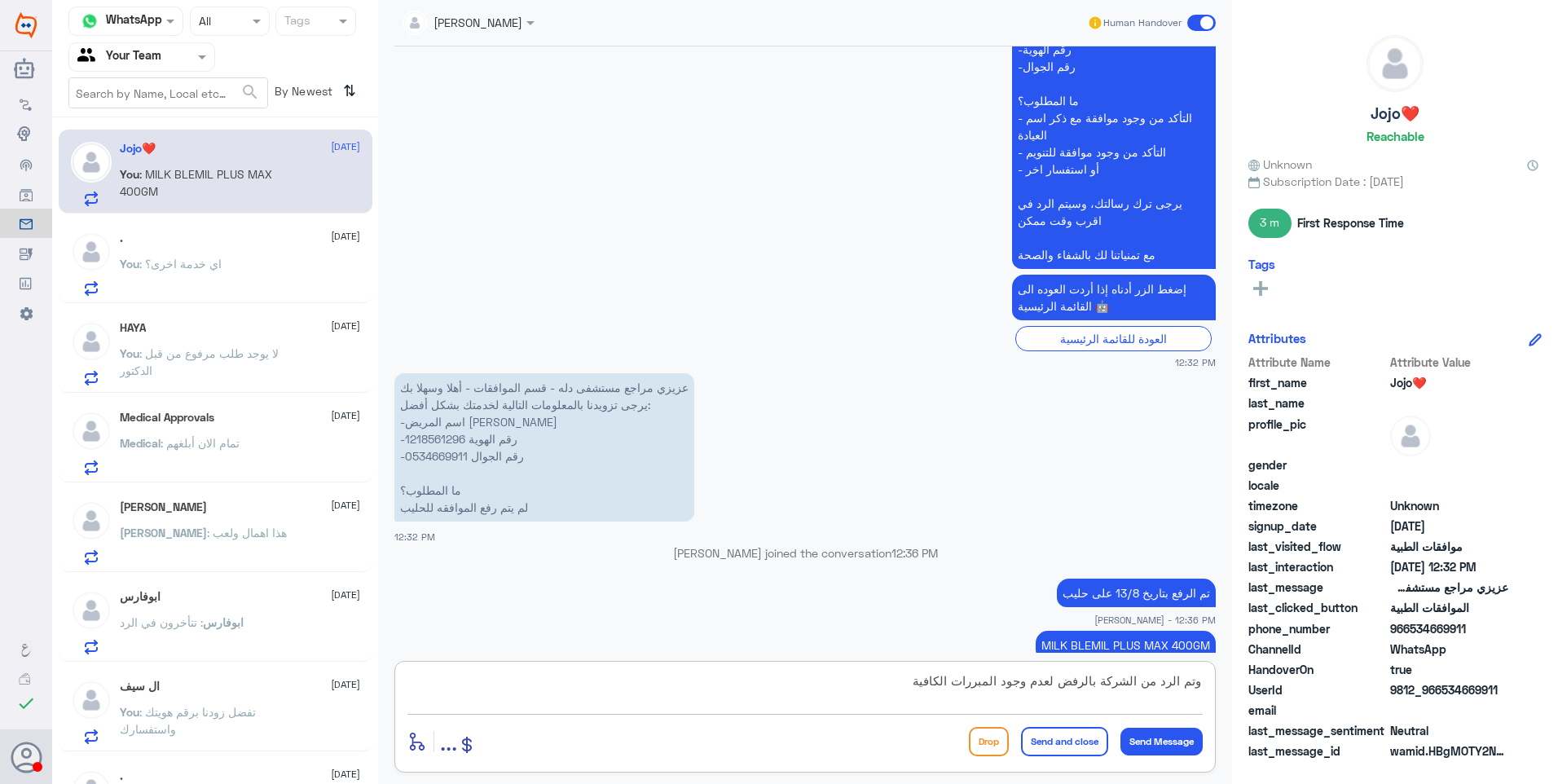
type textarea "وتم الرد من الشركة بالرفض لعدم وجود المبررات الكافية"
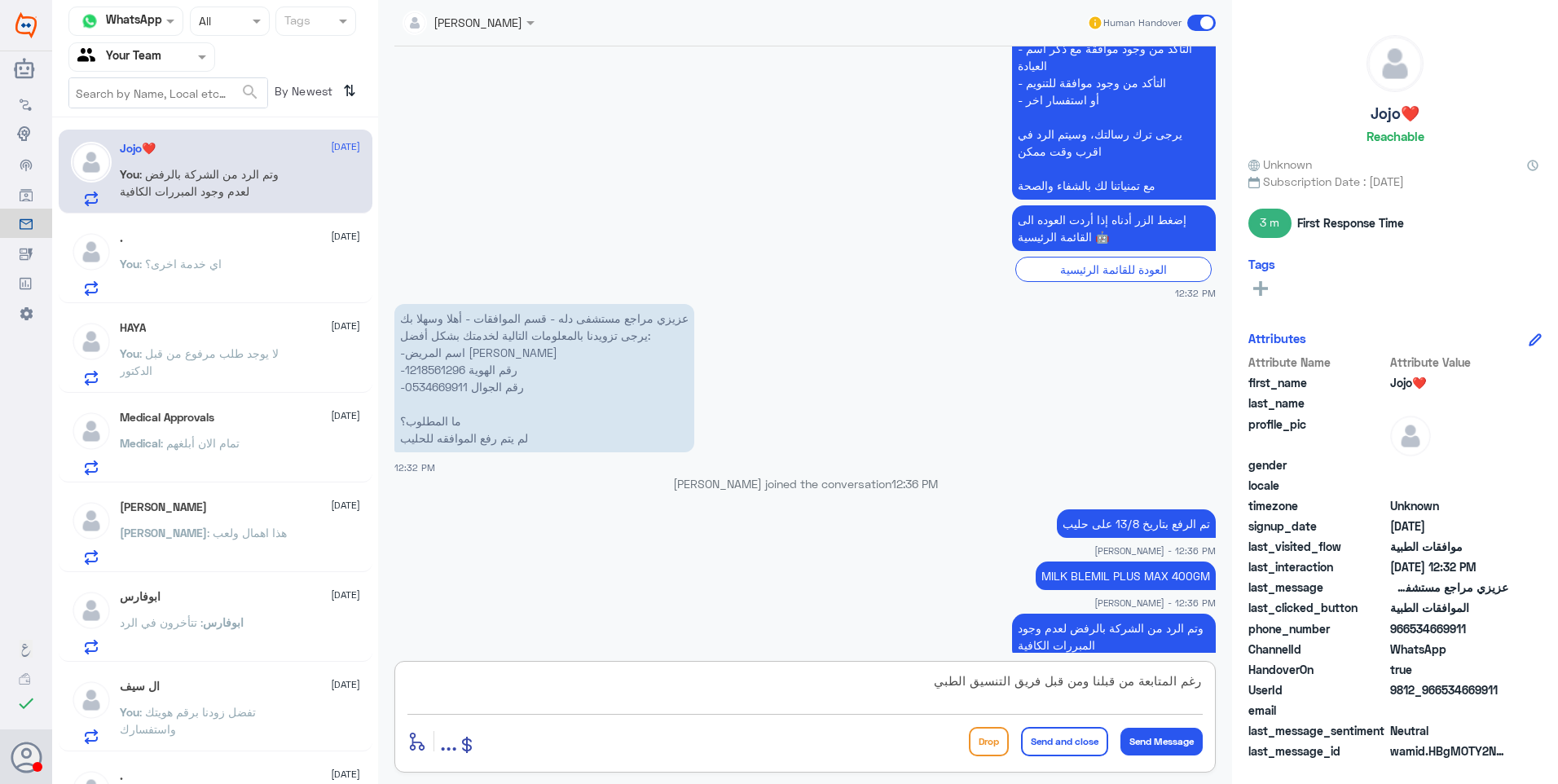
type textarea "رغم المتابعة من قبلنا ومن قبل فريق التنسيق الطبي"
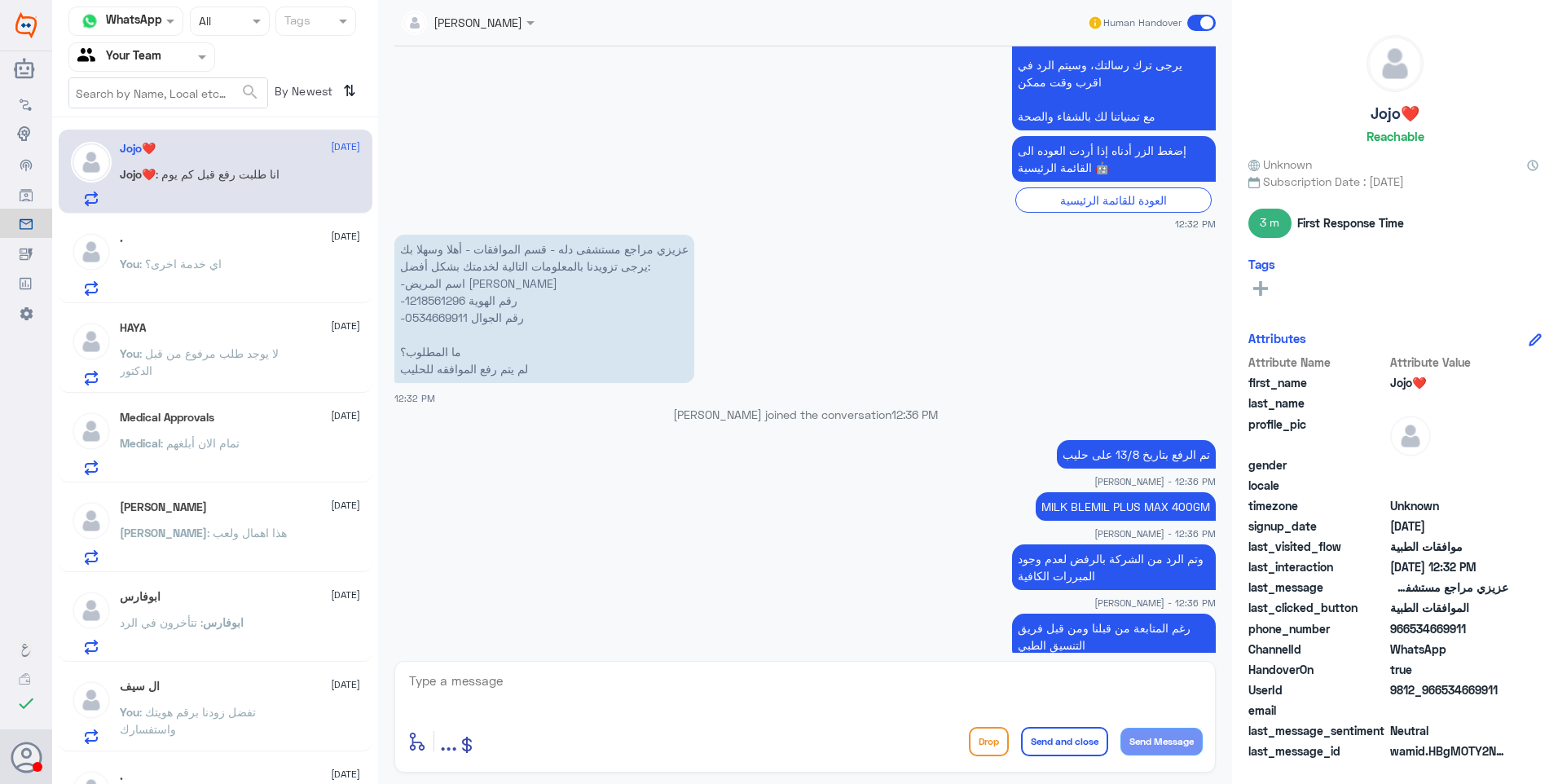
scroll to position [2068, 0]
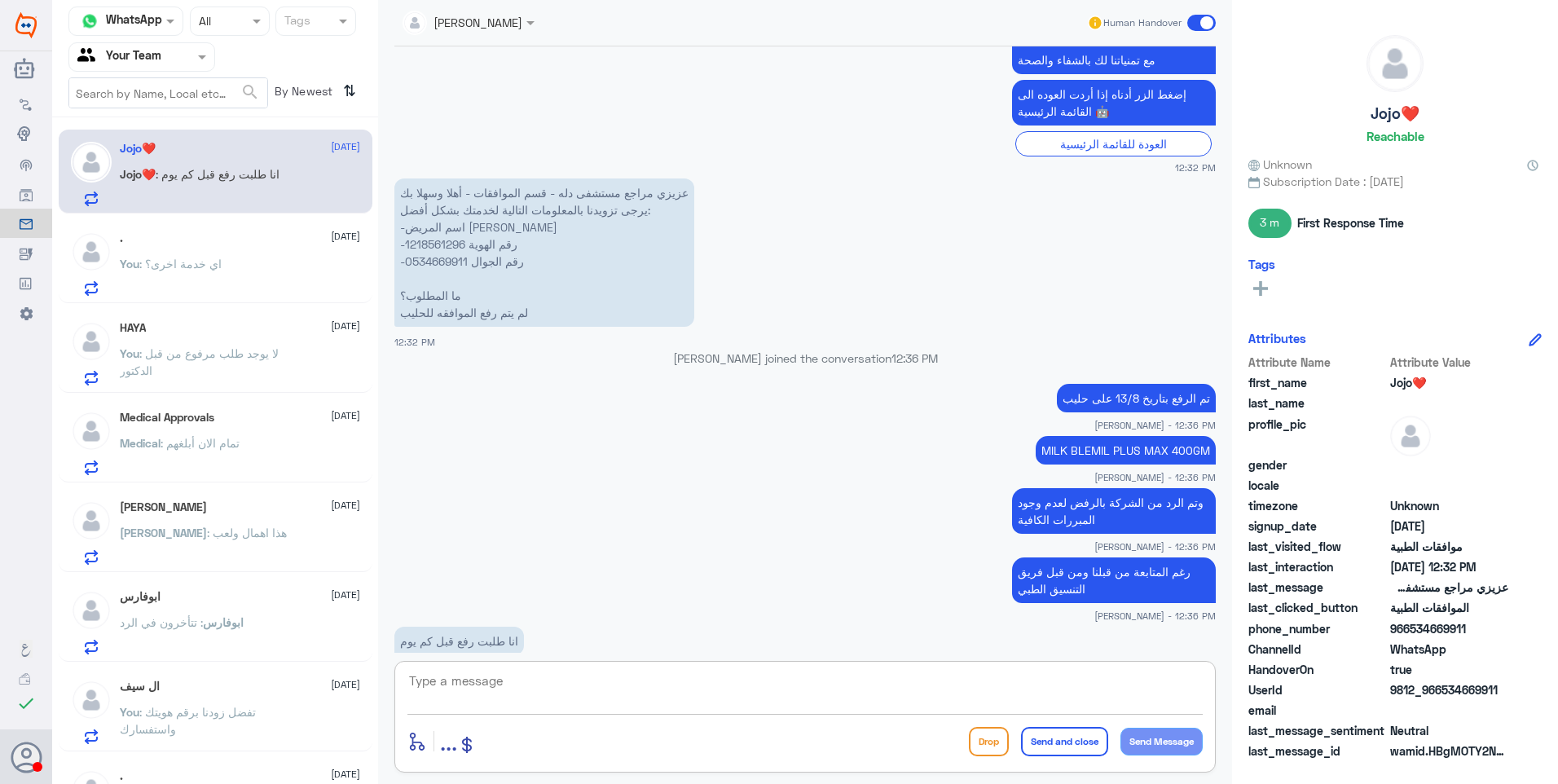
click at [475, 690] on textarea at bounding box center [805, 689] width 795 height 40
type textarea "طلبت من من؟"
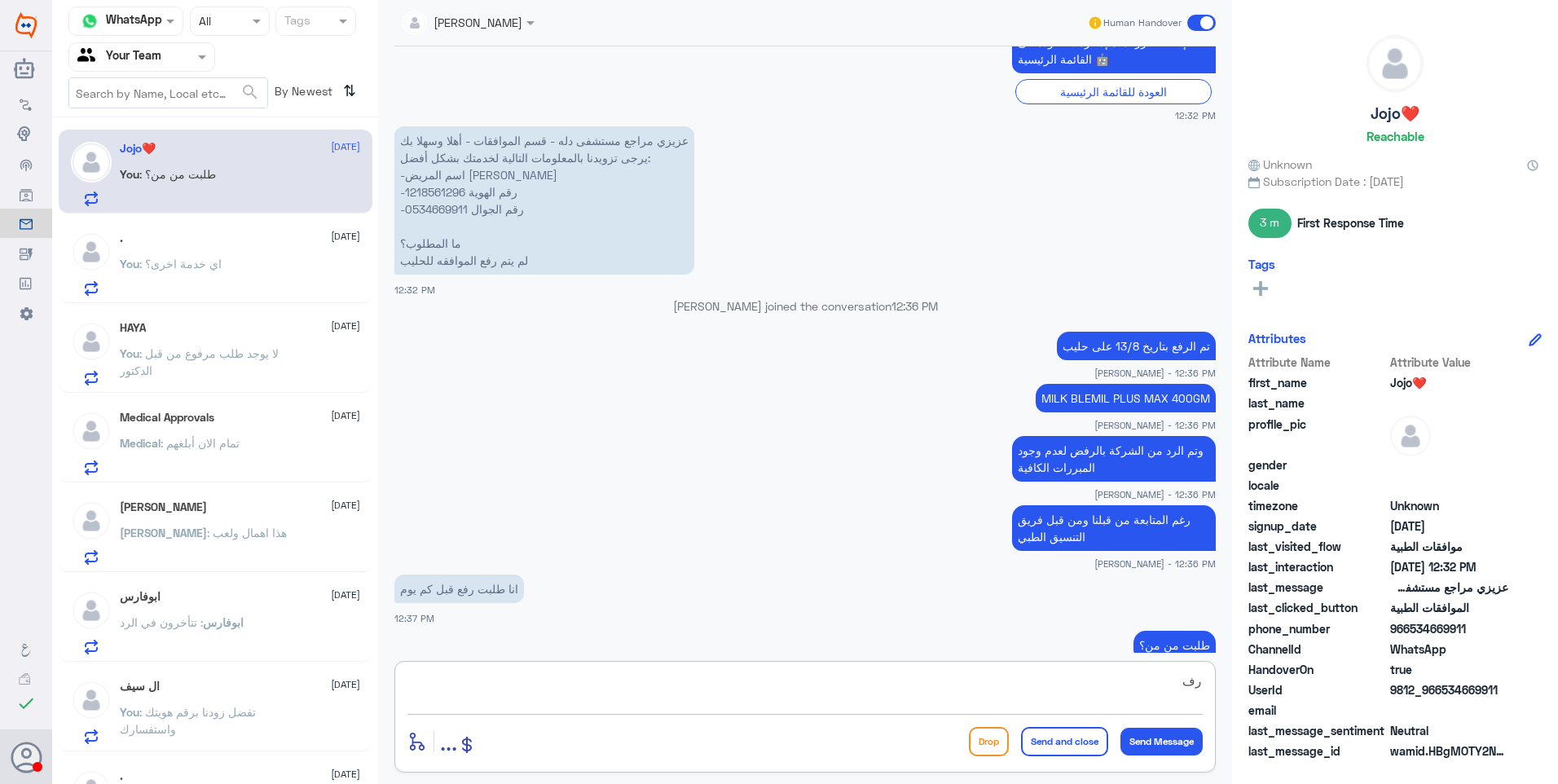
type textarea "ر"
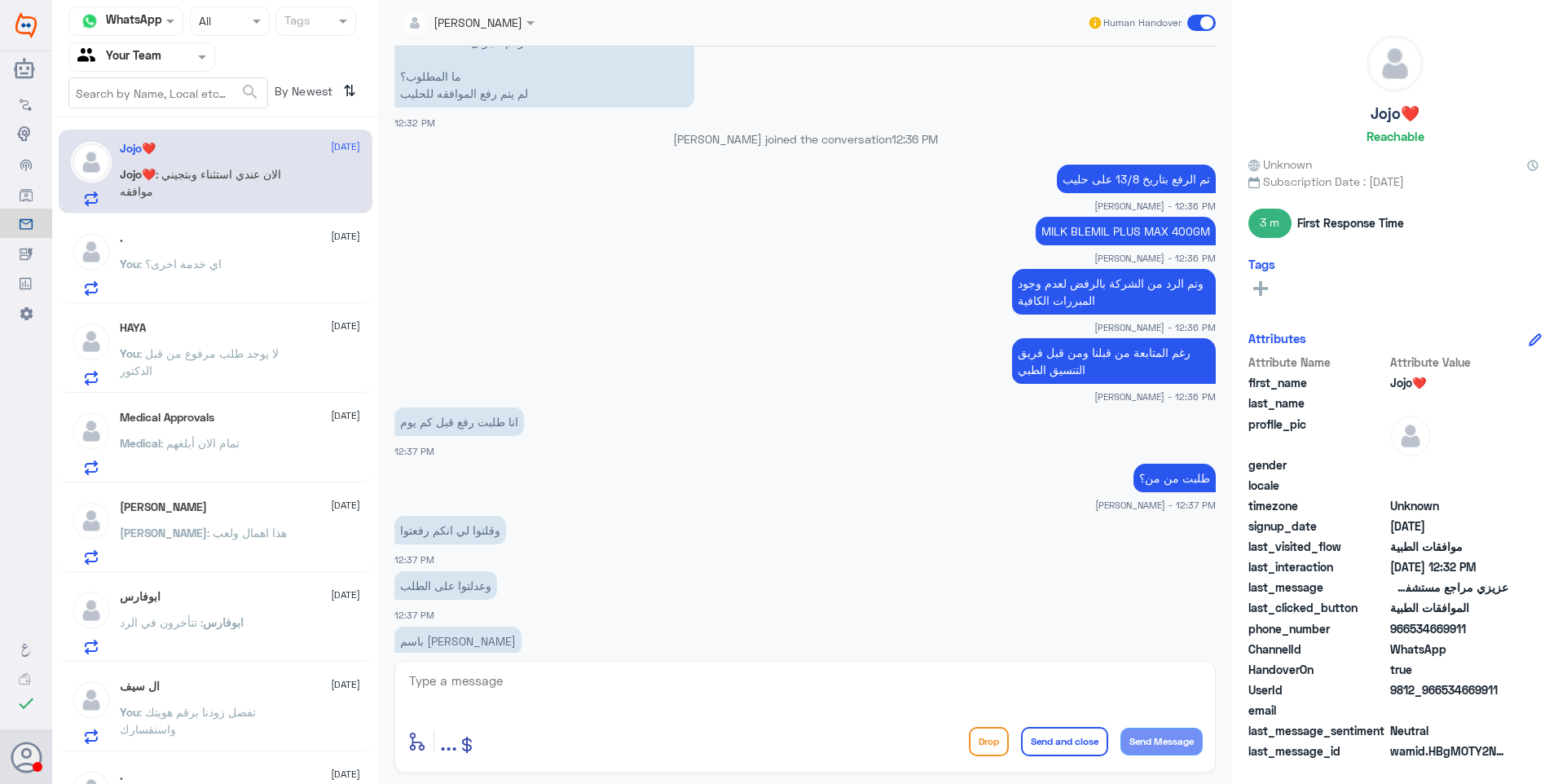
scroll to position [2343, 0]
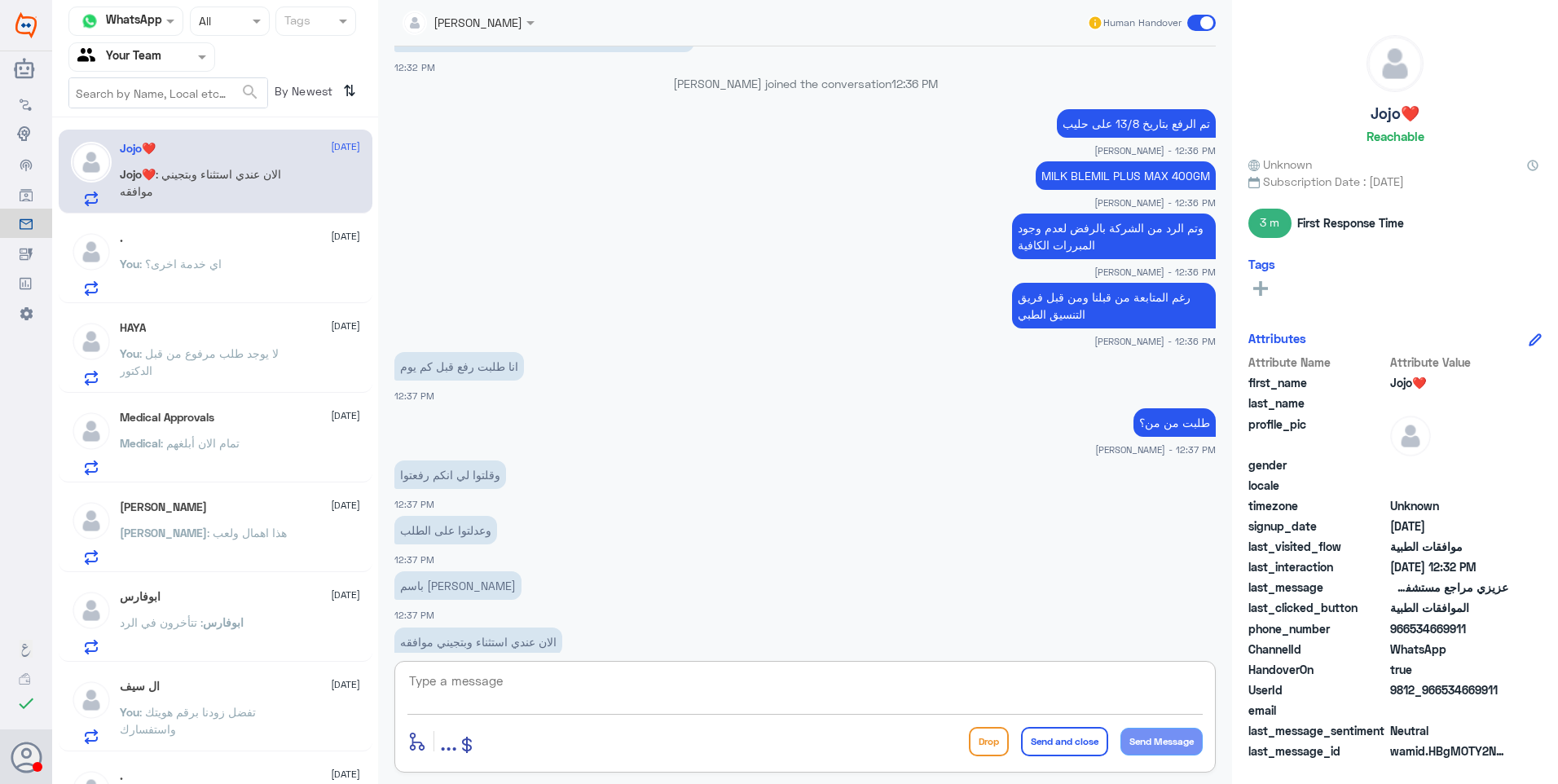
click at [495, 692] on textarea at bounding box center [805, 689] width 795 height 40
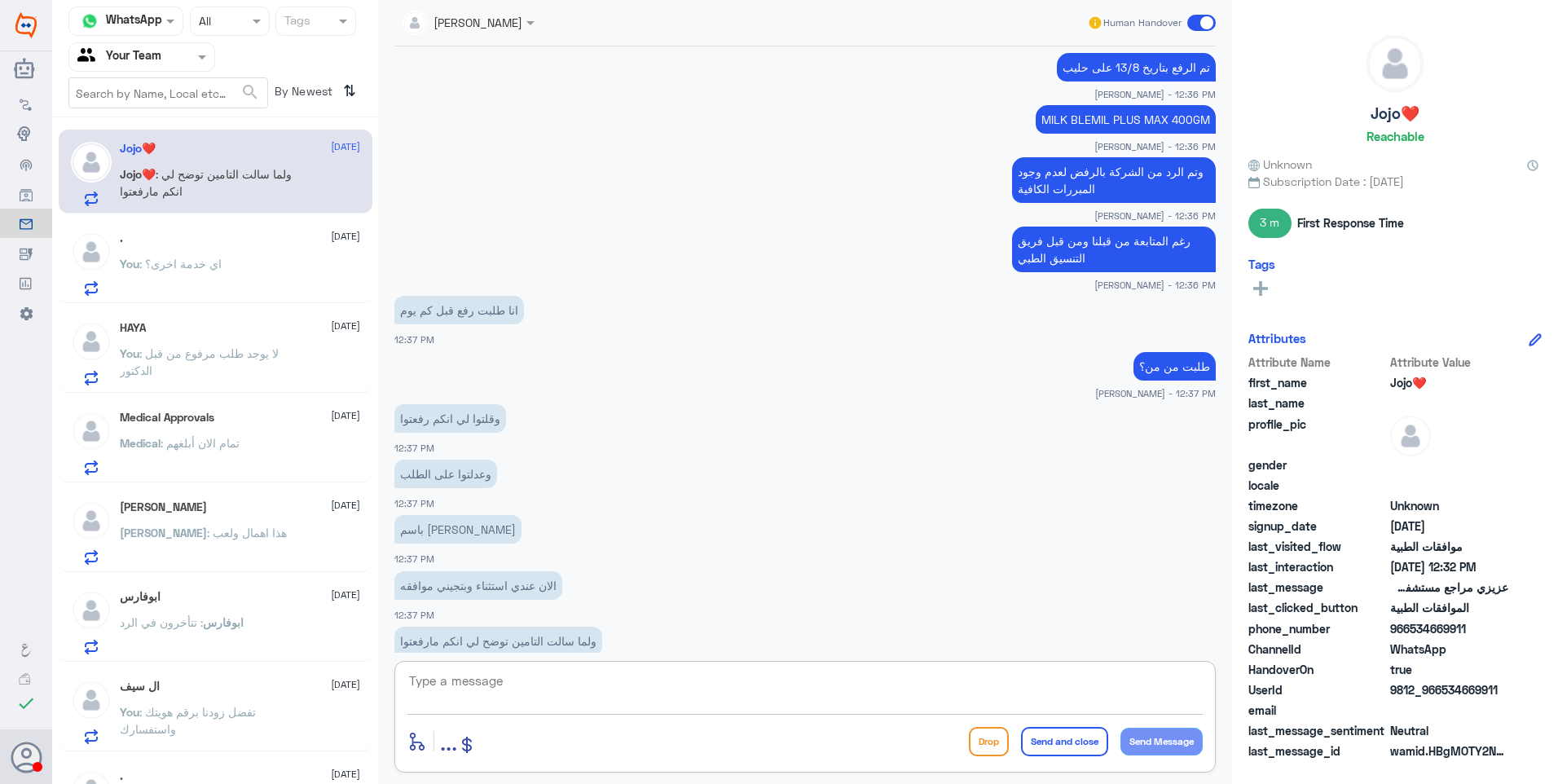
click at [485, 681] on textarea at bounding box center [805, 689] width 795 height 40
type textarea "'"
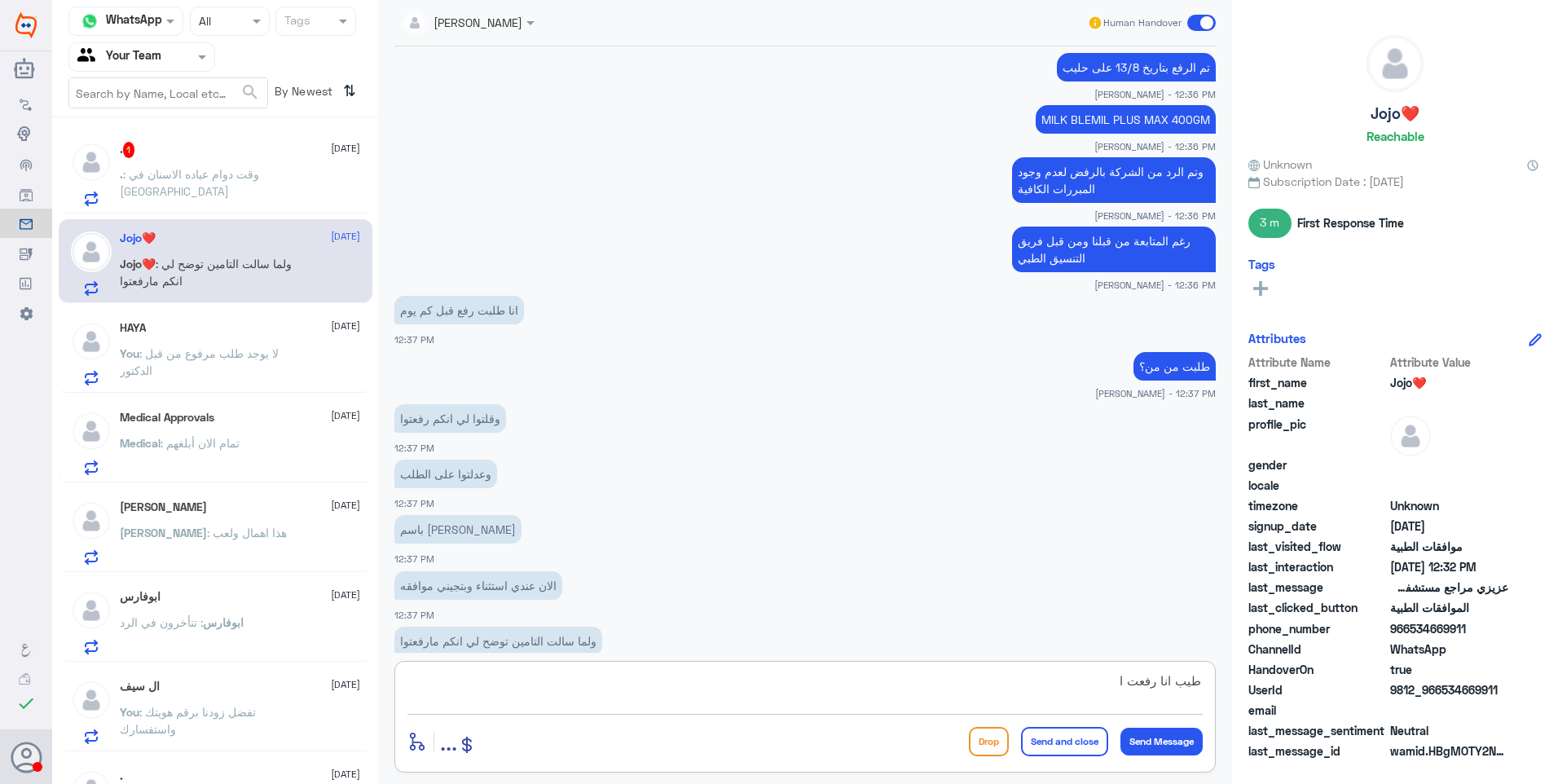
scroll to position [2454, 0]
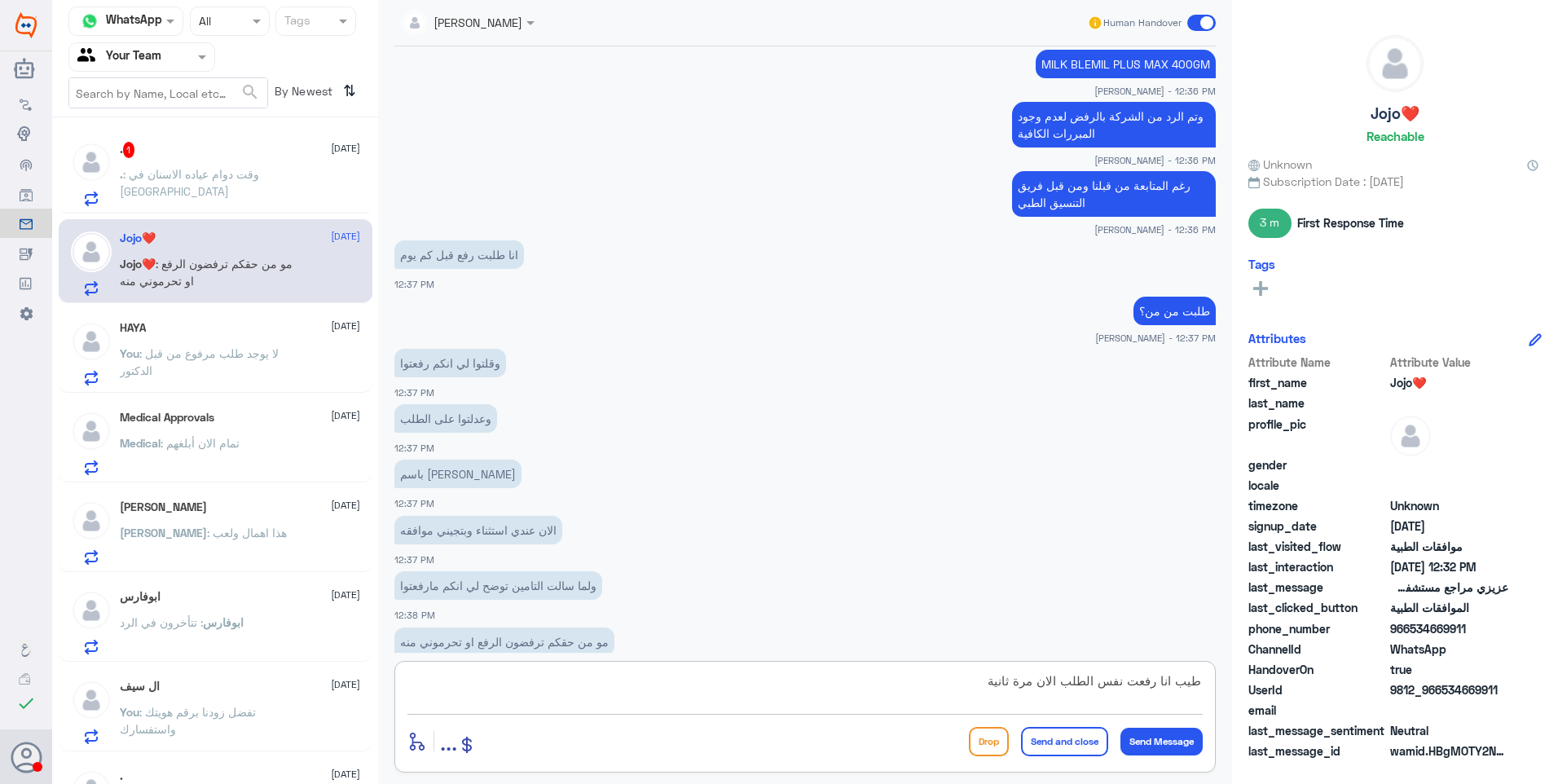
type textarea "طيب انا رفعت نفس الطلب الان مرة ثانية"
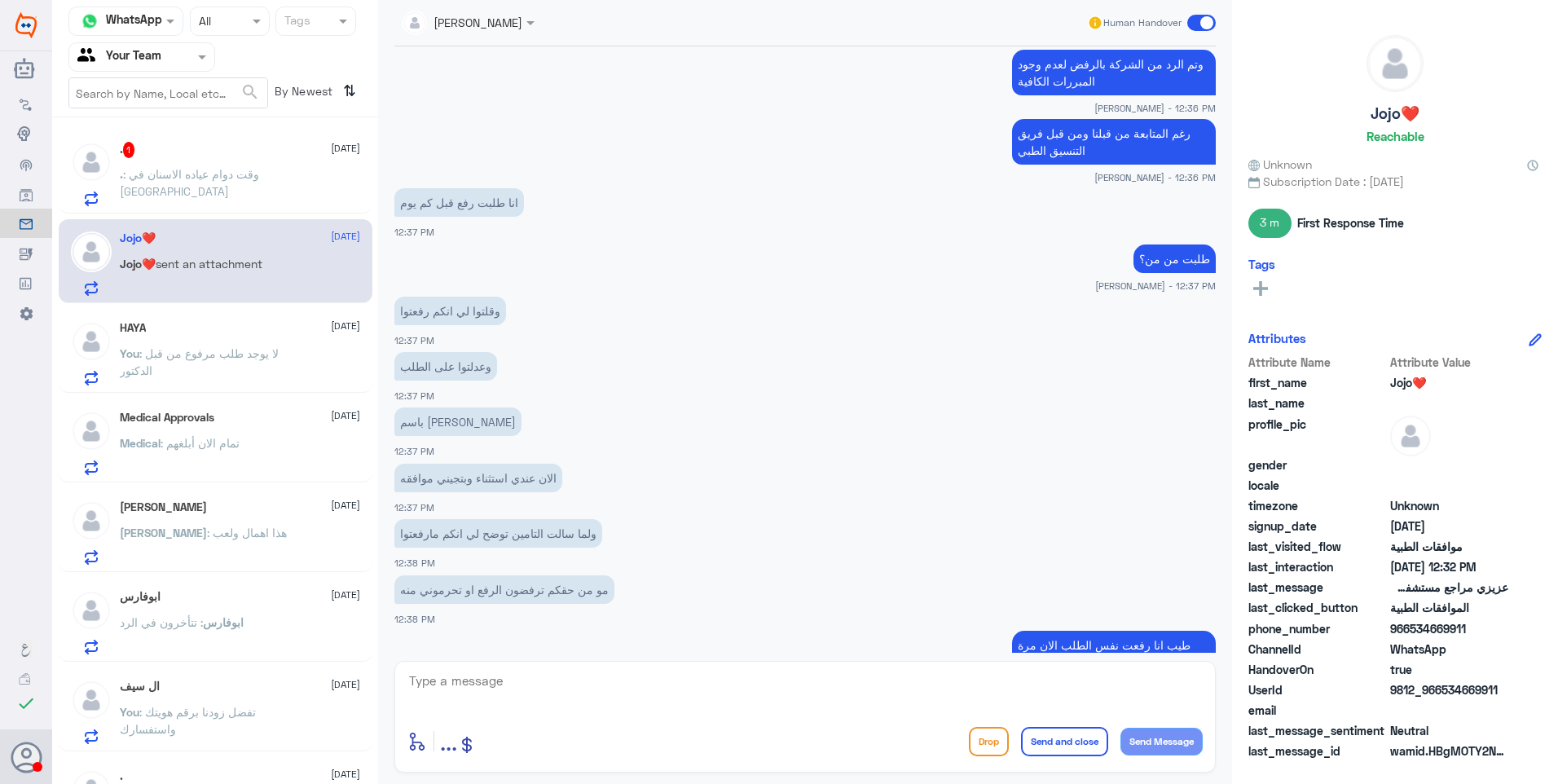
scroll to position [2732, 0]
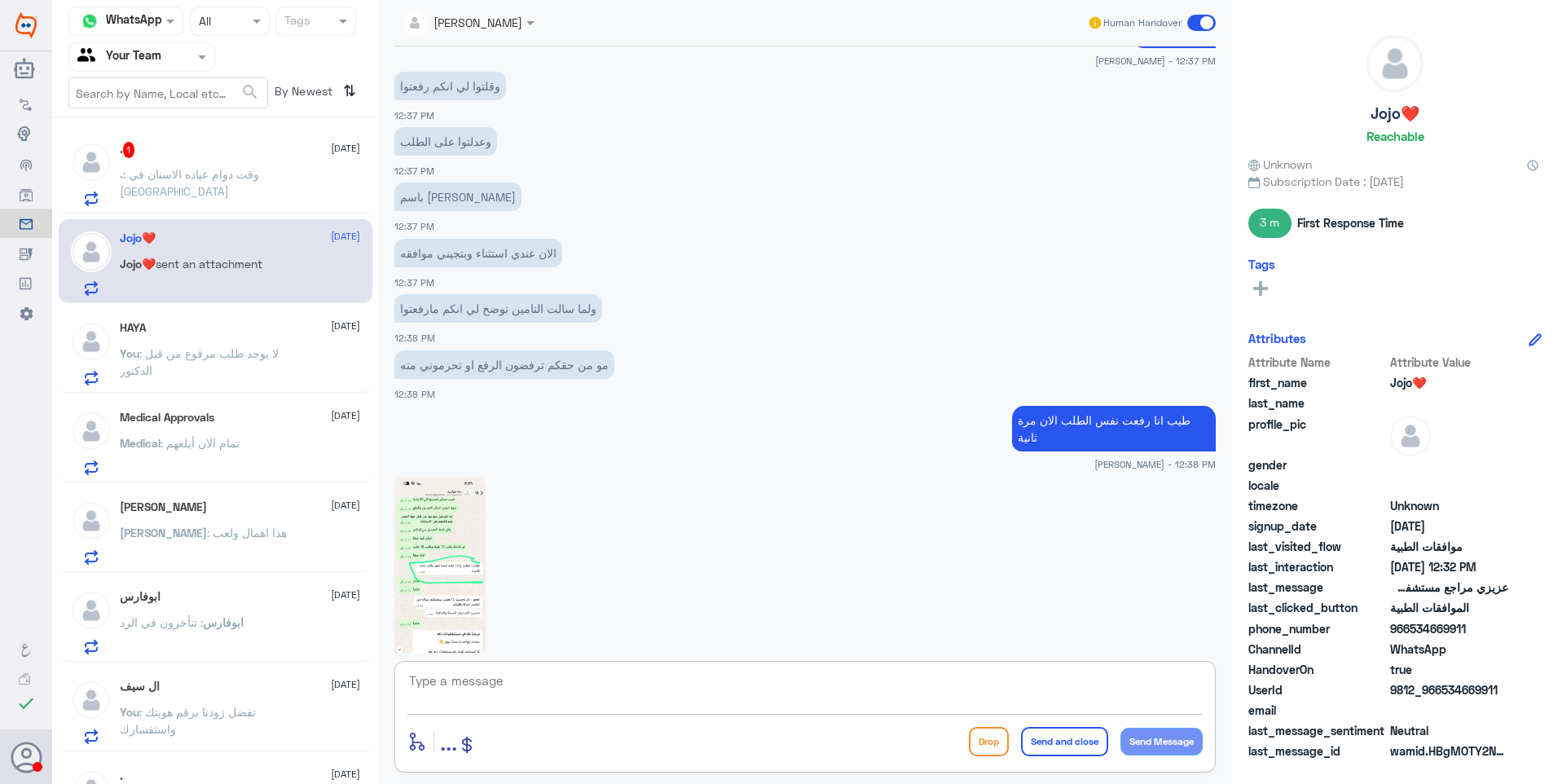
click at [428, 518] on img at bounding box center [440, 576] width 91 height 198
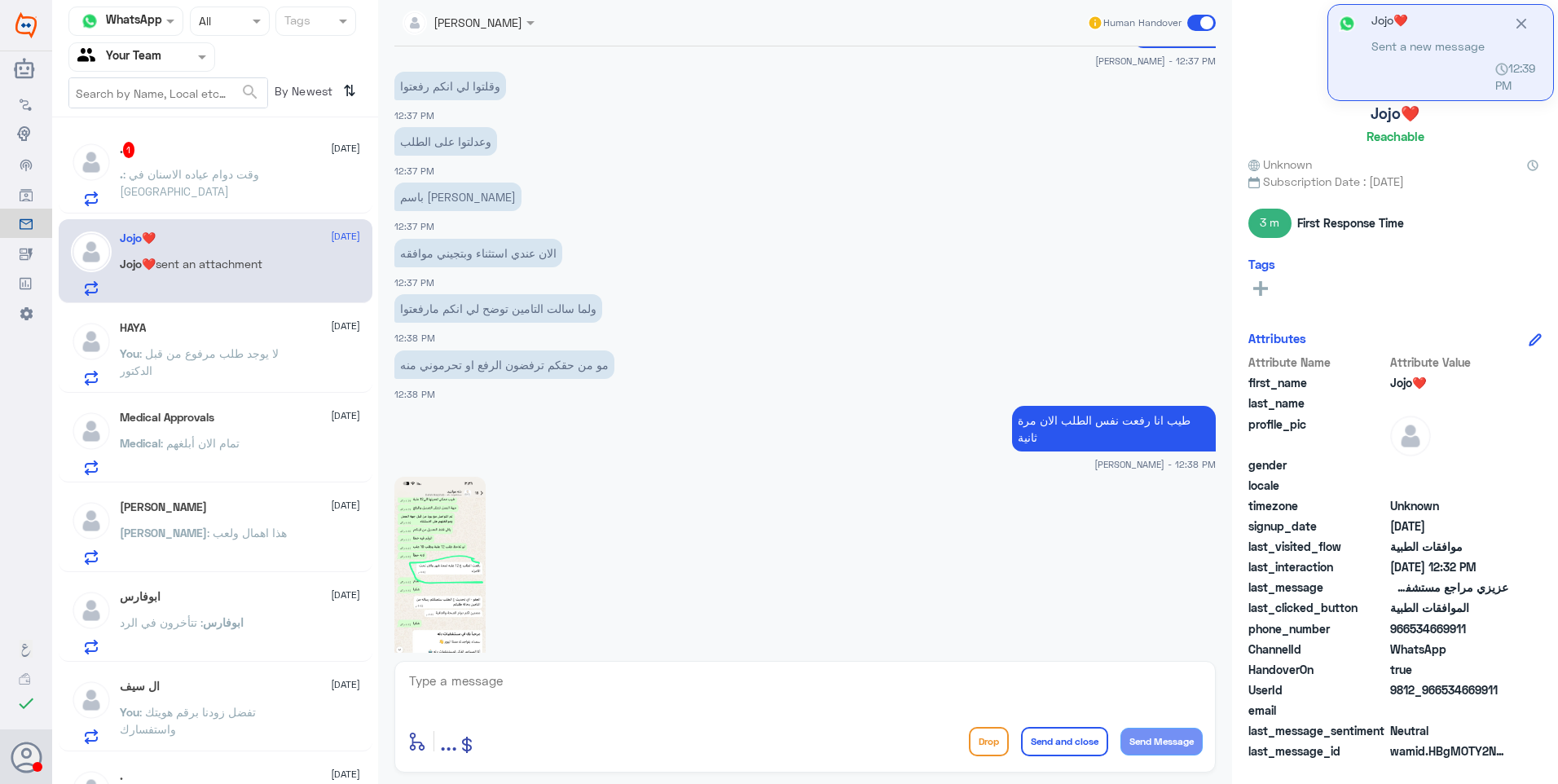
scroll to position [2843, 0]
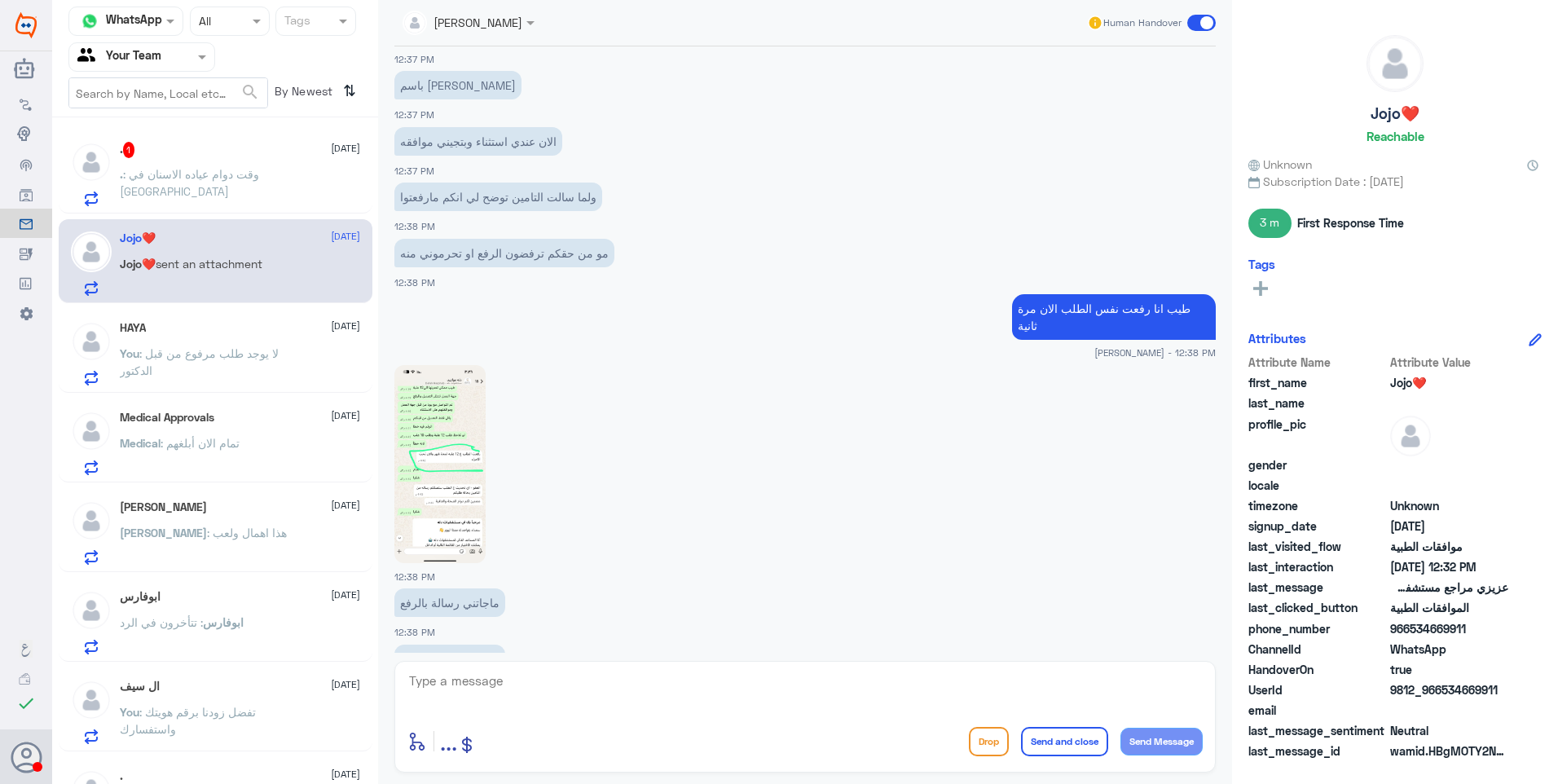
click at [477, 706] on textarea at bounding box center [805, 689] width 795 height 40
click at [493, 690] on textarea at bounding box center [805, 689] width 795 height 40
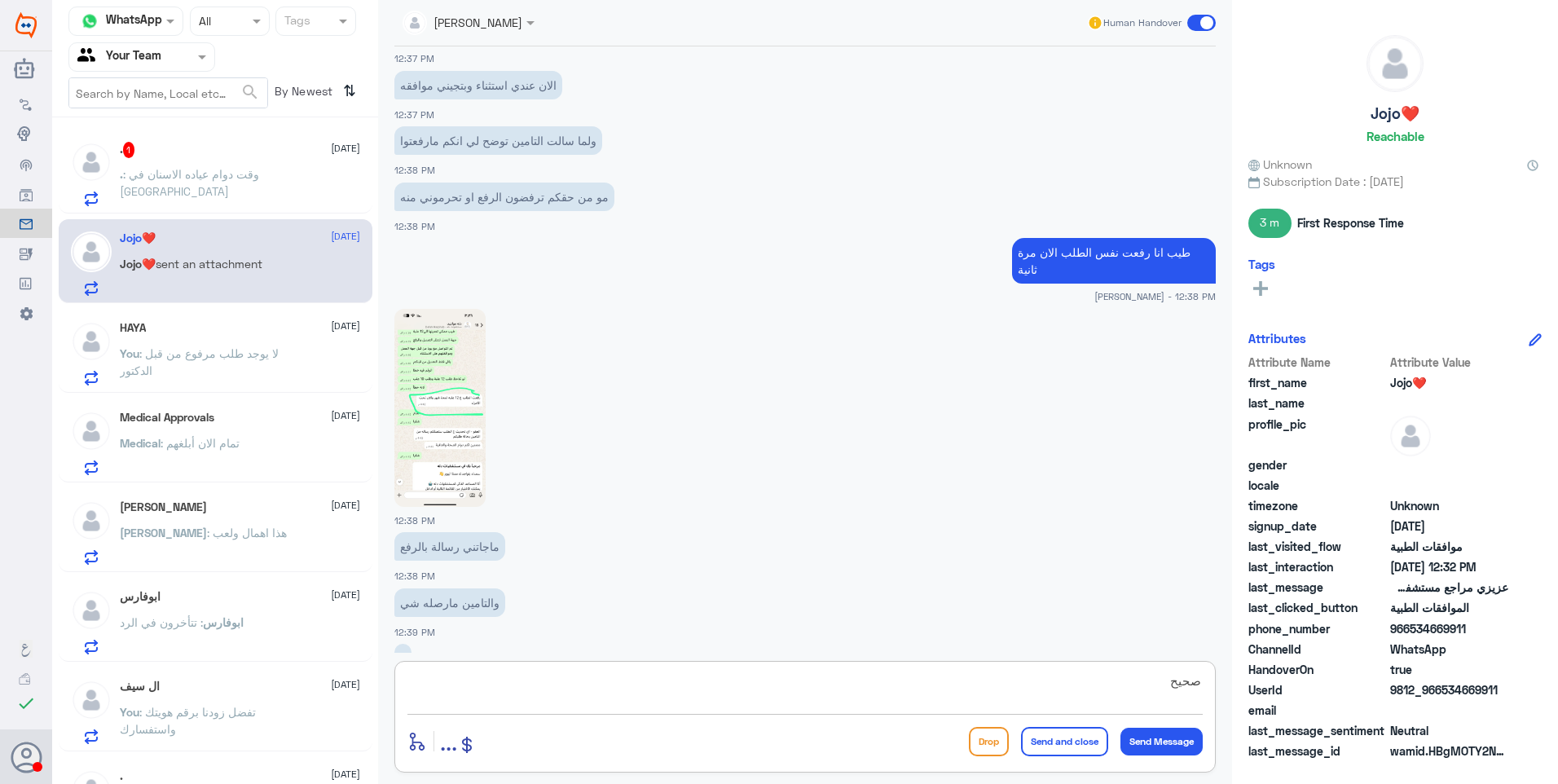
type textarea "صحيح"
click at [492, 307] on div at bounding box center [805, 407] width 822 height 200
click at [462, 330] on img at bounding box center [440, 408] width 91 height 198
click at [475, 683] on textarea "صحيح" at bounding box center [805, 689] width 795 height 40
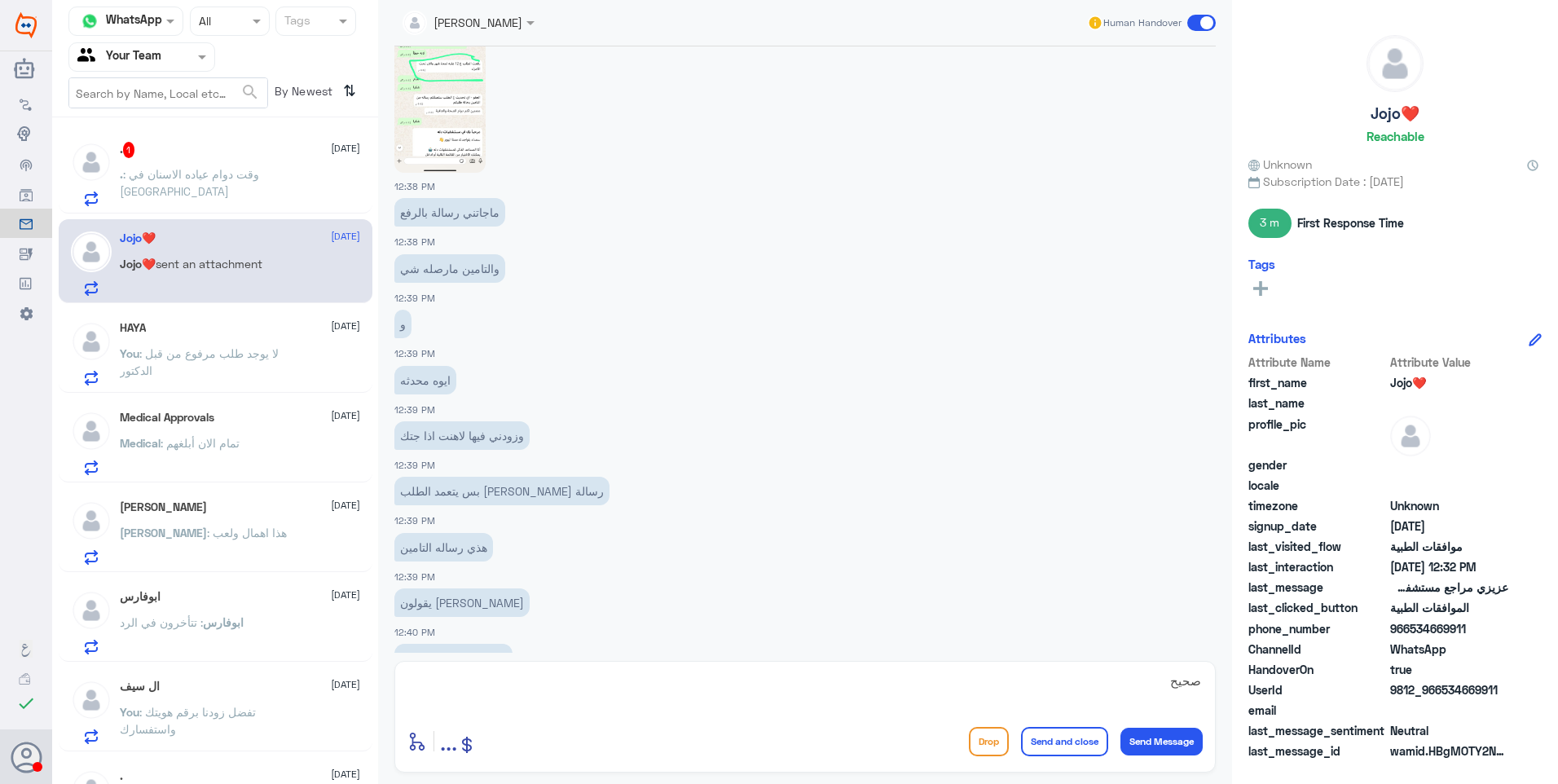
scroll to position [3289, 0]
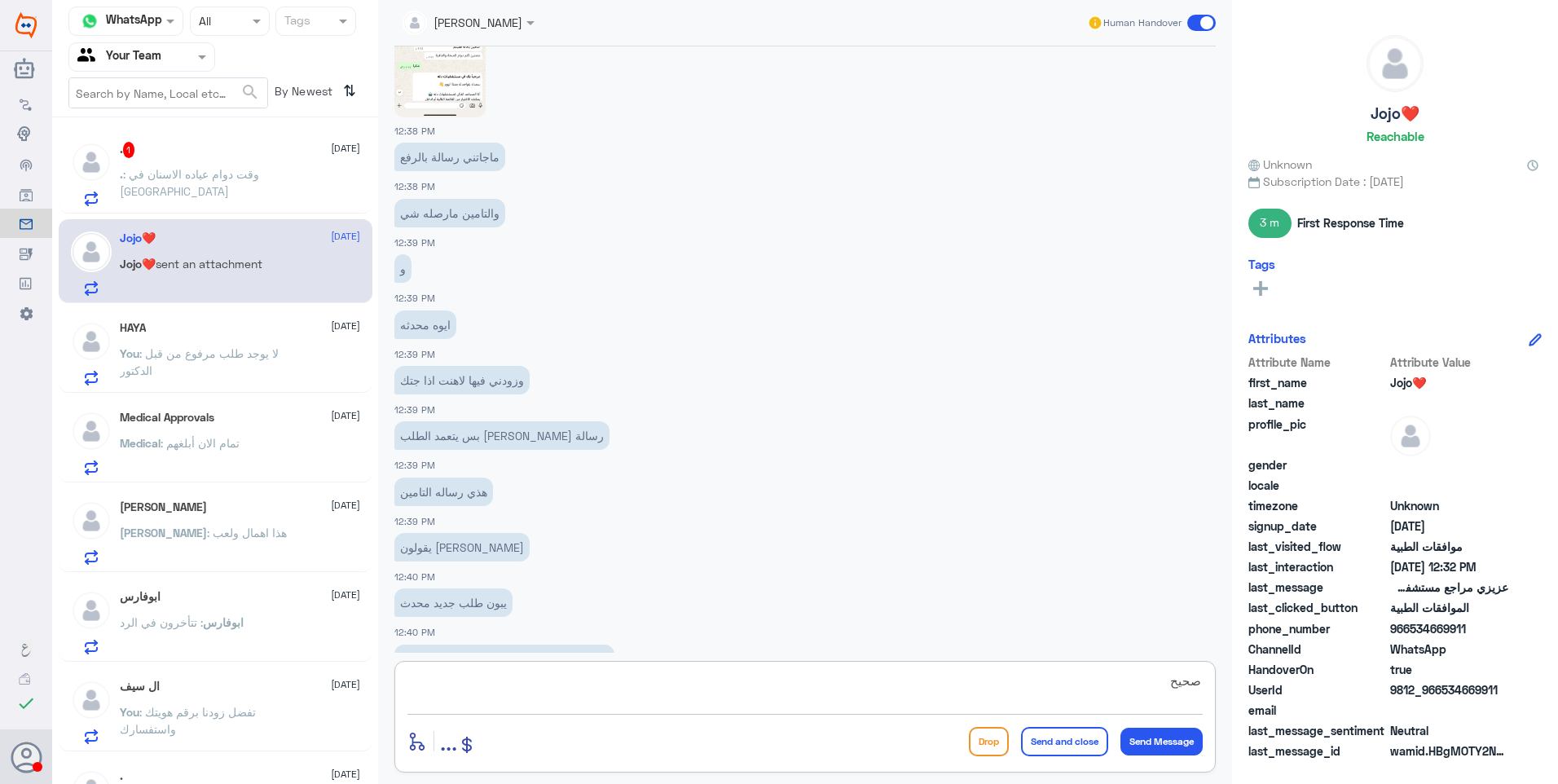
drag, startPoint x: 1146, startPoint y: 680, endPoint x: 1377, endPoint y: 680, distance: 231.0
click at [1377, 680] on div "Channel WhatsApp Status × All Tags Agent Filter Your Team search By Newest ⇅ . …" at bounding box center [805, 394] width 1506 height 788
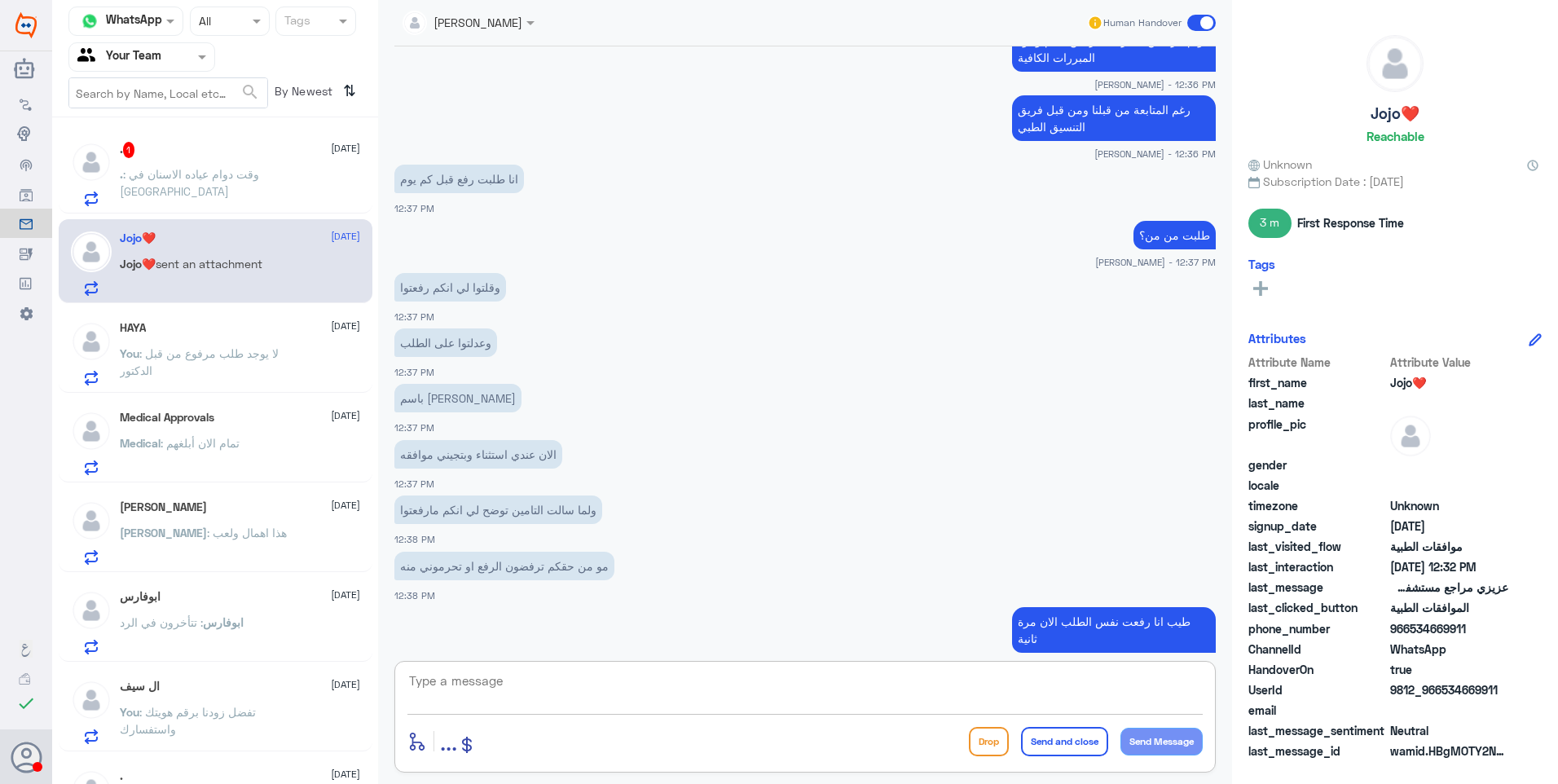
scroll to position [2286, 0]
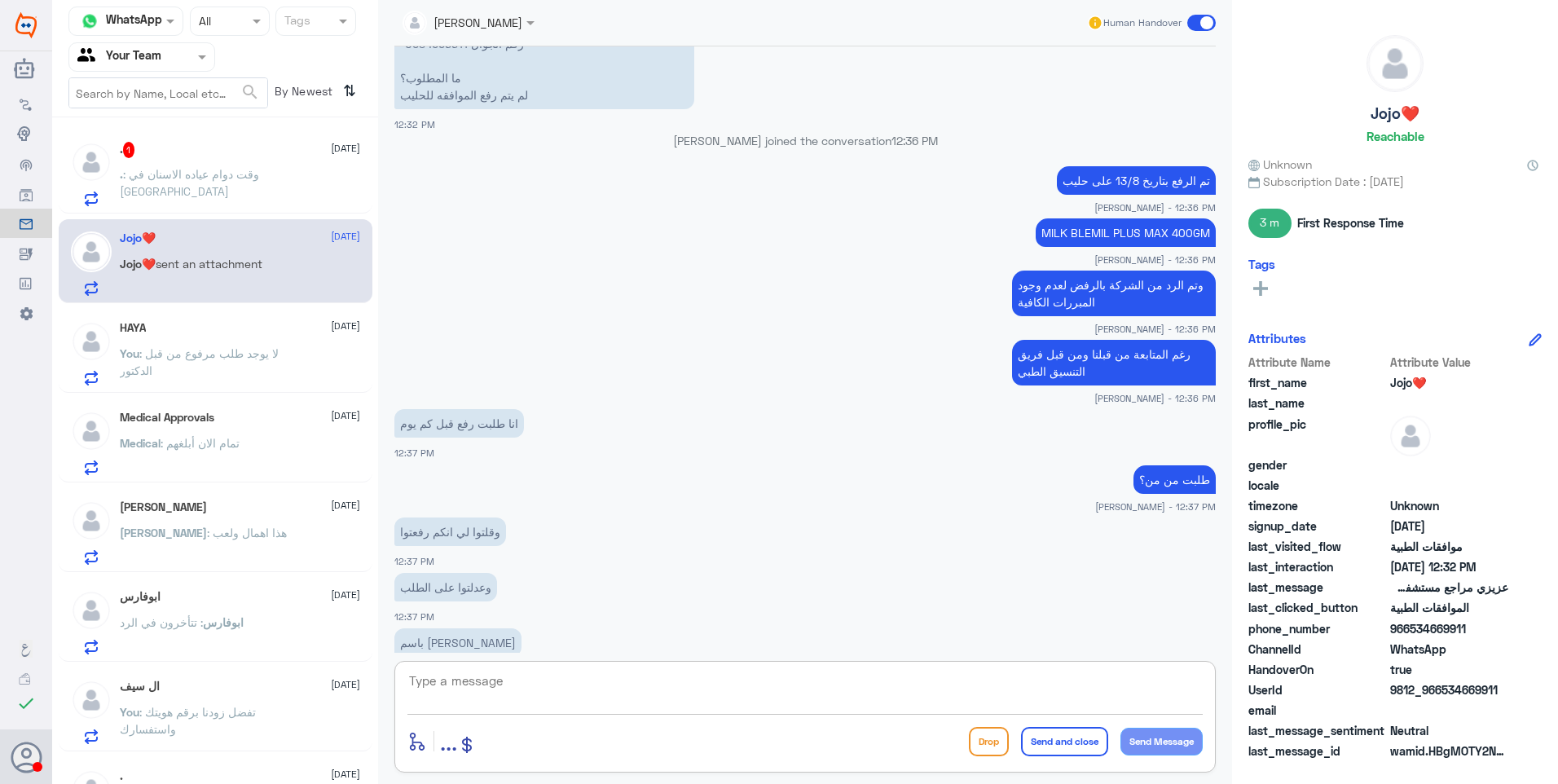
click at [1086, 219] on p "MILK BLEMIL PLUS MAX 400GM" at bounding box center [1126, 232] width 180 height 28
copy div "MILK BLEMIL PLUS MAX 400GM"
click at [636, 695] on textarea at bounding box center [805, 689] width 795 height 40
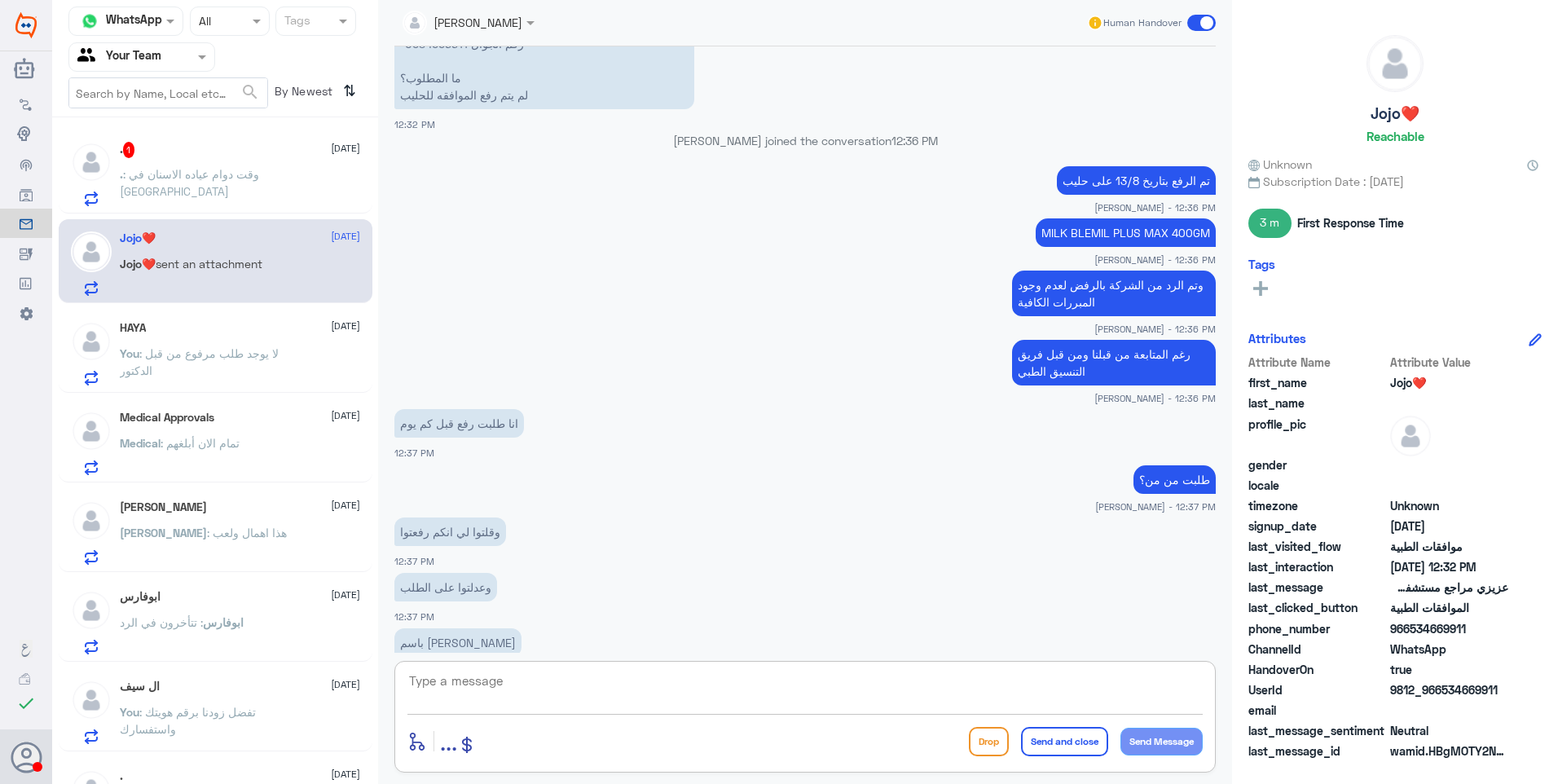
scroll to position [3401, 0]
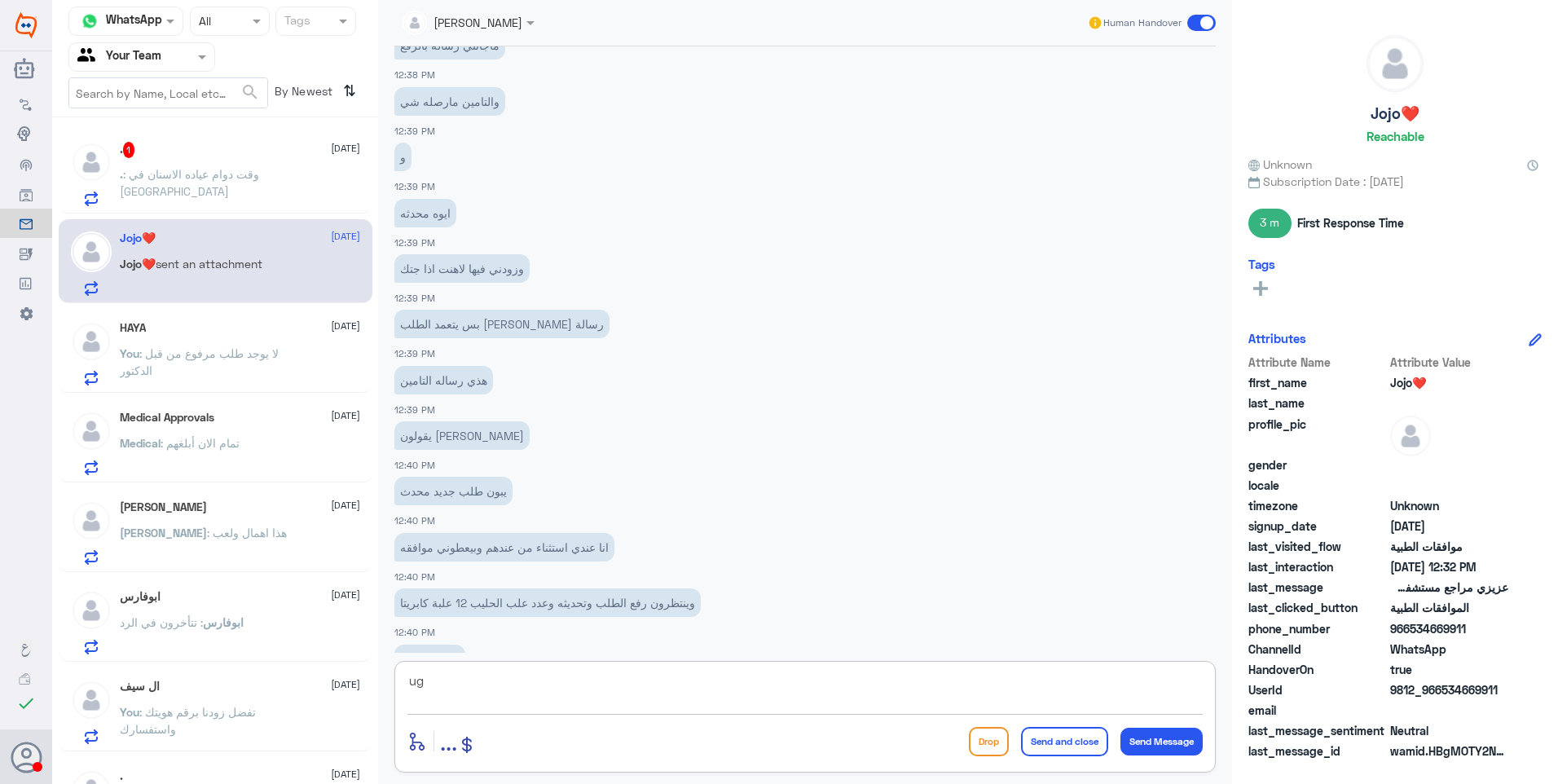
type textarea "u"
type textarea "ه"
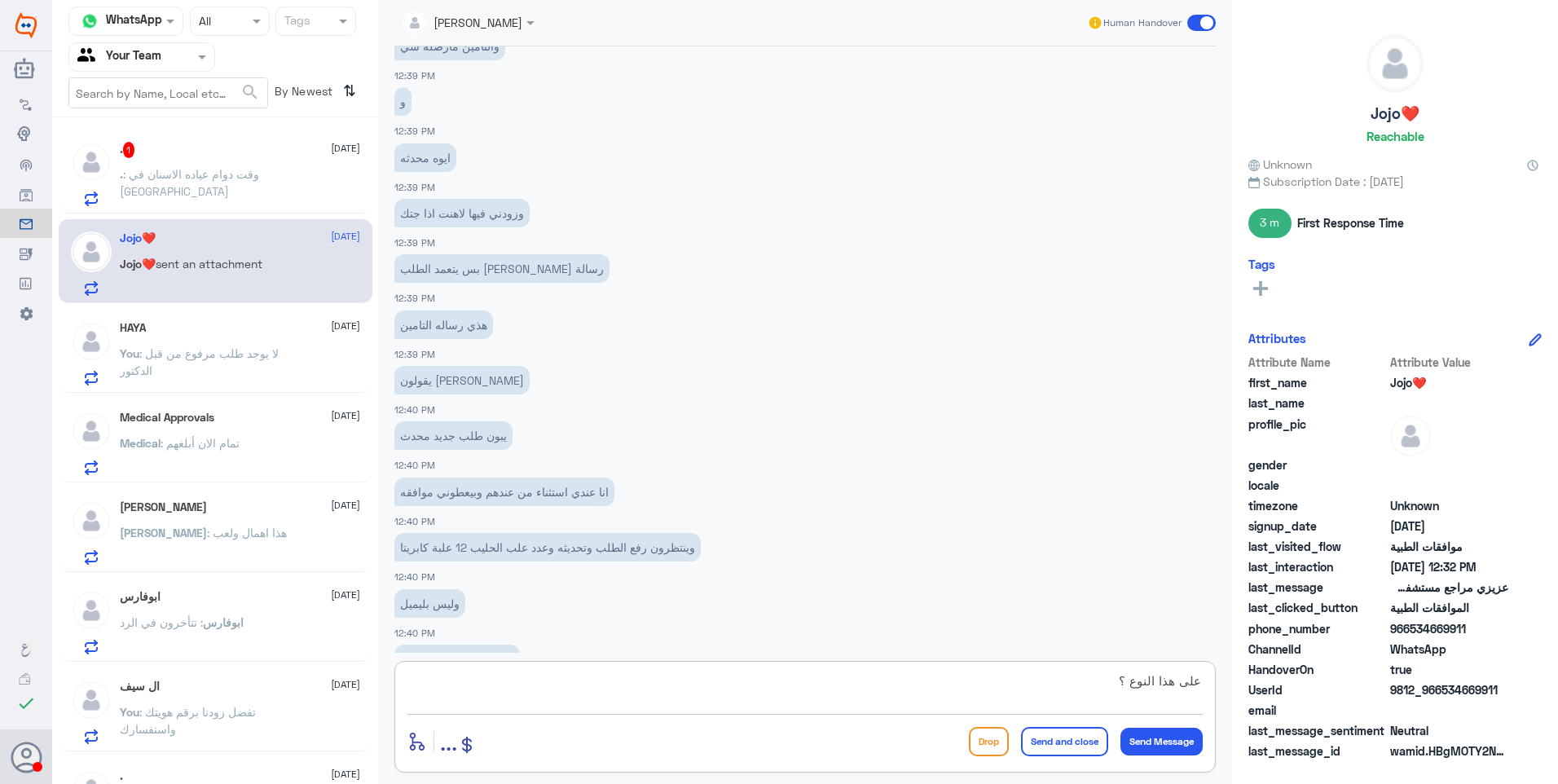
paste textarea "MILK BLEMIL PLUS MAX 400GM"
type textarea "على هذا النوع ؟ MILK BLEMIL PLUS MAX 400GM"
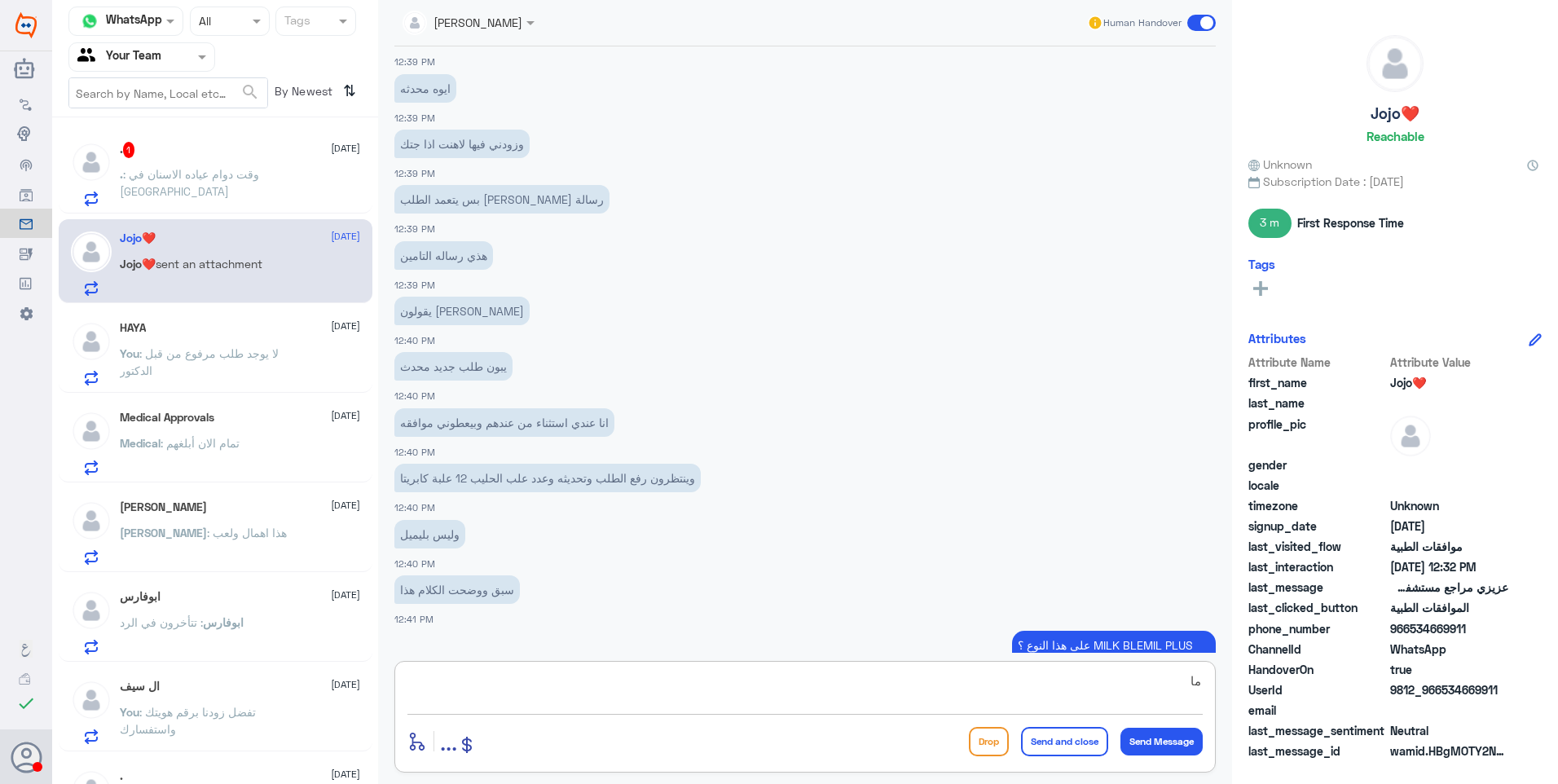
type textarea "م"
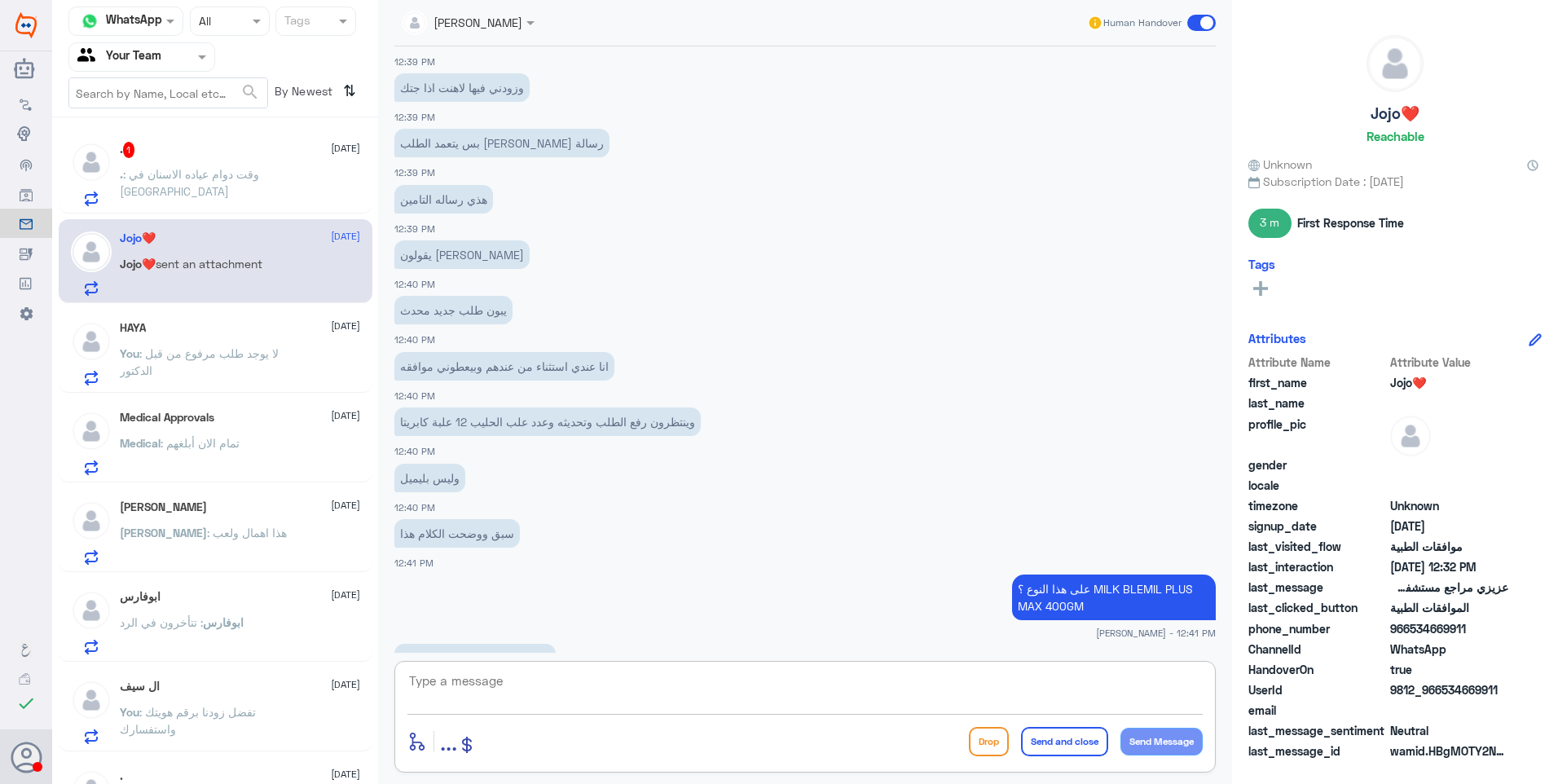
scroll to position [3637, 0]
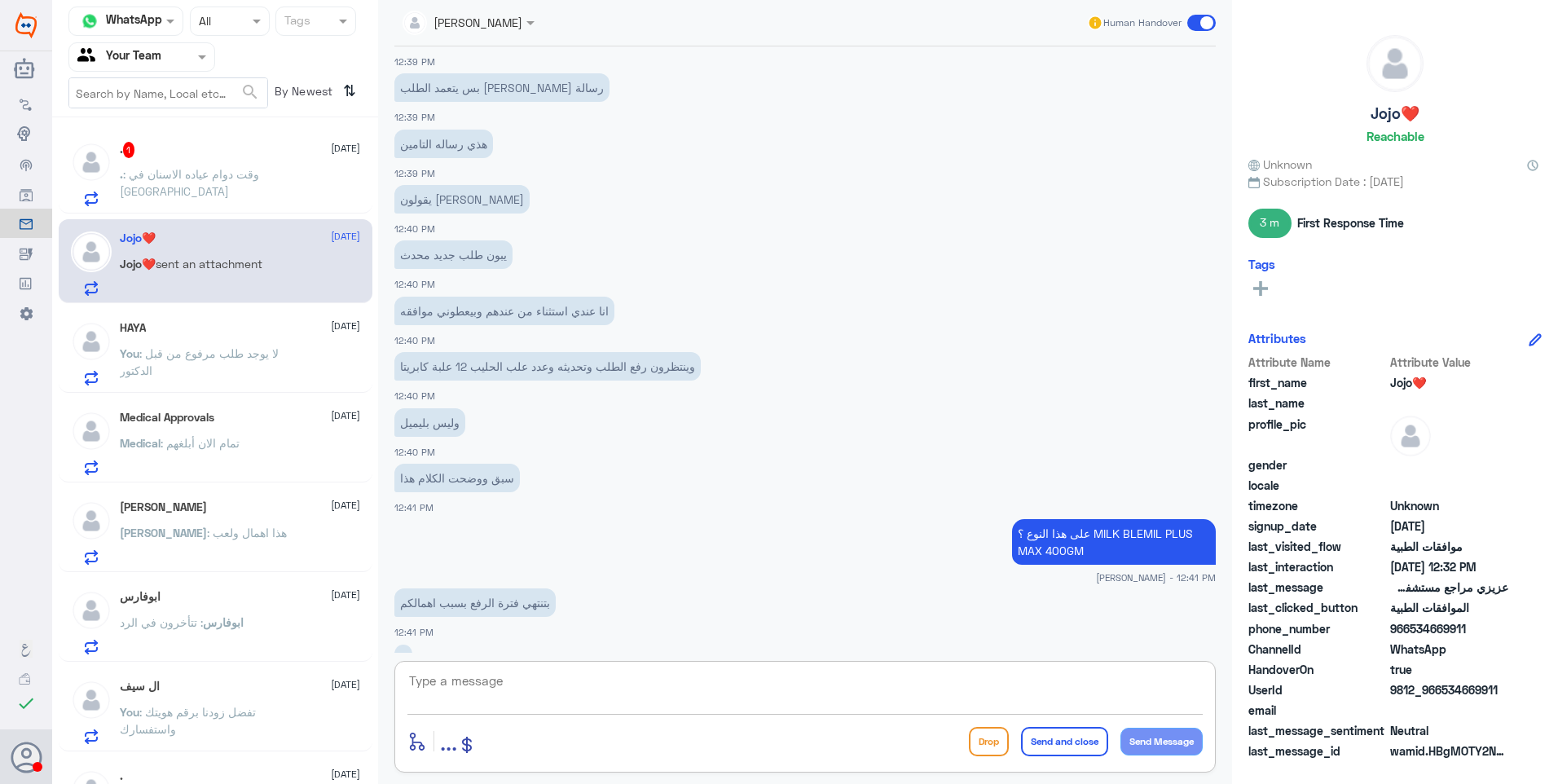
click at [474, 670] on textarea at bounding box center [805, 689] width 795 height 40
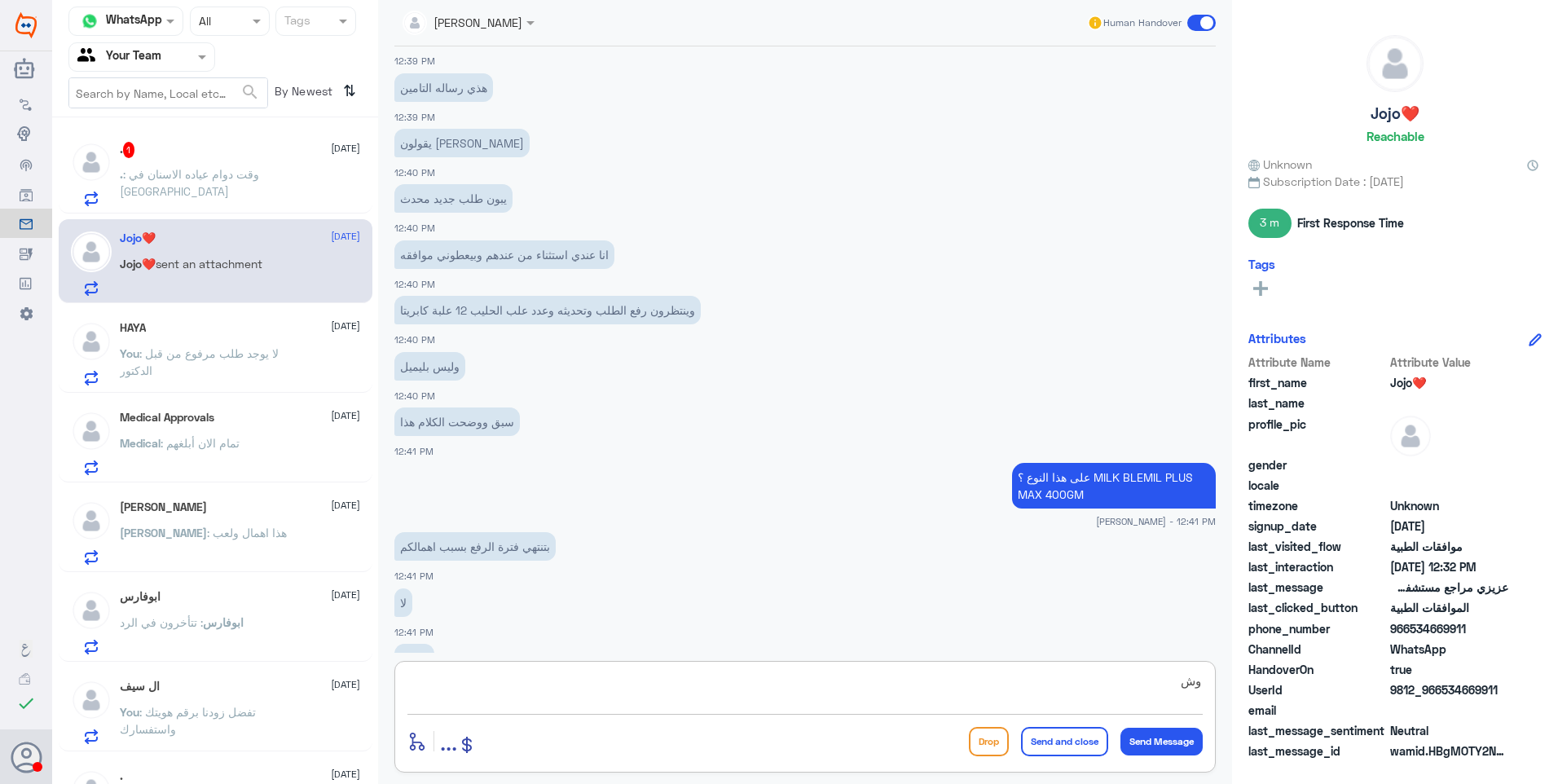
type textarea "و"
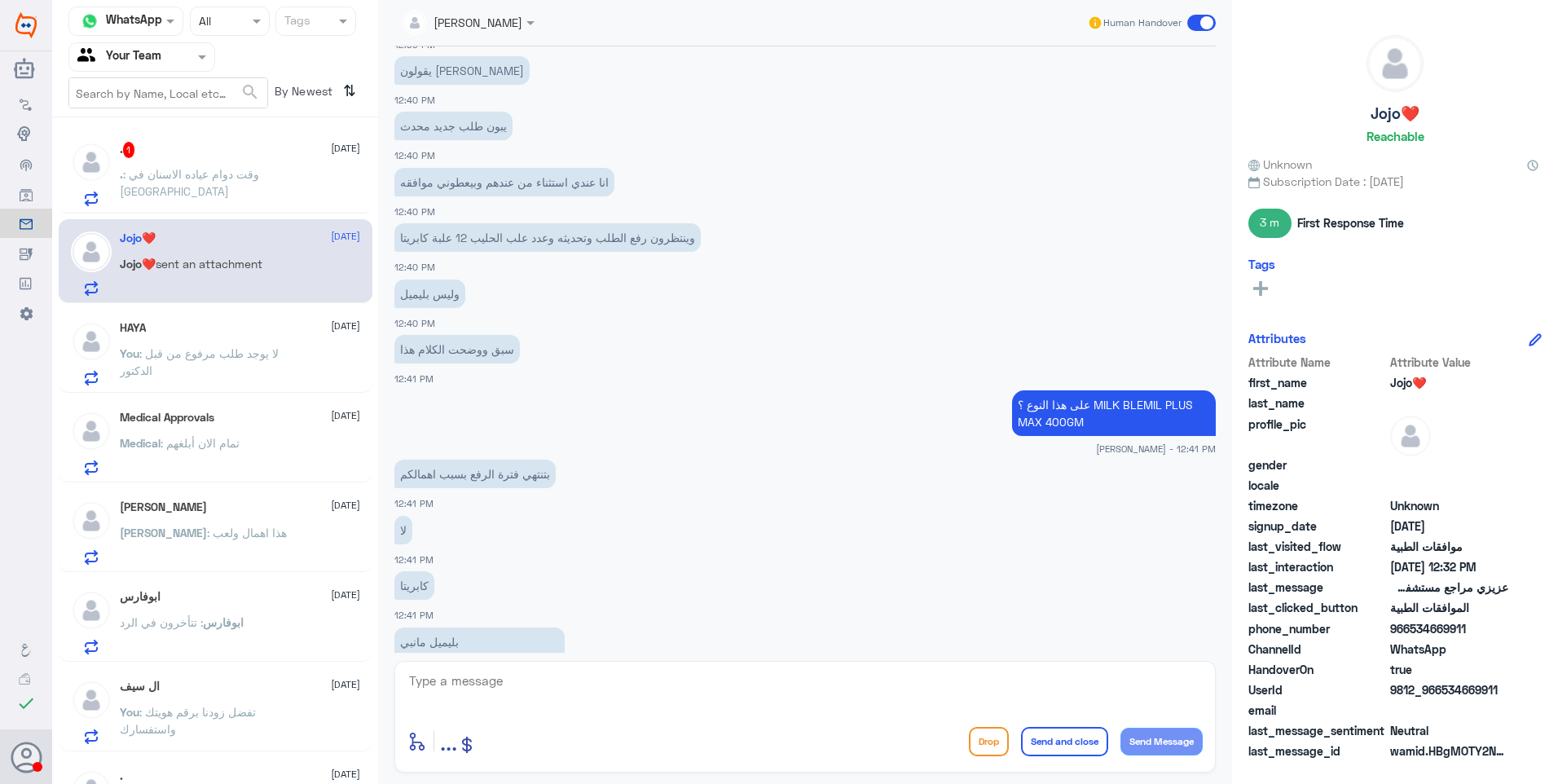
scroll to position [3821, 0]
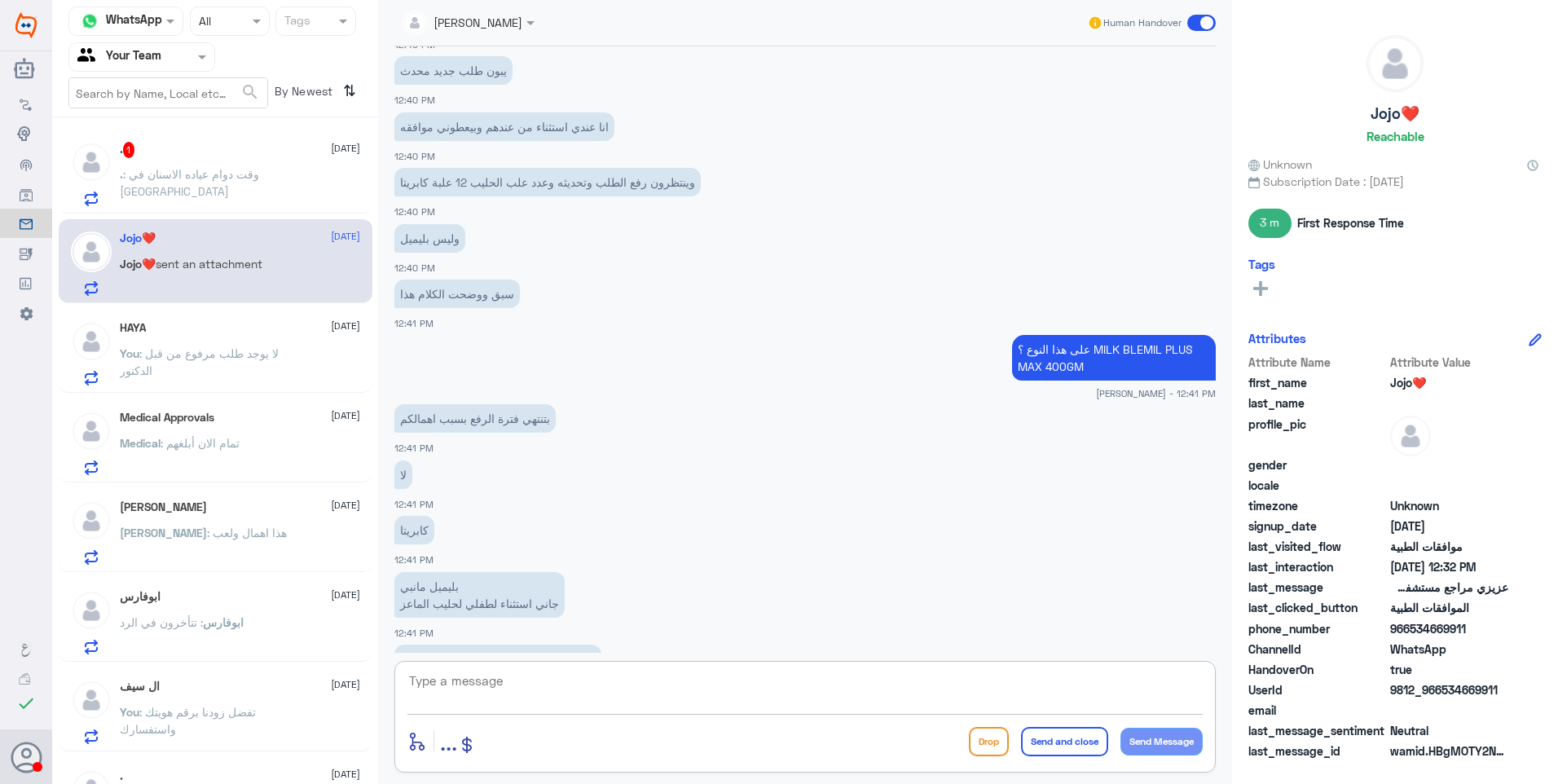
click at [610, 691] on textarea at bounding box center [805, 689] width 795 height 40
paste textarea "120661324"
type textarea "تمت الموافقة على كبريتا 1 تحت الرقم المرجعي # 120661324"
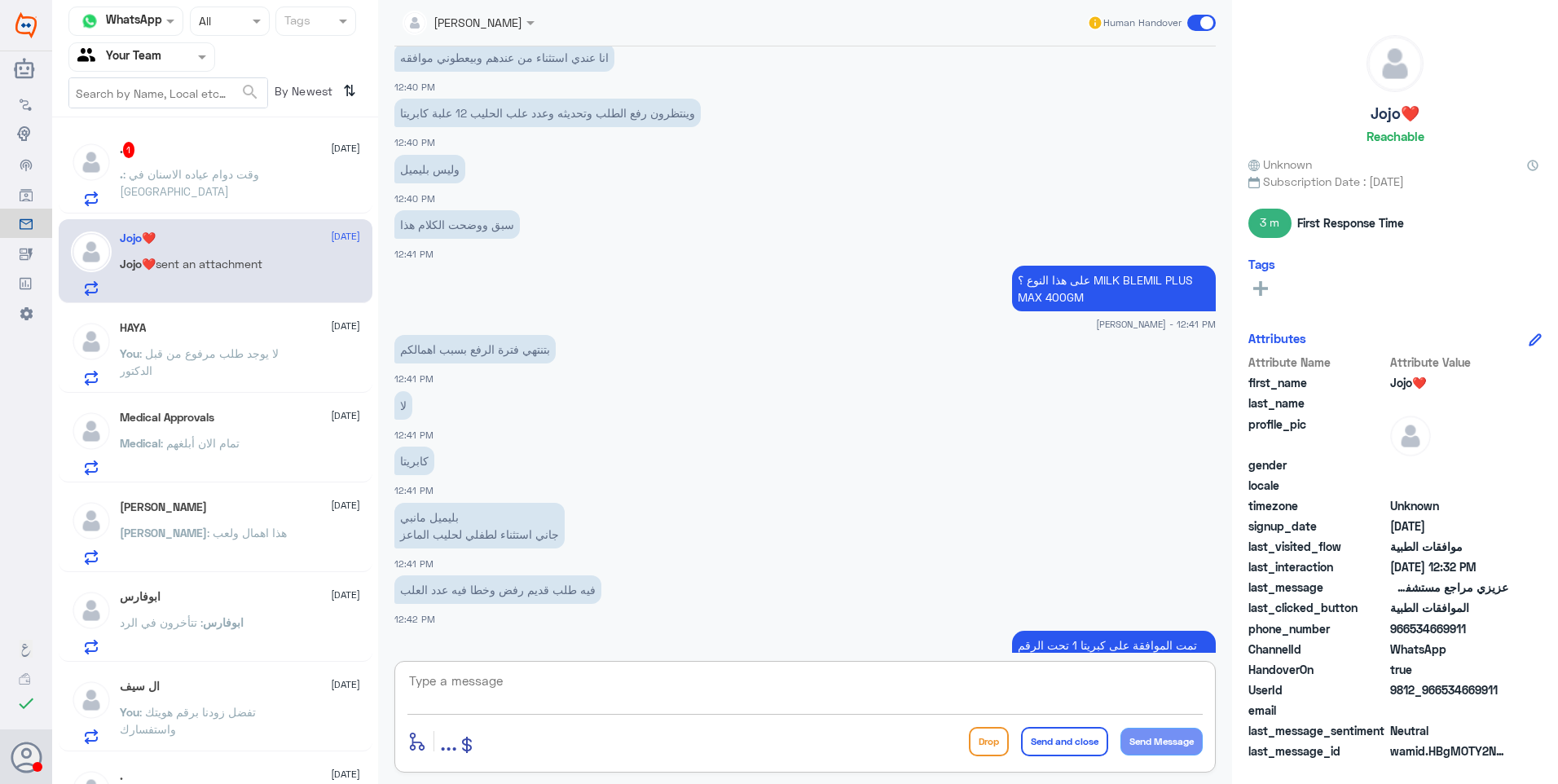
click at [690, 692] on textarea at bounding box center [805, 689] width 795 height 40
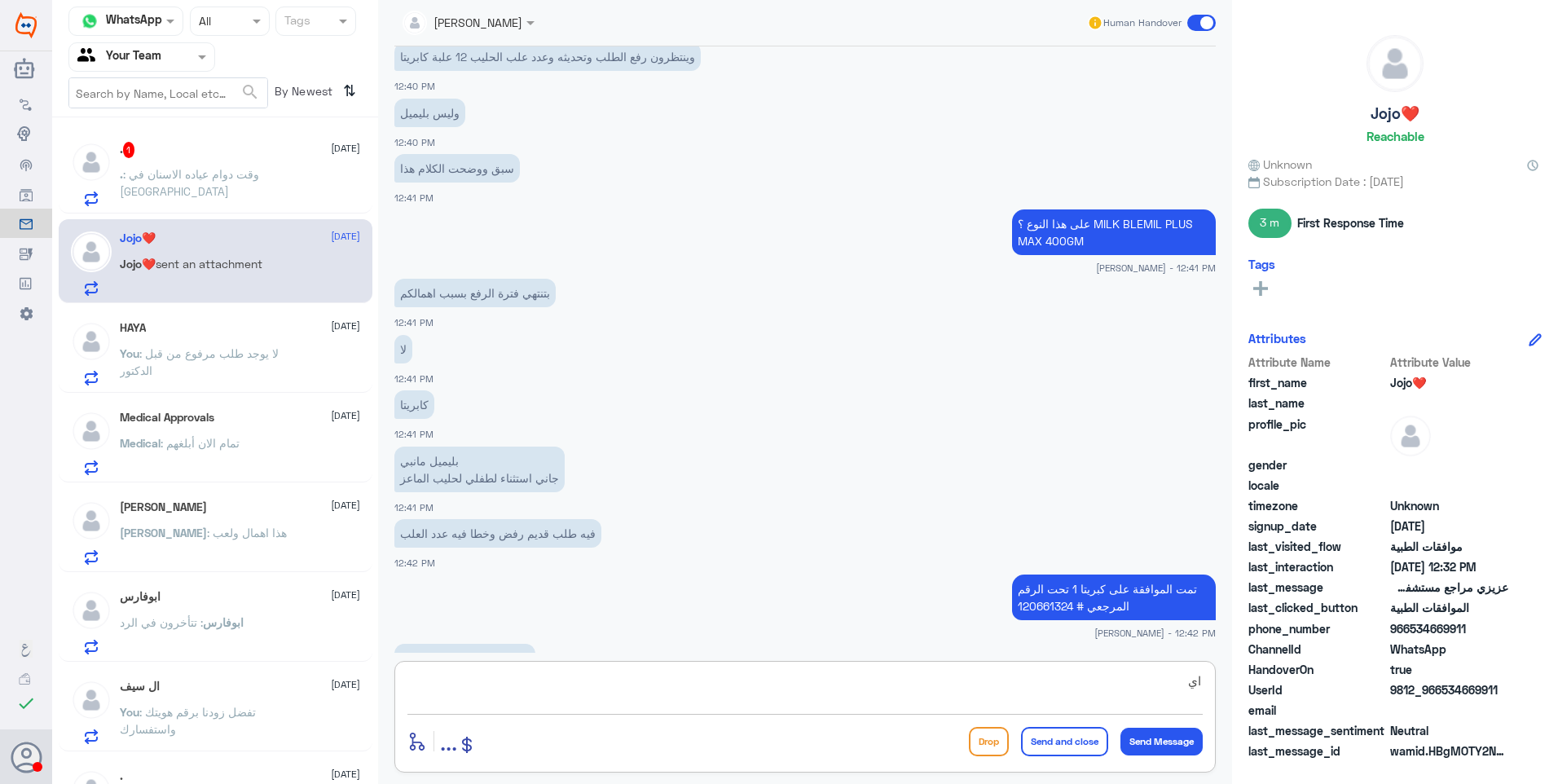
type textarea "ا"
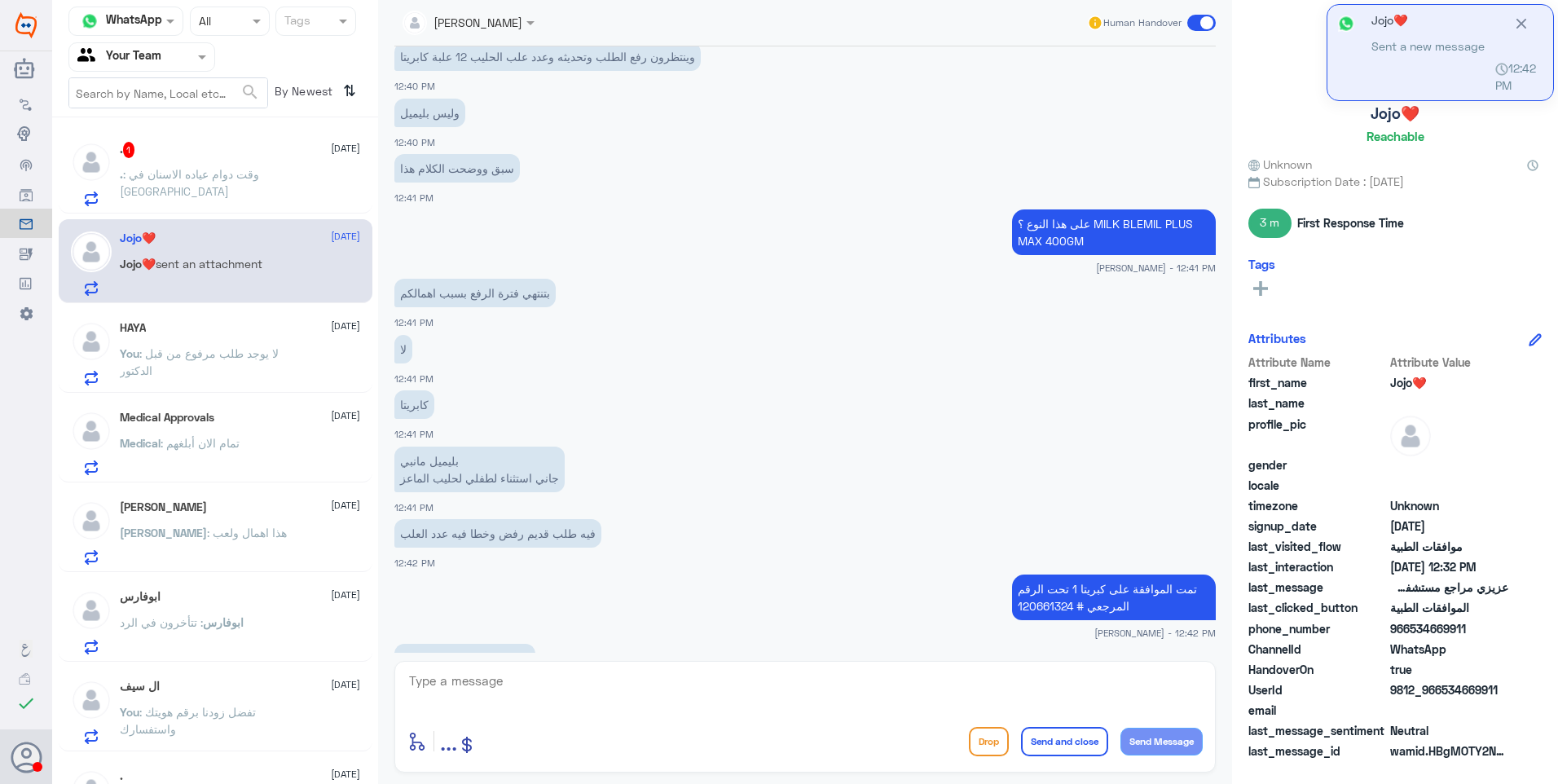
scroll to position [4114, 0]
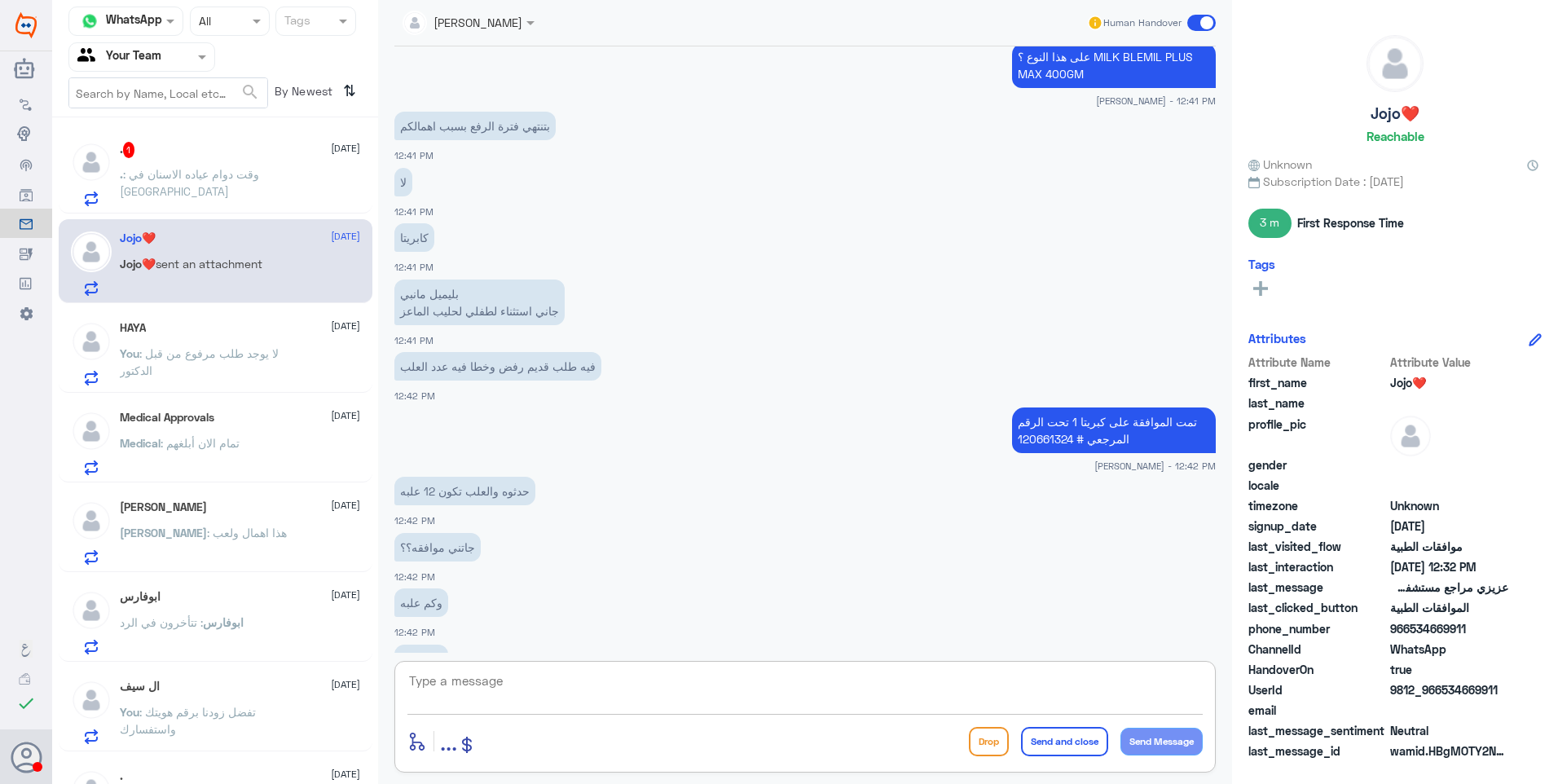
click at [583, 701] on textarea at bounding box center [805, 689] width 795 height 40
type textarea "'"
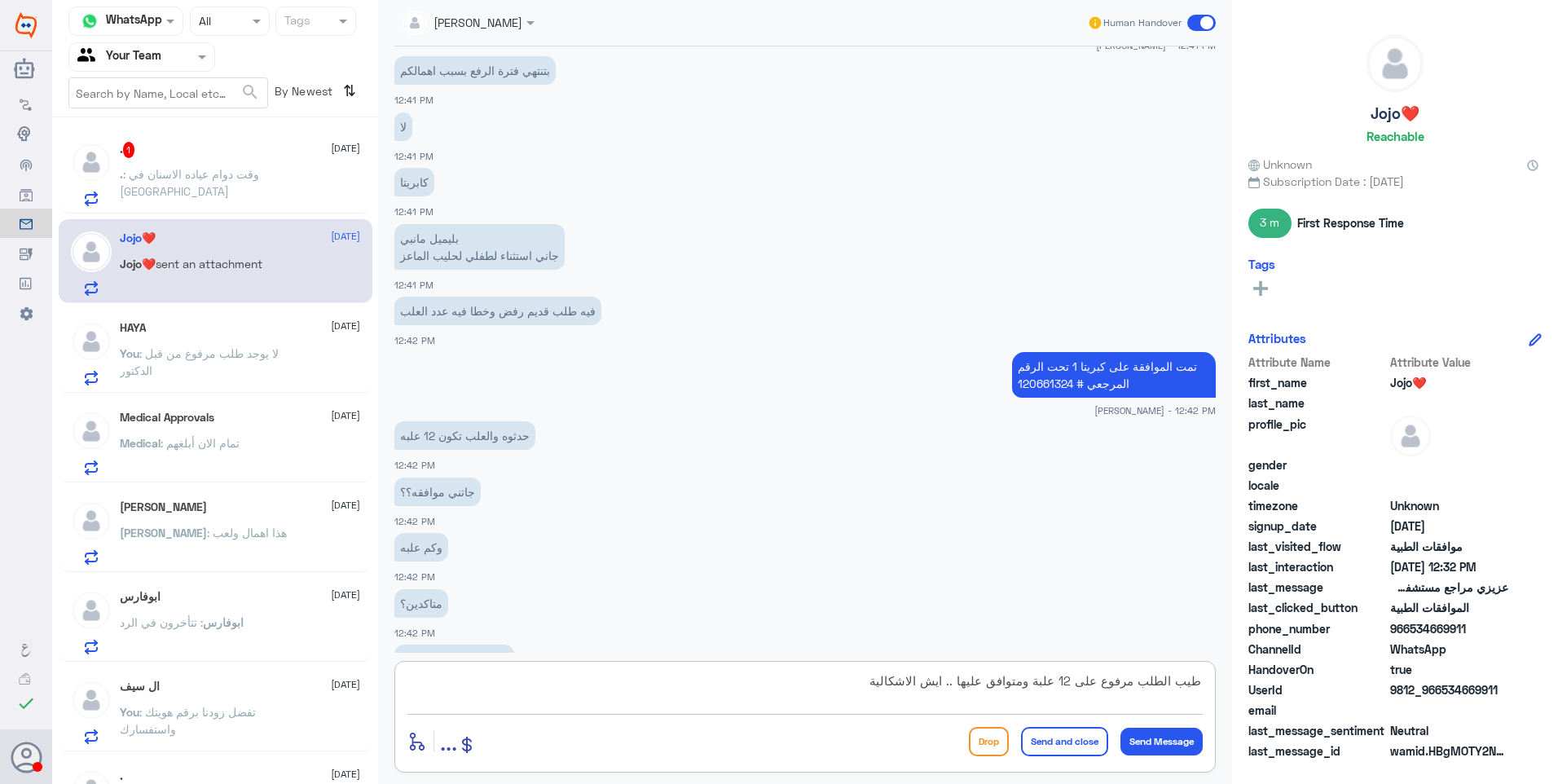
type textarea "طيب الطلب مرفوع على 12 علبة ومتوافق عليها .. ايش الاشكالية؟"
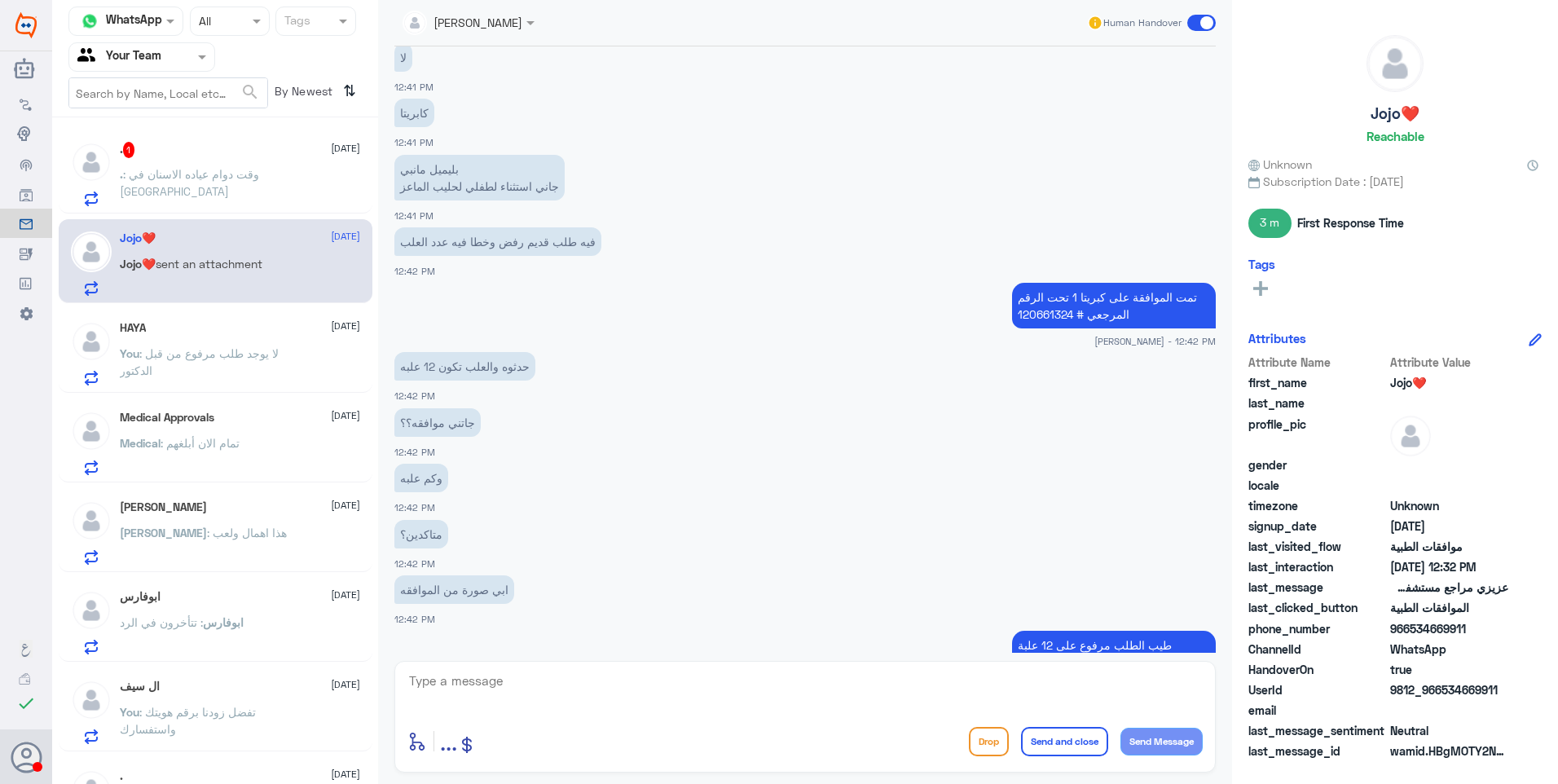
click at [884, 348] on div "حدثوه والعلب تكون 12 علبه 12:42 PM" at bounding box center [805, 375] width 822 height 56
click at [647, 679] on textarea at bounding box center [805, 689] width 795 height 40
type textarea "تقدرين تتحققين من تطبيق بوبا نفسه بالرقم المرجعي اللي اعطيتك"
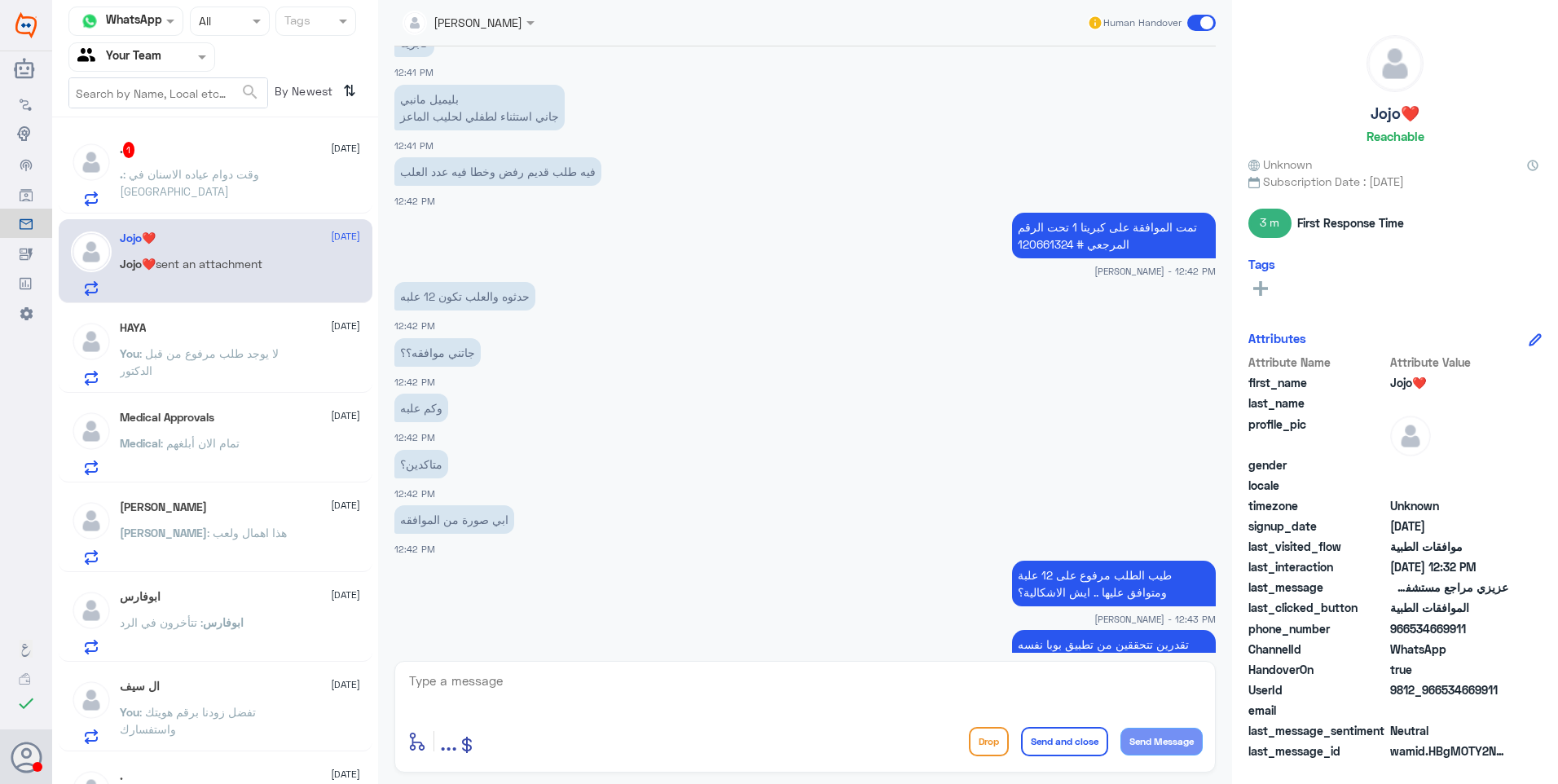
click at [1026, 213] on p "تمت الموافقة على كبريتا 1 تحت الرقم المرجعي # 120661324" at bounding box center [1114, 235] width 203 height 45
copy p "120661324"
click at [690, 682] on textarea at bounding box center [805, 689] width 795 height 40
paste textarea "120661324"
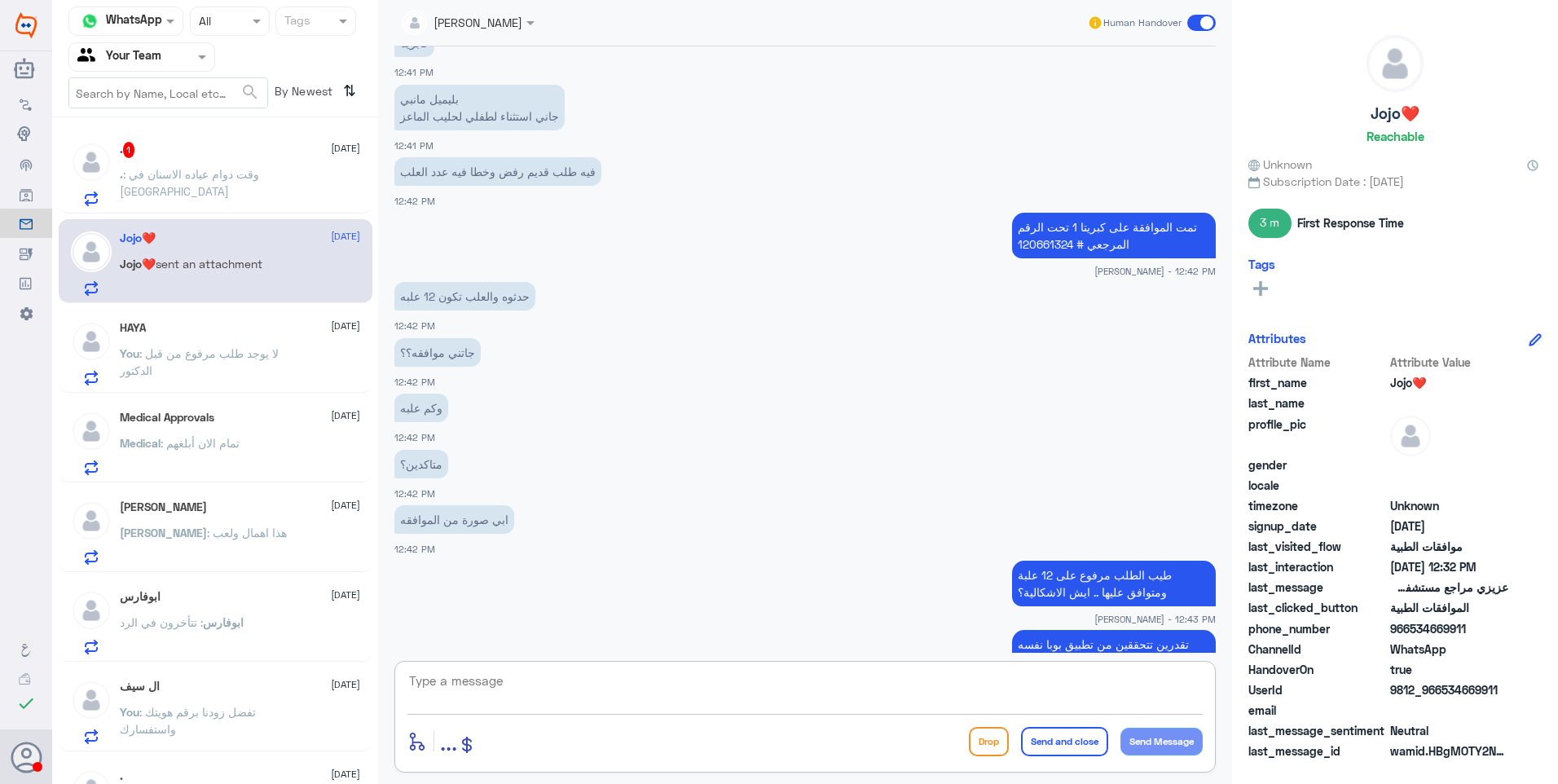
type textarea "120661324"
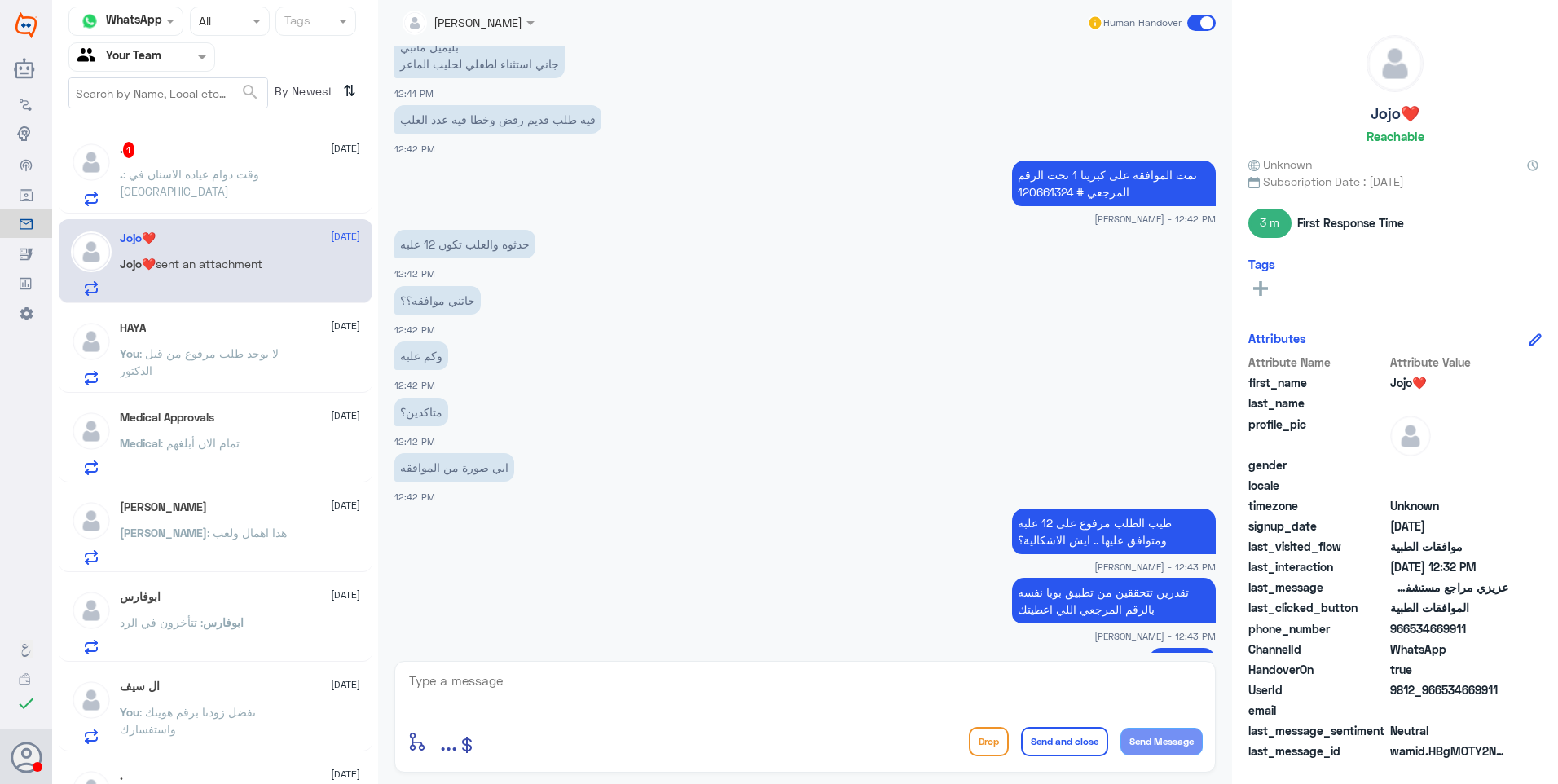
click at [167, 164] on div ". 1 [DATE] . : وقت دوام عياده الاسنان في [GEOGRAPHIC_DATA]" at bounding box center [239, 173] width 240 height 64
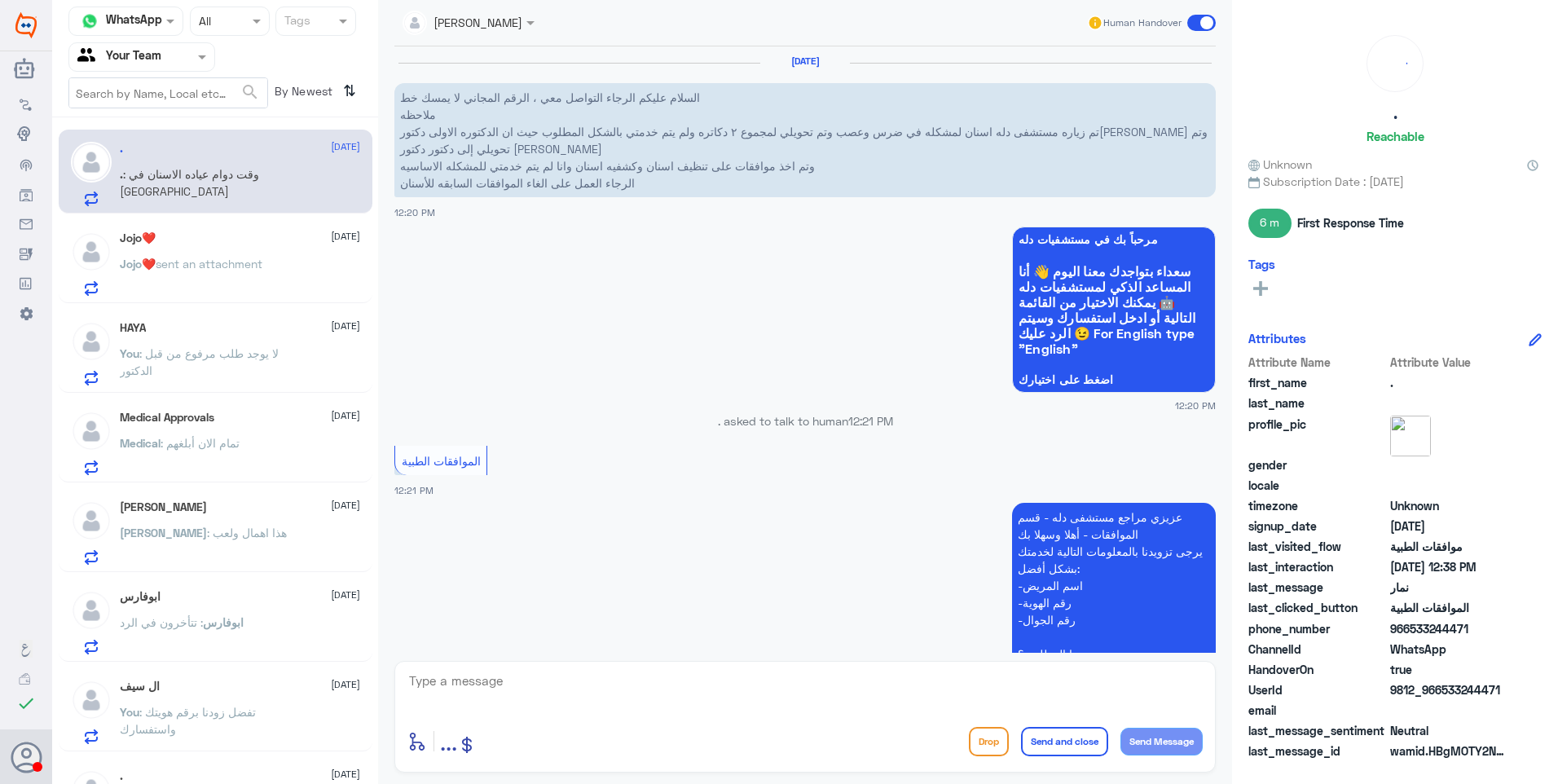
scroll to position [1015, 0]
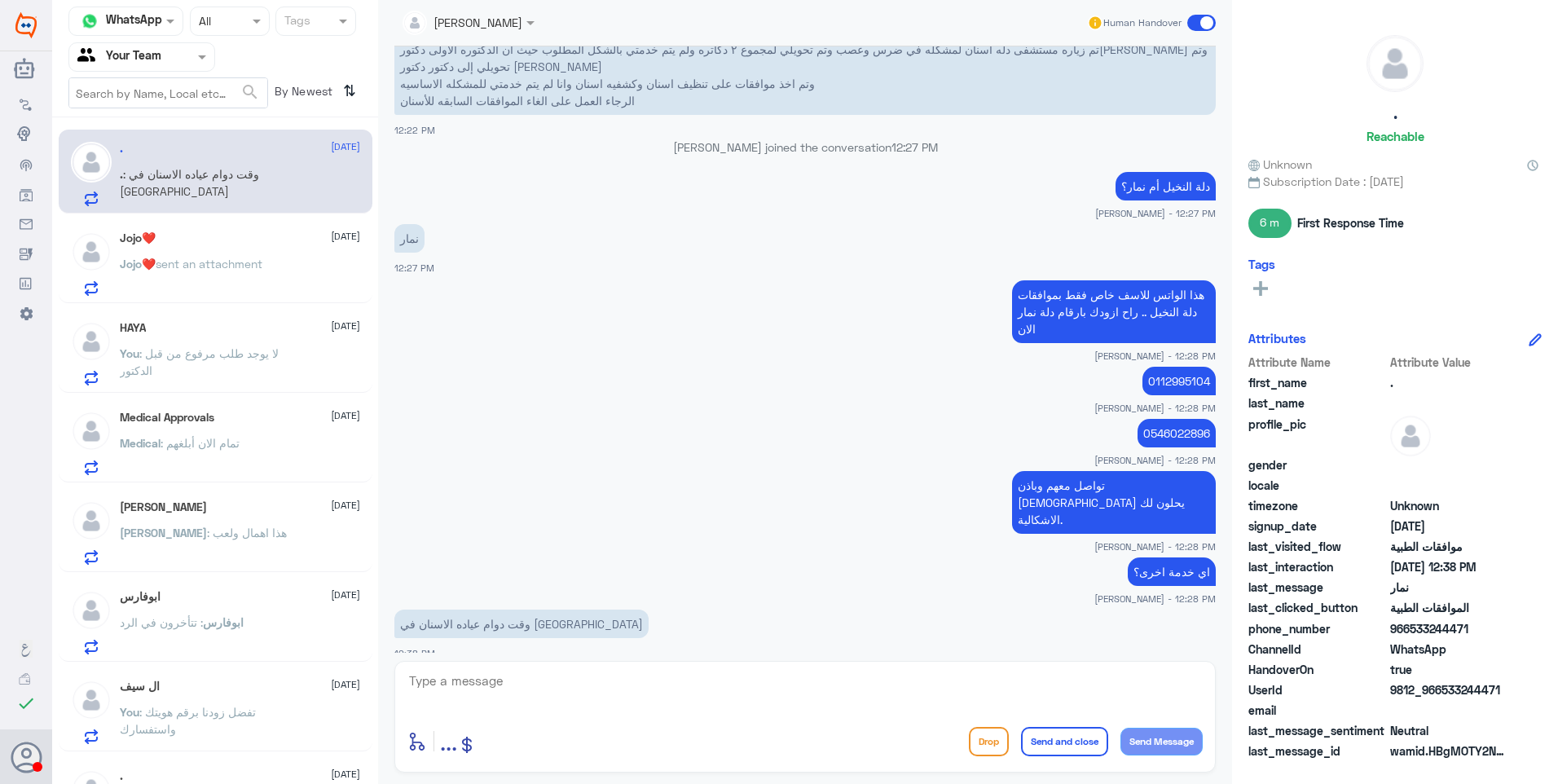
click at [228, 243] on div "Jojo❤️ [DATE]" at bounding box center [239, 238] width 240 height 14
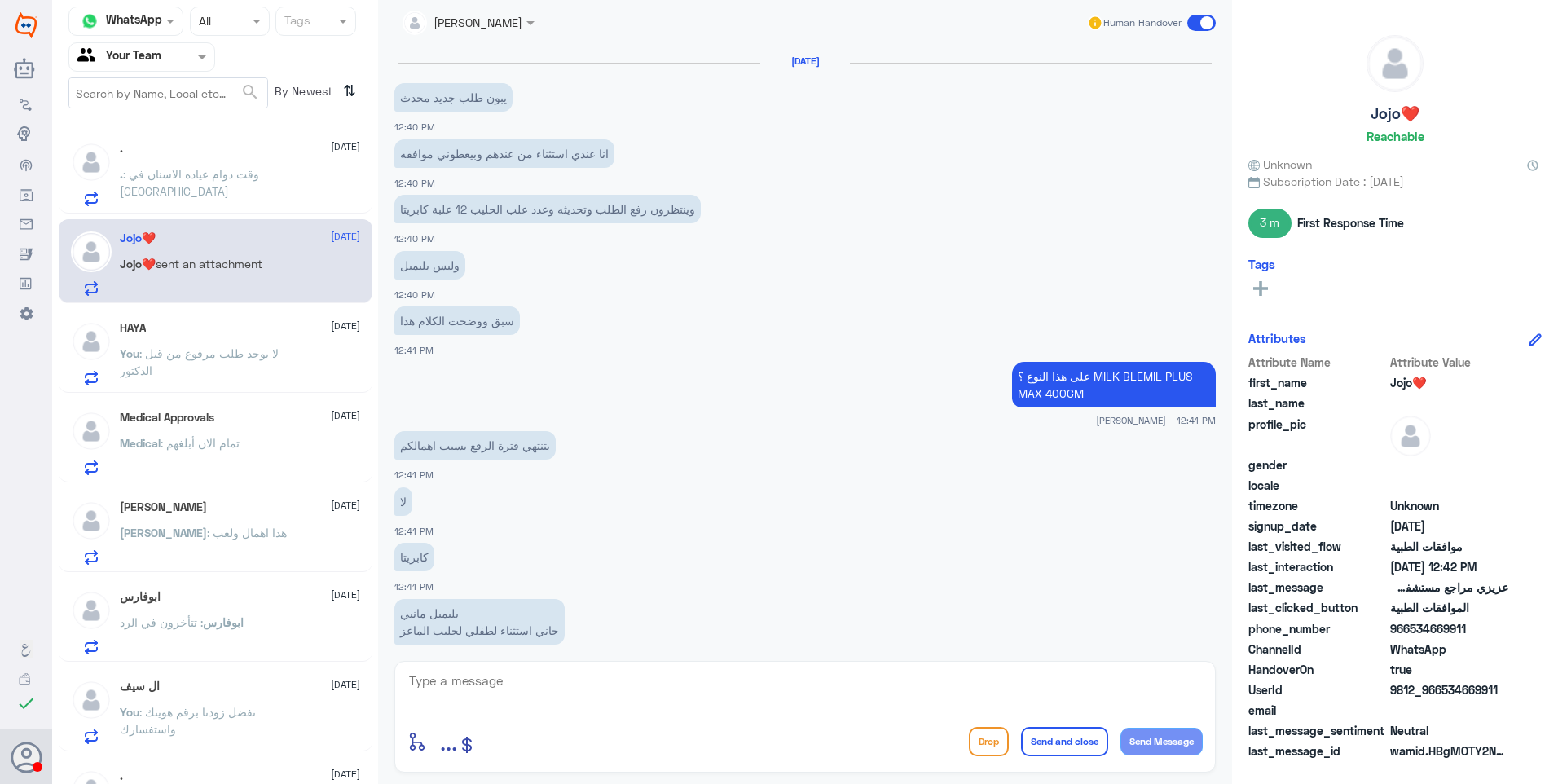
scroll to position [617, 0]
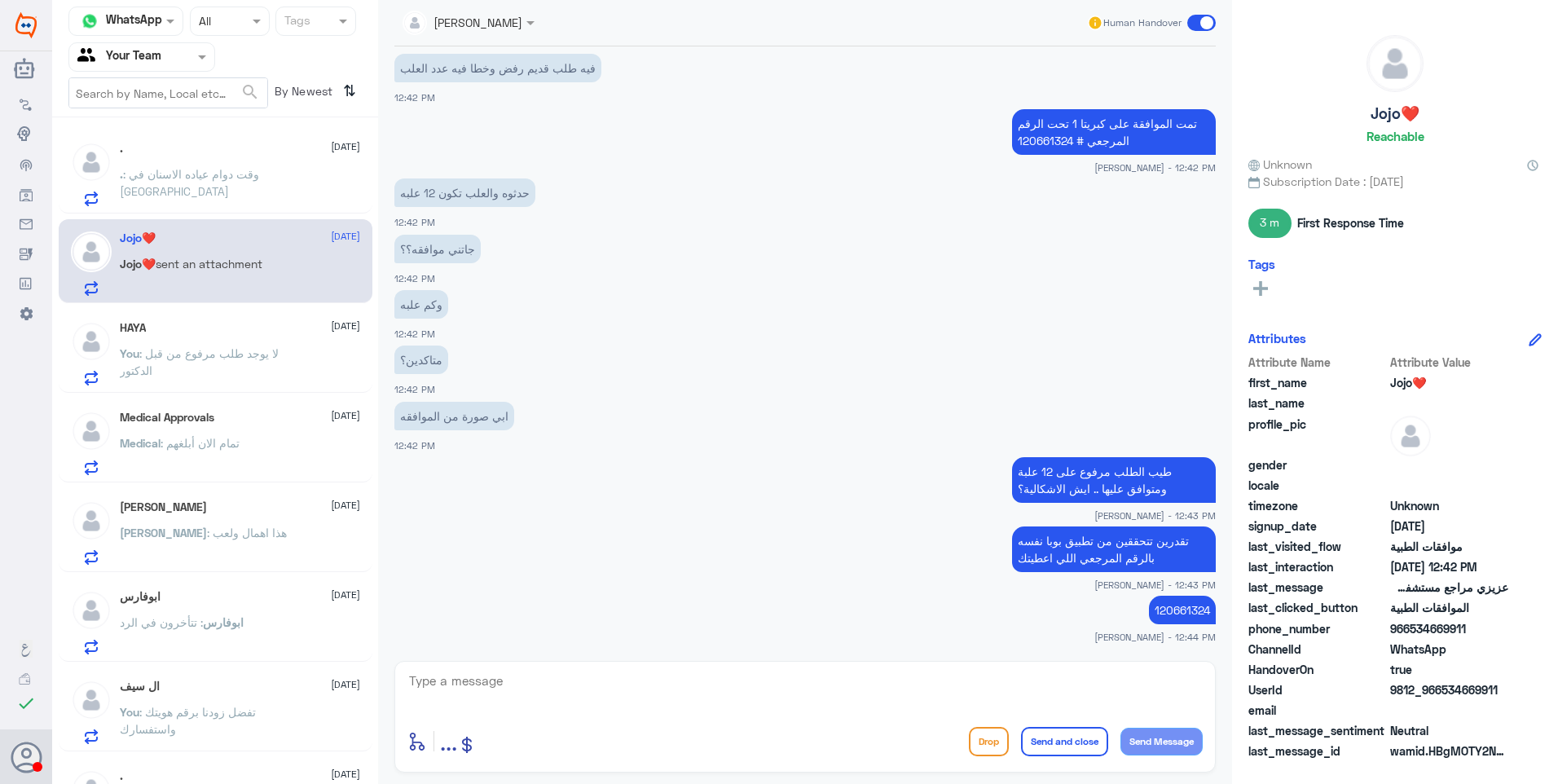
click at [208, 193] on p ". : وقت دوام عياده الاسنان في [GEOGRAPHIC_DATA]" at bounding box center [211, 186] width 184 height 41
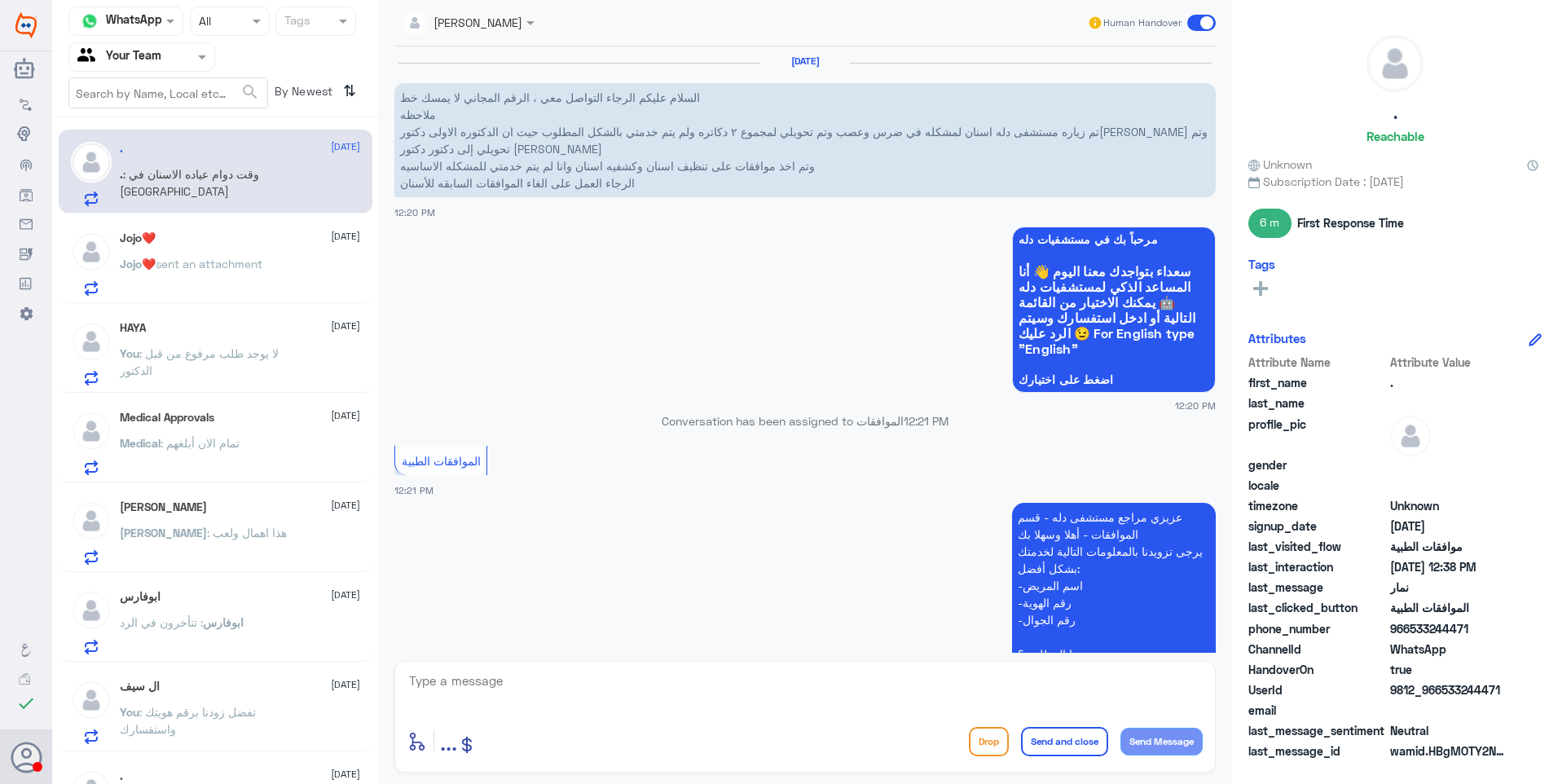
scroll to position [1015, 0]
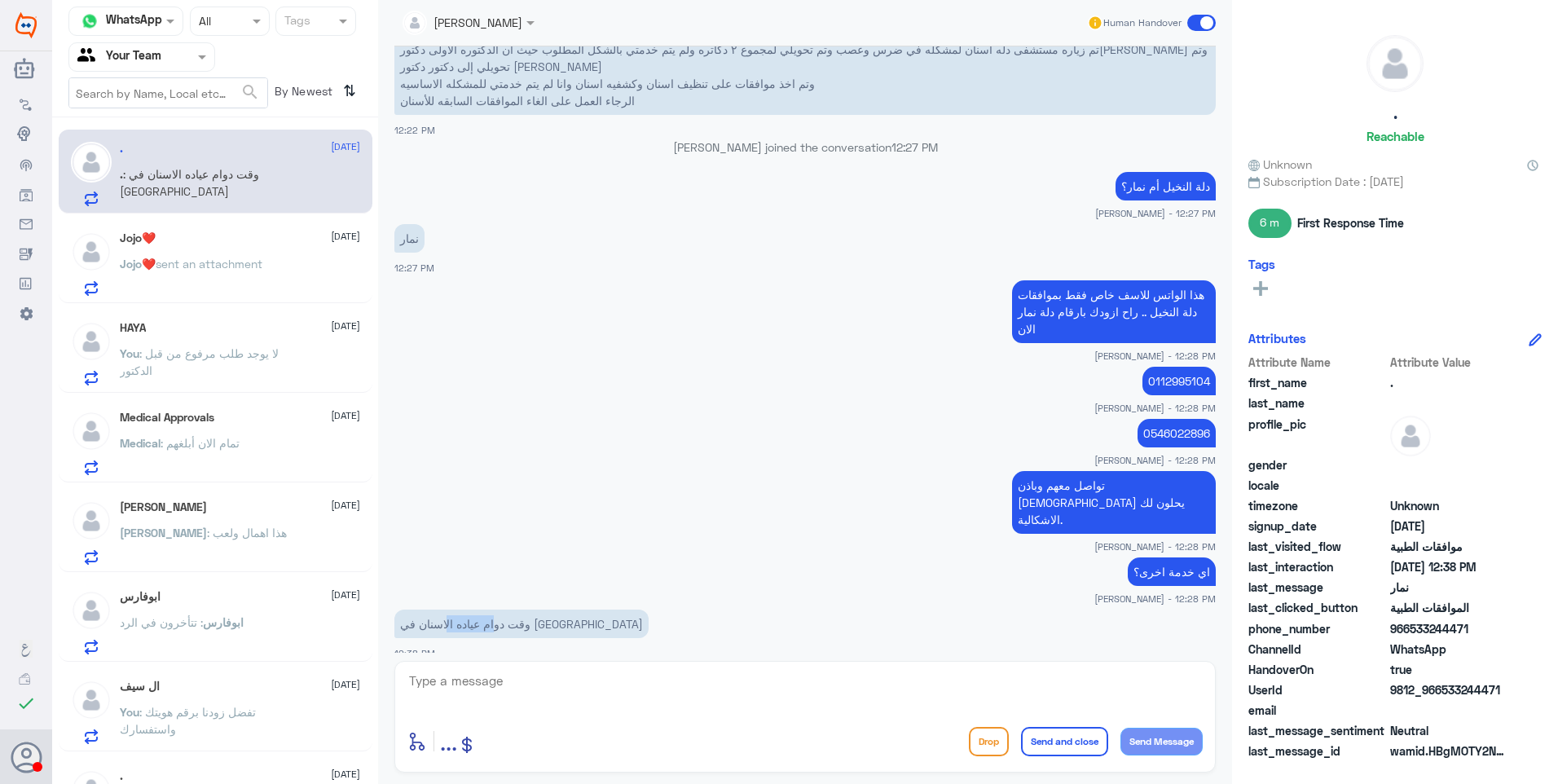
drag, startPoint x: 566, startPoint y: 609, endPoint x: 505, endPoint y: 606, distance: 61.1
click at [505, 610] on p "وقت دوام عياده الاسنان في [GEOGRAPHIC_DATA]" at bounding box center [522, 623] width 255 height 28
drag, startPoint x: 490, startPoint y: 606, endPoint x: 565, endPoint y: 611, distance: 75.2
click at [565, 611] on p "وقت دوام عياده الاسنان في [GEOGRAPHIC_DATA]" at bounding box center [522, 623] width 255 height 28
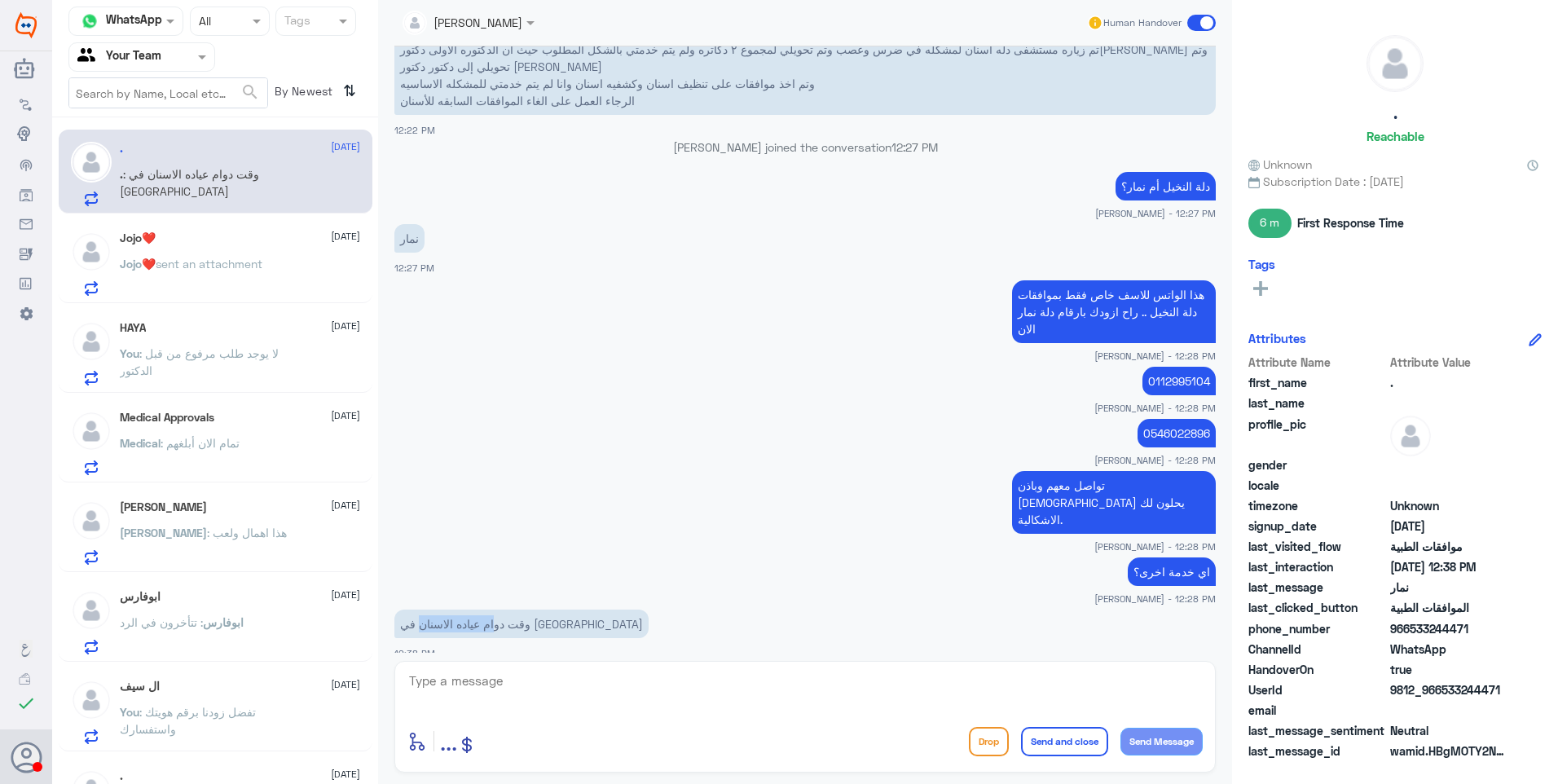
click at [565, 611] on p "وقت دوام عياده الاسنان في [GEOGRAPHIC_DATA]" at bounding box center [522, 623] width 255 height 28
drag, startPoint x: 513, startPoint y: 676, endPoint x: 594, endPoint y: 695, distance: 83.2
click at [524, 682] on textarea at bounding box center [805, 689] width 795 height 40
type textarea "ت"
type textarea "م"
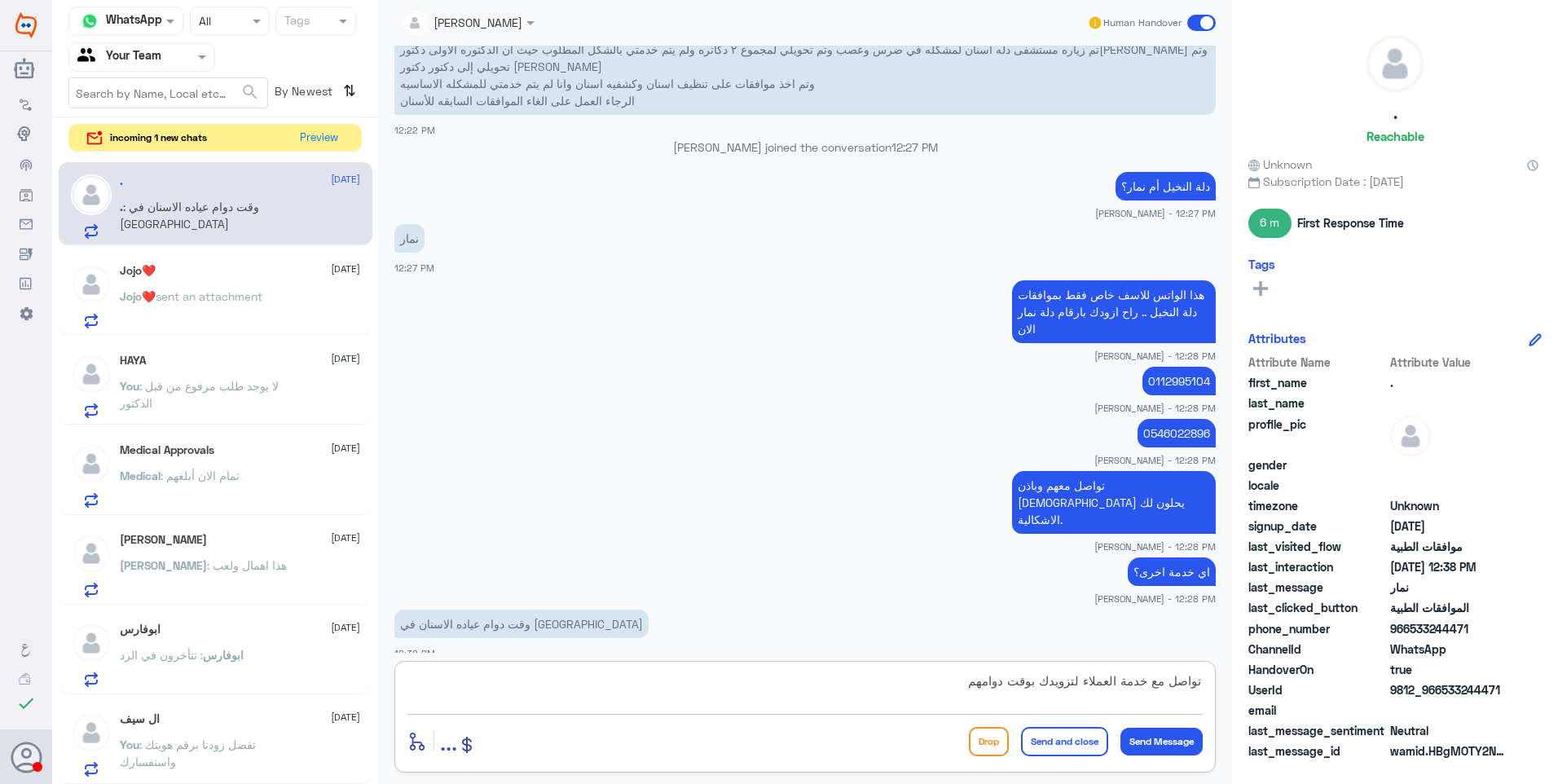
type textarea "تواصل مع خدمة العملاء لتزويدك بوقت دوامهم."
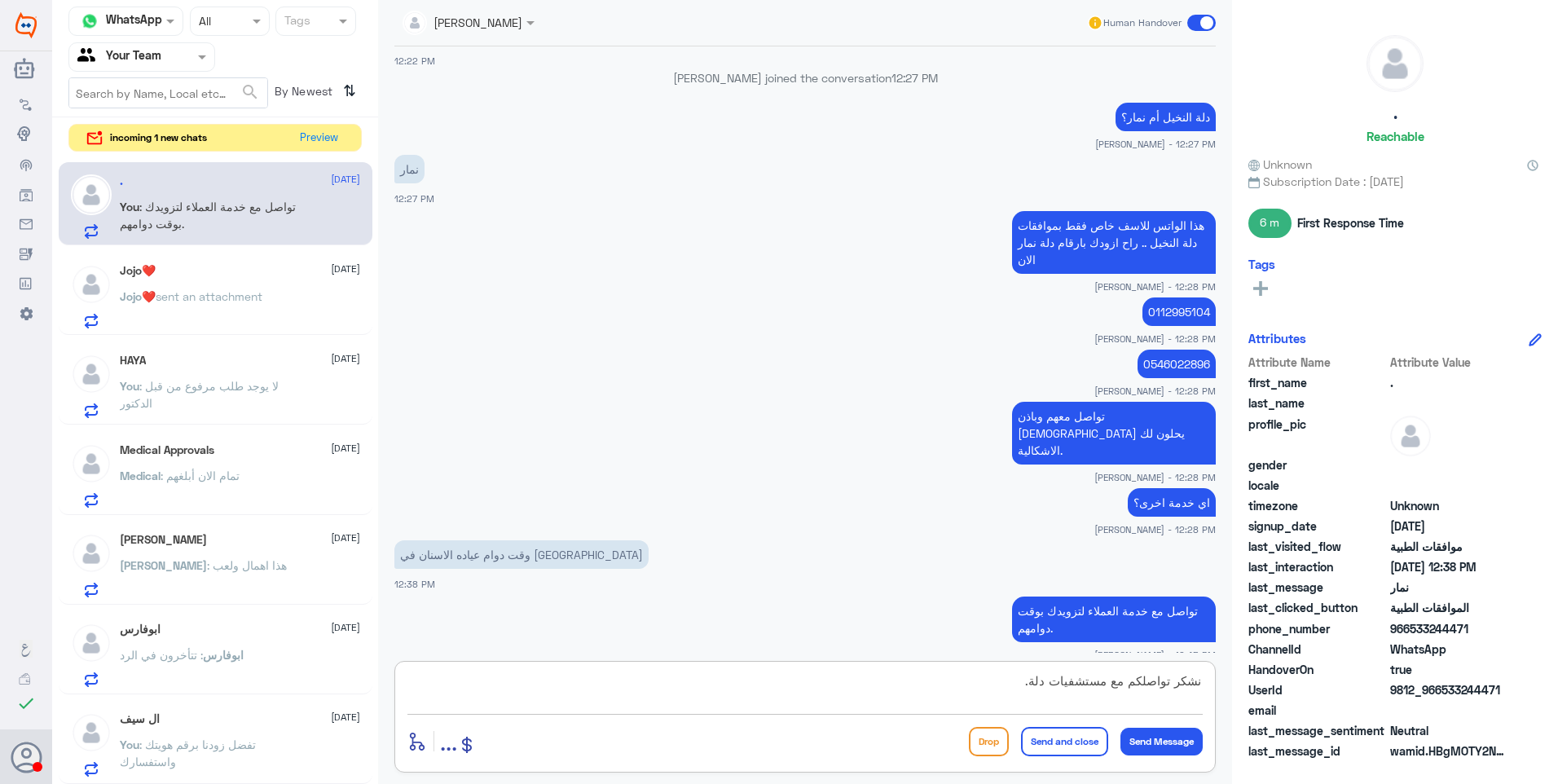
type textarea "نشكر تواصلكم مع مستشفيات دلة."
click at [1077, 743] on button "Send and close" at bounding box center [1064, 741] width 87 height 29
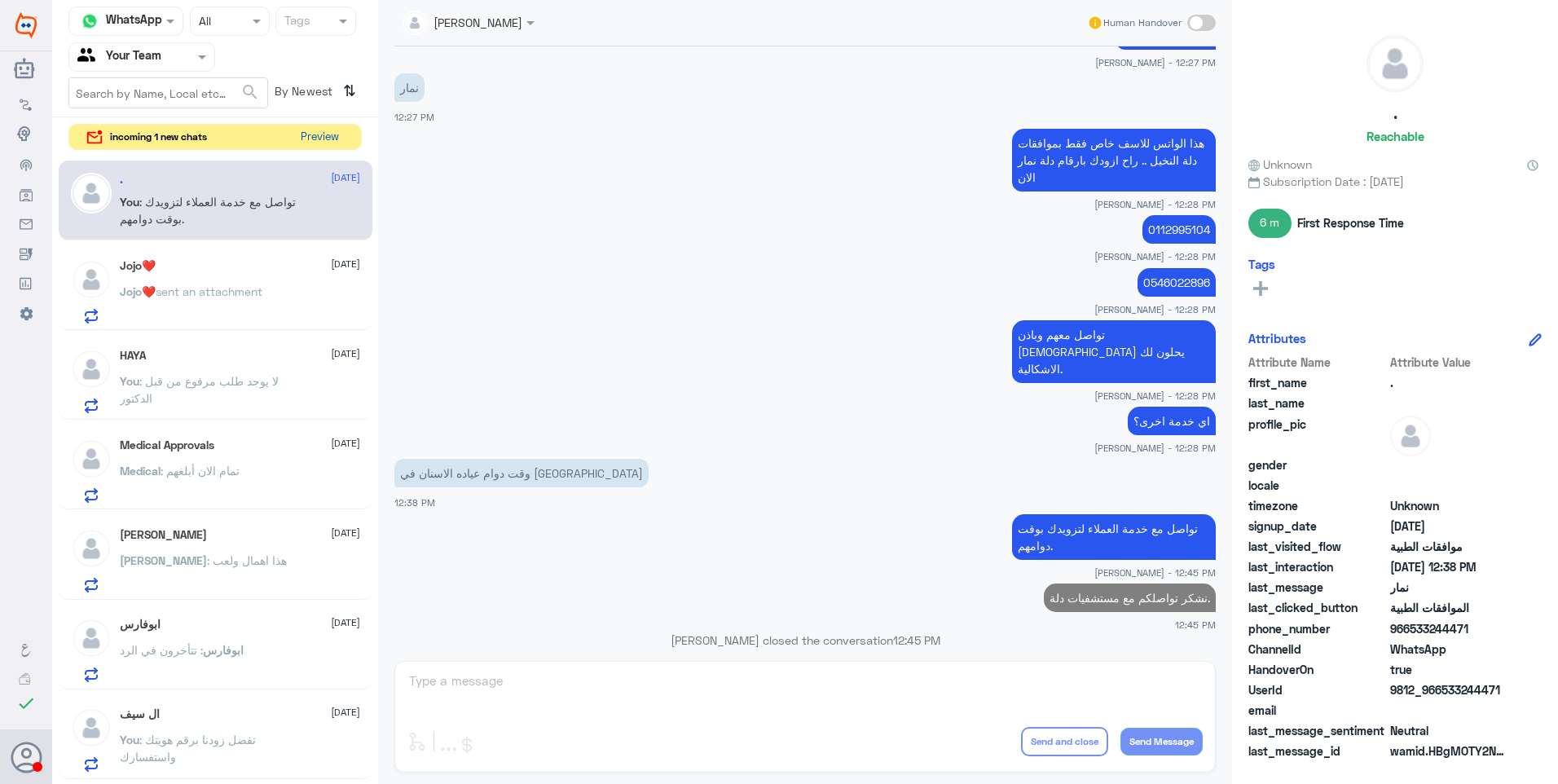
click at [296, 143] on button "Preview" at bounding box center [319, 137] width 50 height 26
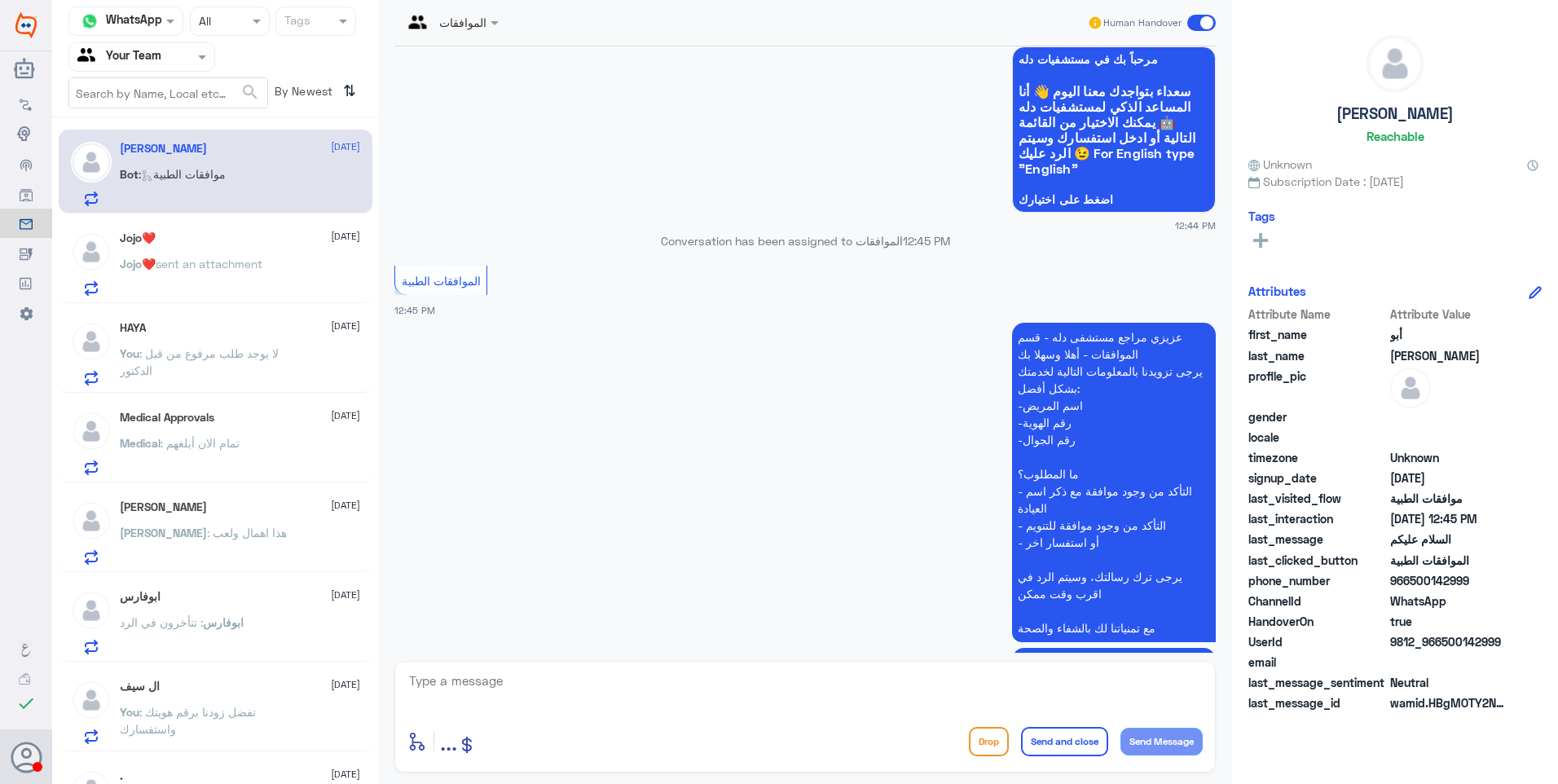
scroll to position [111, 0]
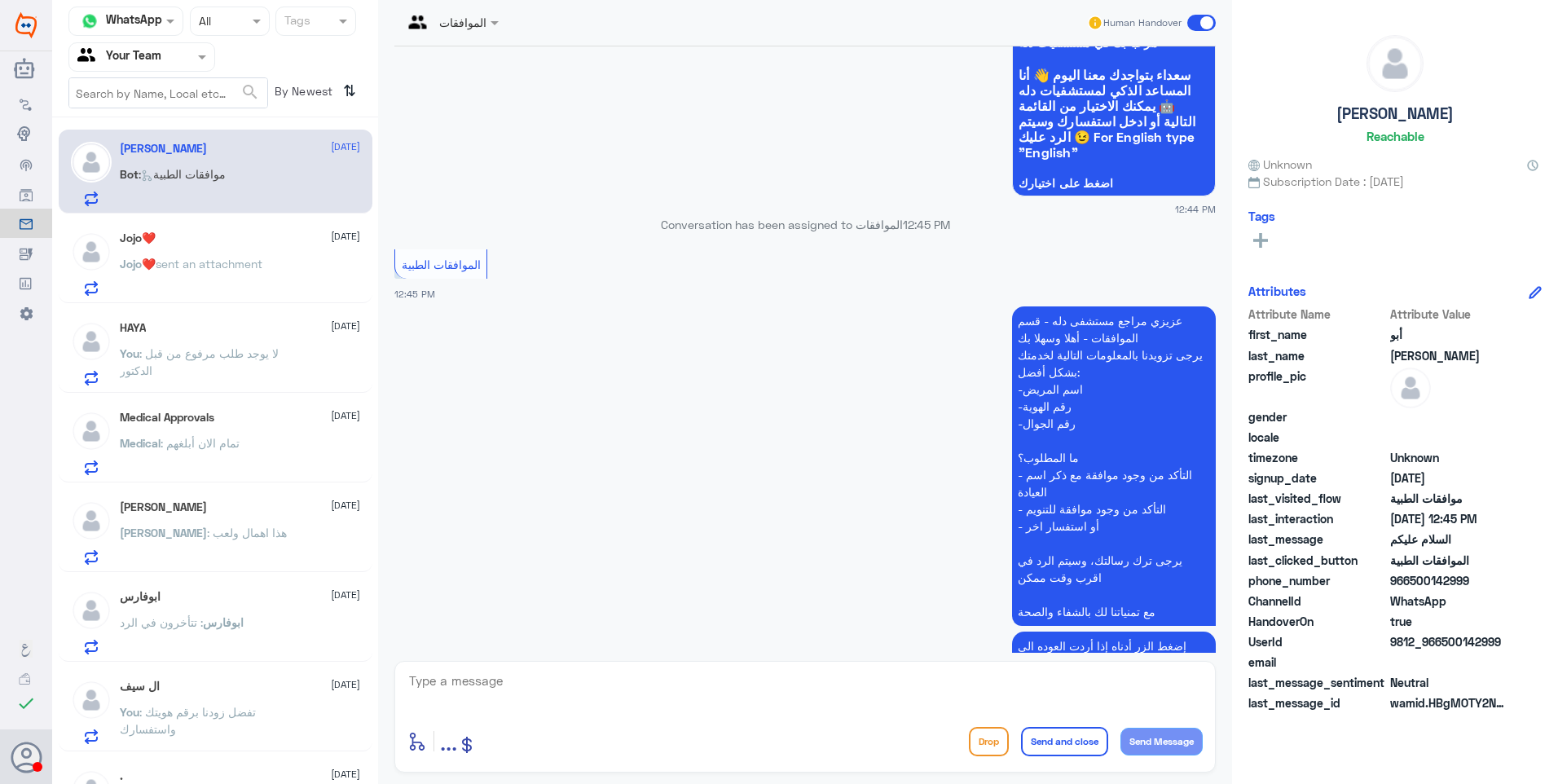
click at [230, 241] on div "Jojo❤️ [DATE]" at bounding box center [239, 238] width 240 height 14
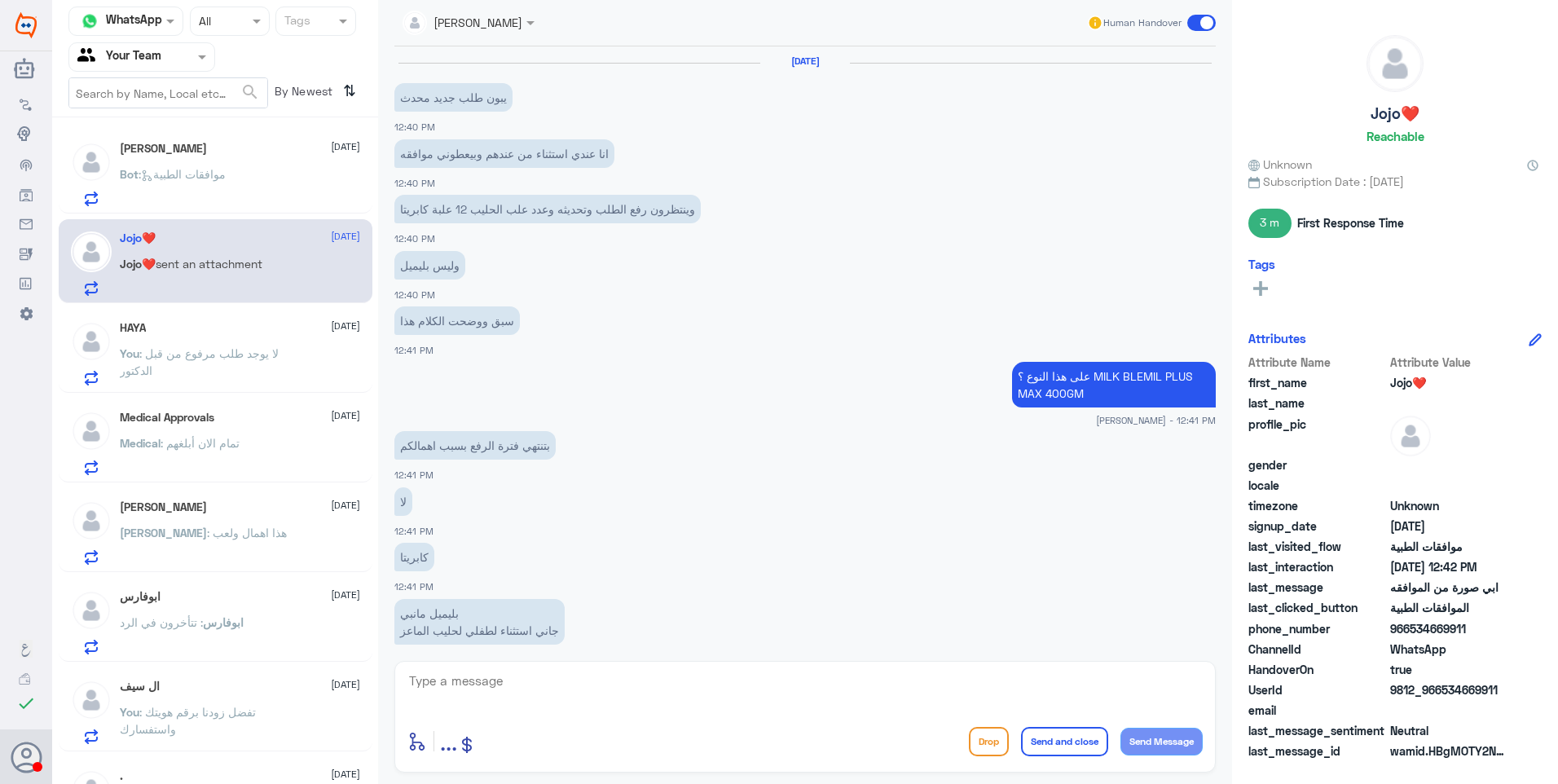
scroll to position [617, 0]
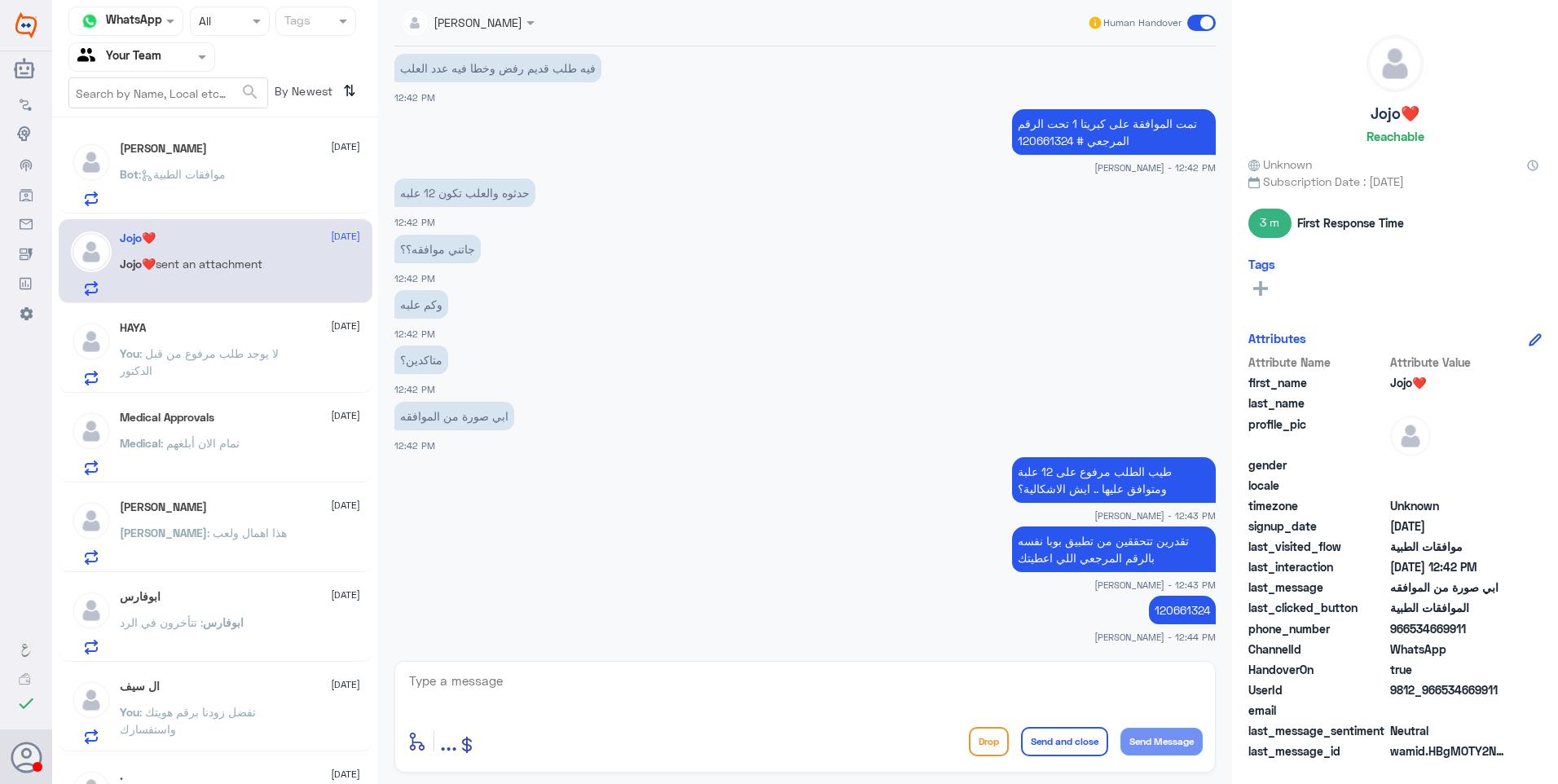
drag, startPoint x: 578, startPoint y: 666, endPoint x: 576, endPoint y: 688, distance: 22.1
click at [577, 682] on div "enter flow name ... Drop Send and close Send Message" at bounding box center [805, 717] width 822 height 112
click at [576, 688] on textarea at bounding box center [805, 689] width 795 height 40
type textarea "اي استفسار اخر؟"
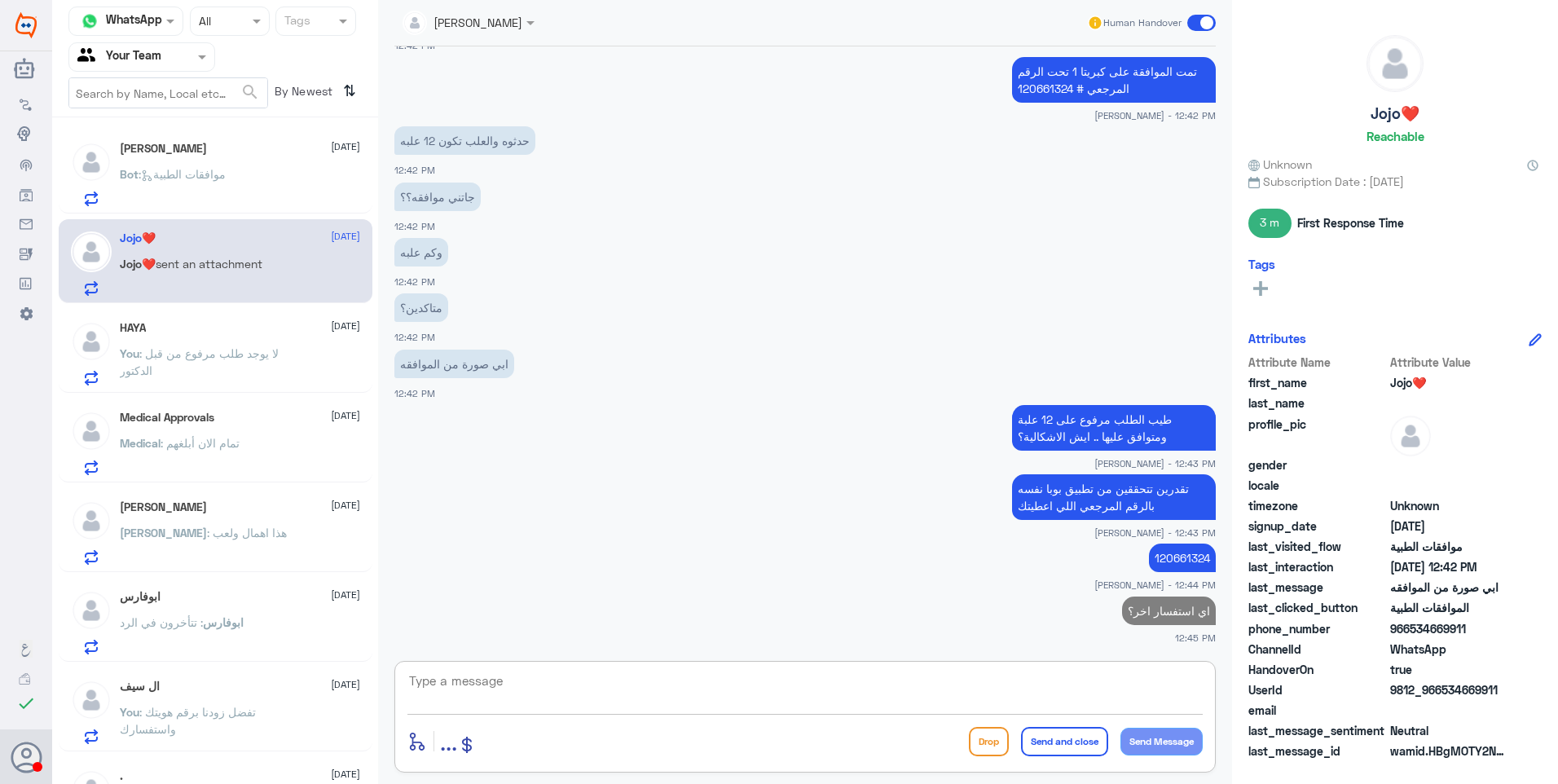
click at [277, 354] on span ": لا يوجد طلب مرفوع من قبل الدكتور" at bounding box center [199, 361] width 159 height 31
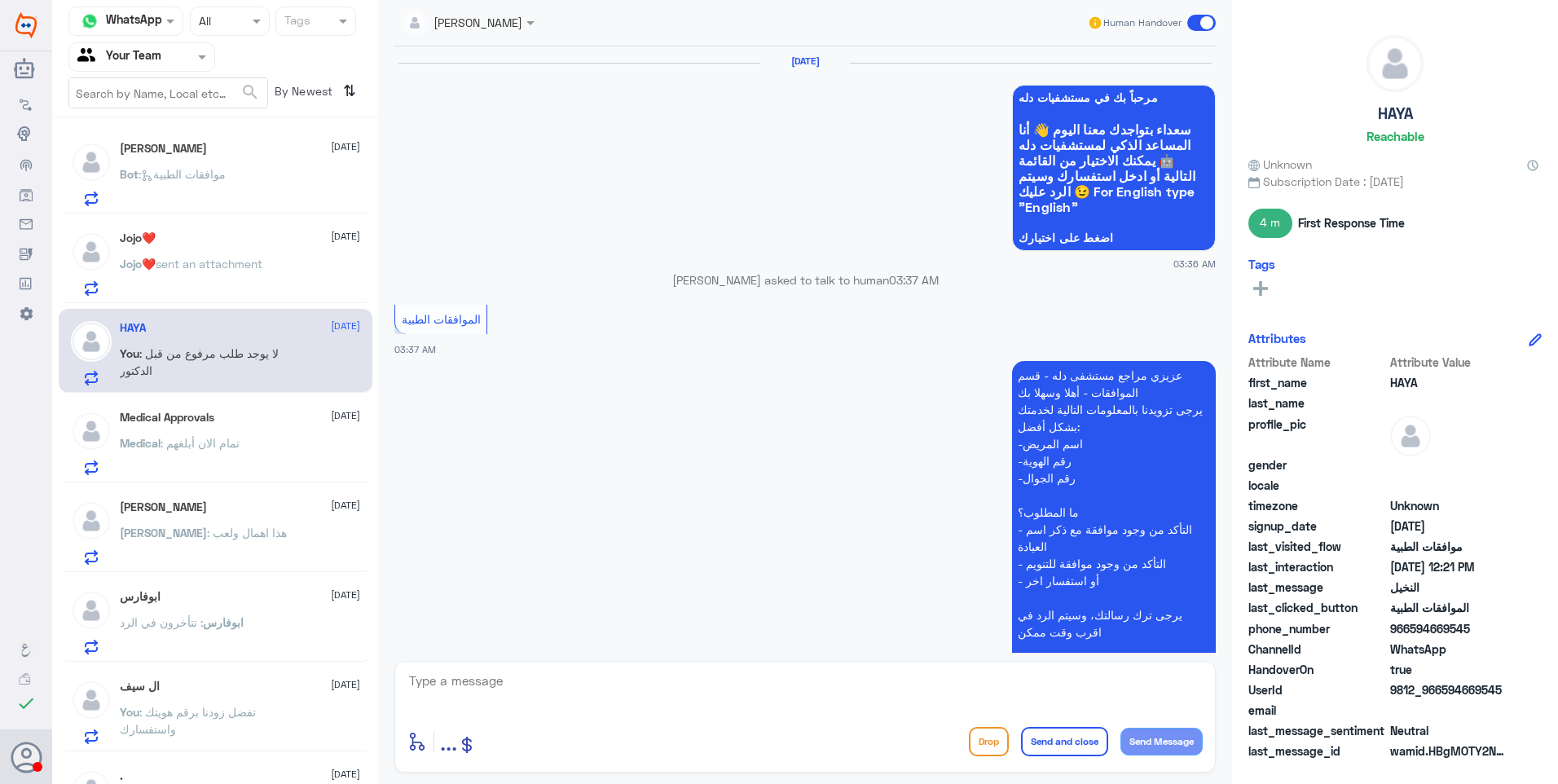
scroll to position [1461, 0]
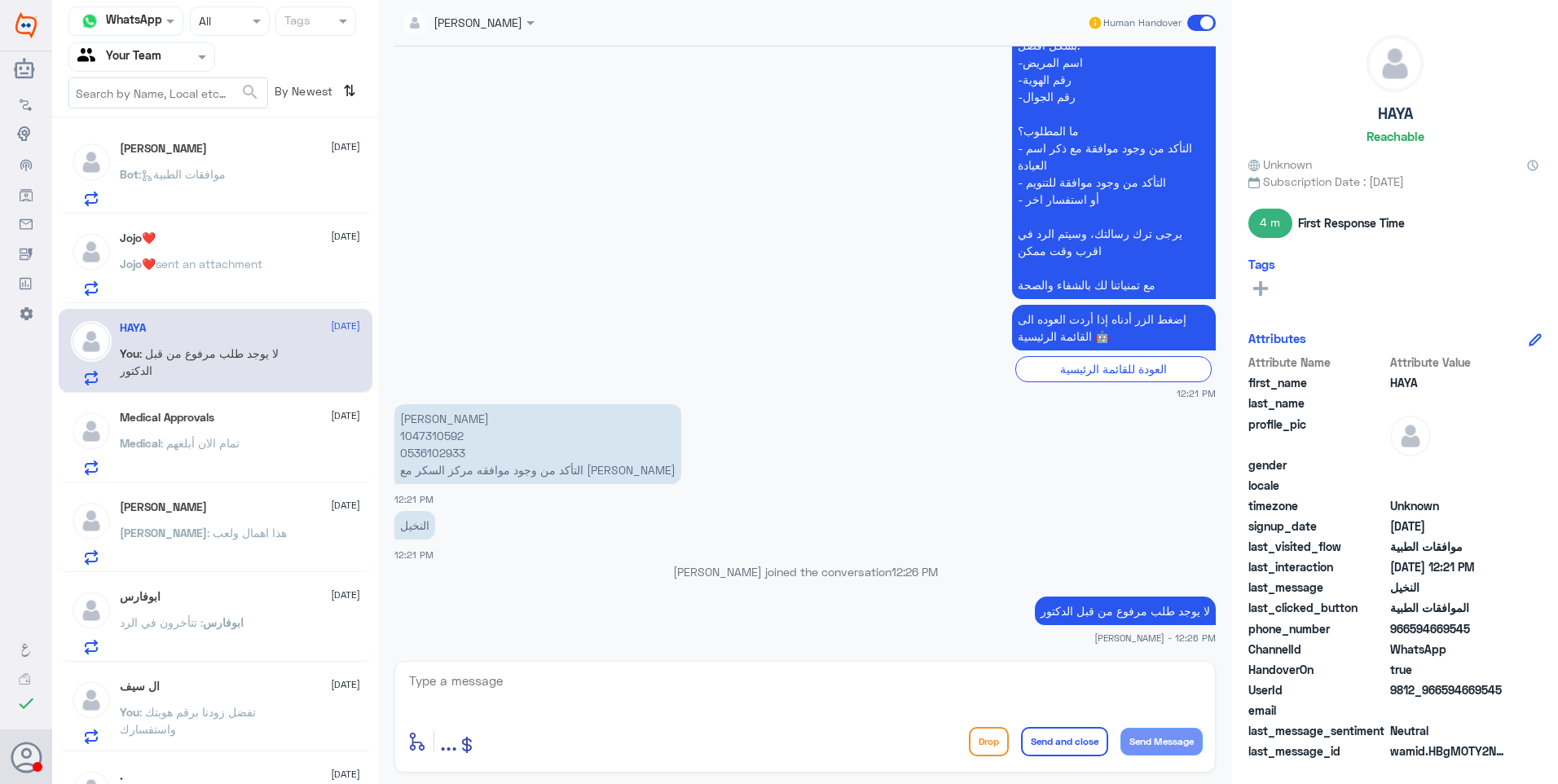
click at [249, 544] on p "[PERSON_NAME] : هذا اهمال ولعب" at bounding box center [203, 544] width 167 height 41
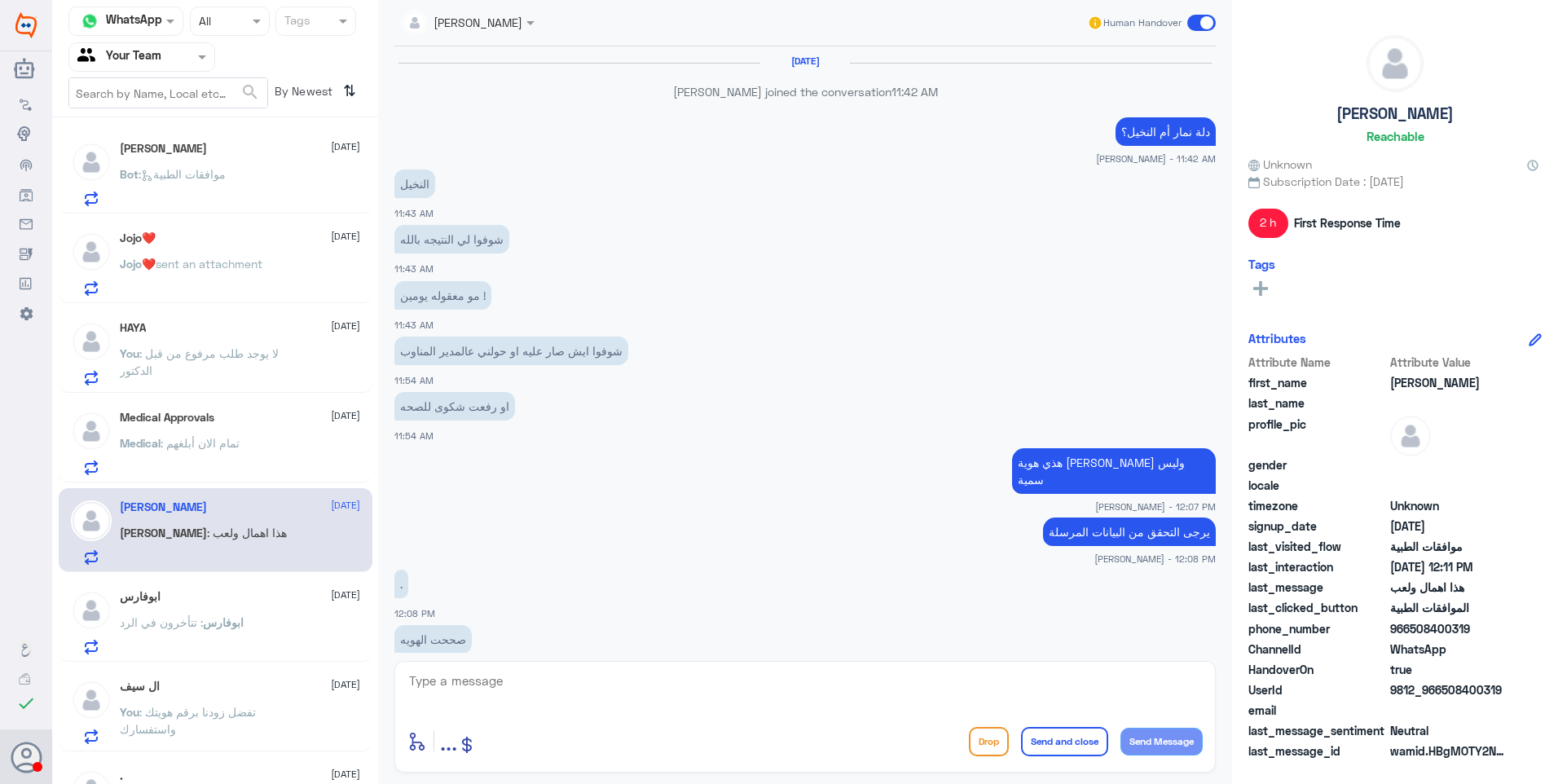
scroll to position [554, 0]
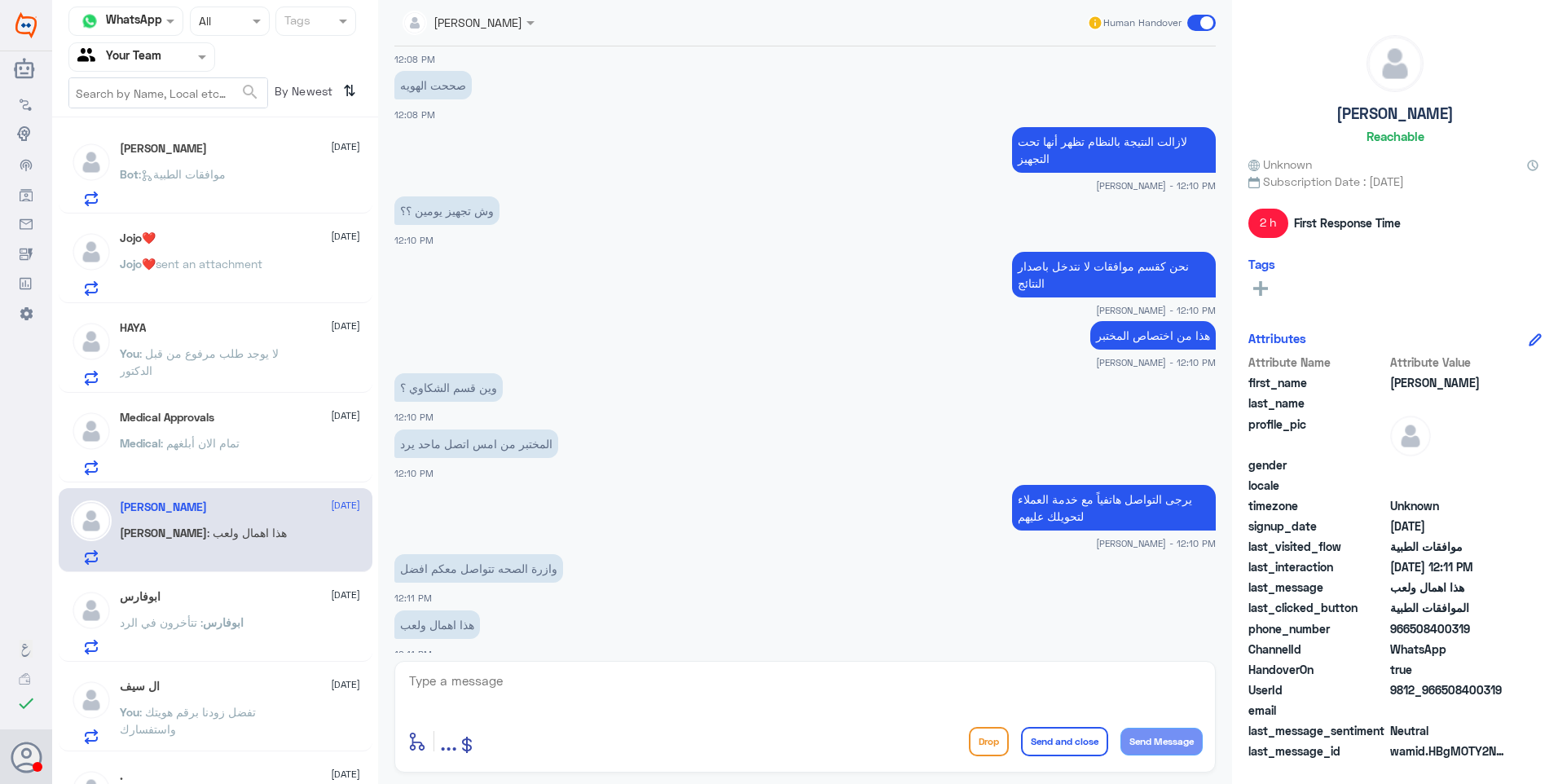
click at [195, 244] on div "Jojo❤️ [DATE]" at bounding box center [239, 238] width 240 height 14
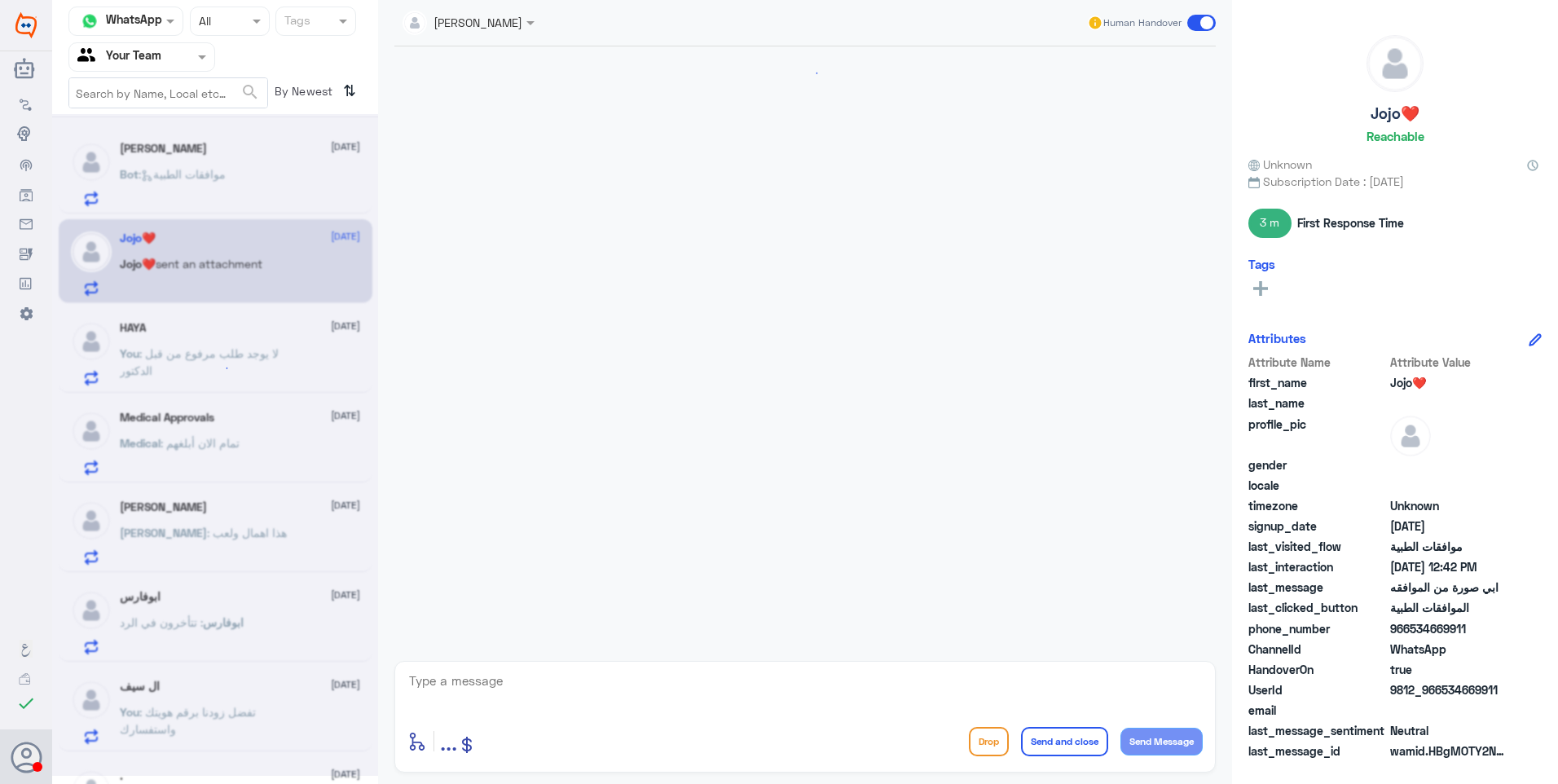
scroll to position [613, 0]
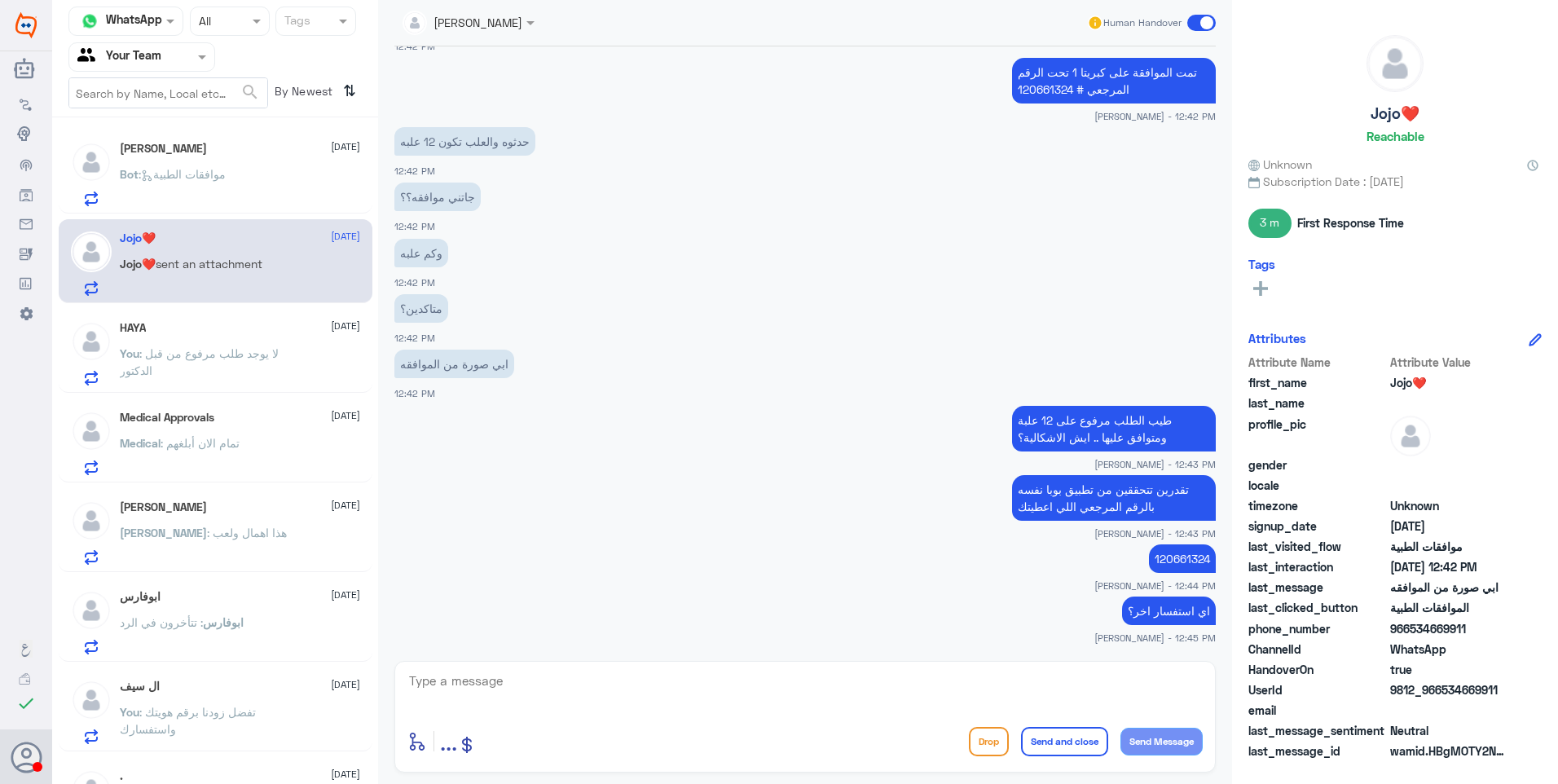
click at [242, 189] on div "Bot : موافقات الطبية" at bounding box center [239, 187] width 240 height 37
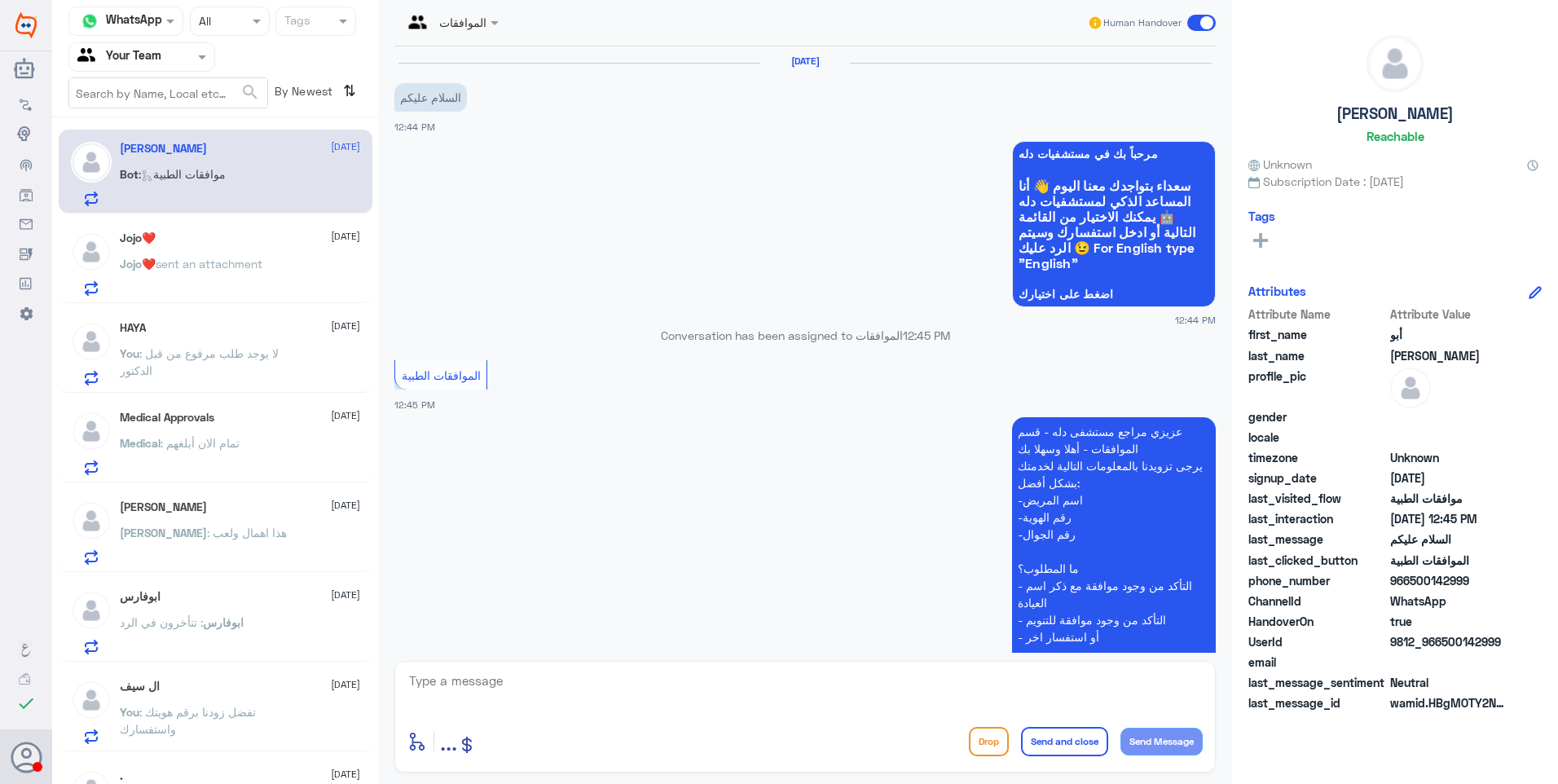
scroll to position [192, 0]
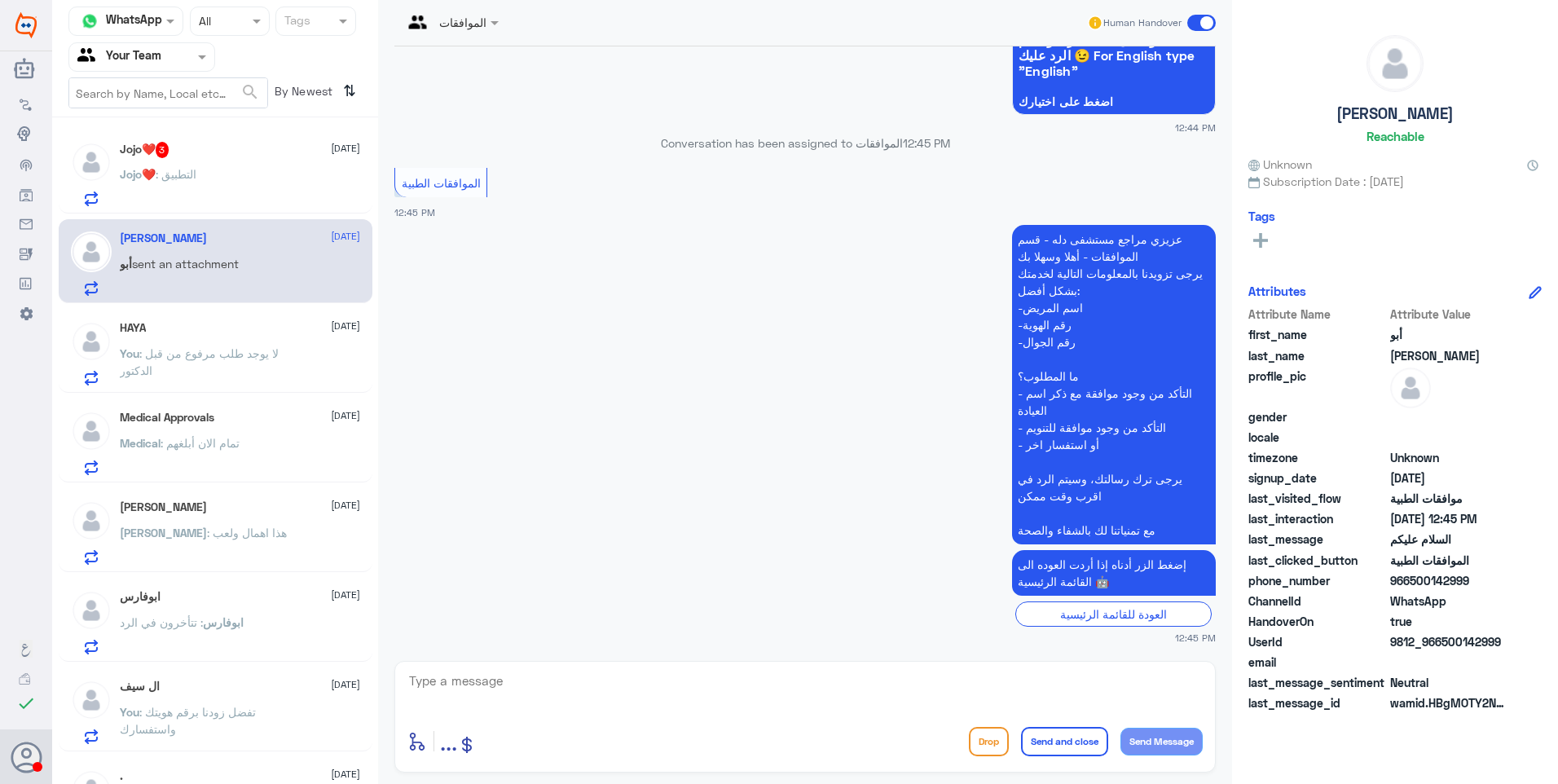
click at [237, 179] on div "Jojo❤️ : التطبيق" at bounding box center [239, 187] width 240 height 37
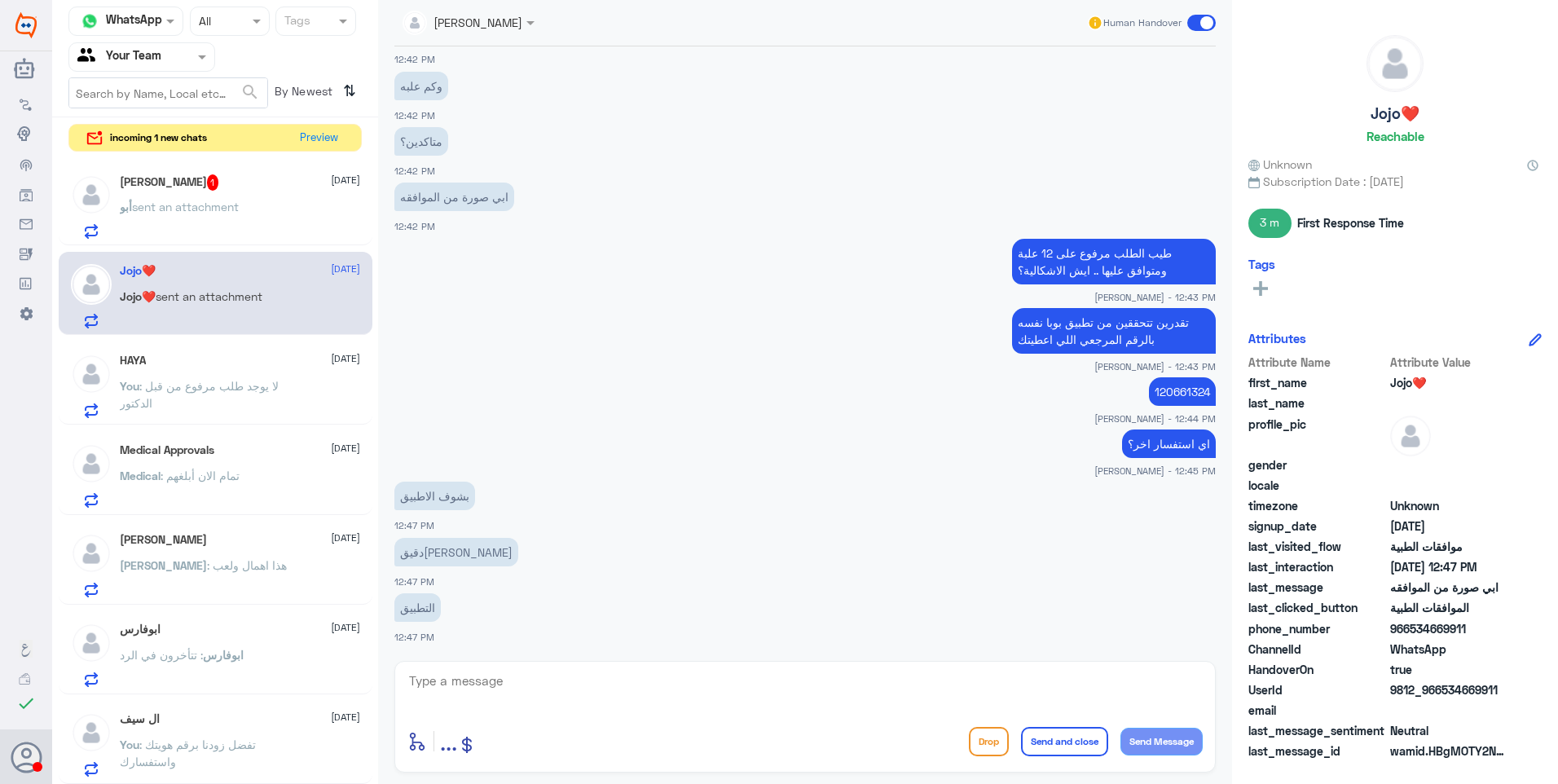
scroll to position [752, 0]
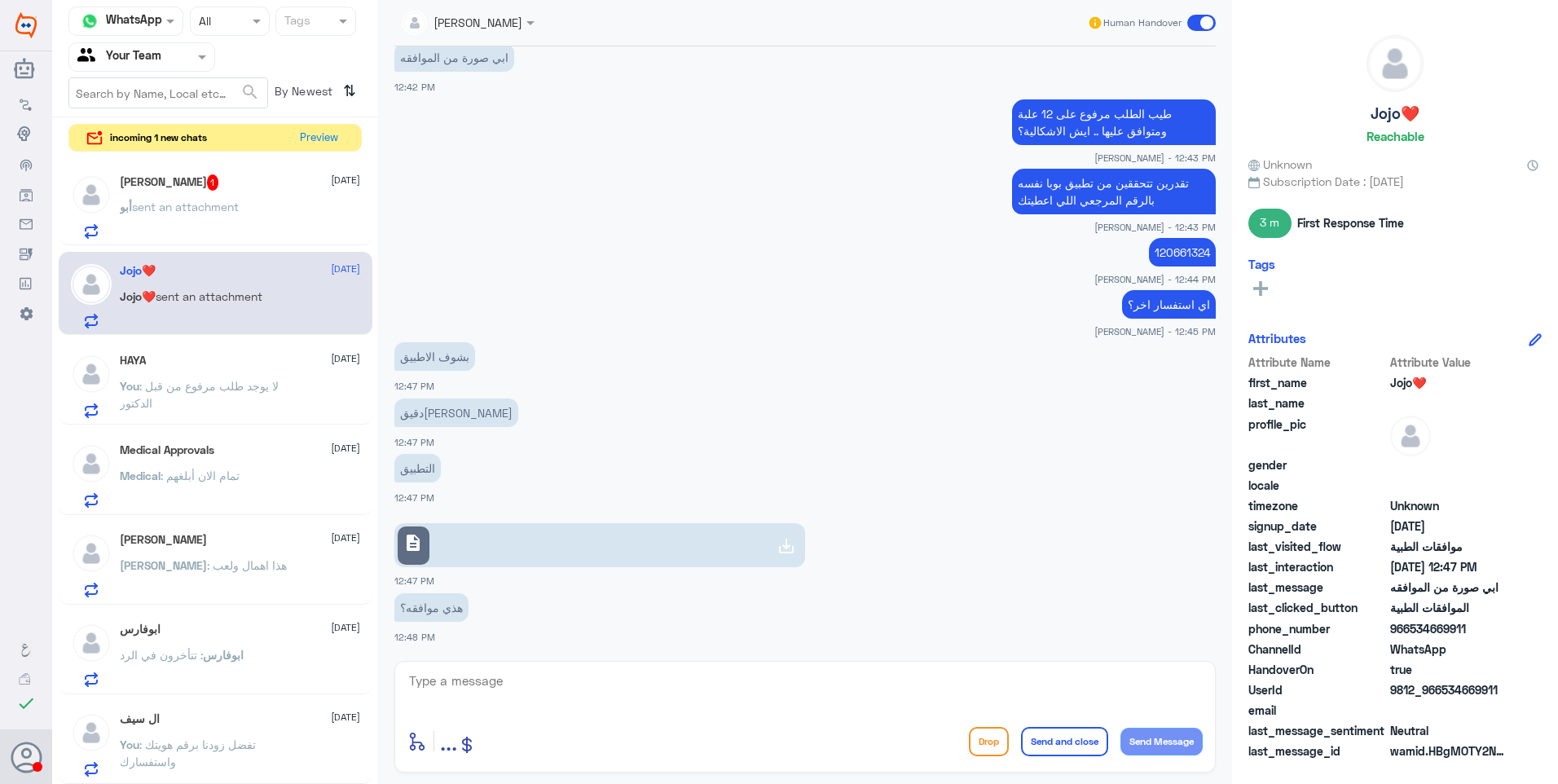
click at [499, 545] on link "description" at bounding box center [600, 545] width 411 height 44
click at [504, 699] on textarea at bounding box center [805, 689] width 795 height 40
type textarea "G"
type textarea "لا هذا الرفع القديم"
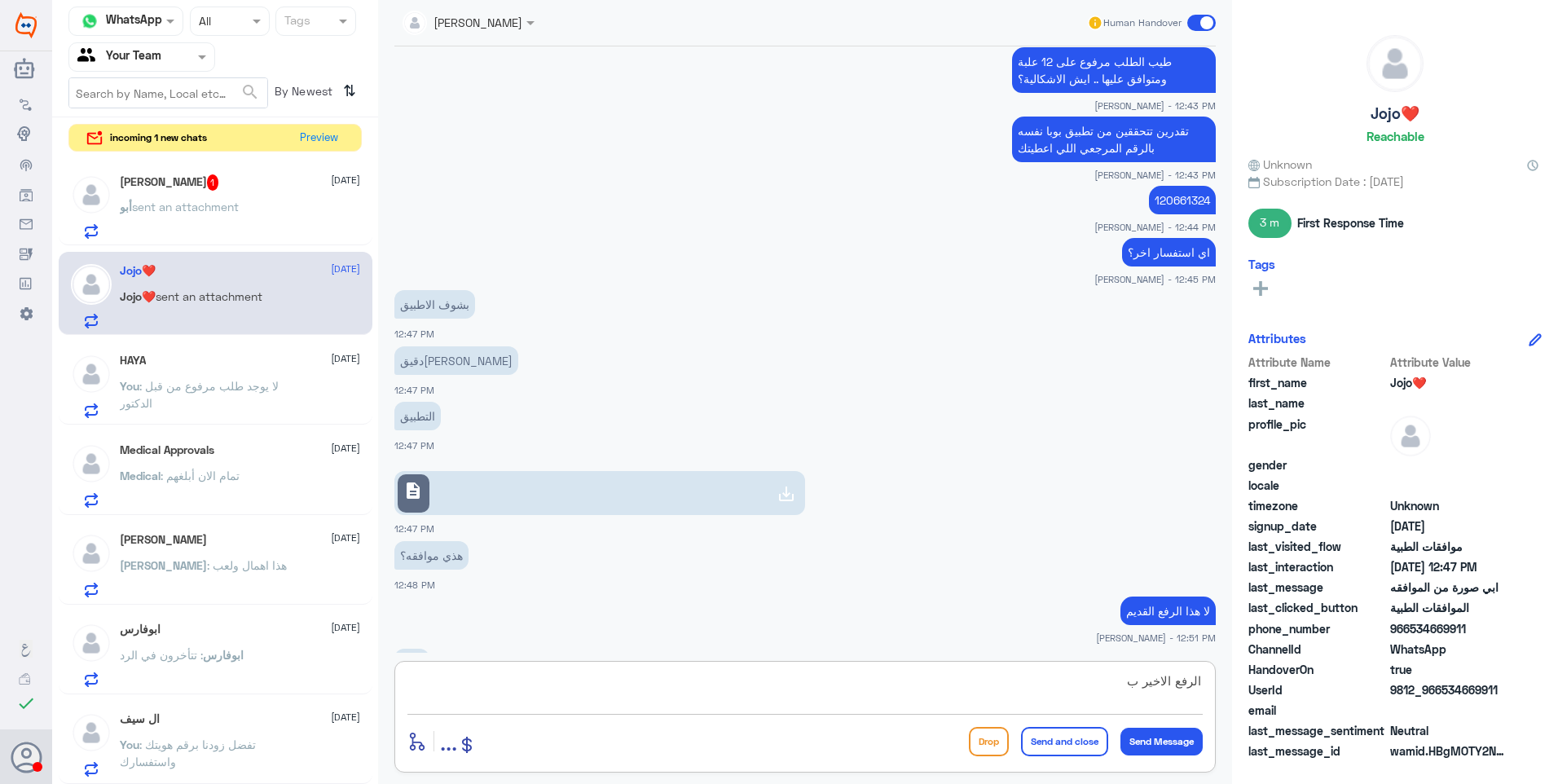
scroll to position [861, 0]
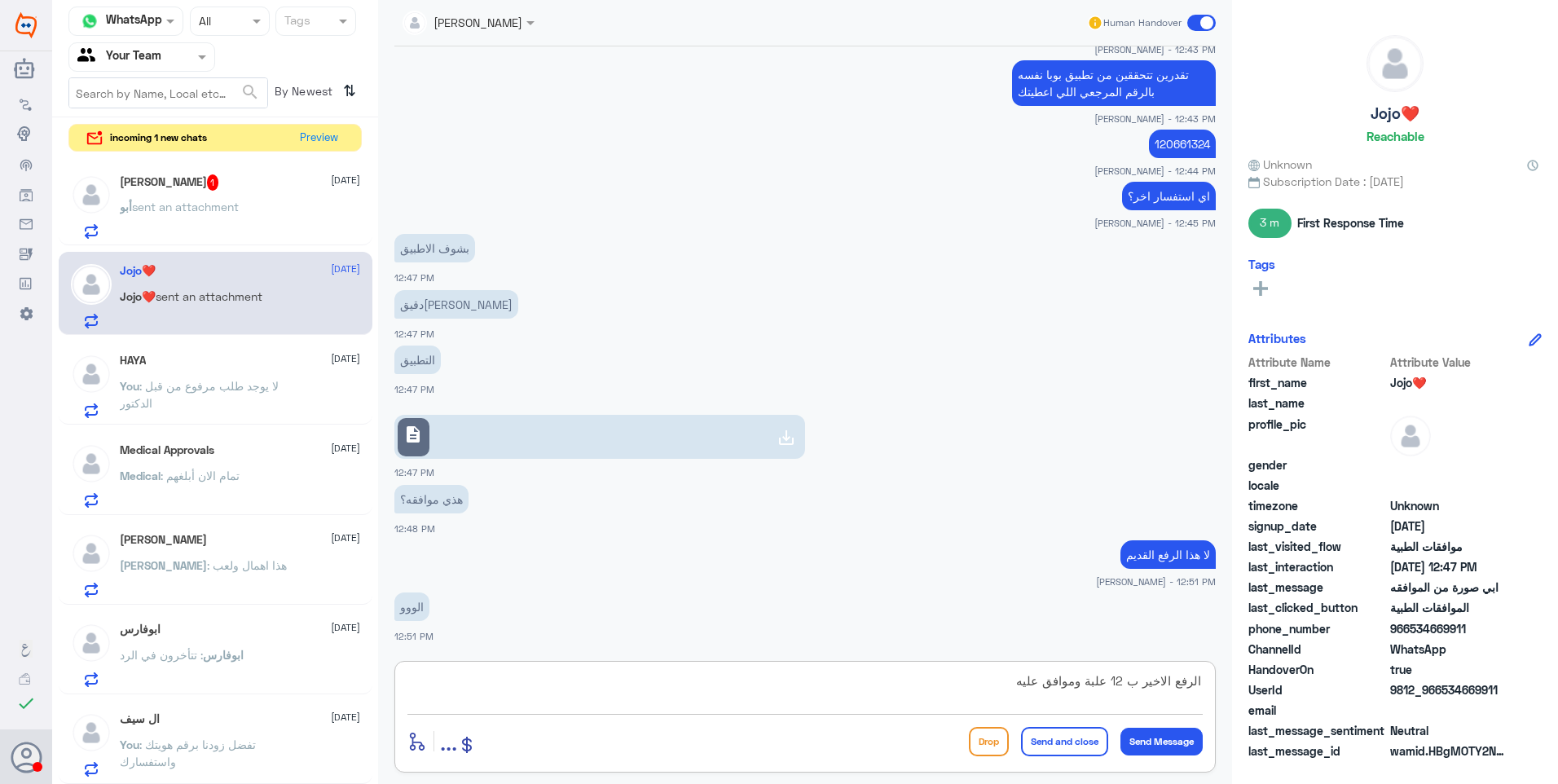
type textarea "الرفع الاخير ب 12 علبة وموافق عليه"
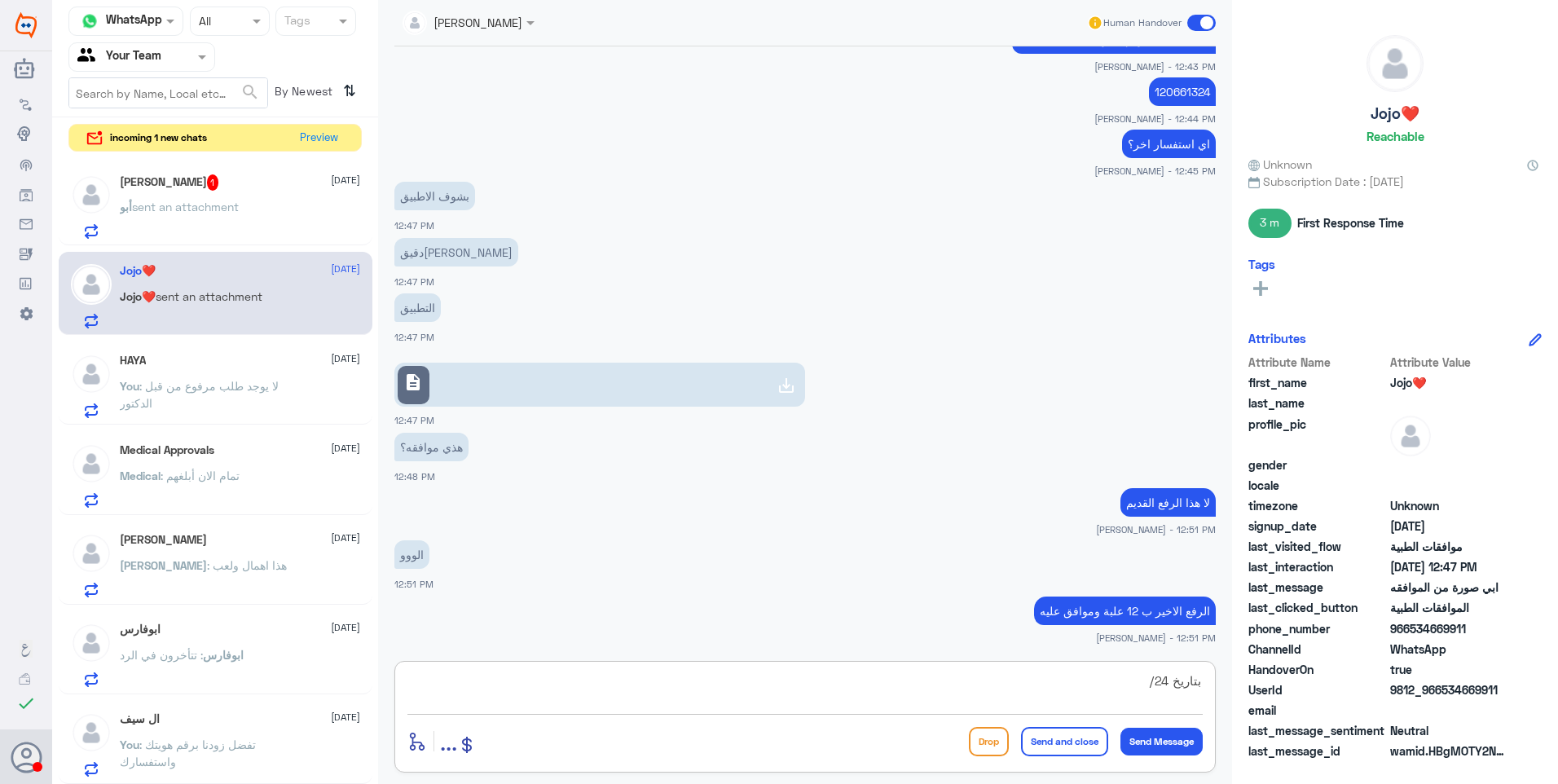
type textarea "بتاريخ 24/8"
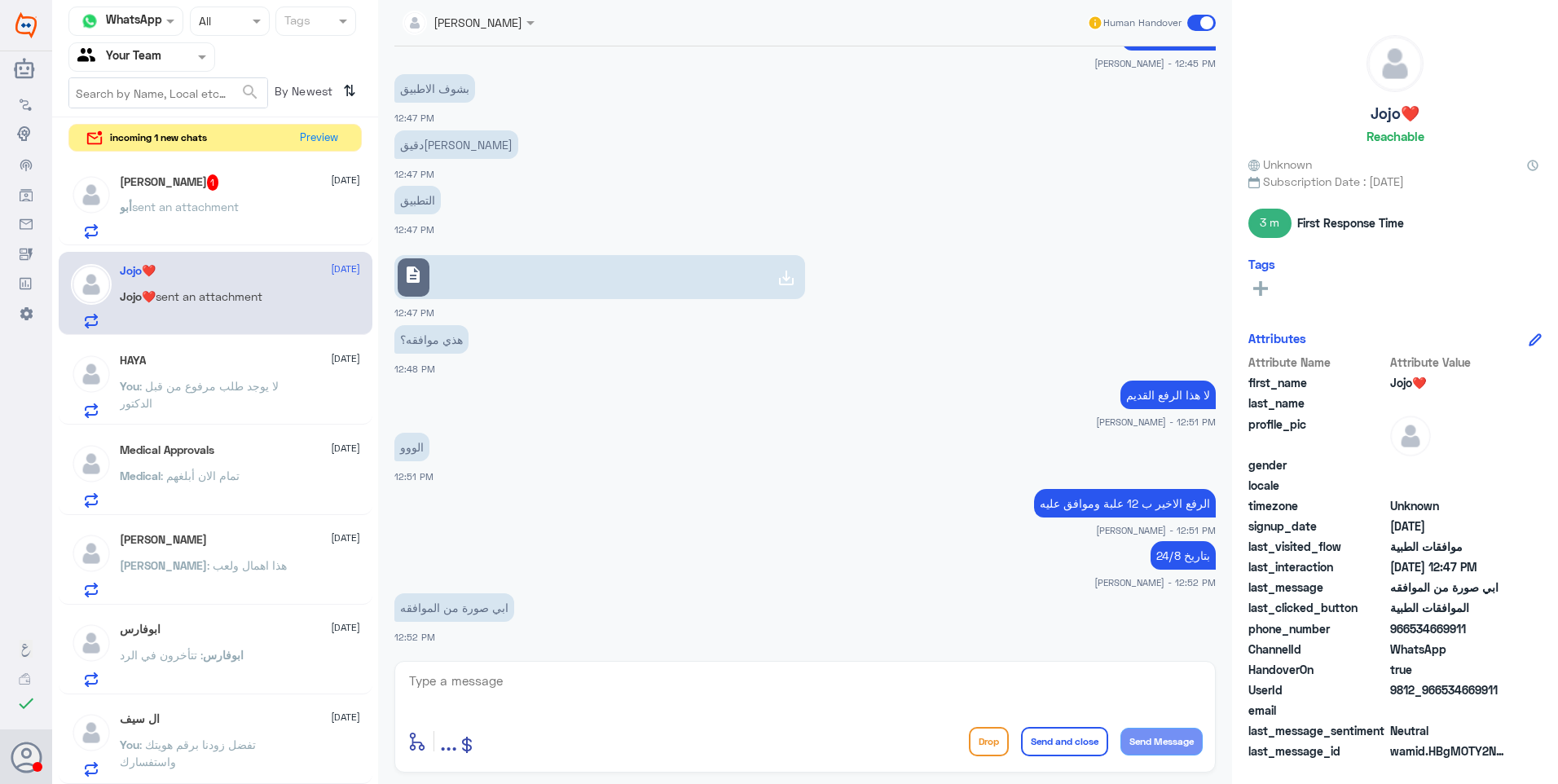
scroll to position [1160, 0]
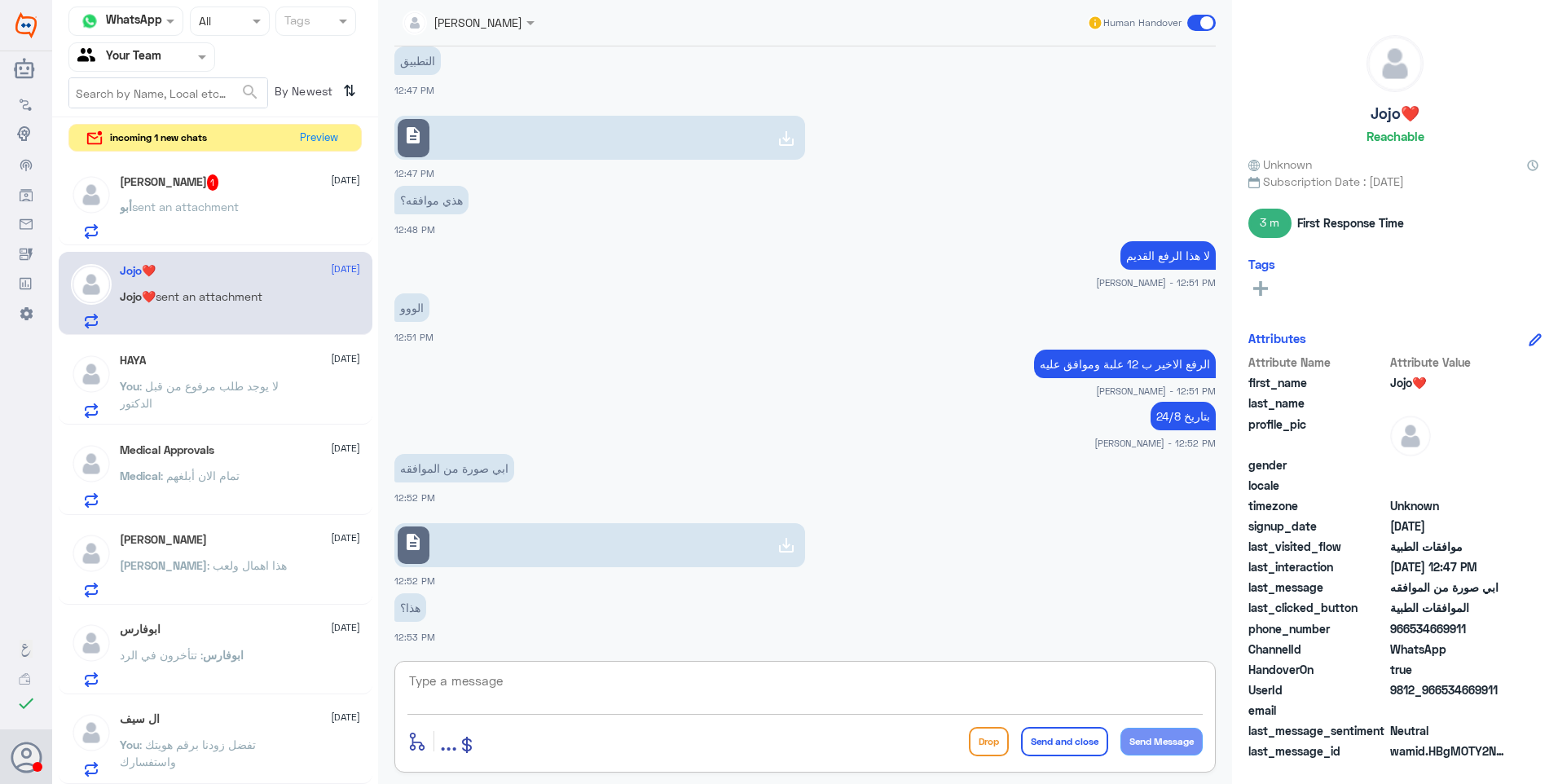
click at [584, 557] on link "description" at bounding box center [600, 545] width 411 height 44
click at [442, 671] on textarea at bounding box center [805, 689] width 795 height 40
type textarea "لا في طلب بعد هذا"
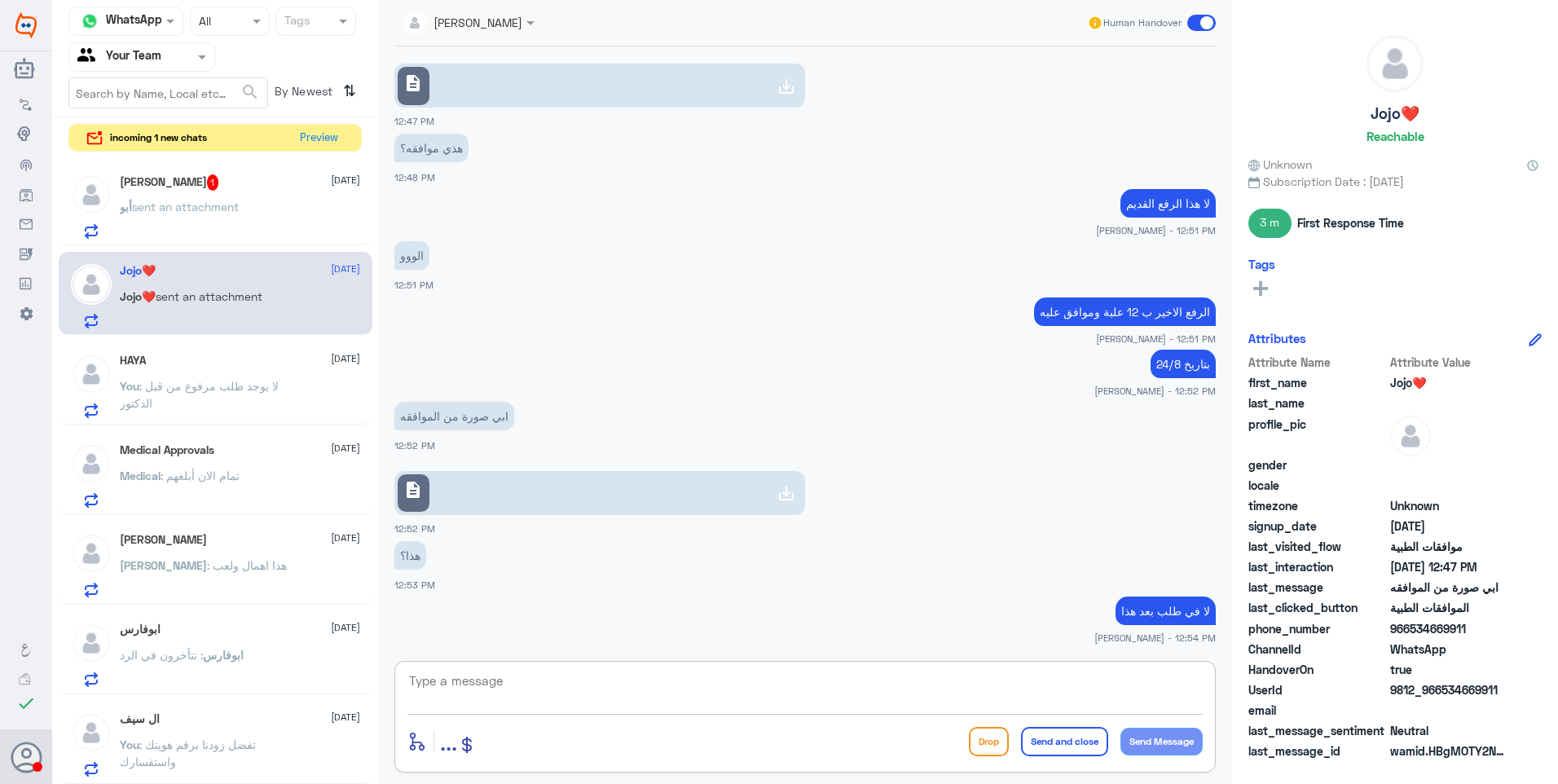
click at [536, 688] on textarea at bounding box center [805, 689] width 795 height 40
type textarea "ا"
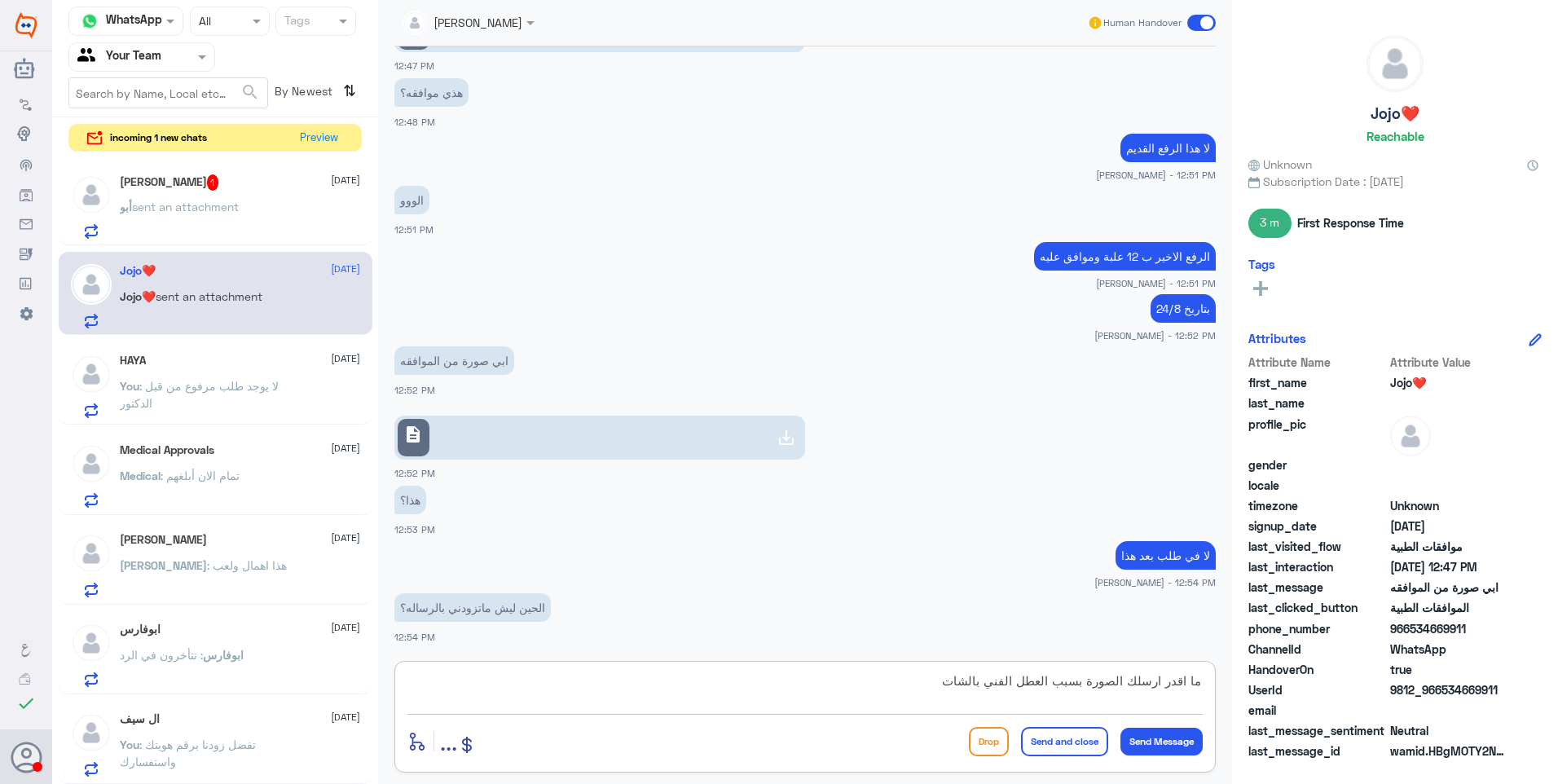
type textarea "ما اقدر ارسلك الصورة بسبب العطل الفني بالشات"
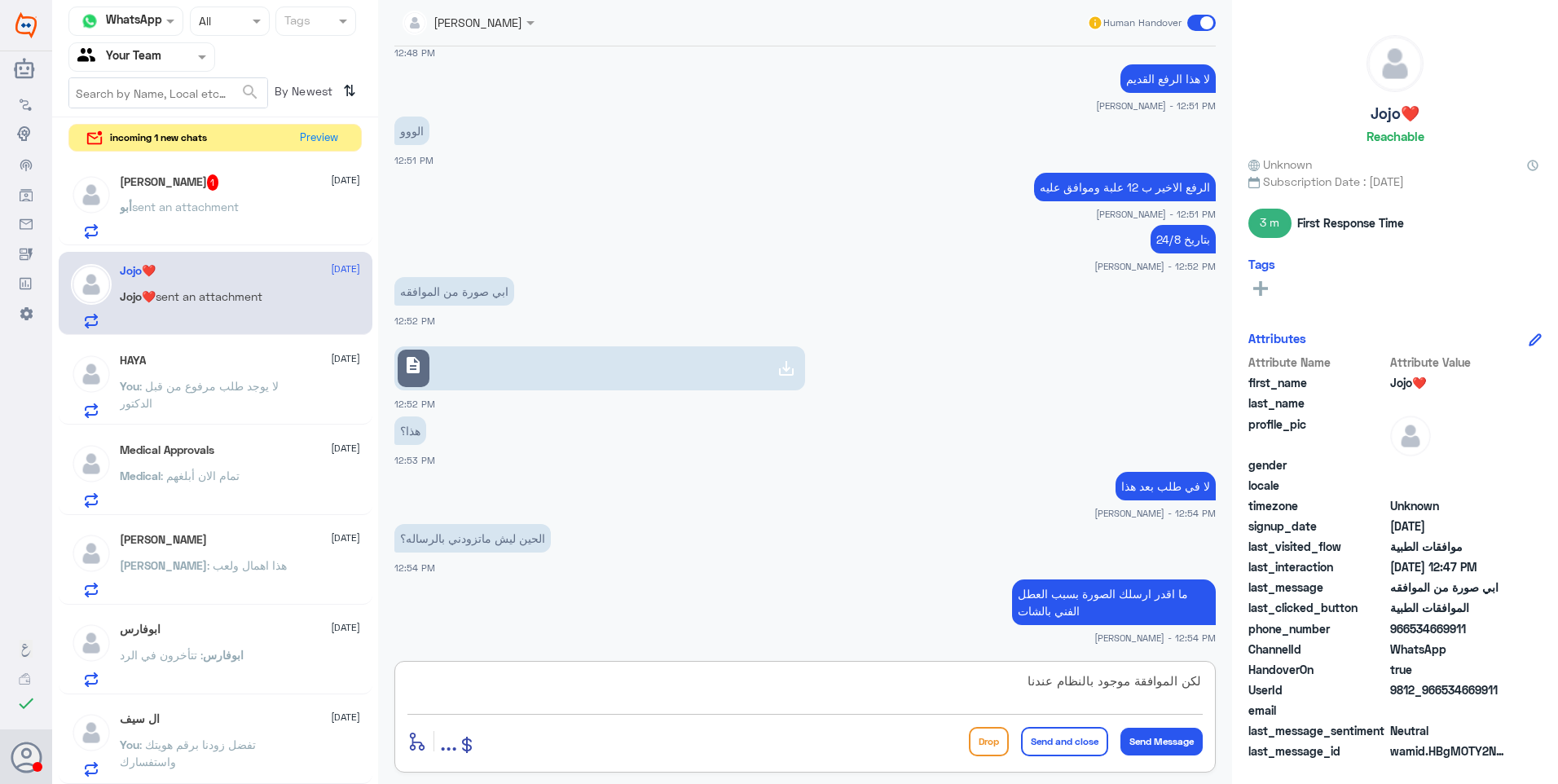
type textarea "لكن الموافقة موجود بالنظام عندنا"
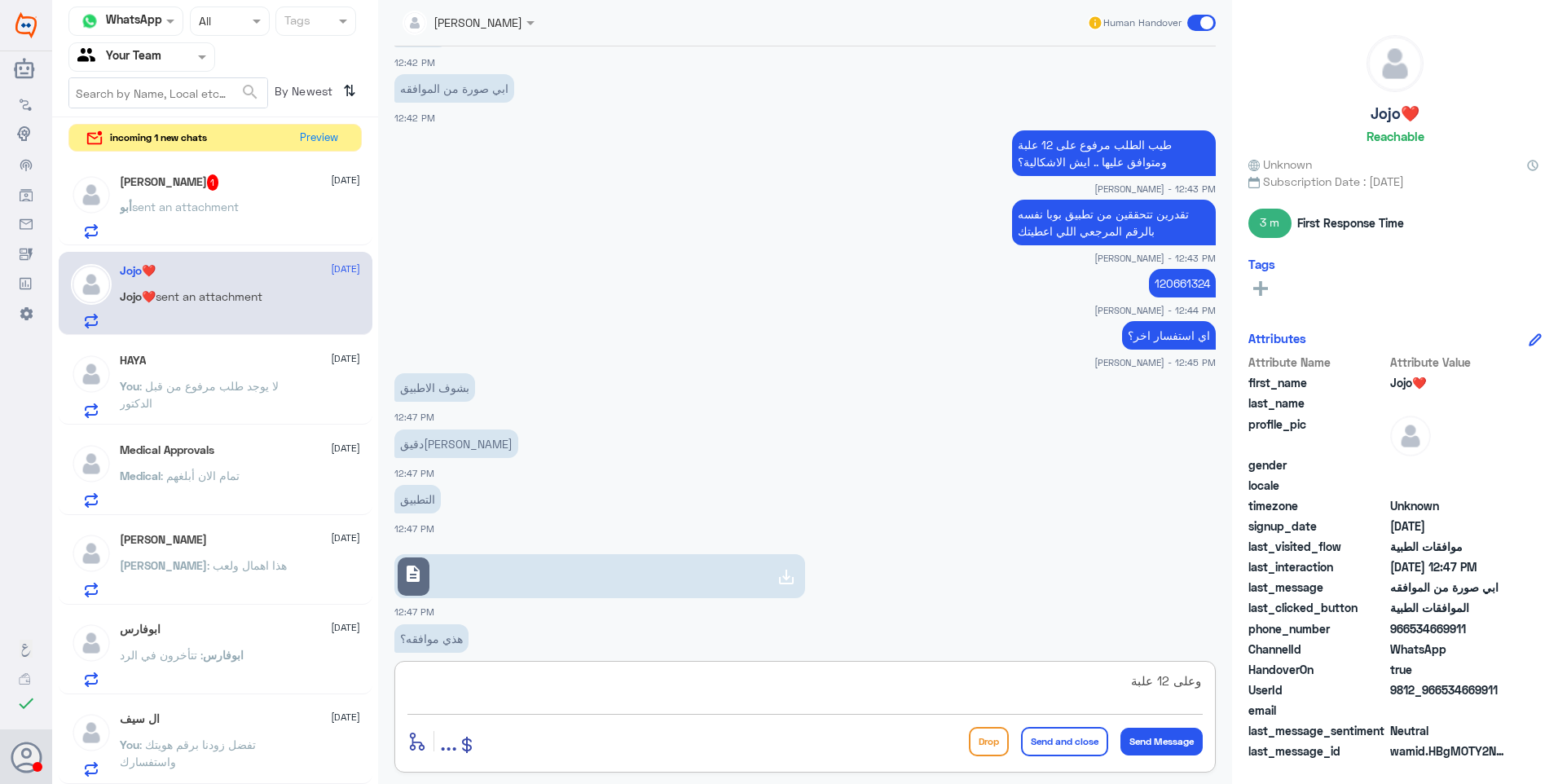
scroll to position [712, 0]
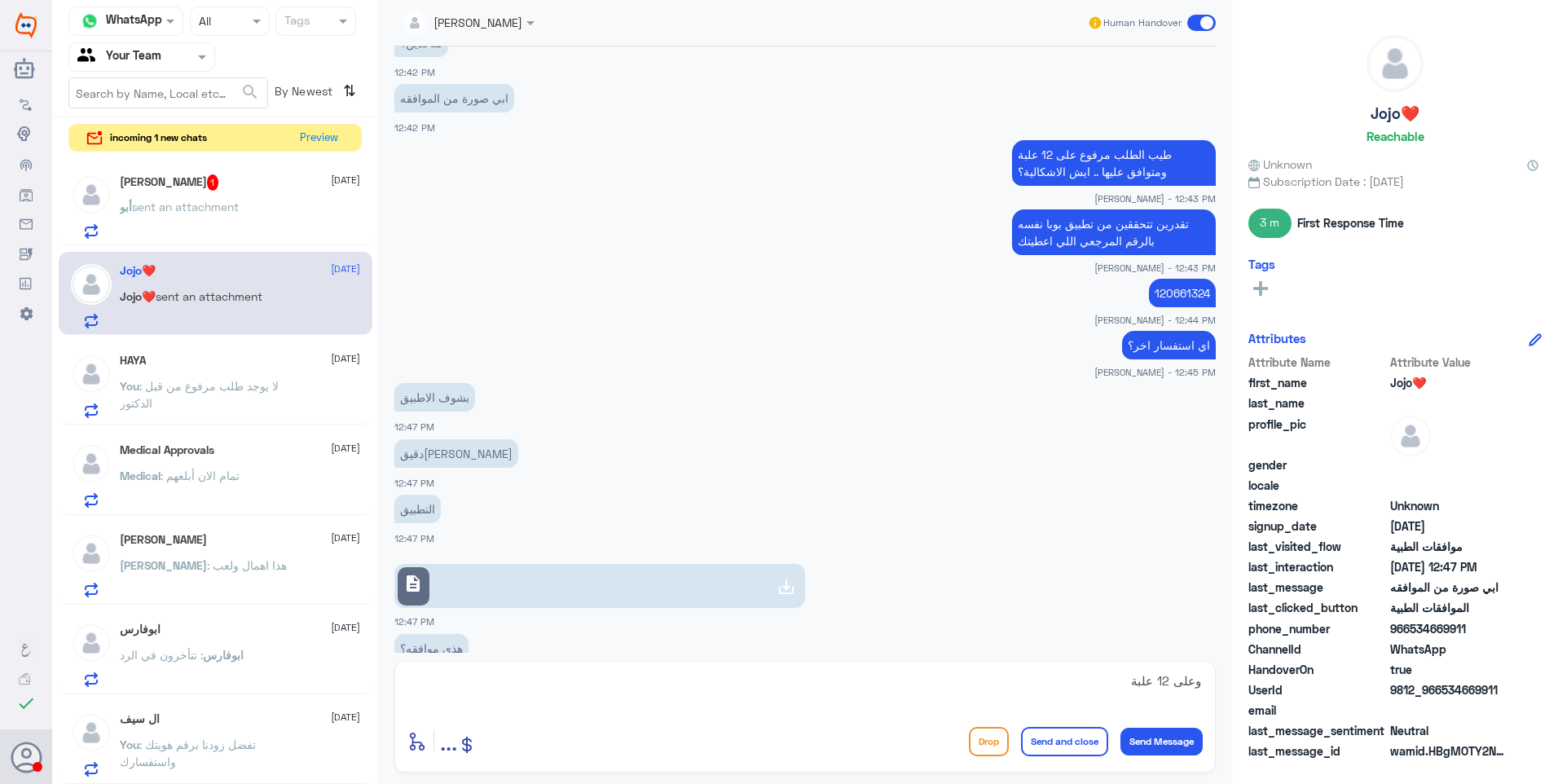
click at [1157, 289] on p "120661324" at bounding box center [1182, 292] width 67 height 28
copy p "120661324"
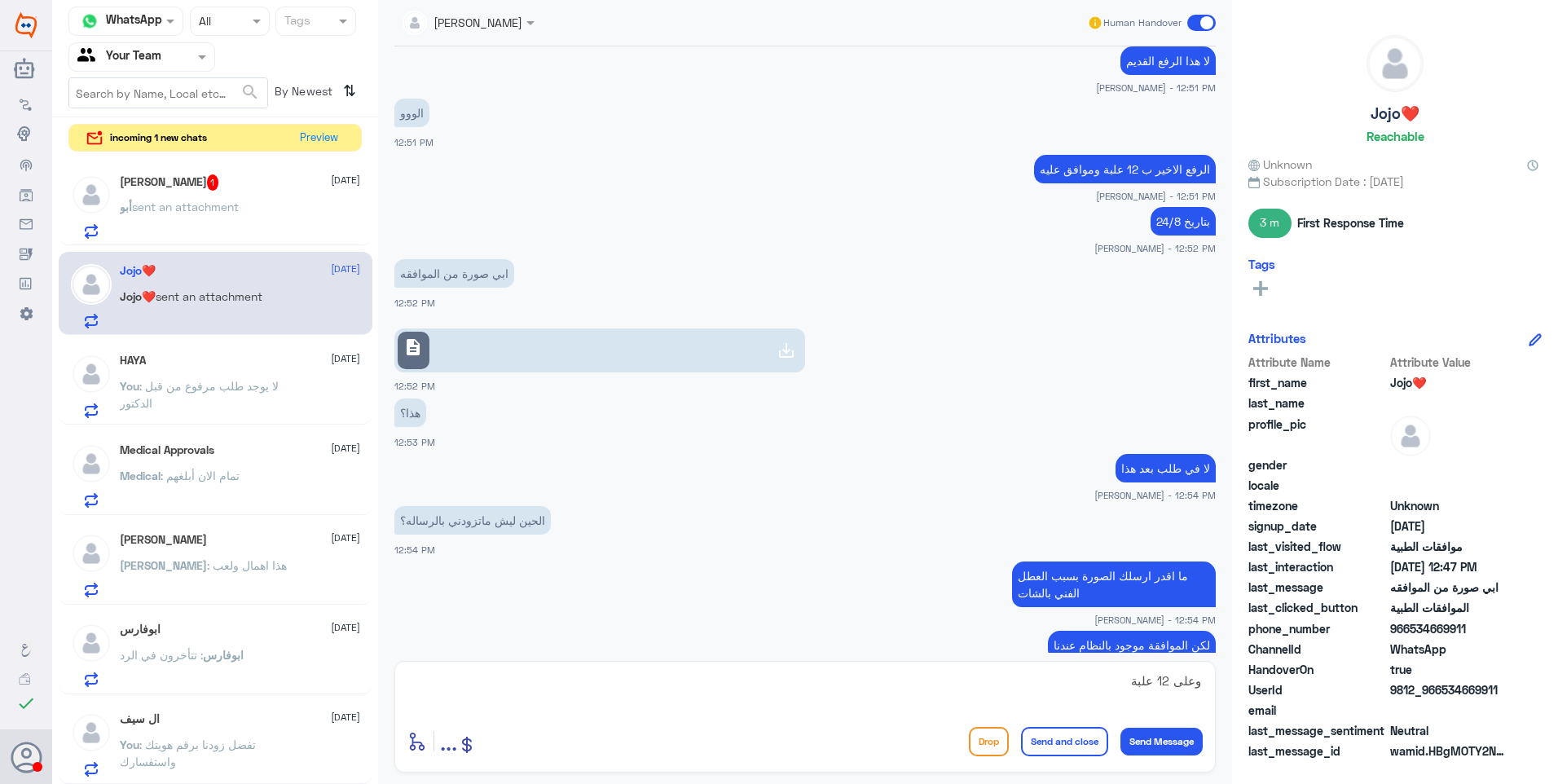
scroll to position [1364, 0]
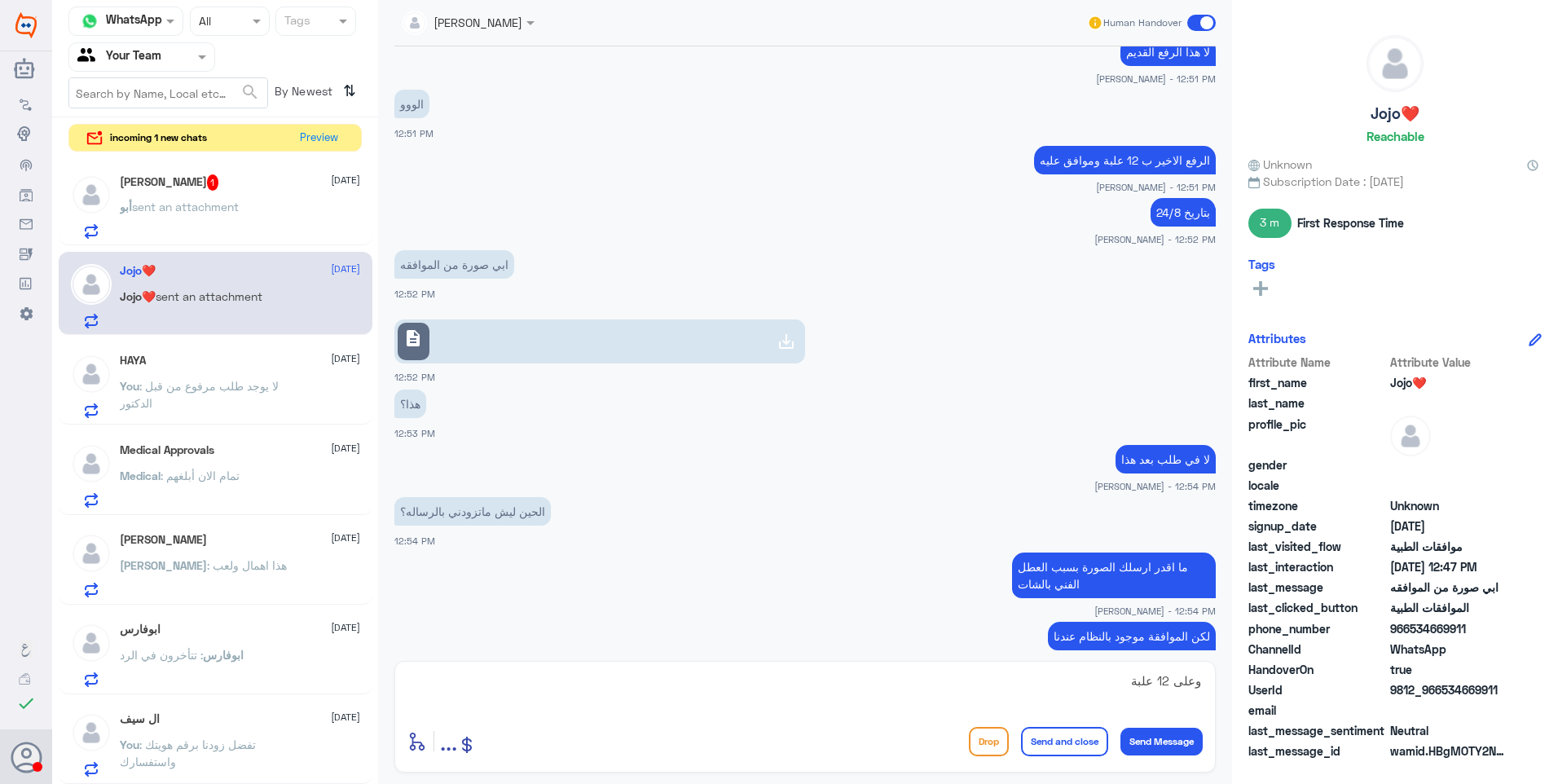
click at [785, 685] on textarea "وعلى 12 علبة" at bounding box center [805, 689] width 795 height 40
paste textarea "120661324"
type textarea "وعلى 12 علبة وهذا رقمها # 120661324"
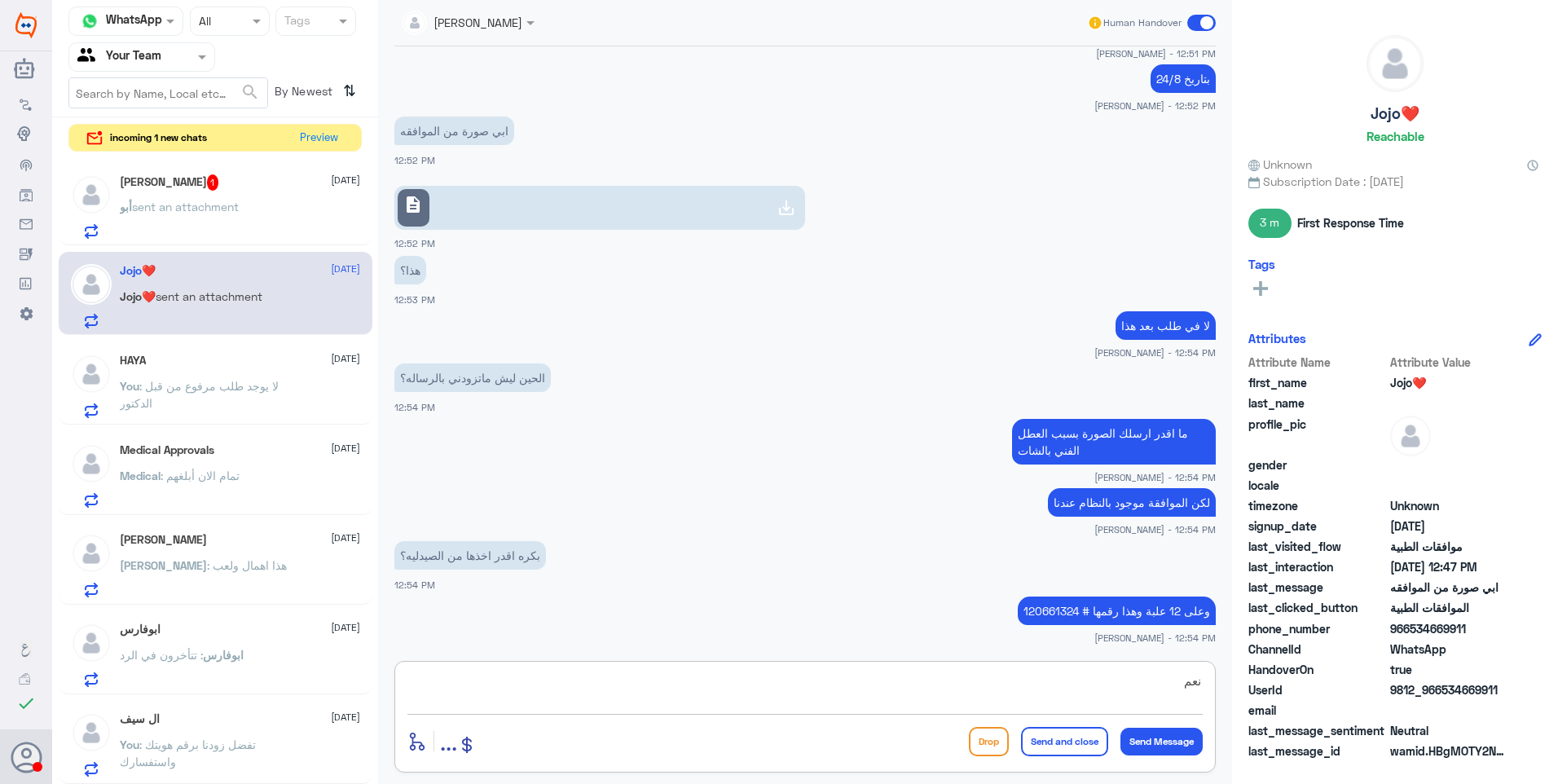
type textarea "نعم"
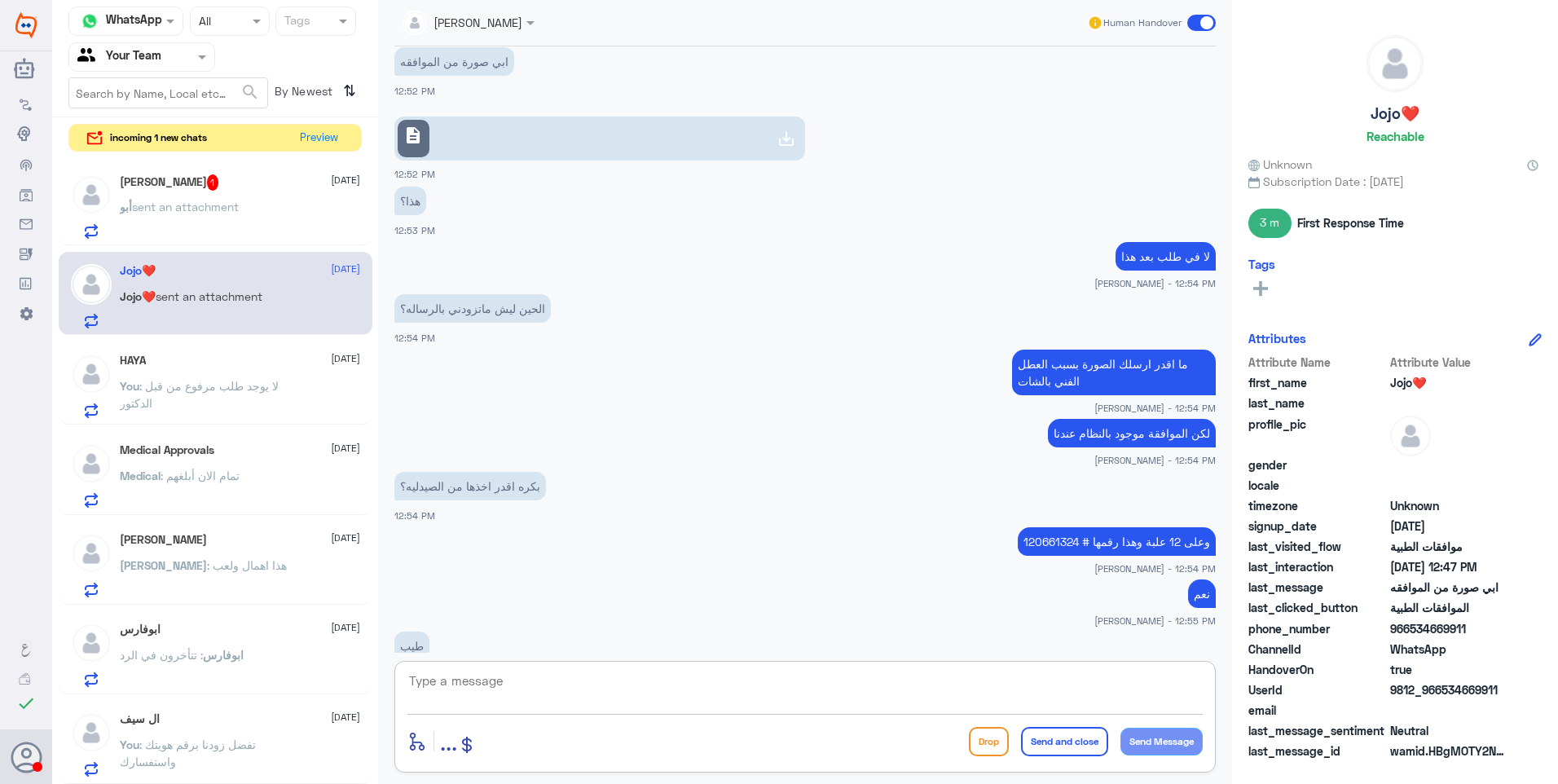
scroll to position [1623, 0]
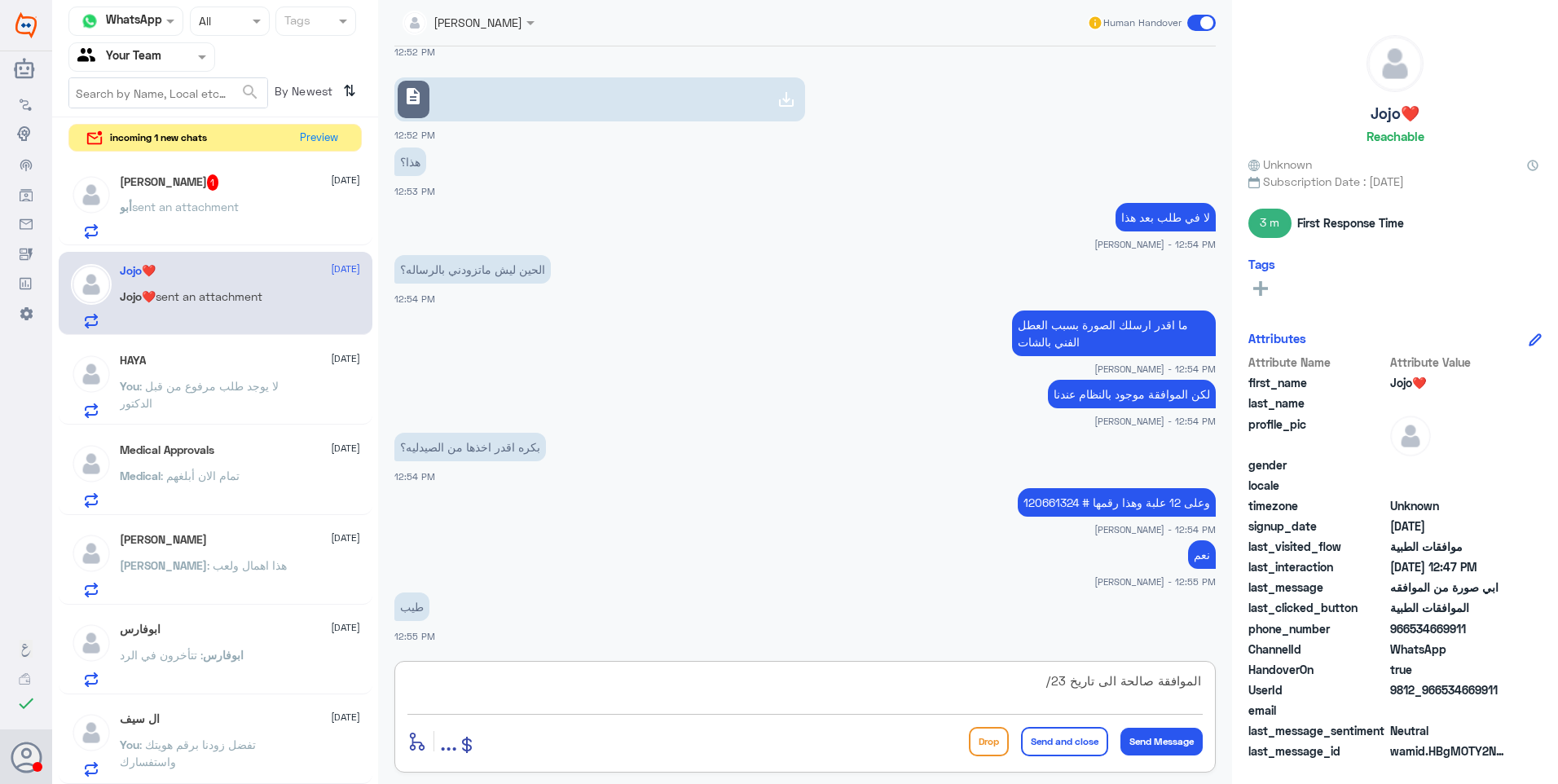
type textarea "الموافقة صالحة الى تاريخ 23/9"
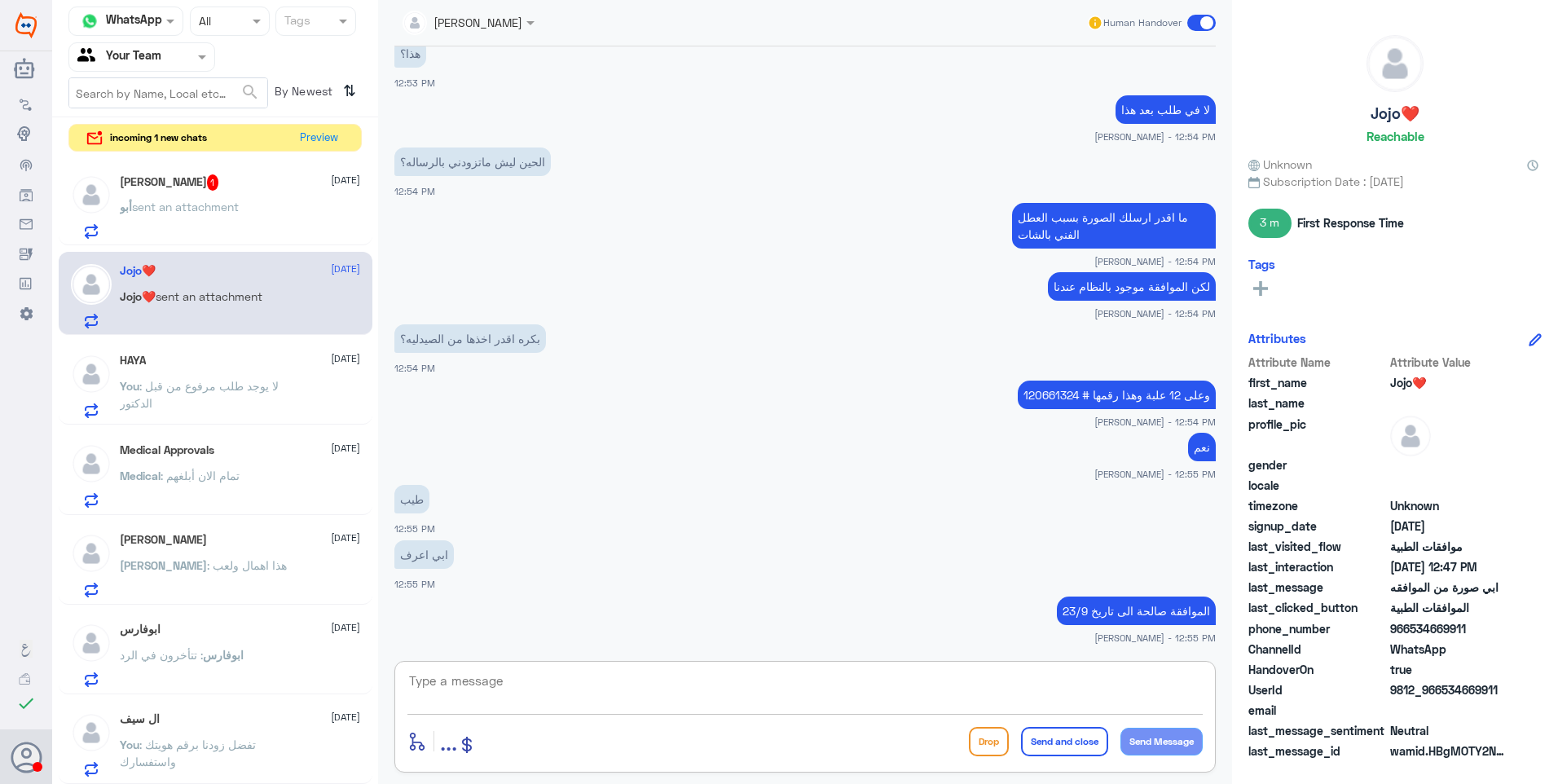
scroll to position [1730, 0]
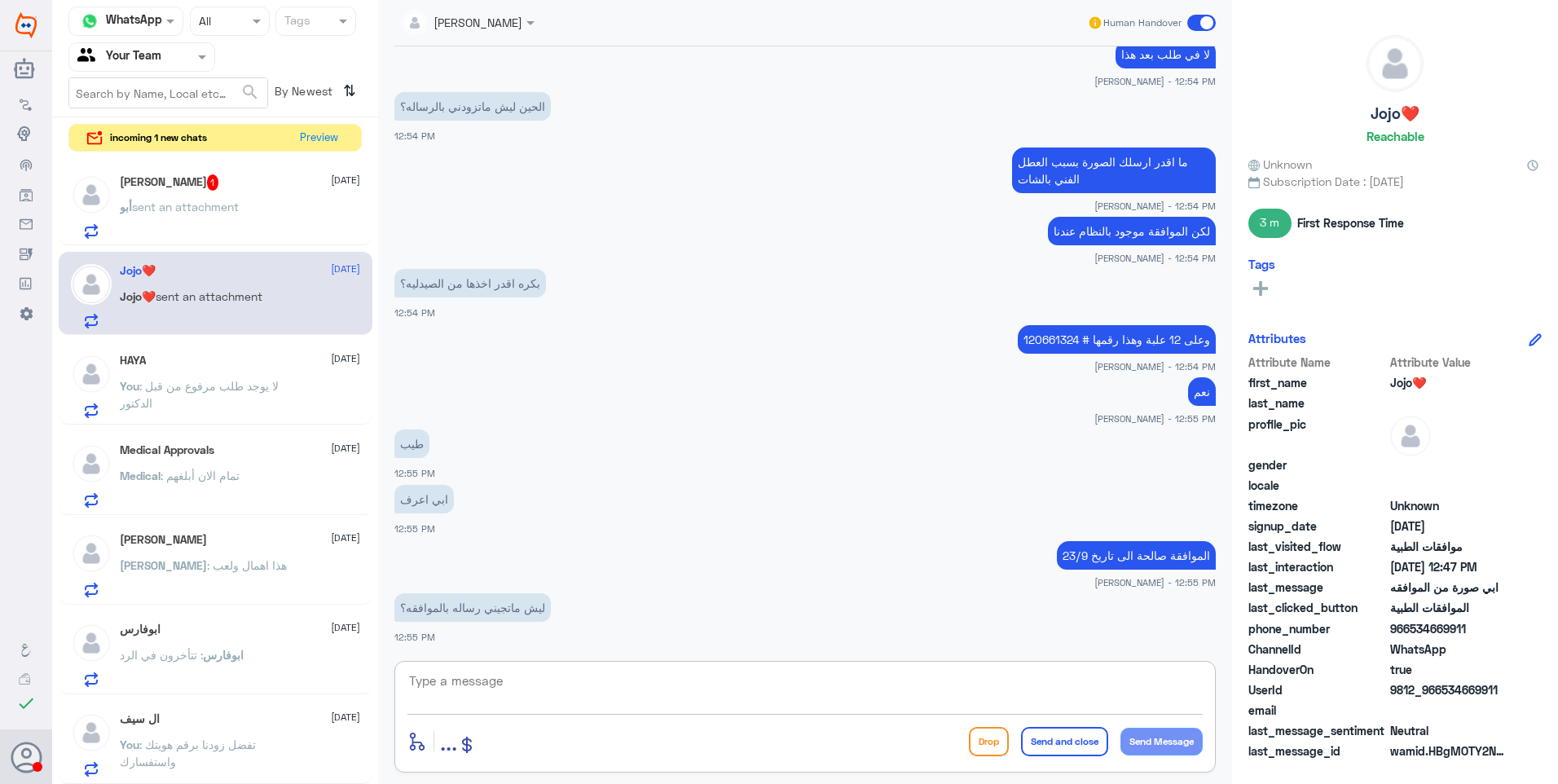
click at [430, 676] on textarea at bounding box center [805, 689] width 795 height 40
type textarea "هذي الرسايل تكون من الشركة نفسها مو من عندنا كدلة"
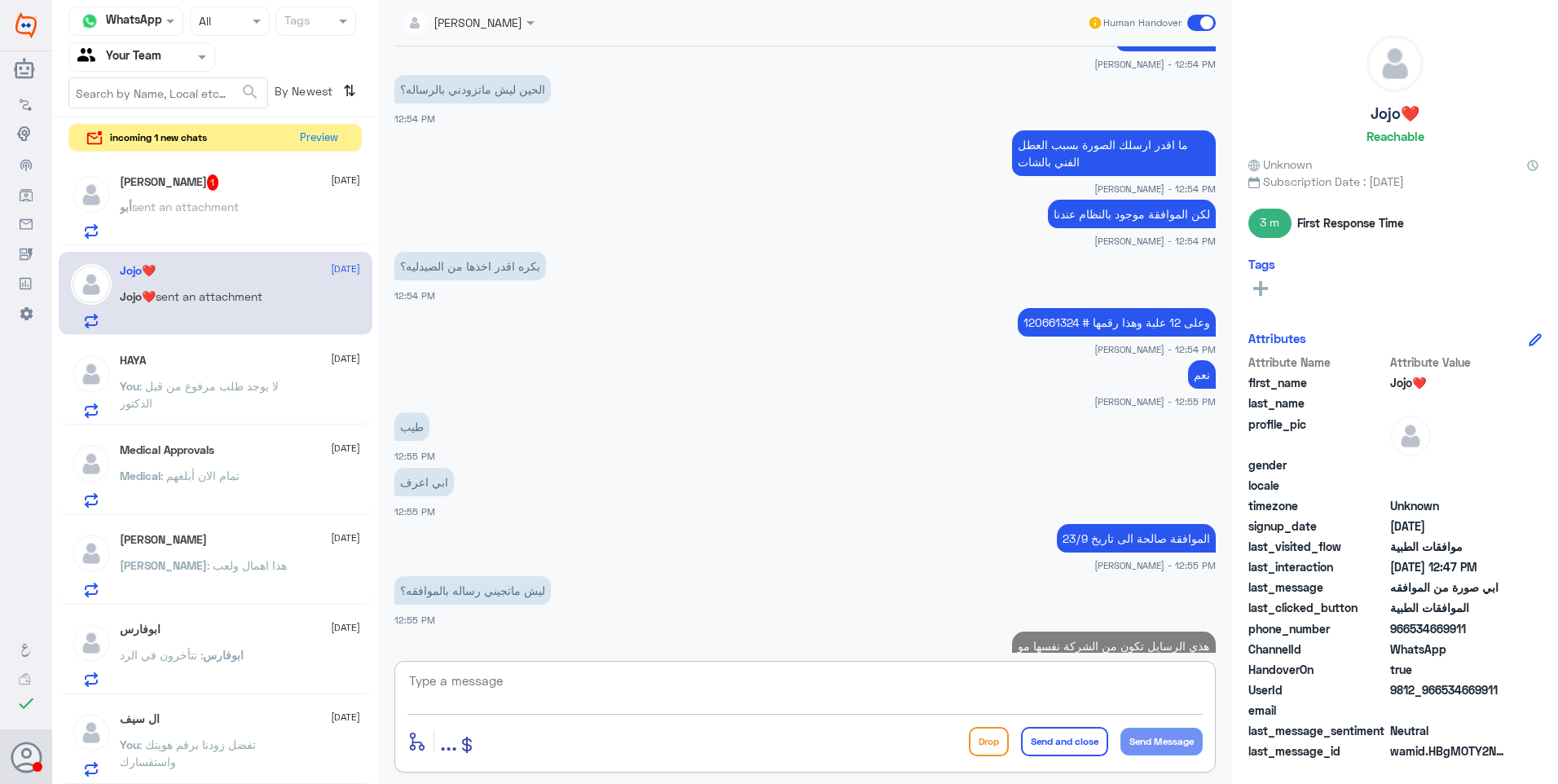
scroll to position [1799, 0]
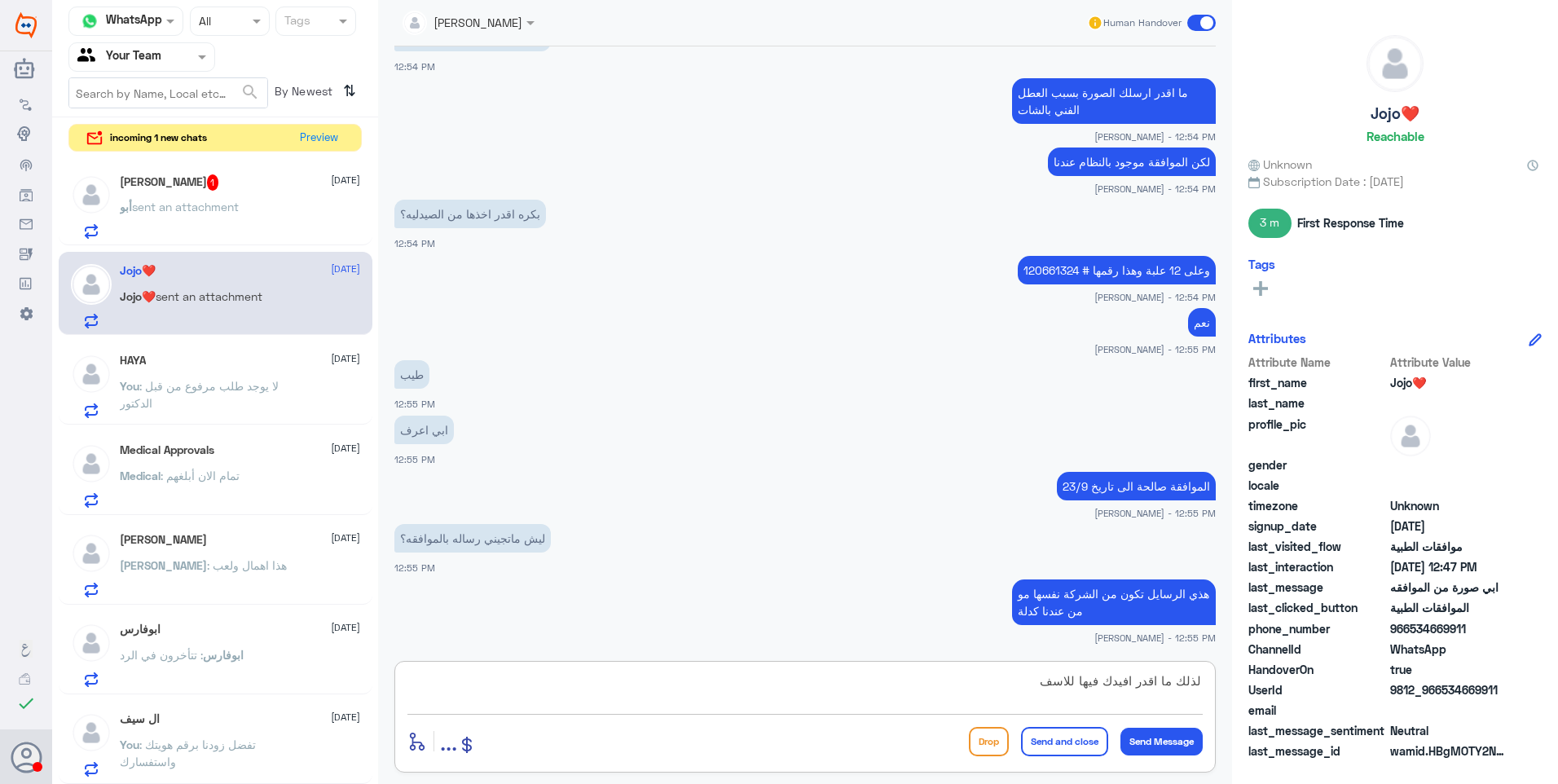
type textarea "لذلك ما اقدر افيدك فيها للاسف"
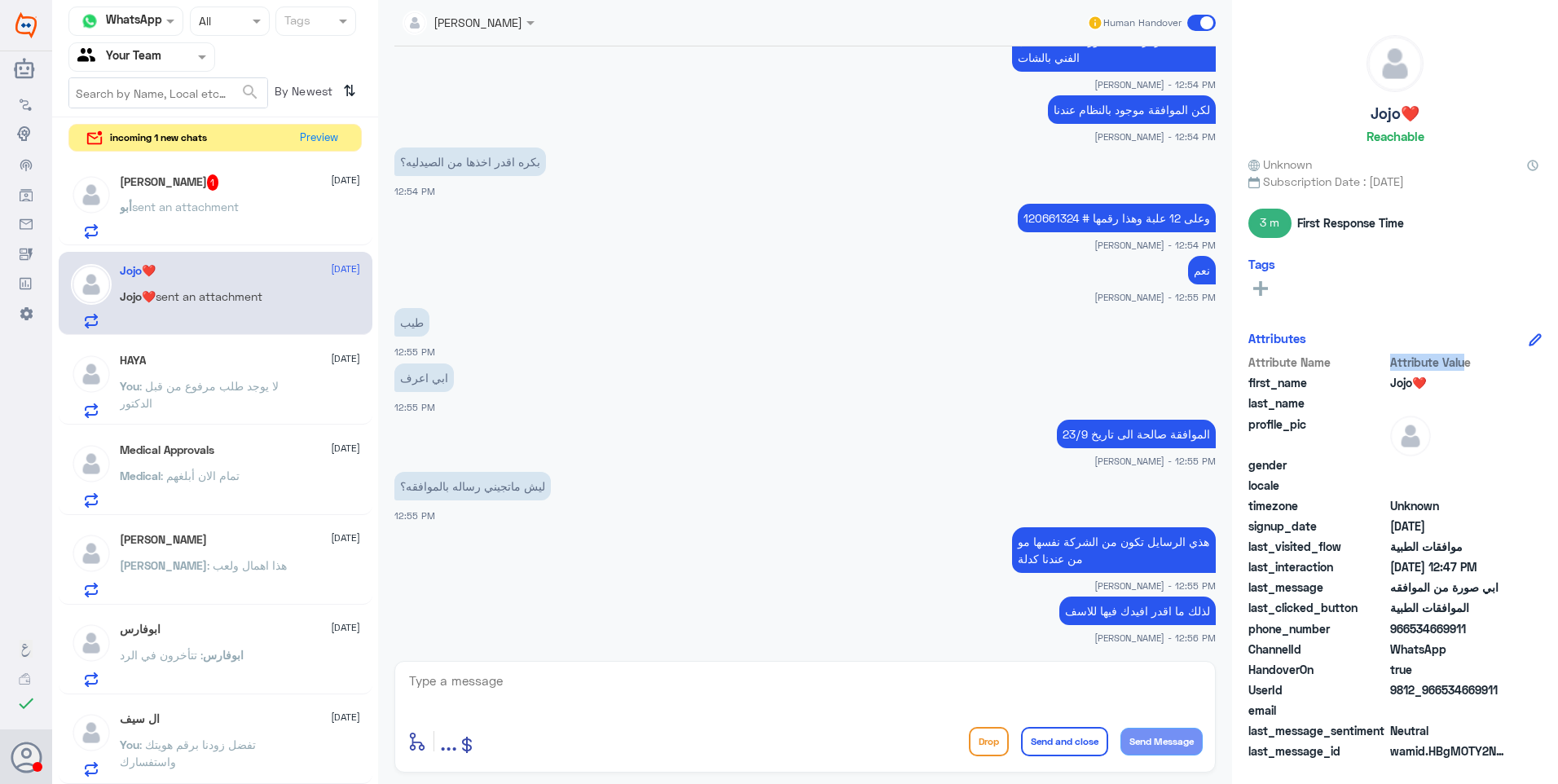
drag, startPoint x: 1390, startPoint y: 362, endPoint x: 1514, endPoint y: 371, distance: 124.3
click at [1514, 371] on div "Attribute Name Attribute Value" at bounding box center [1395, 364] width 293 height 20
drag, startPoint x: 1514, startPoint y: 371, endPoint x: 1407, endPoint y: 383, distance: 107.7
click at [1407, 383] on span "Jojo❤️" at bounding box center [1450, 383] width 118 height 17
click at [251, 208] on div "أبو sent an attachment" at bounding box center [239, 220] width 240 height 37
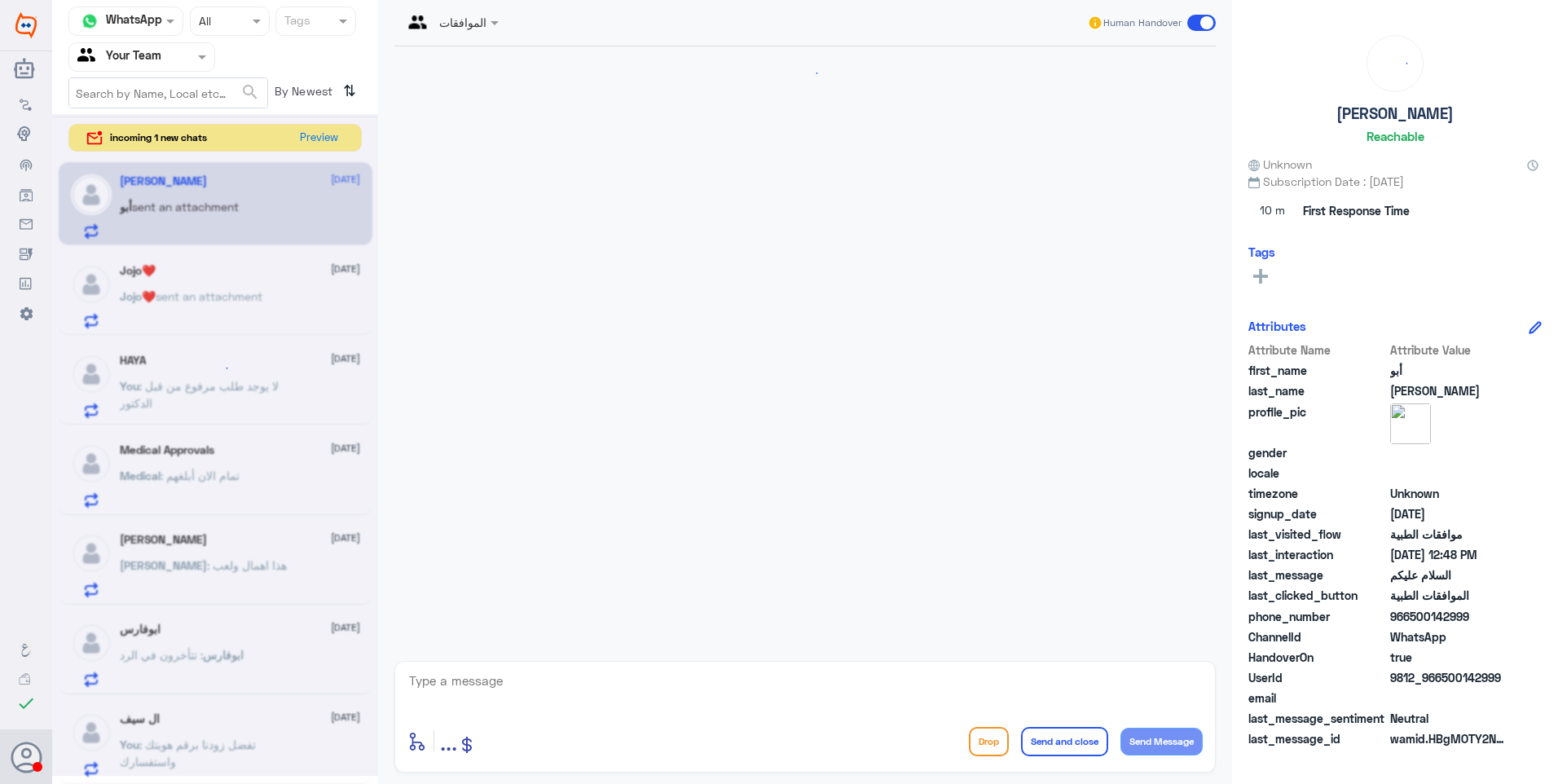
scroll to position [299, 0]
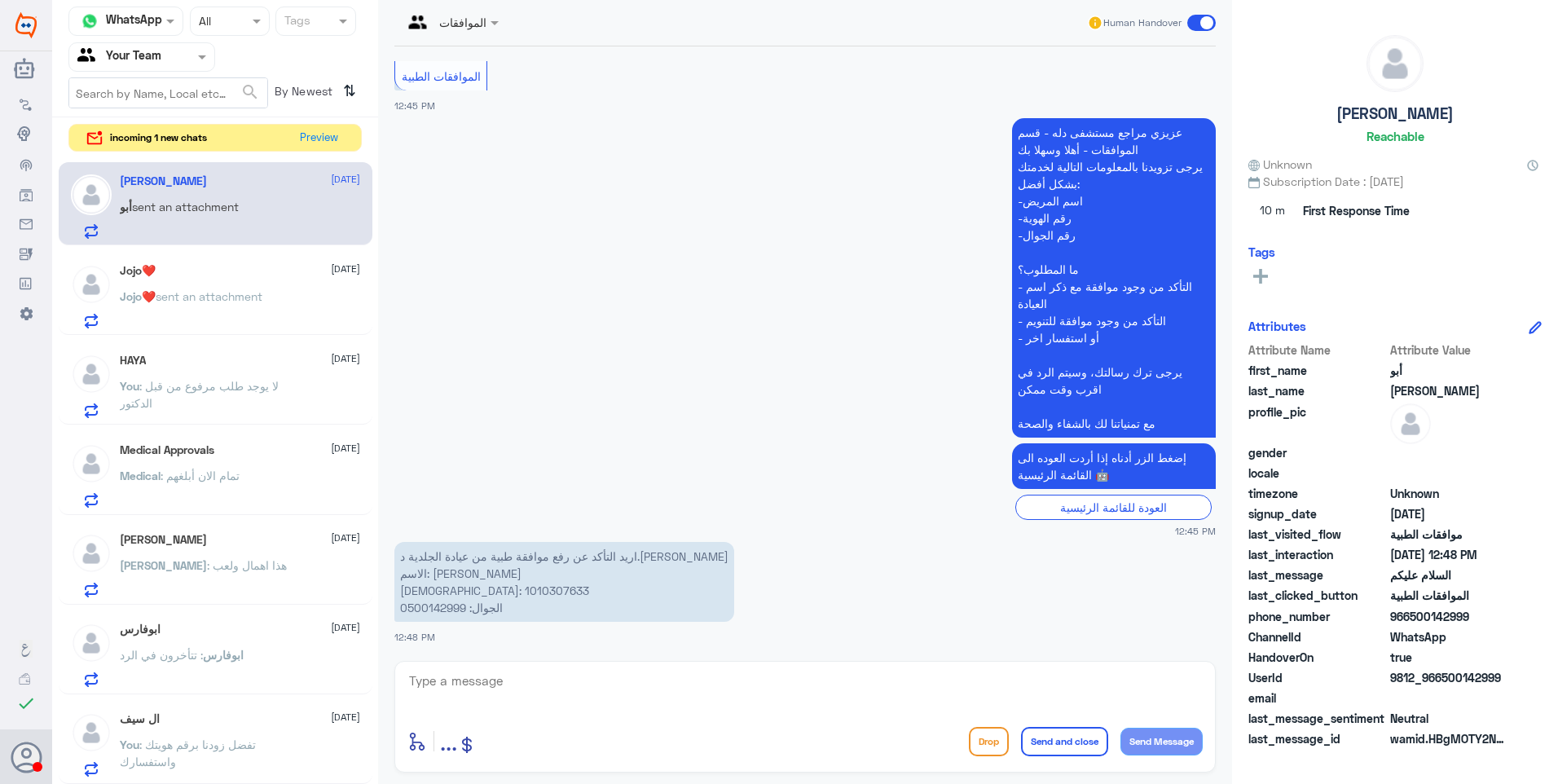
click at [449, 591] on p "اريد التأكد عن رفع موافقة طبية من عيادة الجلدية د.[PERSON_NAME] الاسم: [PERSON_…" at bounding box center [565, 581] width 340 height 79
click at [448, 591] on p "اريد التأكد عن رفع موافقة طبية من عيادة الجلدية د.[PERSON_NAME] الاسم: [PERSON_…" at bounding box center [565, 581] width 340 height 79
copy p "1010307633"
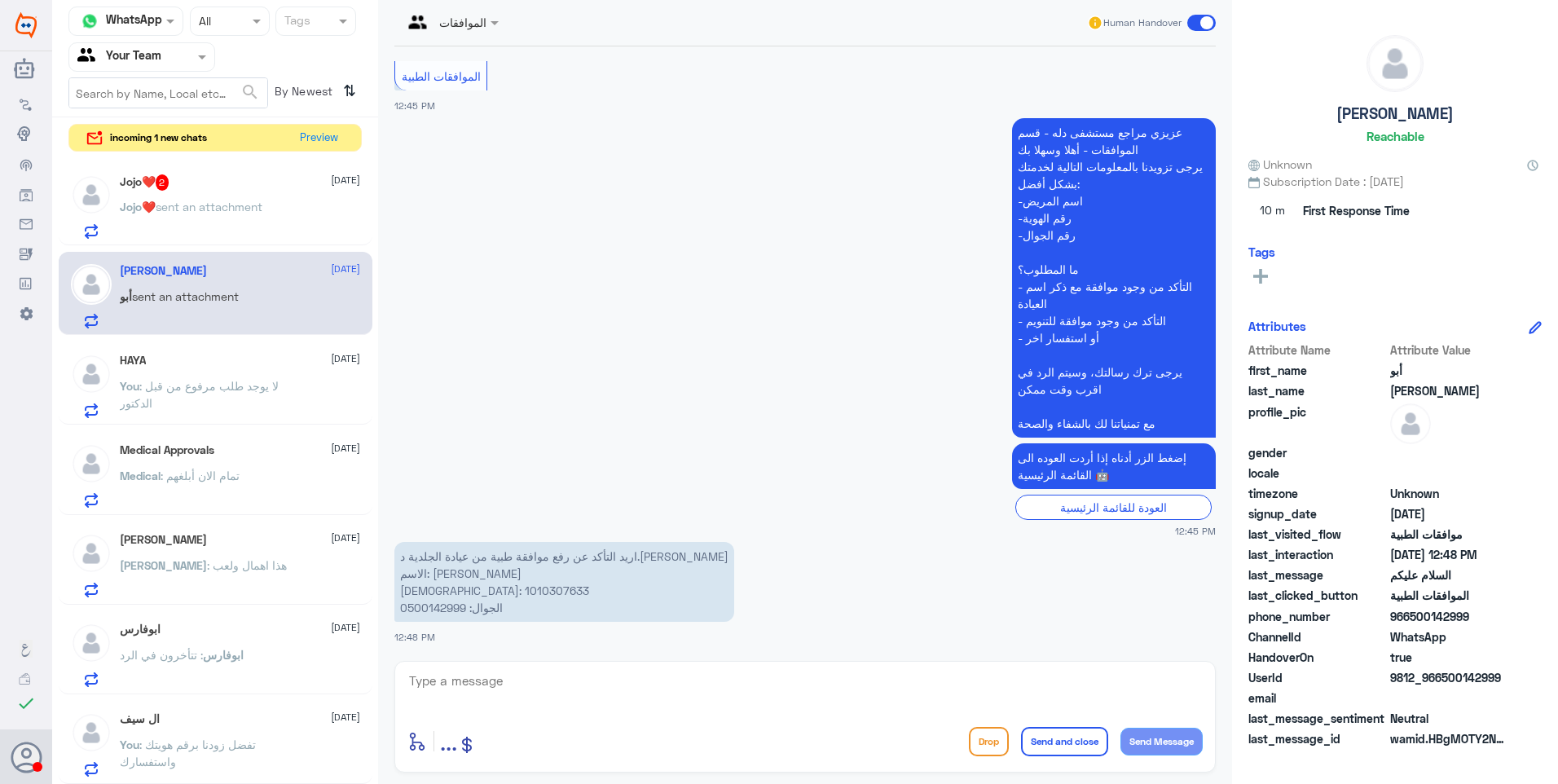
click at [430, 692] on textarea at bounding box center [805, 689] width 795 height 40
type textarea "]"
type textarea "دلة النخيل أم نمار؟"
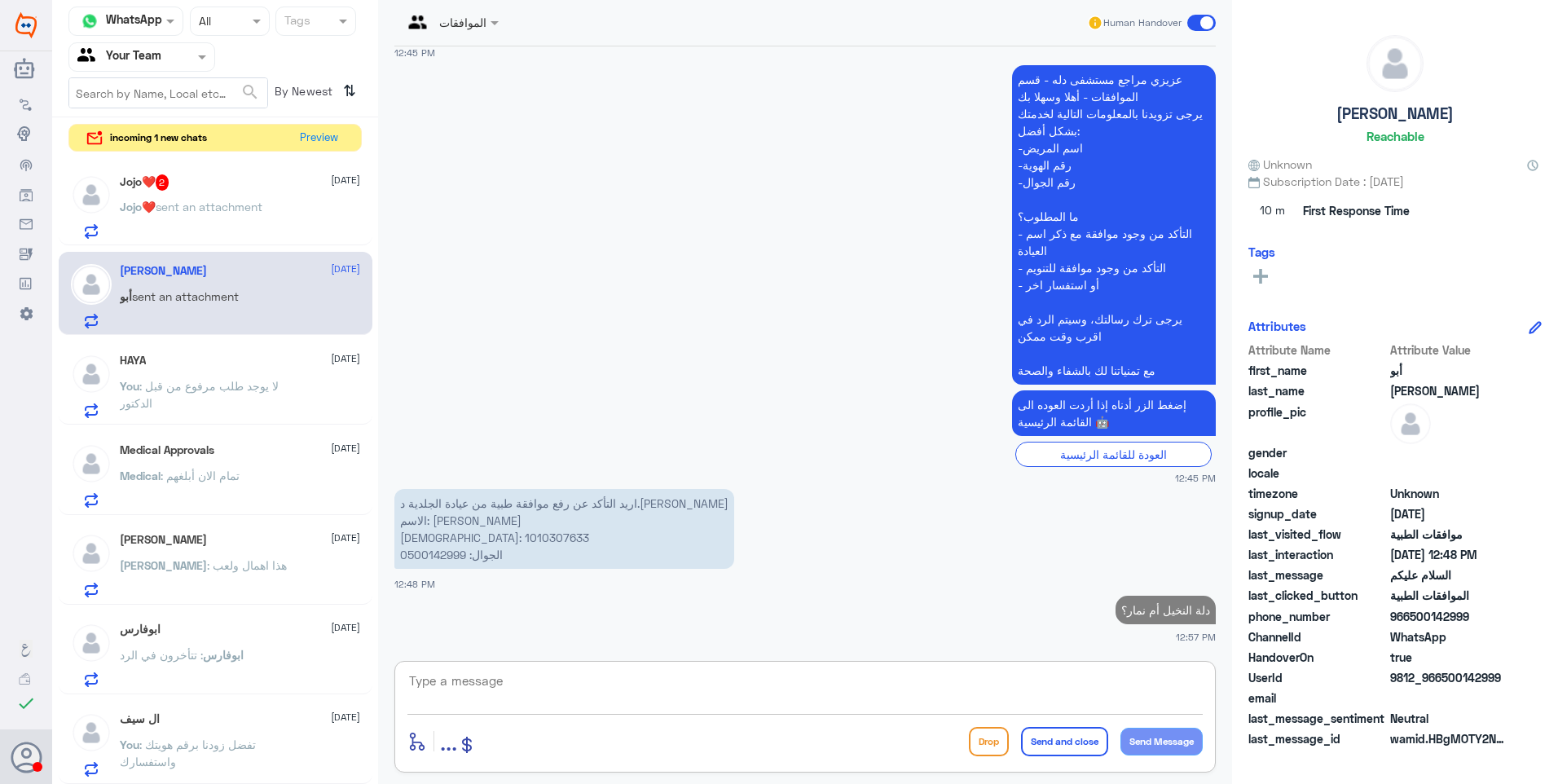
click at [222, 215] on p "Jojo❤️ sent an attachment" at bounding box center [190, 219] width 143 height 41
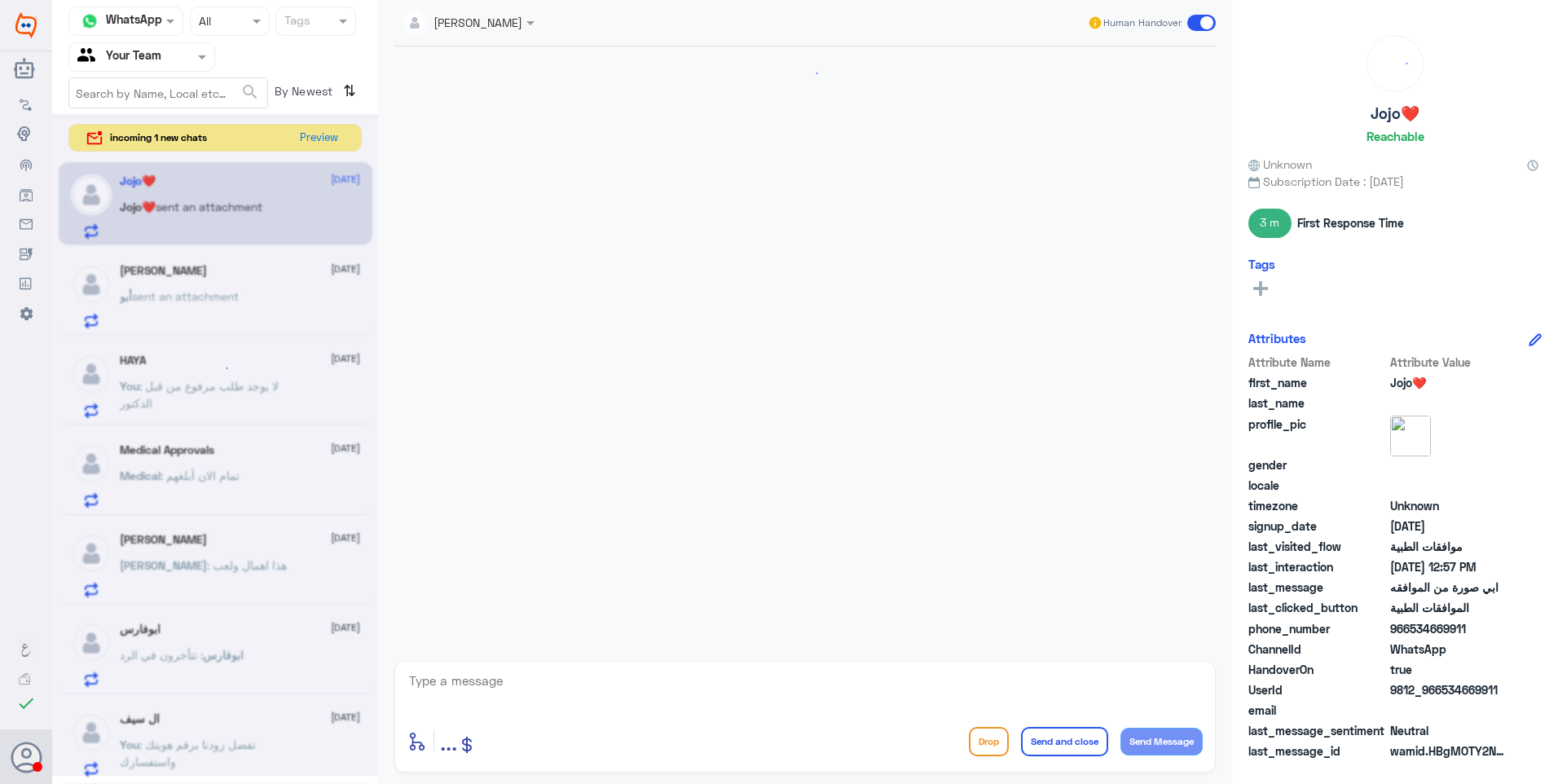
scroll to position [763, 0]
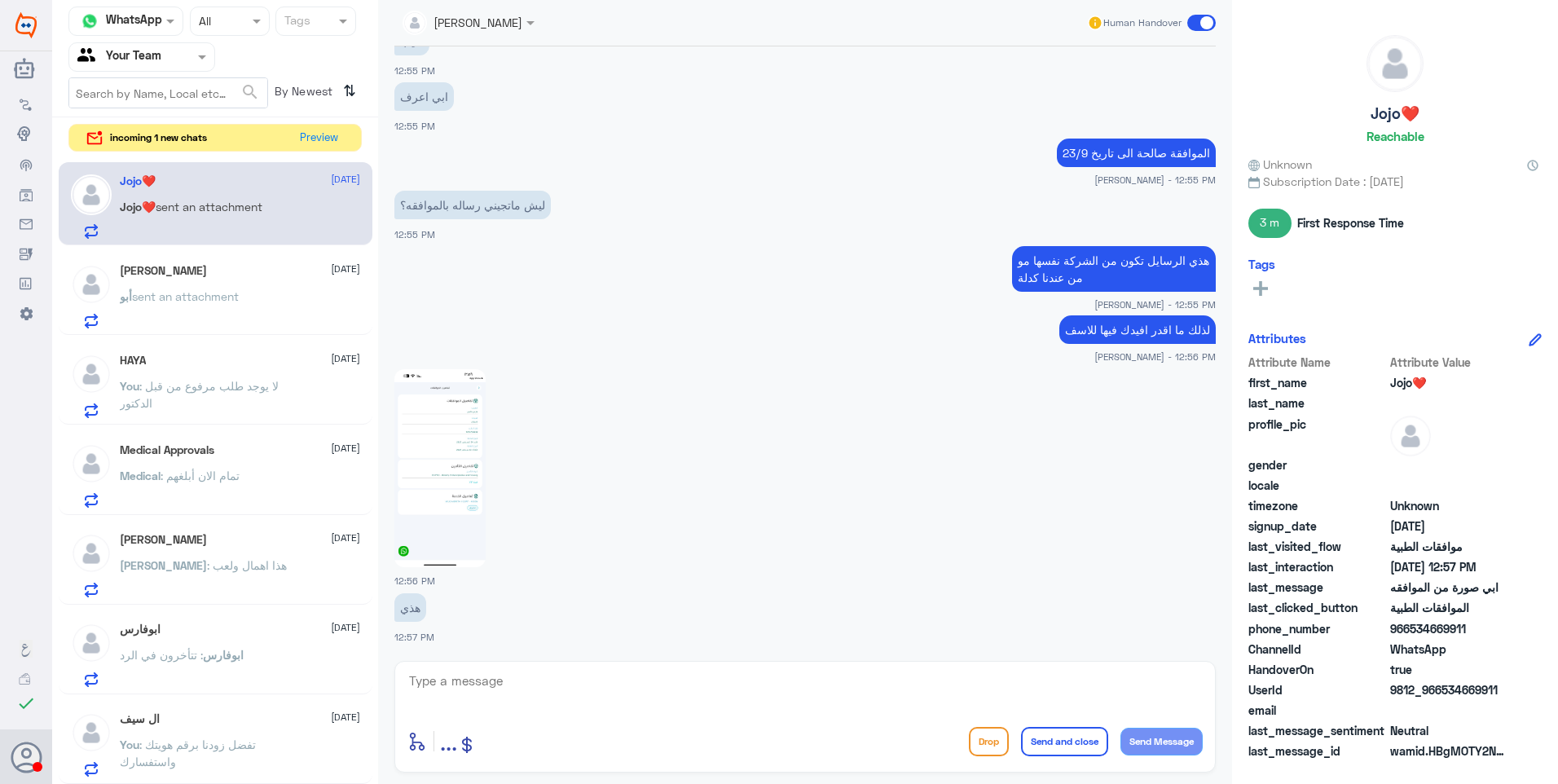
click at [434, 470] on img at bounding box center [440, 468] width 91 height 198
click at [513, 685] on textarea at bounding box center [805, 689] width 795 height 40
type textarea "صحيح هذه هي"
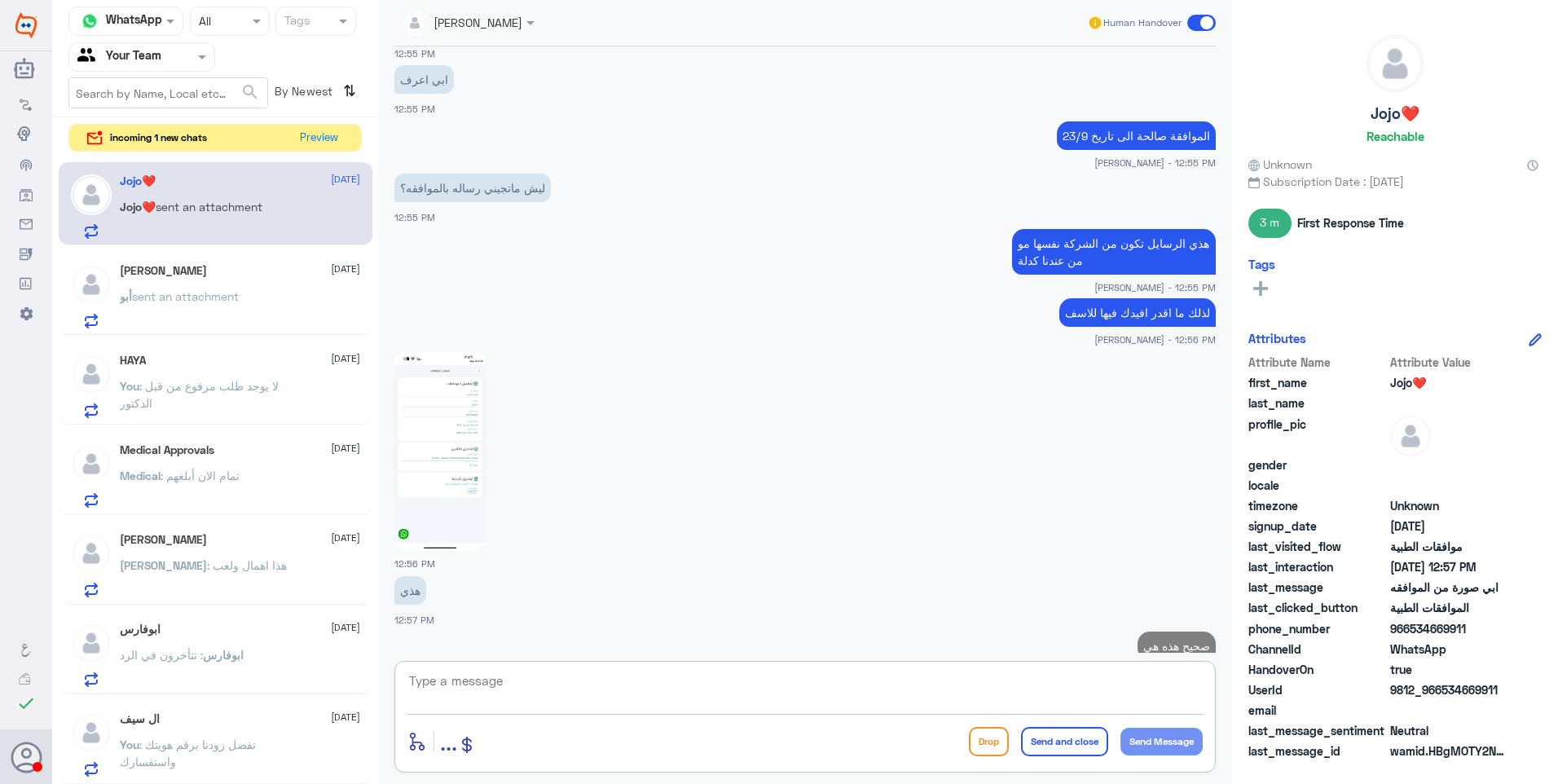
scroll to position [815, 0]
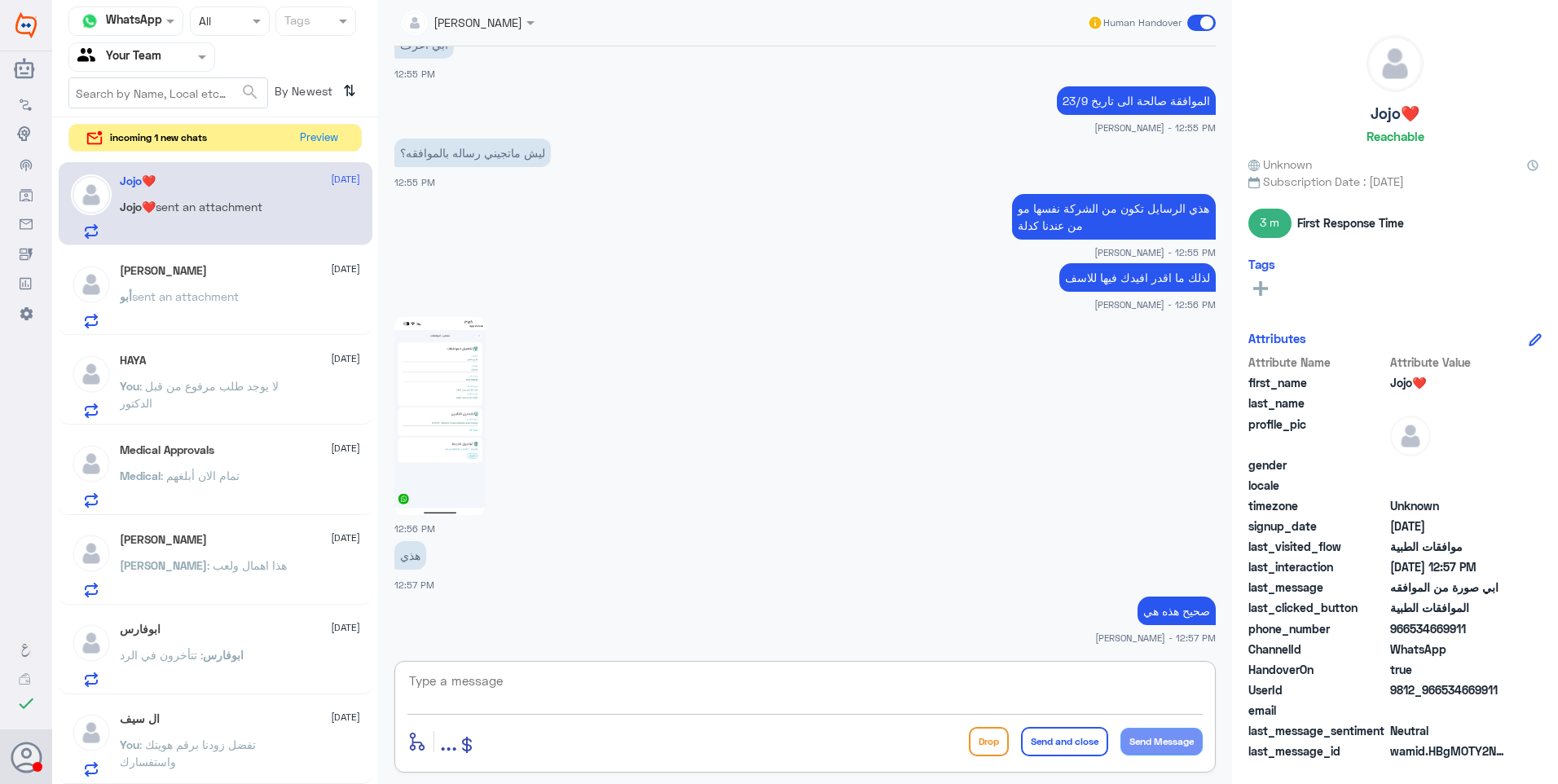
click at [452, 412] on img at bounding box center [440, 416] width 91 height 198
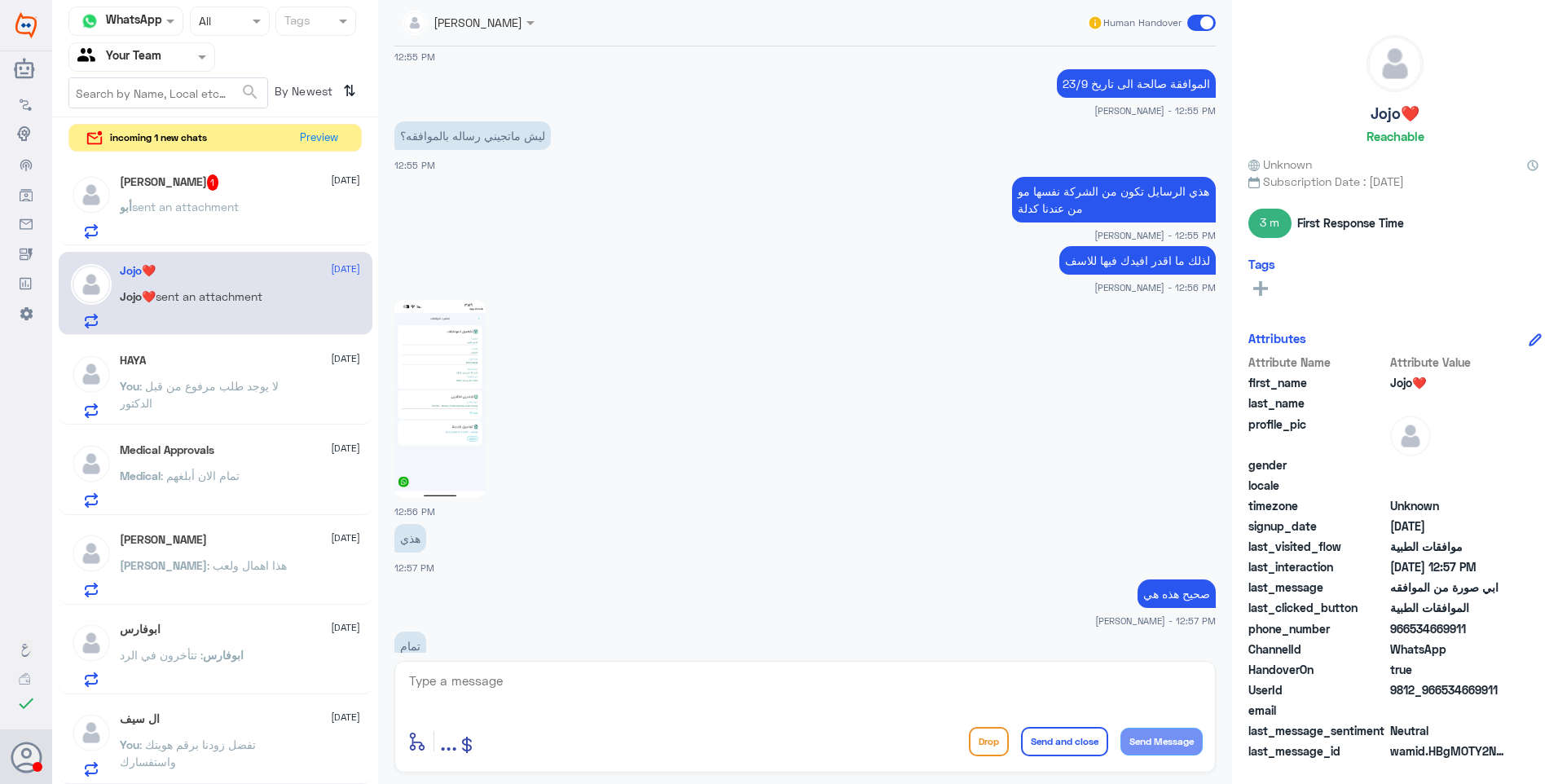
scroll to position [871, 0]
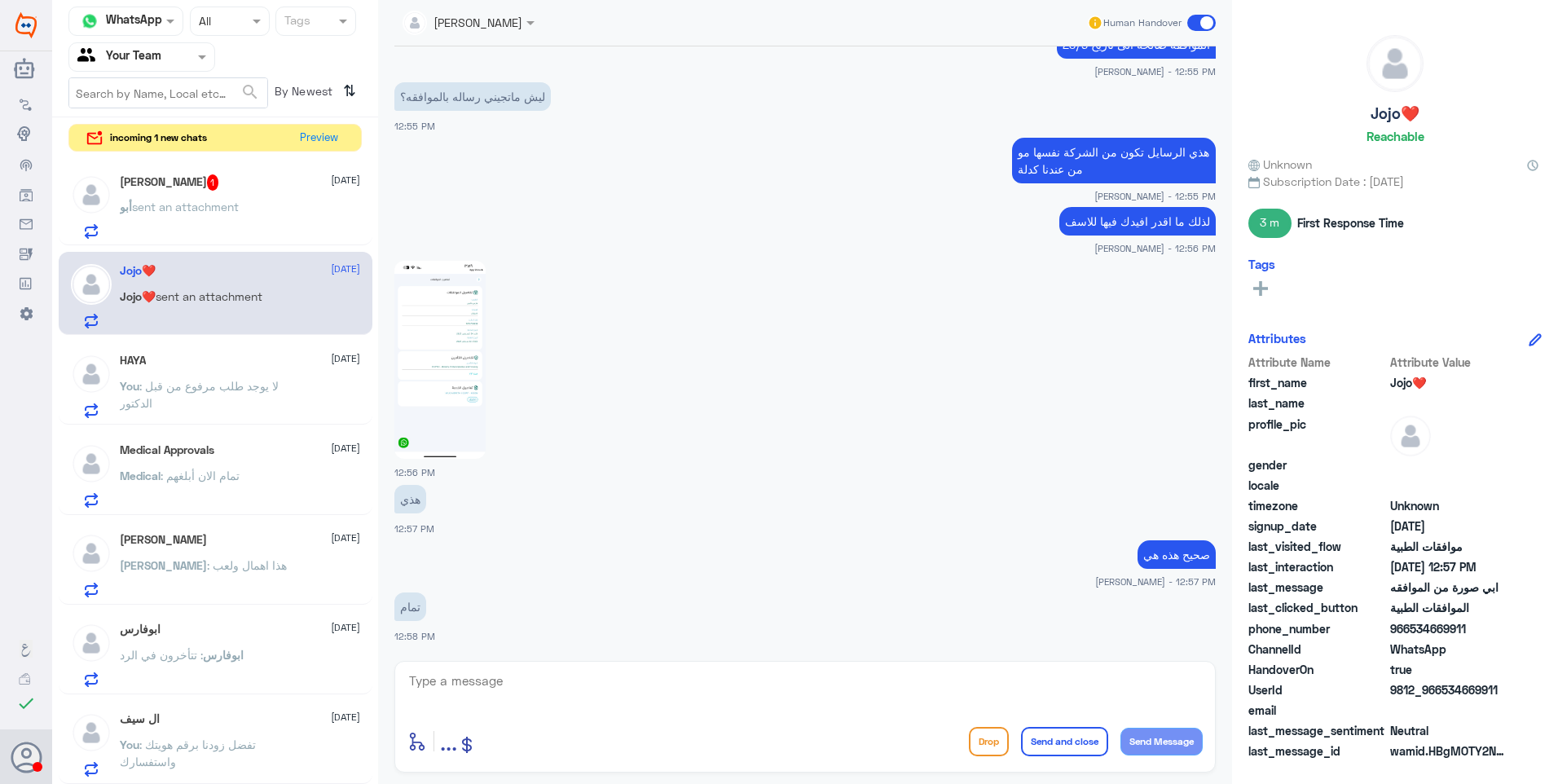
click at [202, 210] on span "sent an attachment" at bounding box center [185, 207] width 107 height 14
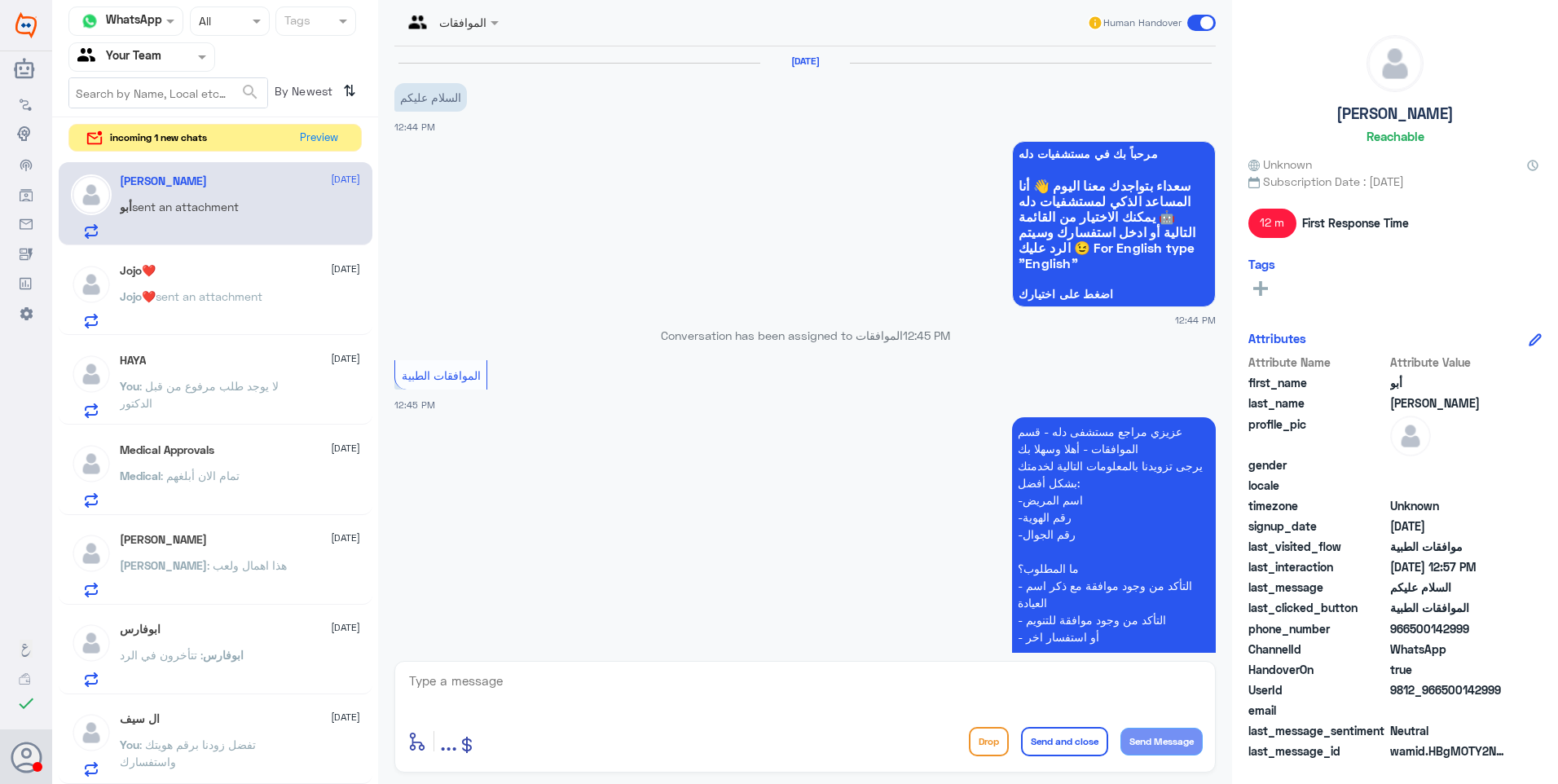
scroll to position [436, 0]
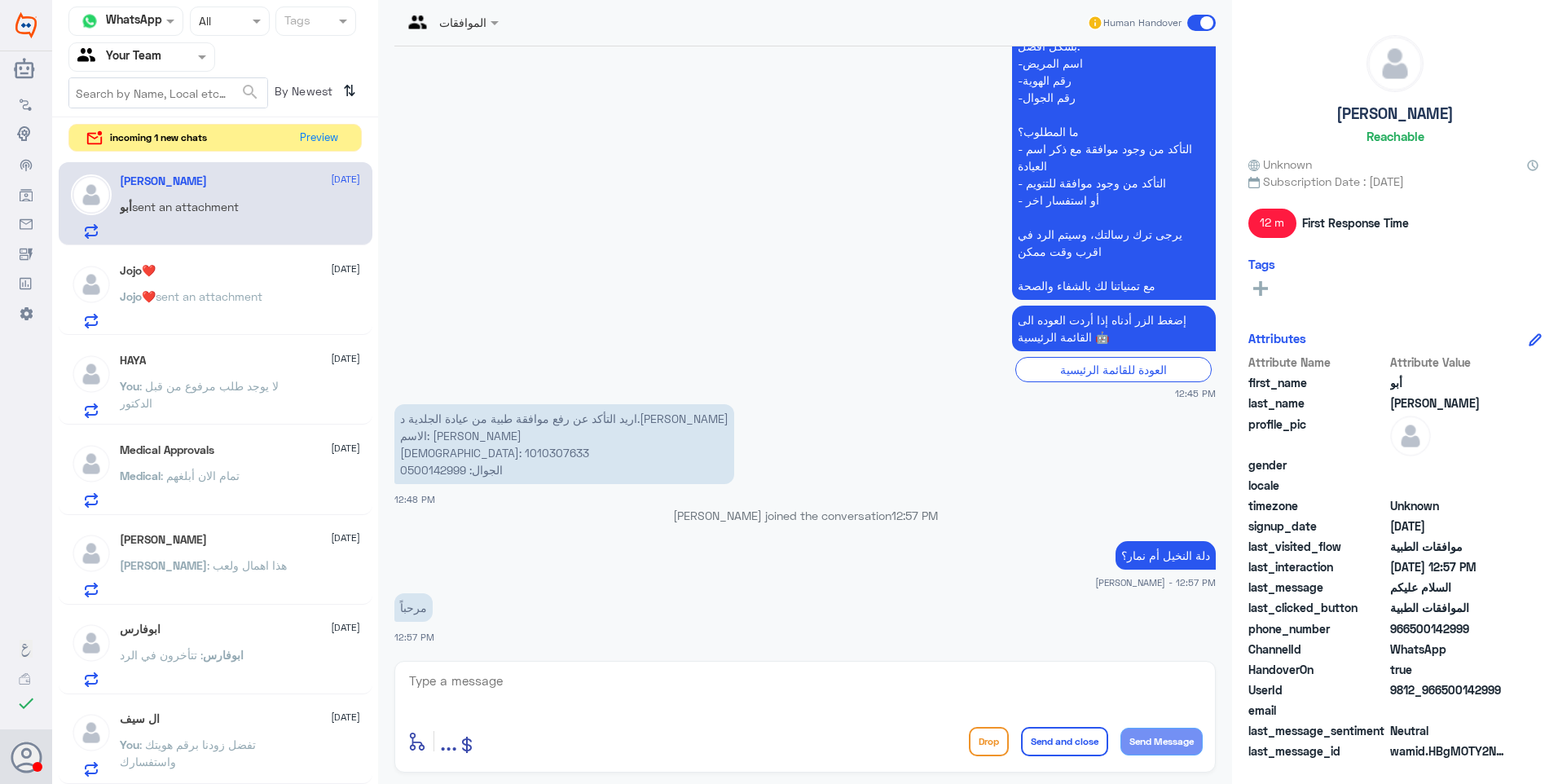
click at [418, 455] on p "اريد التأكد عن رفع موافقة طبية من عيادة الجلدية د.[PERSON_NAME] الاسم: [PERSON_…" at bounding box center [565, 443] width 340 height 79
copy p "1010307633"
click at [331, 139] on button "Preview" at bounding box center [319, 137] width 50 height 26
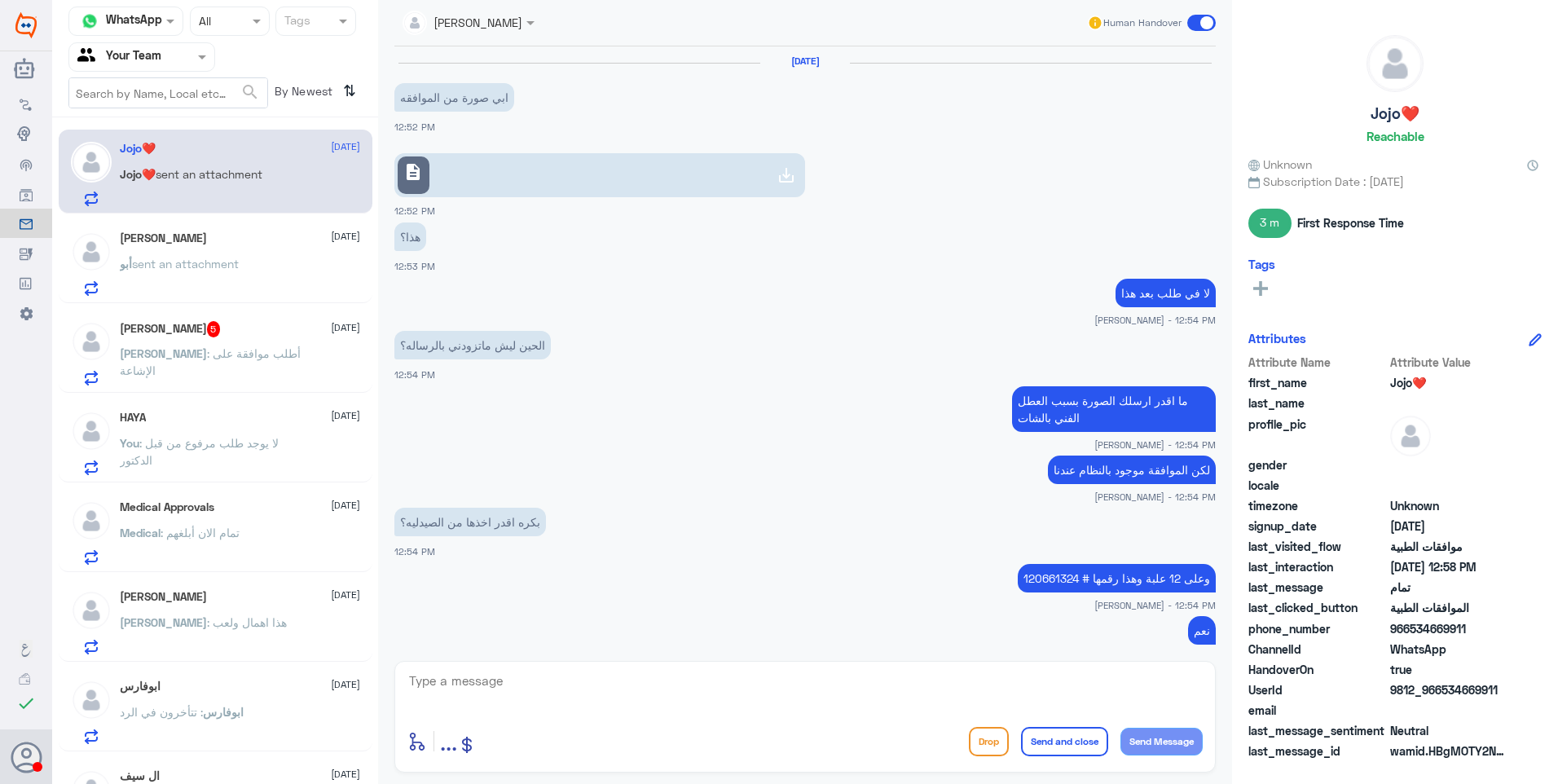
scroll to position [767, 0]
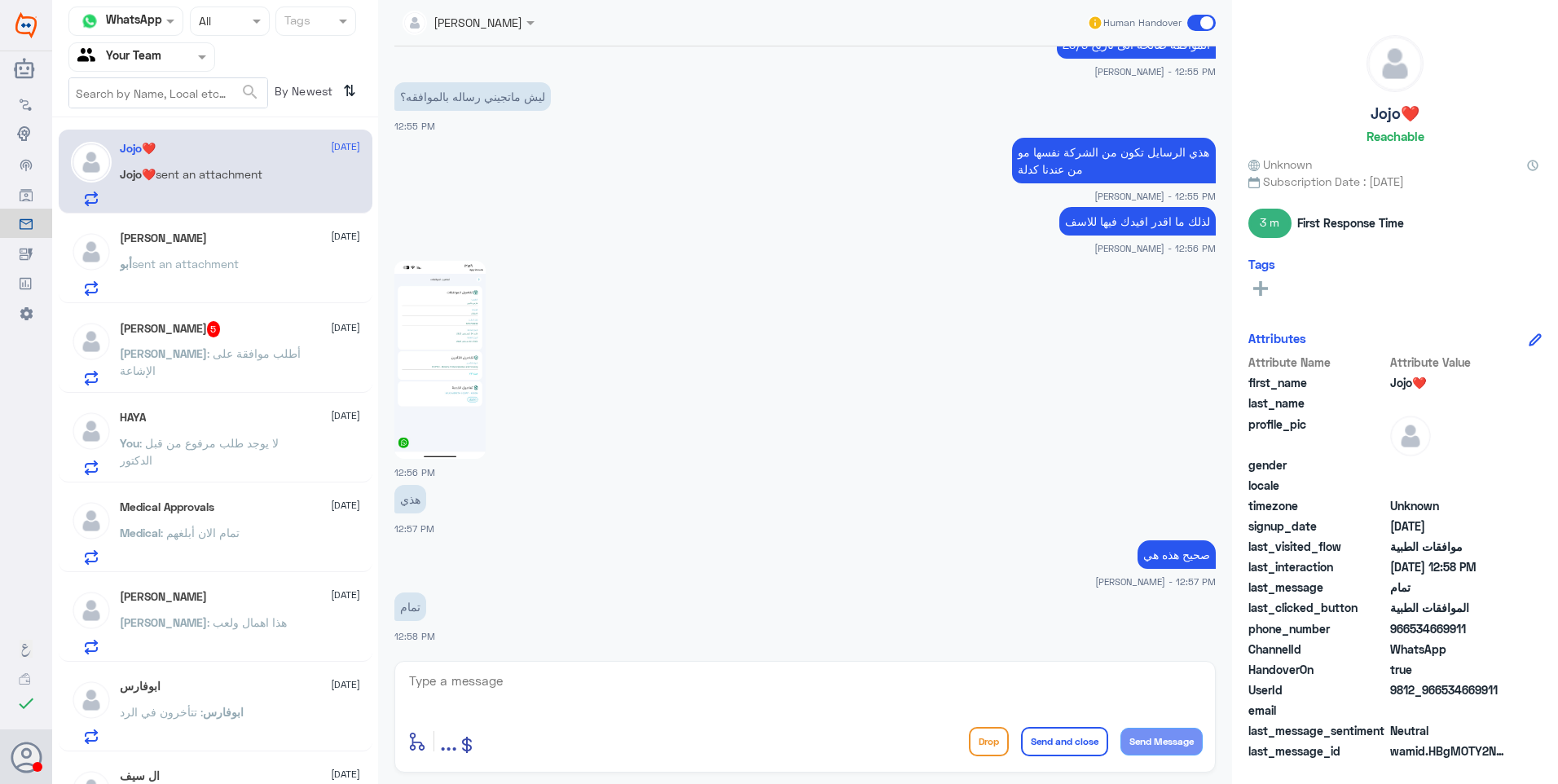
click at [257, 240] on div "[PERSON_NAME][DATE] August" at bounding box center [239, 238] width 240 height 14
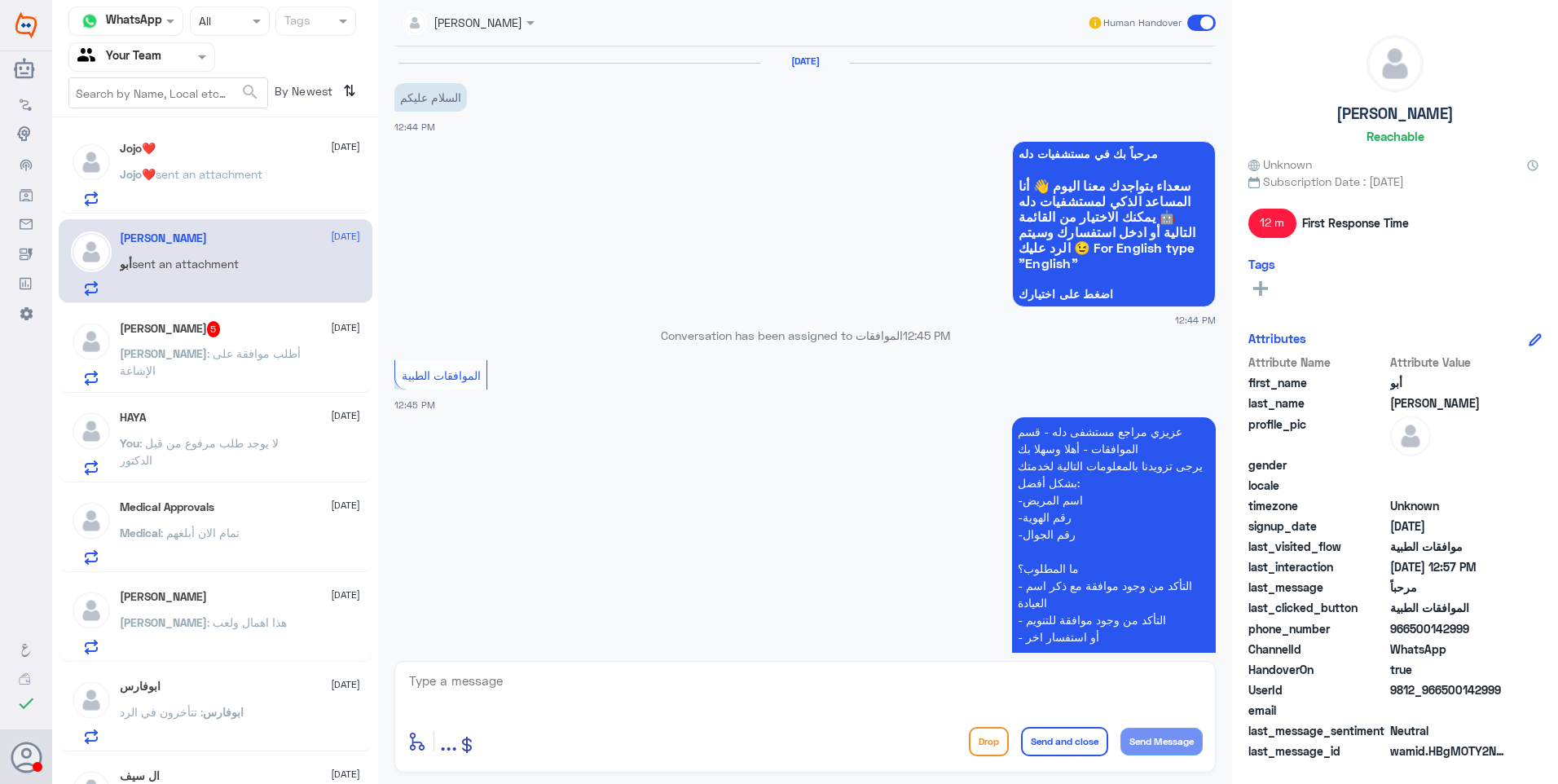
scroll to position [436, 0]
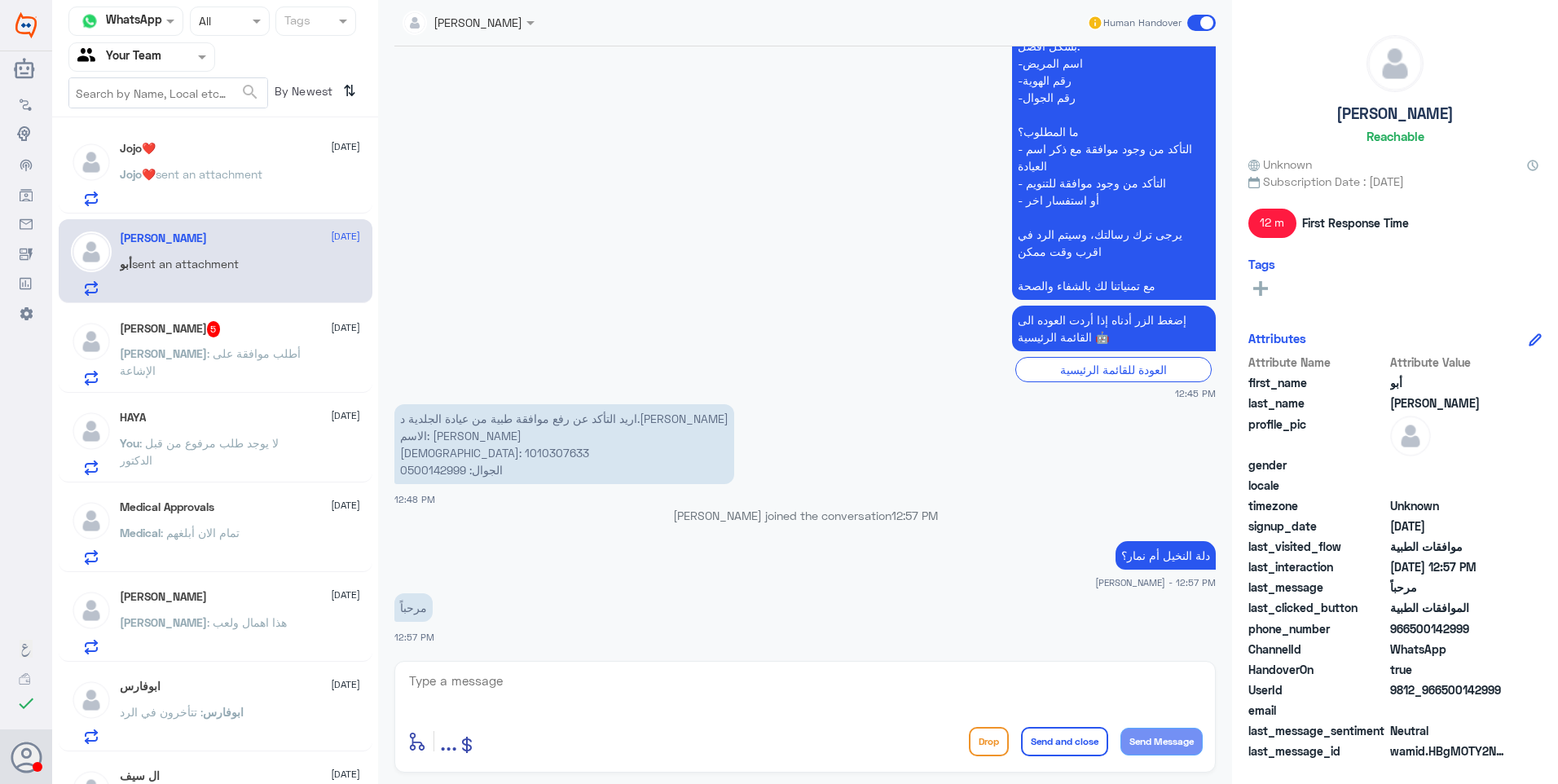
click at [430, 444] on p "اريد التأكد عن رفع موافقة طبية من عيادة الجلدية د.[PERSON_NAME] الاسم: [PERSON_…" at bounding box center [565, 443] width 340 height 79
click at [429, 449] on p "اريد التأكد عن رفع موافقة طبية من عيادة الجلدية د.[PERSON_NAME] الاسم: [PERSON_…" at bounding box center [565, 443] width 340 height 79
copy p "1010307633"
click at [1026, 424] on app-msgs-text "اريد التأكد عن رفع موافقة طبية من عيادة الجلدية د.[PERSON_NAME] الاسم: [PERSON_…" at bounding box center [805, 444] width 822 height 81
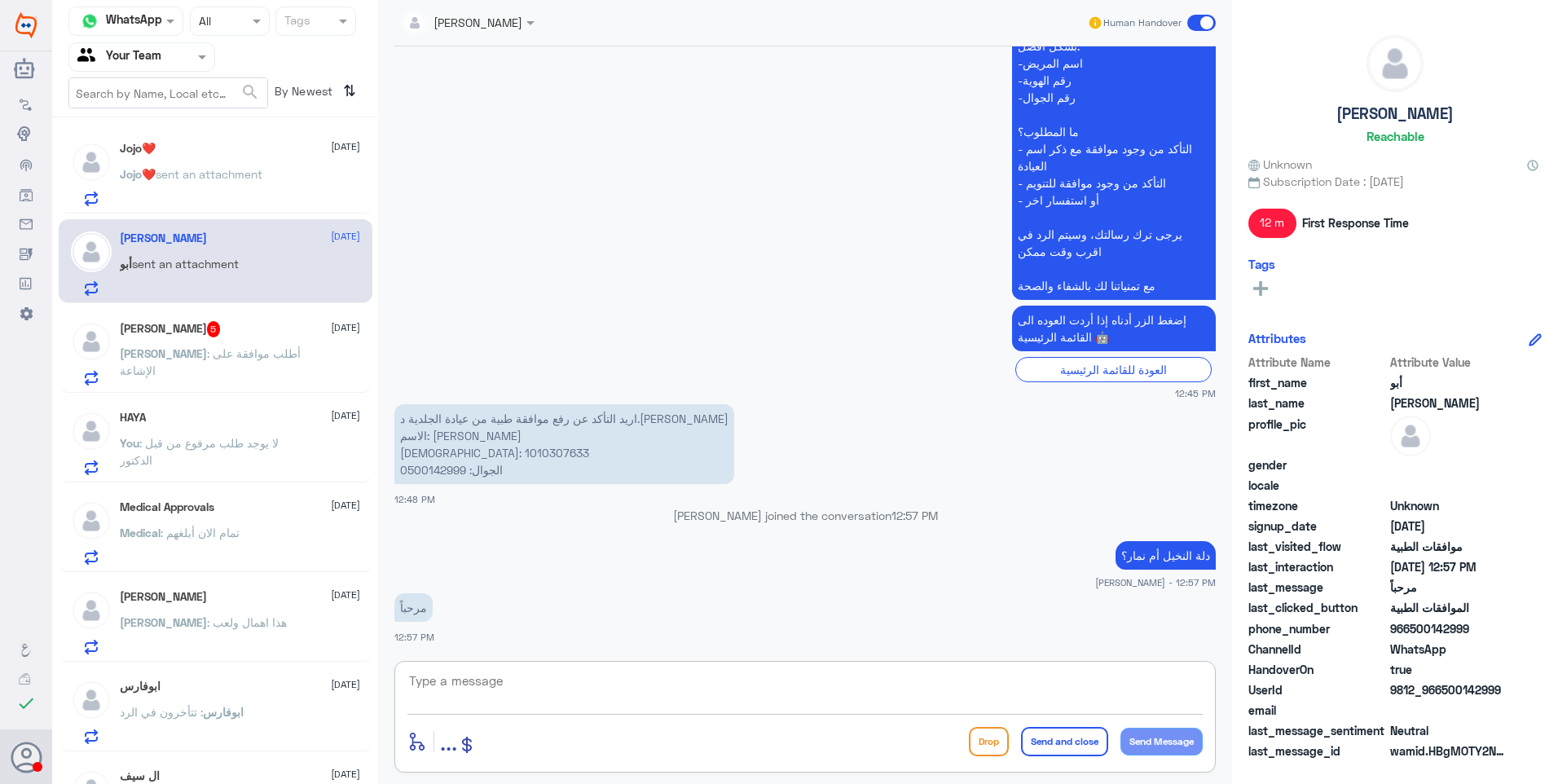
click at [493, 680] on textarea at bounding box center [805, 689] width 795 height 40
type textarea "هل الموافقة مرفوعة بدلة النخيل أم نمار؟"
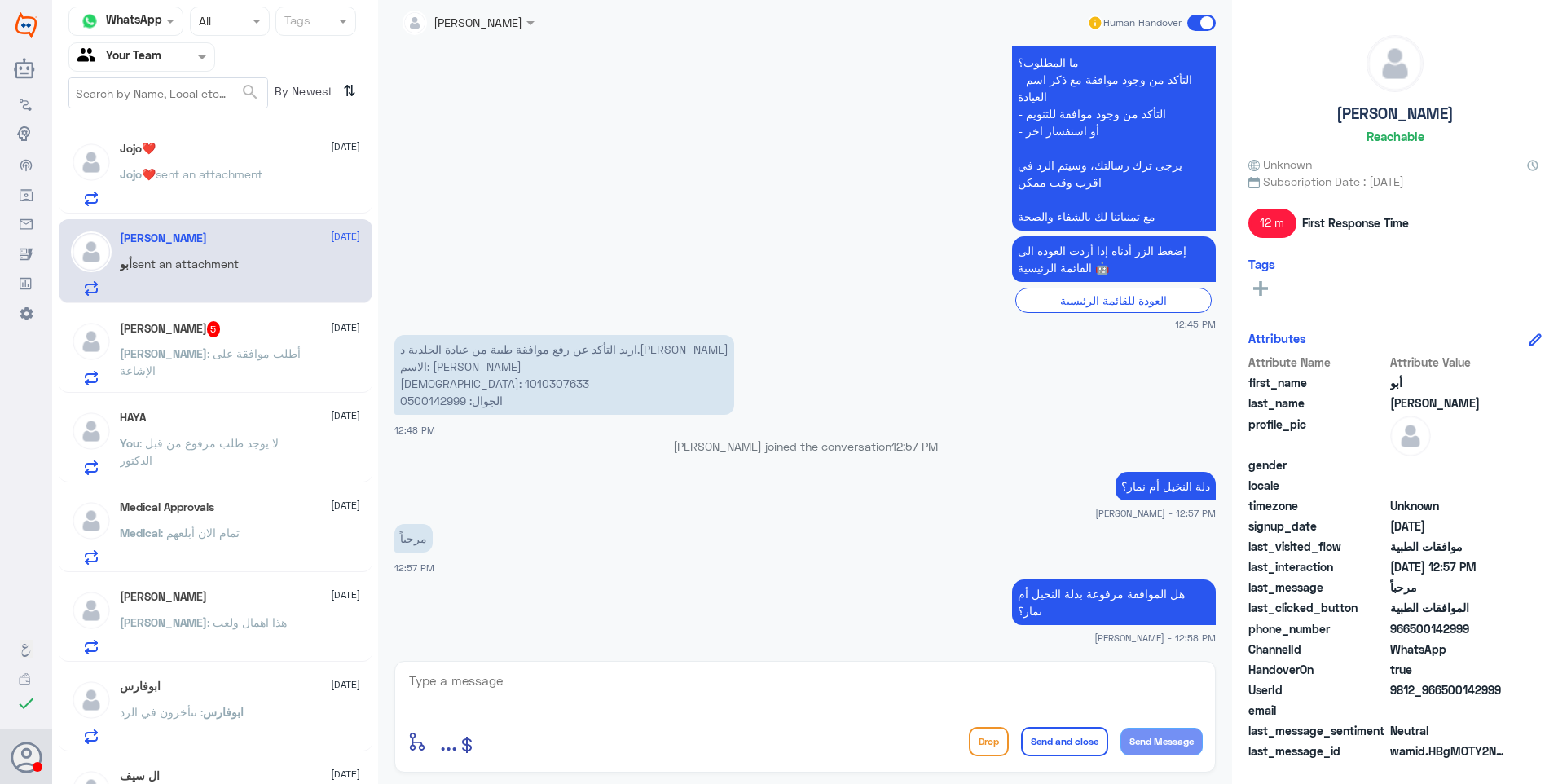
click at [207, 354] on span "[PERSON_NAME]" at bounding box center [163, 353] width 87 height 14
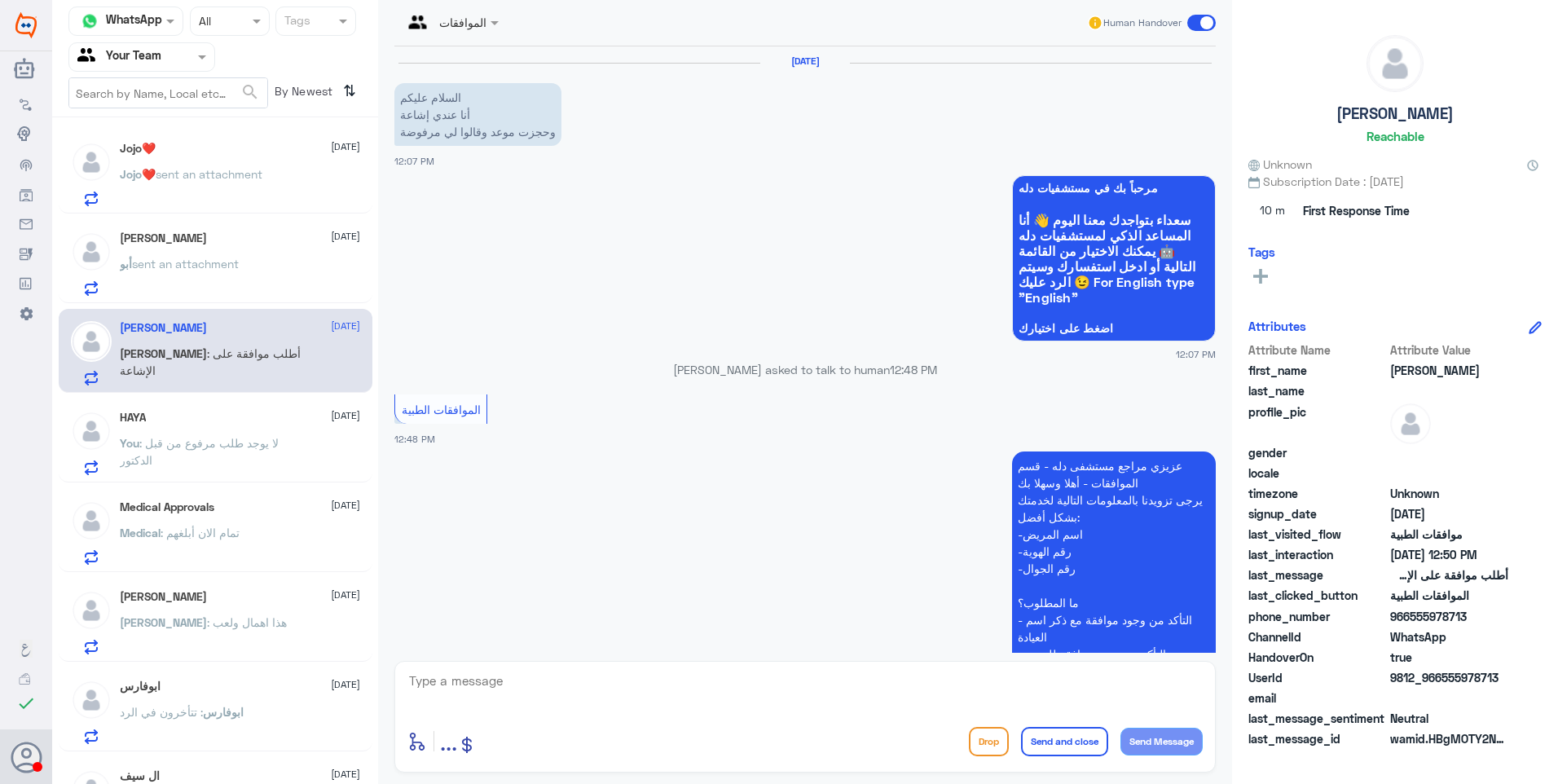
scroll to position [428, 0]
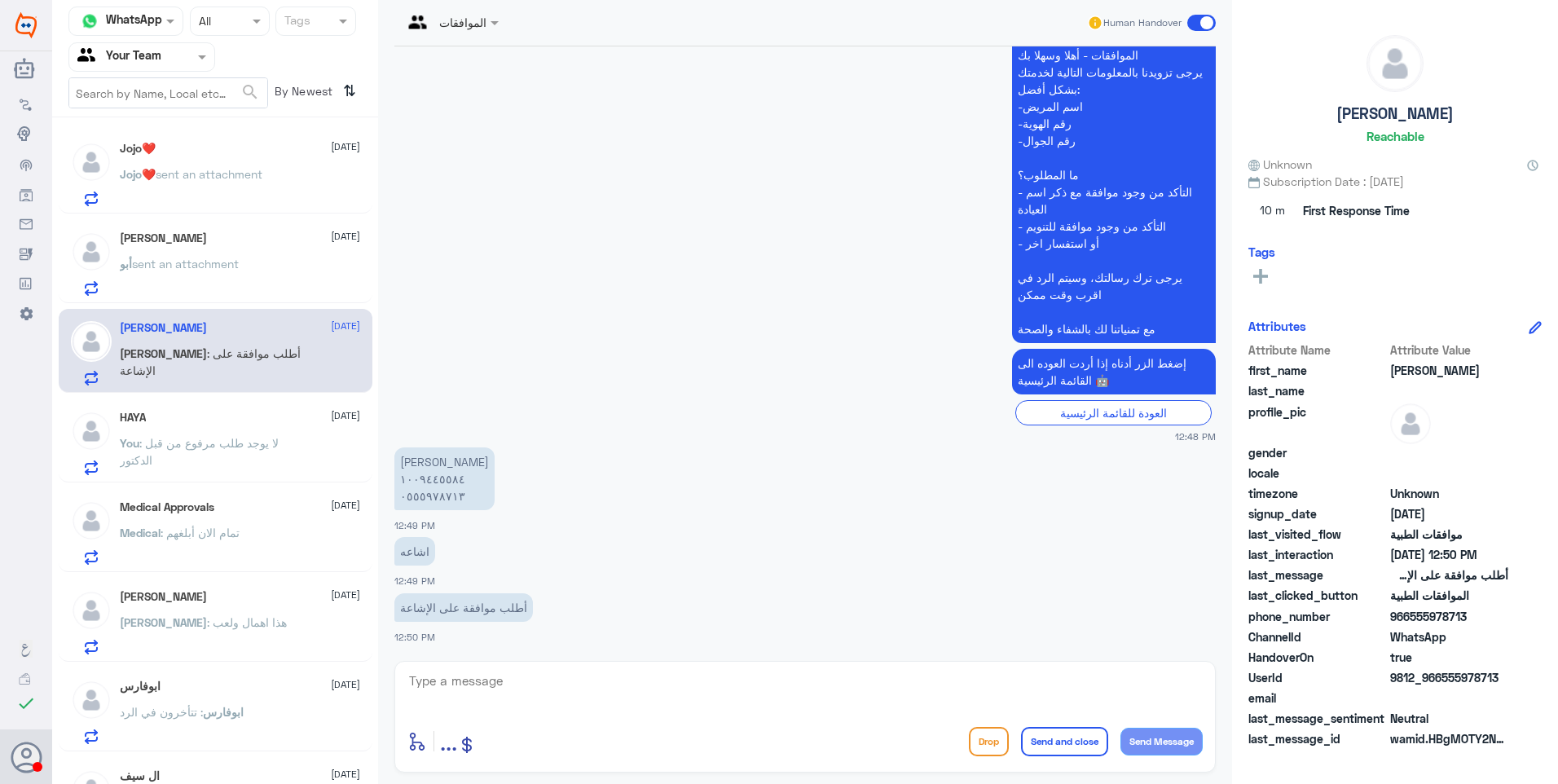
click at [432, 484] on p "[PERSON_NAME] ٠٥٥٥٩٧٨٧١٣" at bounding box center [444, 478] width 100 height 62
click at [460, 697] on textarea at bounding box center [805, 689] width 795 height 40
drag, startPoint x: 534, startPoint y: 676, endPoint x: 325, endPoint y: 671, distance: 209.1
click at [325, 671] on div "Channel WhatsApp Status × All Tags Agent Filter Your Team search By Newest ⇅ Jo…" at bounding box center [805, 394] width 1506 height 788
type textarea "1009445584"
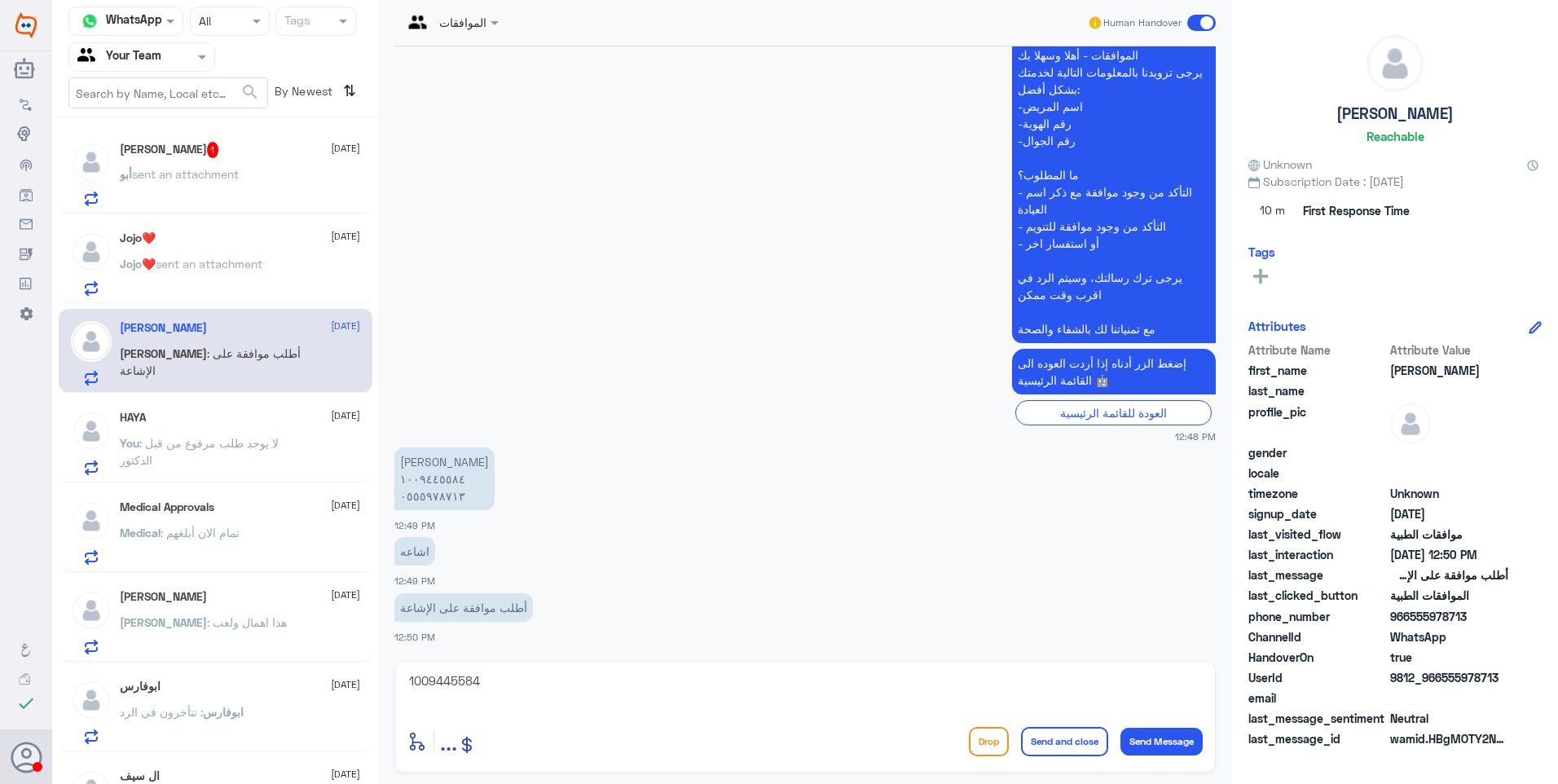
click at [265, 186] on div "أبو sent an attachment" at bounding box center [239, 187] width 240 height 37
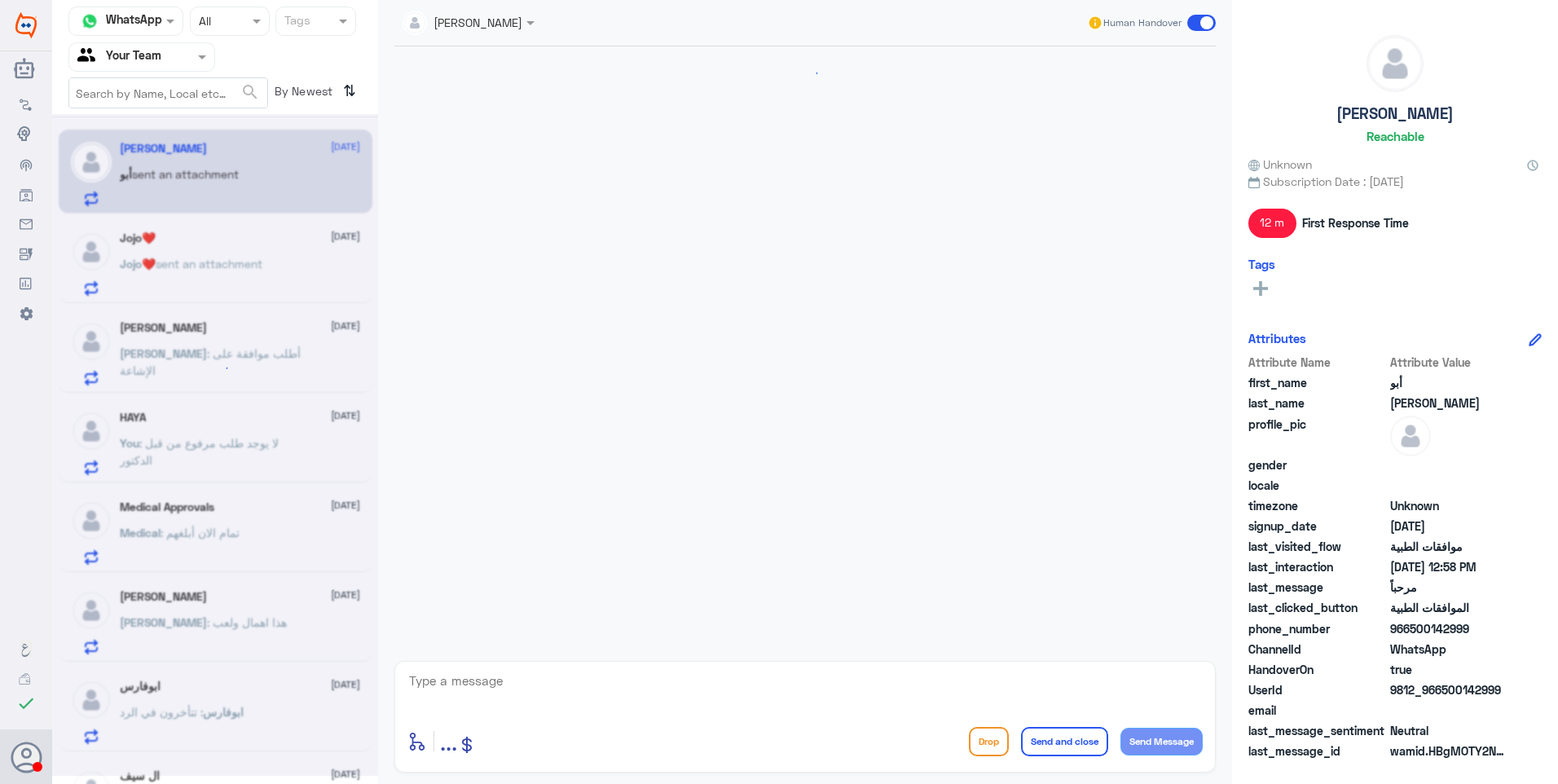
scroll to position [562, 0]
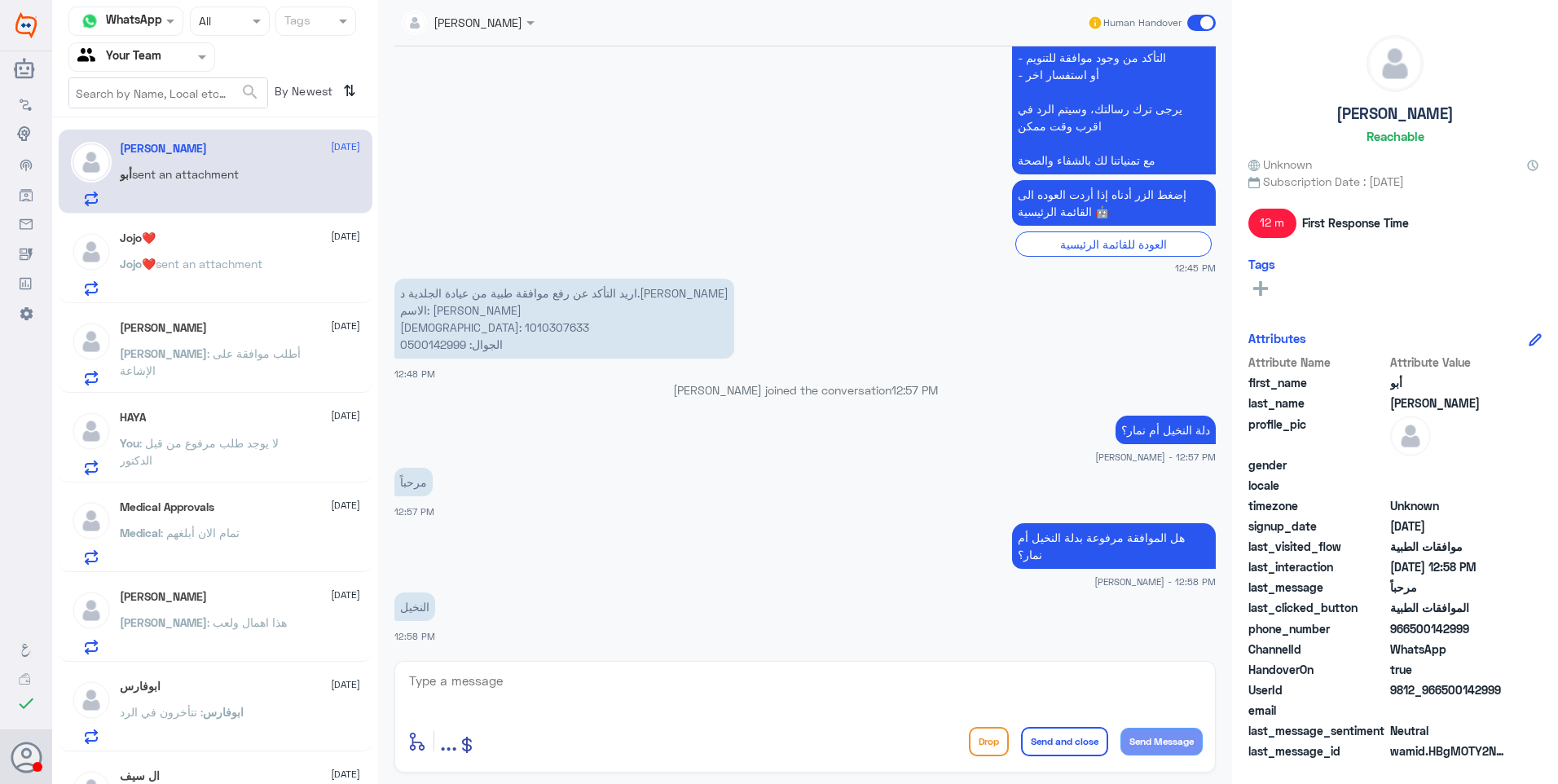
click at [221, 355] on span ": ‏أطلب موافقة على الإشاعة" at bounding box center [210, 361] width 181 height 31
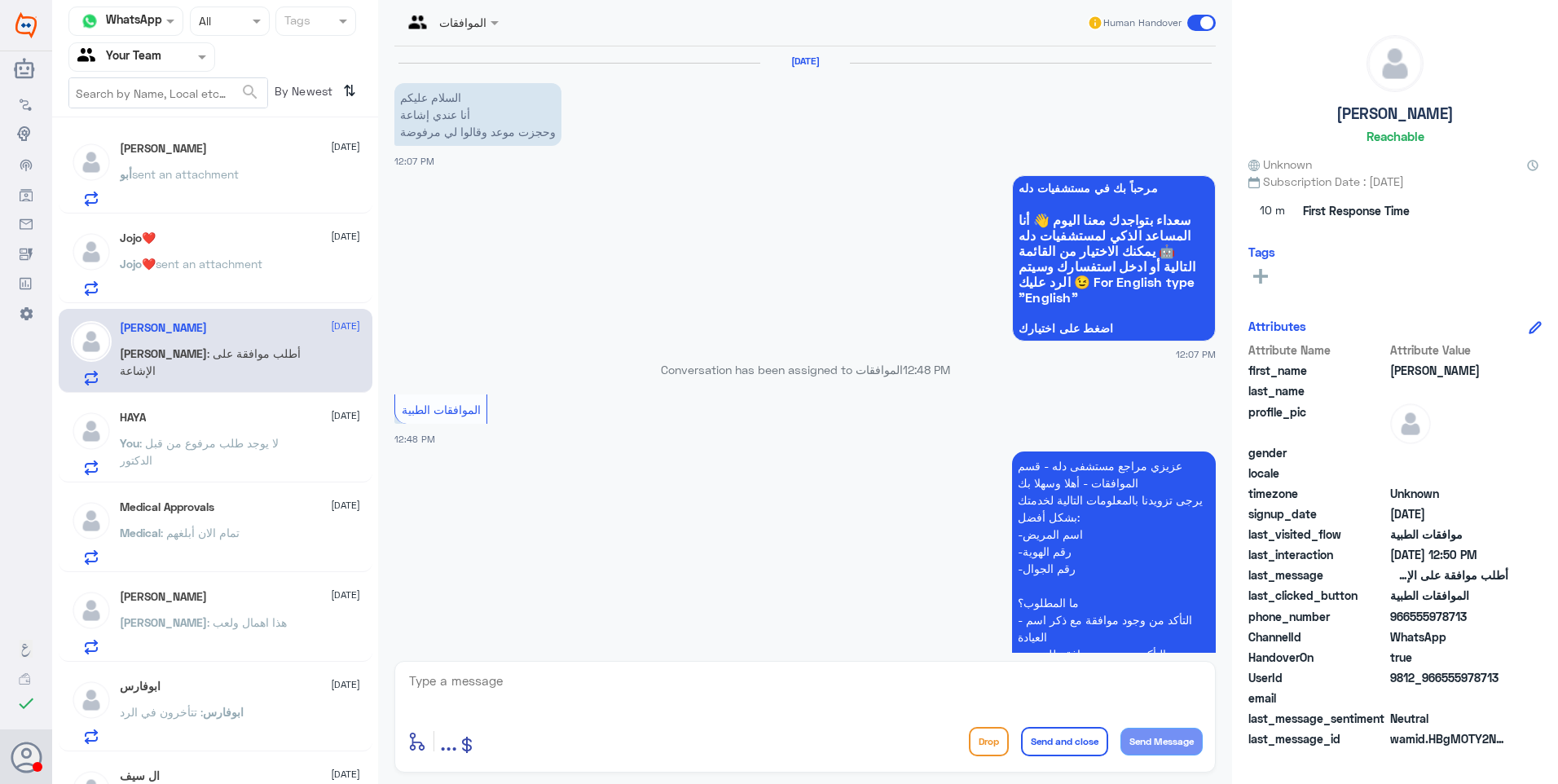
scroll to position [428, 0]
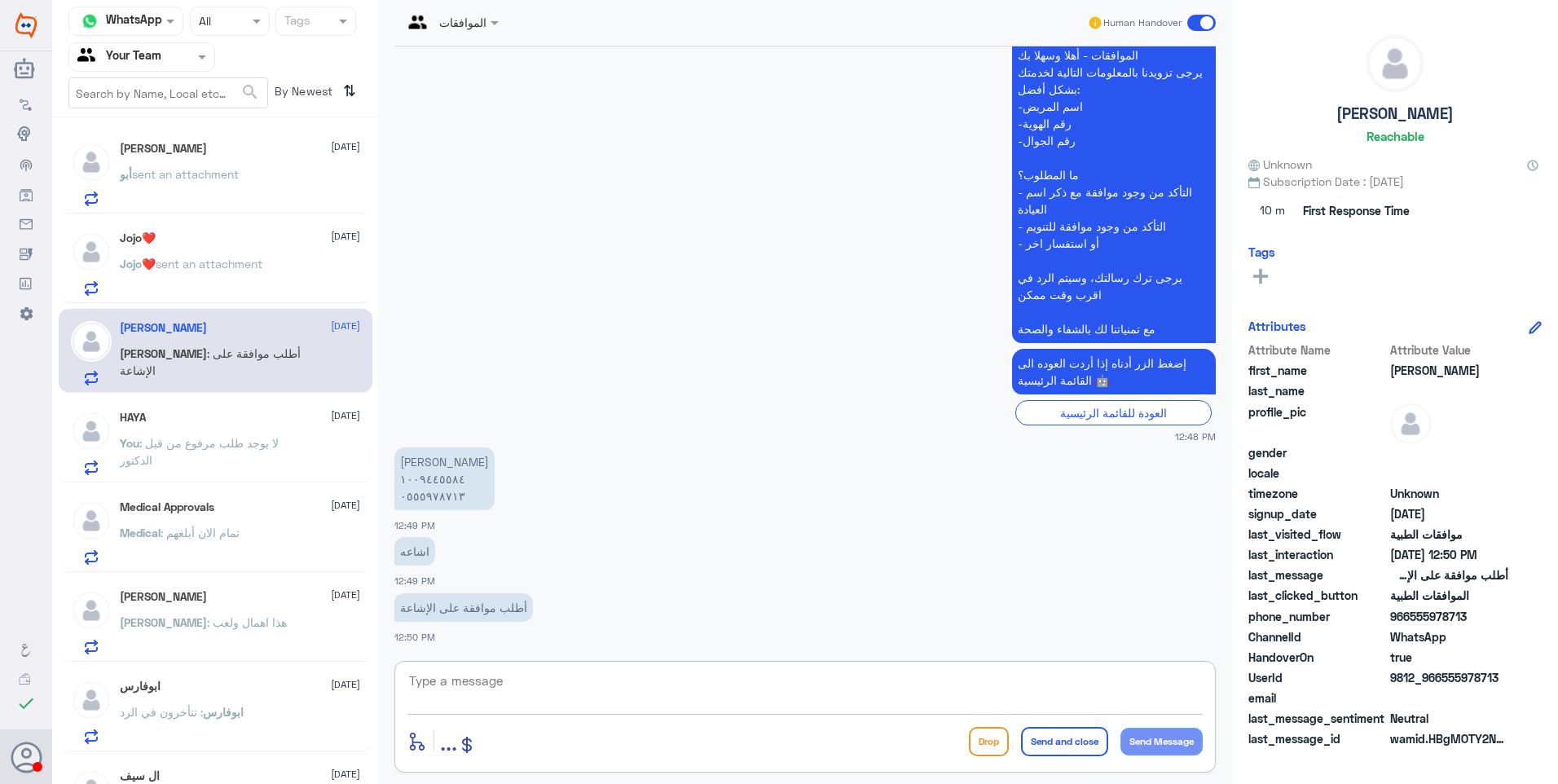
click at [506, 693] on textarea at bounding box center [805, 689] width 795 height 40
type textarea "U"
type textarea "على اشعة المسالك؟"
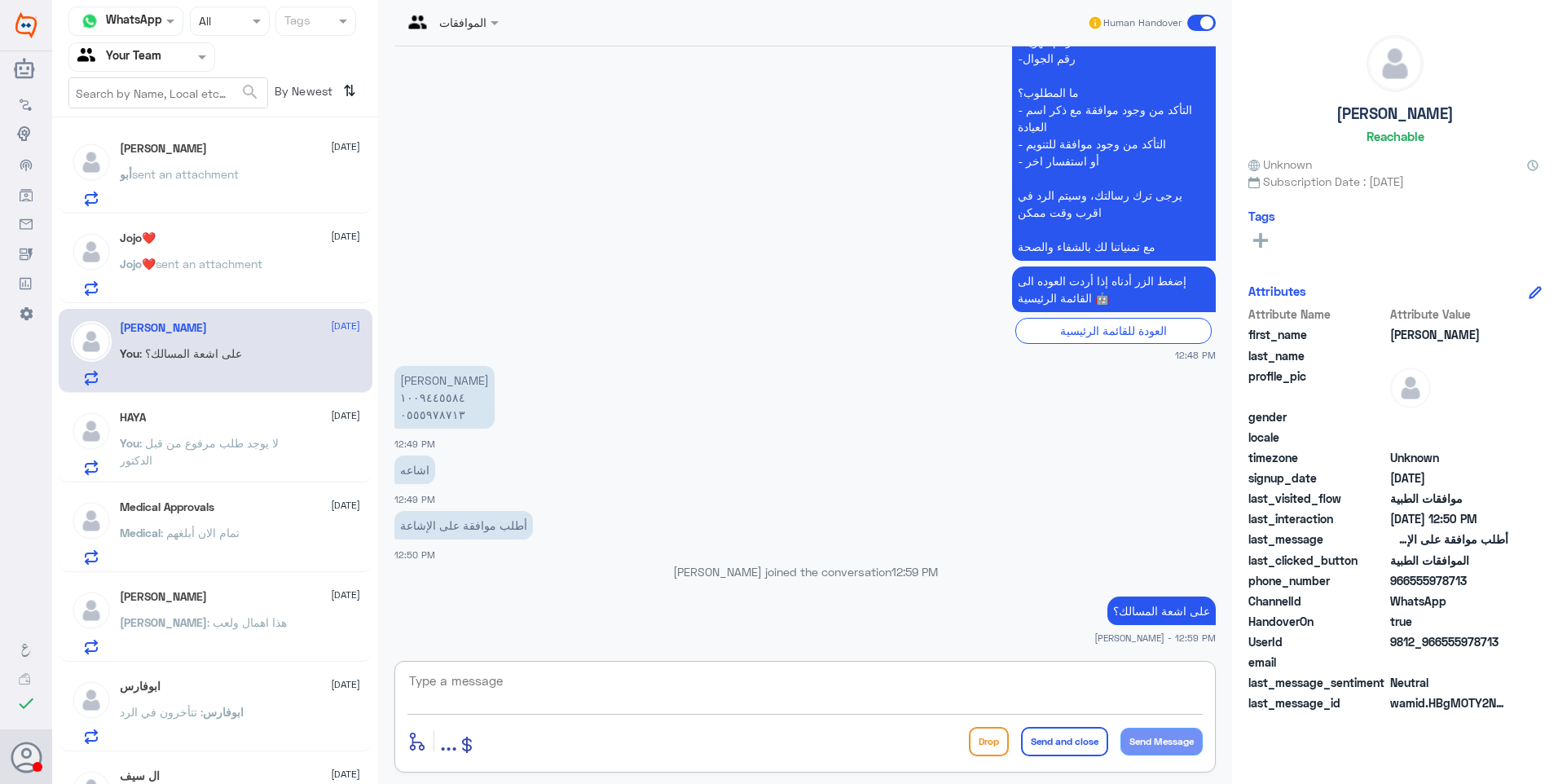
click at [262, 269] on span "sent an attachment" at bounding box center [208, 264] width 107 height 14
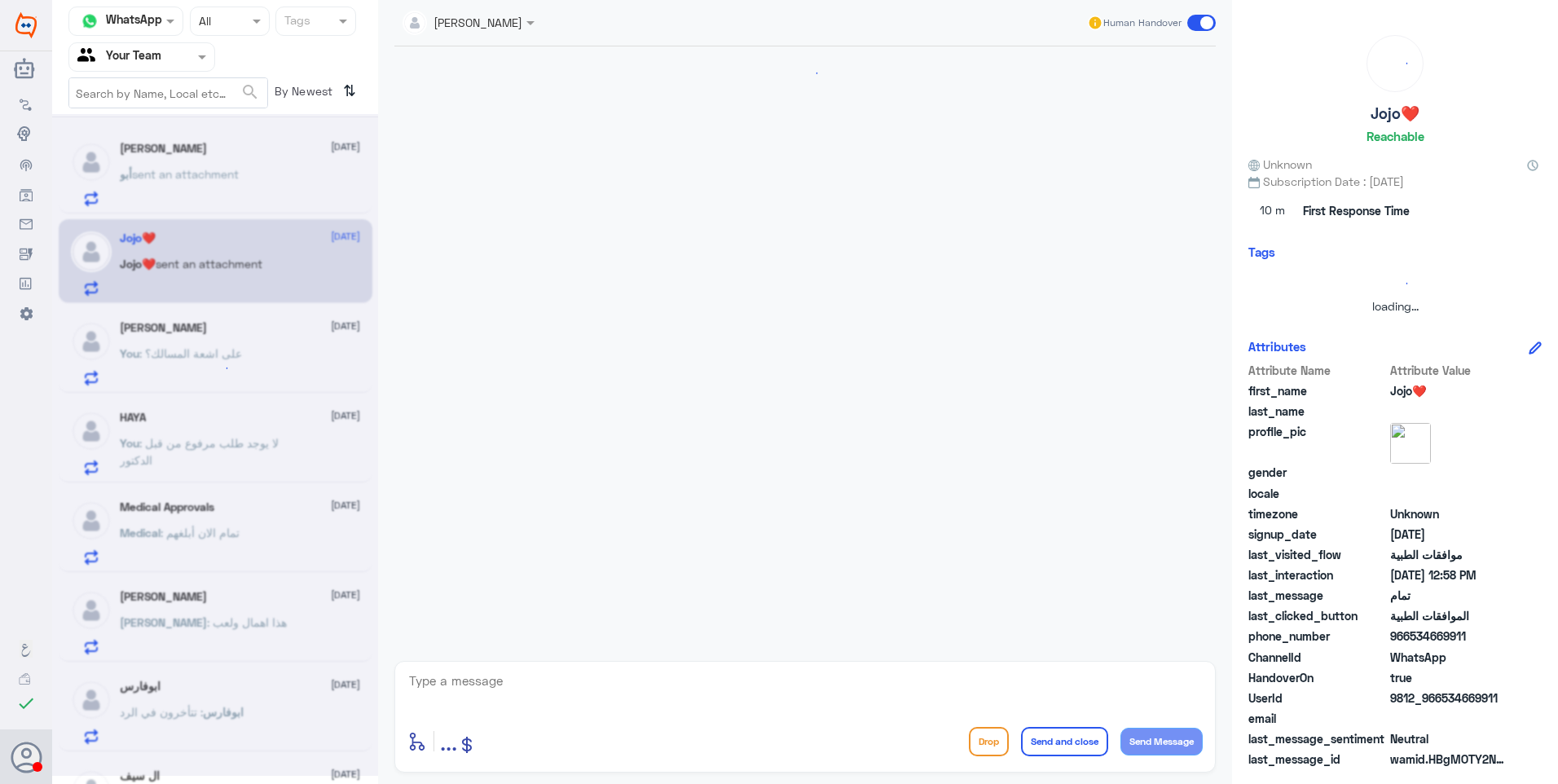
click at [259, 168] on div at bounding box center [215, 445] width 326 height 662
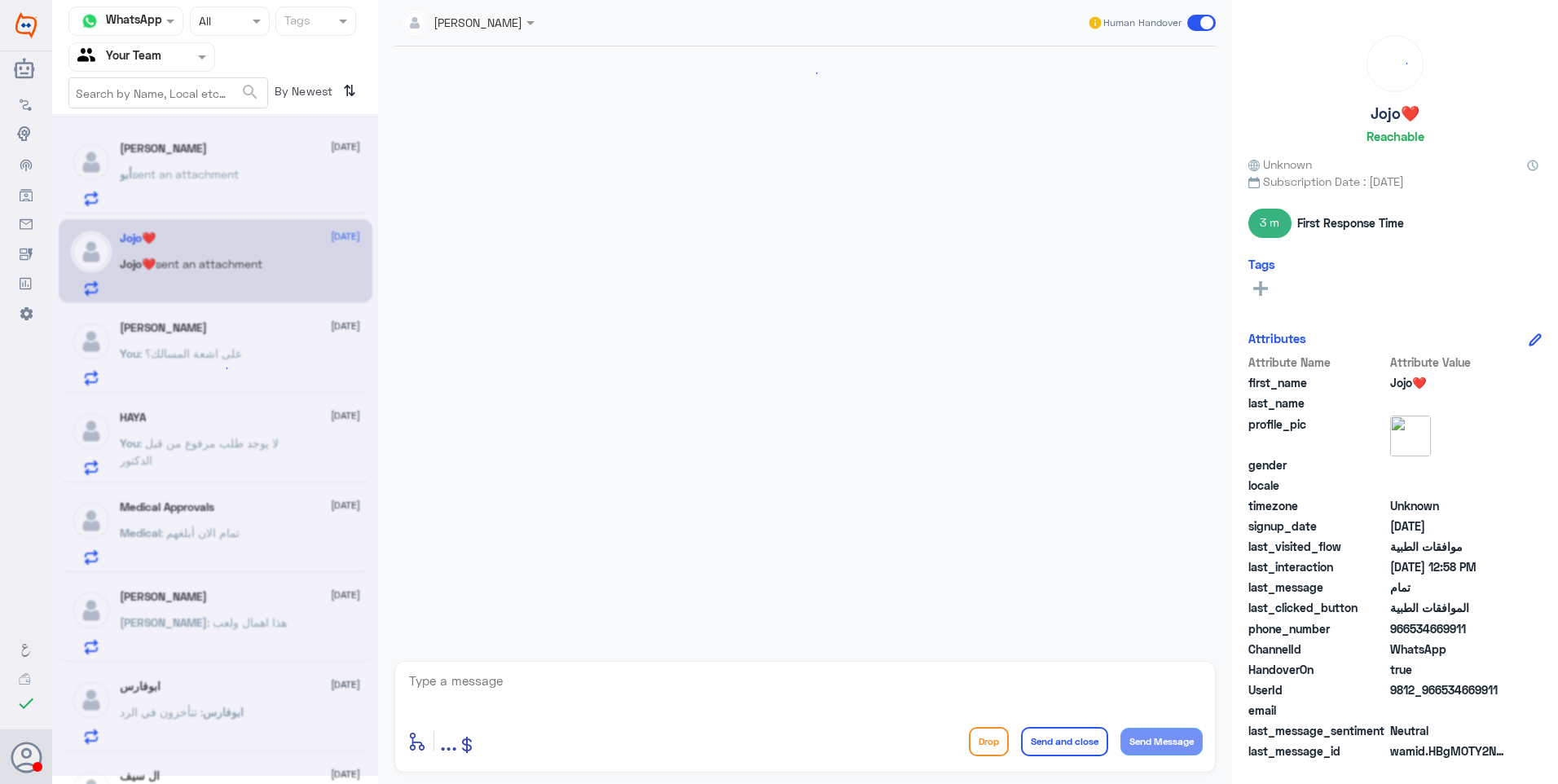
scroll to position [767, 0]
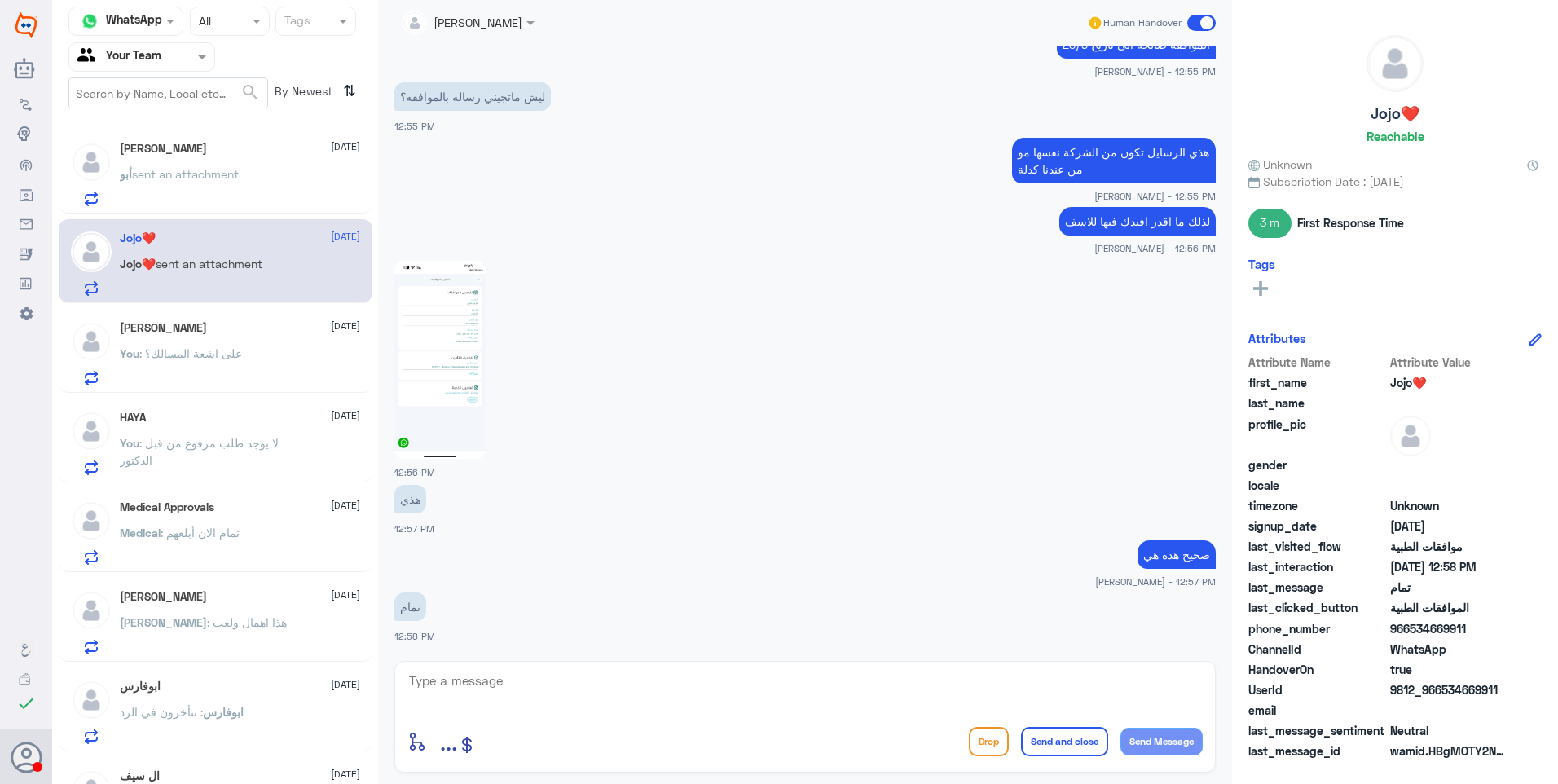
click at [246, 144] on div "[PERSON_NAME][DATE] August" at bounding box center [239, 149] width 240 height 14
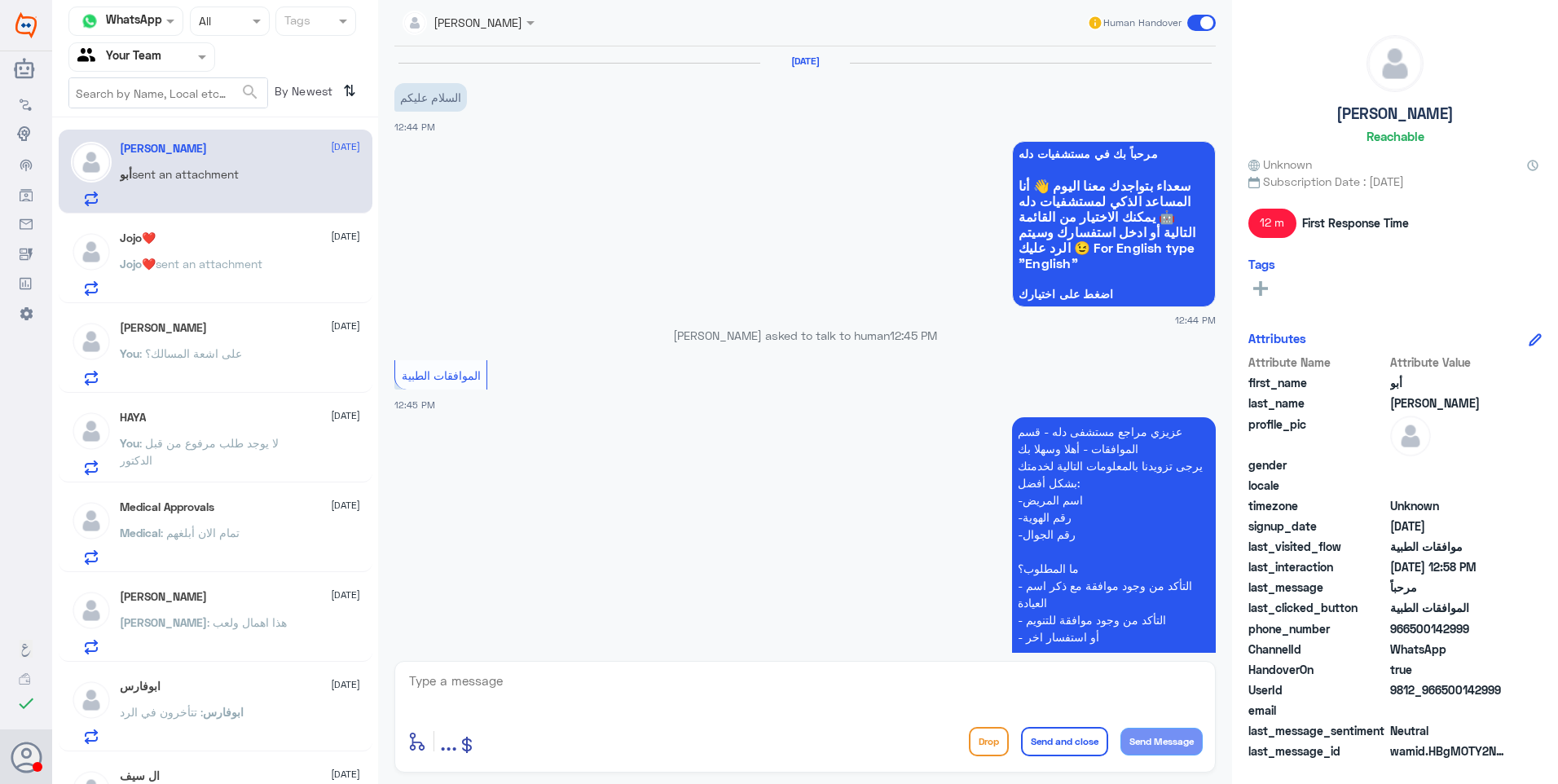
scroll to position [562, 0]
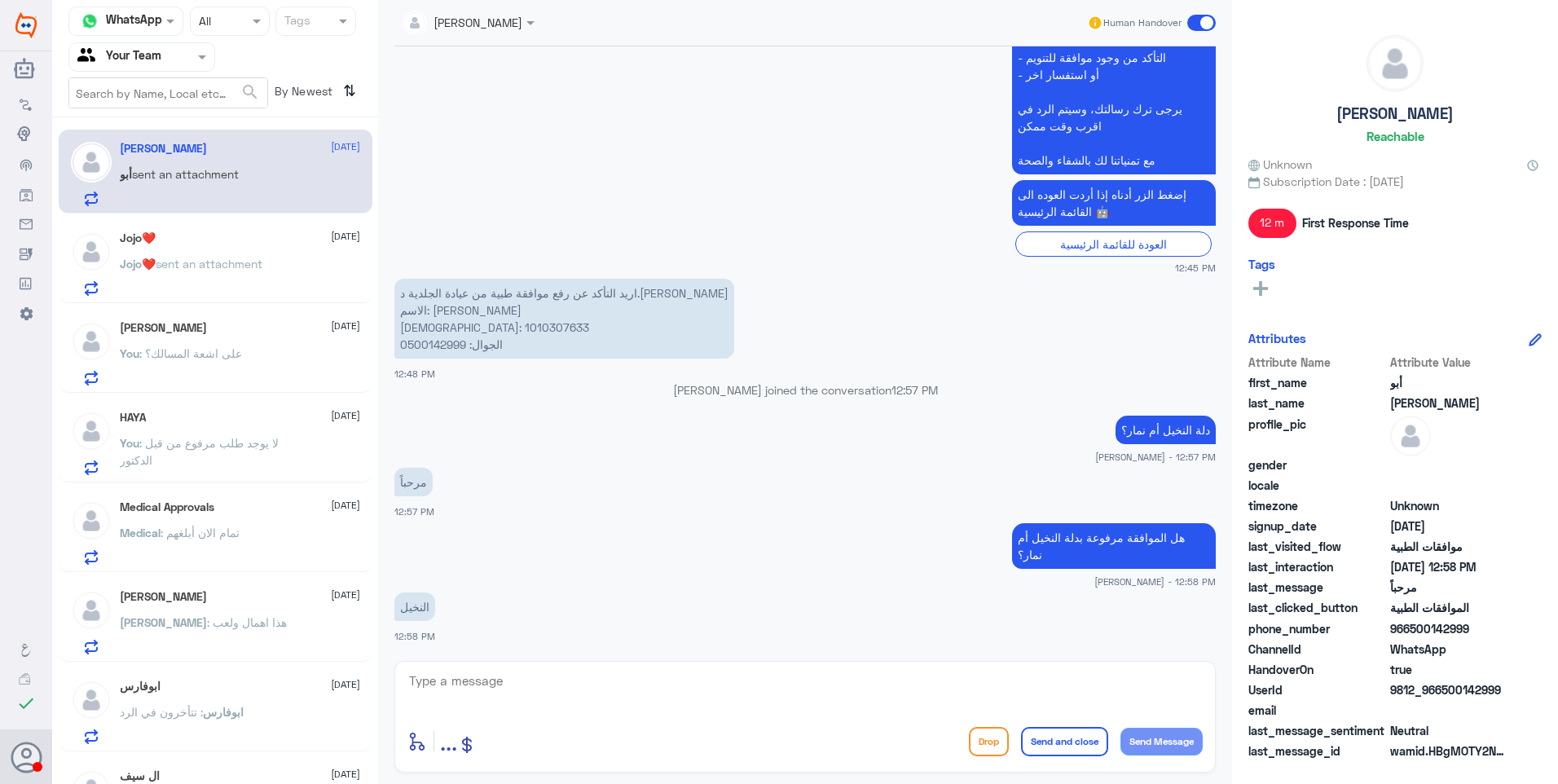
click at [434, 324] on p "اريد التأكد عن رفع موافقة طبية من عيادة الجلدية د.[PERSON_NAME] الاسم: [PERSON_…" at bounding box center [565, 318] width 340 height 79
copy p "1010307633"
click at [477, 682] on textarea at bounding box center [805, 689] width 795 height 40
type textarea "ل"
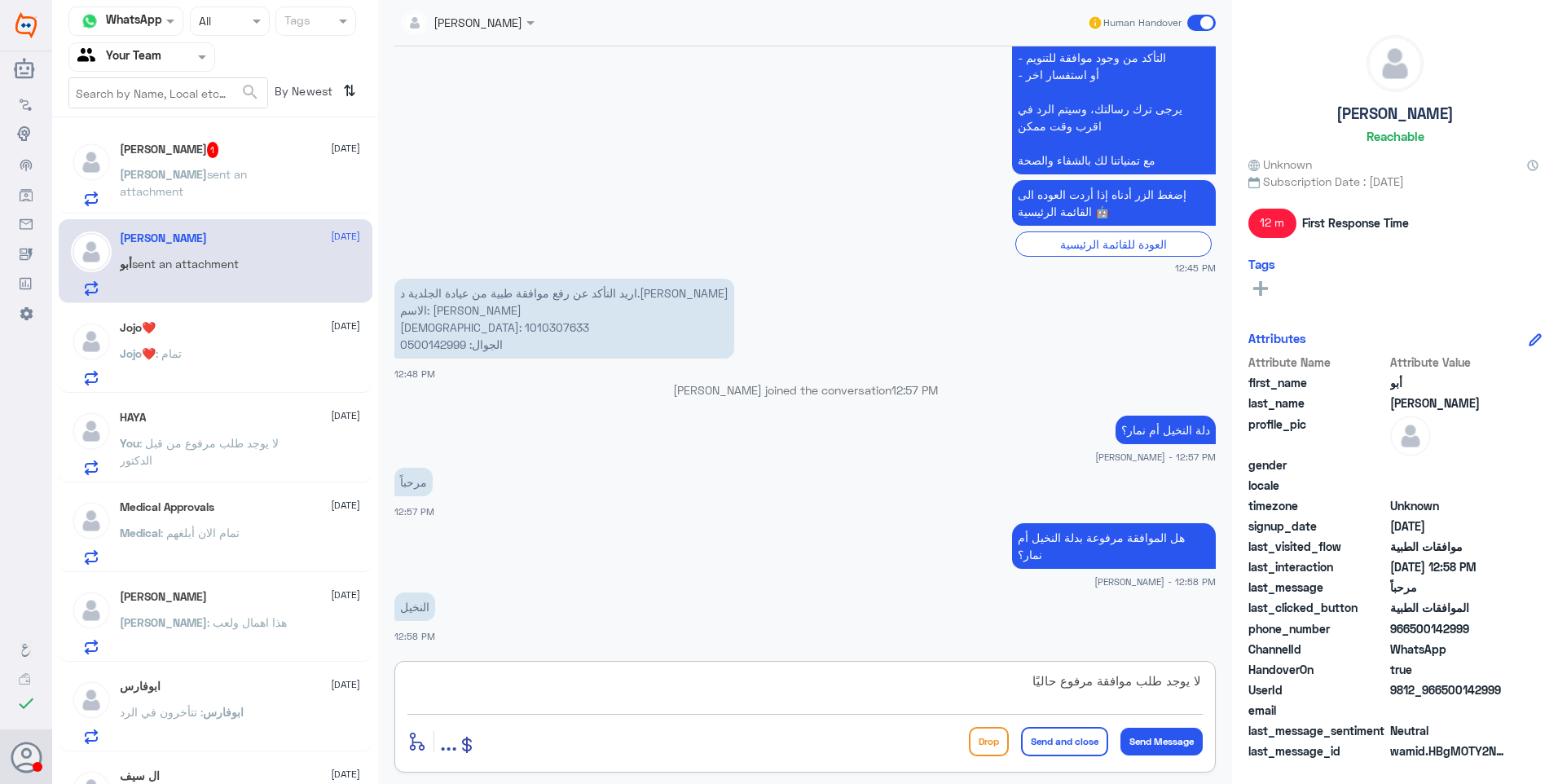
type textarea "لا يوجد طلب موافقة مرفوع حاليًا"
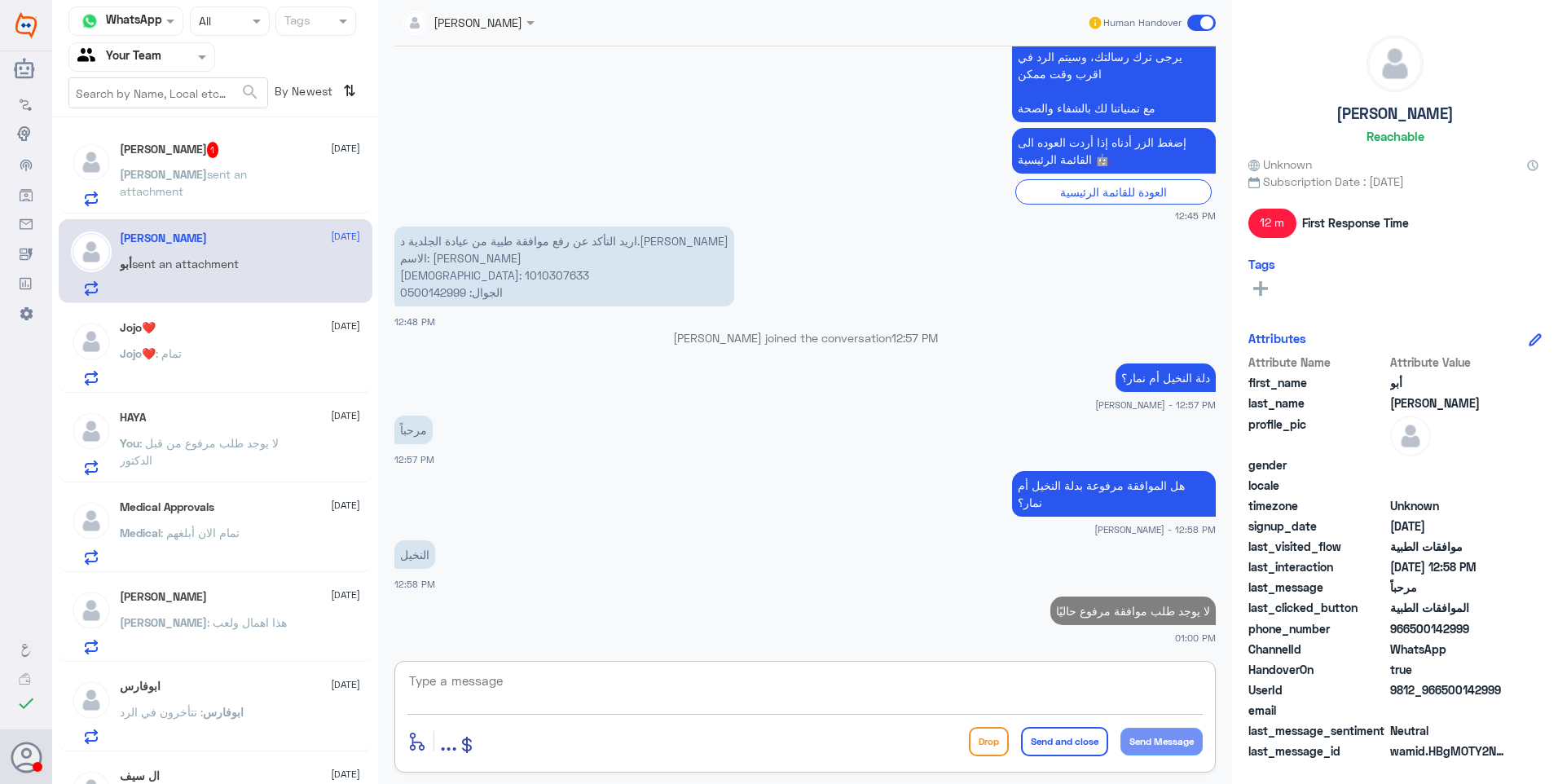
click at [224, 185] on p "[PERSON_NAME] sent an attachment" at bounding box center [211, 186] width 184 height 41
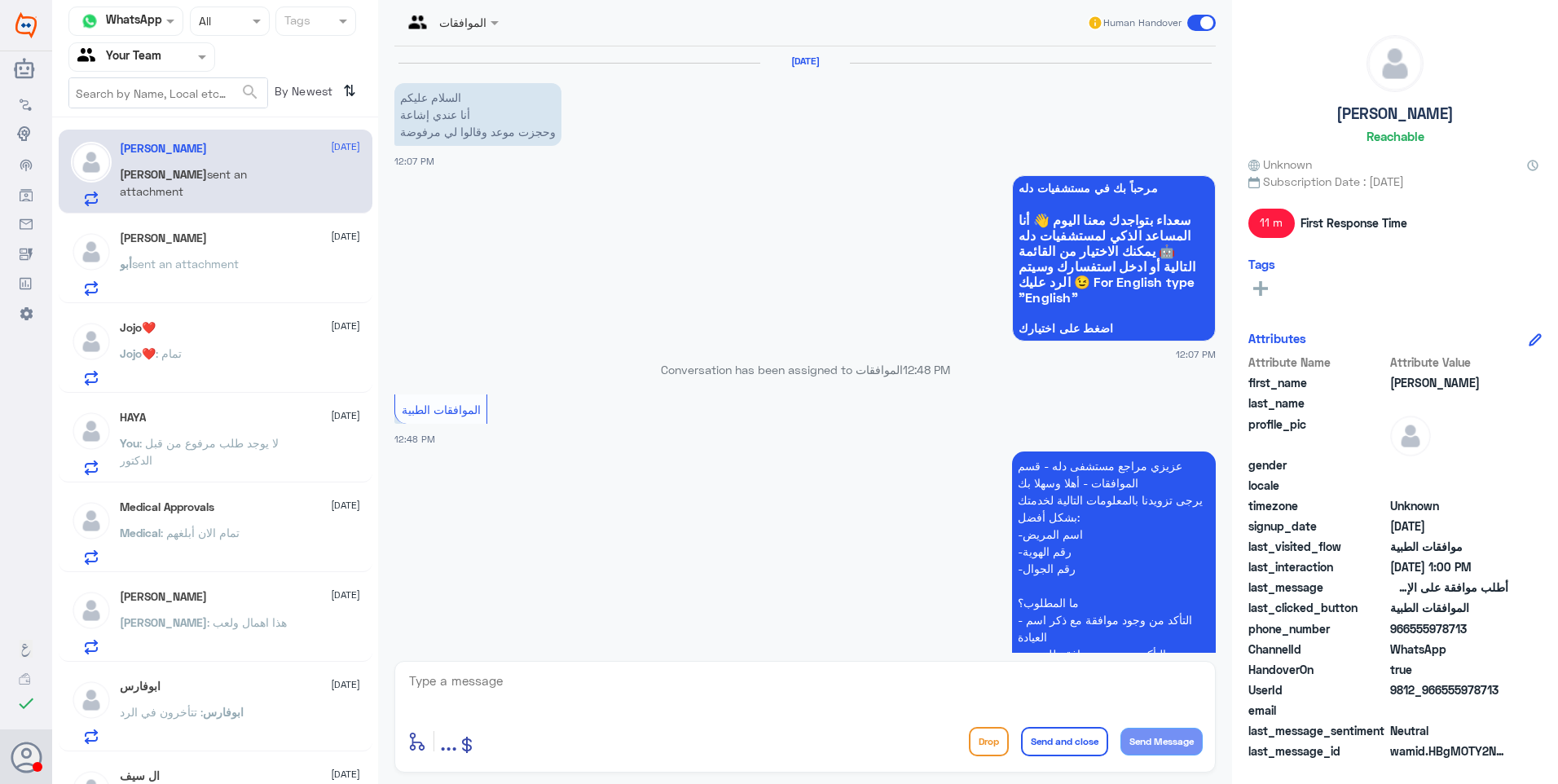
scroll to position [565, 0]
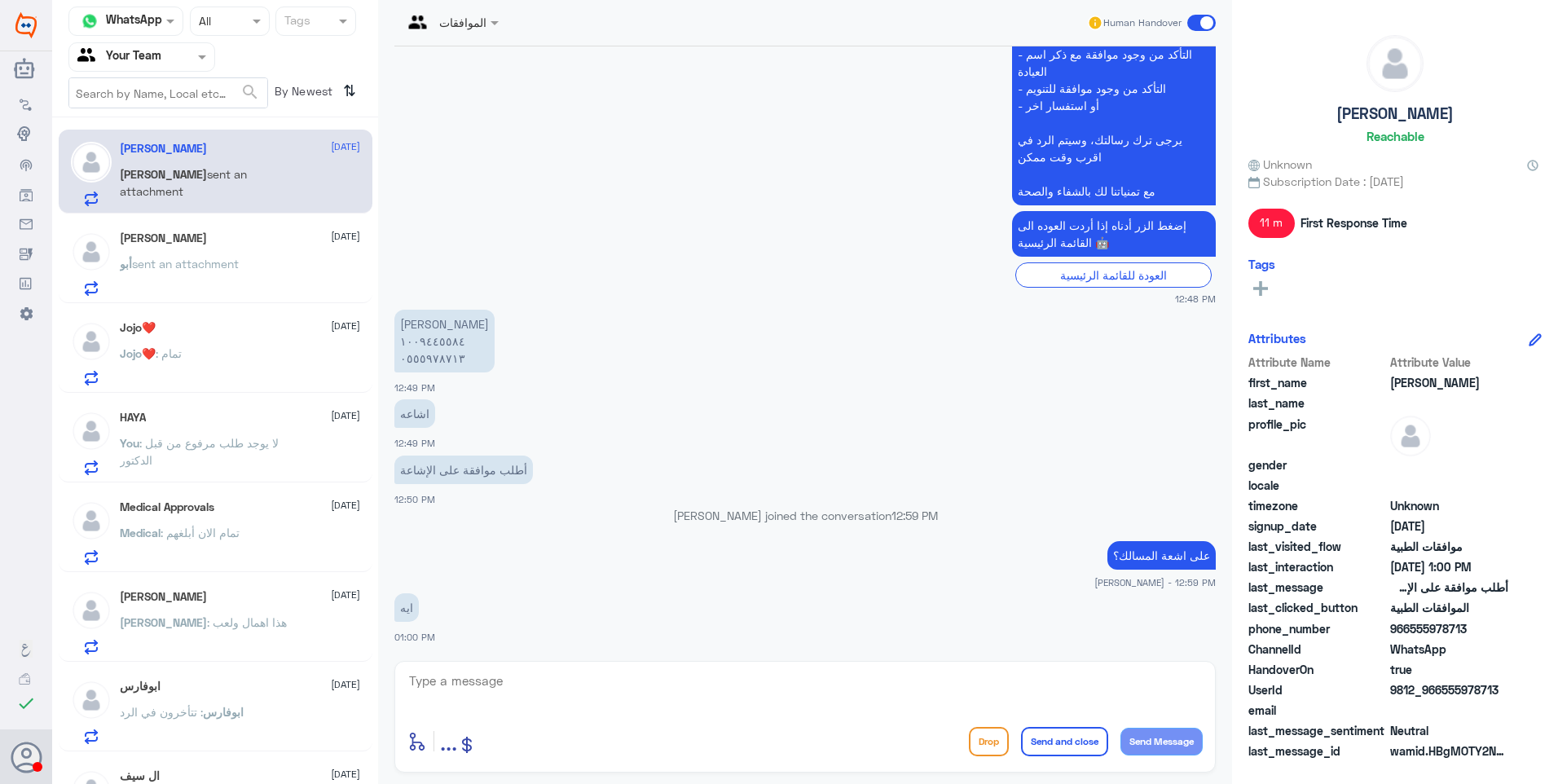
click at [498, 699] on textarea at bounding box center [805, 689] width 795 height 40
type textarea "ط"
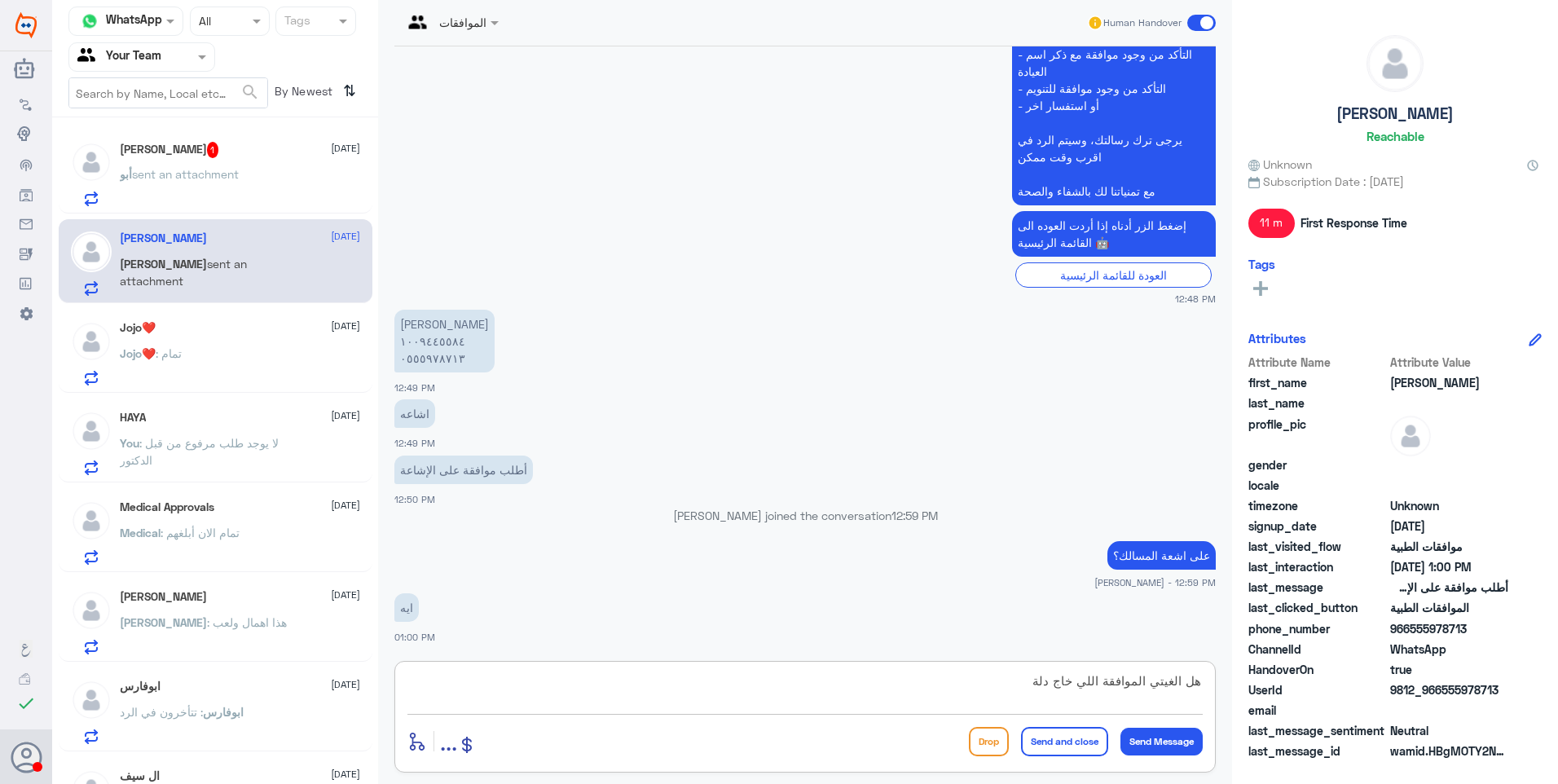
type textarea "هل الغيتي الموافقة اللي خاج دلة؟"
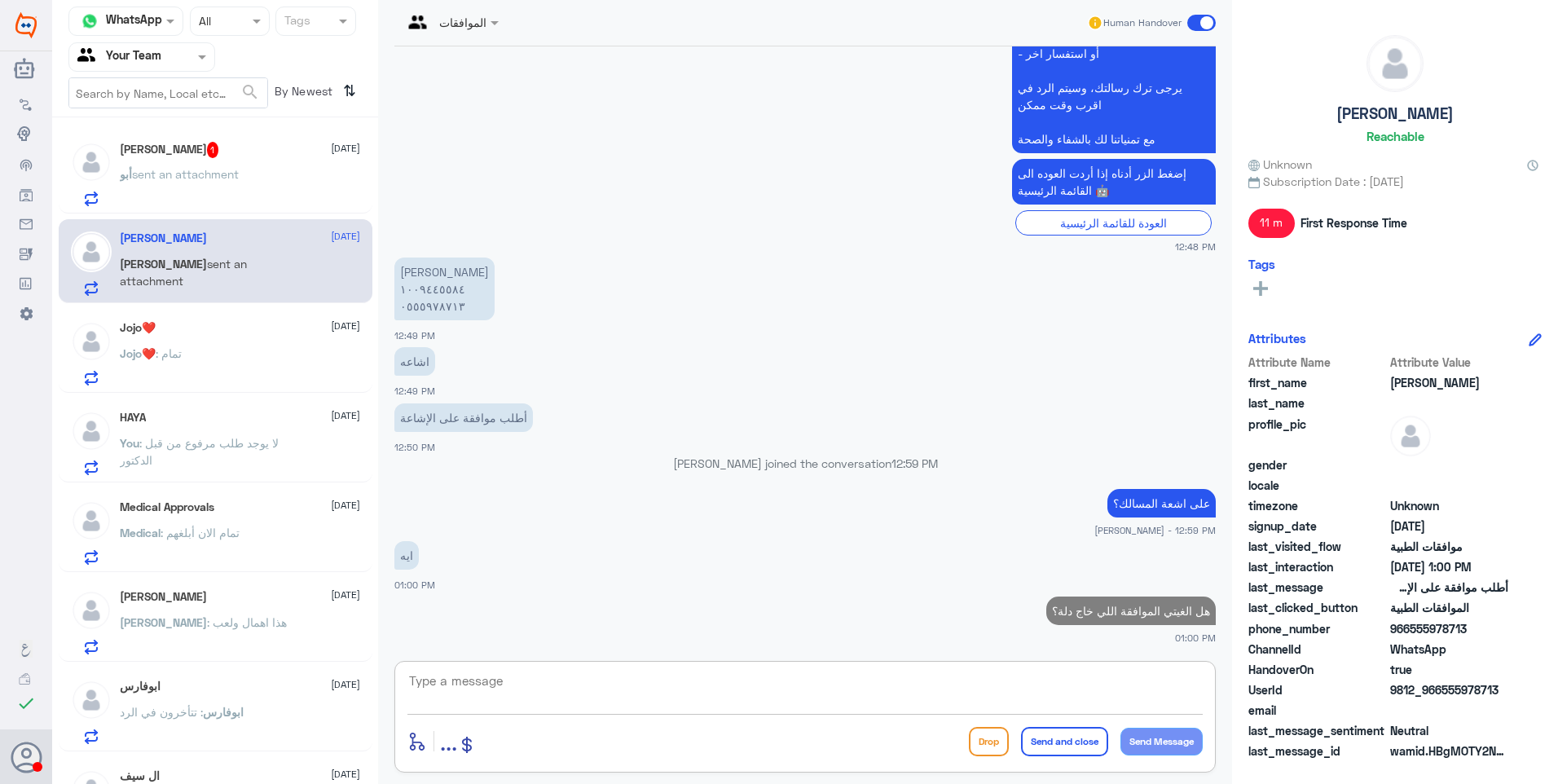
click at [436, 674] on textarea at bounding box center [805, 689] width 795 height 40
drag, startPoint x: 496, startPoint y: 671, endPoint x: 278, endPoint y: 664, distance: 218.1
click at [244, 664] on div "Channel WhatsApp Status × All Tags Agent Filter Your Team search By Newest ⇅ [P…" at bounding box center [805, 394] width 1506 height 788
type textarea "1009445584"
click at [213, 167] on span "sent an attachment" at bounding box center [185, 174] width 107 height 14
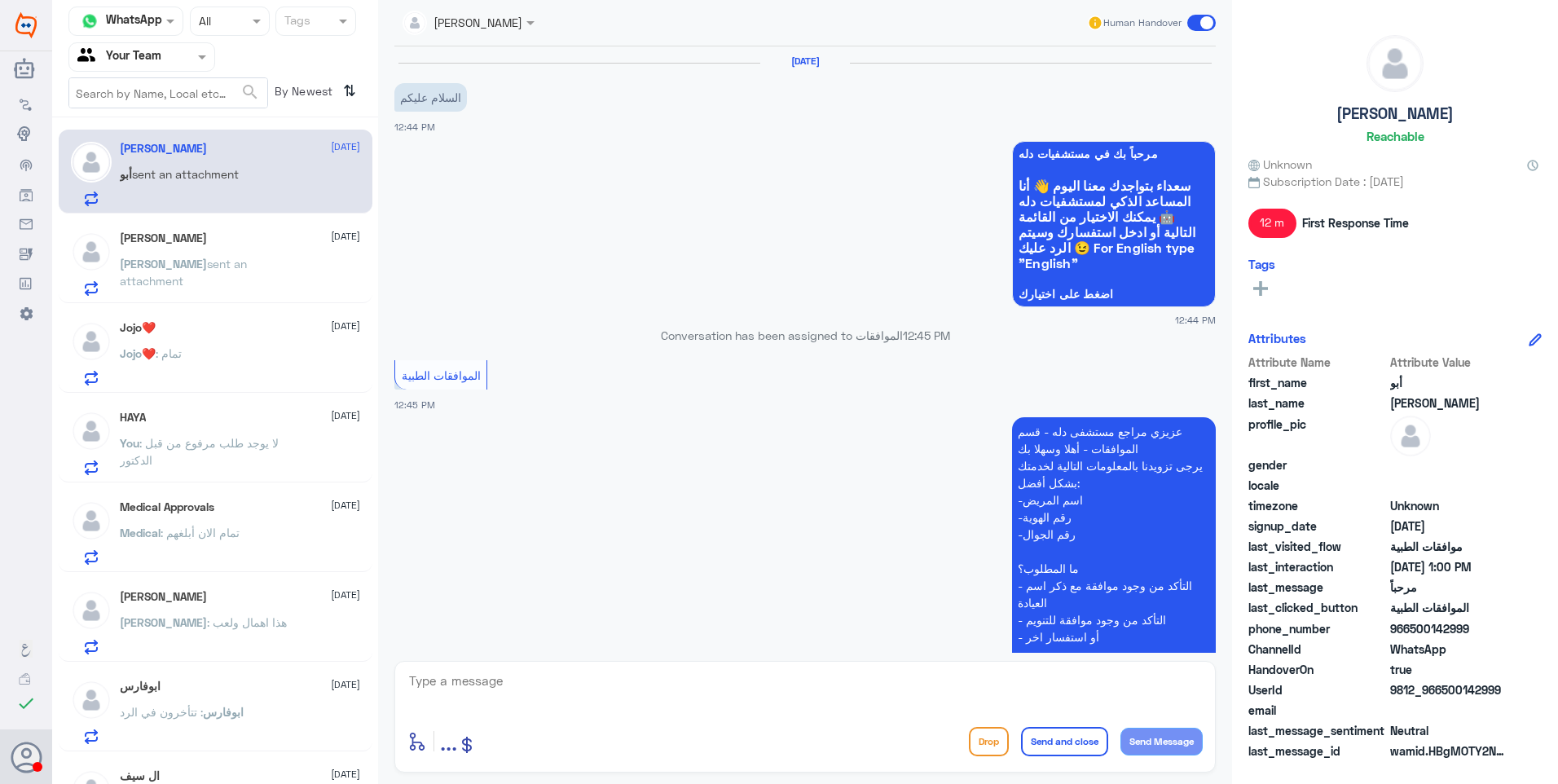
scroll to position [670, 0]
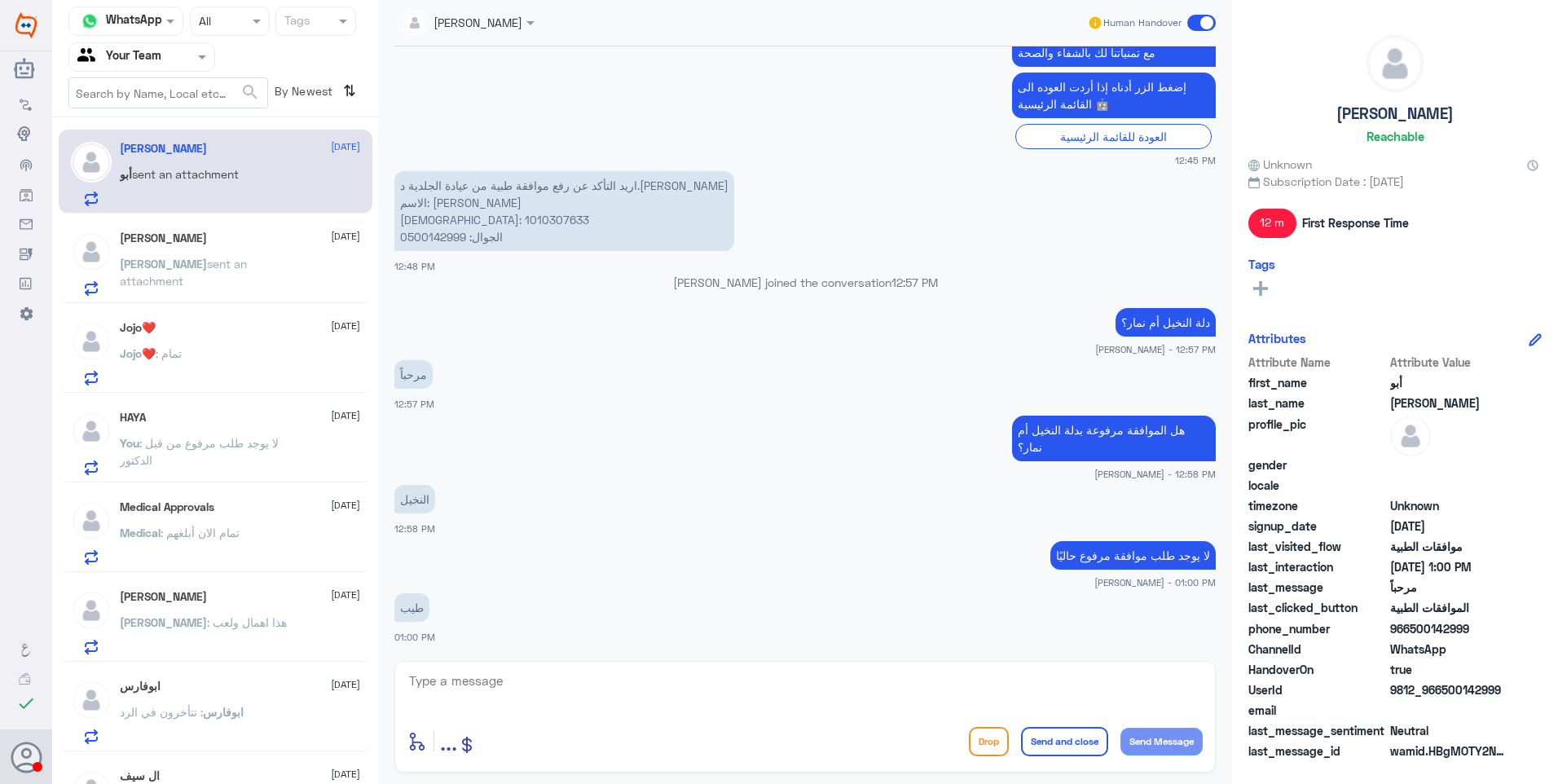
click at [249, 292] on p "[PERSON_NAME] sent an attachment" at bounding box center [211, 276] width 184 height 41
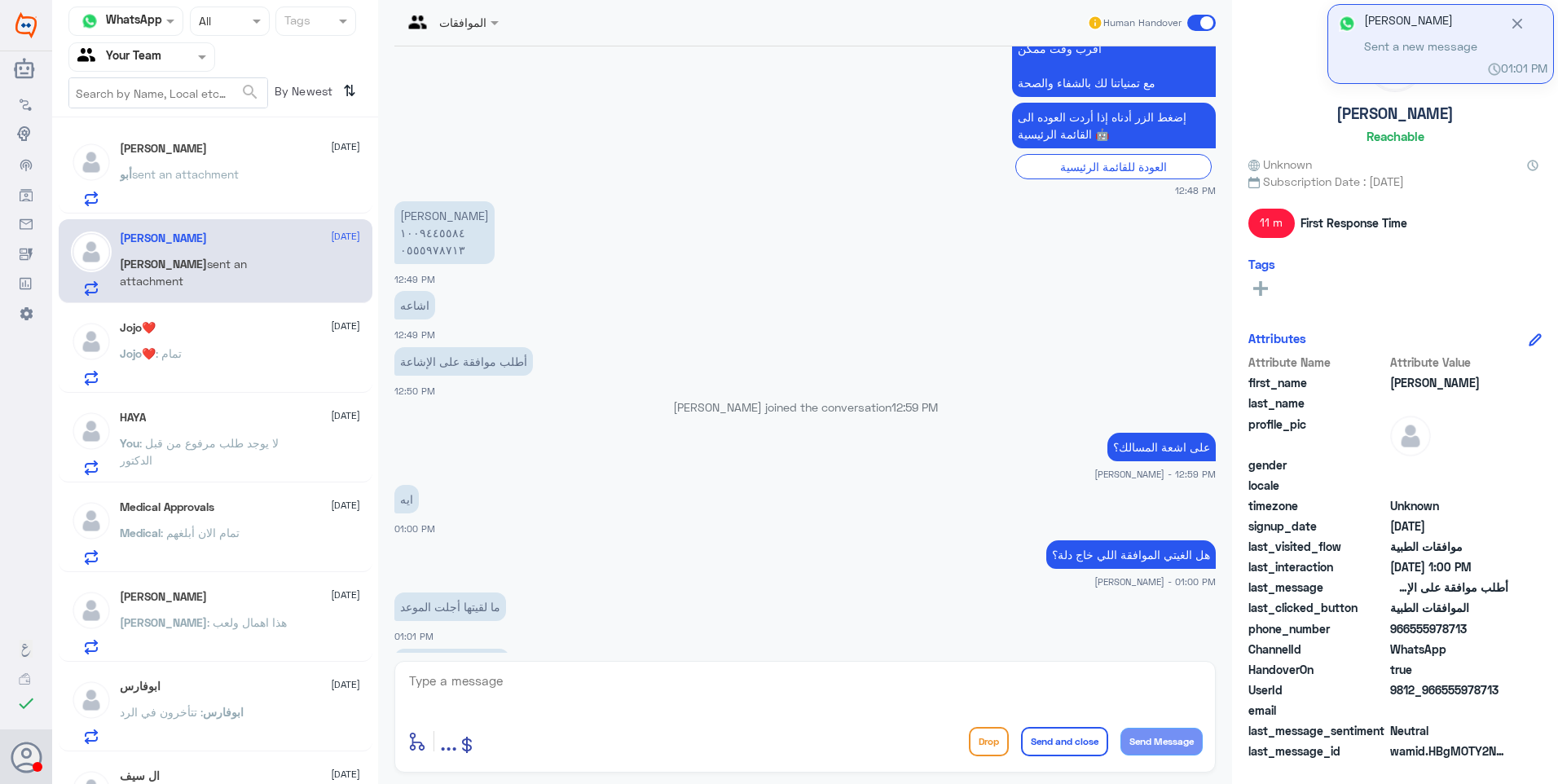
scroll to position [729, 0]
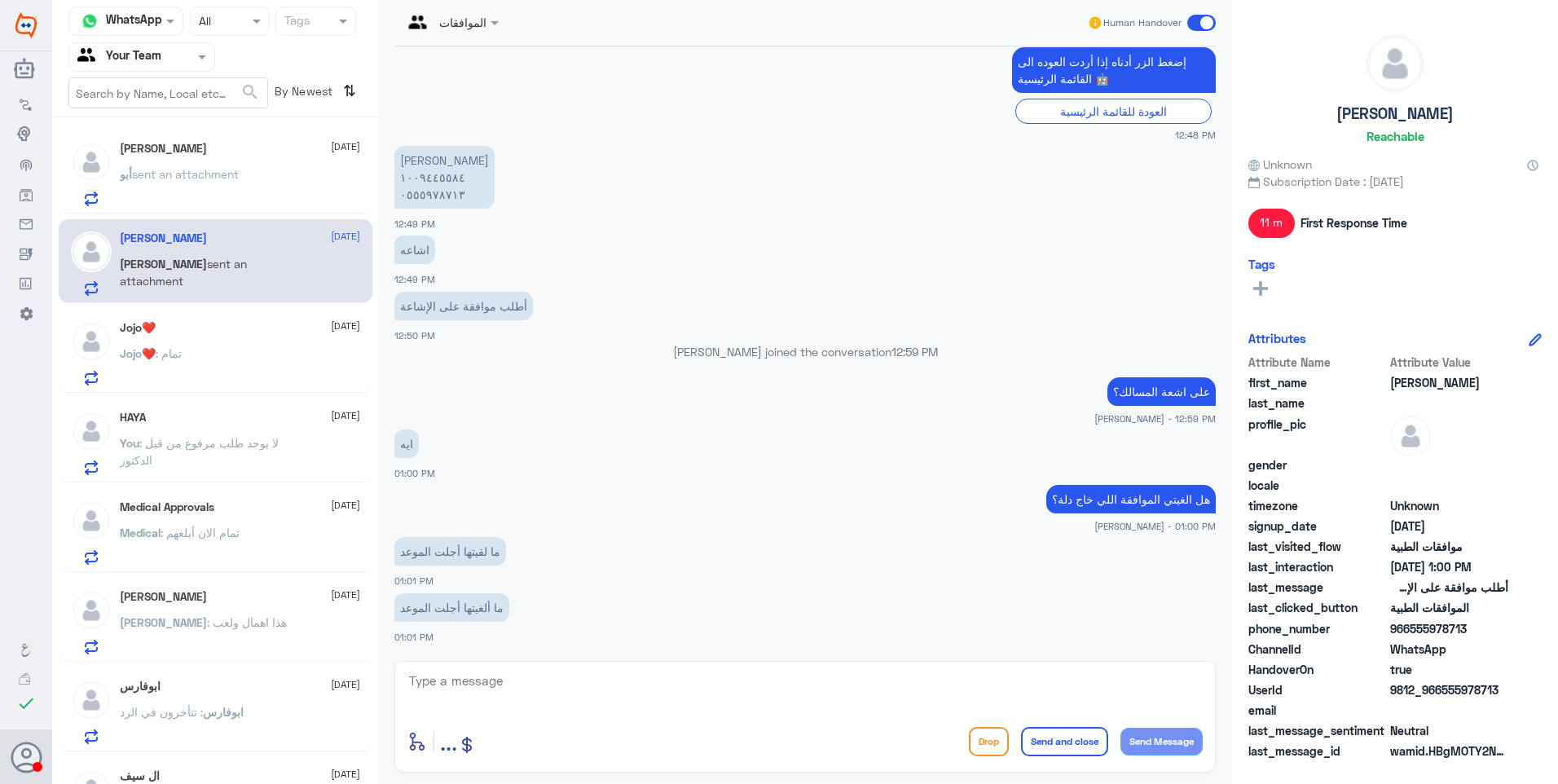
click at [474, 692] on textarea at bounding box center [805, 689] width 795 height 40
type textarea "H"
type textarea "اقصد الموافقة اللي بالمستشفى الاخر"
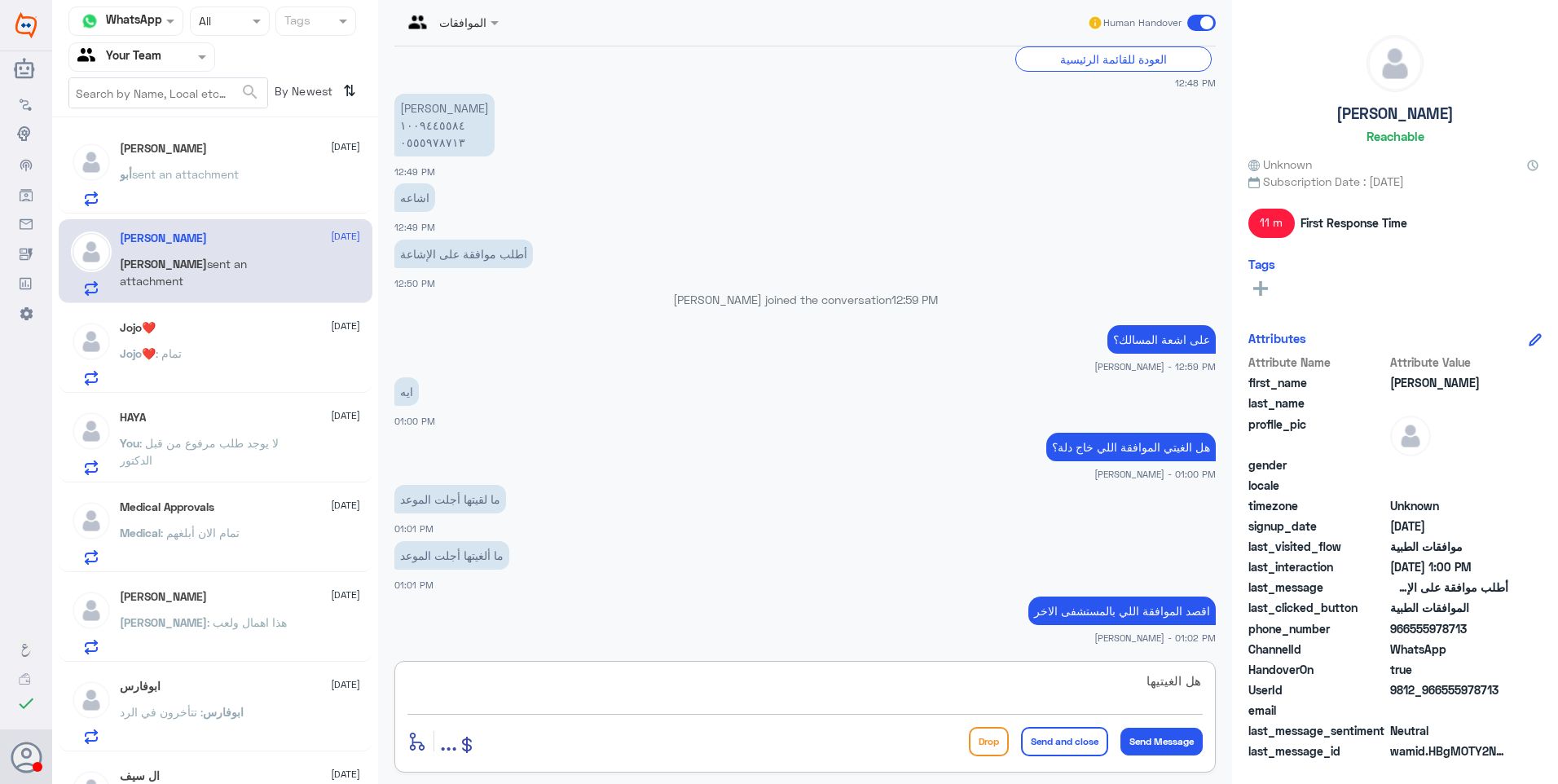
type textarea "هل الغيتيها ؟"
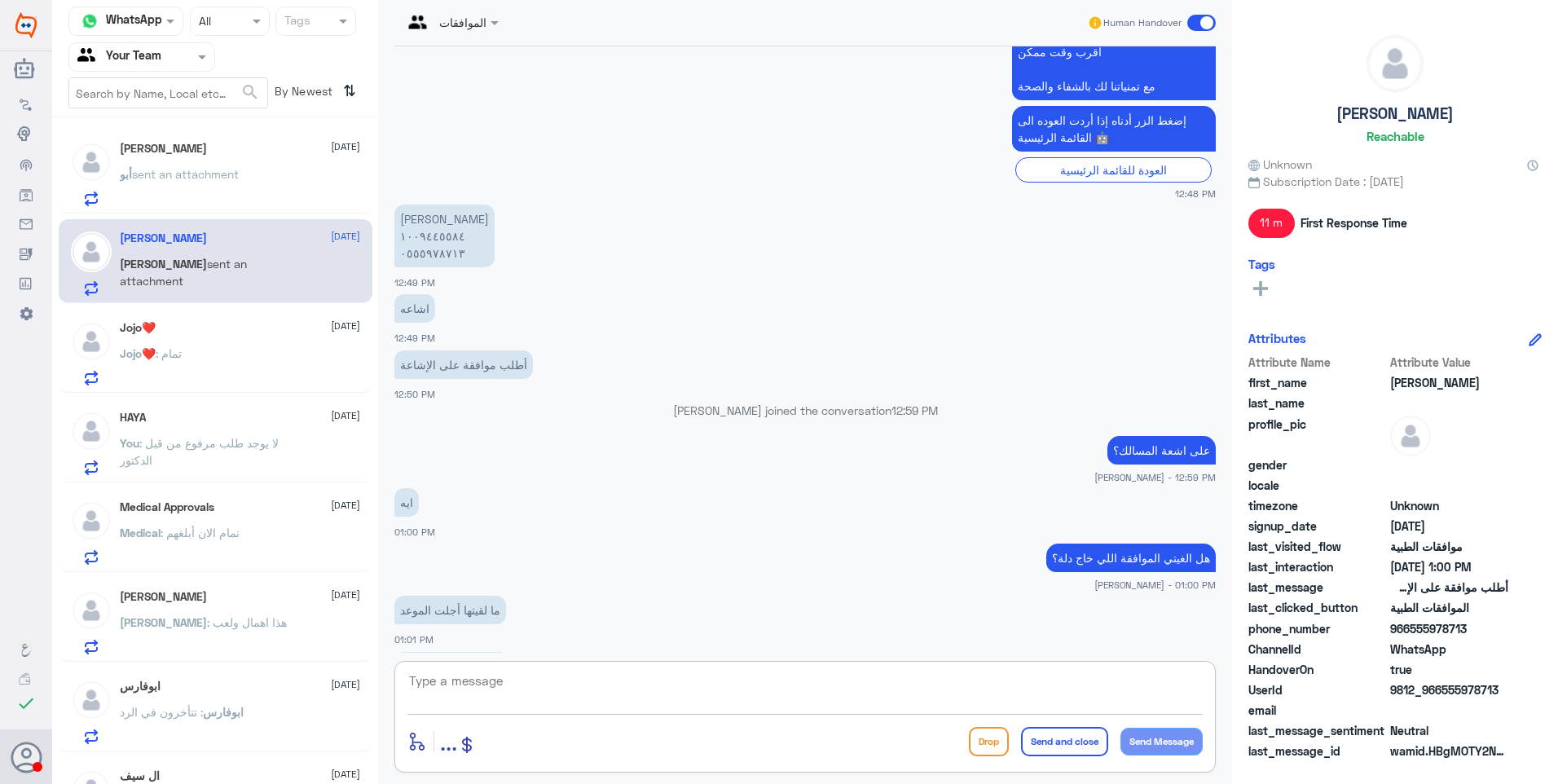
scroll to position [834, 0]
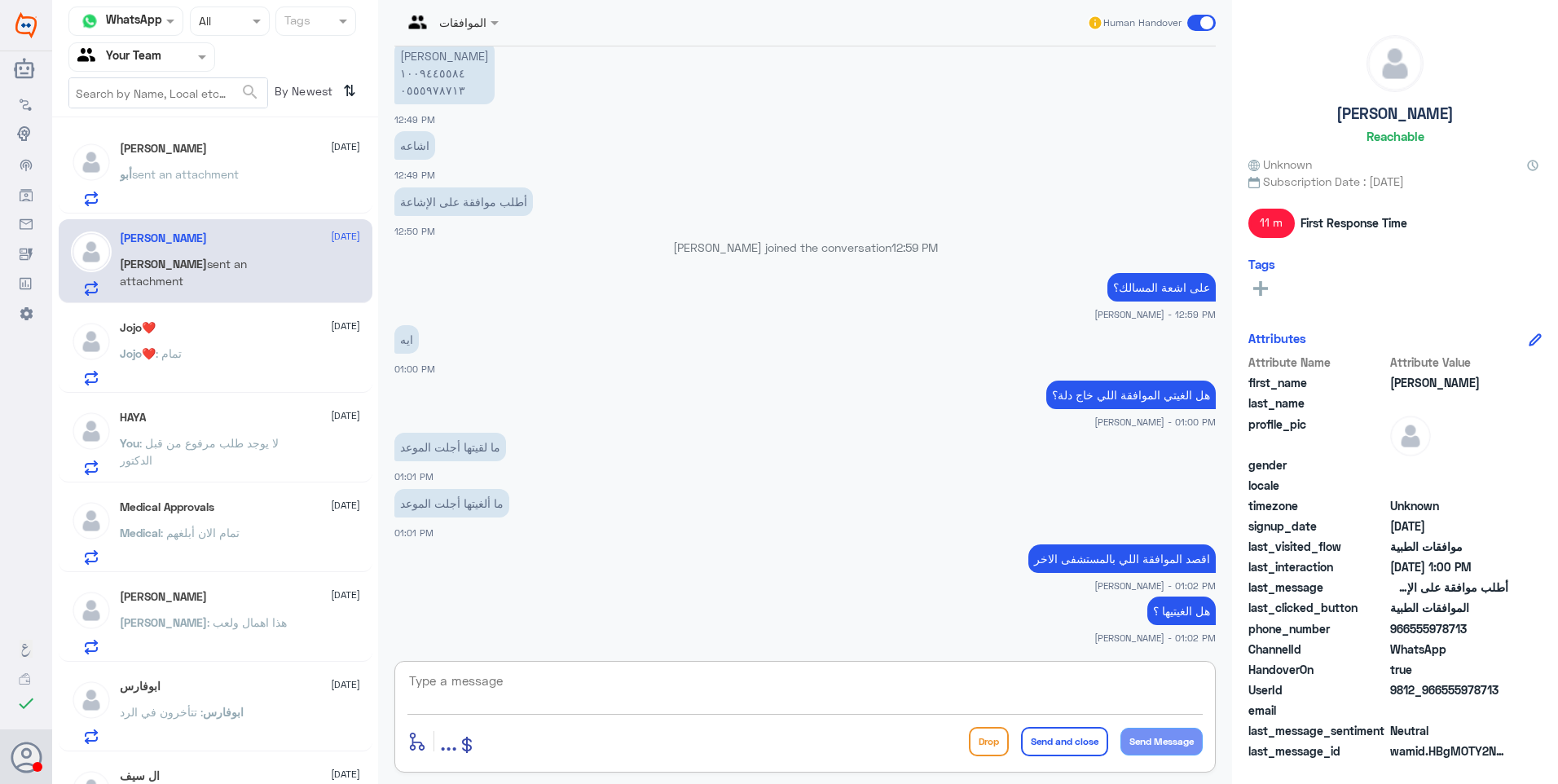
click at [454, 675] on textarea at bounding box center [805, 689] width 795 height 40
click at [773, 687] on textarea "1009445584" at bounding box center [805, 689] width 795 height 40
click at [817, 680] on textarea "1009445584" at bounding box center [805, 689] width 795 height 40
drag, startPoint x: 527, startPoint y: 687, endPoint x: 295, endPoint y: 658, distance: 233.8
click at [296, 658] on div "Channel WhatsApp Status × All Tags Agent Filter Your Team search By Newest ⇅ [P…" at bounding box center [805, 394] width 1506 height 788
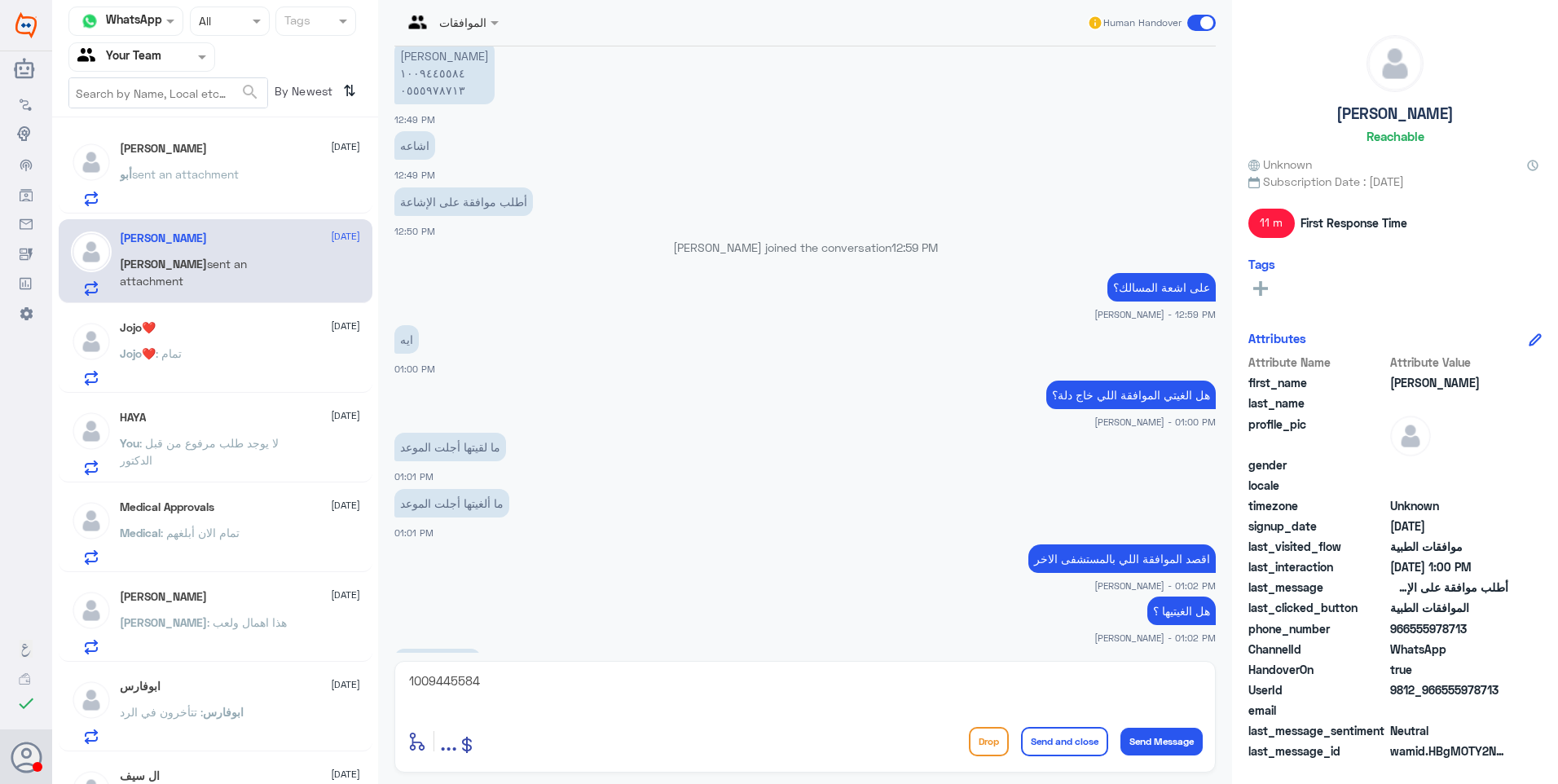
scroll to position [945, 0]
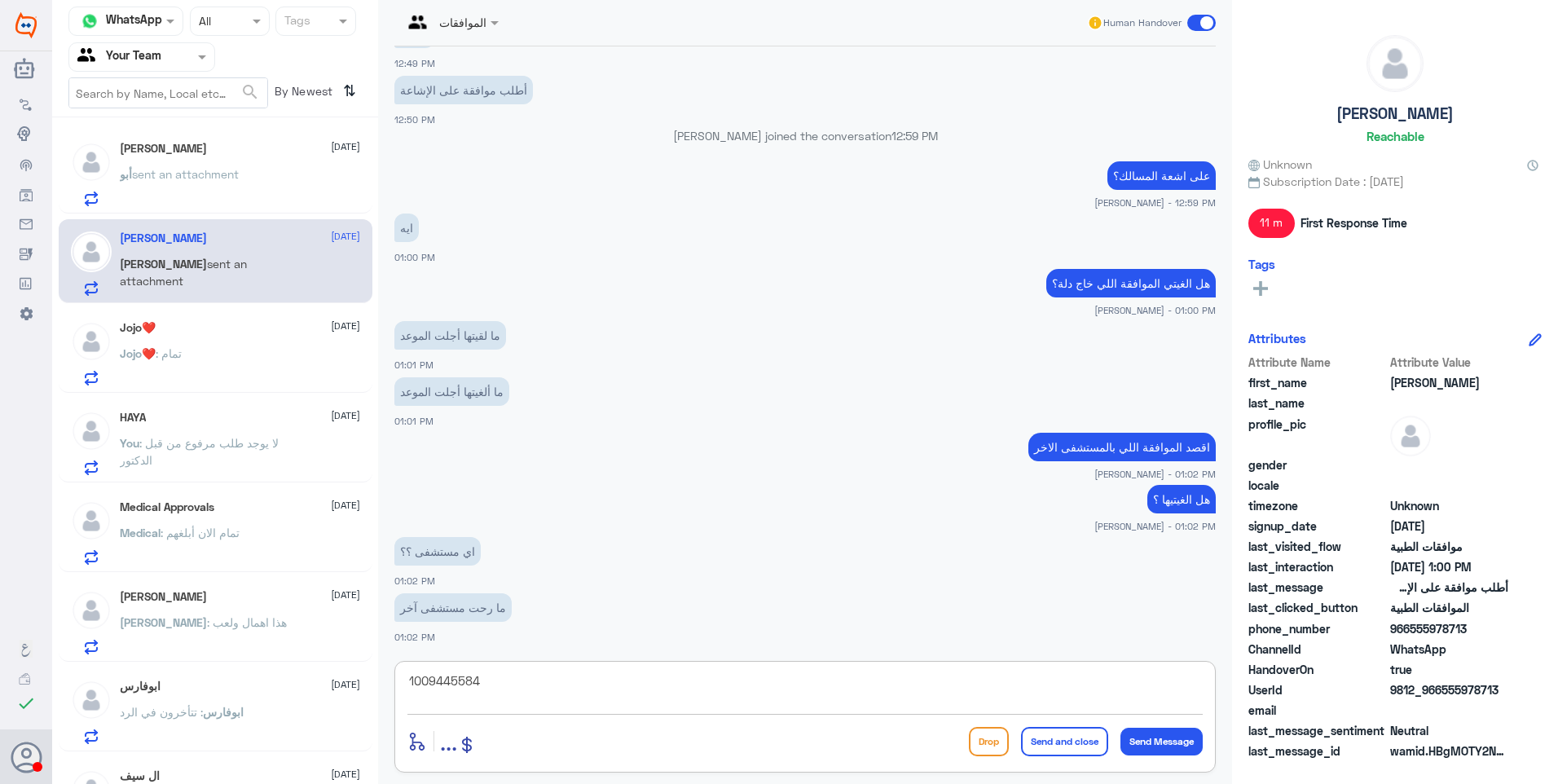
click at [499, 682] on textarea "1009445584" at bounding box center [805, 689] width 795 height 40
type textarea "ط"
type textarea "فيه طلب لك لكنه رفض بسبب وجود موافقة بمستشفى اخر"
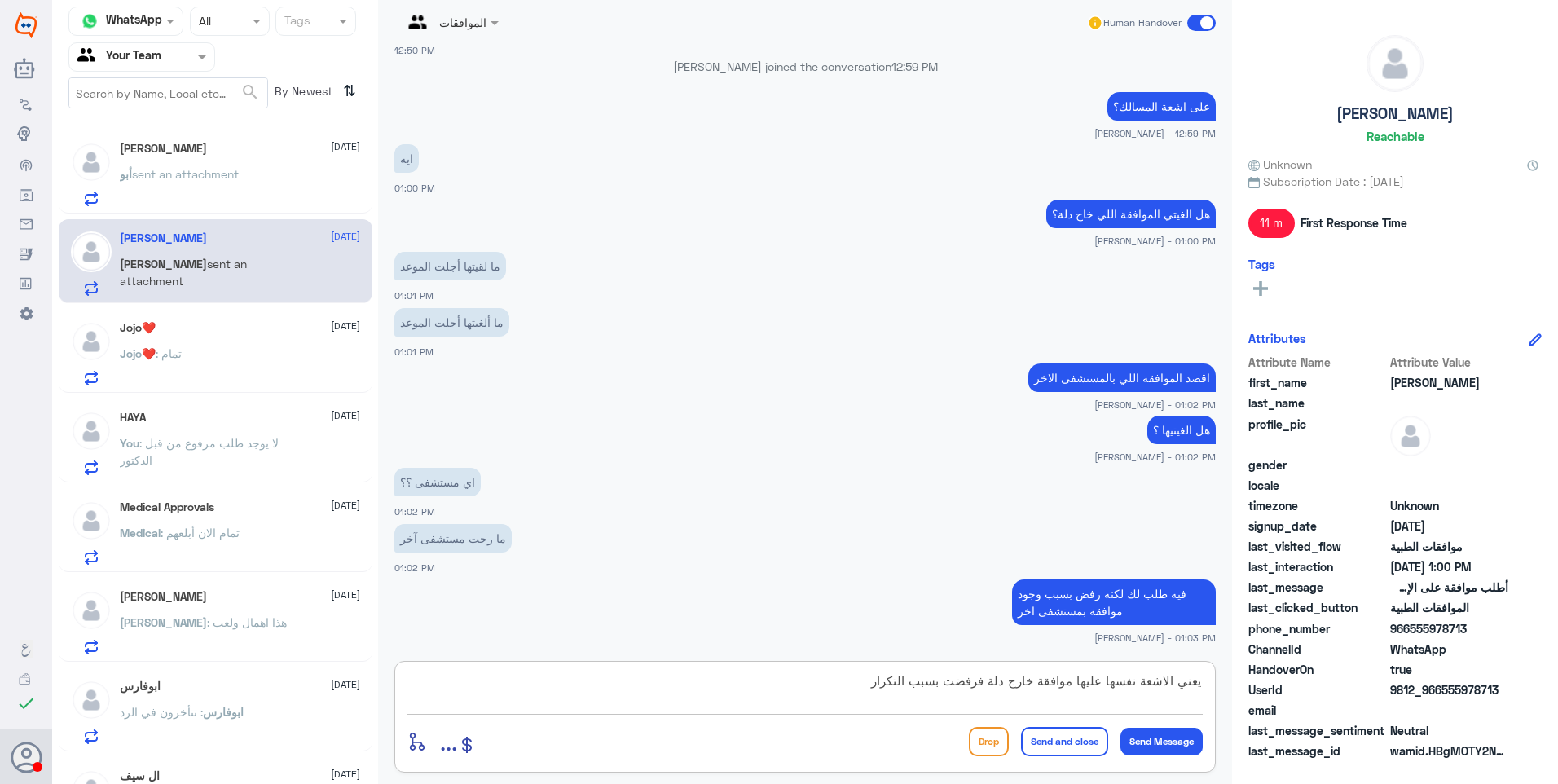
type textarea "يعني الاشعة نفسها عليها موافقة خارج دلة فرفضت بسبب التكرار"
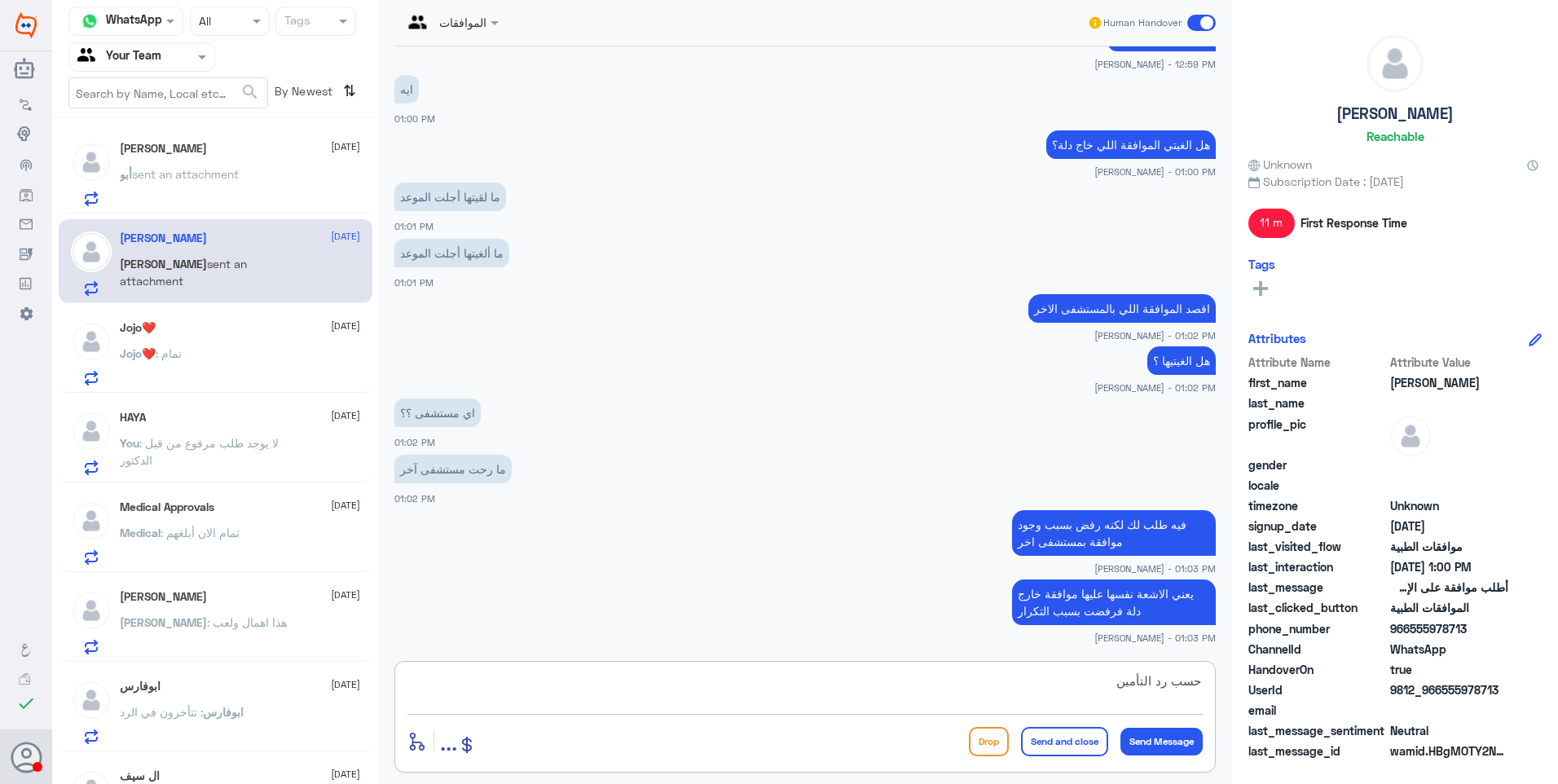
type textarea "حسب رد التأمين"
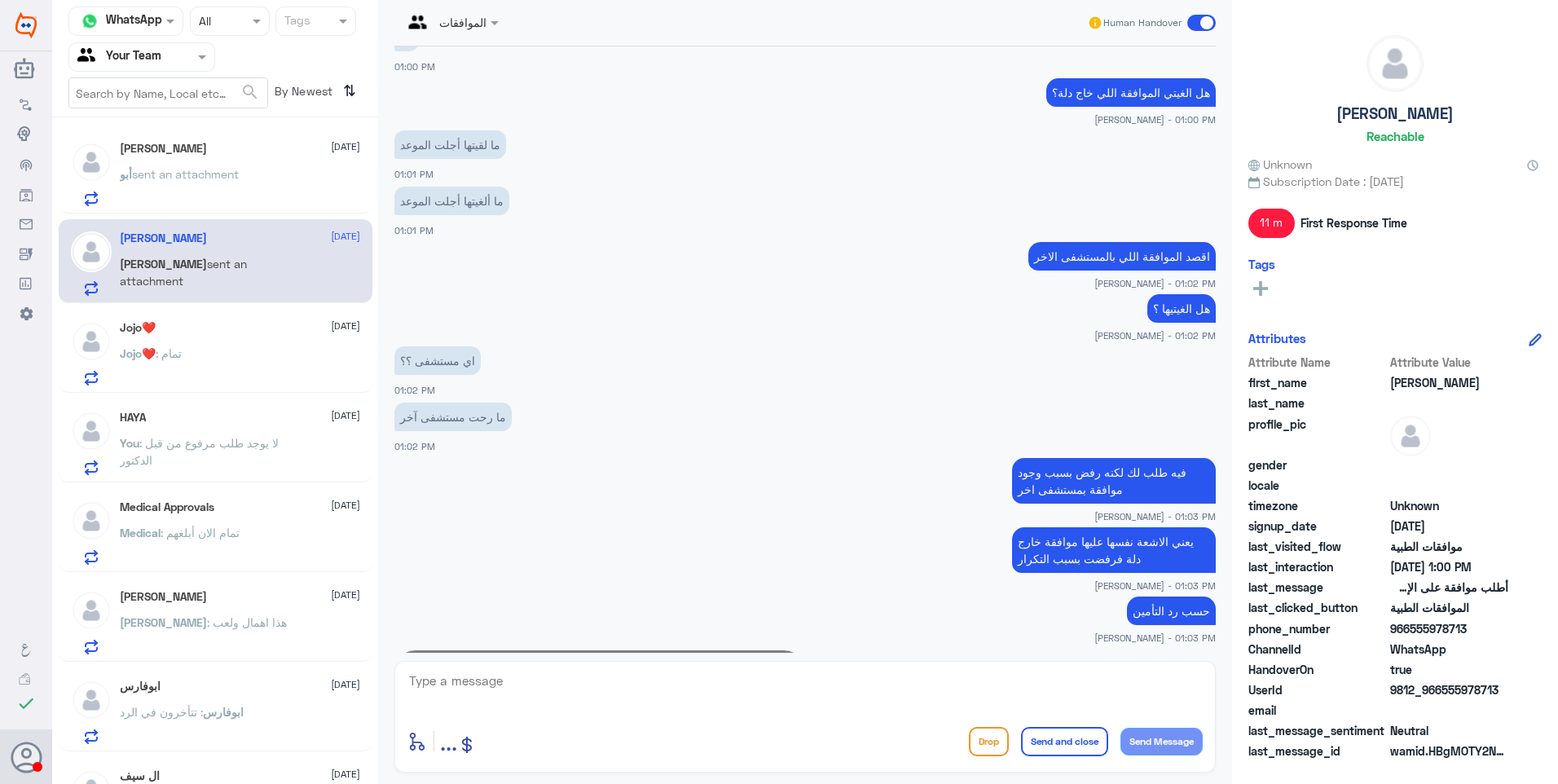
scroll to position [1278, 0]
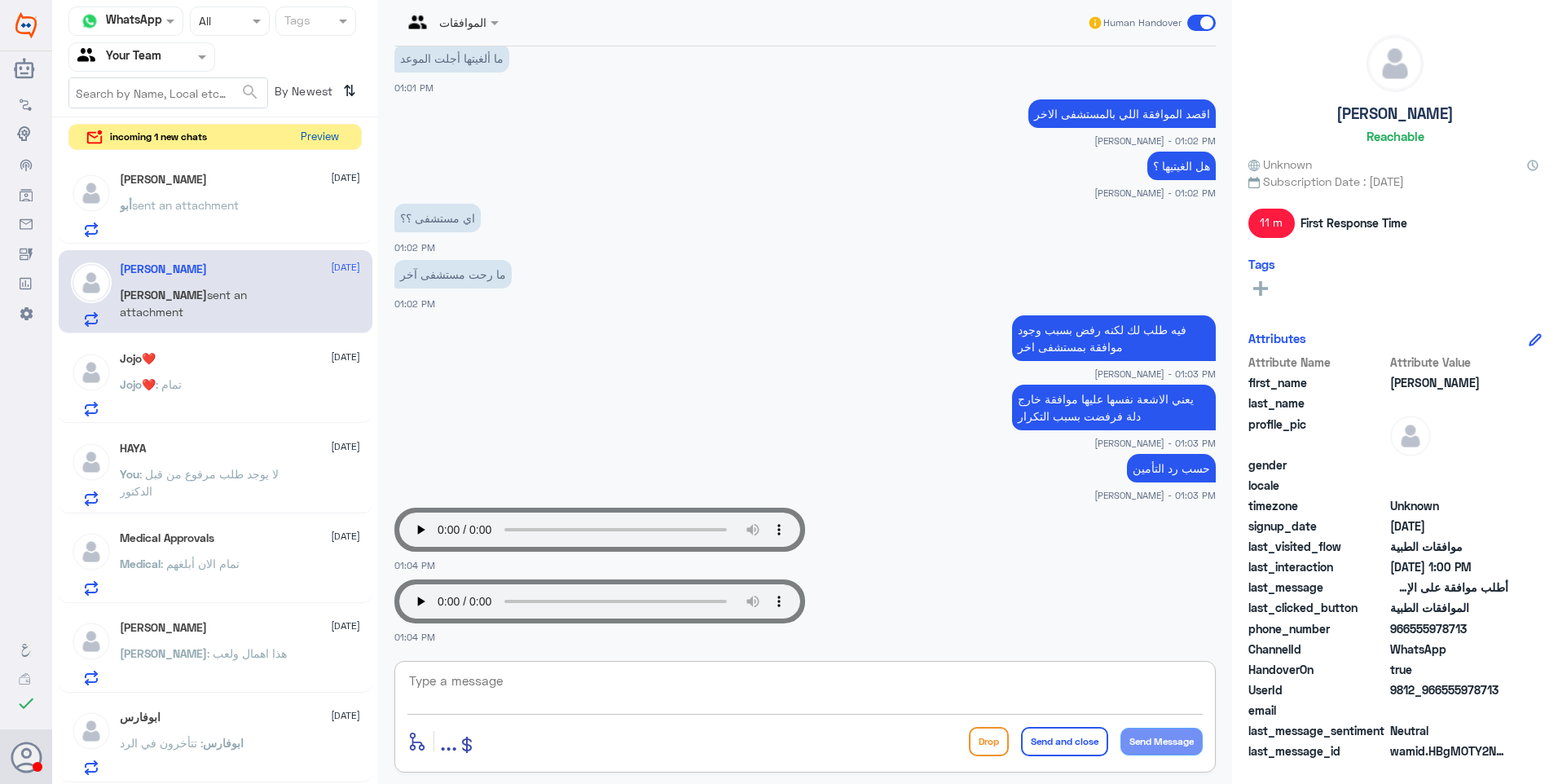
click at [328, 137] on button "Preview" at bounding box center [319, 137] width 50 height 26
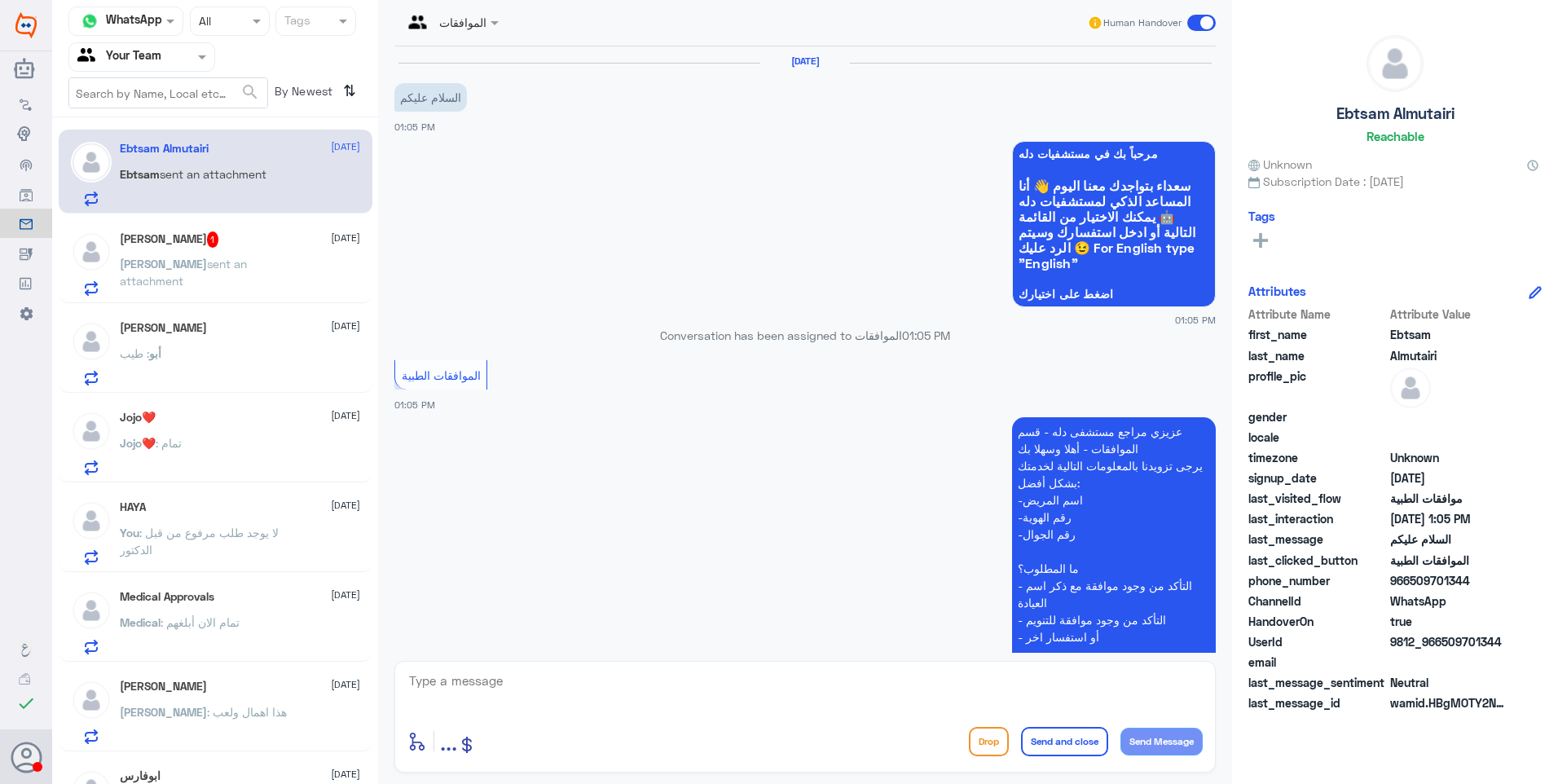
scroll to position [192, 0]
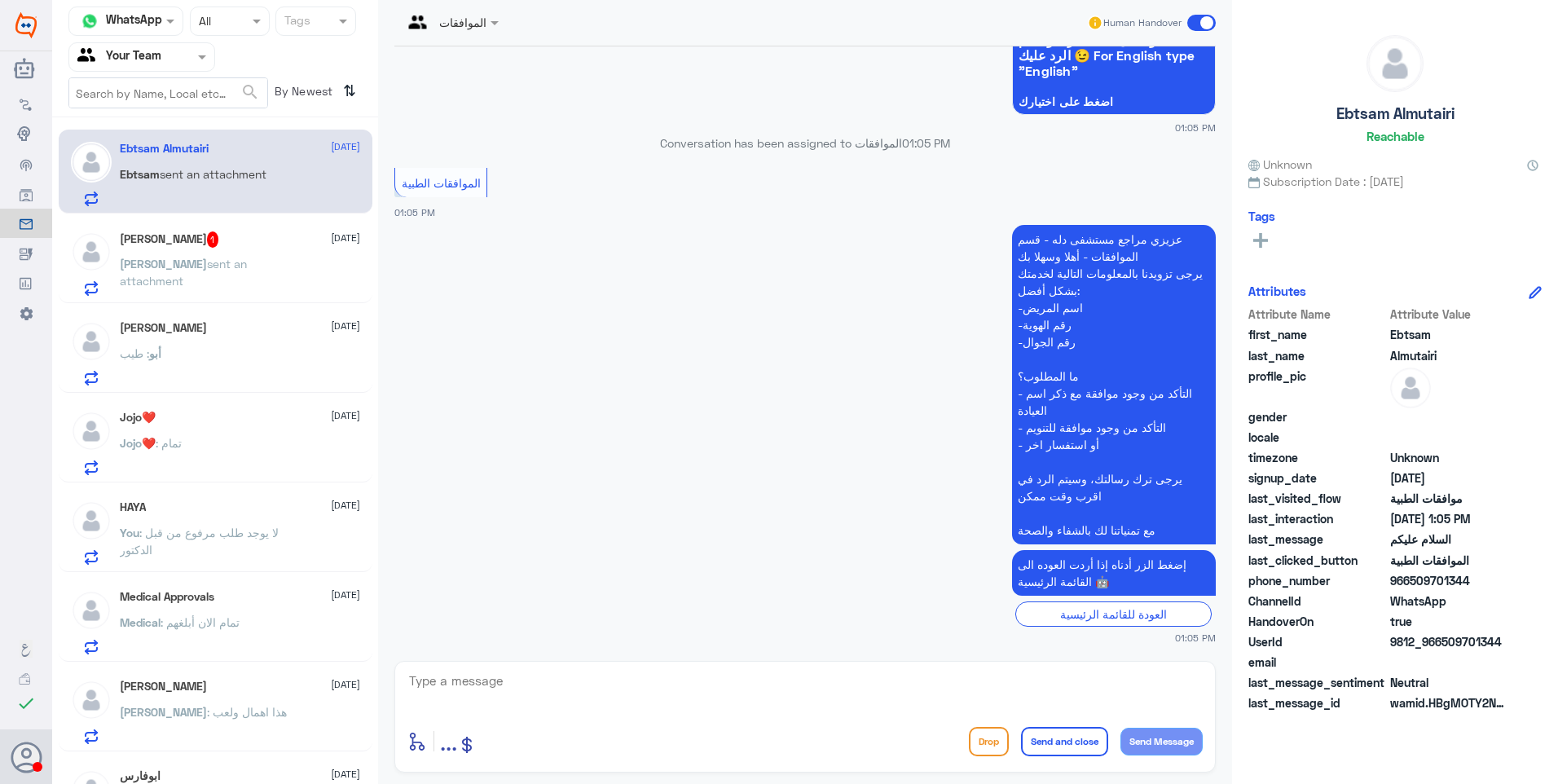
click at [223, 355] on div "أبو : طيب" at bounding box center [239, 366] width 240 height 37
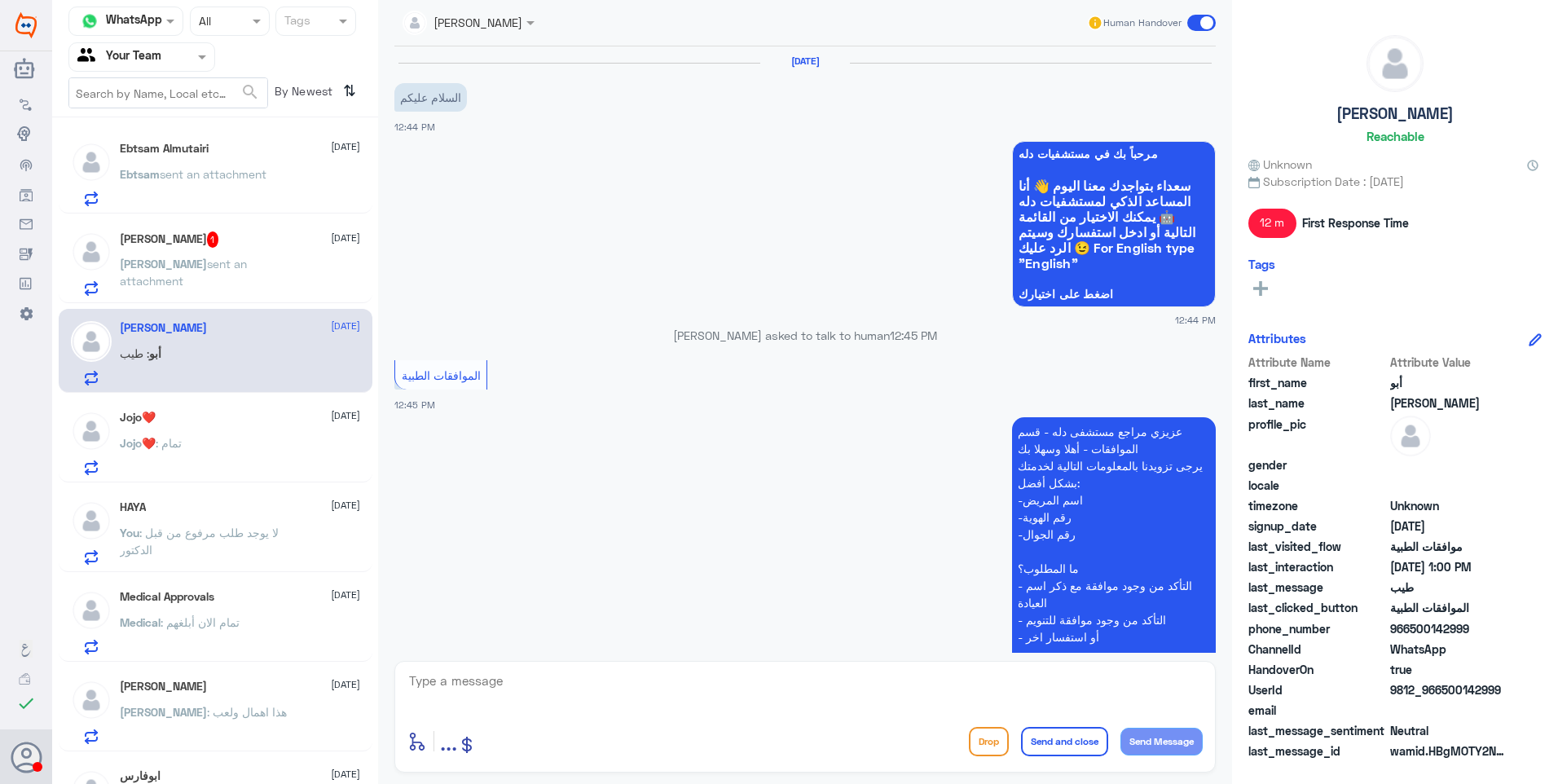
scroll to position [670, 0]
